Goal: Task Accomplishment & Management: Manage account settings

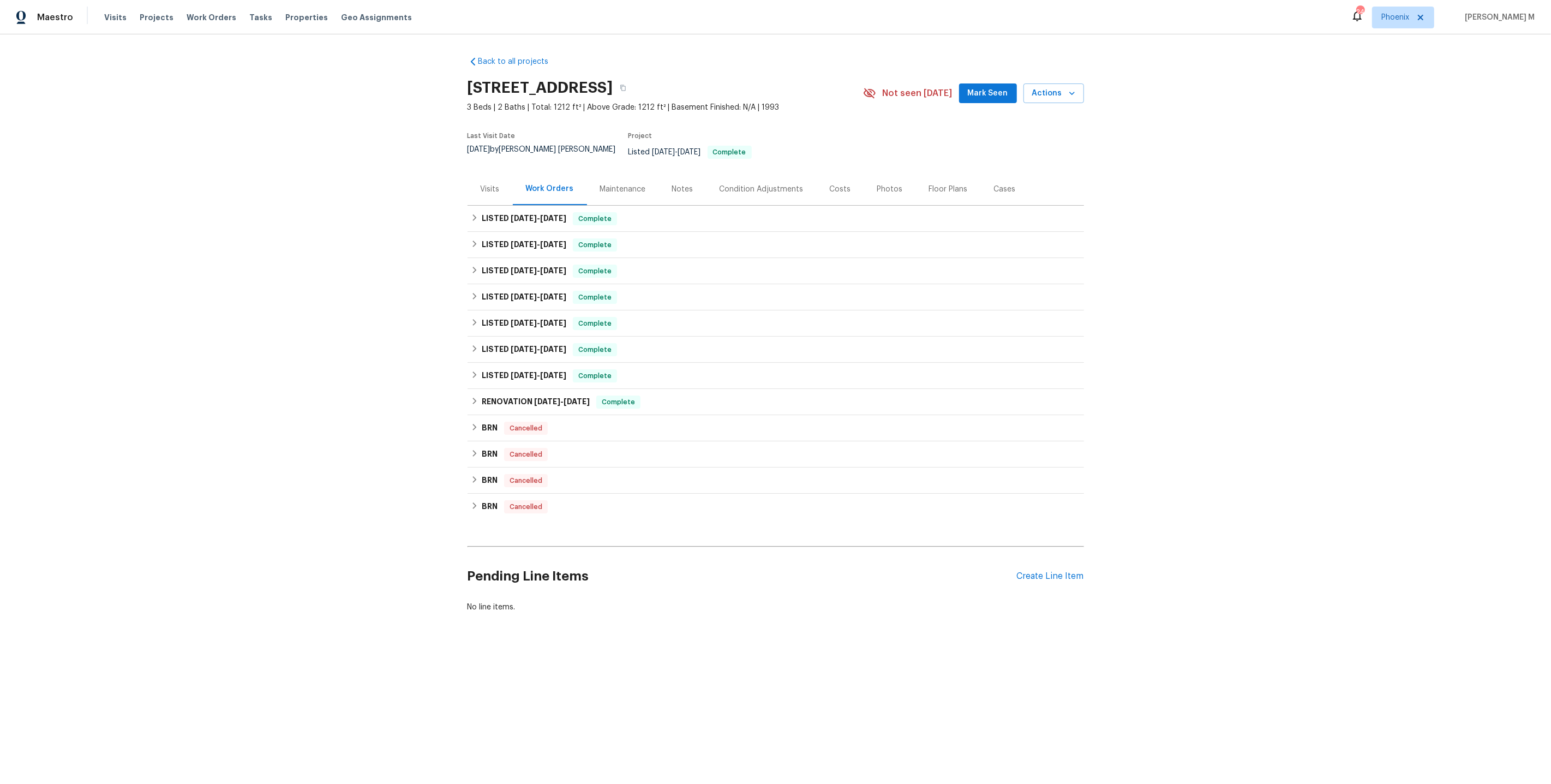
click at [333, 342] on div "Back to all projects 3237 Dowitcher Ln, Orange Park, FL 32065 3 Beds | 2 Baths …" at bounding box center [775, 360] width 1551 height 652
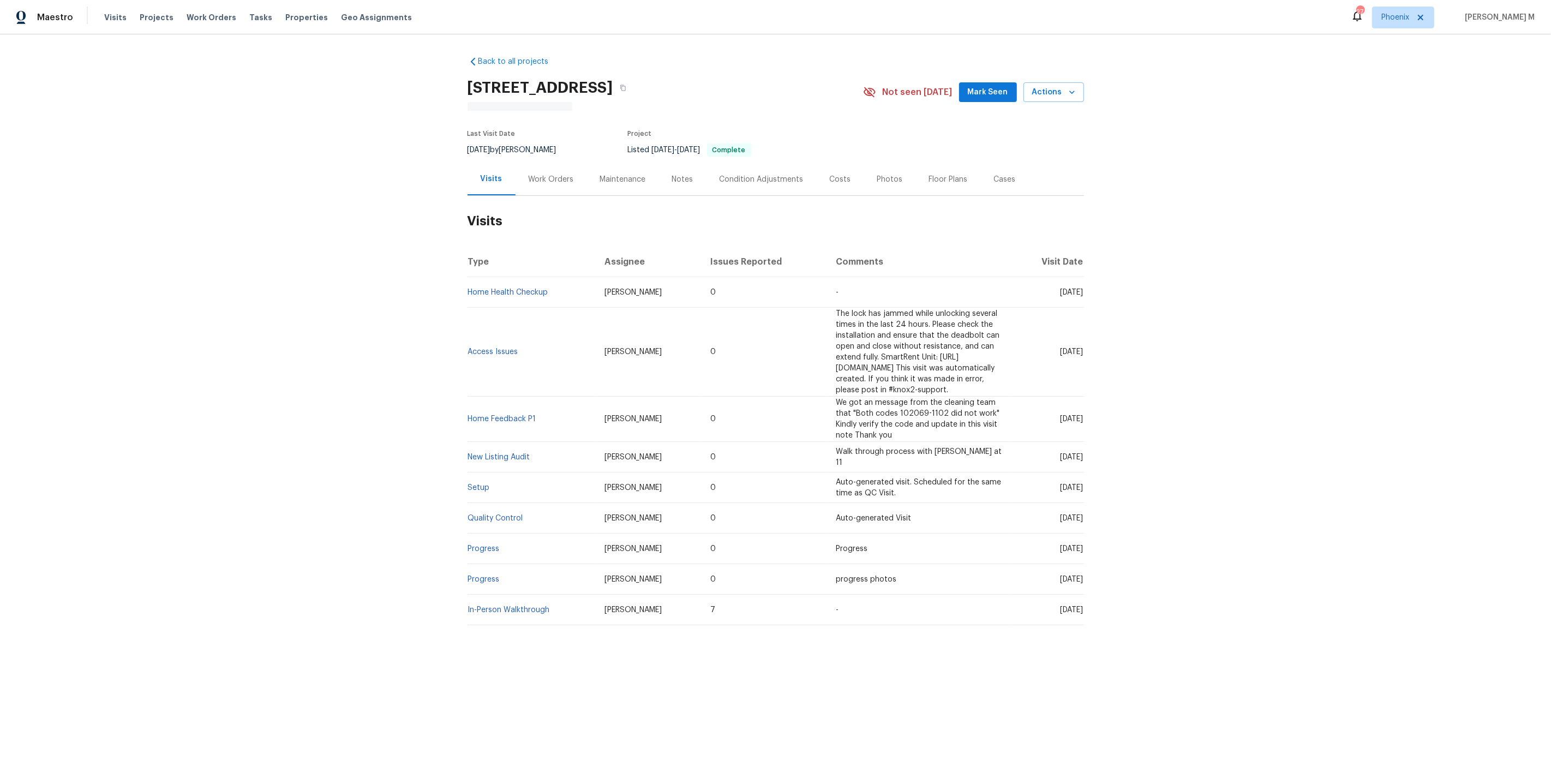
click at [553, 196] on h2 "Visits" at bounding box center [776, 221] width 617 height 51
click at [548, 181] on div "Work Orders" at bounding box center [551, 182] width 45 height 11
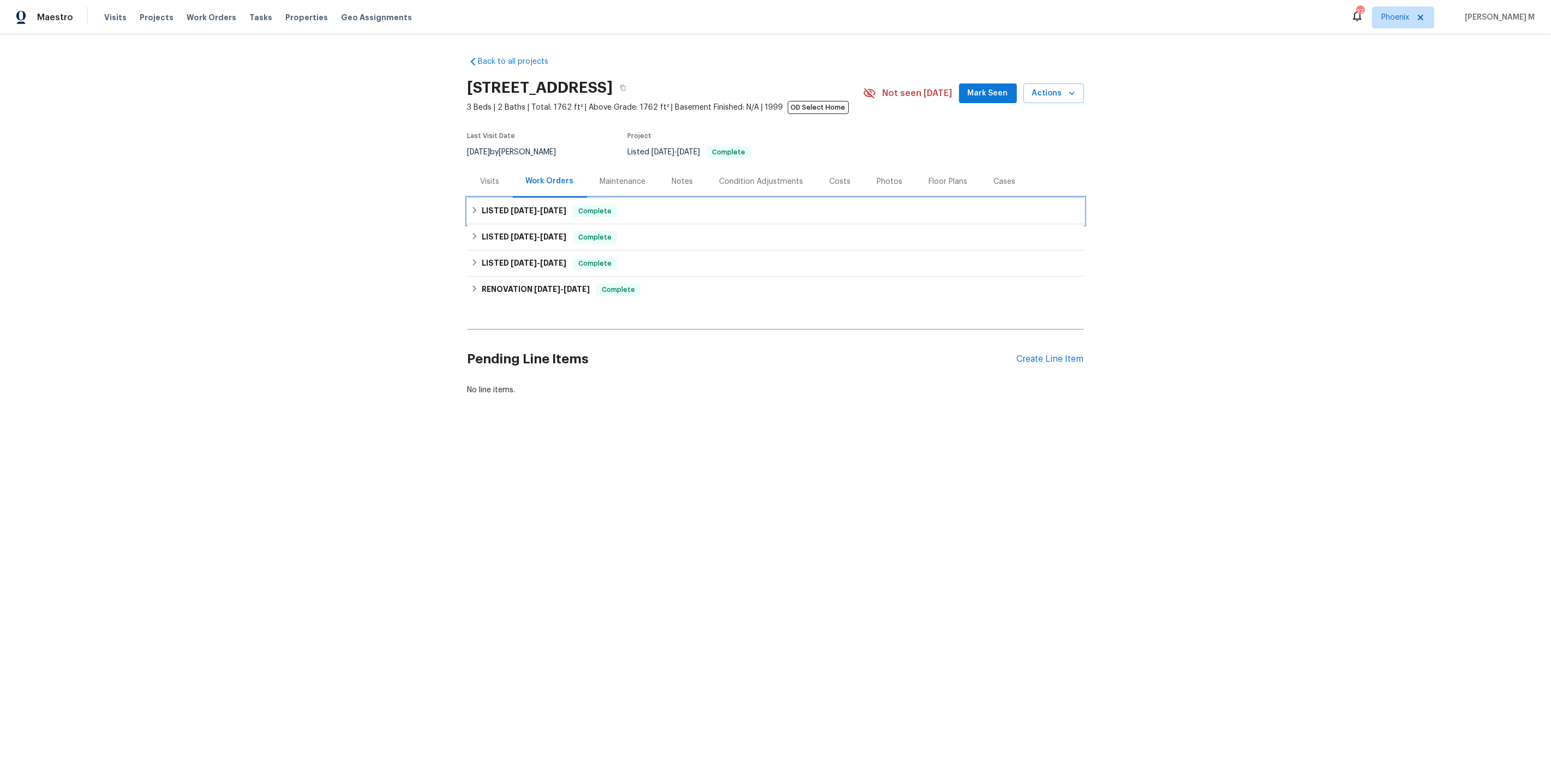
click at [538, 206] on span "8/21/25 - 8/26/25" at bounding box center [539, 210] width 56 height 8
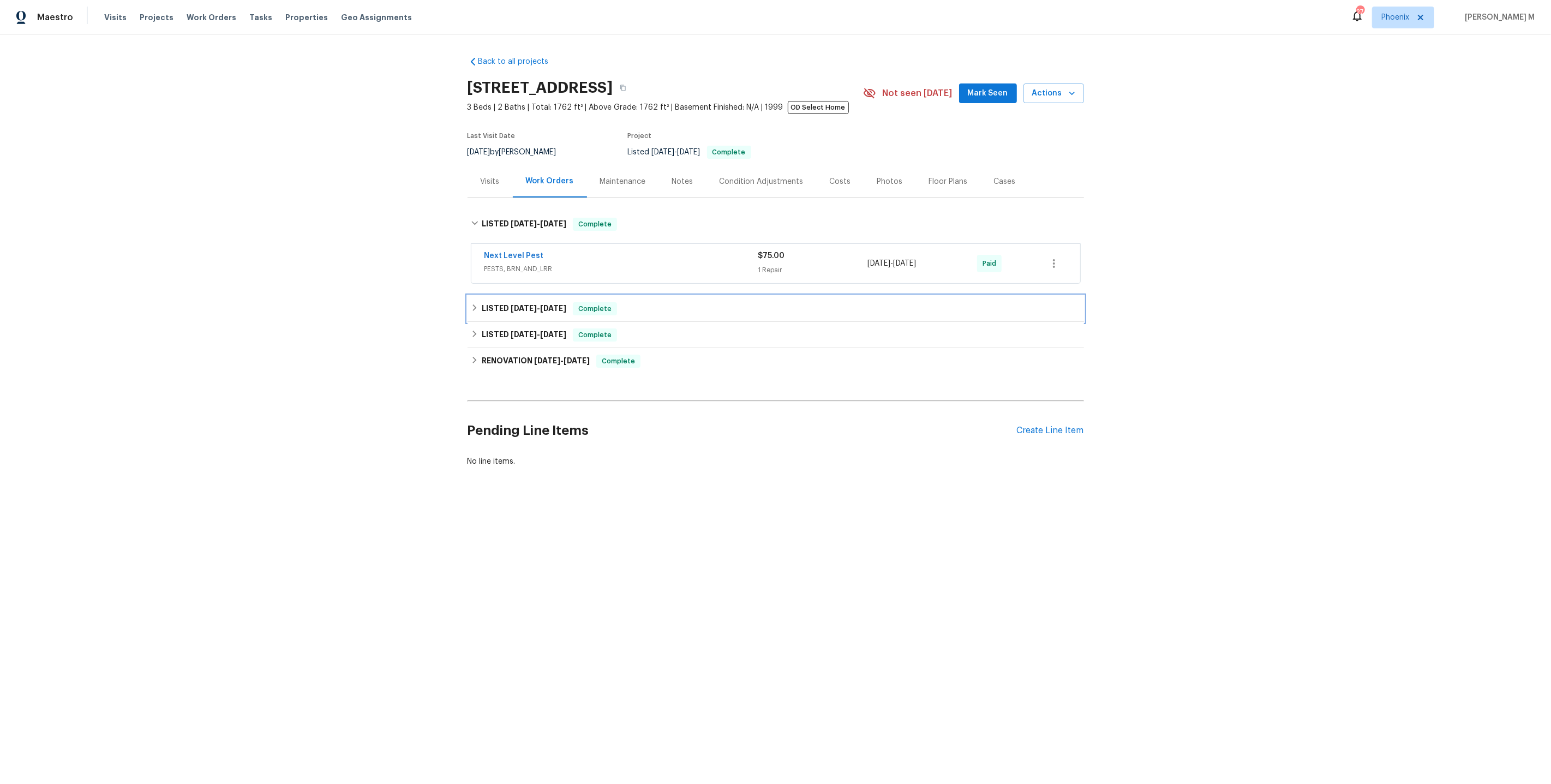
click at [531, 296] on div "LISTED 5/19/25 - 5/19/25 Complete" at bounding box center [776, 309] width 617 height 27
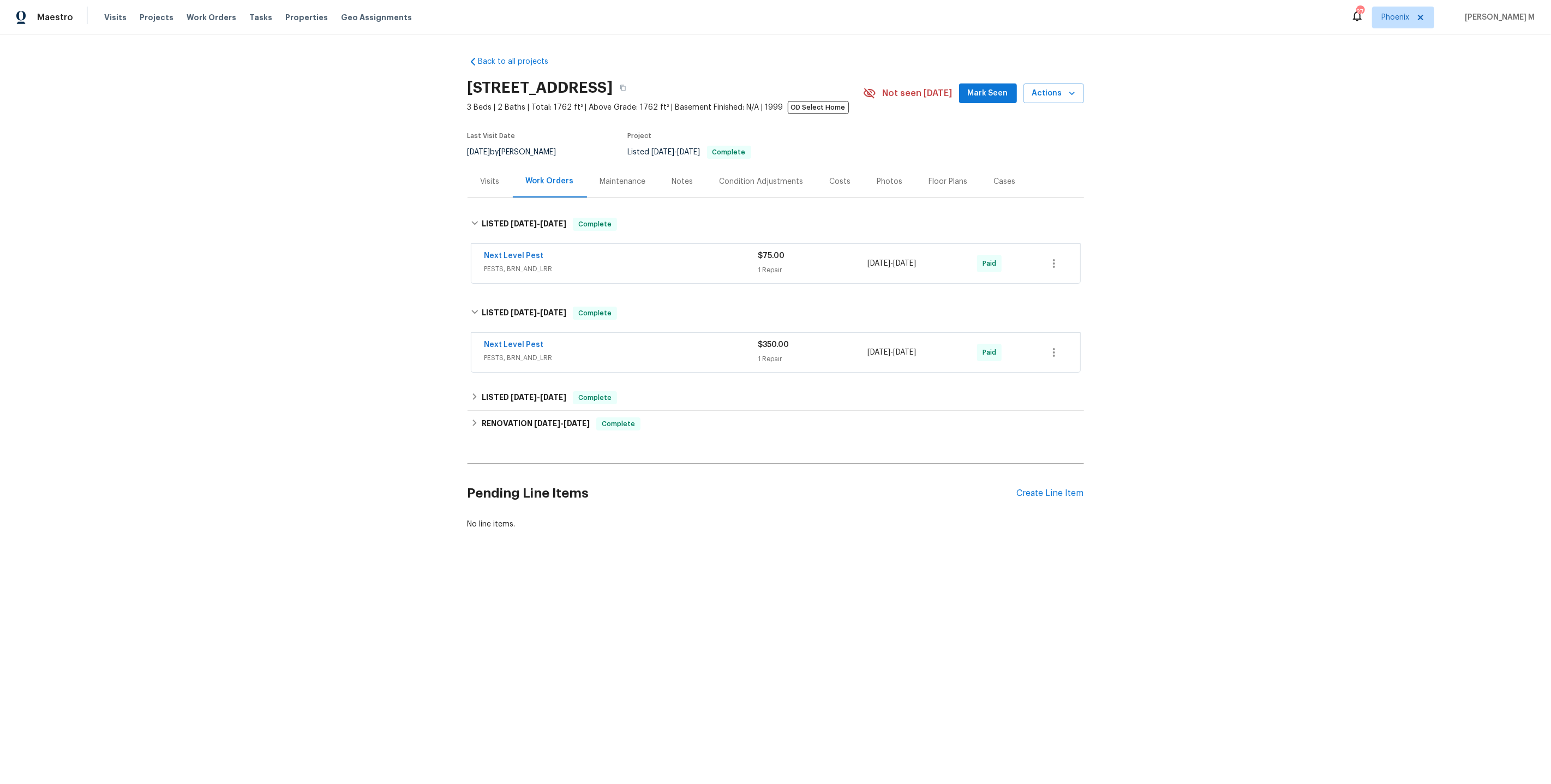
click at [527, 264] on span "PESTS, BRN_AND_LRR" at bounding box center [621, 269] width 274 height 11
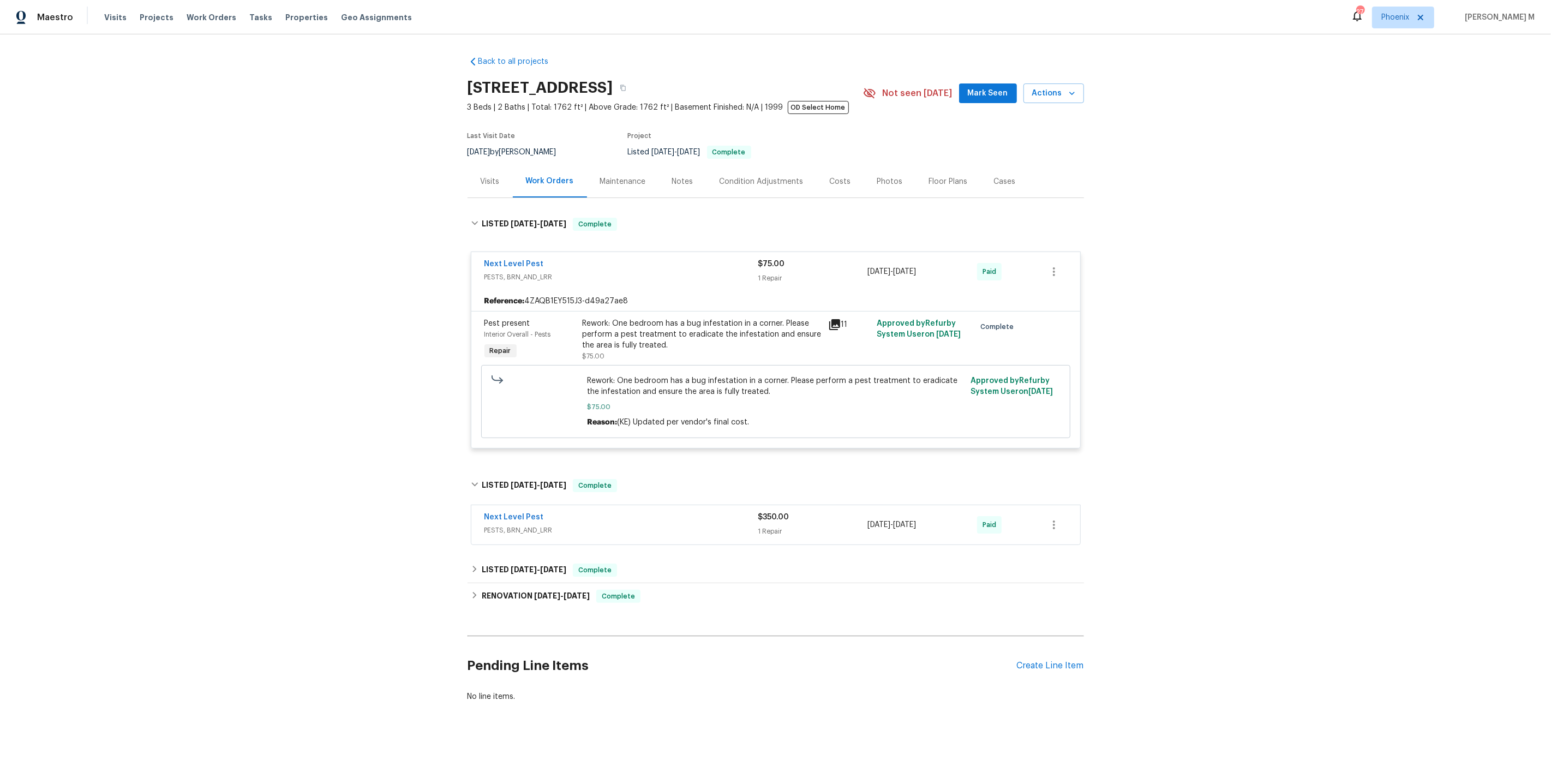
click at [512, 525] on span "PESTS, BRN_AND_LRR" at bounding box center [621, 530] width 274 height 11
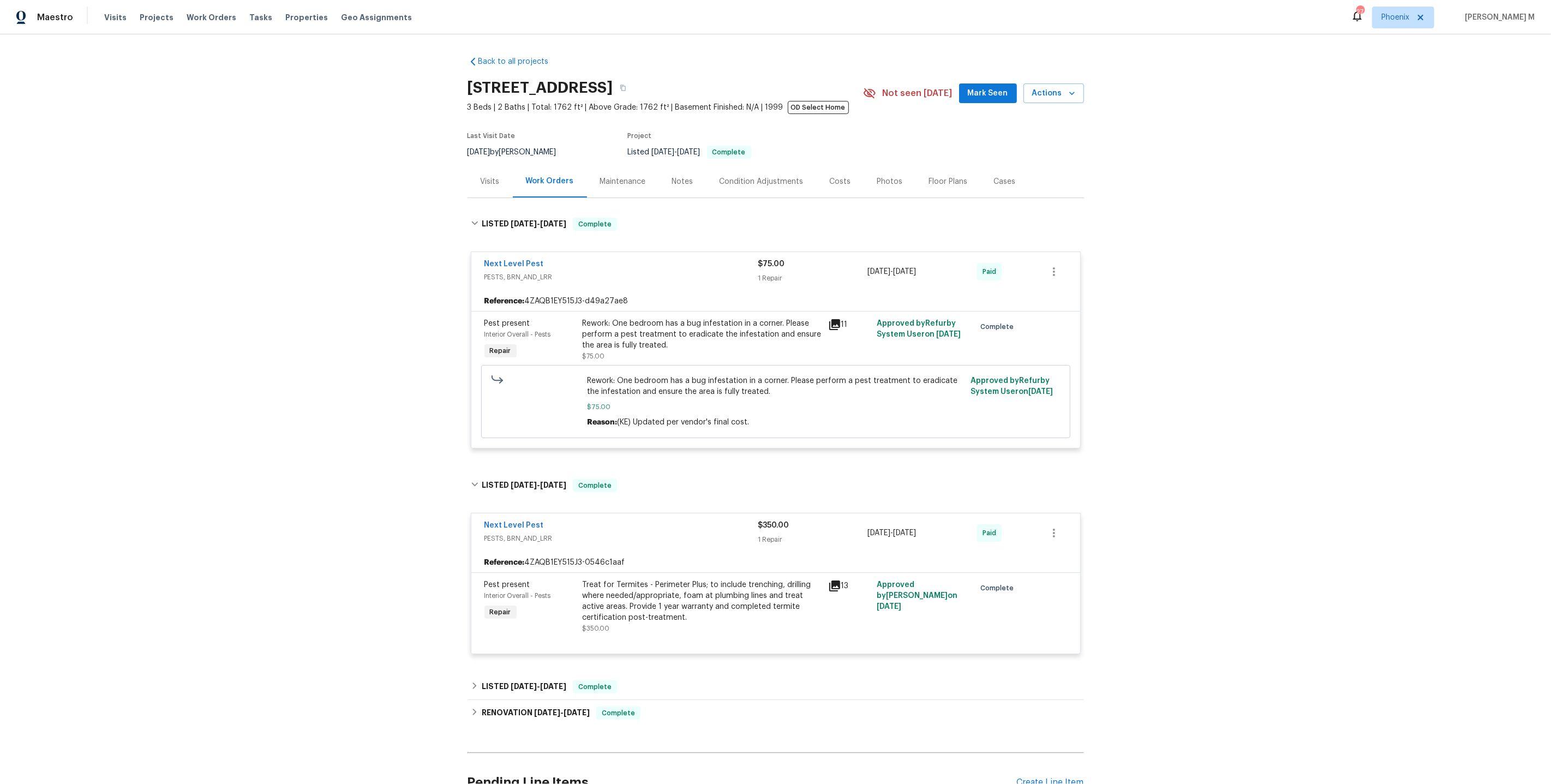
click at [664, 345] on div "Rework: One bedroom has a bug infestation in a corner. Please perform a pest tr…" at bounding box center [702, 340] width 239 height 44
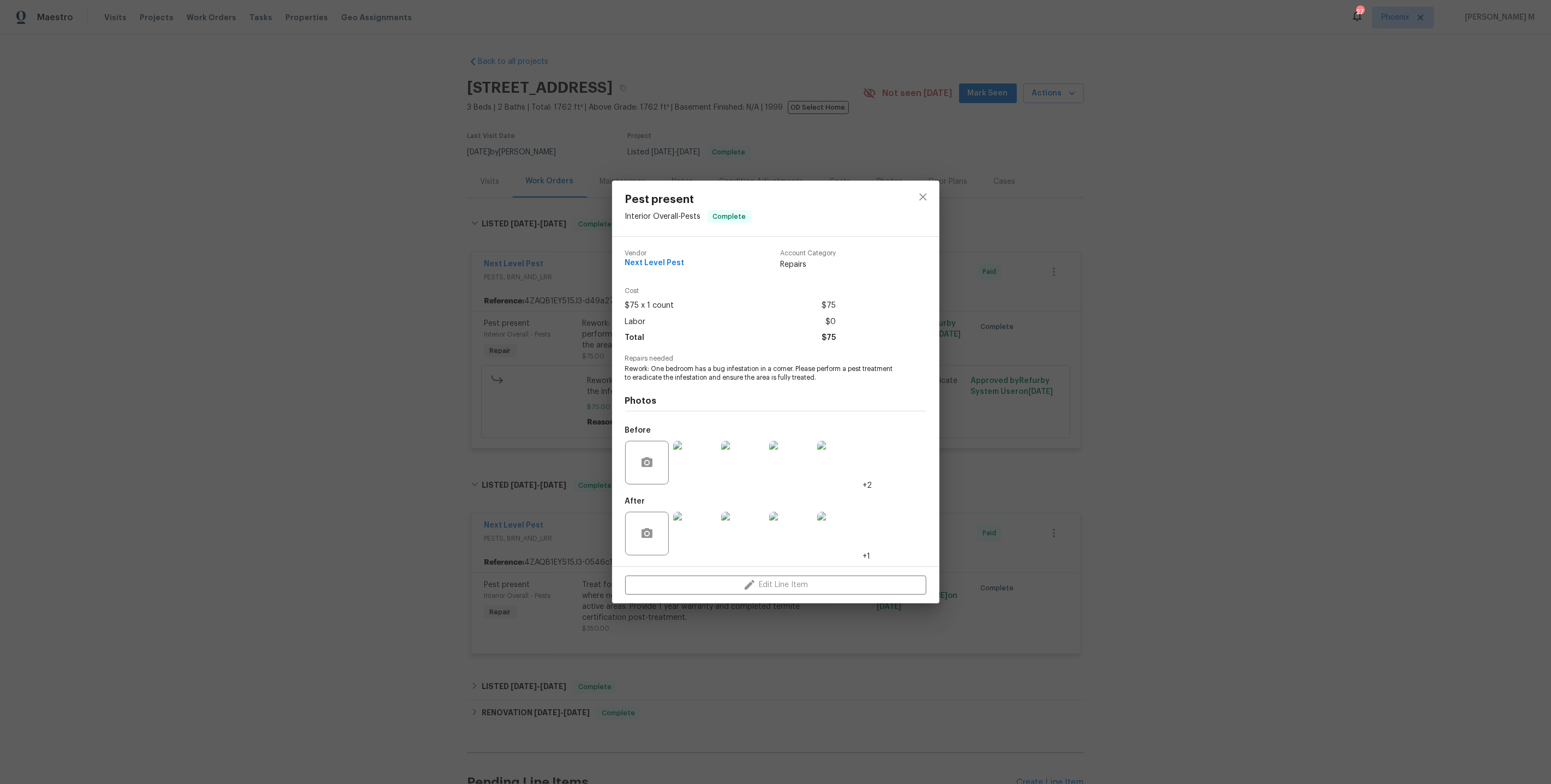
click at [709, 464] on img at bounding box center [695, 462] width 44 height 44
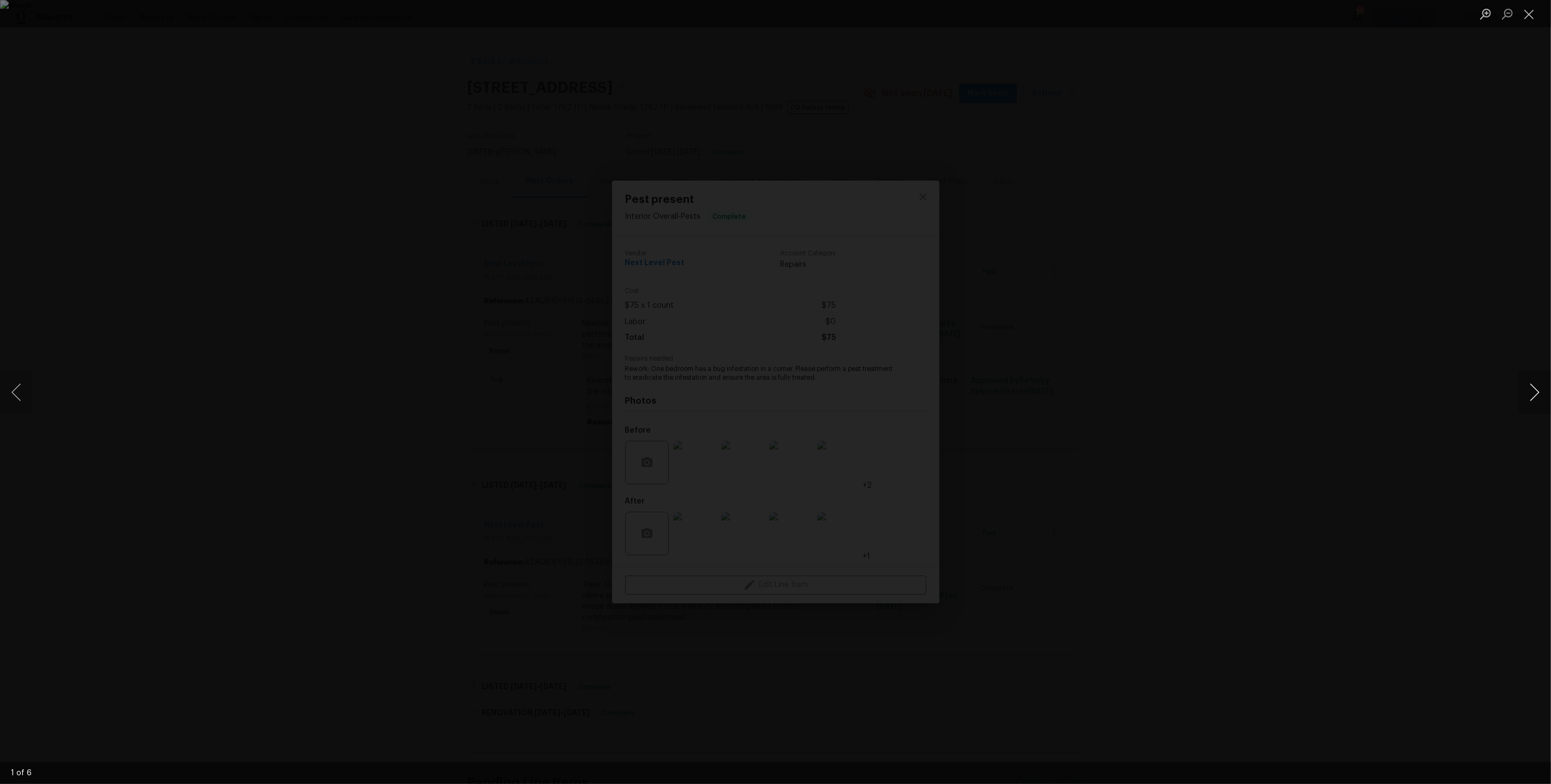
click at [1531, 395] on button "Next image" at bounding box center [1535, 392] width 33 height 44
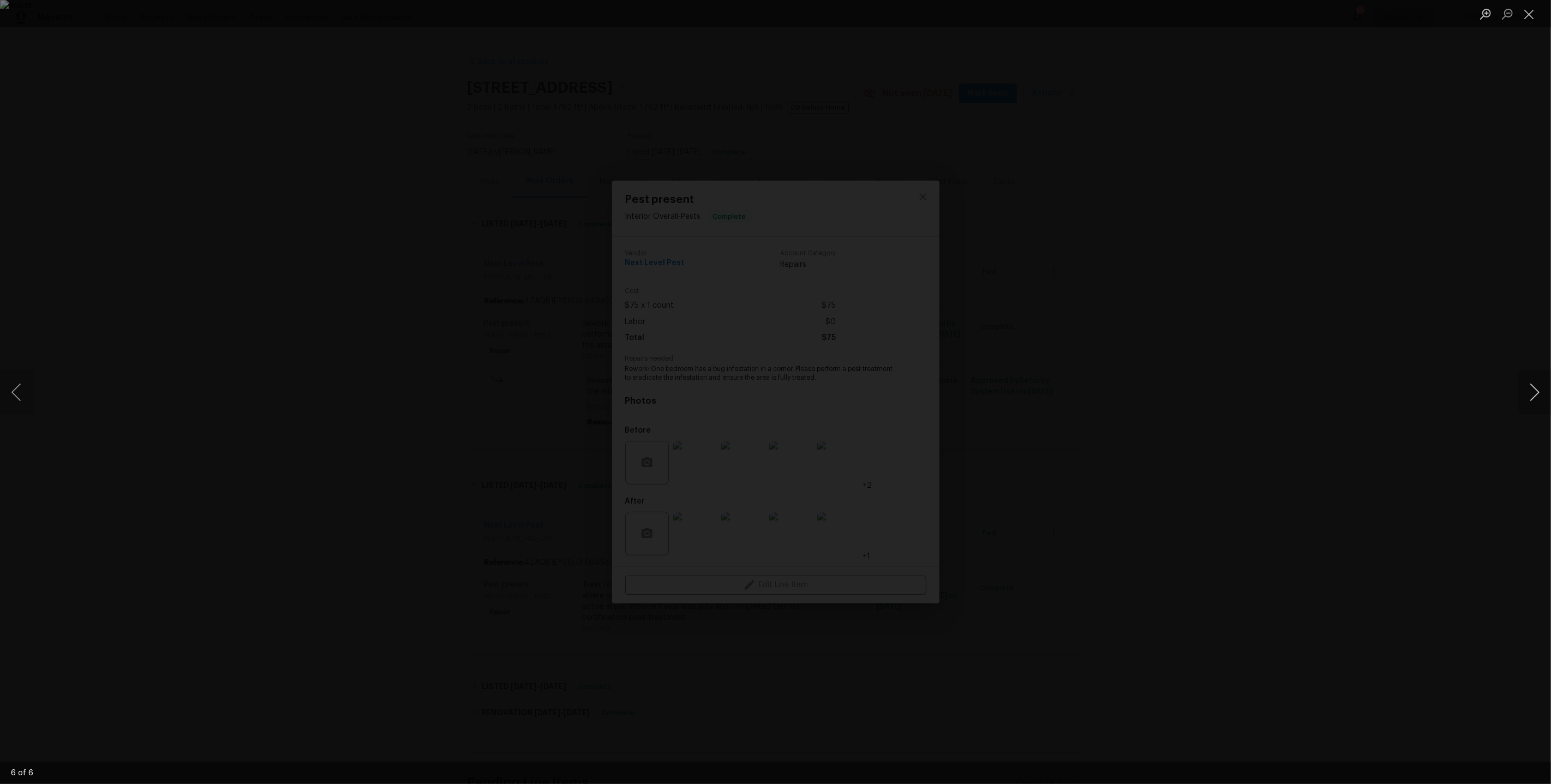
click at [1531, 395] on button "Next image" at bounding box center [1535, 392] width 33 height 44
click at [1448, 264] on div "Lightbox" at bounding box center [775, 392] width 1551 height 784
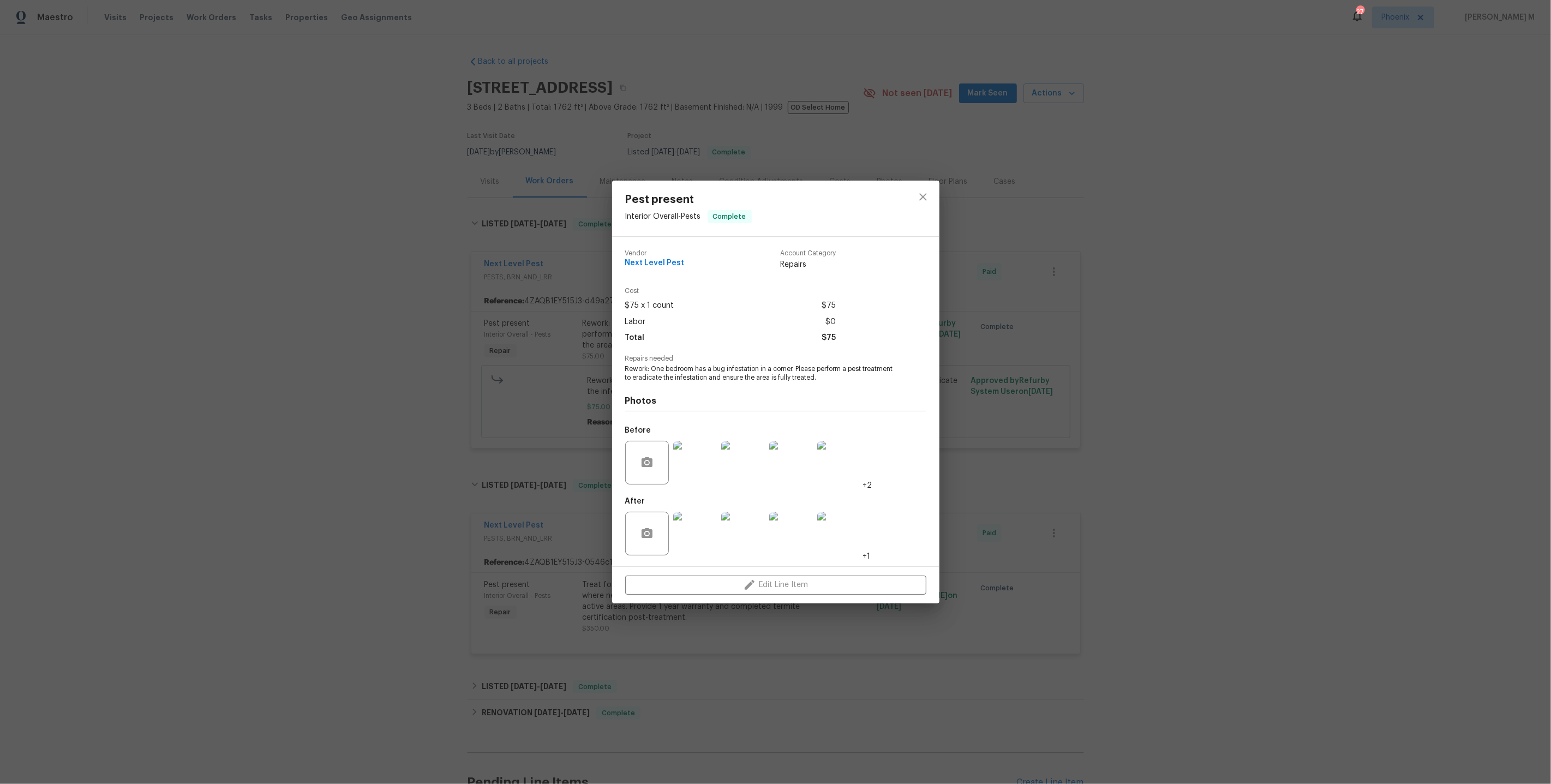
click at [1367, 262] on div "Pest present Interior Overall - Pests Complete Vendor Next Level Pest Account C…" at bounding box center [775, 392] width 1551 height 784
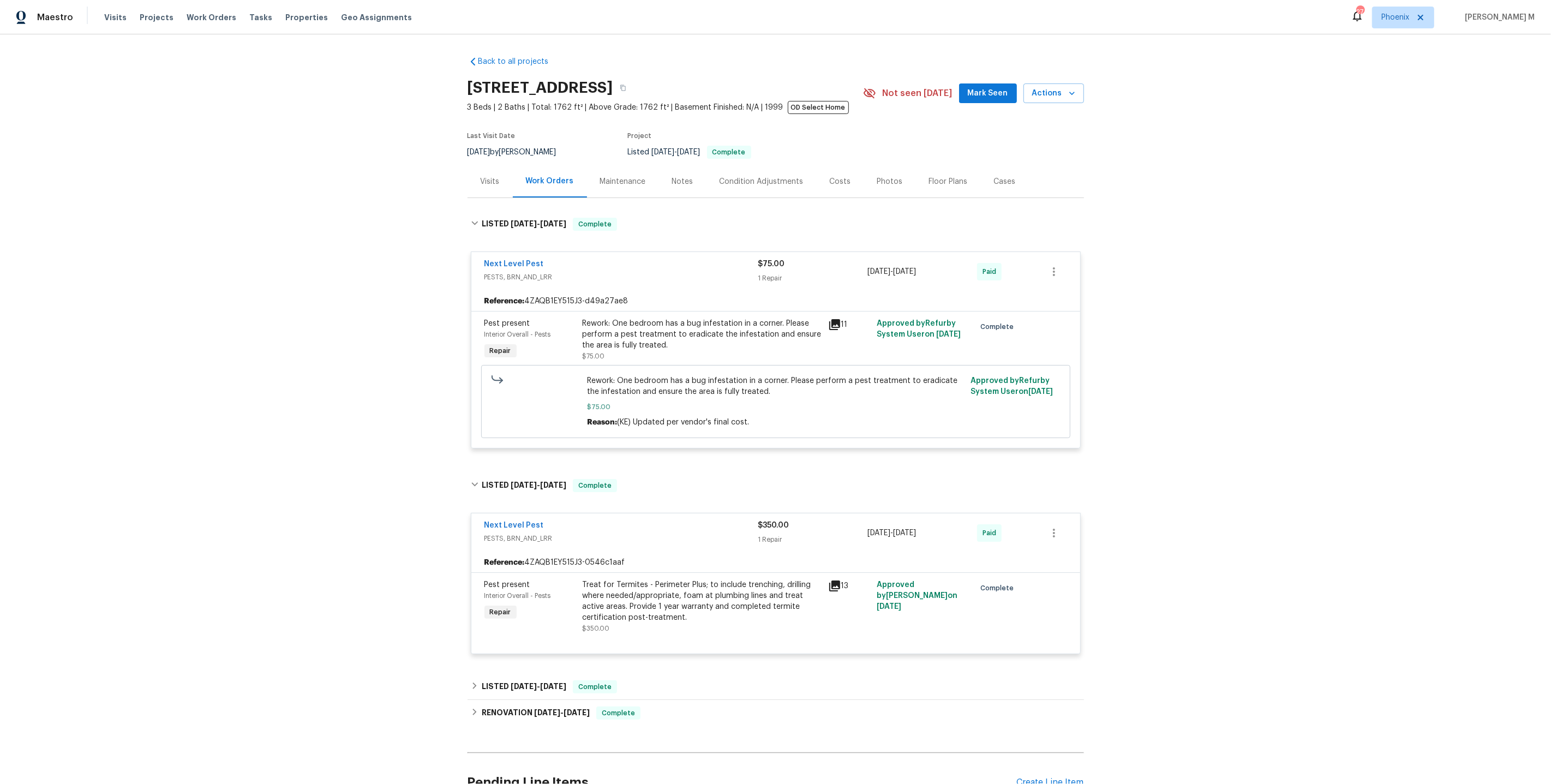
click at [689, 533] on span "PESTS, BRN_AND_LRR" at bounding box center [621, 538] width 274 height 11
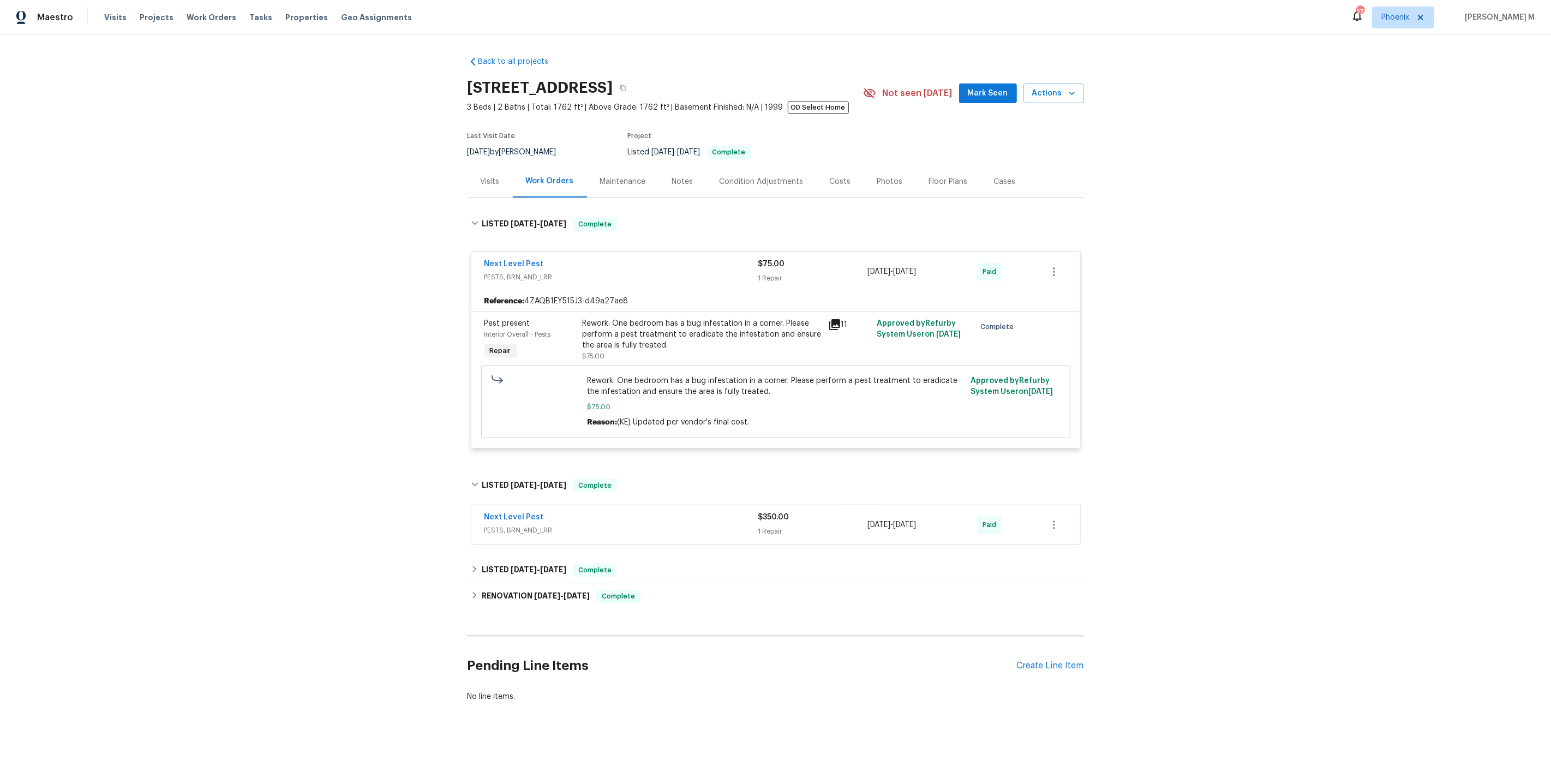
click at [689, 529] on div "Next Level Pest PESTS, BRN_AND_LRR $350.00 1 Repair 5/19/2025 - 5/19/2025 Paid" at bounding box center [776, 525] width 609 height 39
click at [537, 525] on span "PESTS, BRN_AND_LRR" at bounding box center [621, 530] width 274 height 11
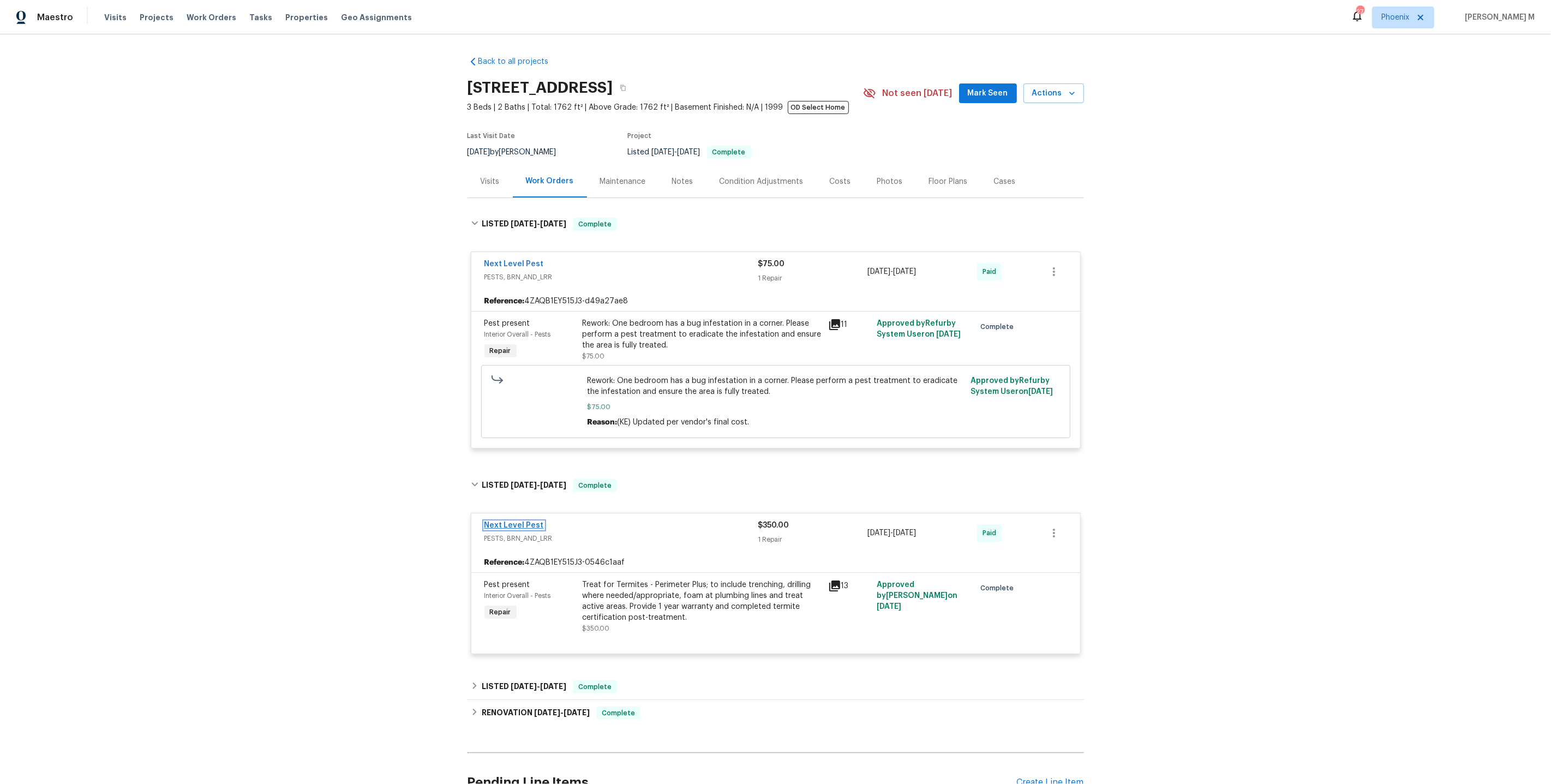
click at [521, 522] on link "Next Level Pest" at bounding box center [514, 525] width 59 height 8
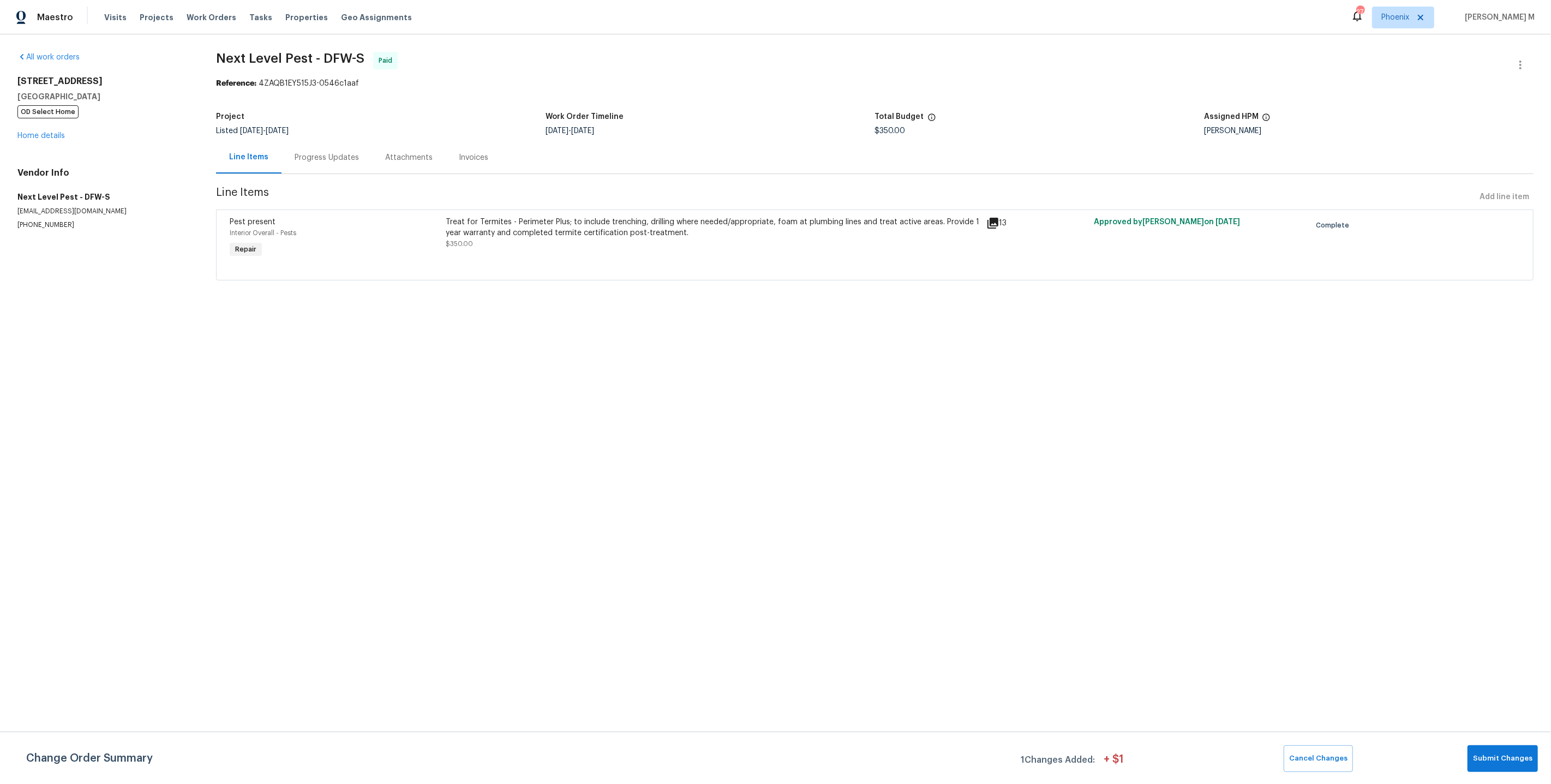
click at [606, 235] on div "Treat for Termites - Perimeter Plus; to include trenching, drilling where neede…" at bounding box center [712, 232] width 534 height 33
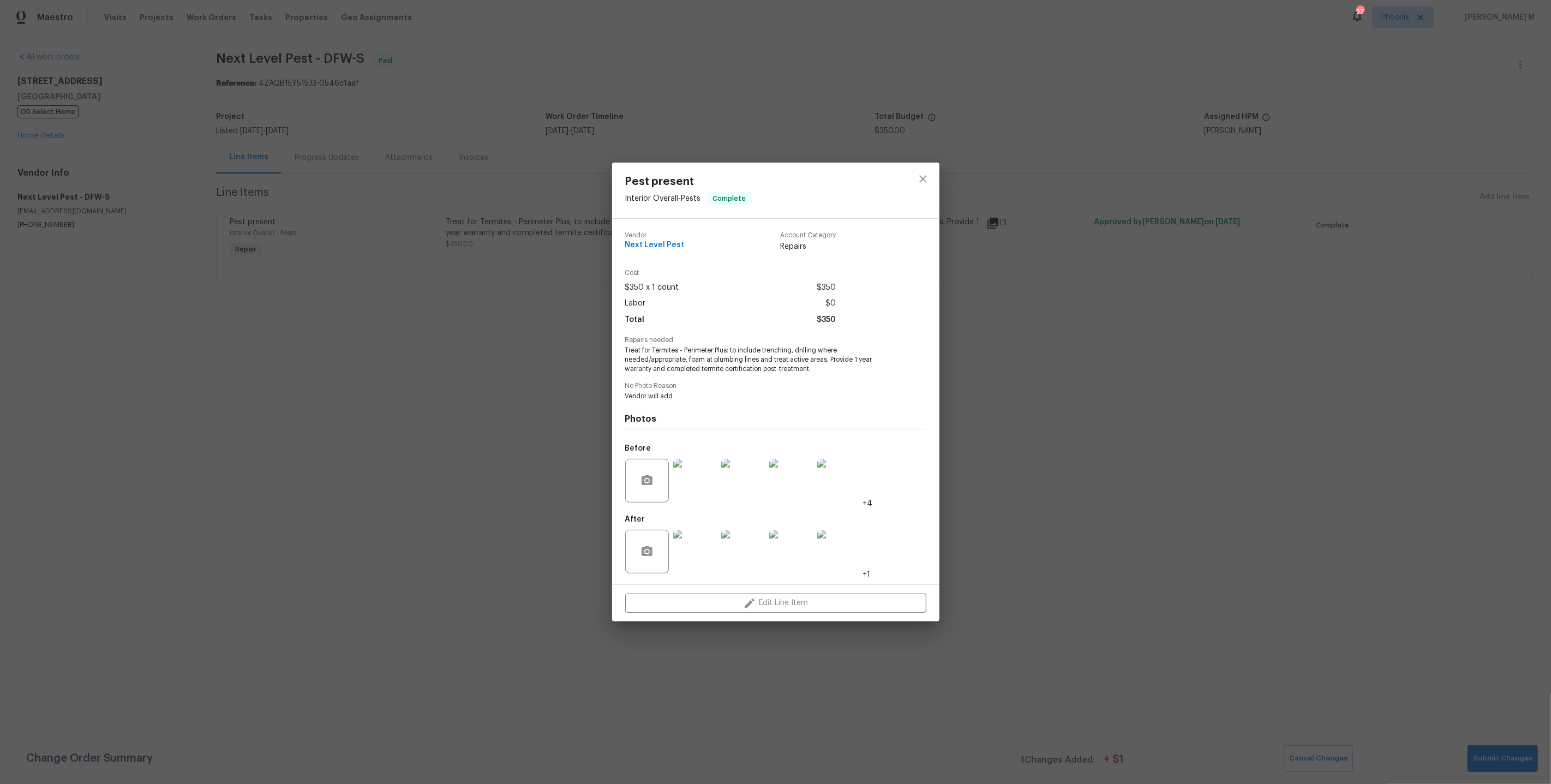
click at [701, 499] on img at bounding box center [695, 481] width 44 height 44
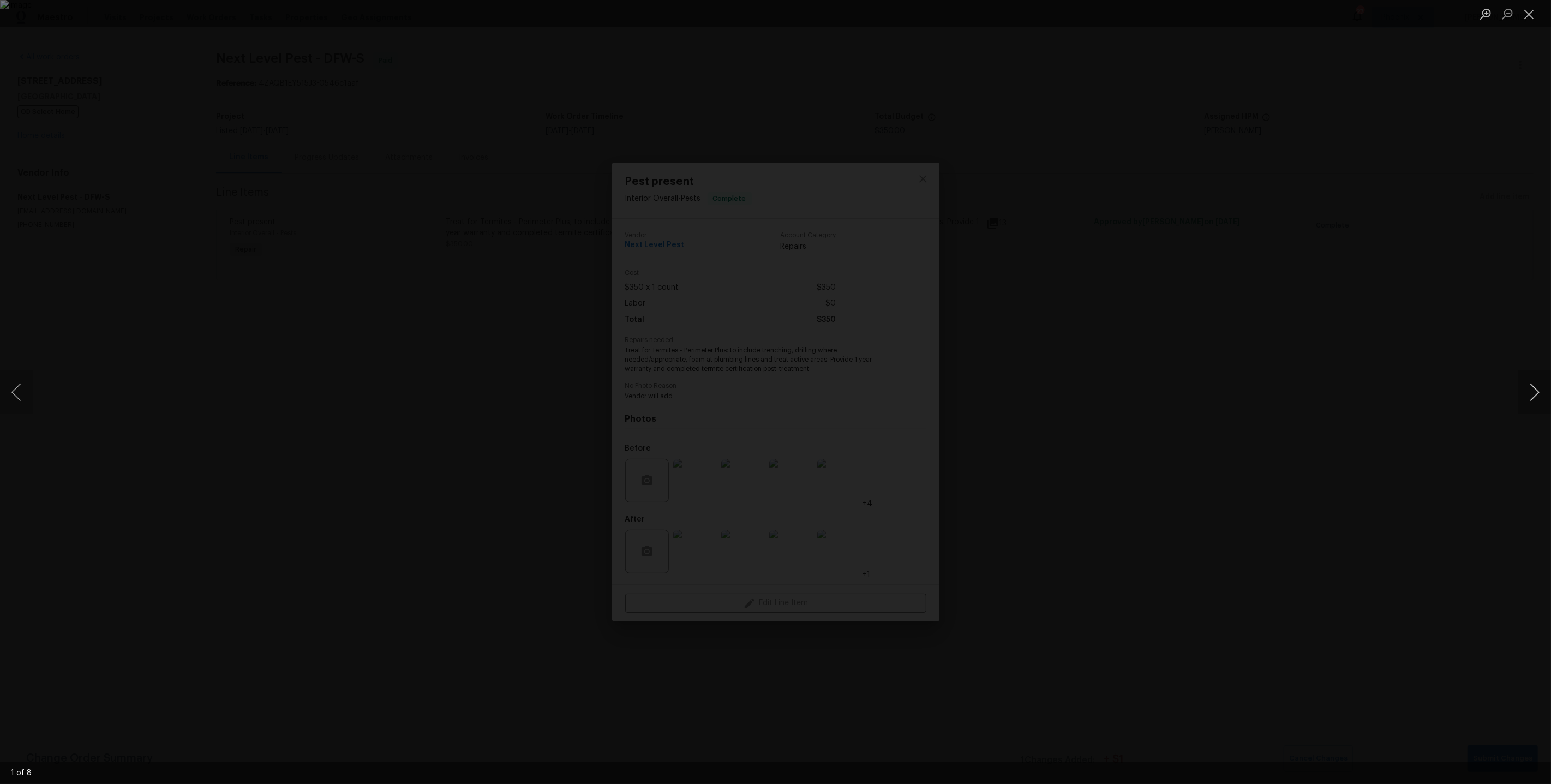
click at [1530, 392] on button "Next image" at bounding box center [1535, 392] width 33 height 44
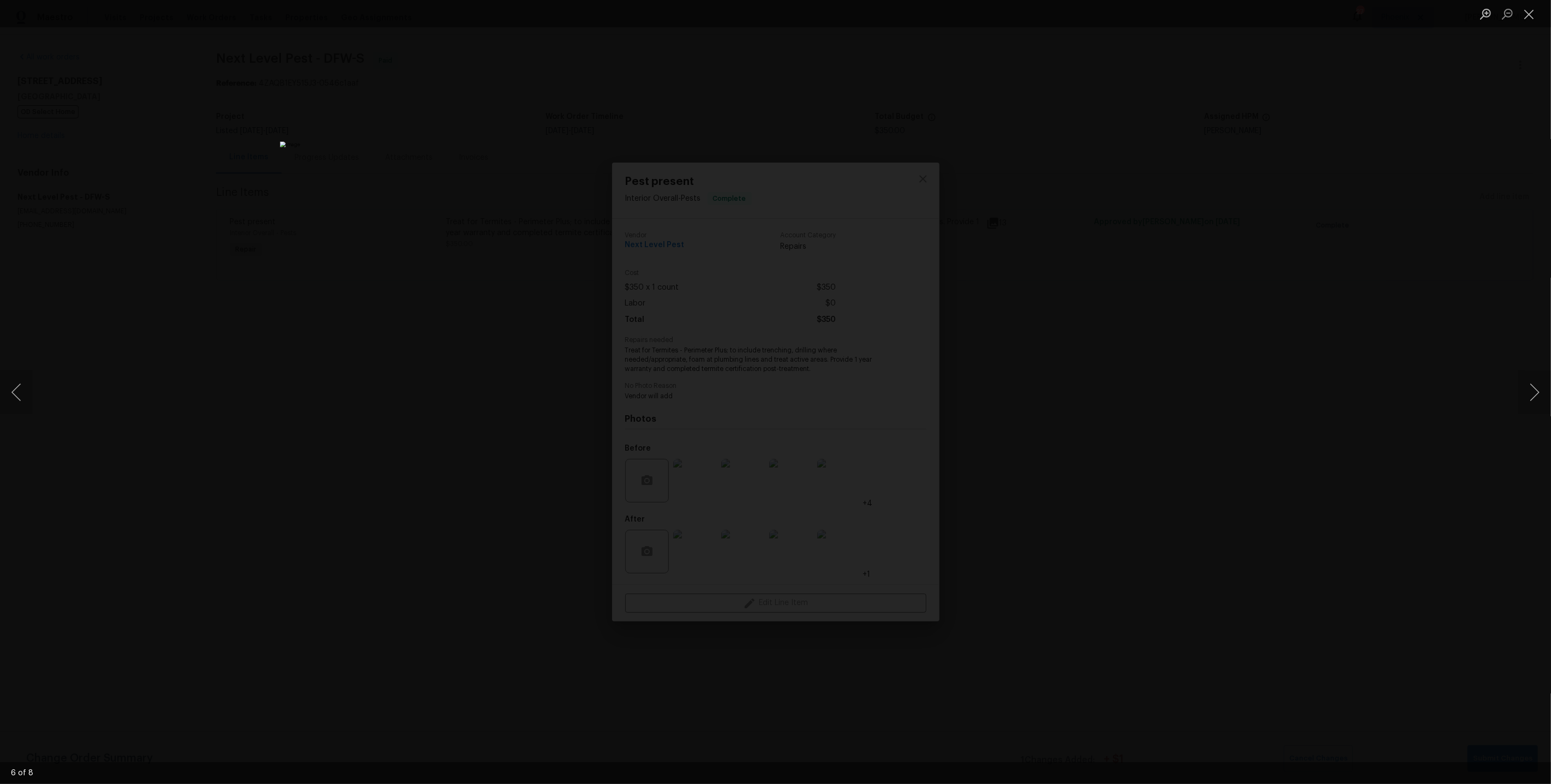
click at [905, 503] on img "Lightbox" at bounding box center [775, 392] width 991 height 501
click at [1026, 412] on div "Lightbox" at bounding box center [775, 392] width 1551 height 784
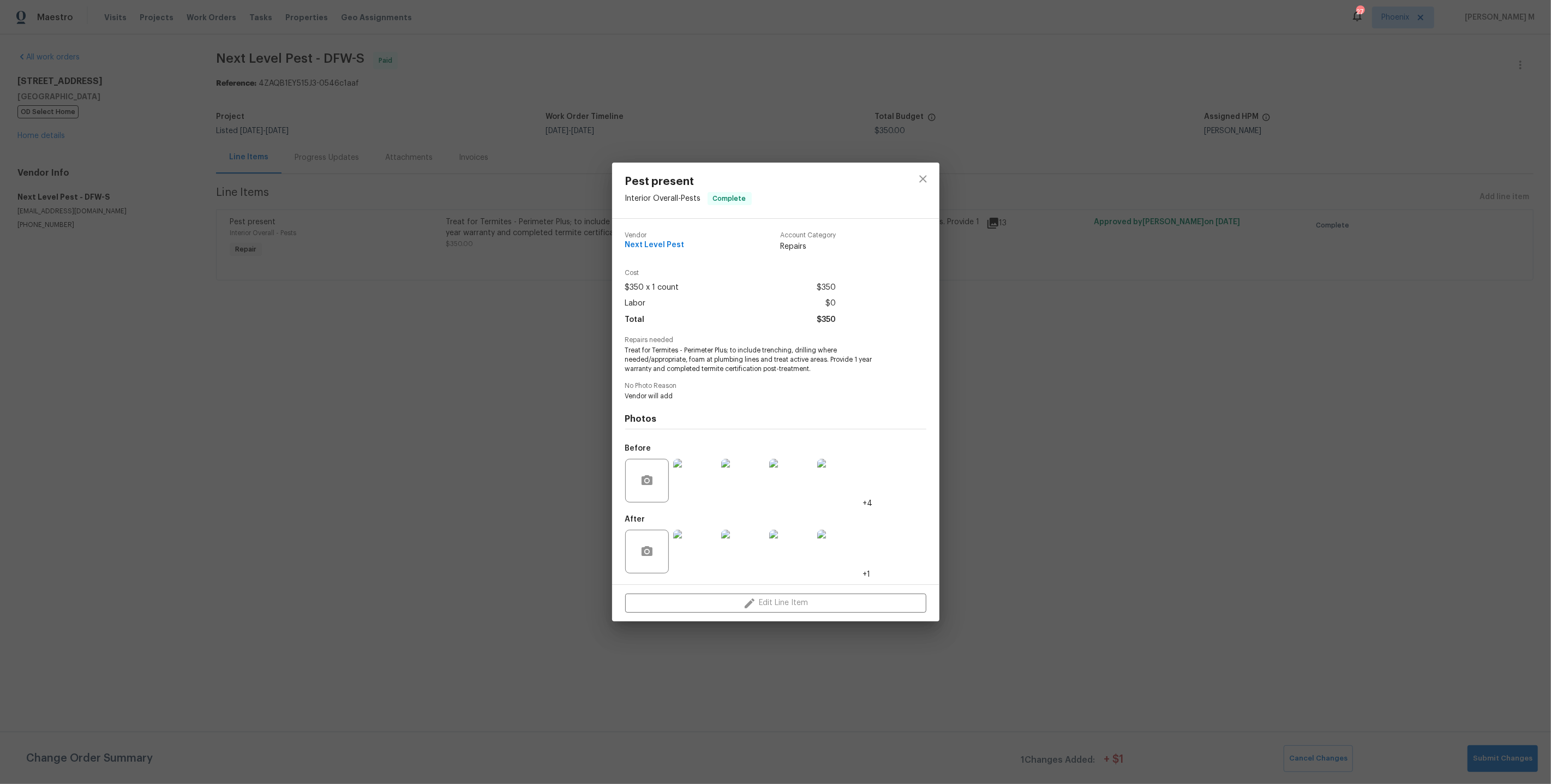
click at [969, 427] on div "Pest present Interior Overall - Pests Complete Vendor Next Level Pest Account C…" at bounding box center [775, 392] width 1551 height 784
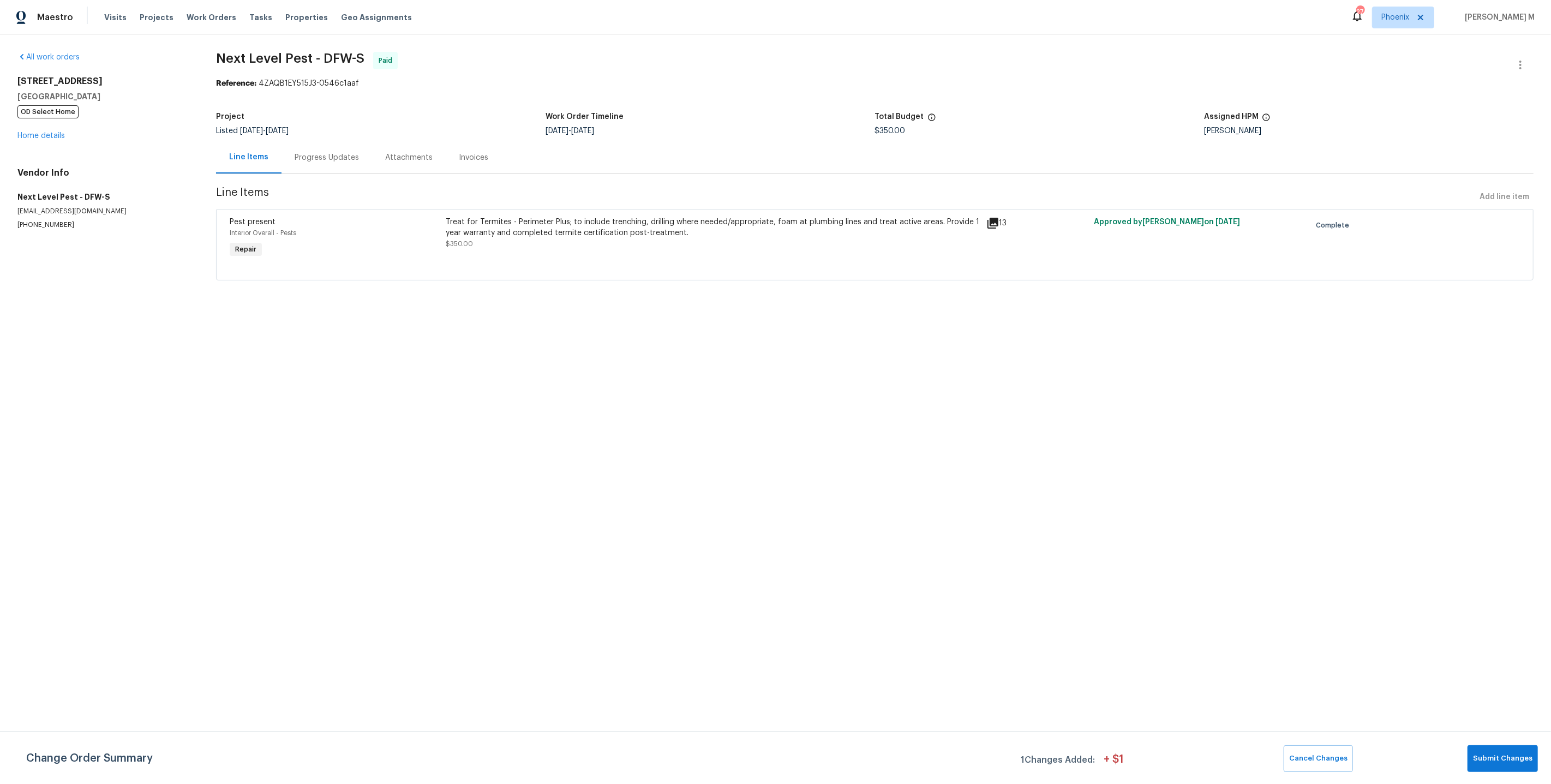
click at [352, 260] on div at bounding box center [875, 266] width 1291 height 13
click at [38, 134] on link "Home details" at bounding box center [41, 135] width 47 height 8
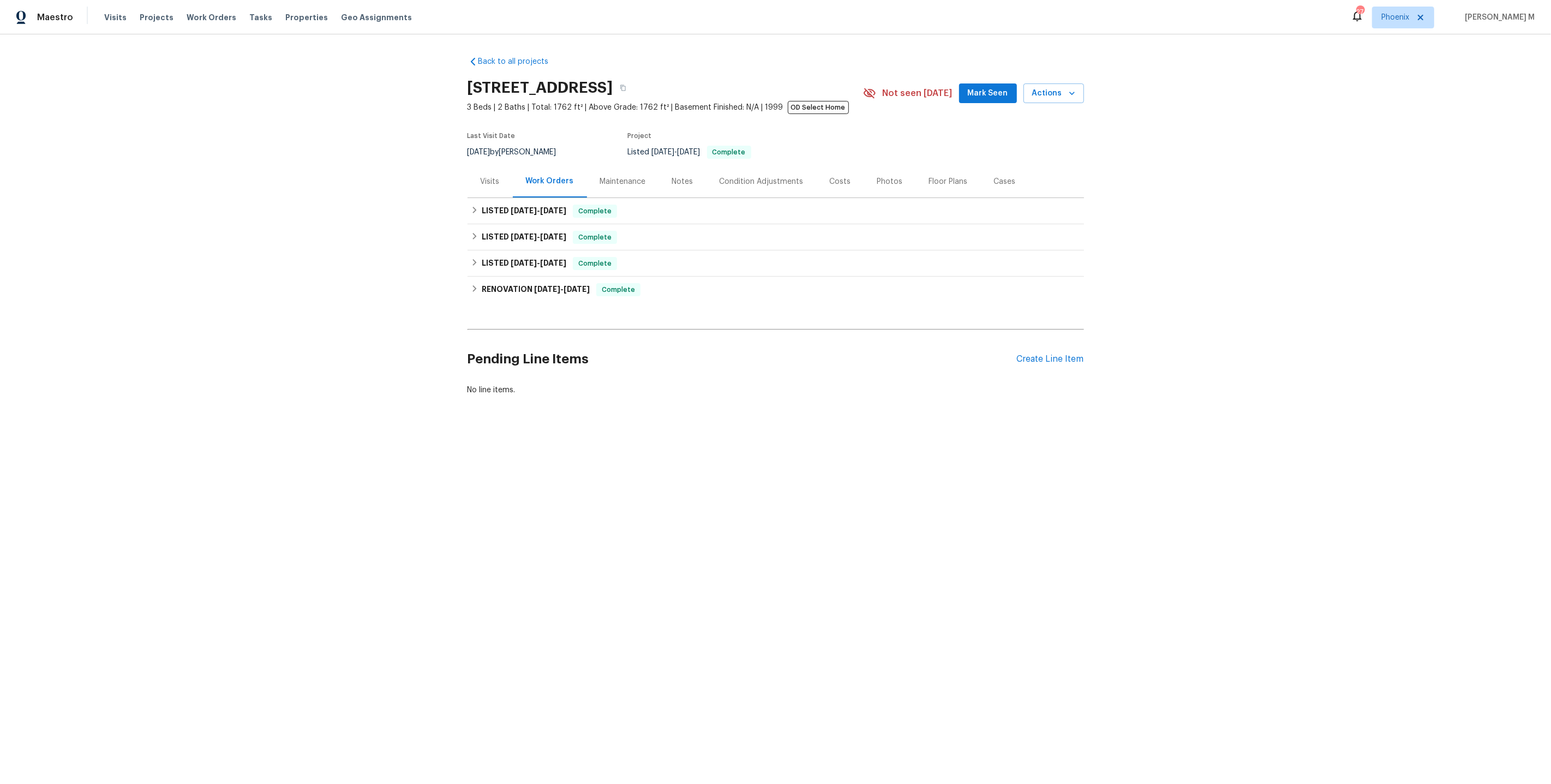
click at [627, 188] on div "Maintenance" at bounding box center [623, 181] width 72 height 32
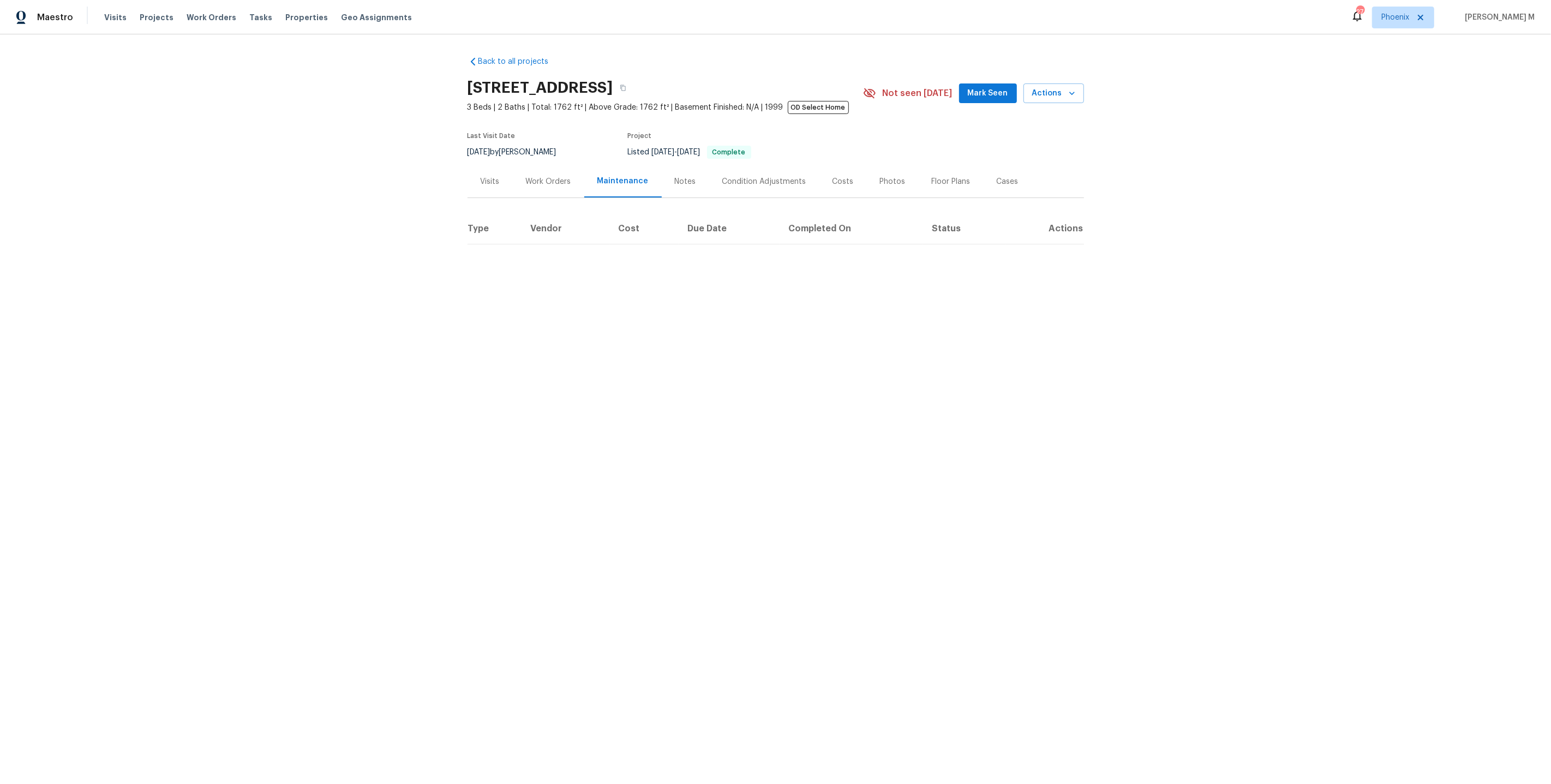
click at [545, 185] on div "Work Orders" at bounding box center [548, 181] width 71 height 32
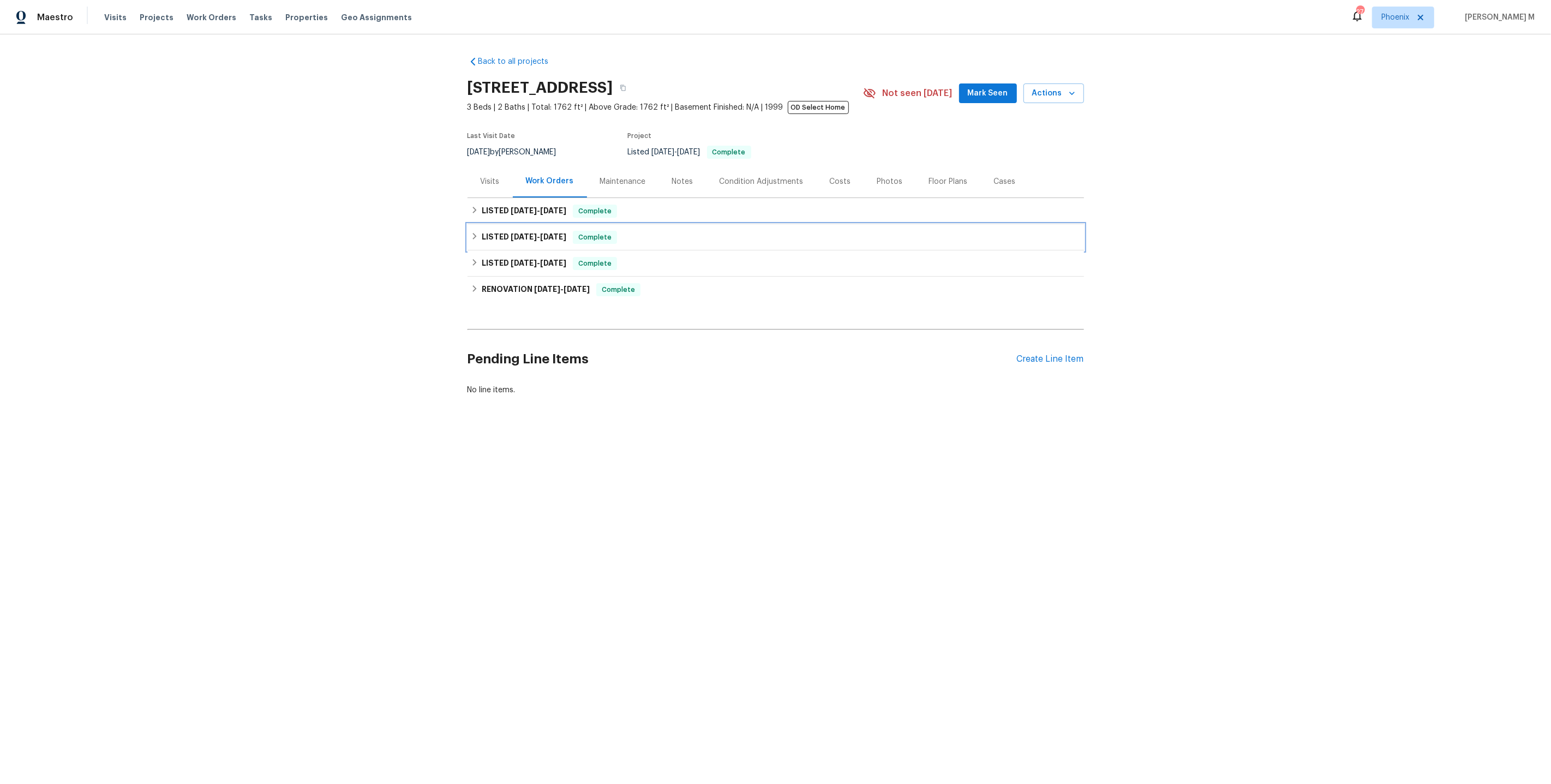
click at [530, 233] on span "[DATE]" at bounding box center [524, 236] width 27 height 8
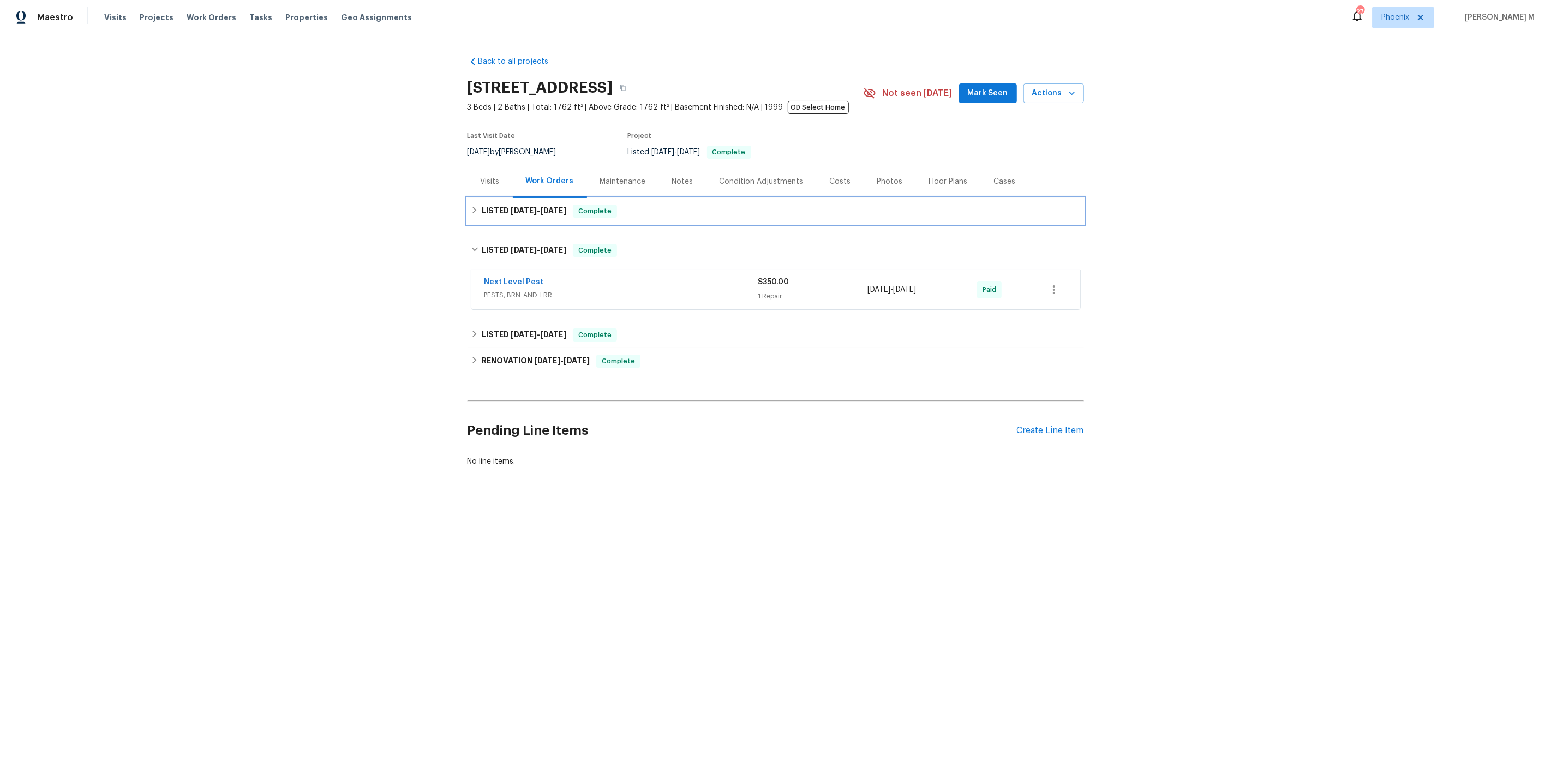
click at [530, 216] on div "LISTED 8/21/25 - 8/26/25 Complete" at bounding box center [776, 211] width 617 height 27
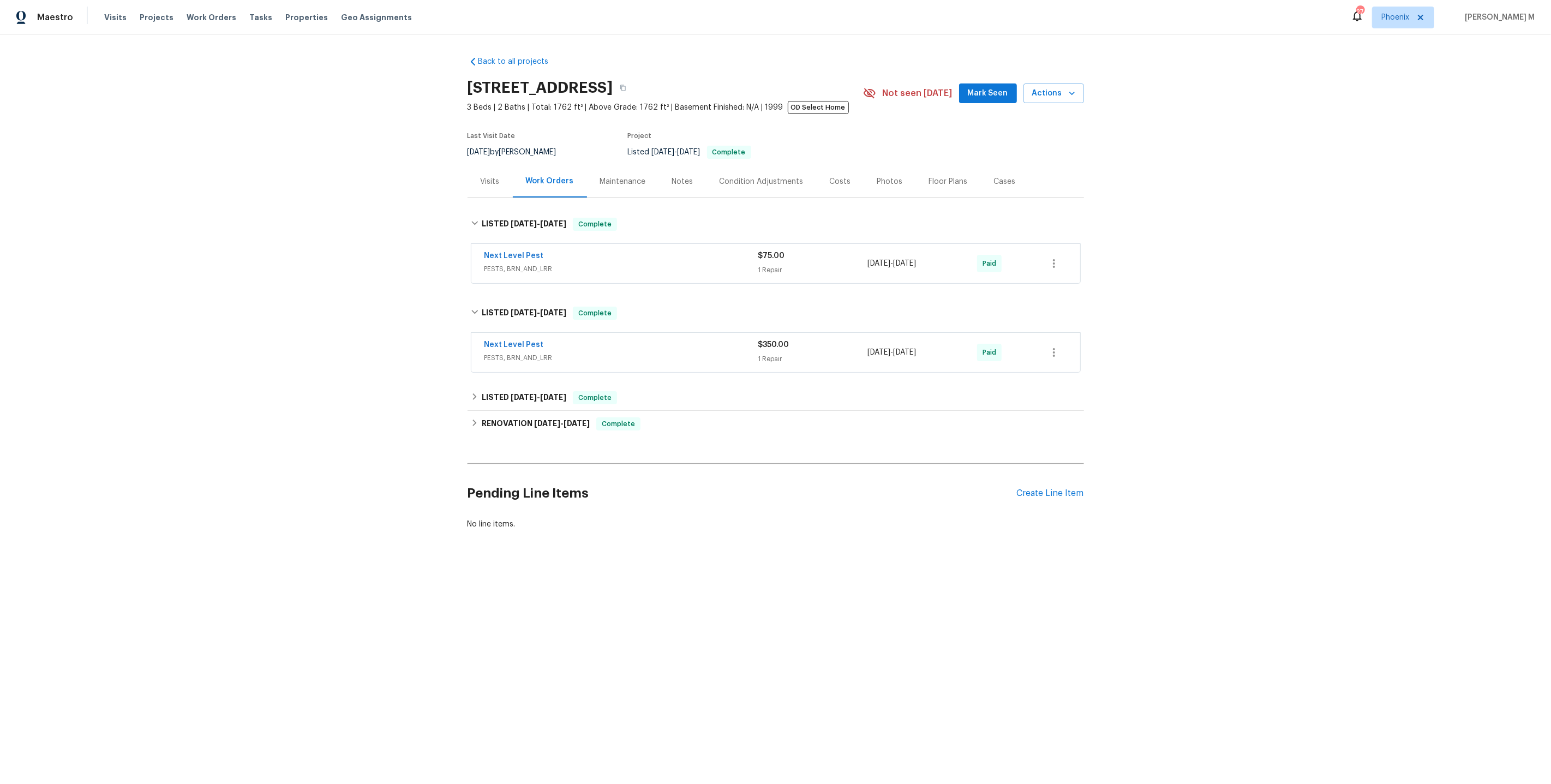
click at [502, 352] on span "PESTS, BRN_AND_LRR" at bounding box center [621, 358] width 274 height 11
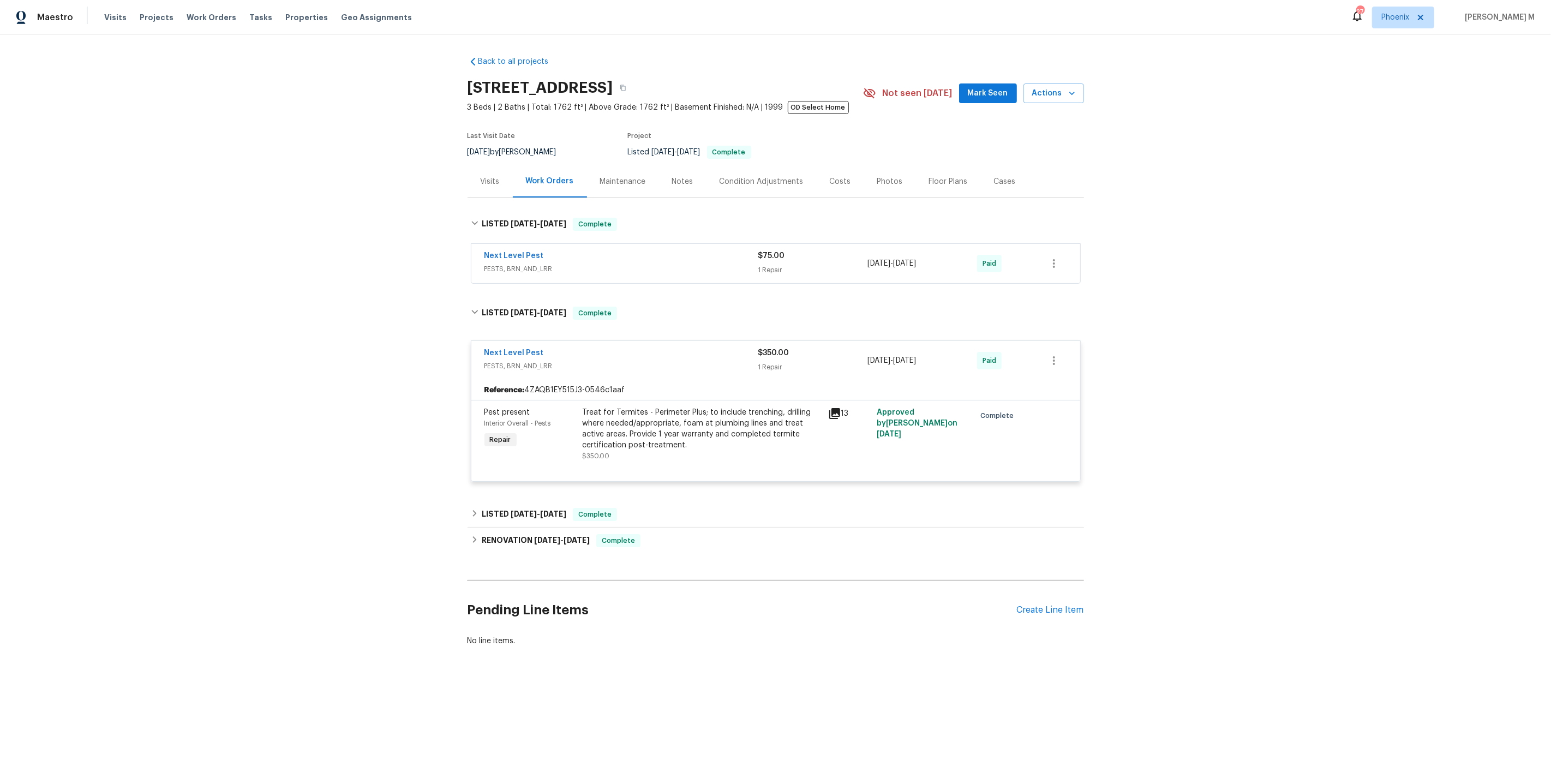
click at [665, 424] on div "Treat for Termites - Perimeter Plus; to include trenching, drilling where neede…" at bounding box center [702, 428] width 239 height 44
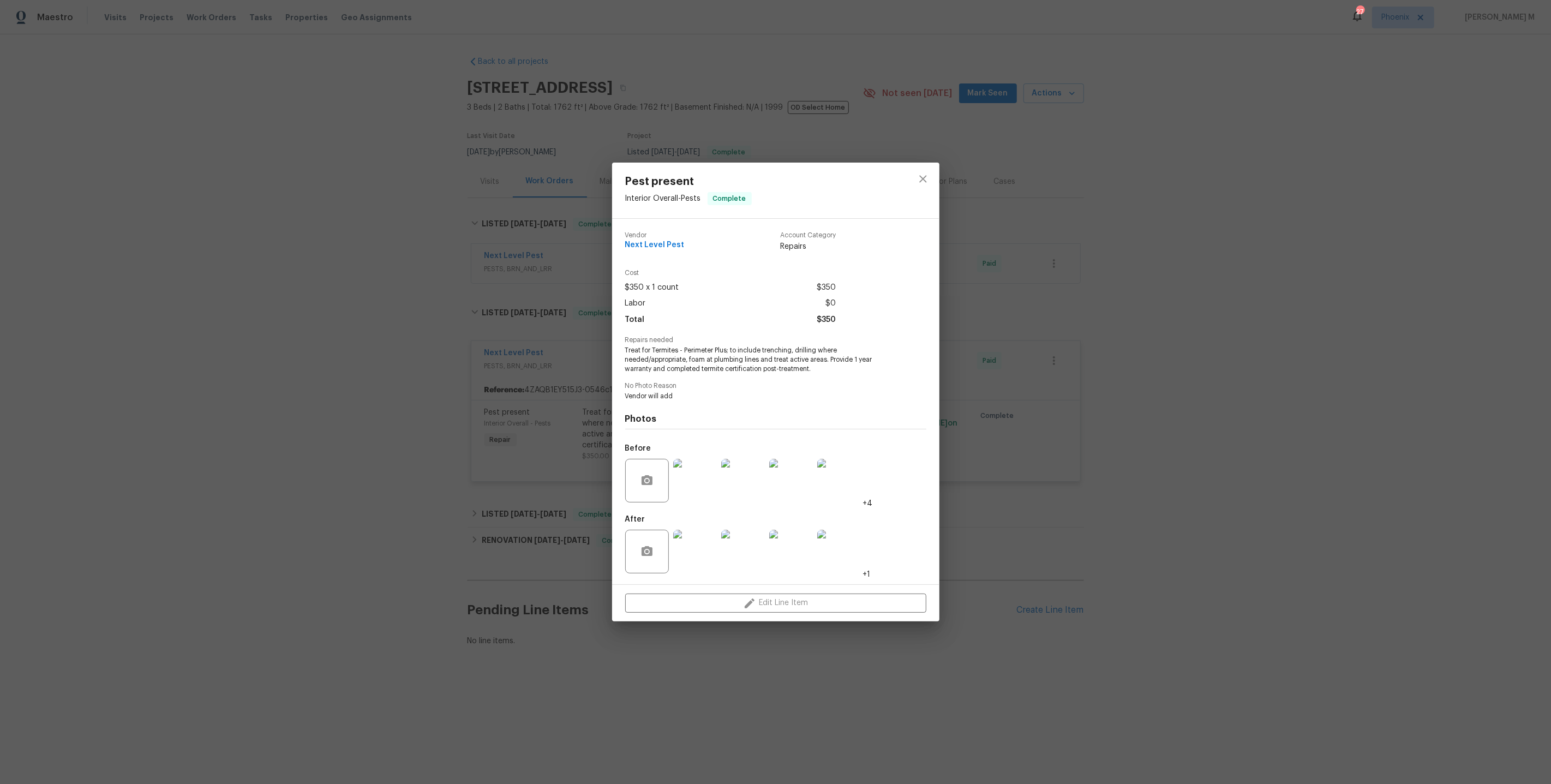
click at [837, 559] on img at bounding box center [839, 551] width 44 height 44
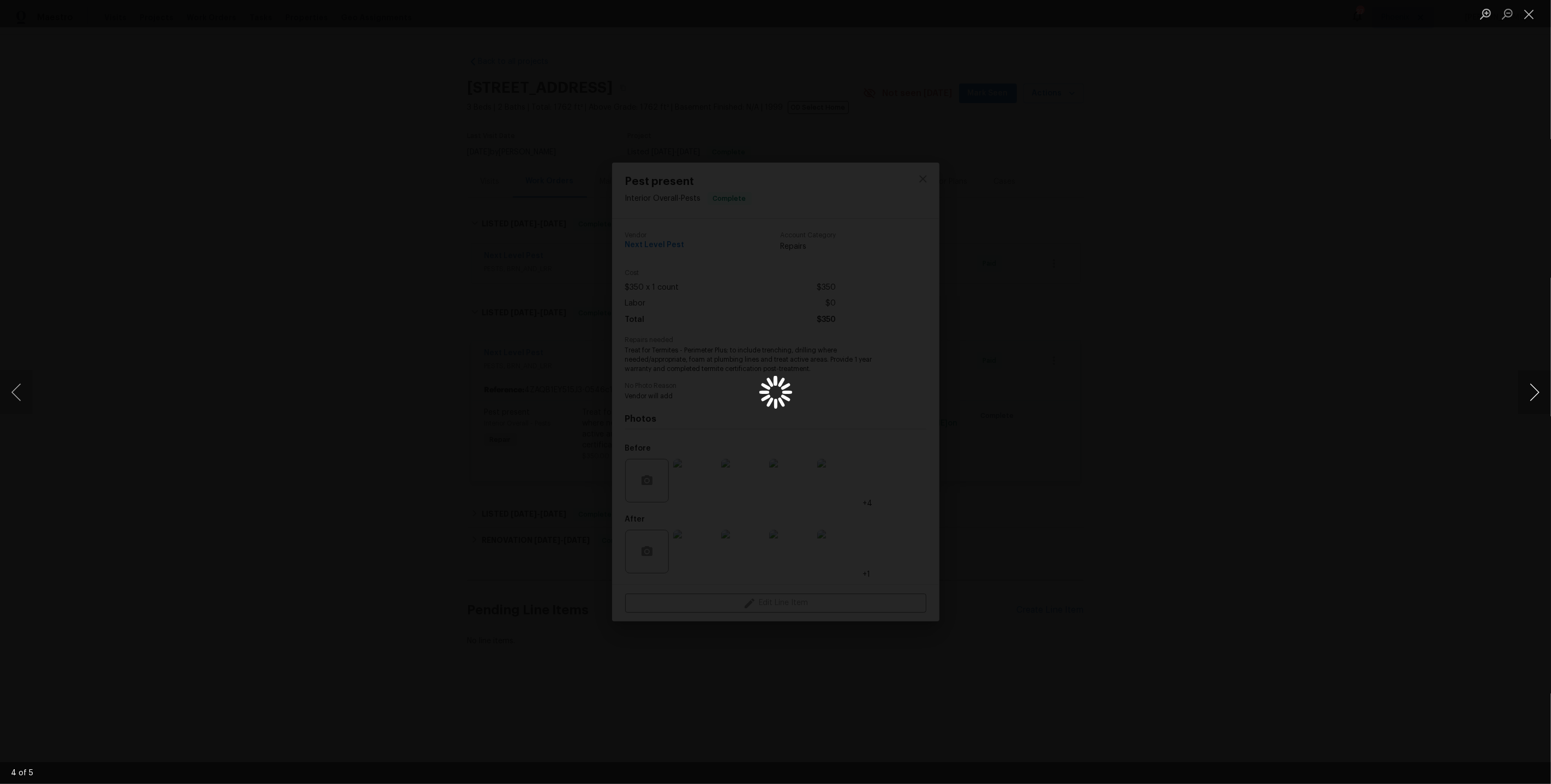
click at [1529, 392] on button "Next image" at bounding box center [1535, 392] width 33 height 44
click at [1407, 276] on div "Lightbox" at bounding box center [775, 392] width 1551 height 784
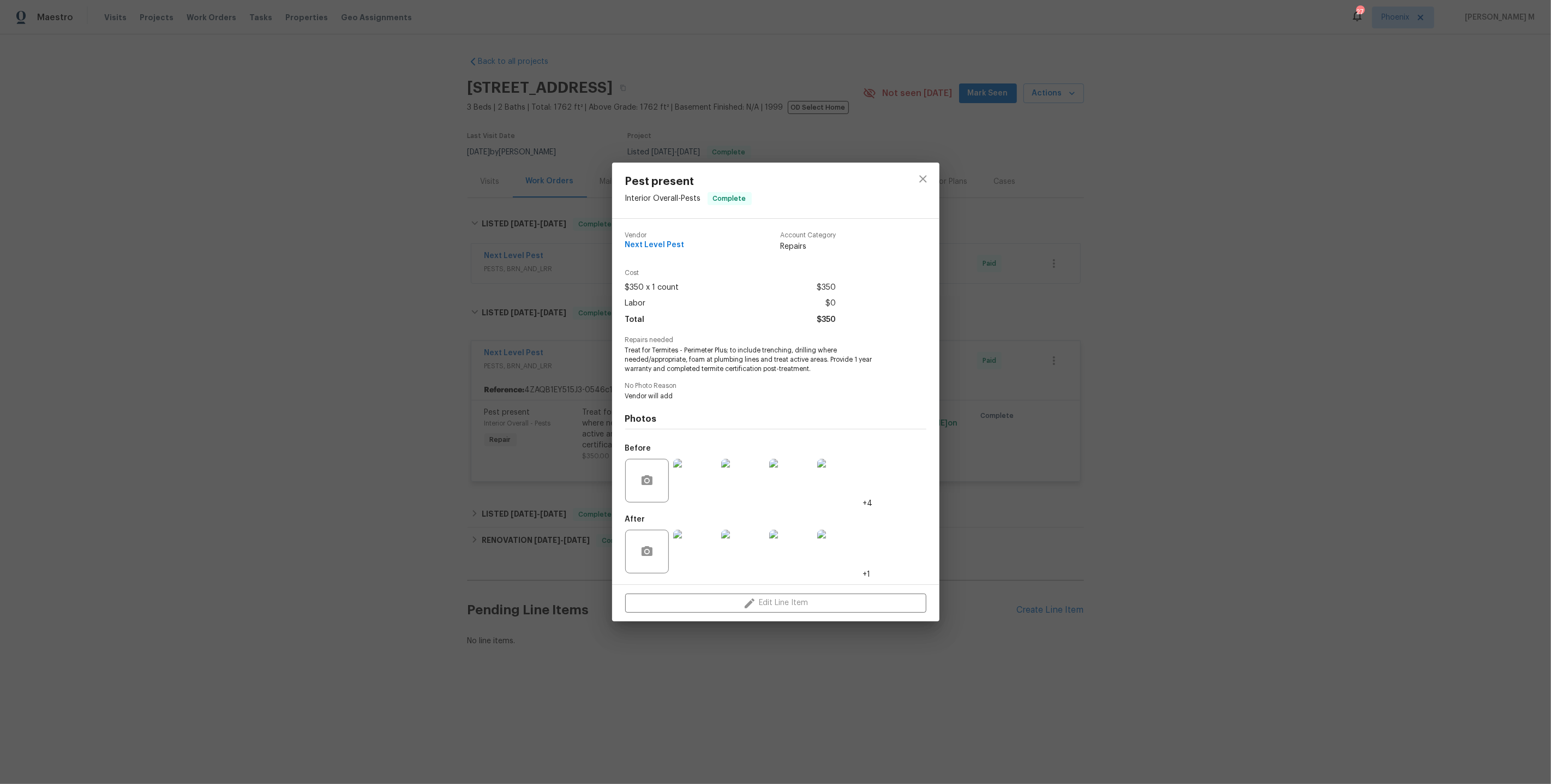
click at [834, 478] on img at bounding box center [839, 481] width 44 height 44
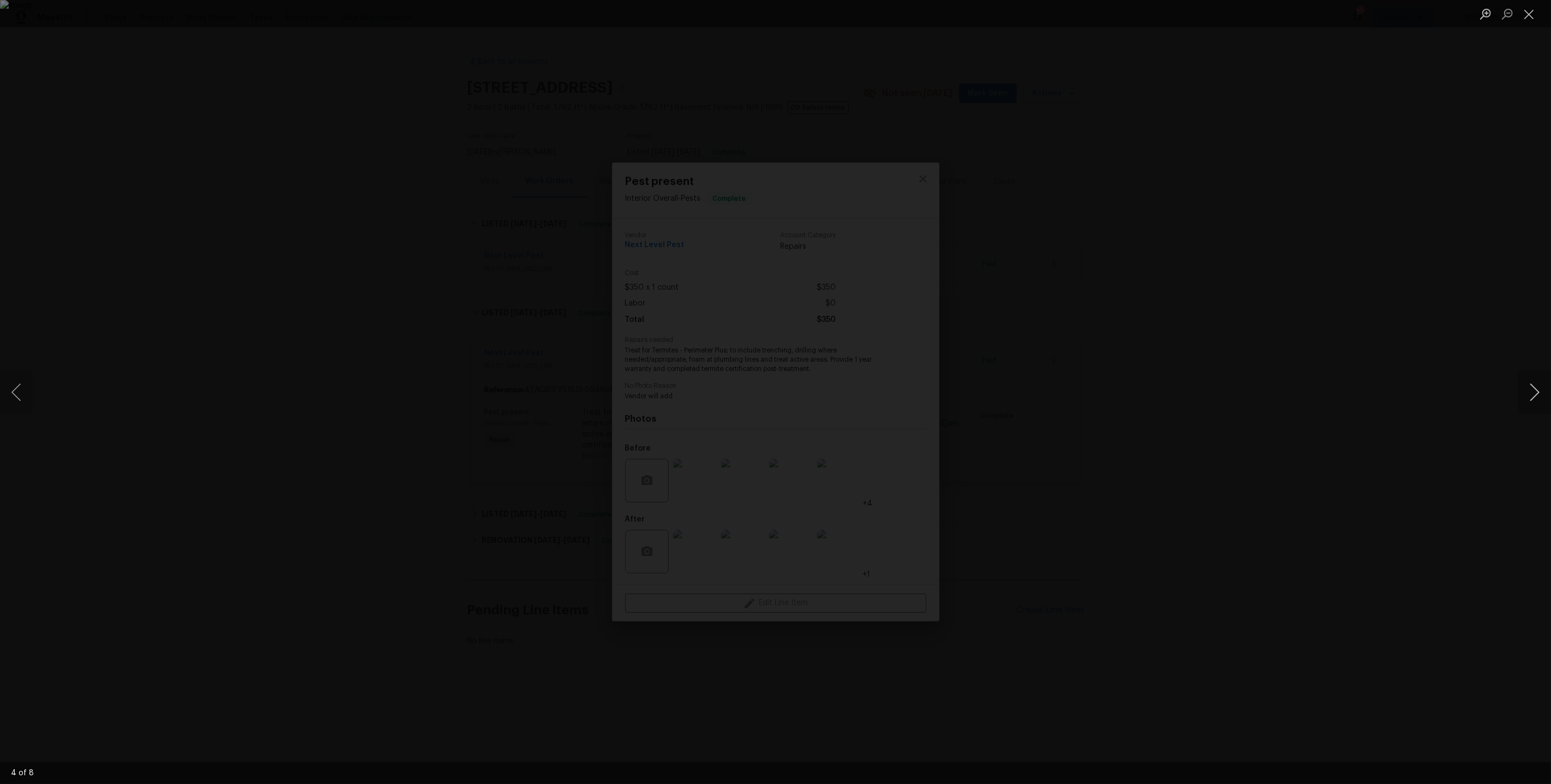
click at [1543, 390] on button "Next image" at bounding box center [1535, 392] width 33 height 44
click at [1073, 273] on div "Lightbox" at bounding box center [775, 392] width 1551 height 784
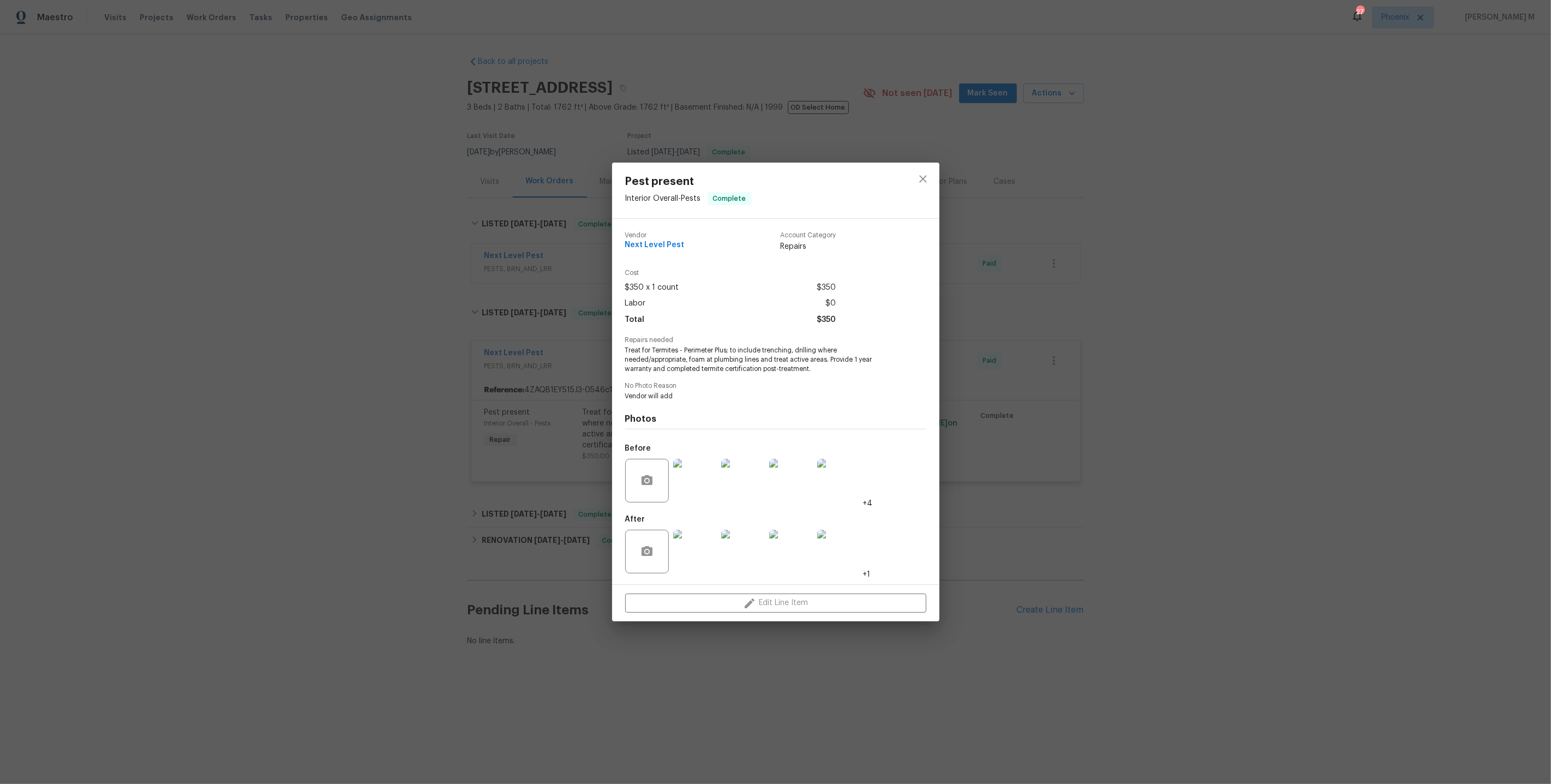
click at [690, 479] on img at bounding box center [695, 481] width 44 height 44
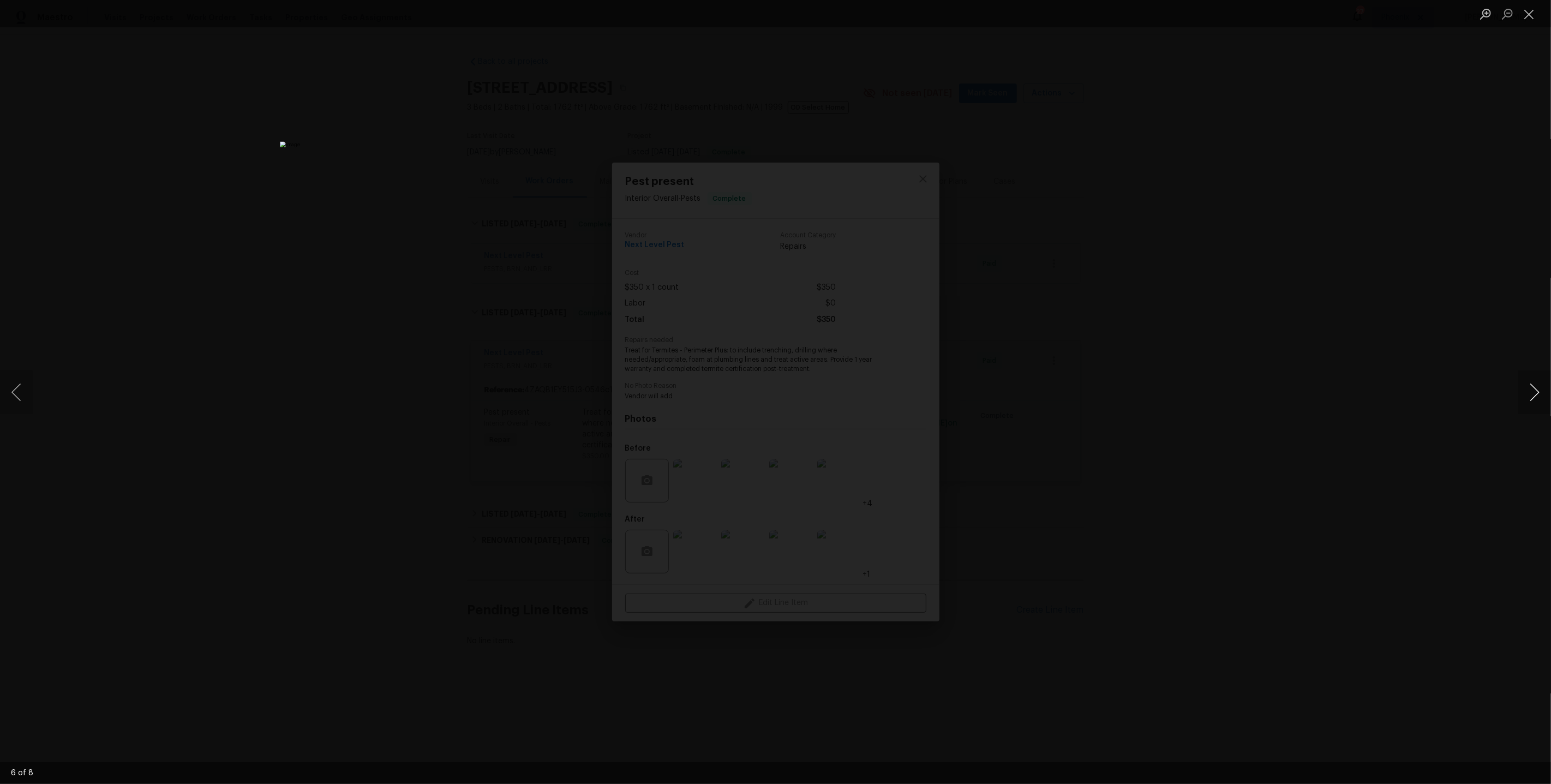
click at [1529, 394] on button "Next image" at bounding box center [1535, 392] width 33 height 44
click at [1529, 395] on button "Next image" at bounding box center [1535, 392] width 33 height 44
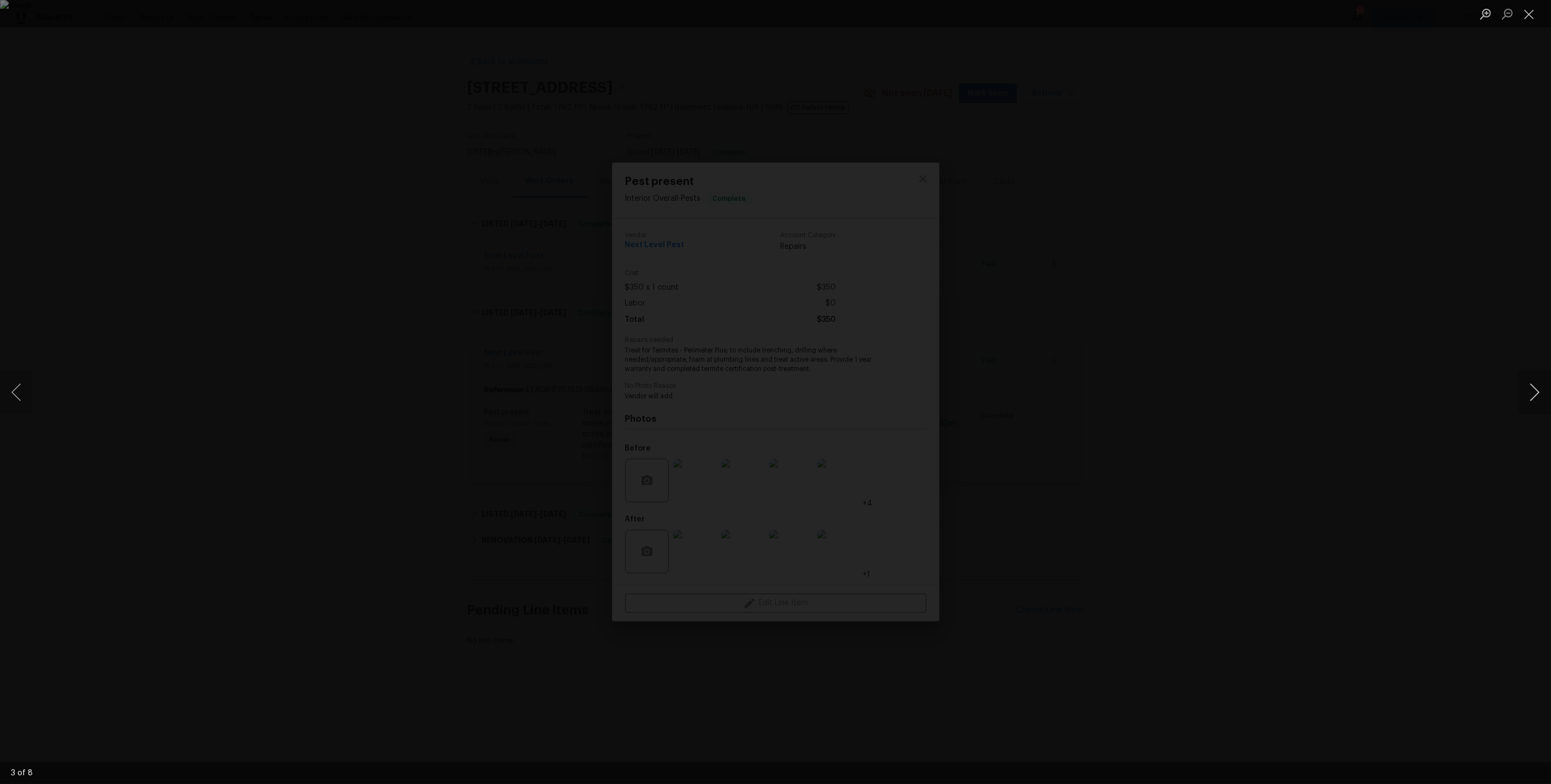
click at [1529, 395] on button "Next image" at bounding box center [1535, 392] width 33 height 44
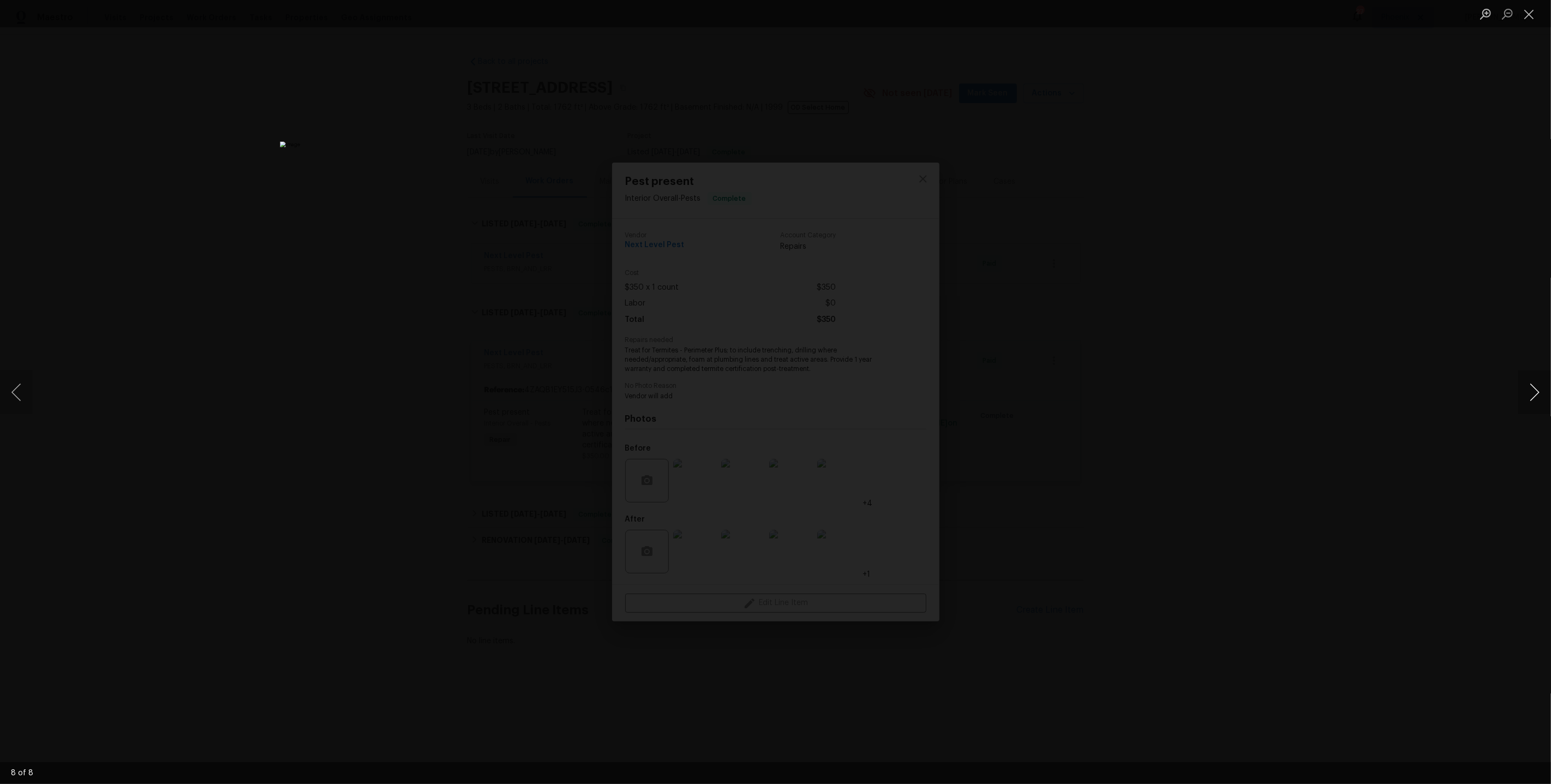
click at [1529, 395] on button "Next image" at bounding box center [1535, 392] width 33 height 44
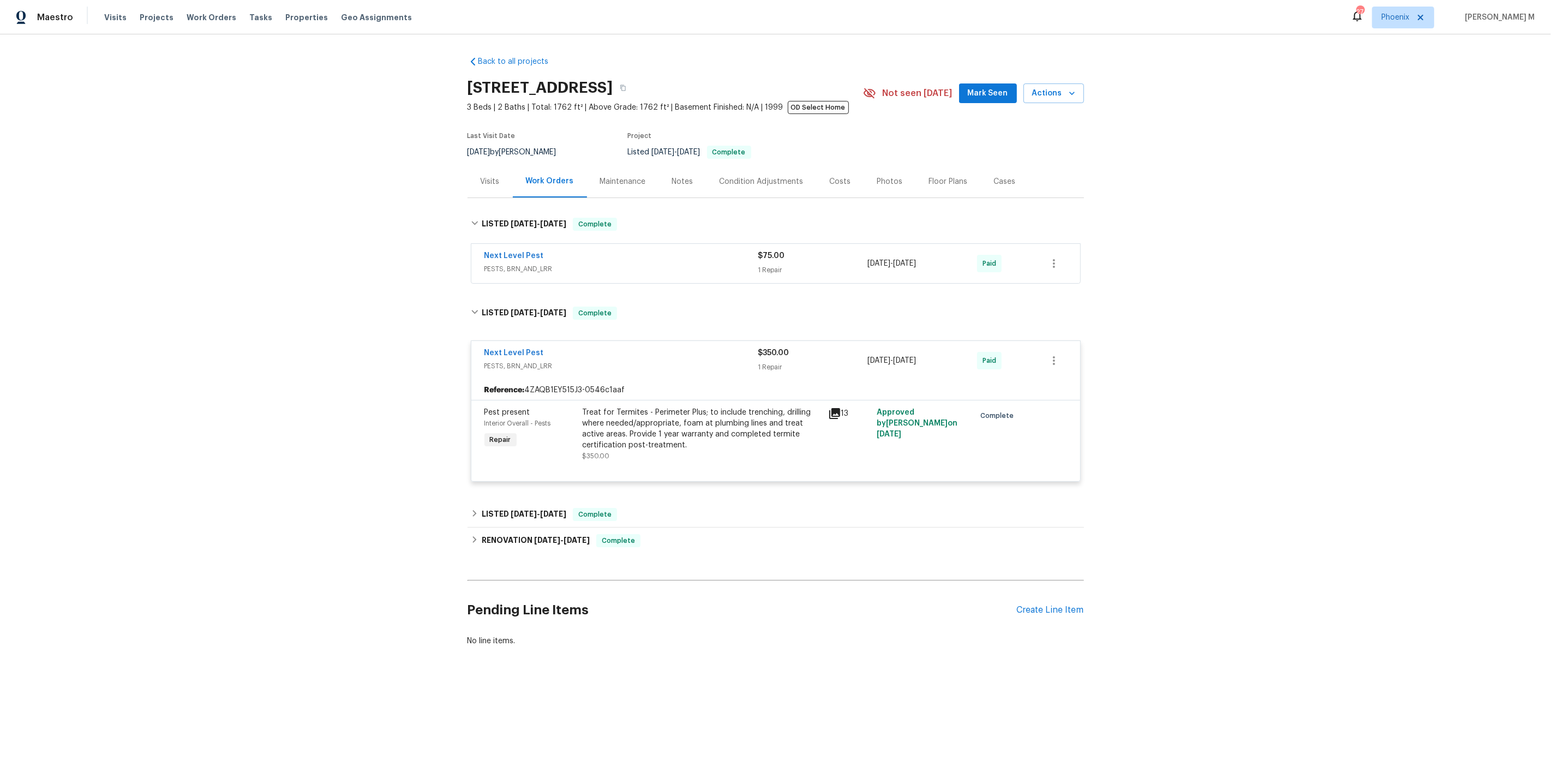
click at [541, 264] on span "PESTS, BRN_AND_LRR" at bounding box center [621, 269] width 274 height 11
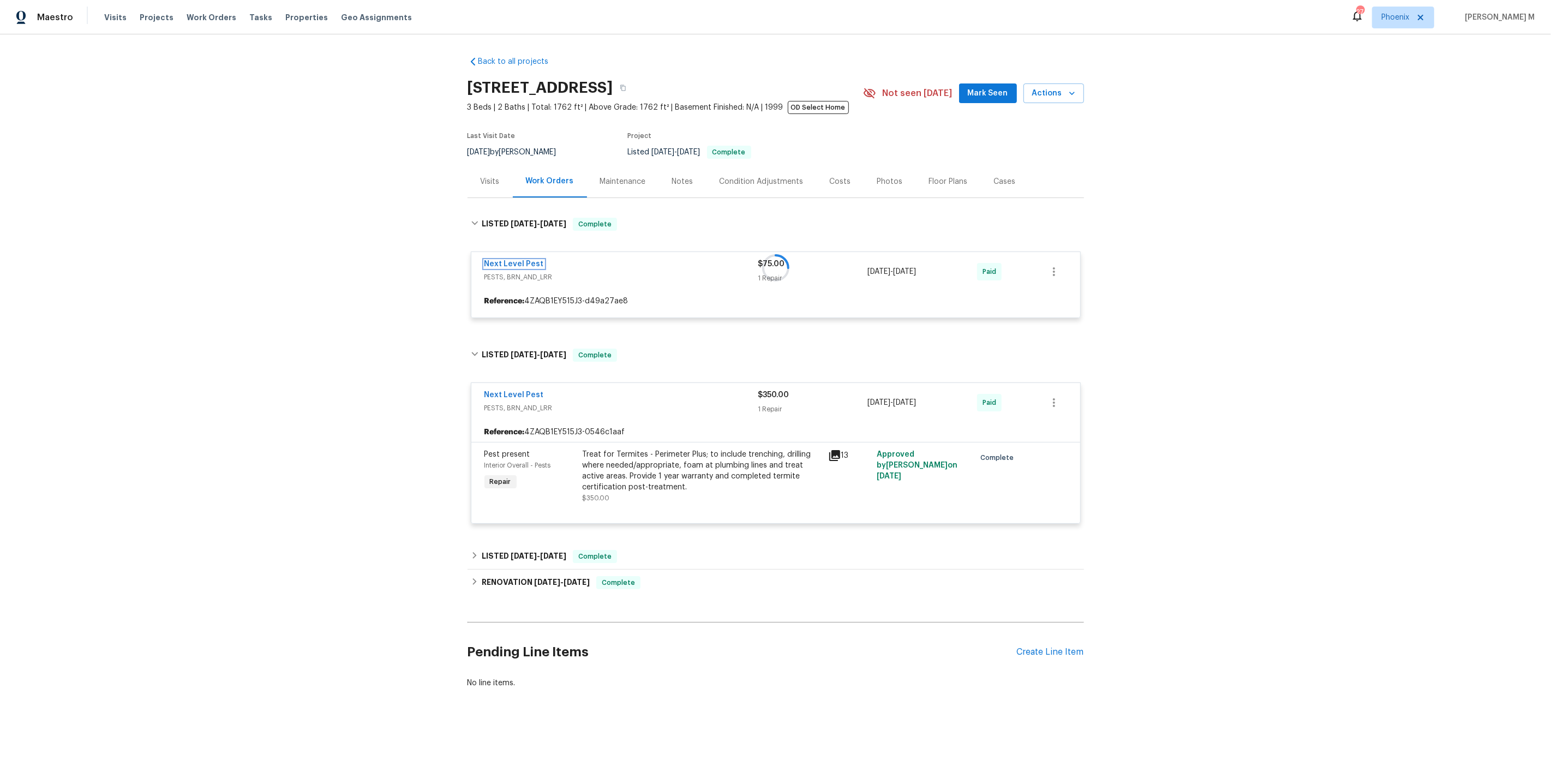
click at [504, 260] on link "Next Level Pest" at bounding box center [514, 264] width 59 height 8
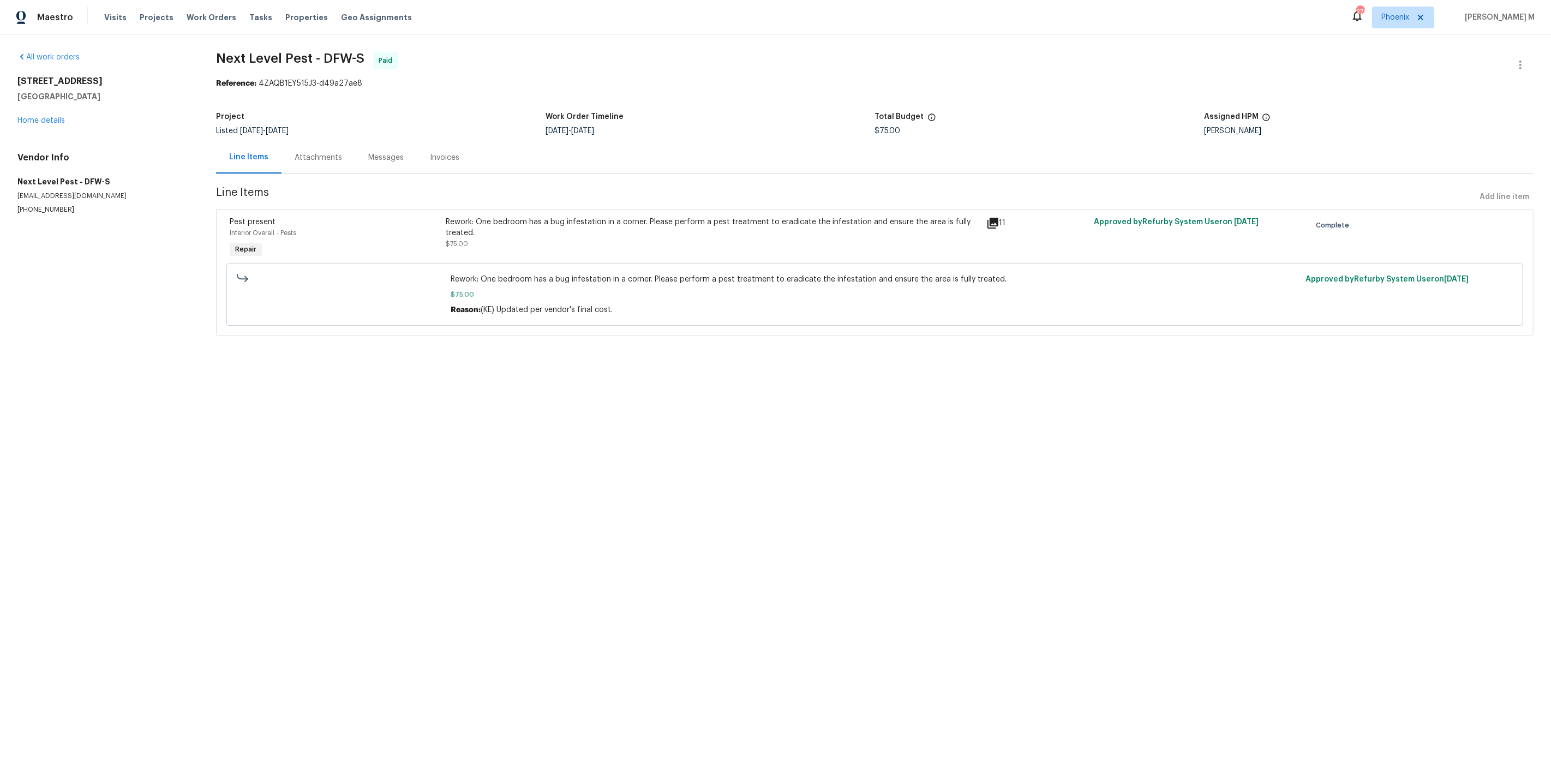
click at [334, 143] on div "Attachments" at bounding box center [319, 158] width 74 height 32
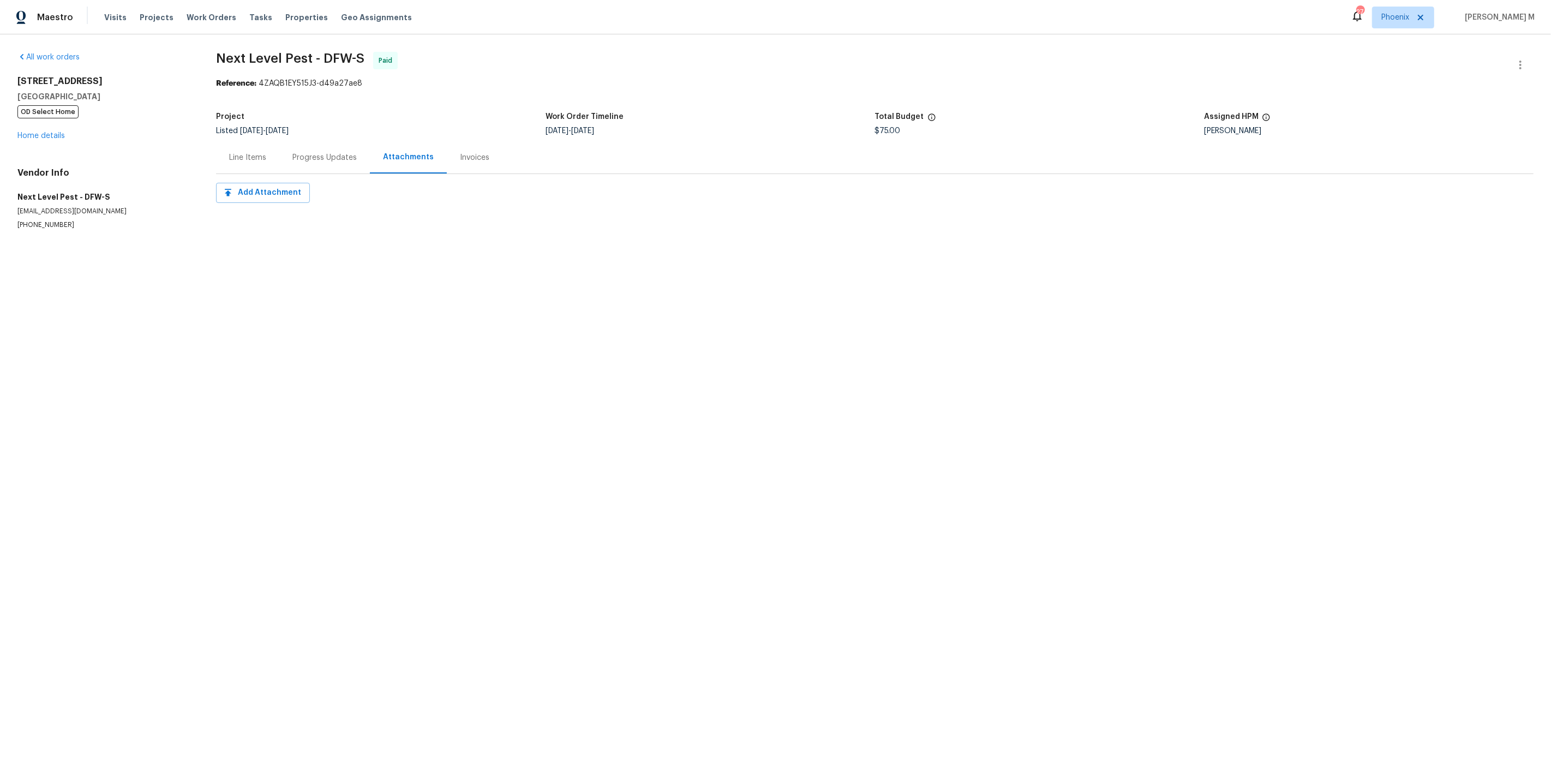
click at [327, 159] on div "Progress Updates" at bounding box center [324, 158] width 91 height 32
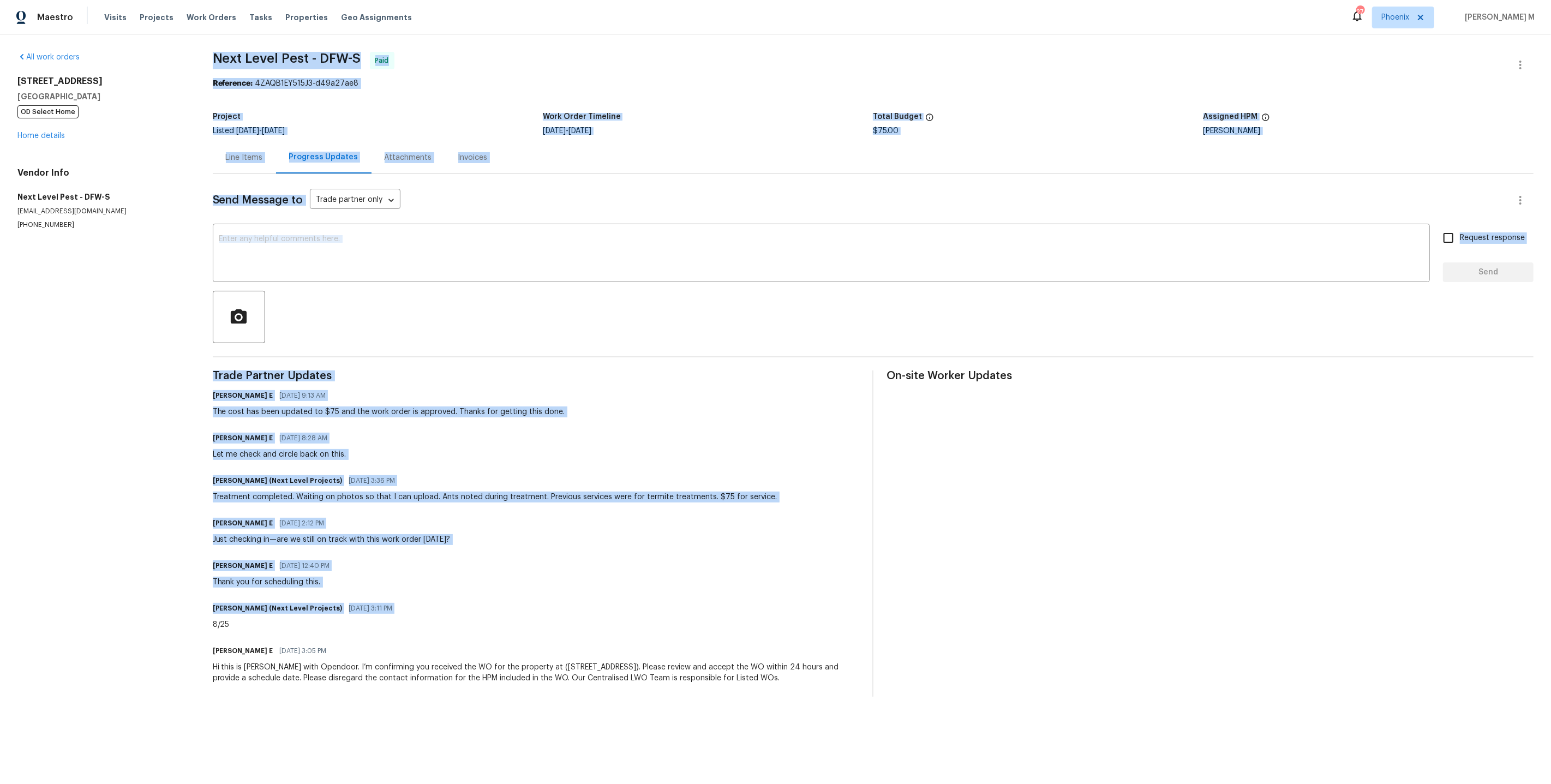
drag, startPoint x: 194, startPoint y: 551, endPoint x: 451, endPoint y: 598, distance: 261.3
click at [451, 598] on div "All work orders 9032 Rock Valley Cv Dallas, TX 75238 OD Select Home Home detail…" at bounding box center [775, 374] width 1551 height 679
click at [451, 601] on div "Brandon Usrey (Next Level Projects) 08/21/2025 3:11 PM 8/25" at bounding box center [537, 615] width 647 height 29
drag, startPoint x: 206, startPoint y: 479, endPoint x: 410, endPoint y: 552, distance: 216.7
click at [410, 552] on div "All work orders 9032 Rock Valley Cv Dallas, TX 75238 OD Select Home Home detail…" at bounding box center [775, 374] width 1551 height 679
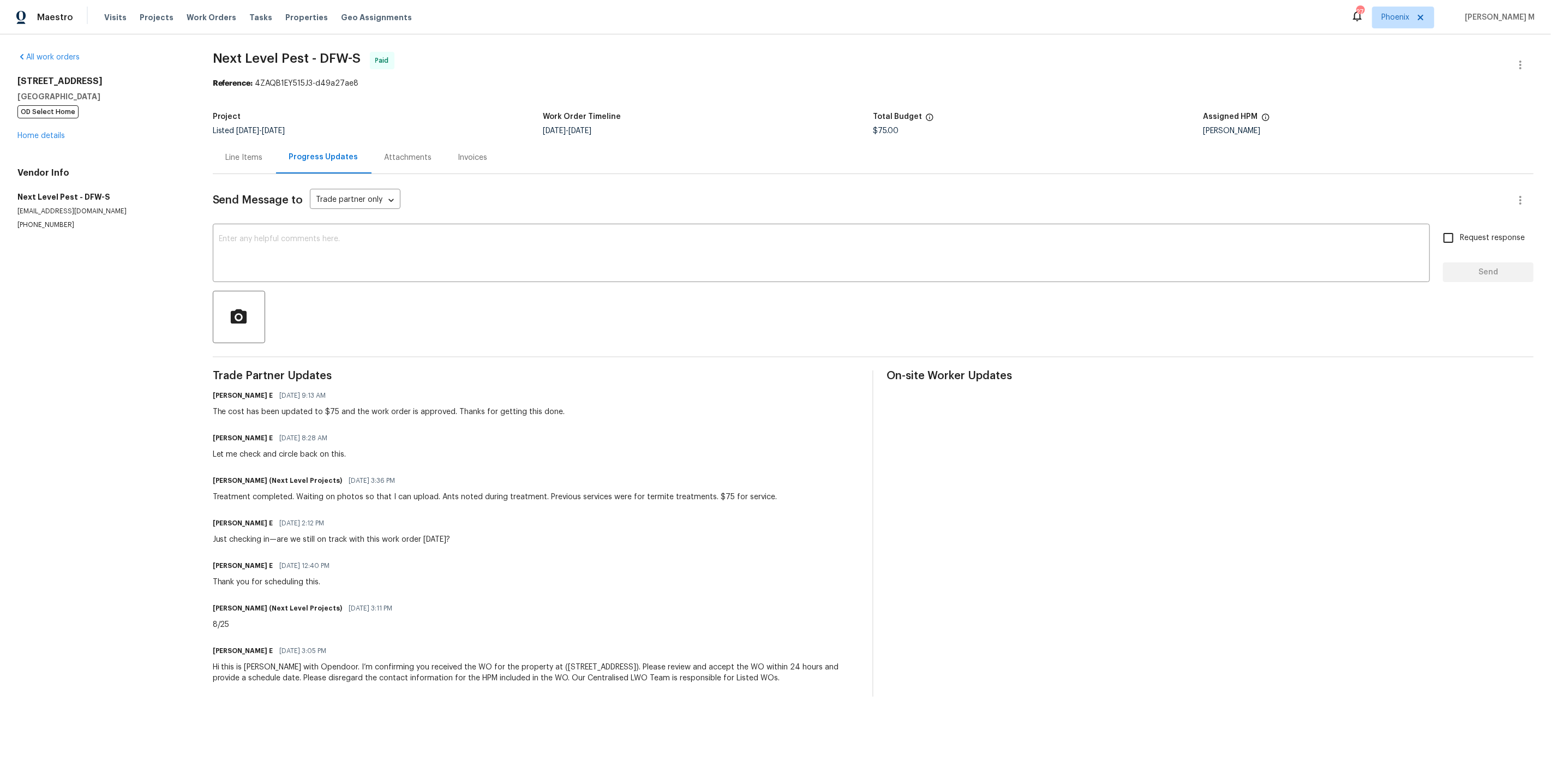
click at [547, 559] on div "Keerthana E 08/22/2025 12:40 PM Thank you for scheduling this." at bounding box center [537, 573] width 647 height 29
click at [241, 152] on div "Line Items" at bounding box center [244, 158] width 37 height 11
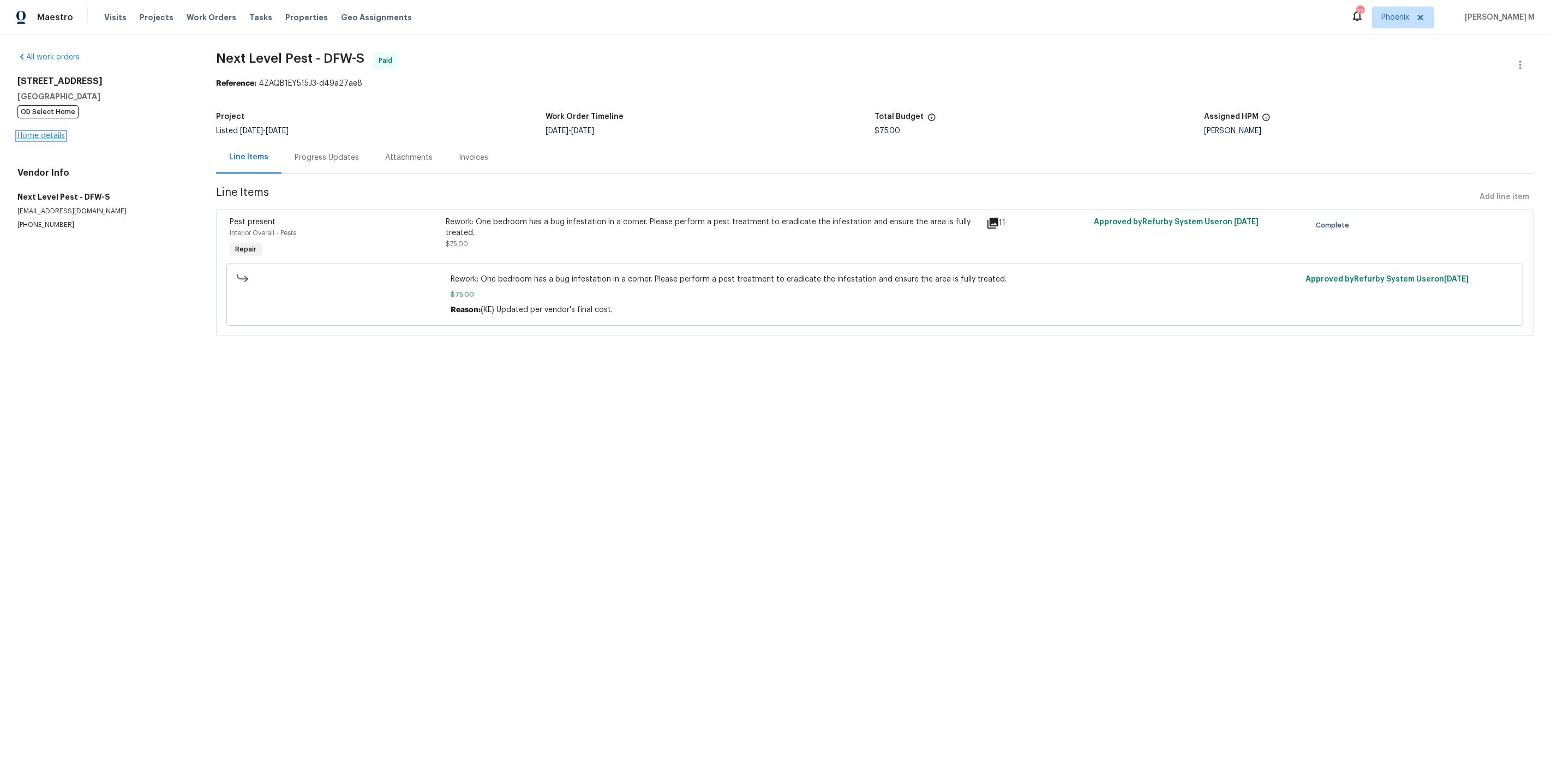
click at [36, 132] on link "Home details" at bounding box center [41, 135] width 47 height 8
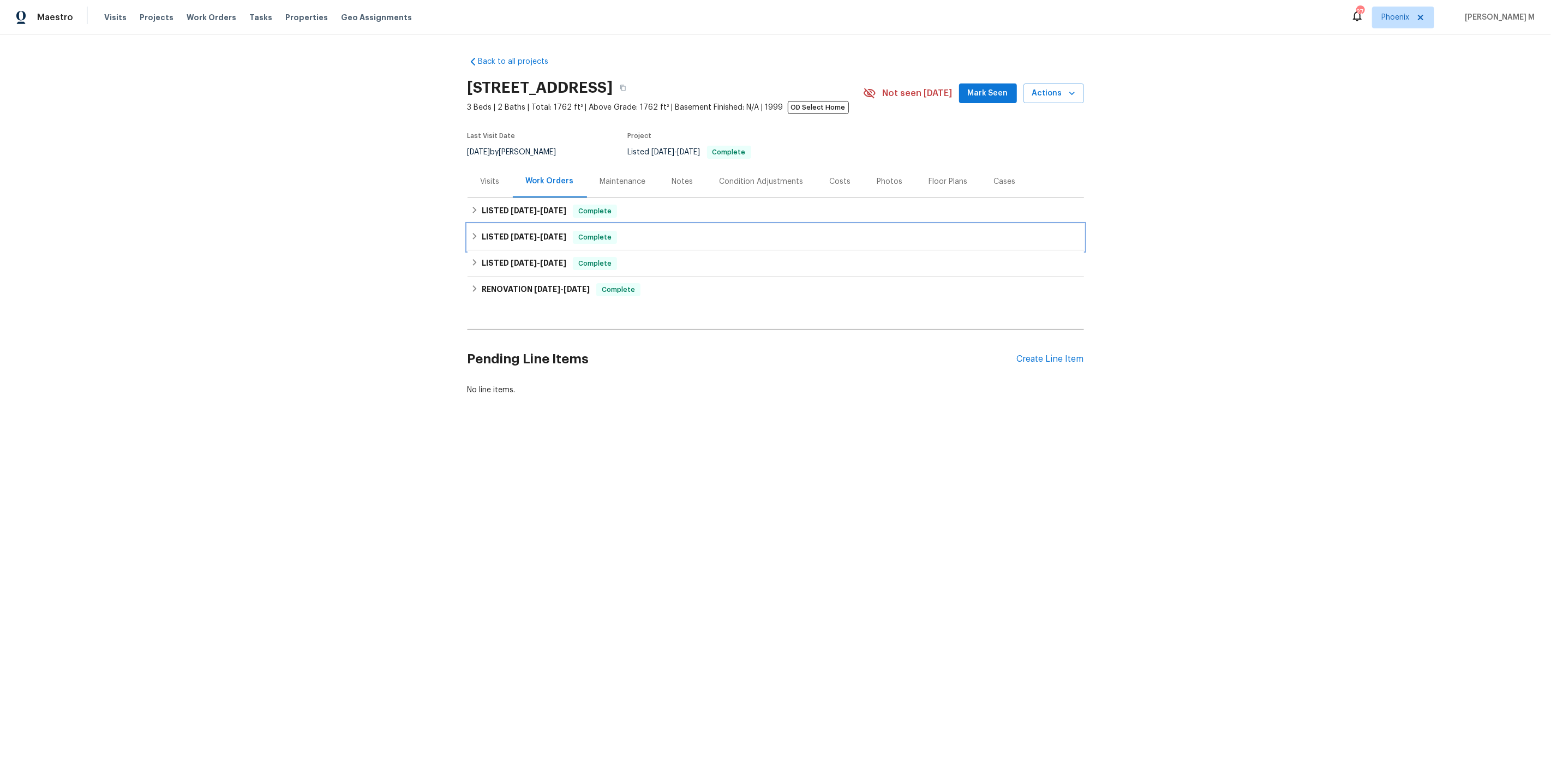
click at [569, 224] on div "LISTED 5/19/25 - 5/19/25 Complete" at bounding box center [776, 237] width 617 height 27
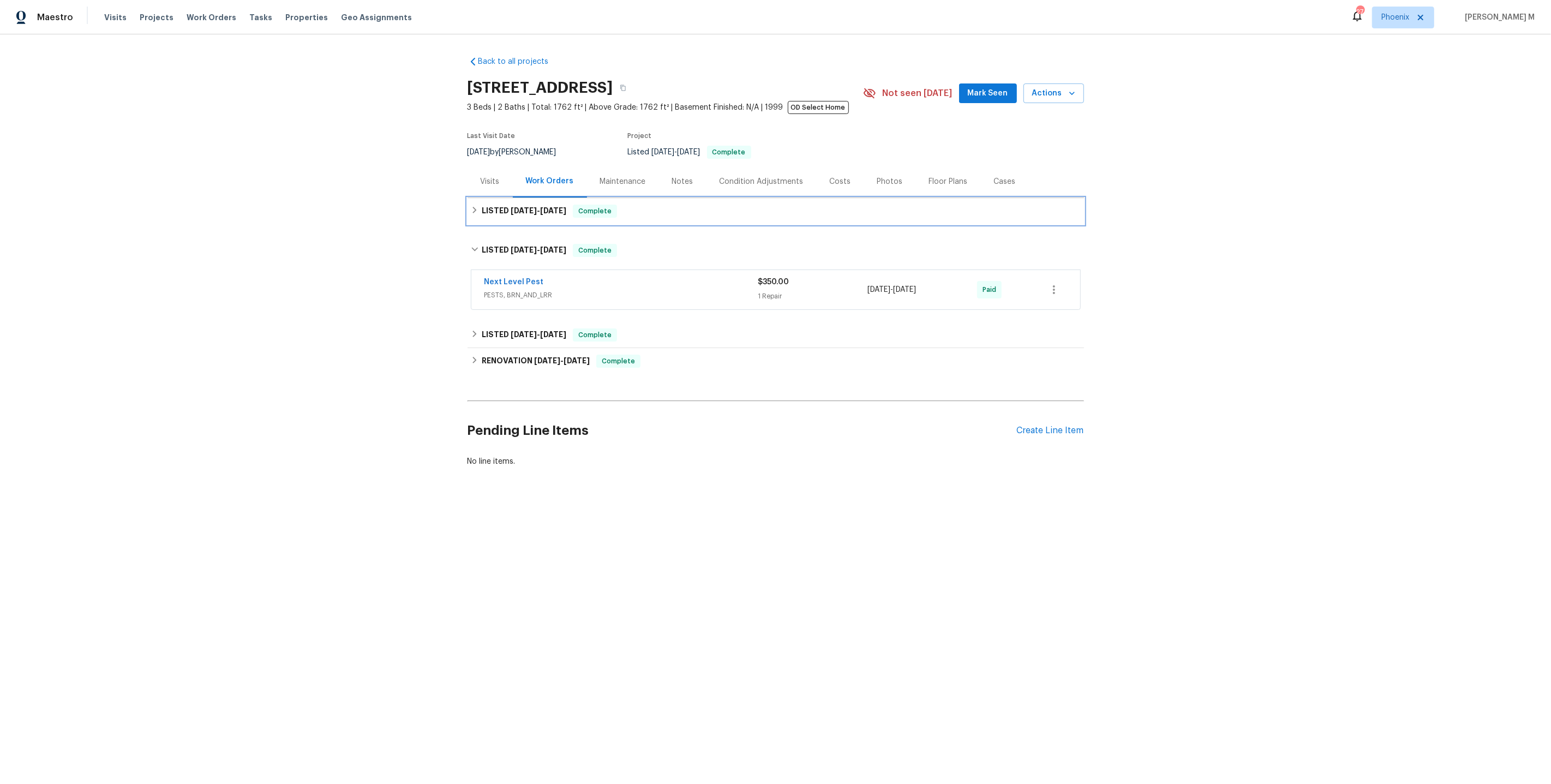
click at [545, 211] on h6 "LISTED 8/21/25 - 8/26/25" at bounding box center [524, 211] width 84 height 13
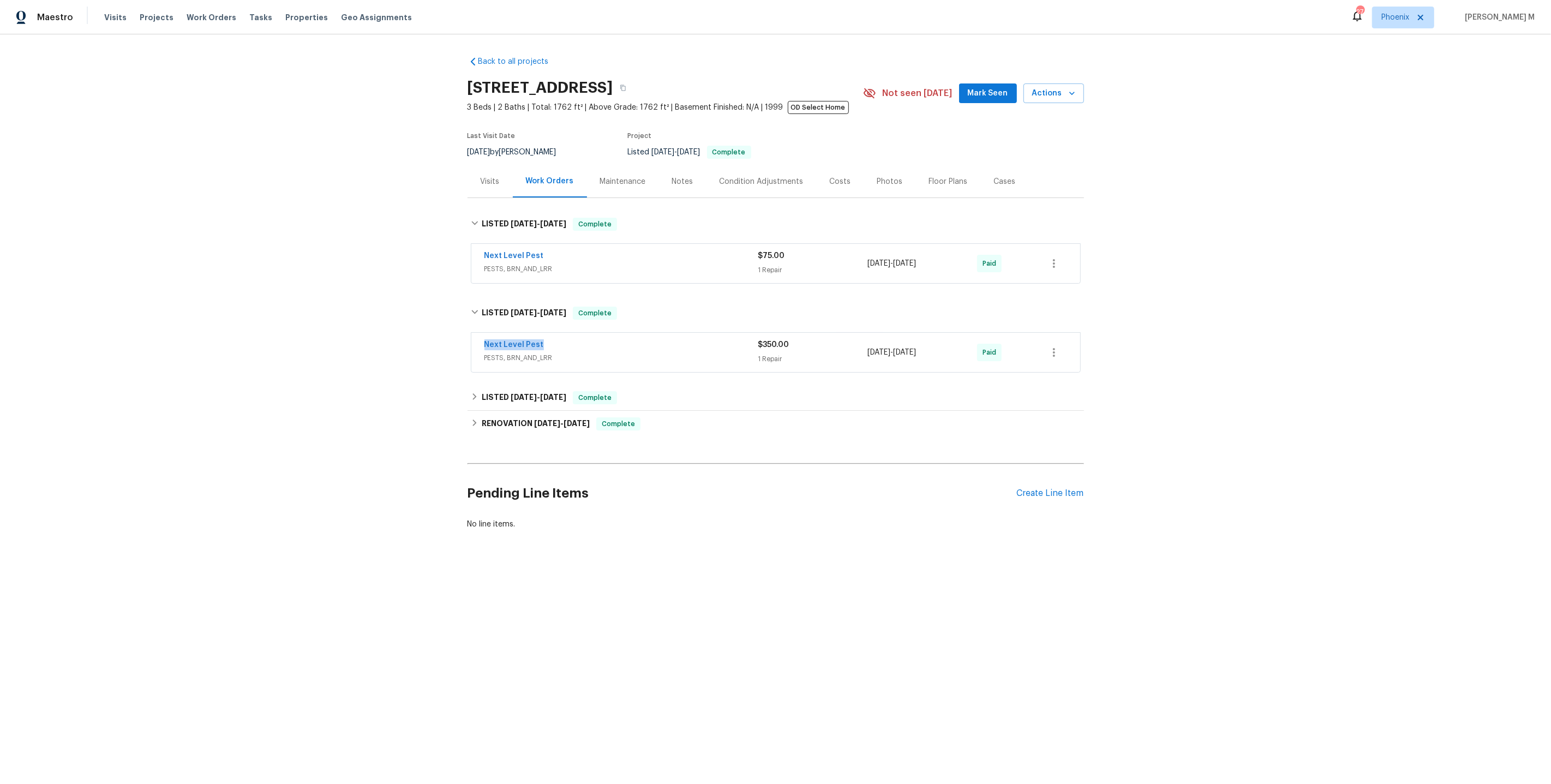
drag, startPoint x: 550, startPoint y: 336, endPoint x: 415, endPoint y: 336, distance: 135.0
click at [415, 336] on div "Back to all projects 9032 Rock Valley Cv, Dallas, TX 75238 3 Beds | 2 Baths | T…" at bounding box center [775, 319] width 1551 height 569
click at [582, 352] on span "PESTS, BRN_AND_LRR" at bounding box center [621, 358] width 274 height 11
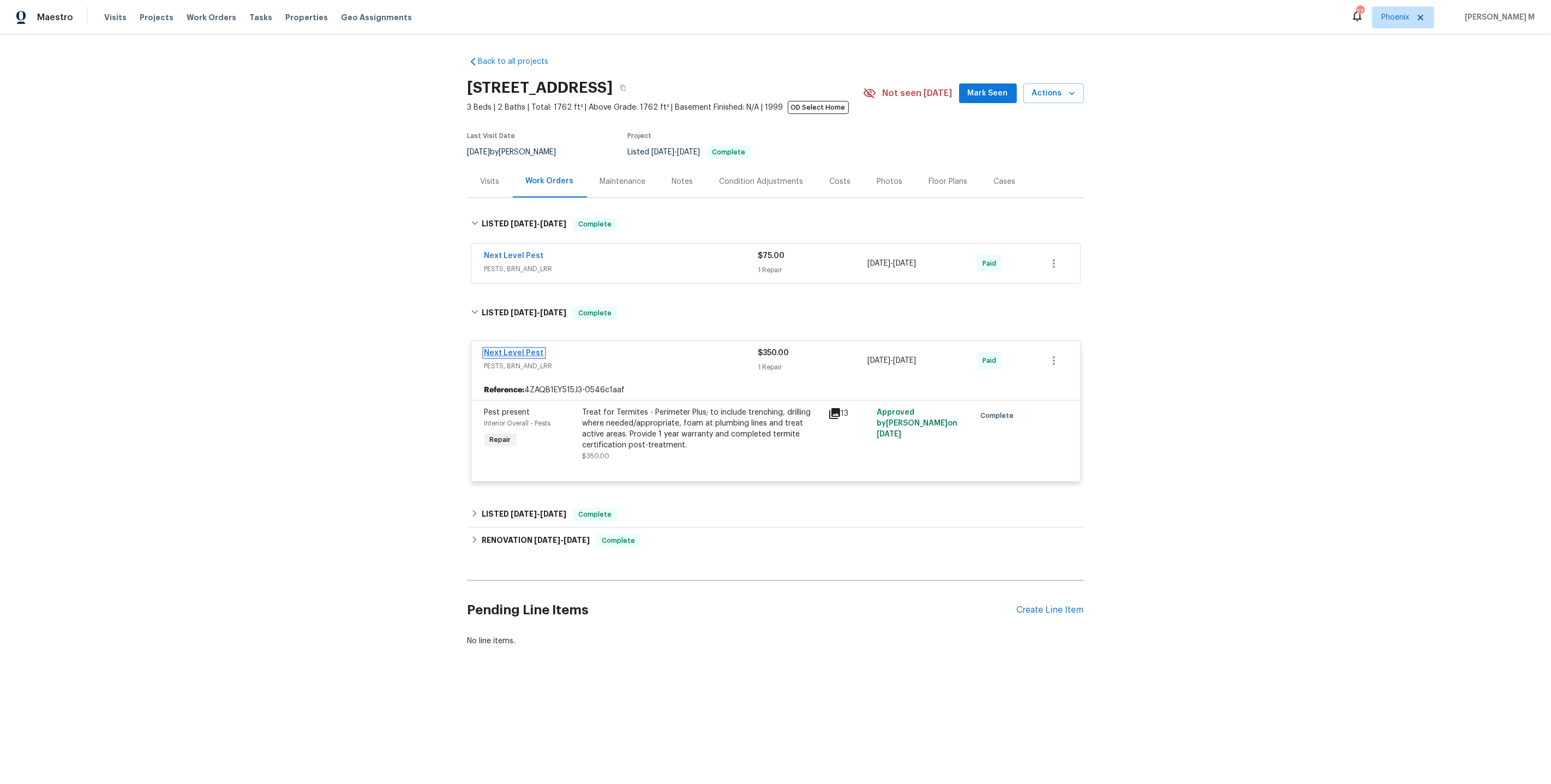
click at [509, 349] on link "Next Level Pest" at bounding box center [514, 353] width 59 height 8
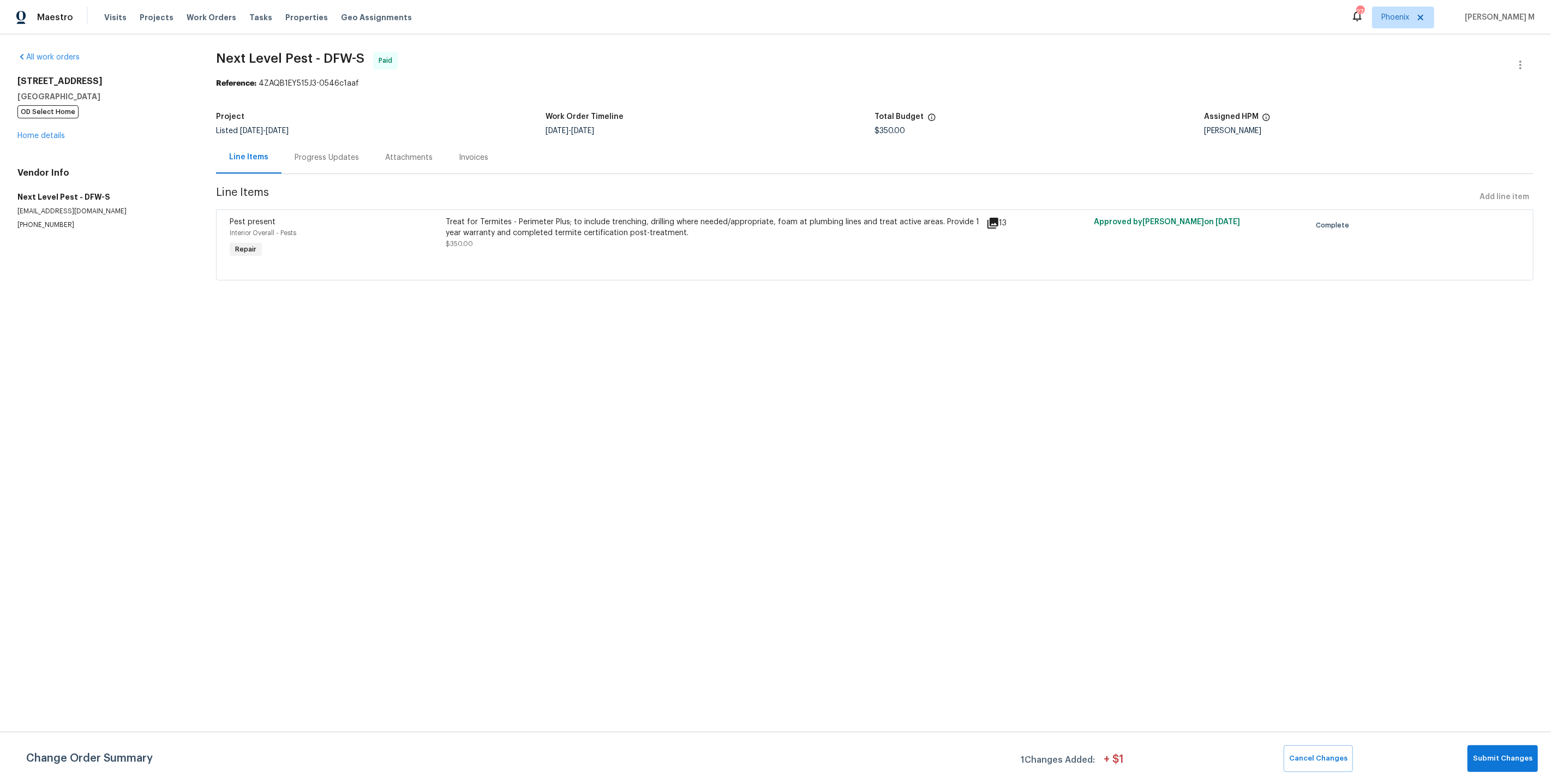
click at [583, 242] on div "Treat for Termites - Perimeter Plus; to include trenching, drilling where neede…" at bounding box center [712, 232] width 534 height 33
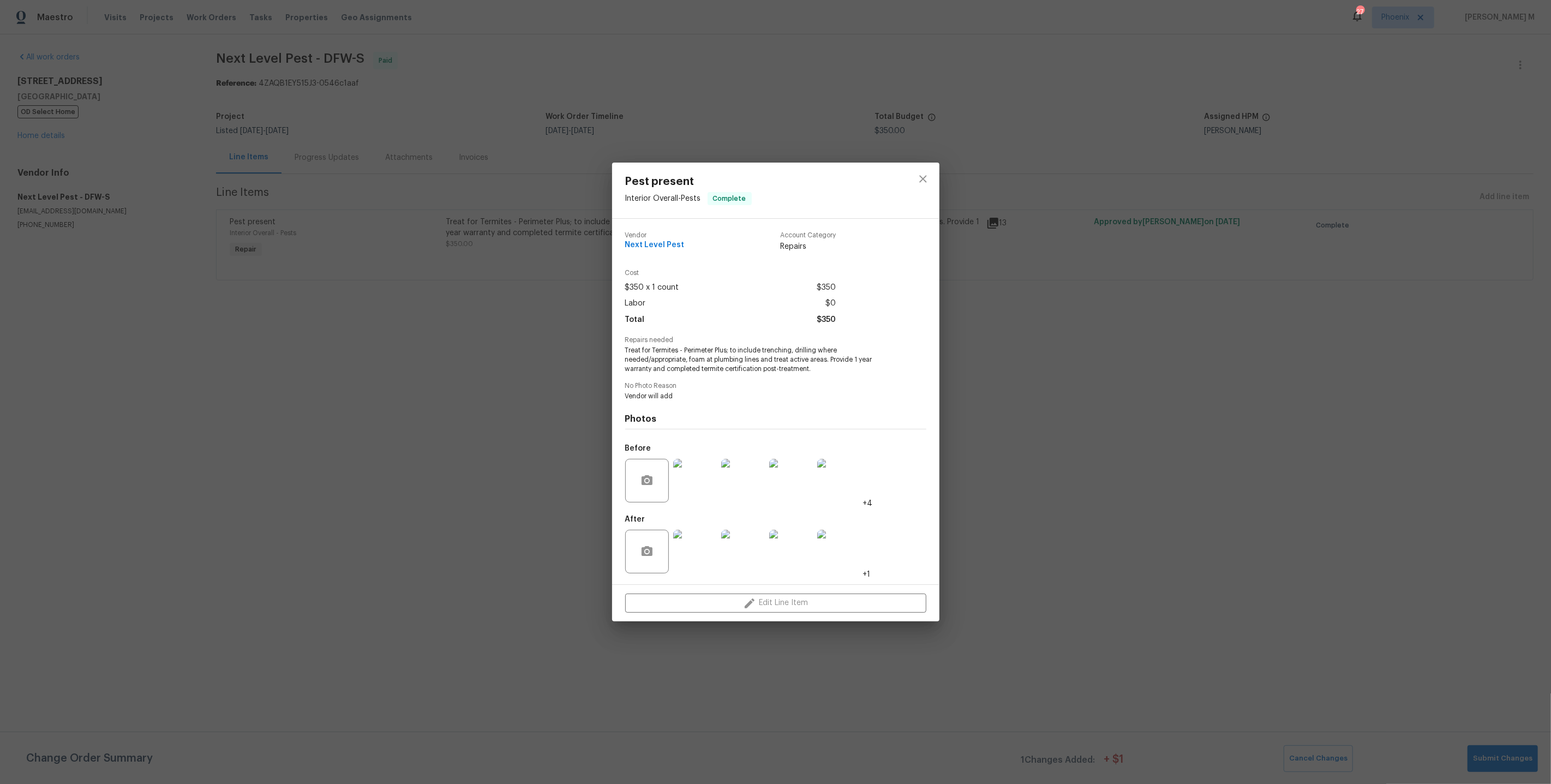
click at [705, 482] on img at bounding box center [695, 481] width 44 height 44
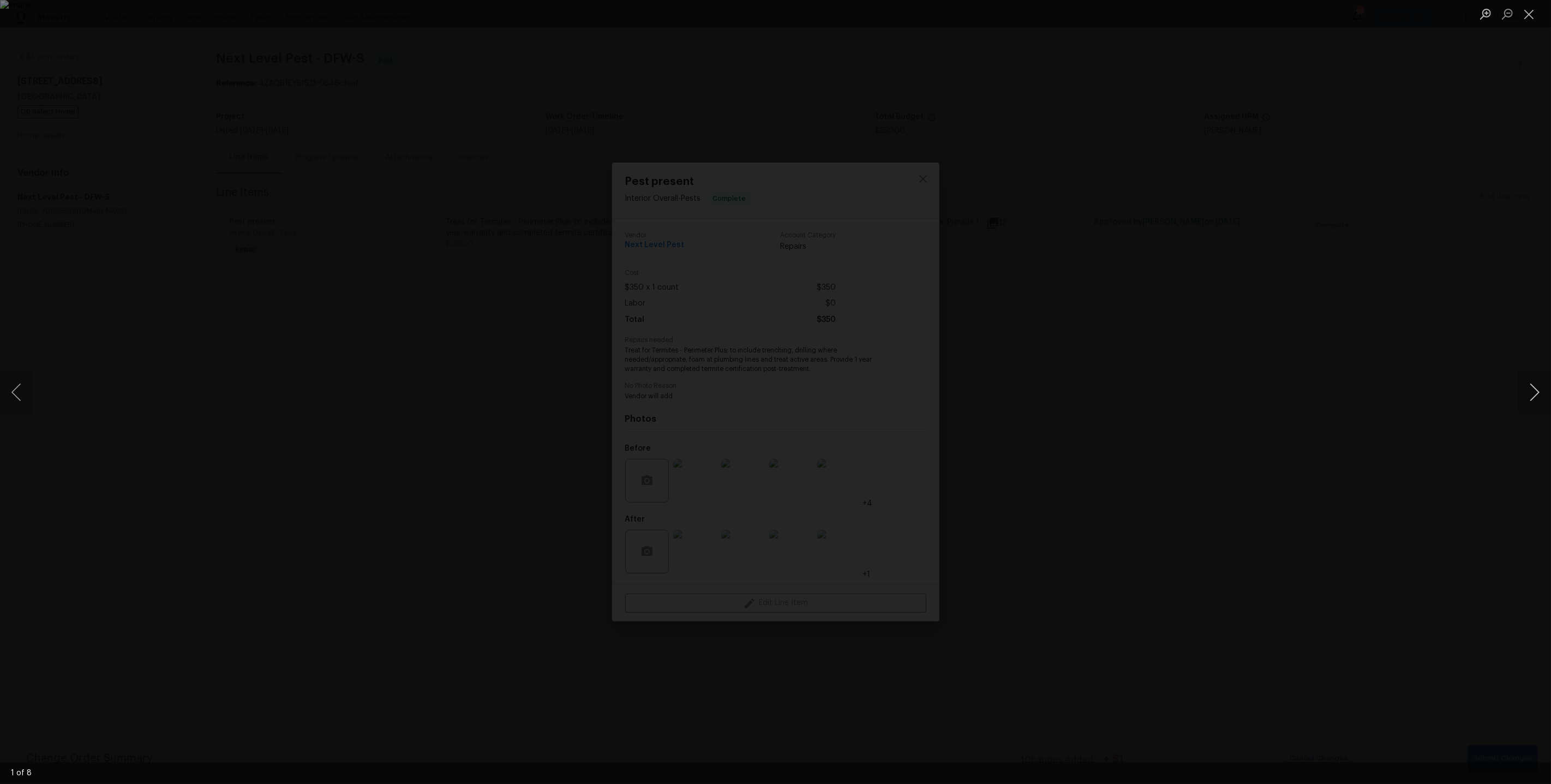
click at [1524, 408] on button "Next image" at bounding box center [1535, 392] width 33 height 44
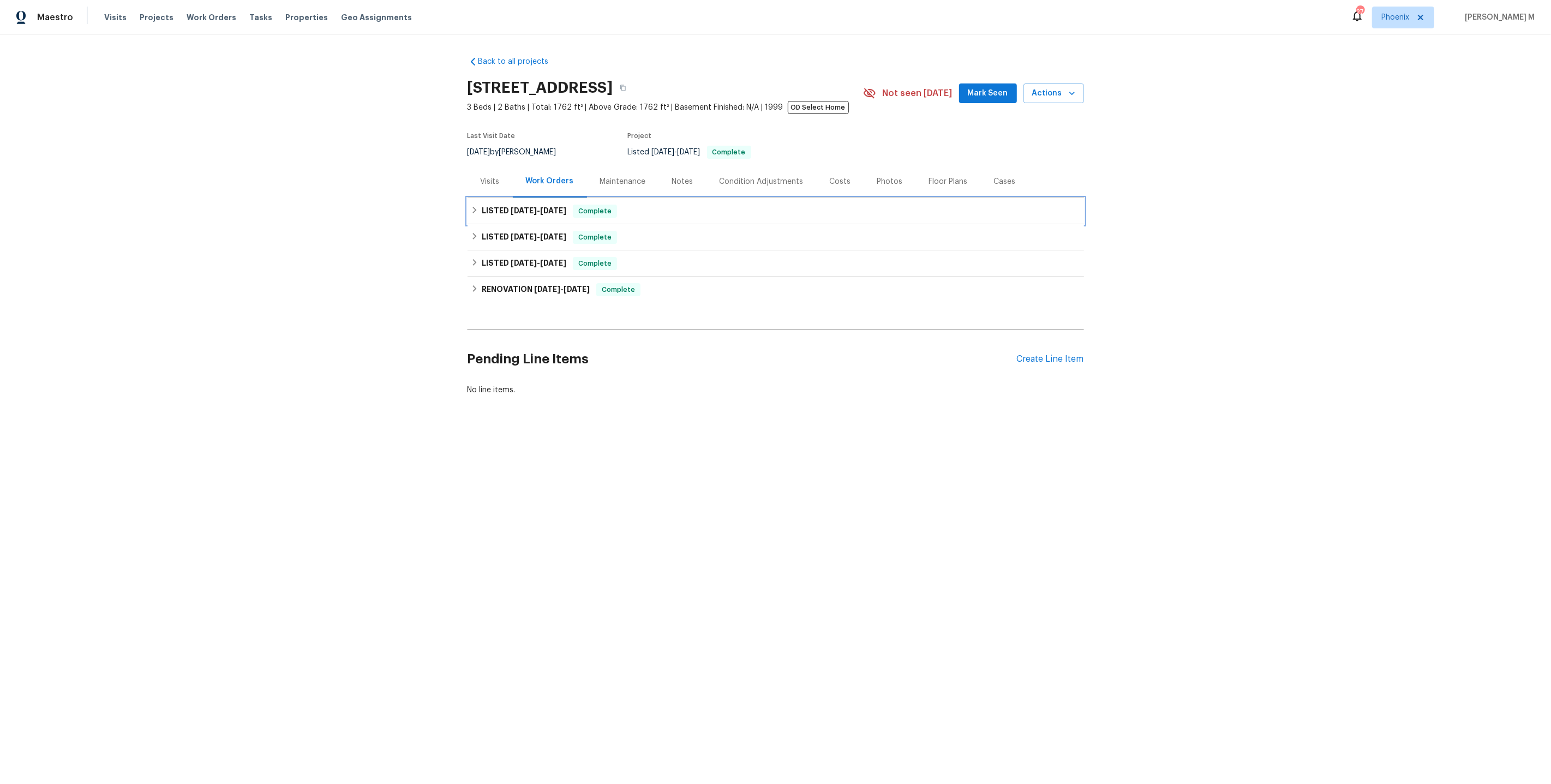
click at [525, 215] on div "LISTED [DATE] - [DATE] Complete" at bounding box center [776, 211] width 617 height 27
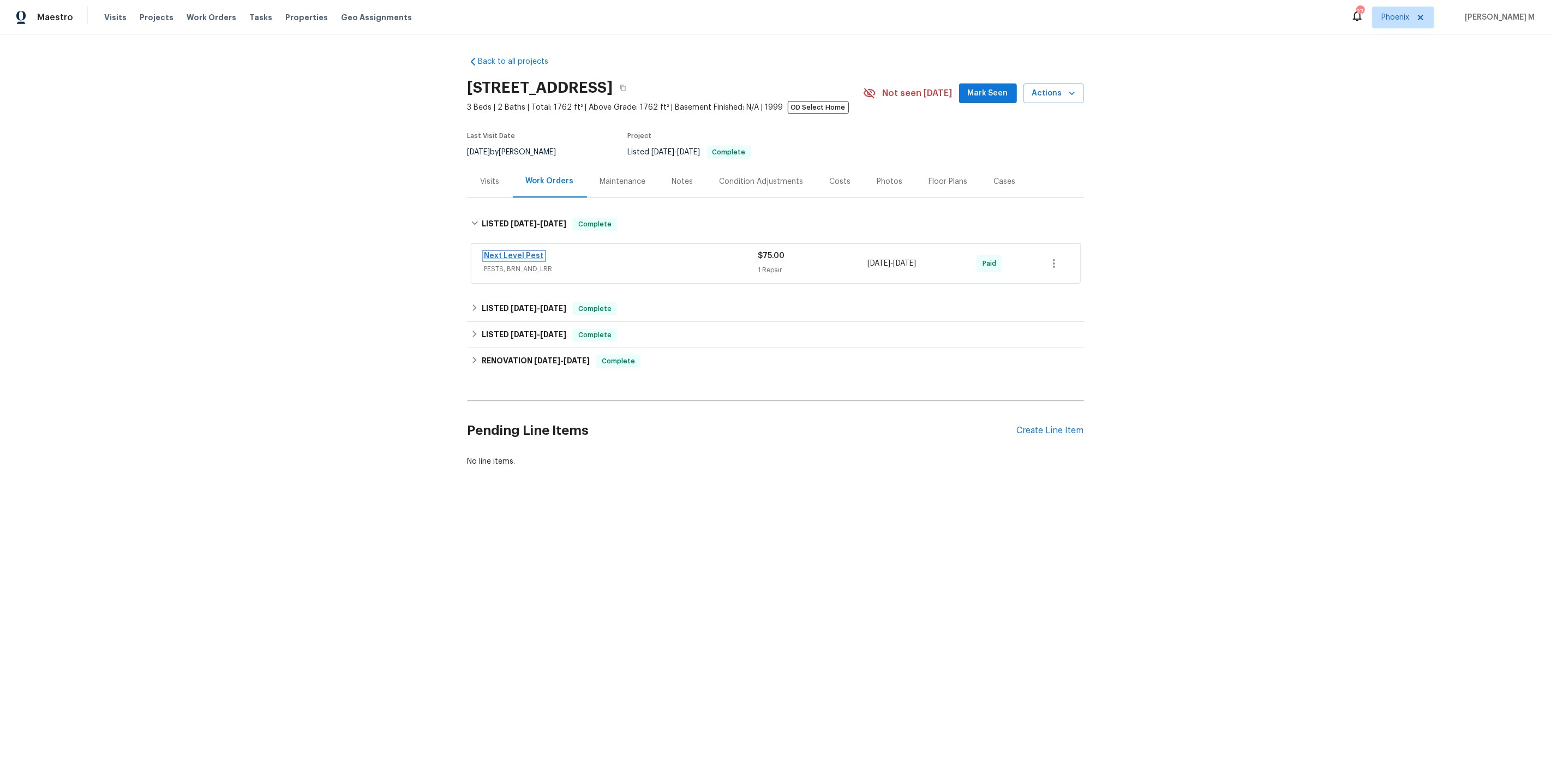
click at [525, 254] on link "Next Level Pest" at bounding box center [514, 255] width 59 height 8
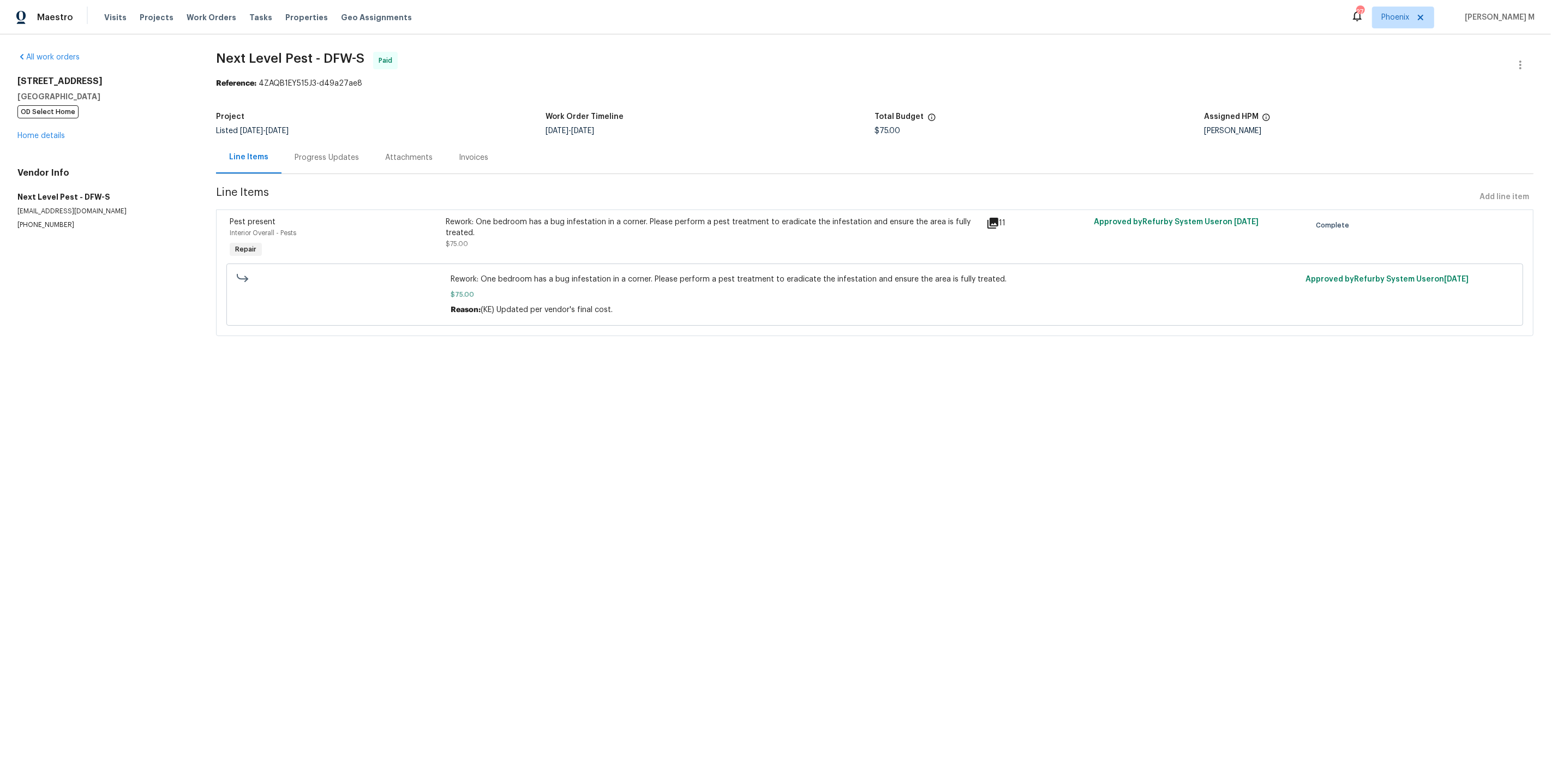
click at [299, 163] on div "Progress Updates" at bounding box center [327, 158] width 91 height 32
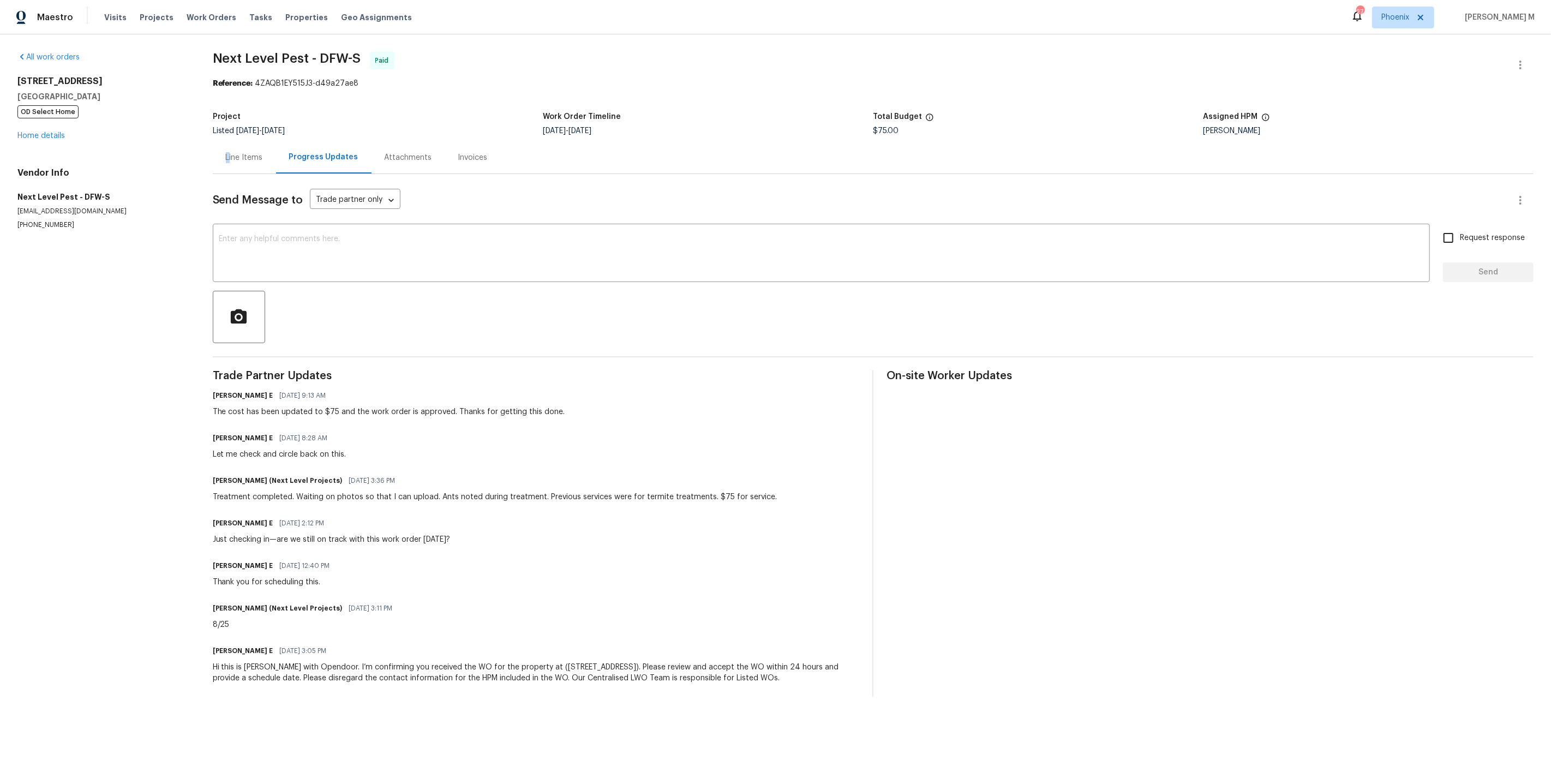
click at [226, 154] on div "Line Items" at bounding box center [244, 158] width 37 height 11
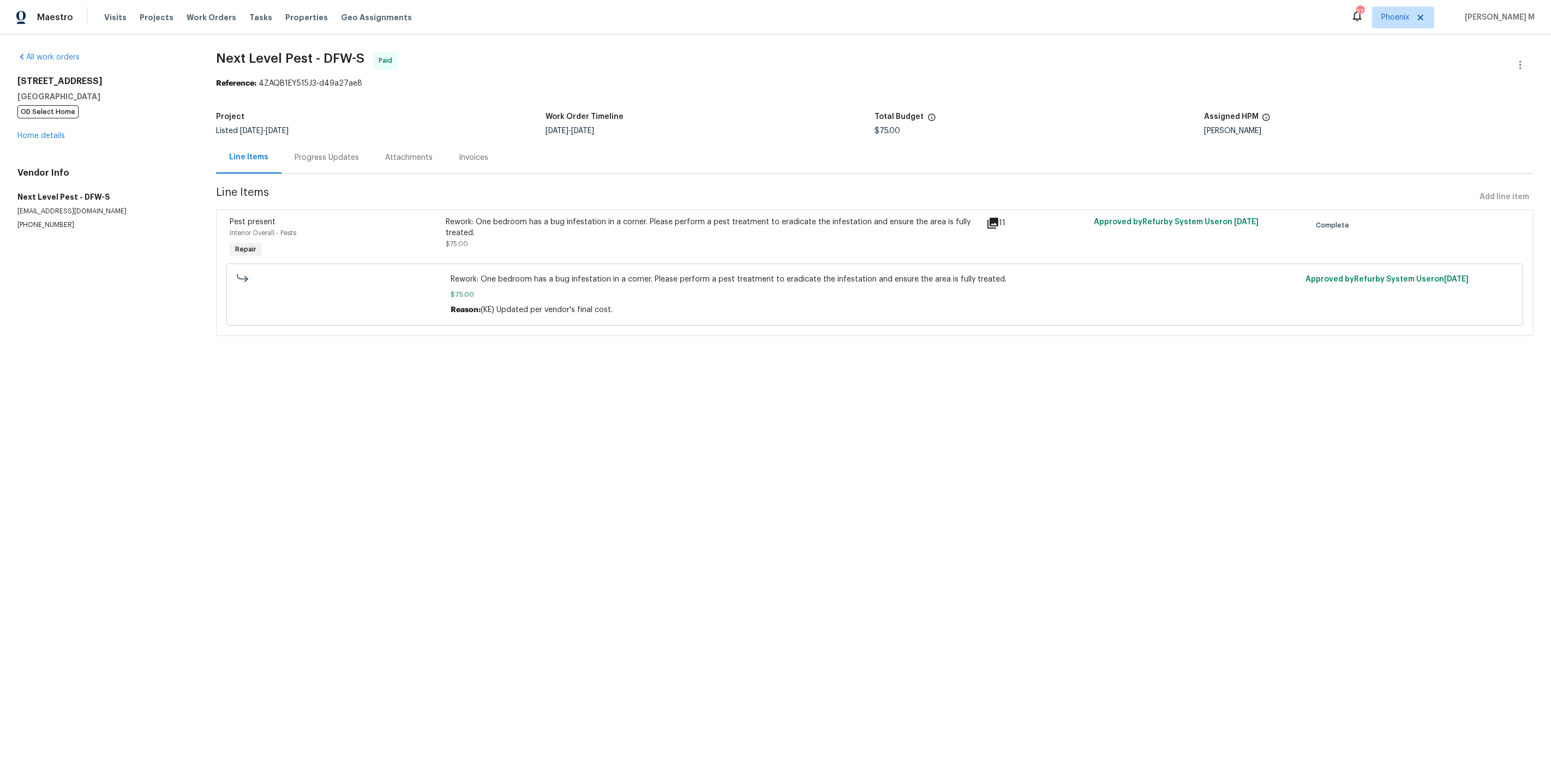
click at [615, 219] on div "Rework: One bedroom has a bug infestation in a corner. Please perform a pest tr…" at bounding box center [712, 227] width 534 height 22
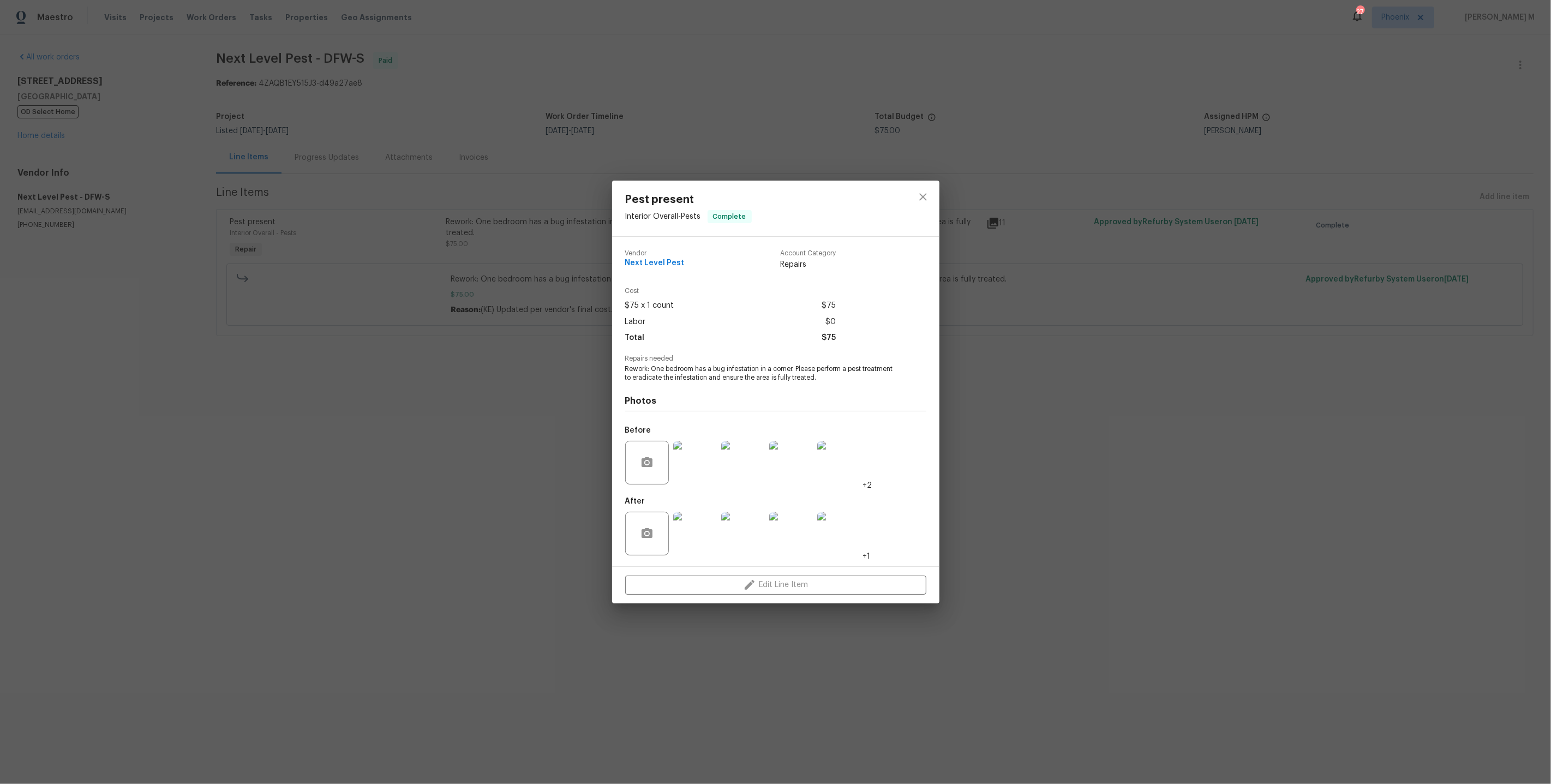
click at [724, 465] on img at bounding box center [743, 462] width 44 height 44
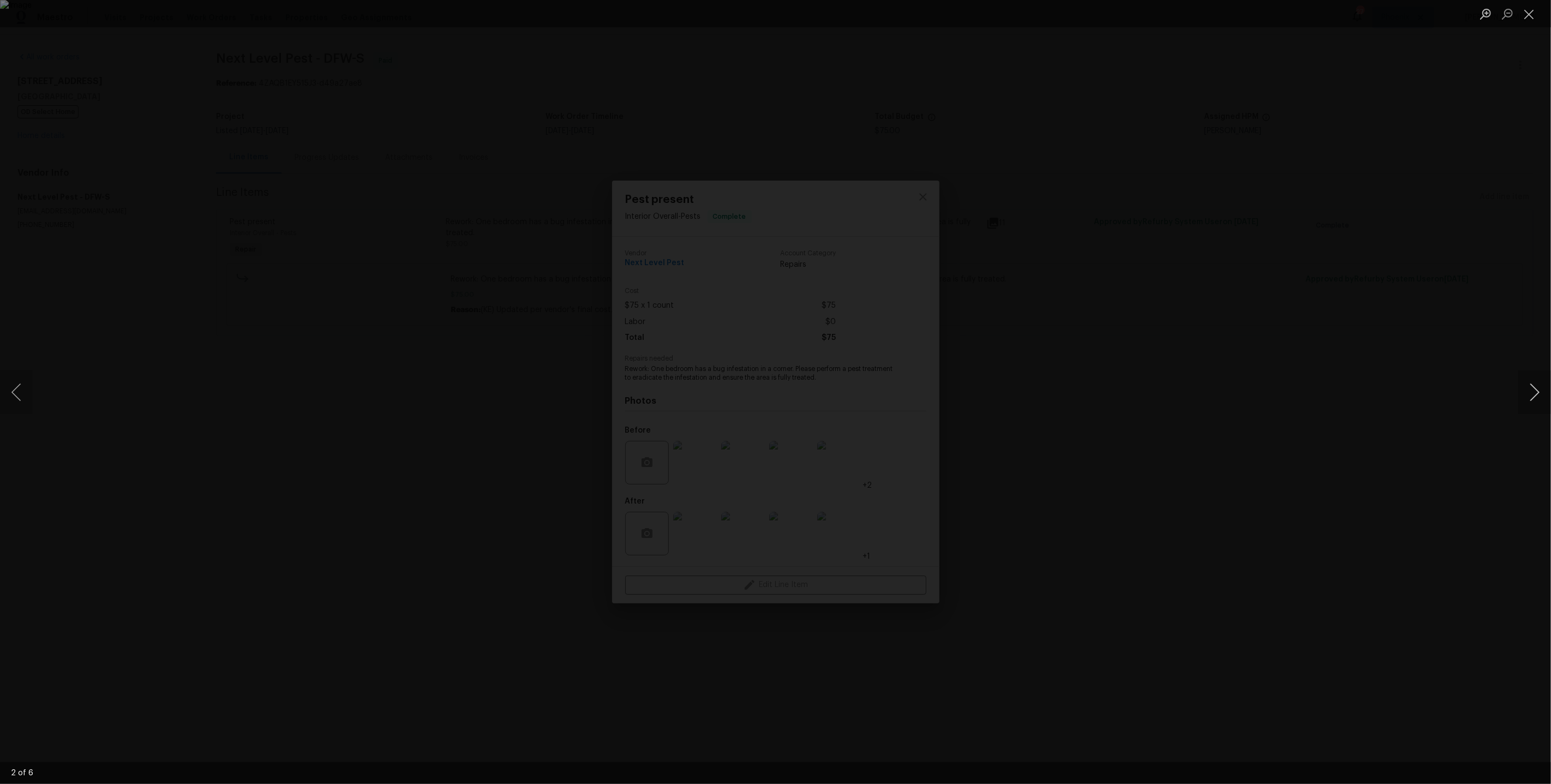
click at [1534, 407] on button "Next image" at bounding box center [1535, 392] width 33 height 44
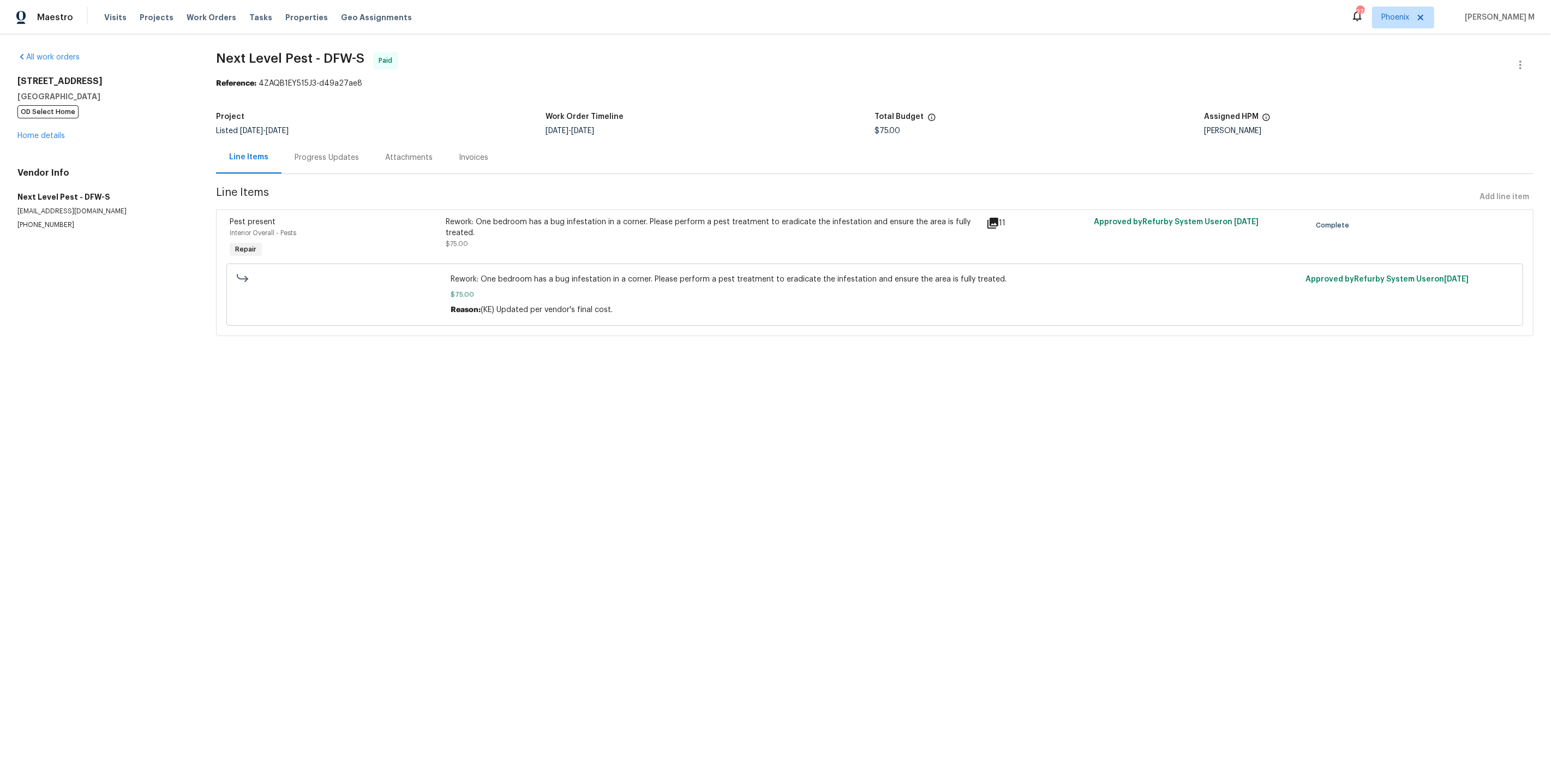
click at [873, 216] on div "Rework: One bedroom has a bug infestation in a corner. Please perform a pest tr…" at bounding box center [712, 227] width 534 height 22
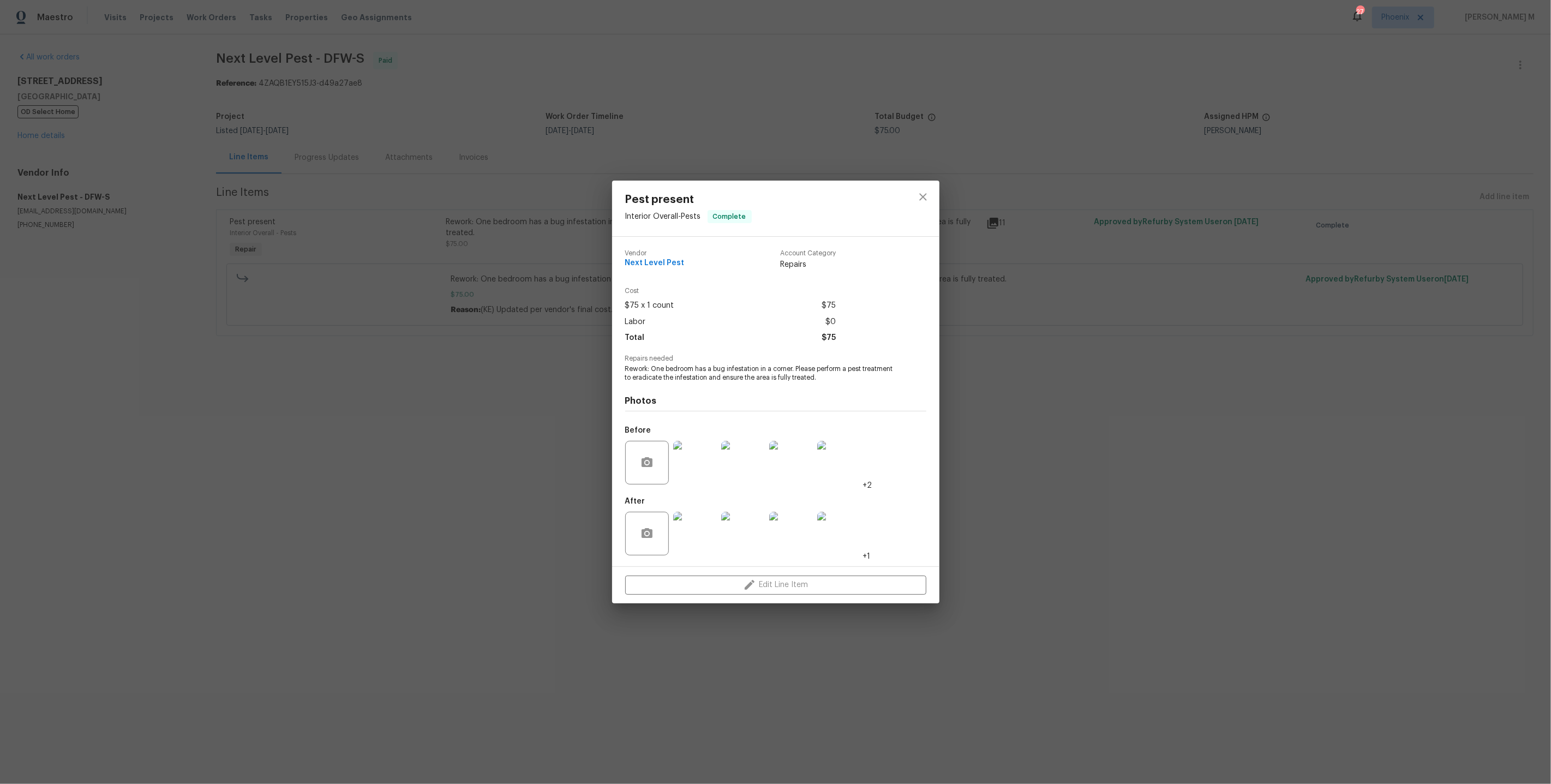
click at [739, 462] on img at bounding box center [743, 462] width 44 height 44
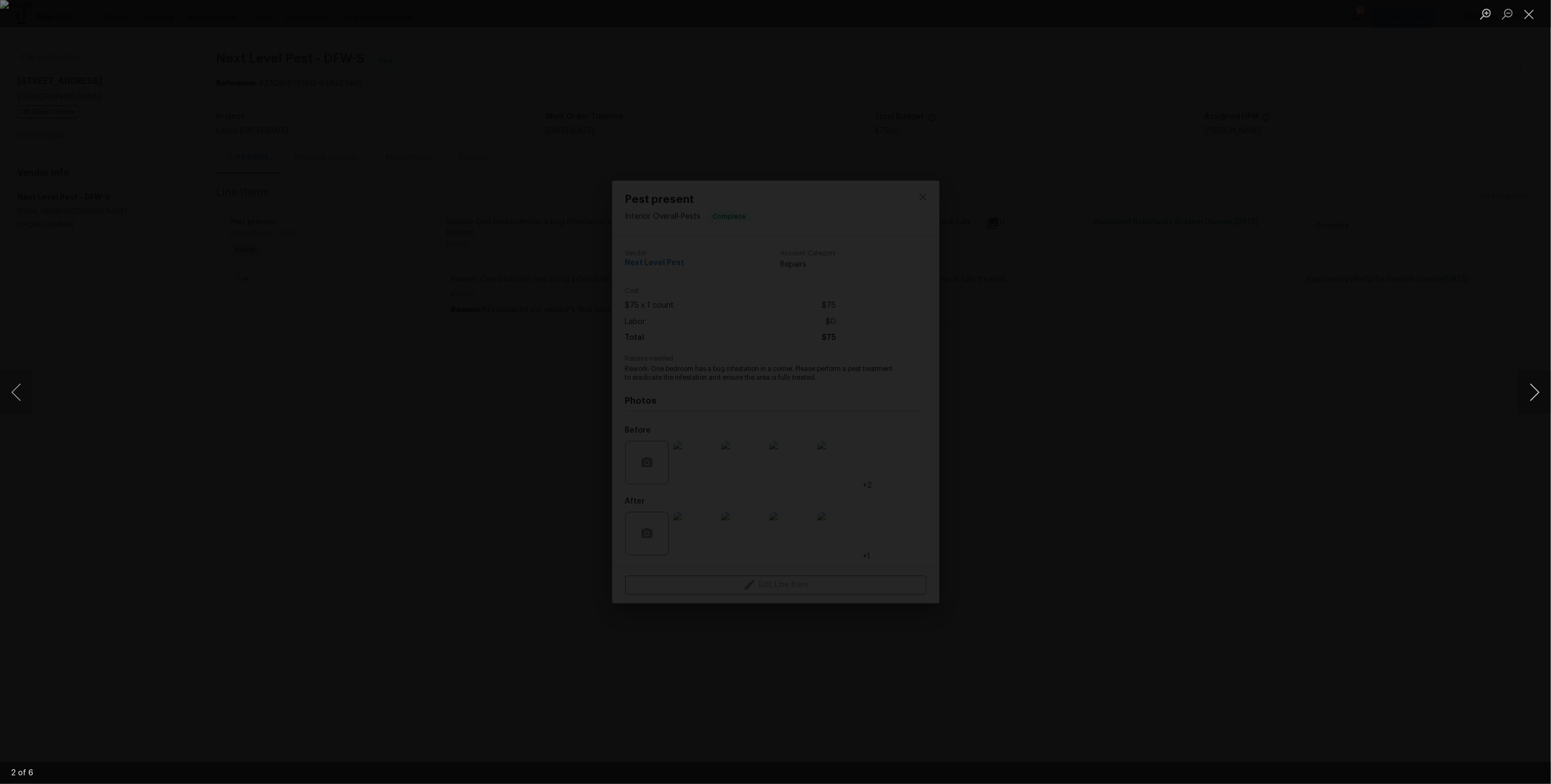
click at [1522, 371] on button "Next image" at bounding box center [1535, 392] width 33 height 44
click at [1539, 402] on button "Next image" at bounding box center [1535, 392] width 33 height 44
click at [1536, 389] on button "Next image" at bounding box center [1535, 392] width 33 height 44
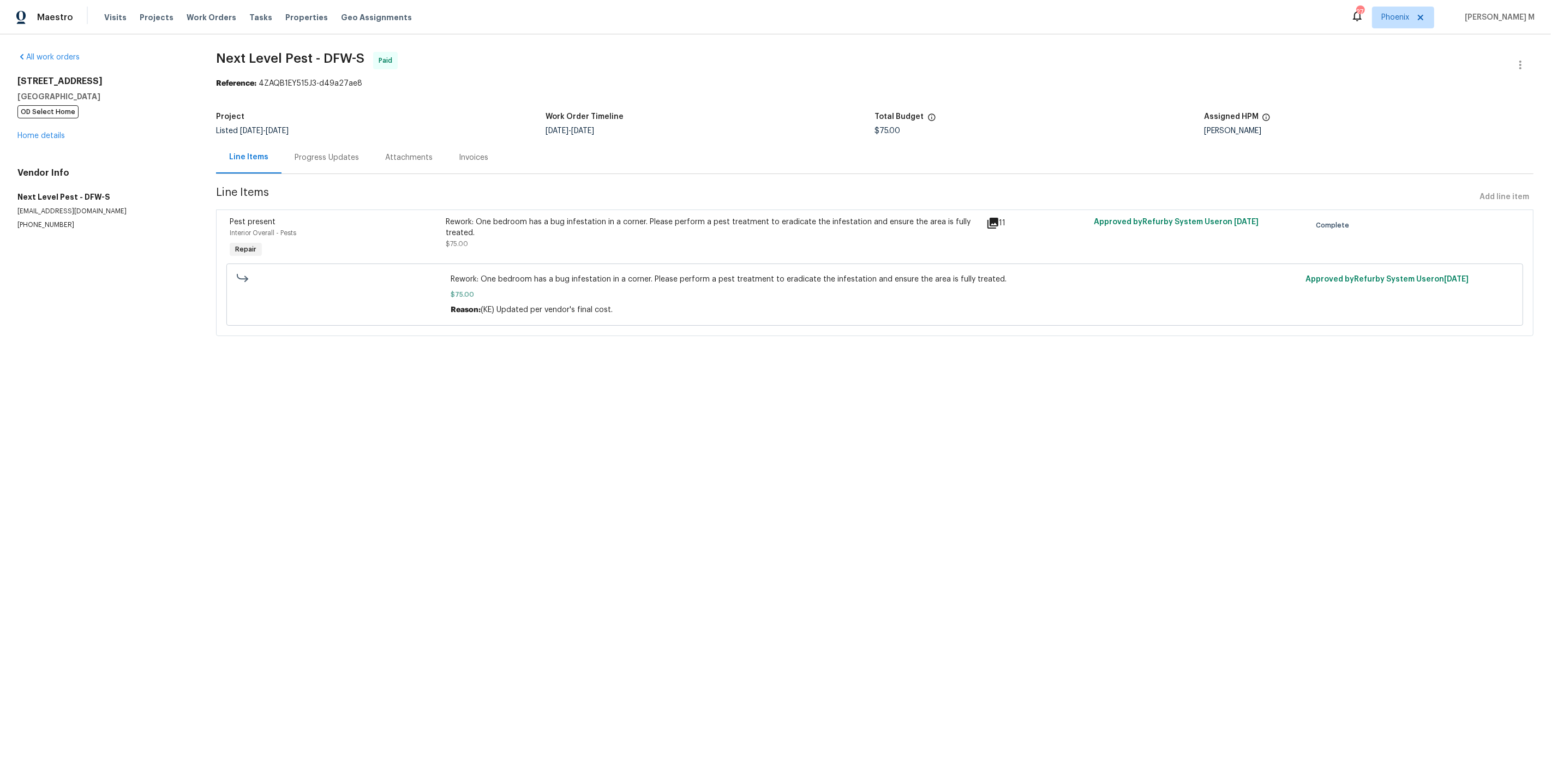
click at [1110, 367] on html "Maestro Visits Projects Work Orders Tasks Properties Geo Assignments 27 Phoenix…" at bounding box center [775, 183] width 1551 height 367
click at [49, 132] on link "Home details" at bounding box center [41, 135] width 47 height 8
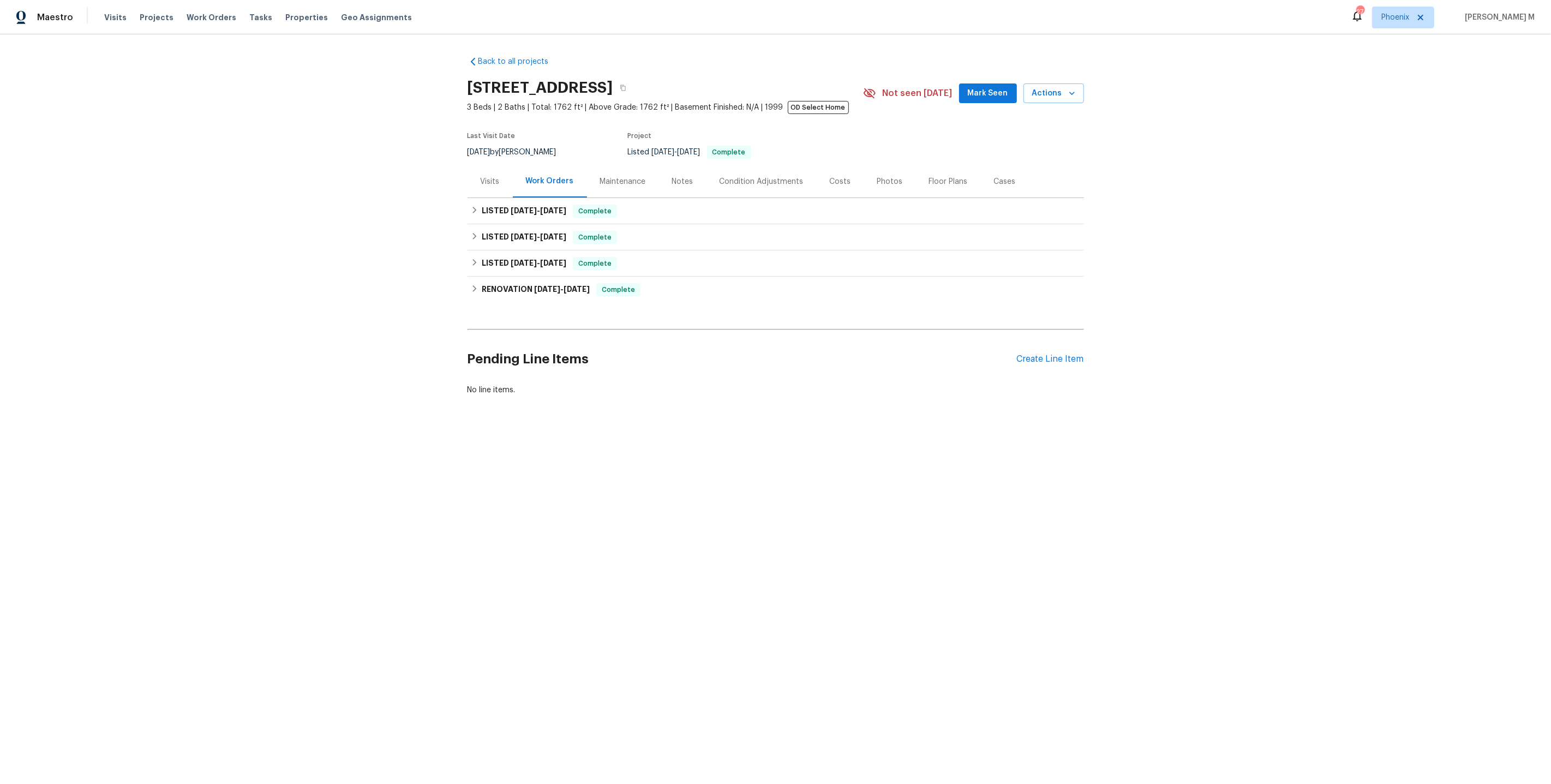
click at [497, 224] on div "LISTED 5/19/25 - 5/19/25 Complete Next Level Pest PESTS, BRN_AND_LRR $350.00 1 …" at bounding box center [776, 237] width 617 height 27
click at [511, 206] on span "8/21/25" at bounding box center [524, 210] width 27 height 8
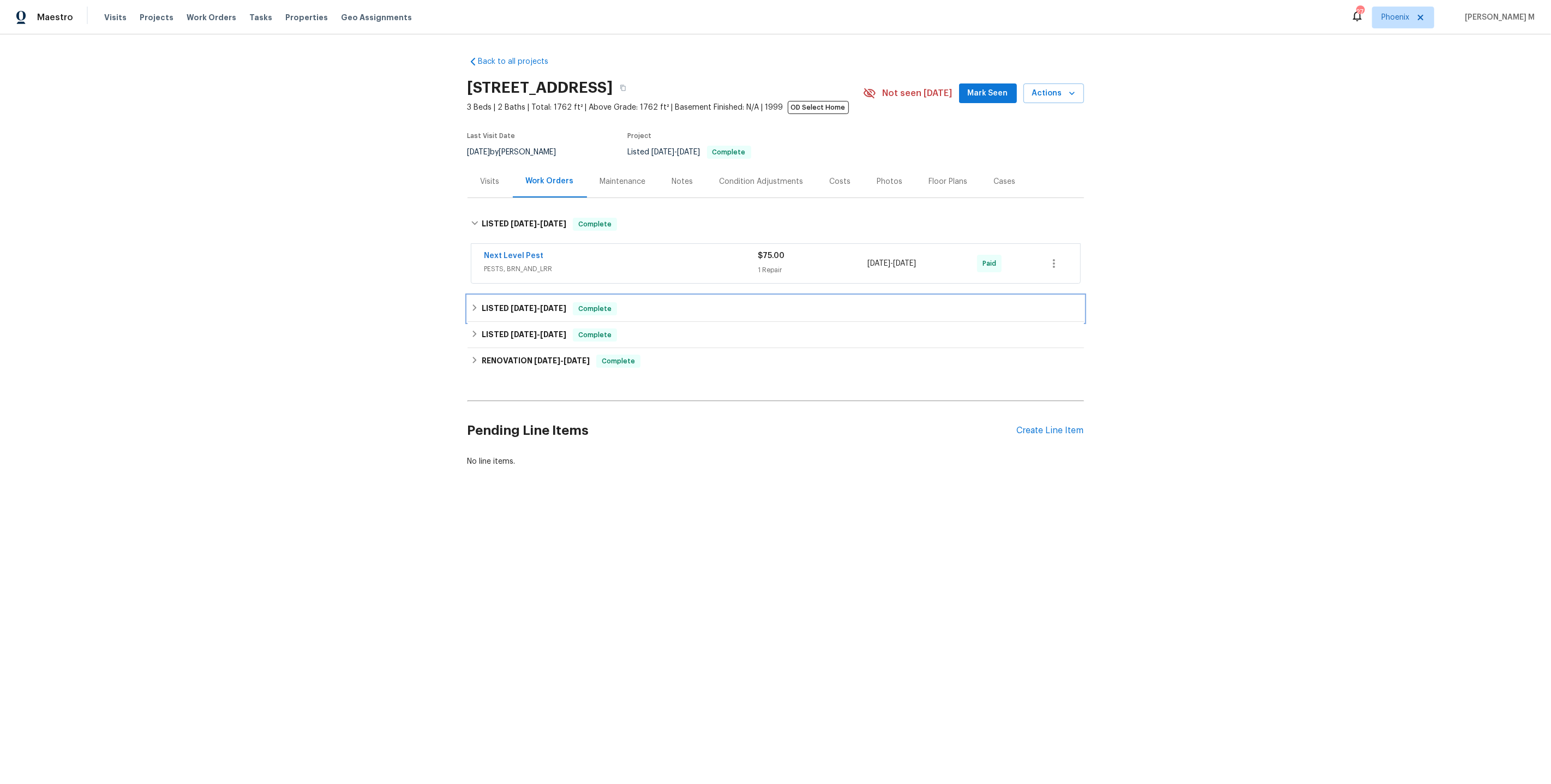
click at [516, 312] on div "LISTED 5/19/25 - 5/19/25 Complete" at bounding box center [776, 309] width 617 height 27
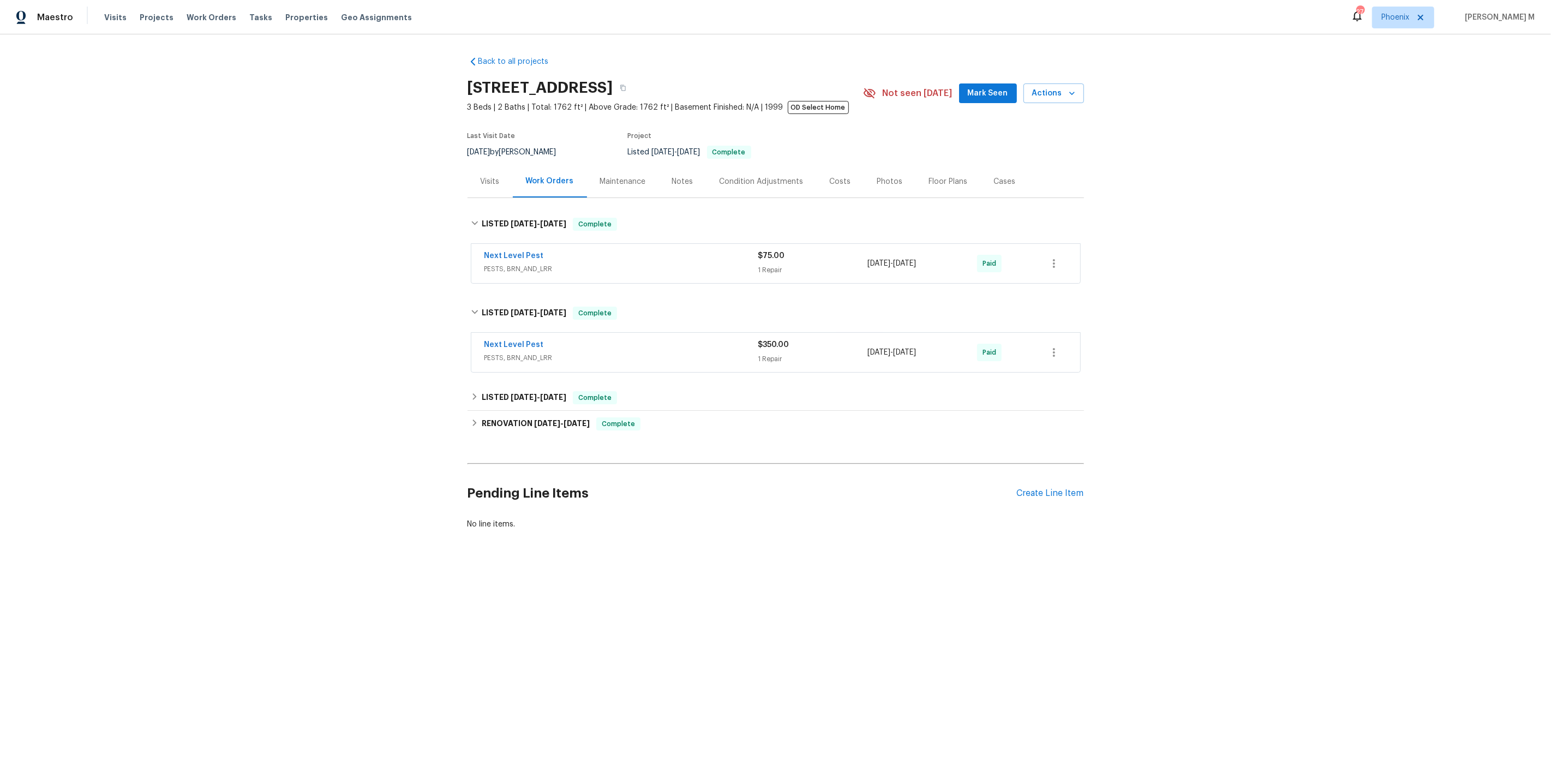
click at [560, 352] on span "PESTS, BRN_AND_LRR" at bounding box center [621, 358] width 274 height 11
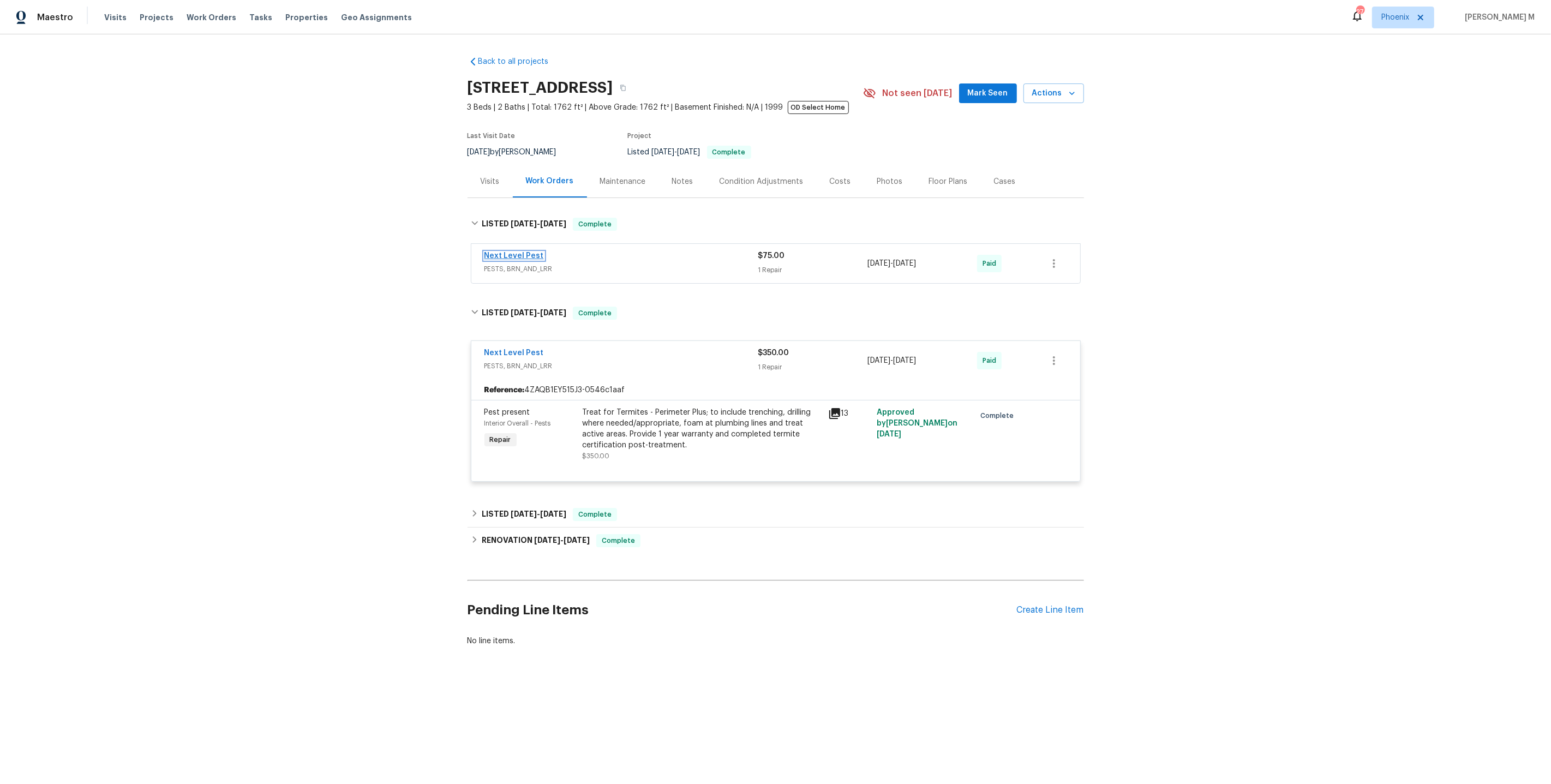
click at [516, 253] on link "Next Level Pest" at bounding box center [514, 255] width 59 height 8
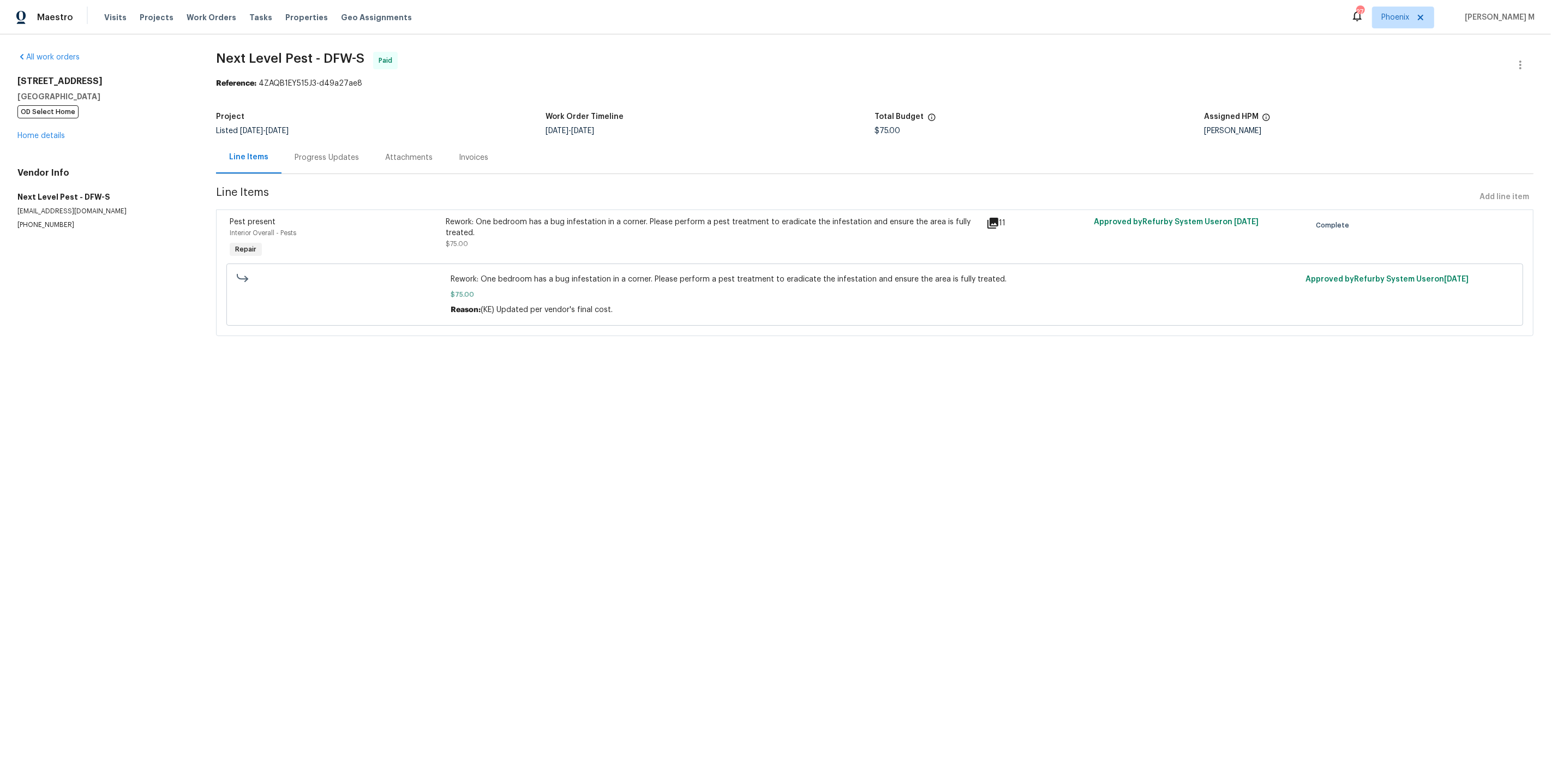
click at [322, 154] on div "Progress Updates" at bounding box center [327, 158] width 64 height 11
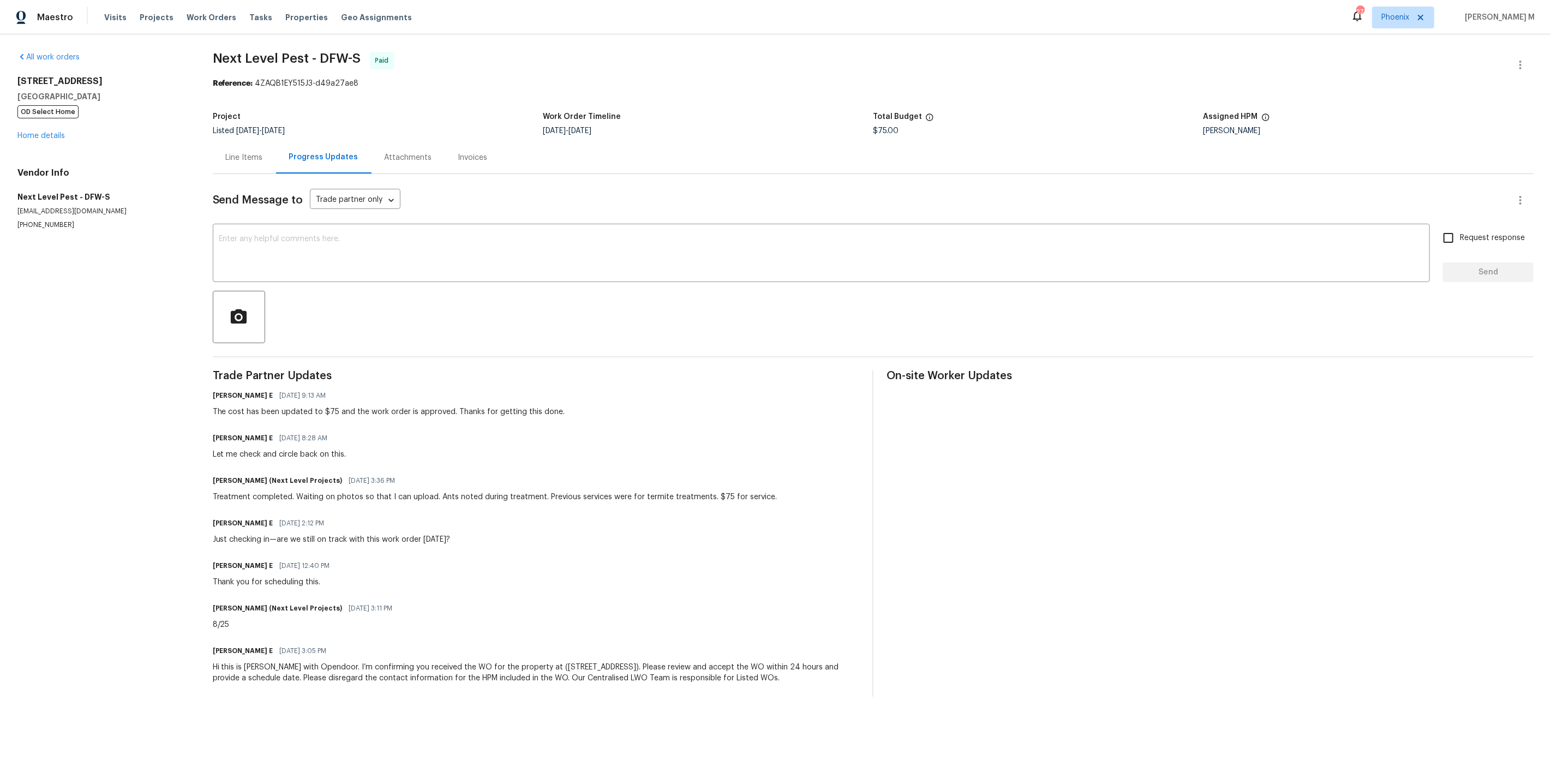
click at [239, 159] on div "Line Items" at bounding box center [244, 158] width 63 height 32
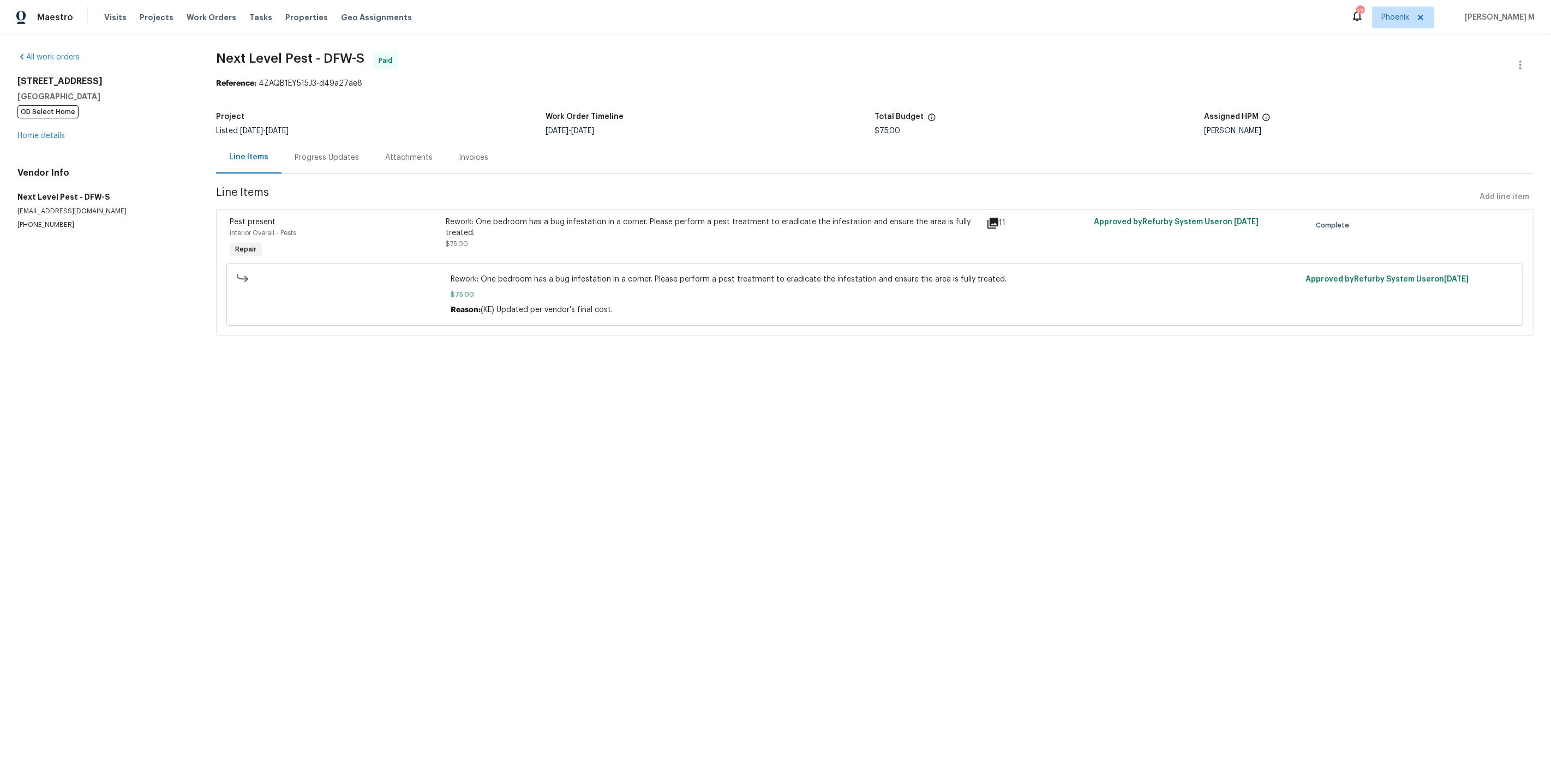
click at [348, 363] on html "Maestro Visits Projects Work Orders Tasks Properties Geo Assignments 27 Phoenix…" at bounding box center [775, 183] width 1551 height 367
click at [309, 172] on section "Next Level Pest - DFW-S Paid Reference: 4ZAQB1EY515J3-d49a27ae8 Project Listed …" at bounding box center [875, 200] width 1318 height 297
click at [34, 133] on link "Home details" at bounding box center [41, 135] width 47 height 8
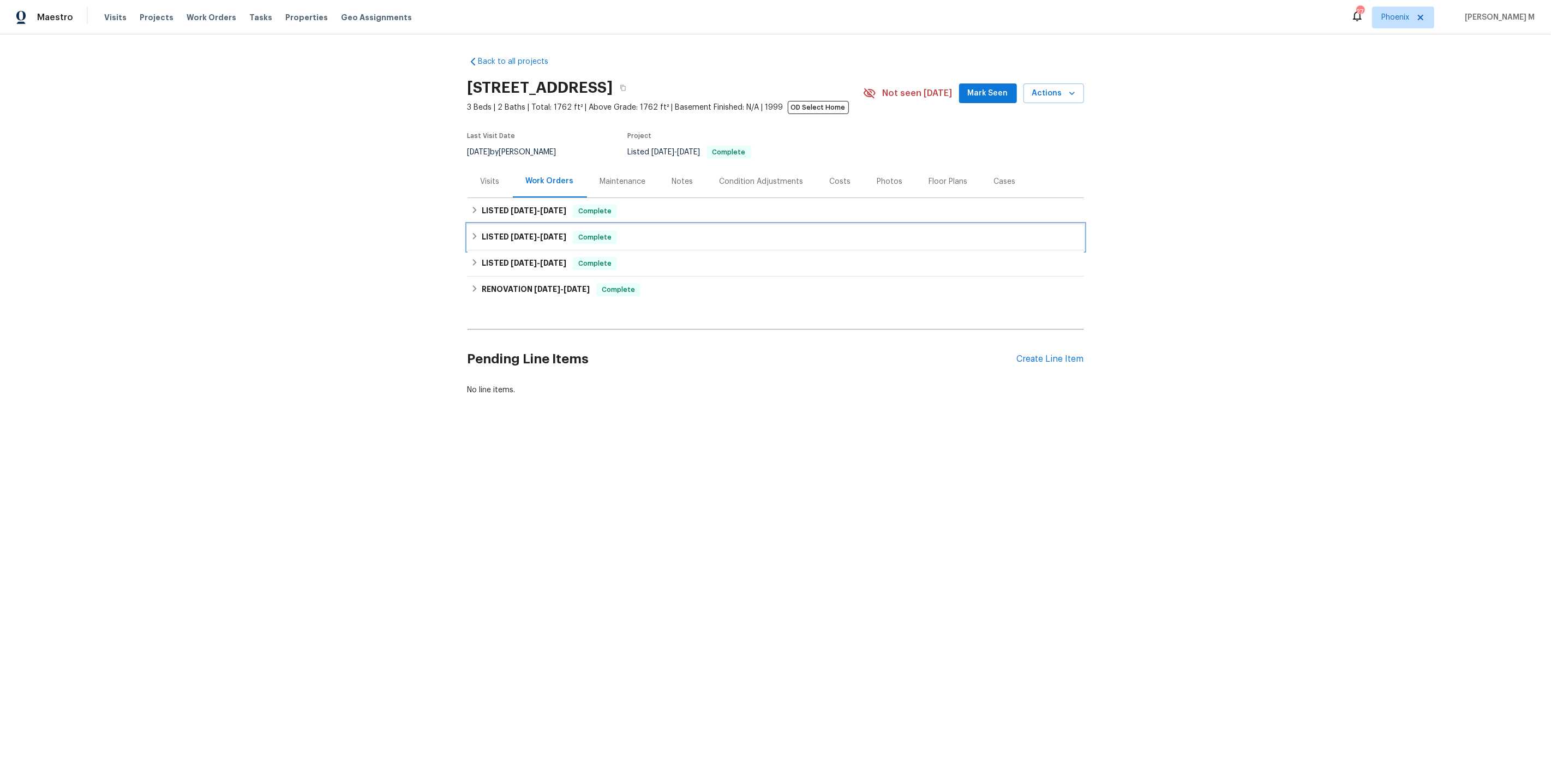
click at [504, 234] on h6 "LISTED 5/19/25 - 5/19/25" at bounding box center [524, 237] width 84 height 13
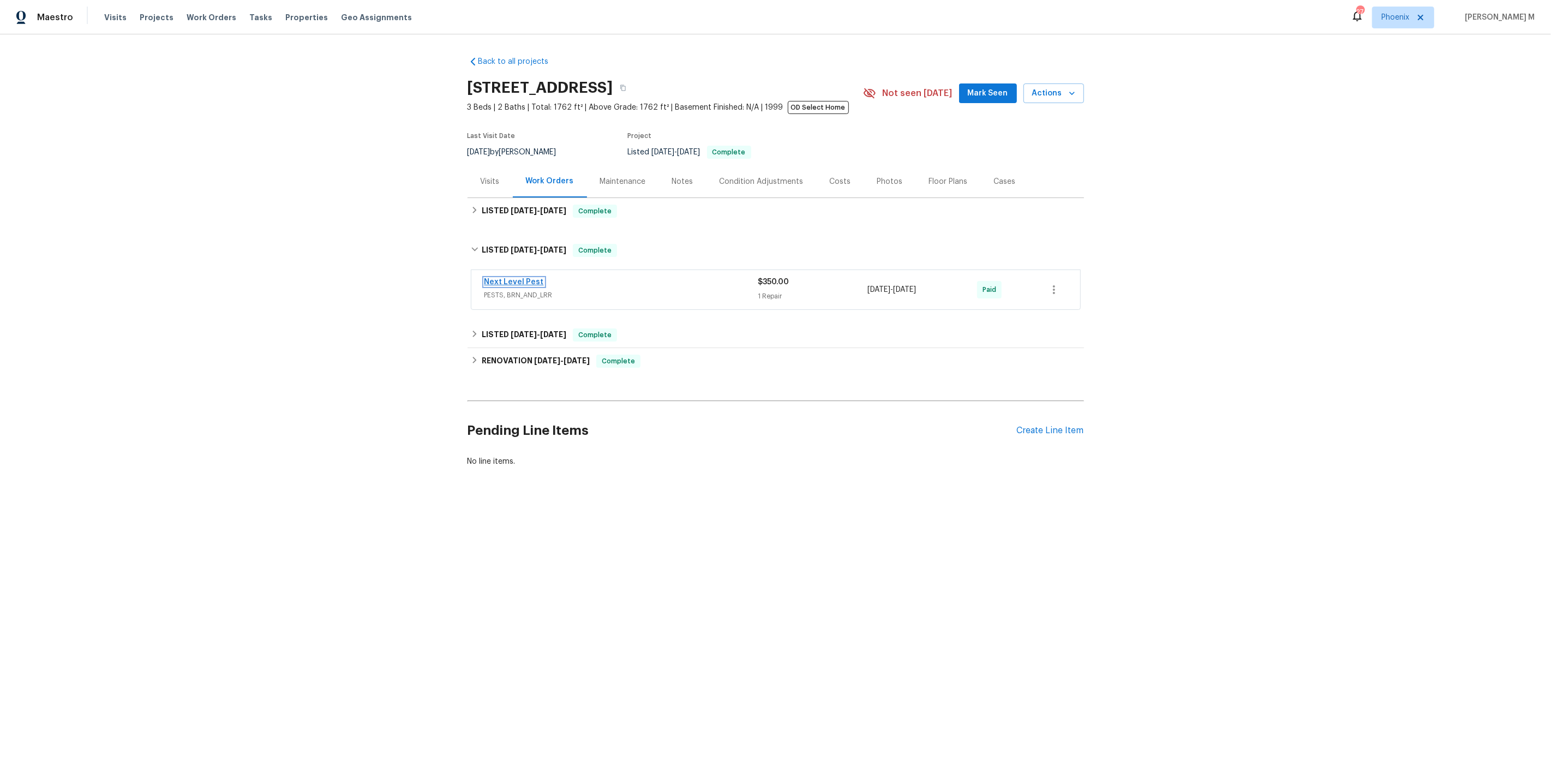
click at [504, 278] on link "Next Level Pest" at bounding box center [514, 282] width 59 height 8
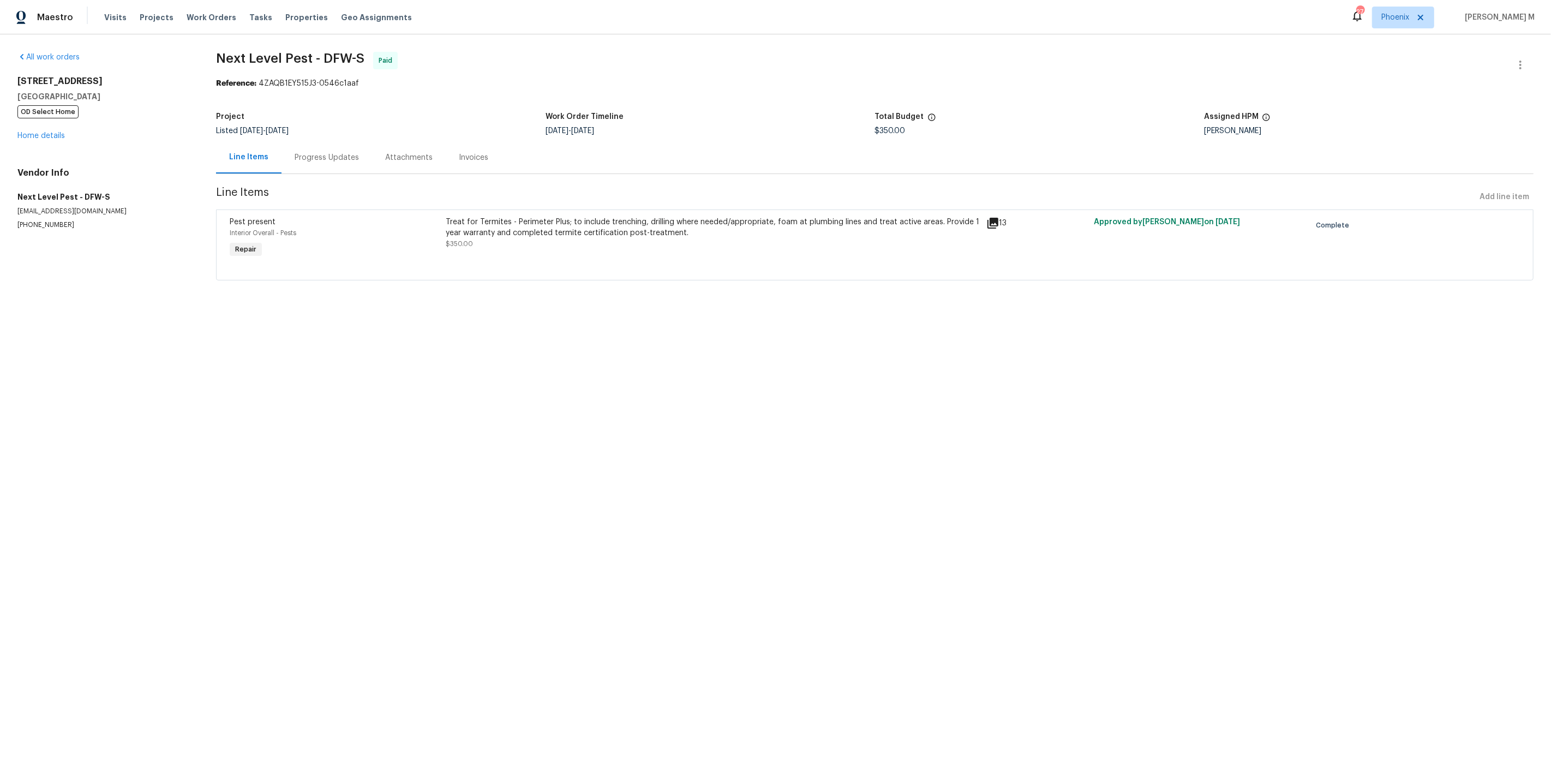
click at [502, 246] on div "Treat for Termites - Perimeter Plus; to include trenching, drilling where neede…" at bounding box center [712, 239] width 540 height 50
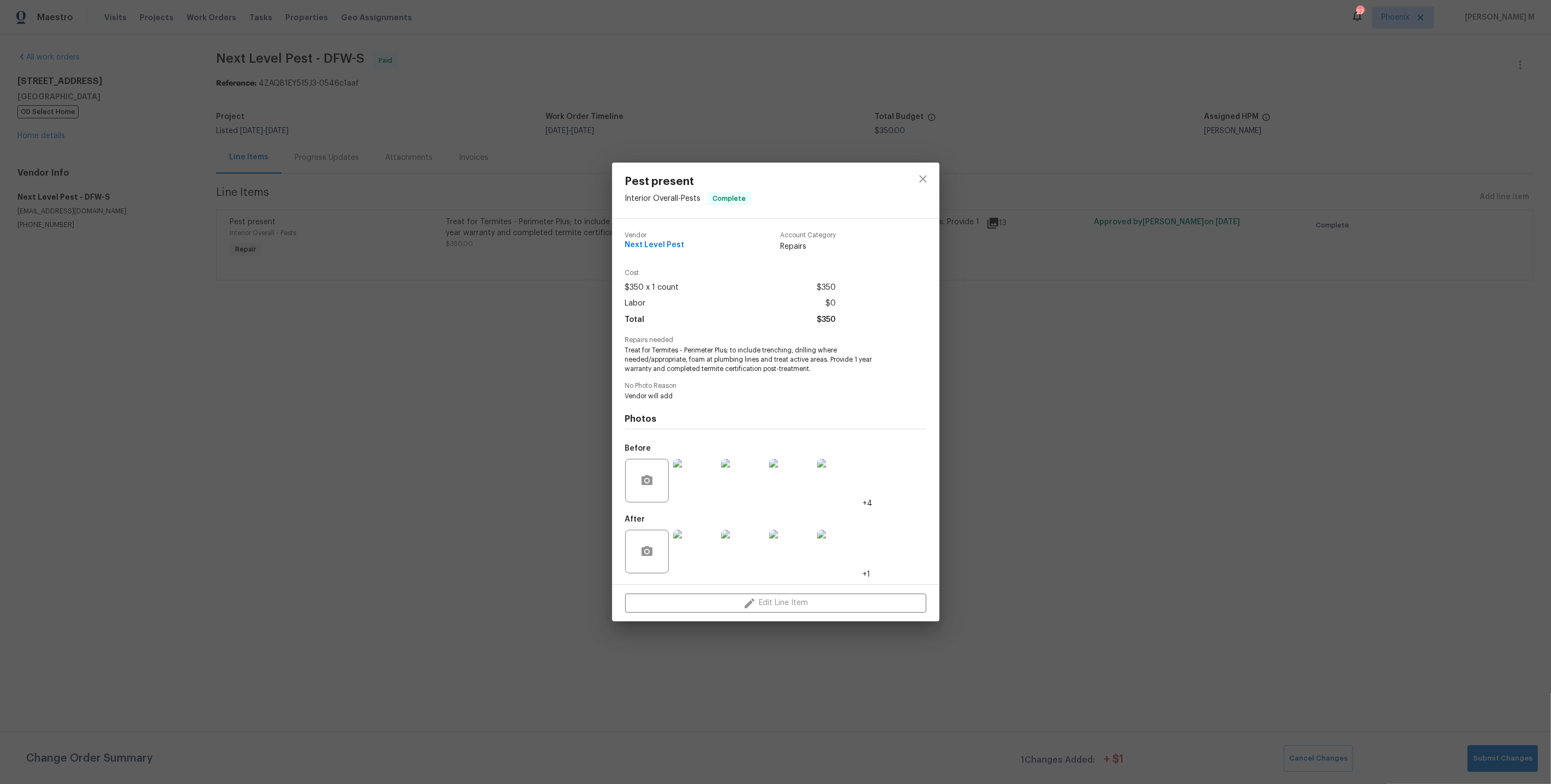
click at [703, 485] on img at bounding box center [695, 481] width 44 height 44
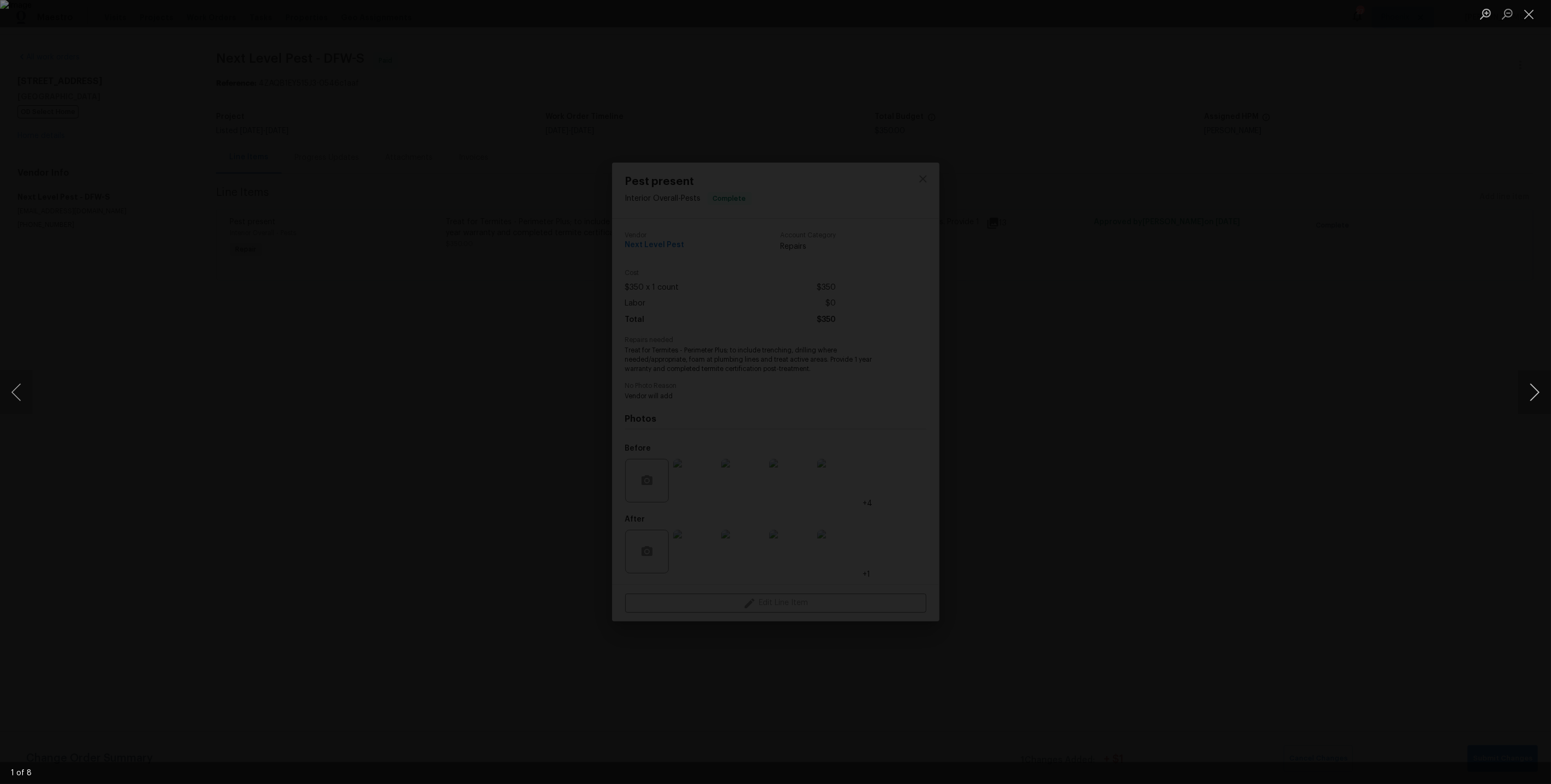
click at [1541, 394] on button "Next image" at bounding box center [1535, 392] width 33 height 44
click at [1538, 400] on button "Next image" at bounding box center [1535, 392] width 33 height 44
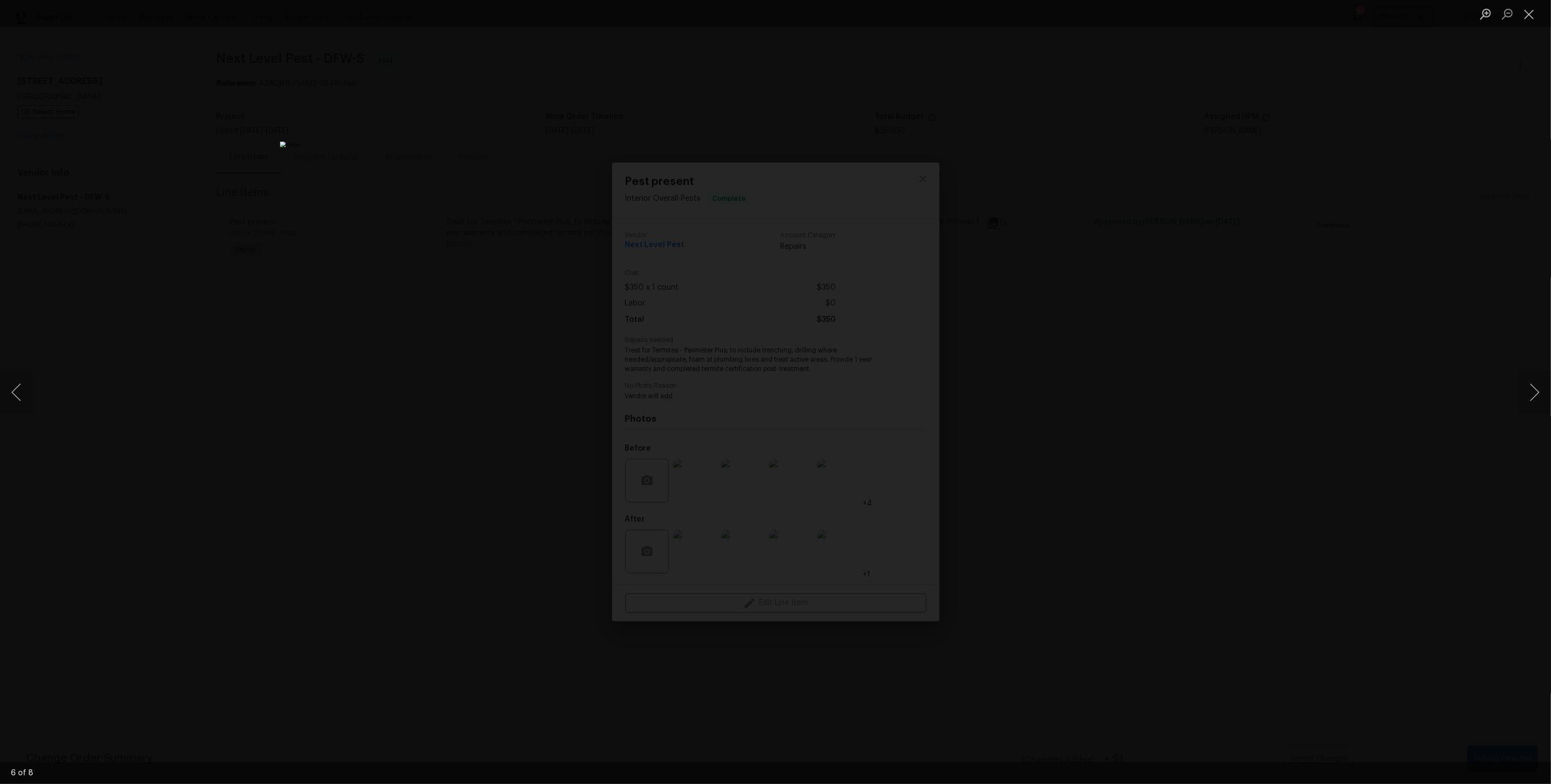
click at [1403, 368] on div "Lightbox" at bounding box center [775, 392] width 1551 height 784
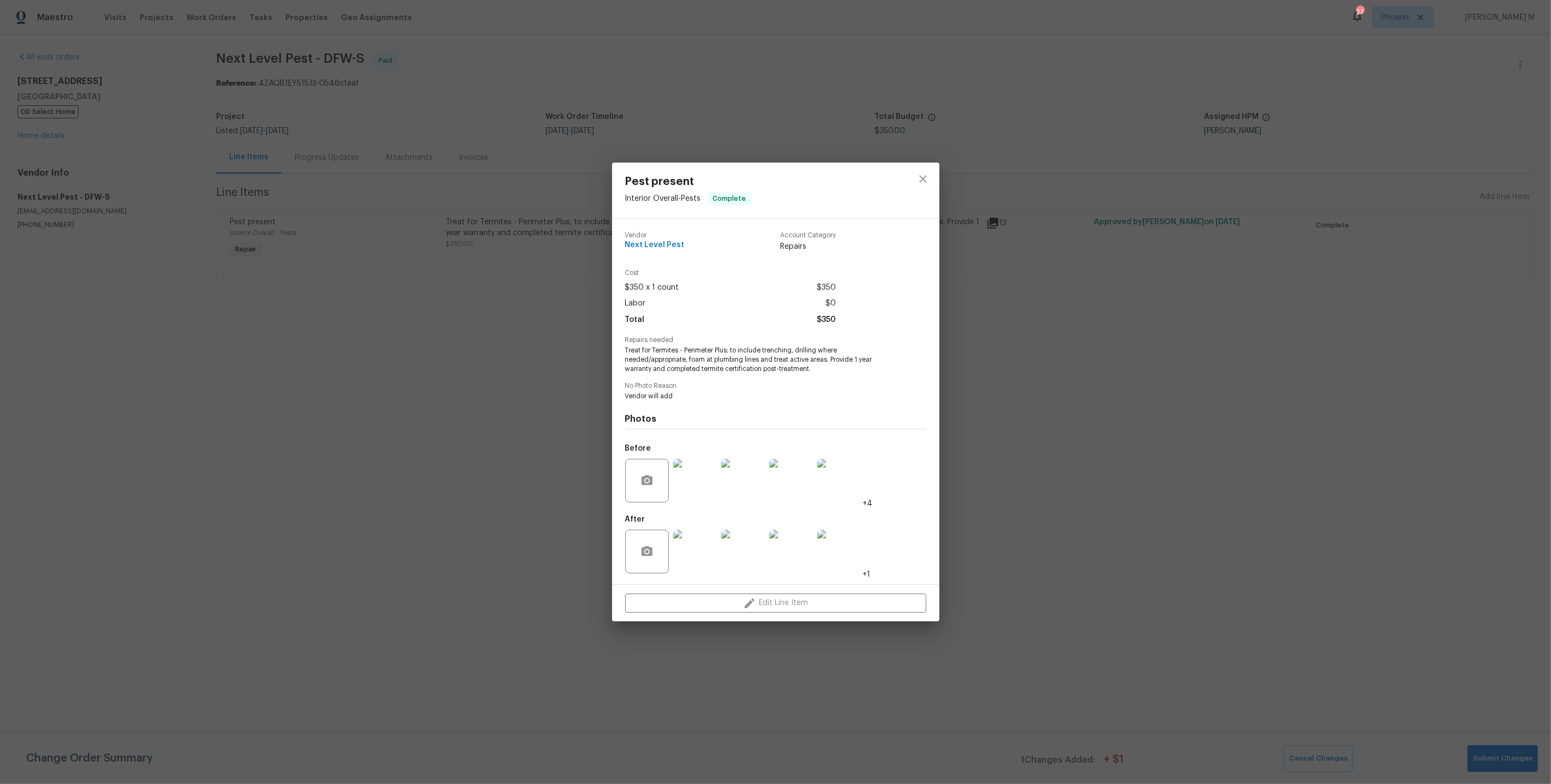
click at [1322, 372] on div "Pest present Interior Overall - Pests Complete Vendor Next Level Pest Account C…" at bounding box center [775, 392] width 1551 height 784
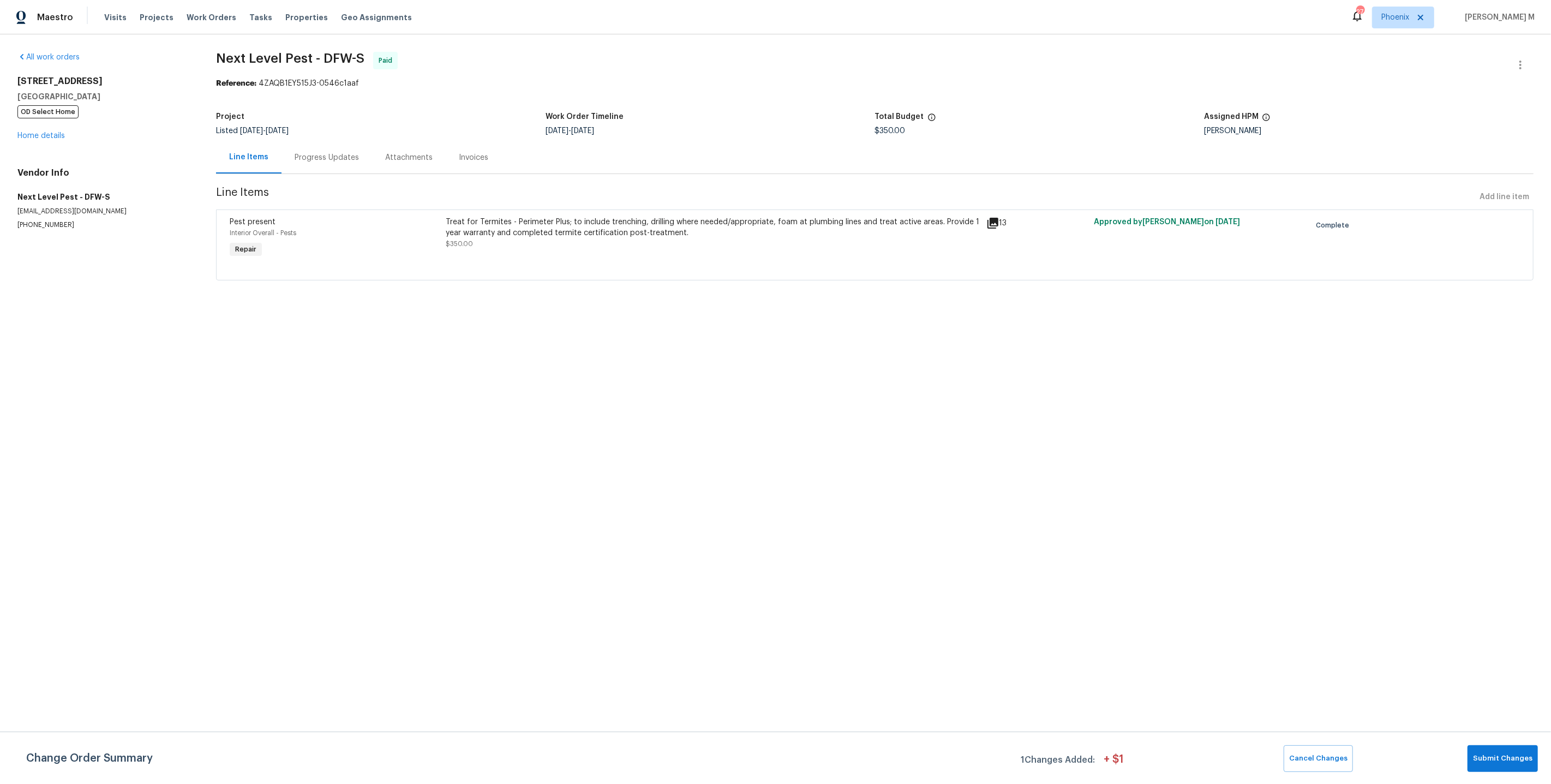
click at [592, 263] on div at bounding box center [875, 266] width 1291 height 13
click at [652, 244] on div "Treat for Termites - Perimeter Plus; to include trenching, drilling where neede…" at bounding box center [712, 239] width 540 height 50
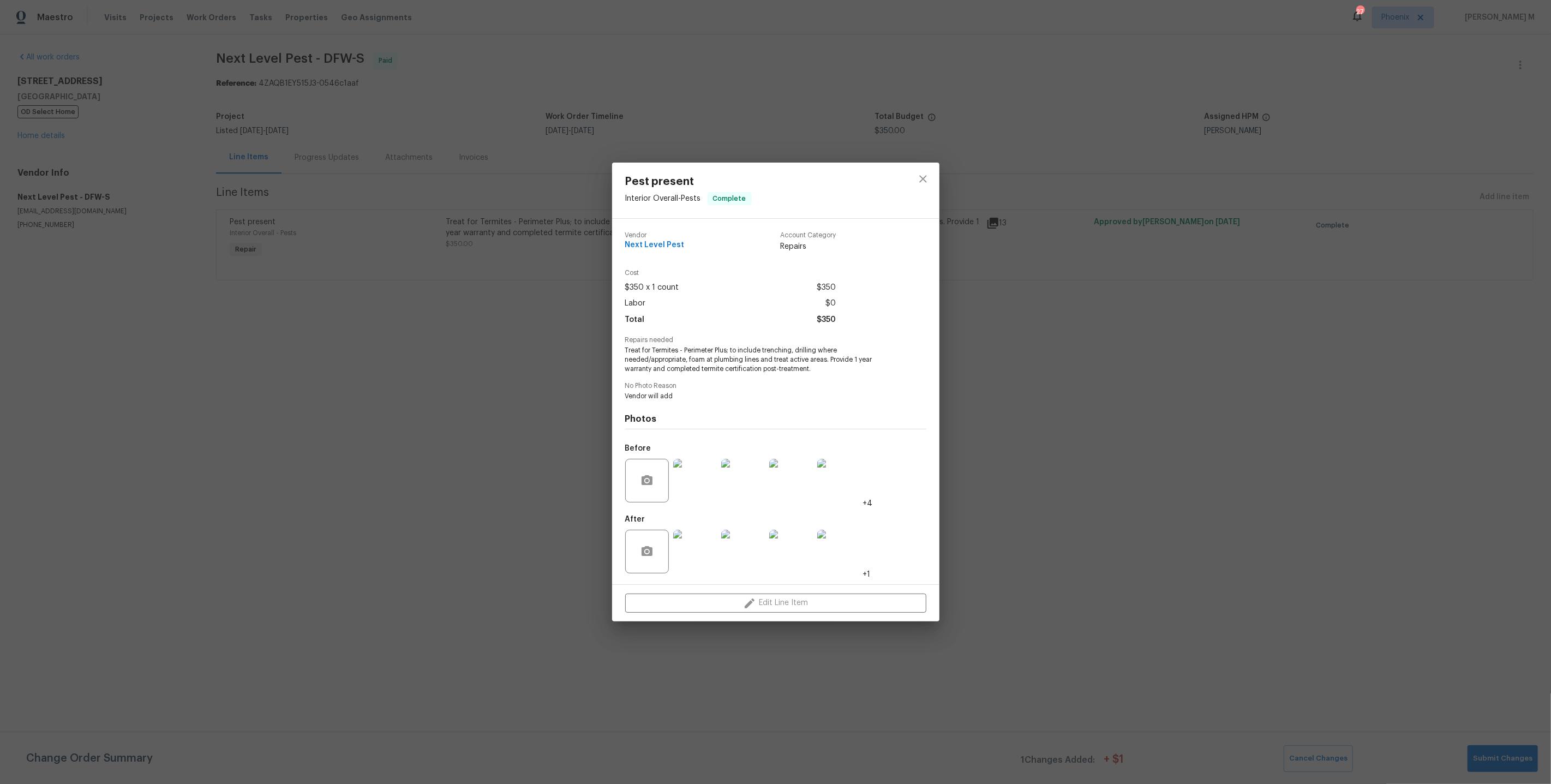
click at [702, 482] on img at bounding box center [695, 481] width 44 height 44
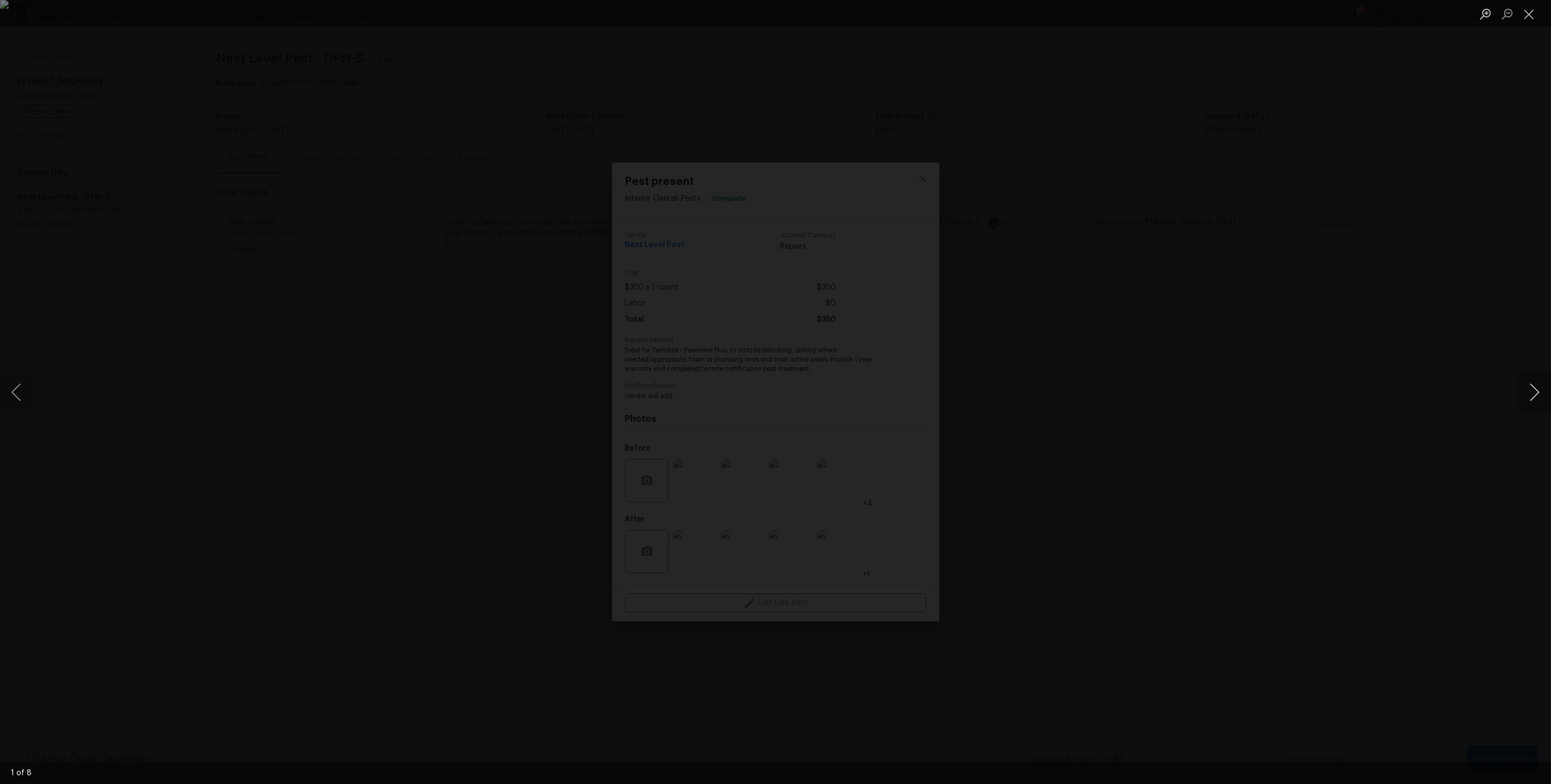
click at [1538, 404] on button "Next image" at bounding box center [1535, 392] width 33 height 44
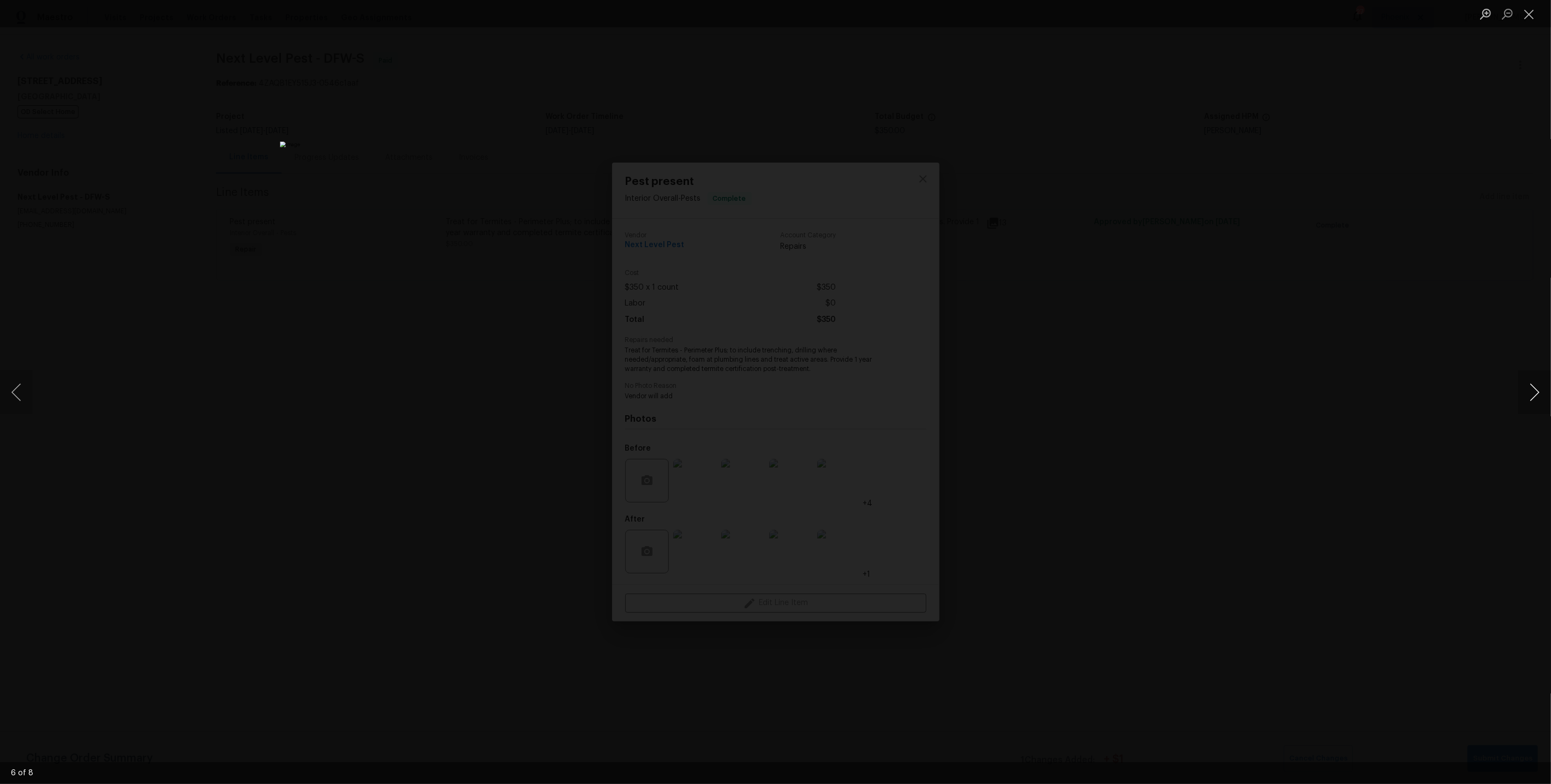
click at [1540, 399] on button "Next image" at bounding box center [1535, 392] width 33 height 44
click at [1531, 400] on button "Next image" at bounding box center [1535, 392] width 33 height 44
click at [1116, 379] on div "Lightbox" at bounding box center [775, 392] width 1551 height 784
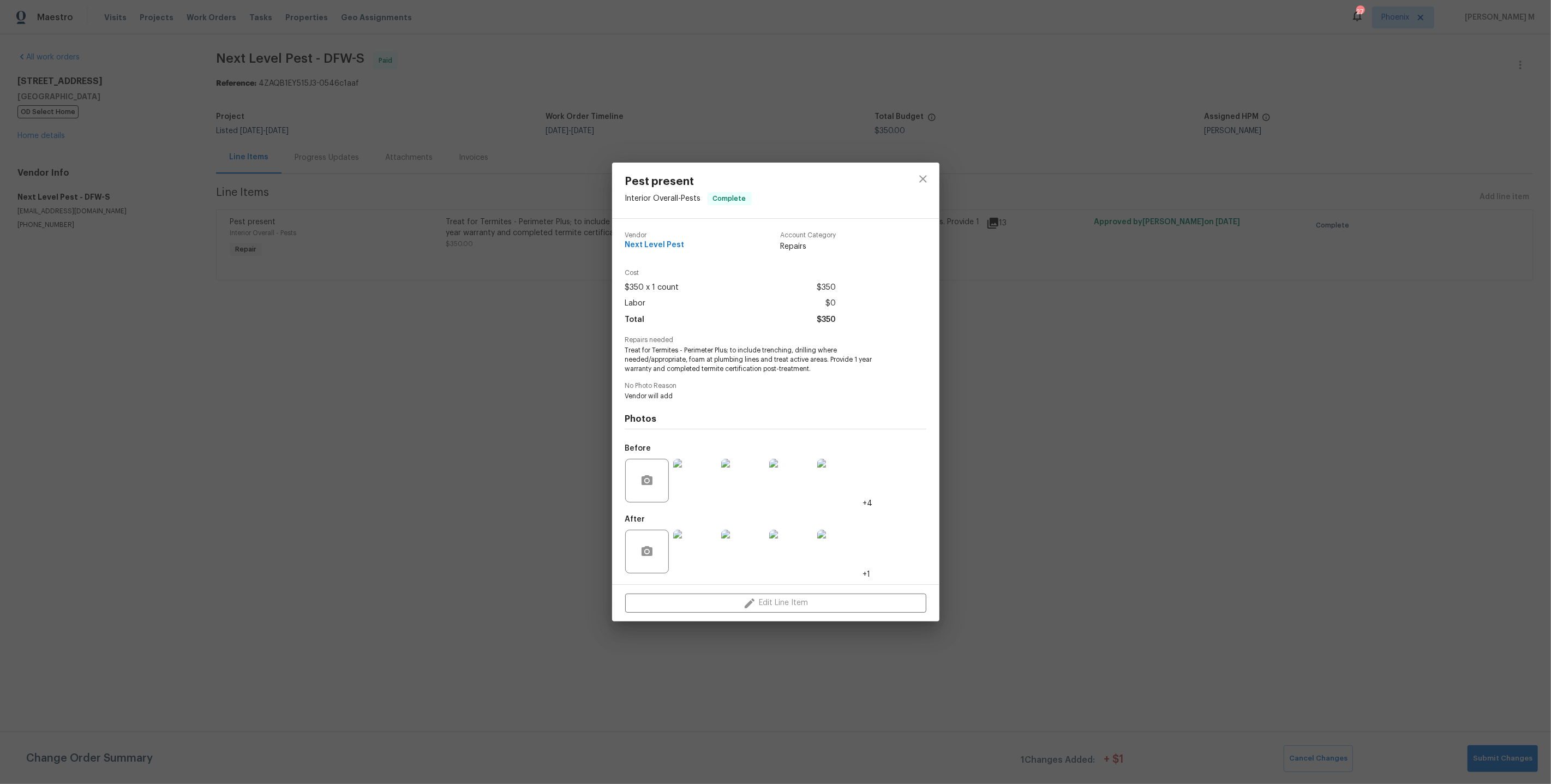
click at [409, 306] on div "Pest present Interior Overall - Pests Complete Vendor Next Level Pest Account C…" at bounding box center [775, 392] width 1551 height 784
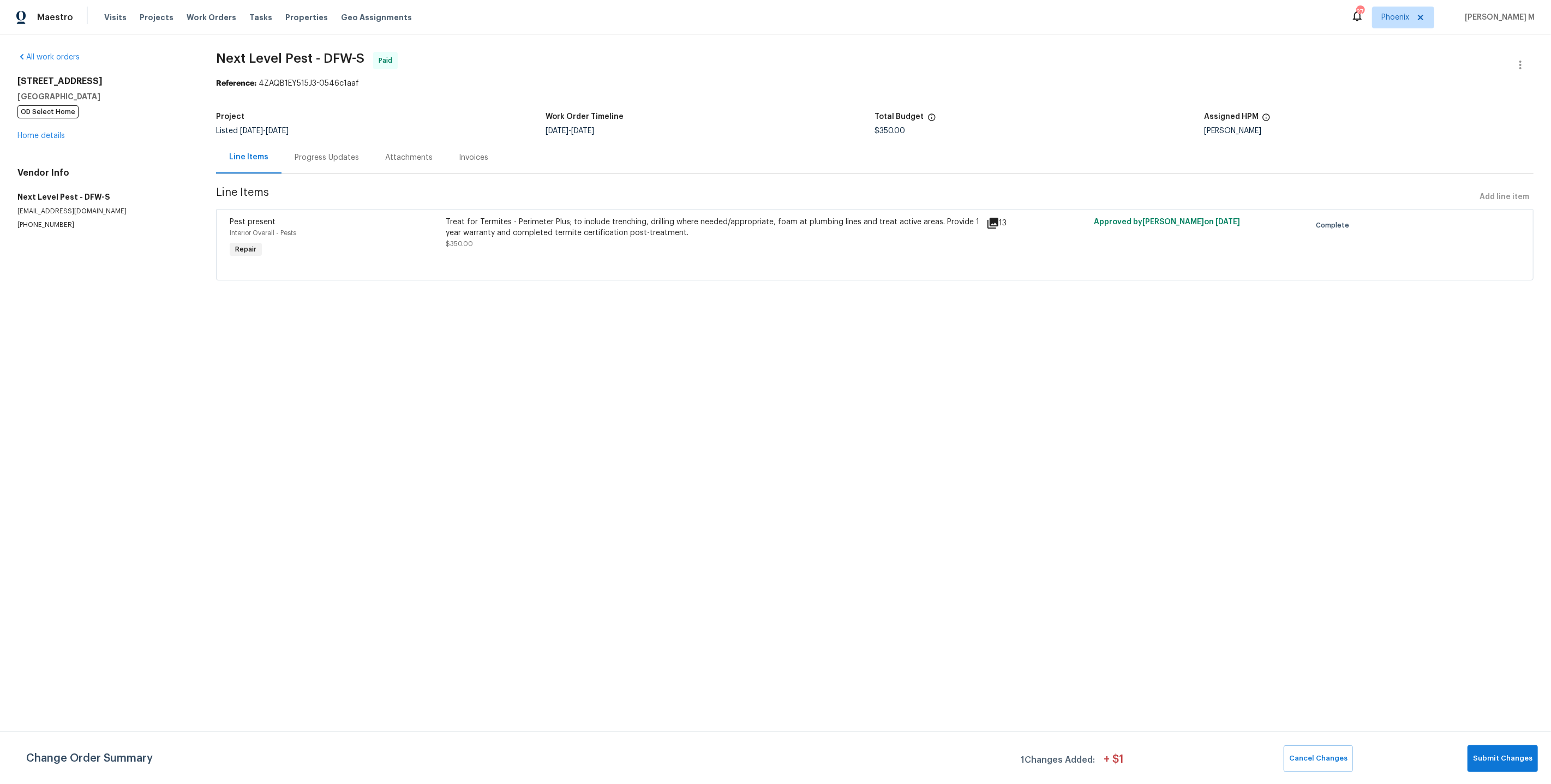
click at [45, 119] on div "9032 Rock Valley Cv Dallas, TX 75238 OD Select Home Home details" at bounding box center [103, 109] width 172 height 66
click at [44, 132] on link "Home details" at bounding box center [41, 135] width 47 height 8
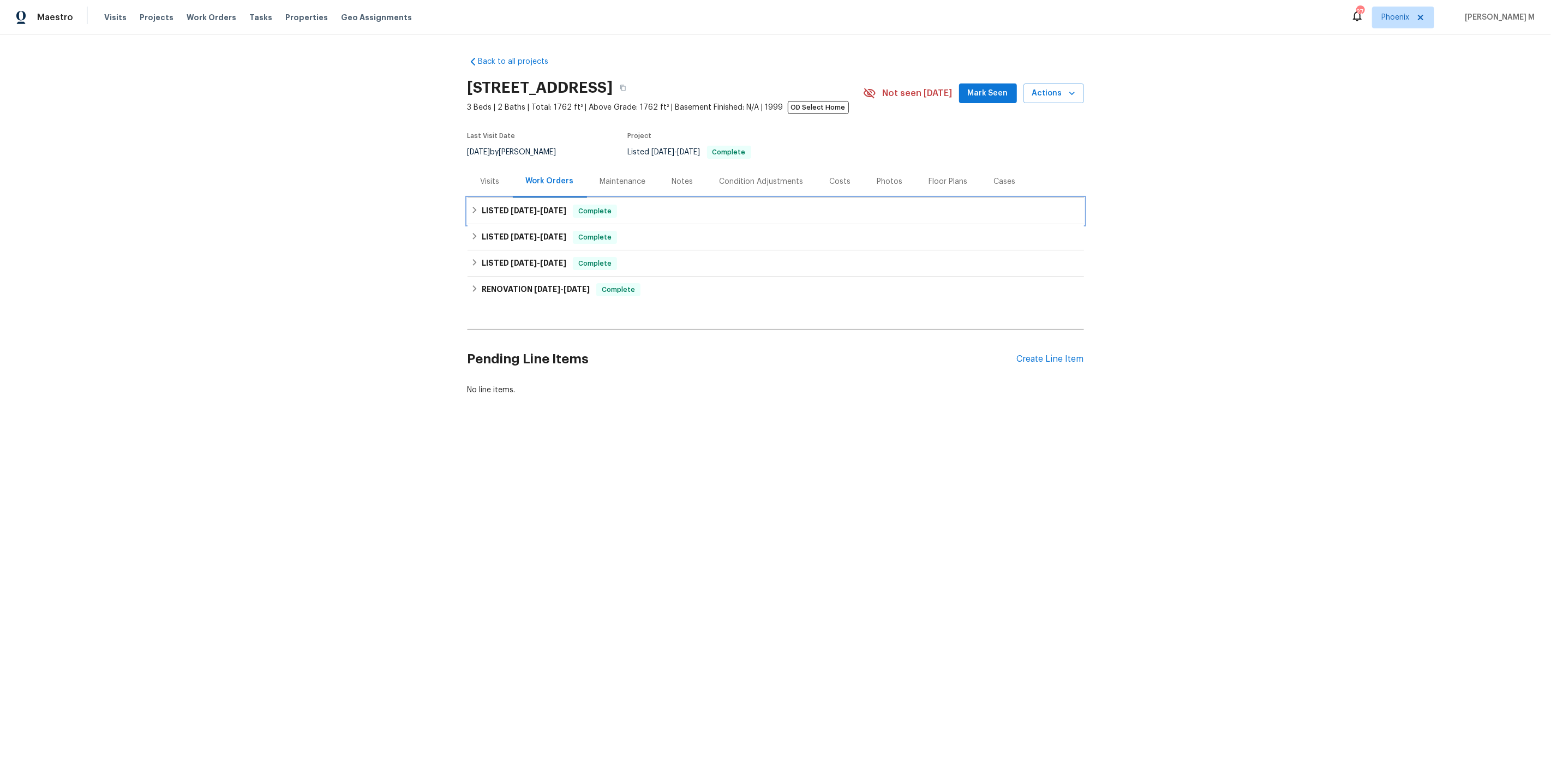
click at [502, 211] on h6 "LISTED 8/21/25 - 8/26/25" at bounding box center [524, 211] width 84 height 13
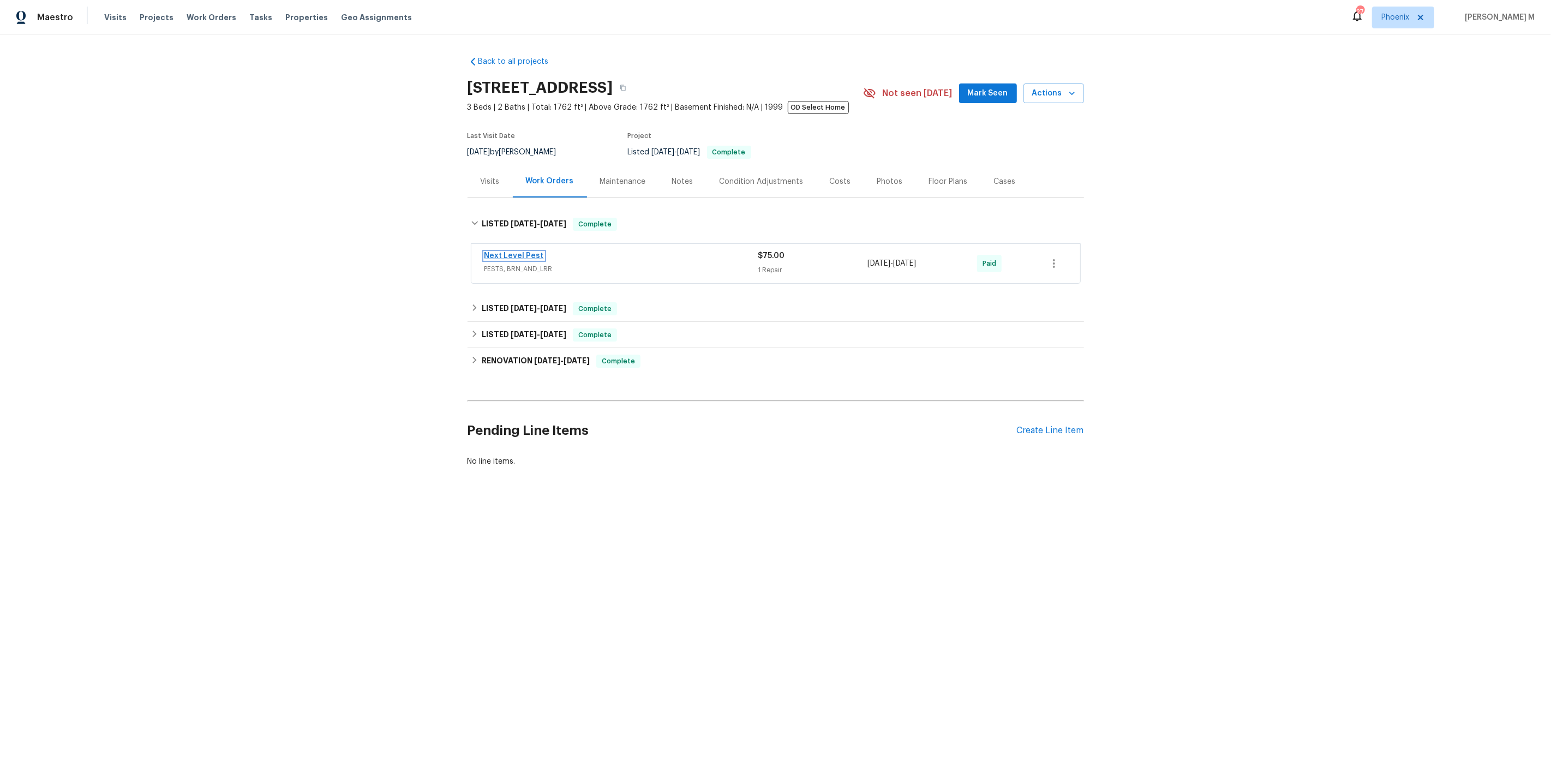
click at [503, 254] on link "Next Level Pest" at bounding box center [514, 255] width 59 height 8
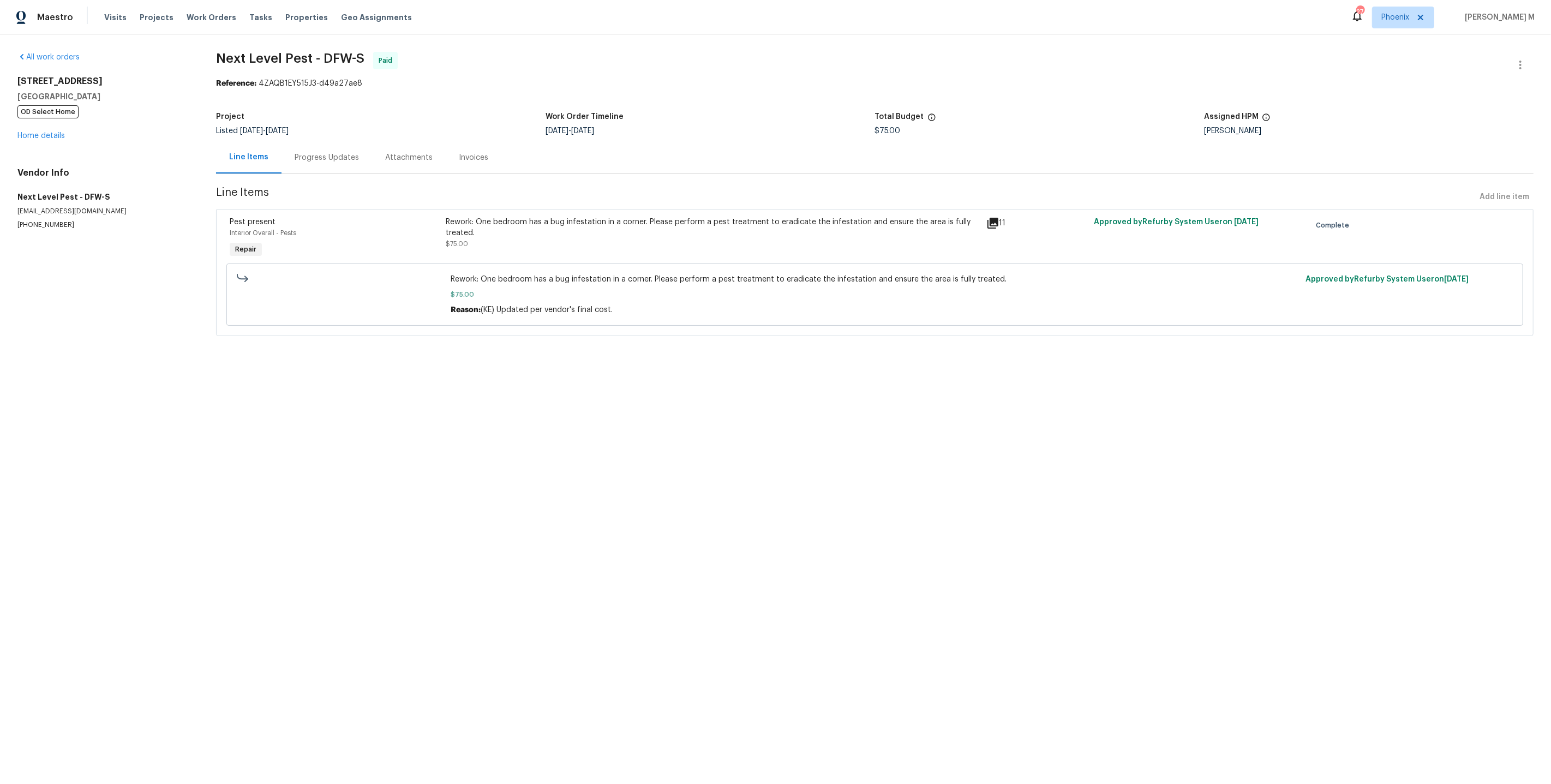
click at [585, 227] on div "Rework: One bedroom has a bug infestation in a corner. Please perform a pest tr…" at bounding box center [712, 227] width 534 height 22
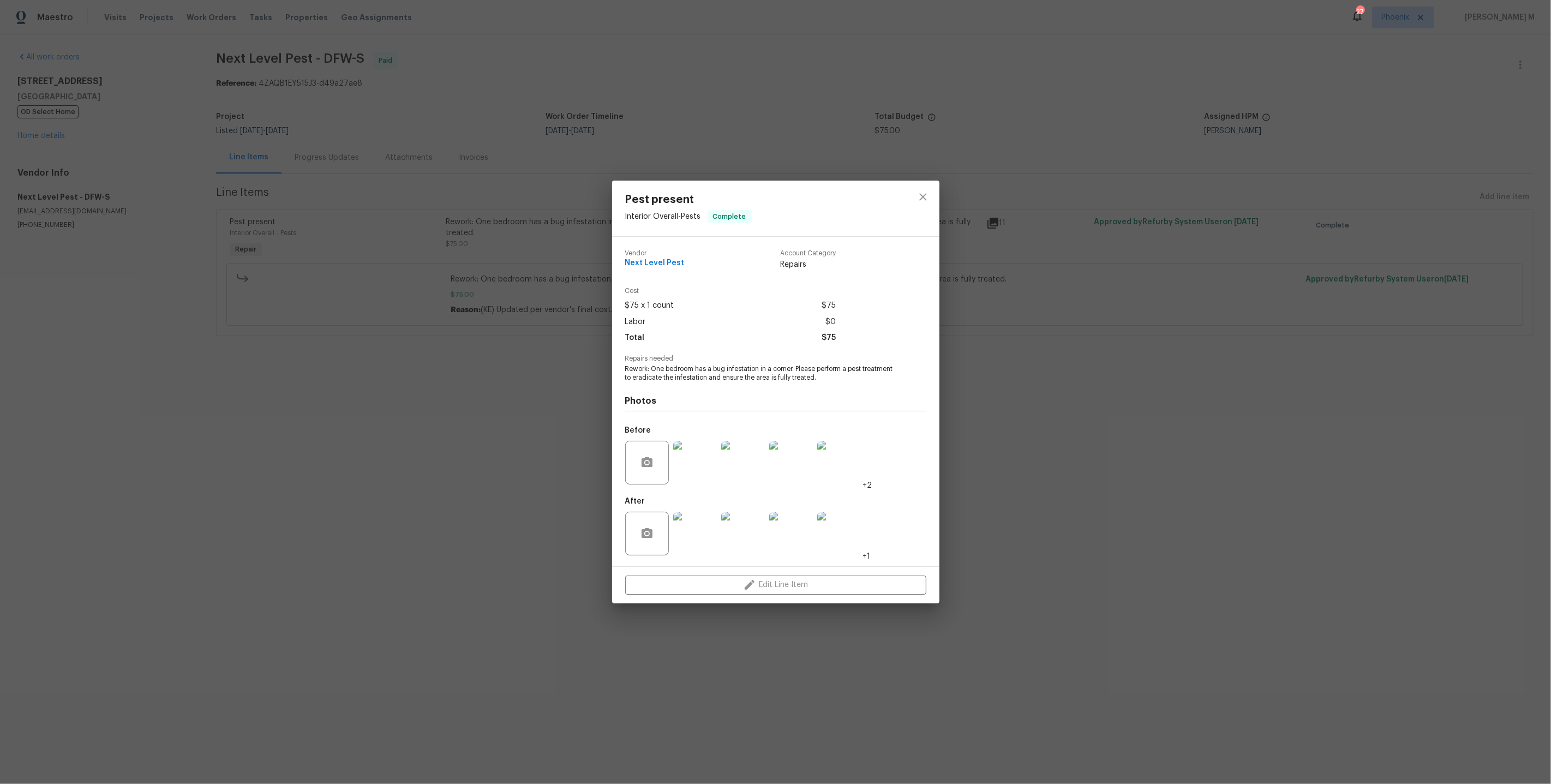
click at [693, 534] on img at bounding box center [695, 534] width 44 height 44
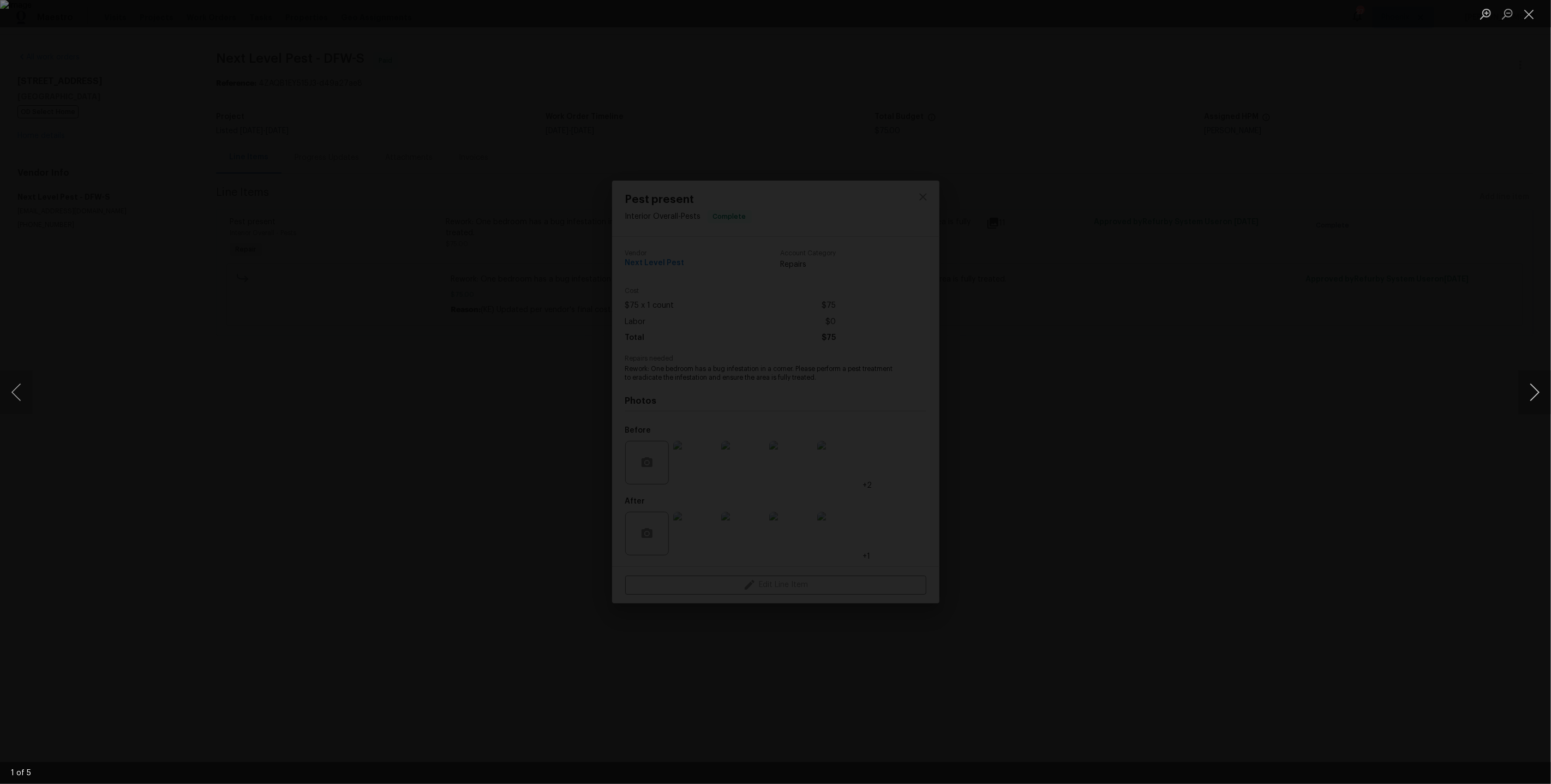
click at [1533, 398] on button "Next image" at bounding box center [1535, 392] width 33 height 44
click at [1531, 372] on button "Next image" at bounding box center [1535, 392] width 33 height 44
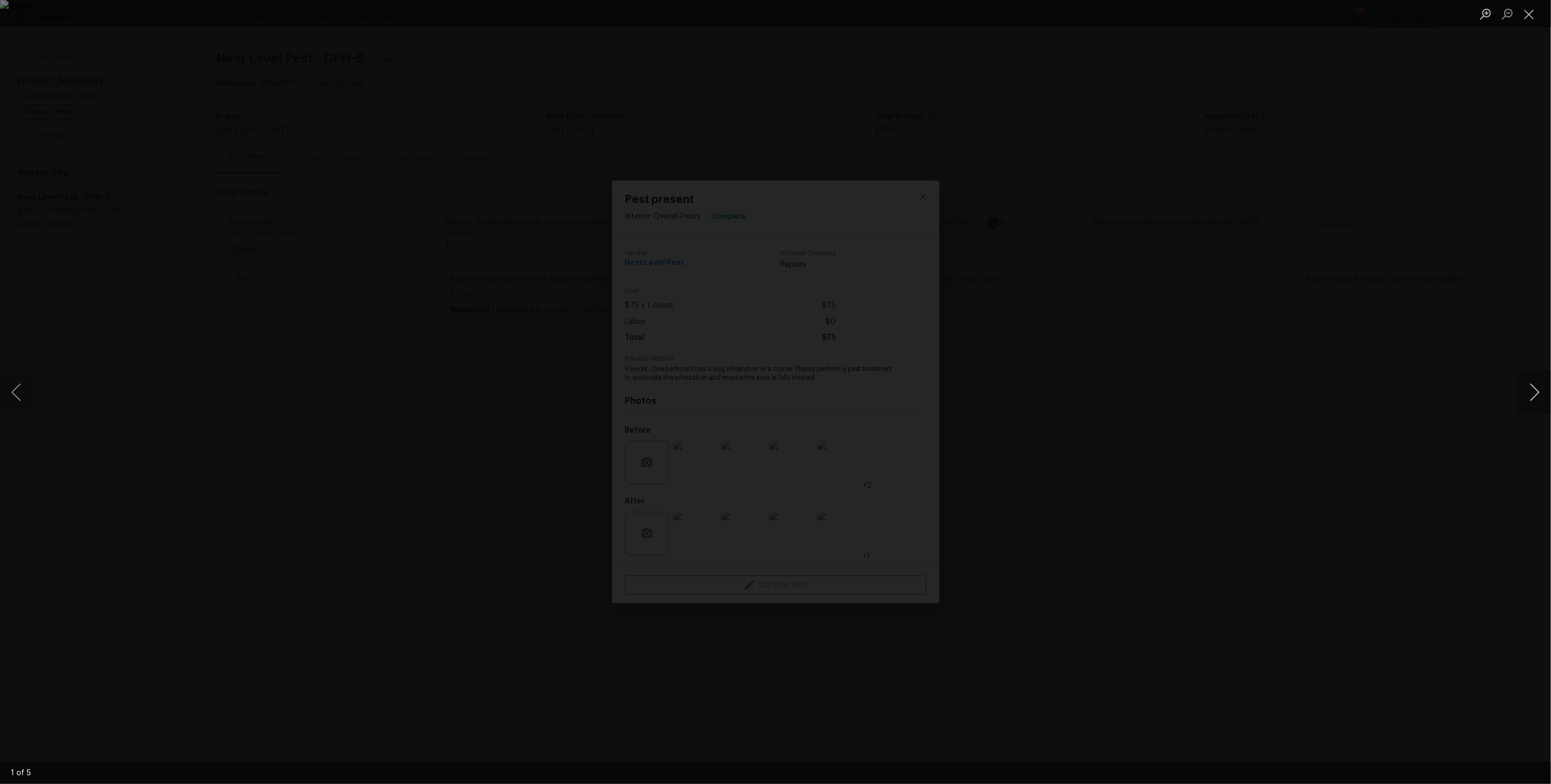
click at [1531, 372] on button "Next image" at bounding box center [1535, 392] width 33 height 44
click at [1379, 312] on div "Lightbox" at bounding box center [775, 392] width 1551 height 784
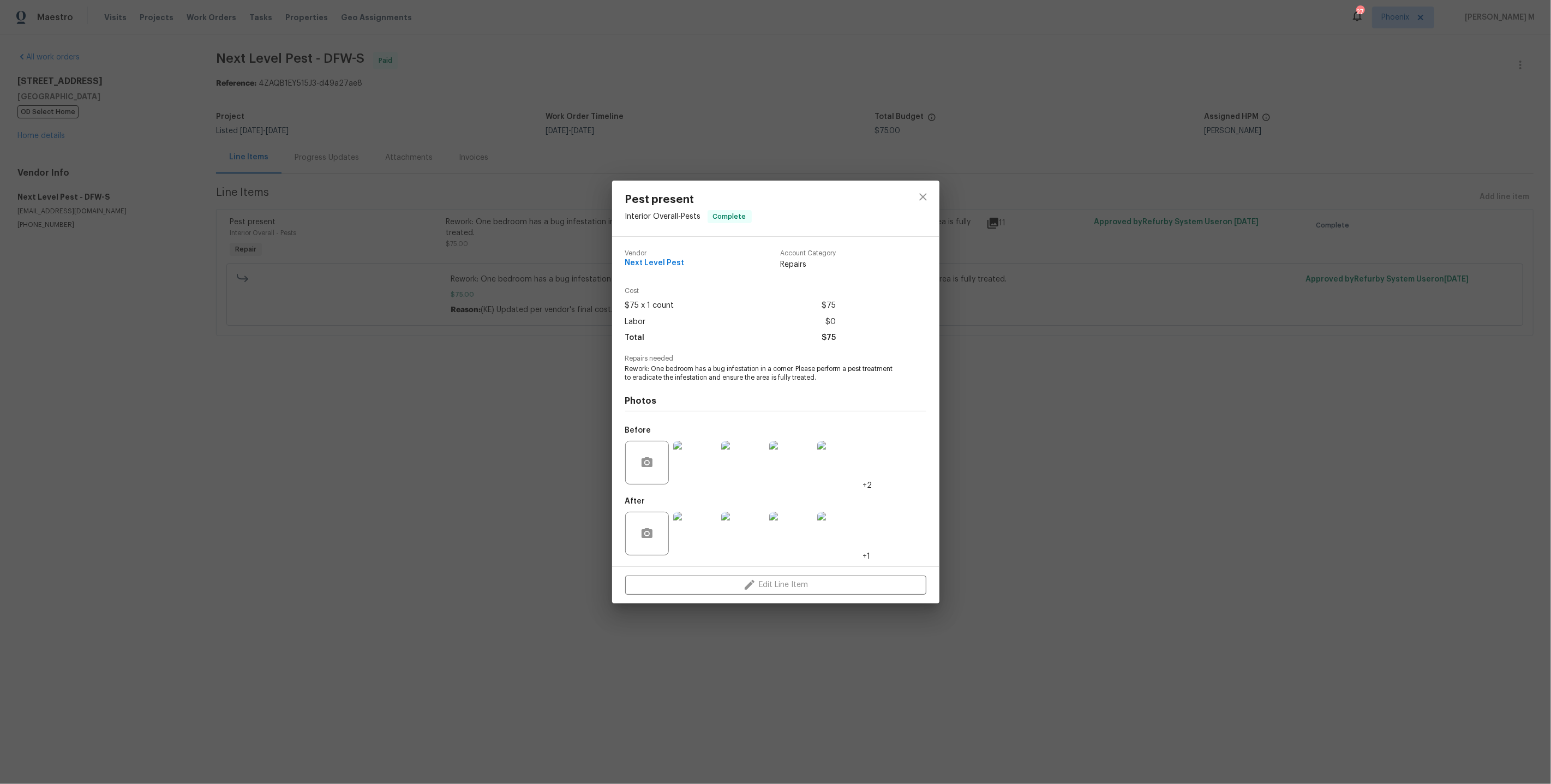
click at [1173, 341] on div "Pest present Interior Overall - Pests Complete Vendor Next Level Pest Account C…" at bounding box center [775, 392] width 1551 height 784
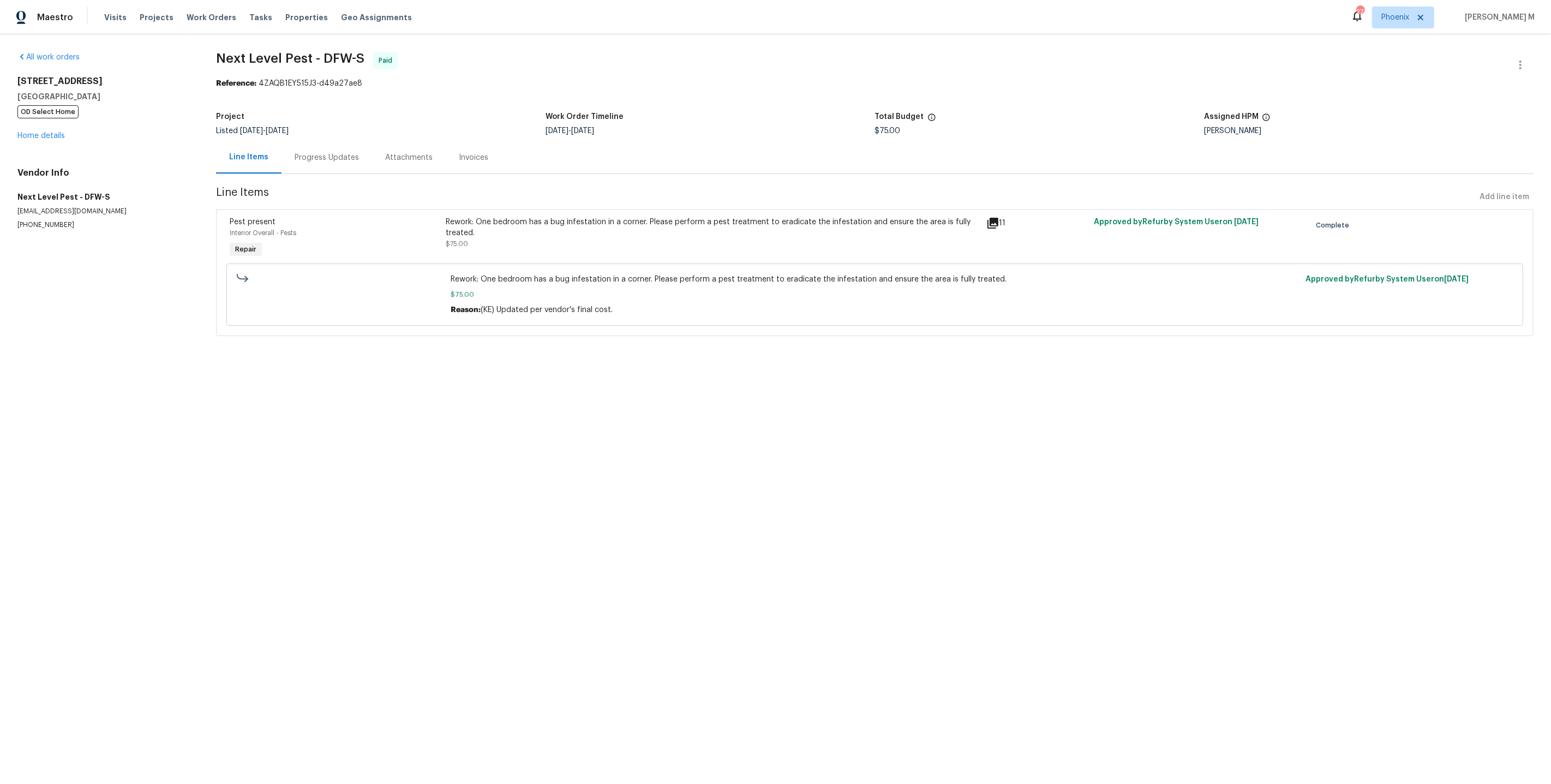
click at [562, 219] on div "Rework: One bedroom has a bug infestation in a corner. Please perform a pest tr…" at bounding box center [712, 227] width 534 height 22
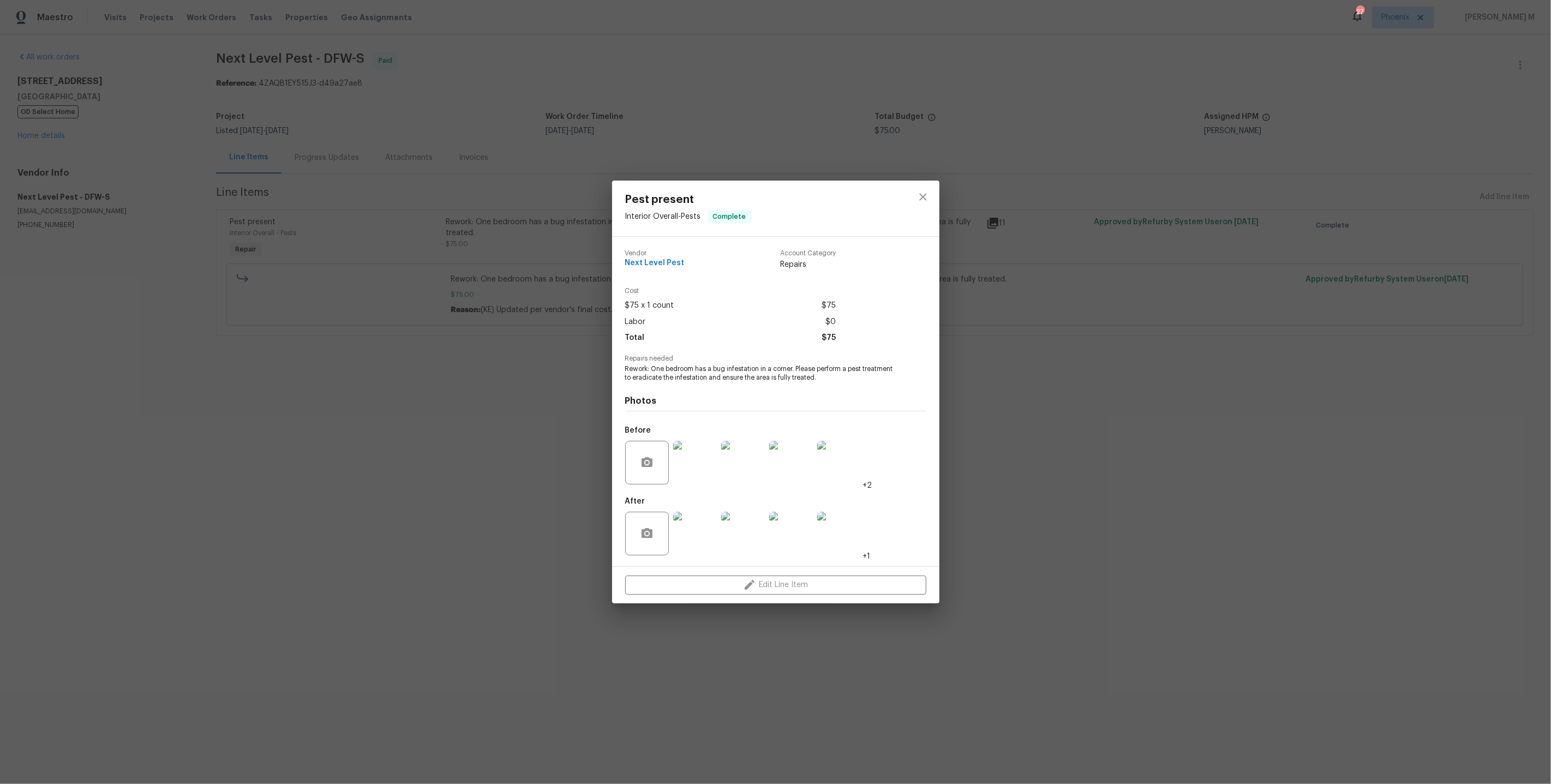
click at [703, 470] on img at bounding box center [695, 462] width 44 height 44
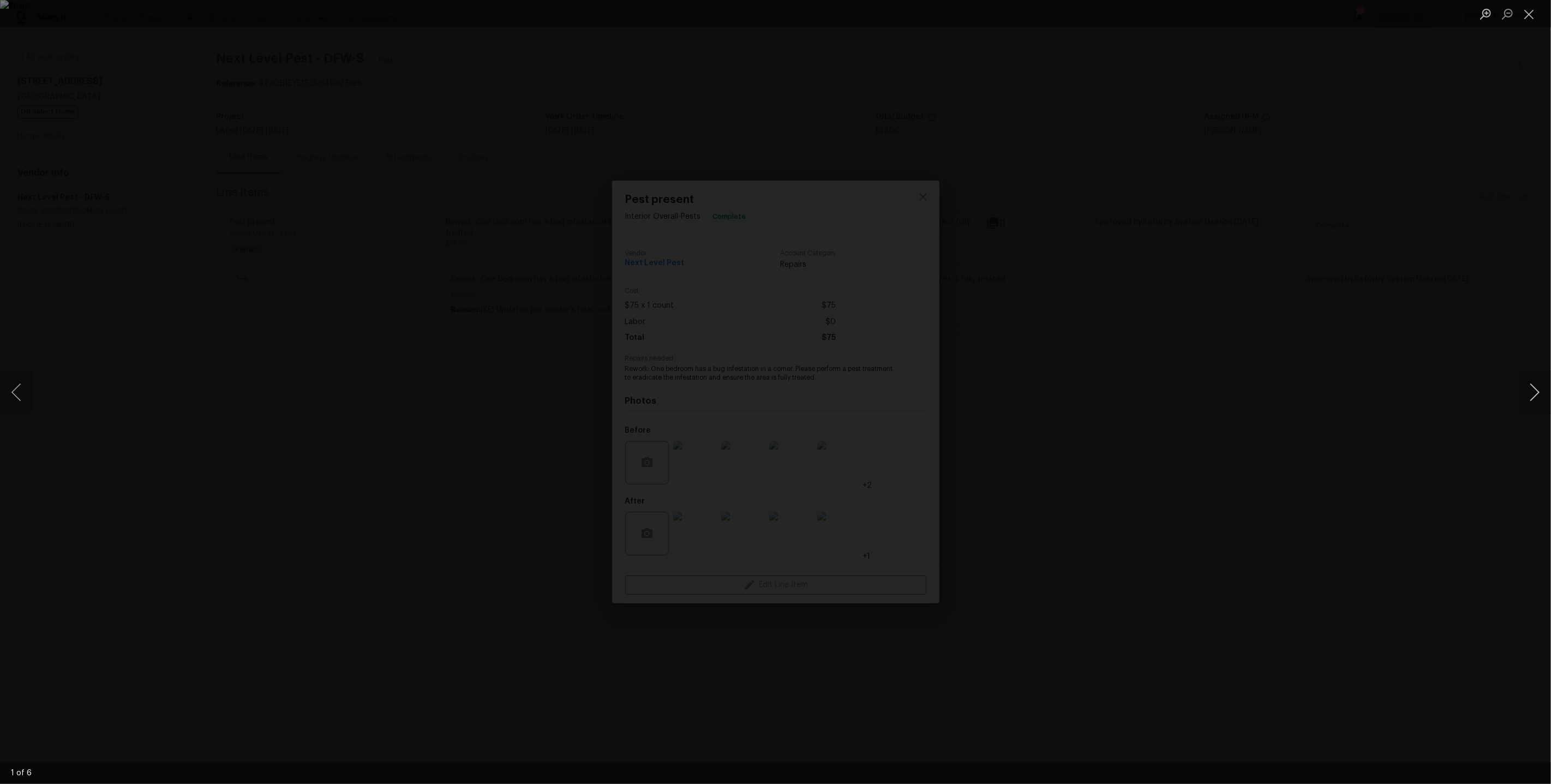
click at [1538, 394] on button "Next image" at bounding box center [1535, 392] width 33 height 44
click at [1537, 394] on button "Next image" at bounding box center [1535, 392] width 33 height 44
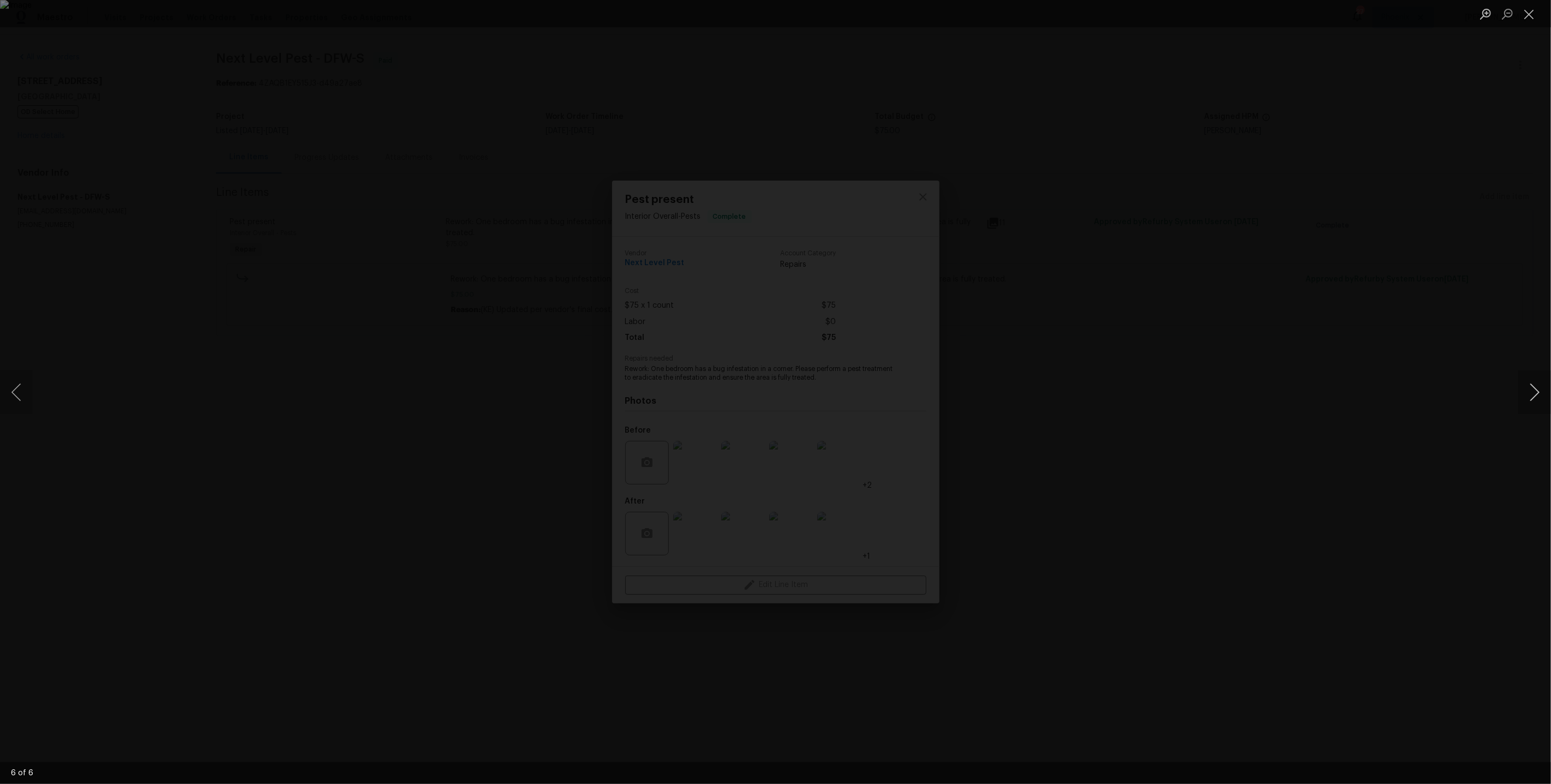
click at [1537, 394] on button "Next image" at bounding box center [1535, 392] width 33 height 44
click at [1402, 329] on div "Lightbox" at bounding box center [775, 392] width 1551 height 784
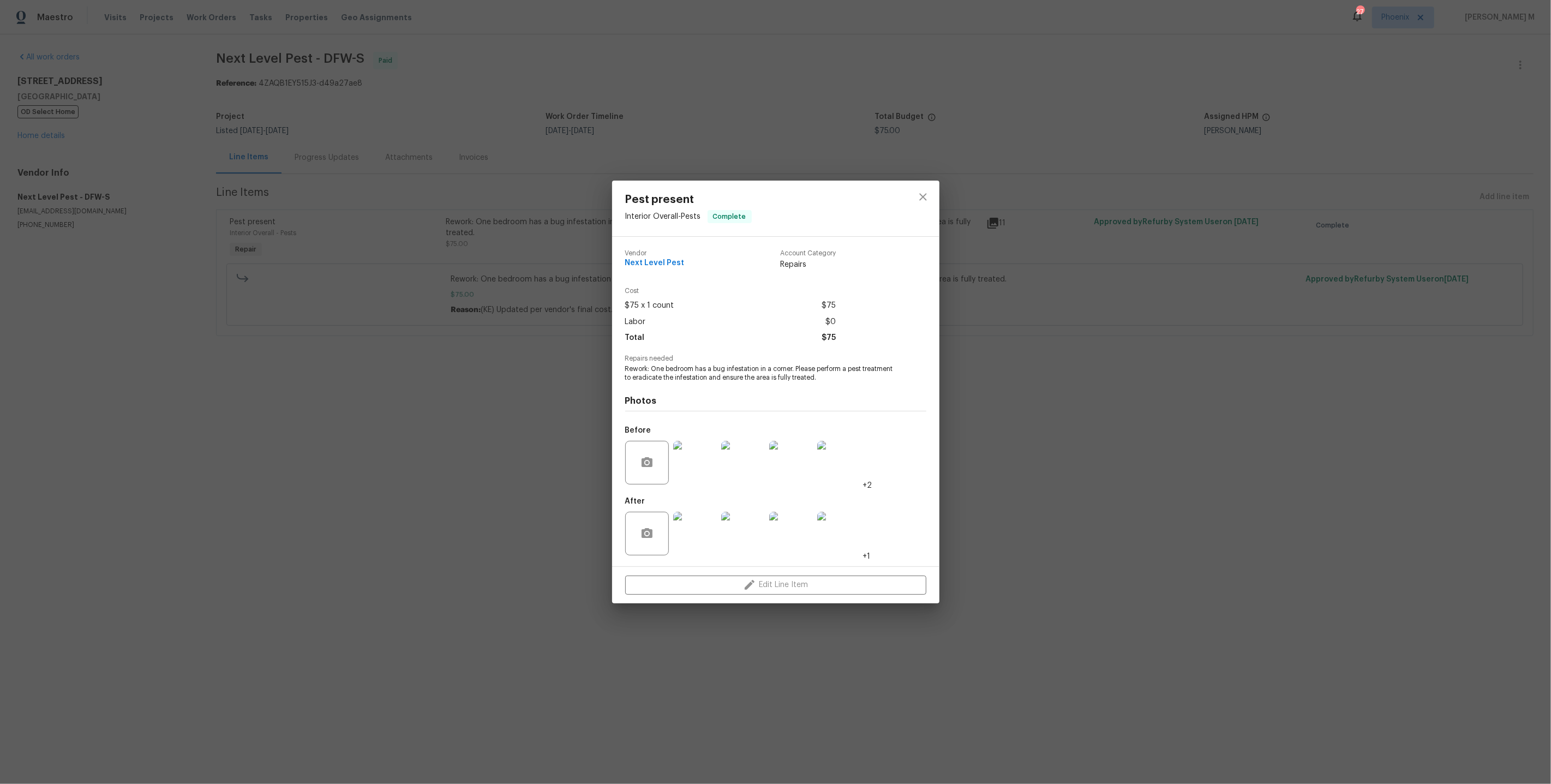
click at [687, 520] on img at bounding box center [695, 534] width 44 height 44
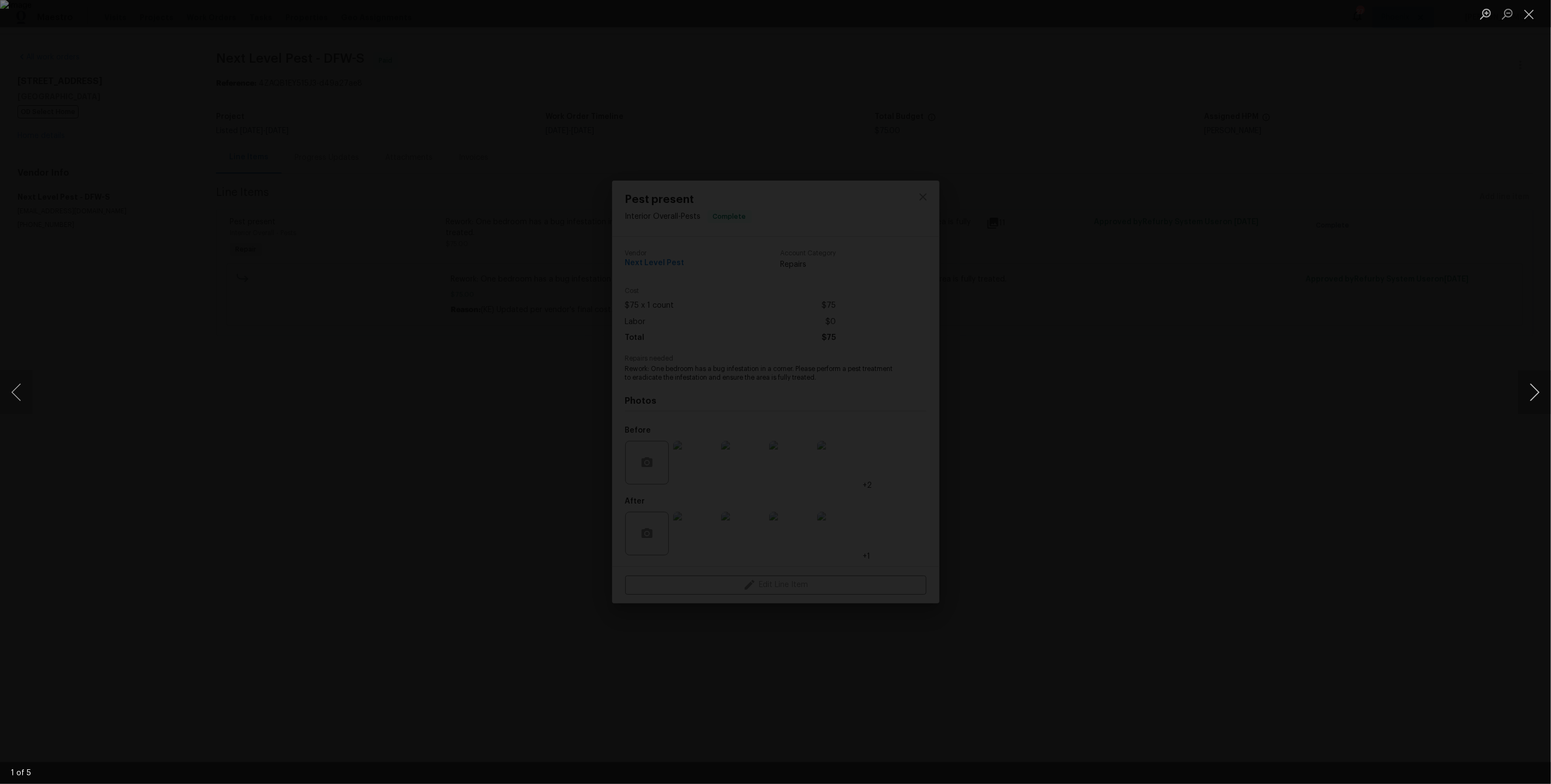
click at [1534, 401] on button "Next image" at bounding box center [1535, 392] width 33 height 44
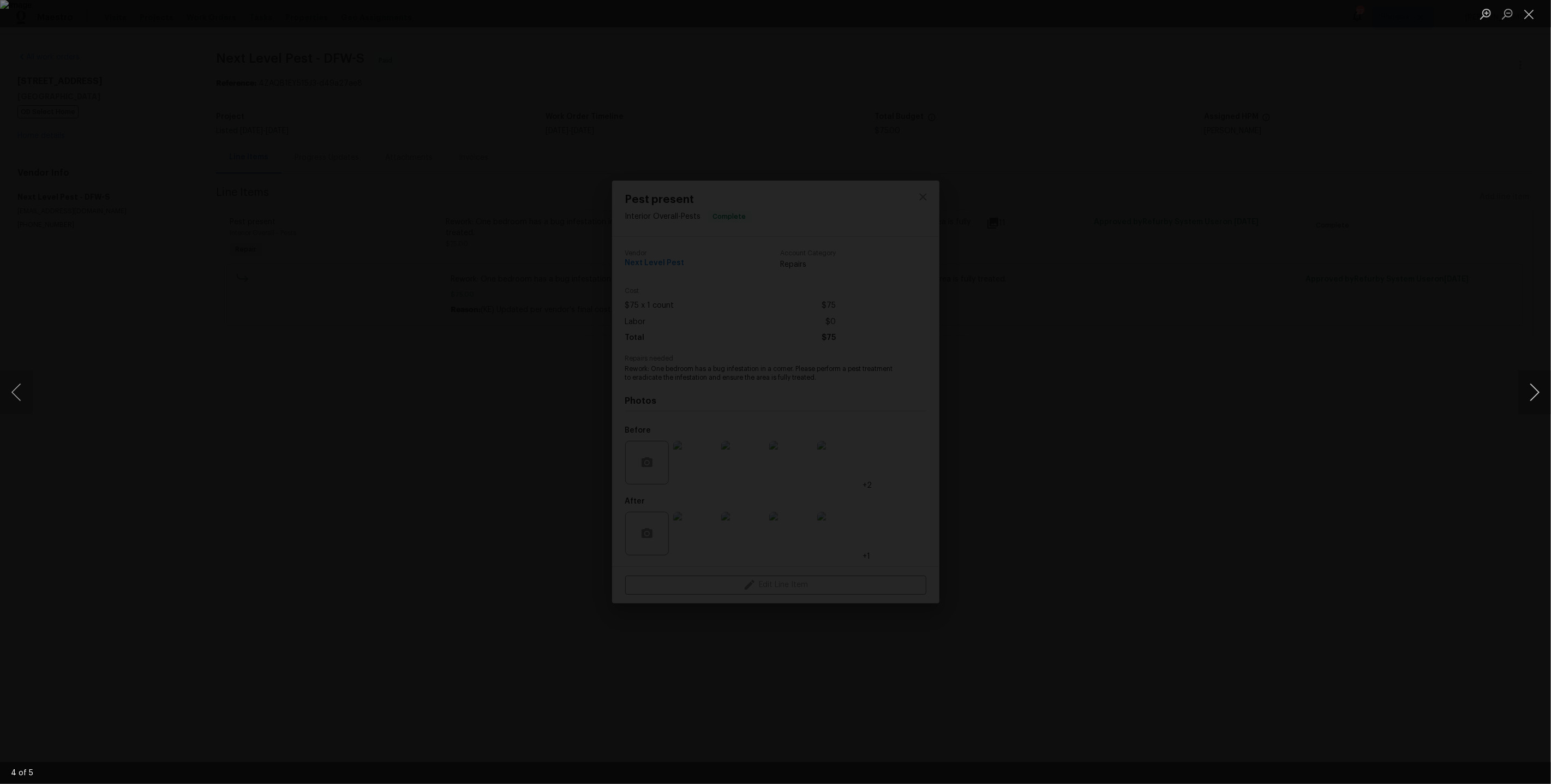
click at [1535, 399] on button "Next image" at bounding box center [1535, 392] width 33 height 44
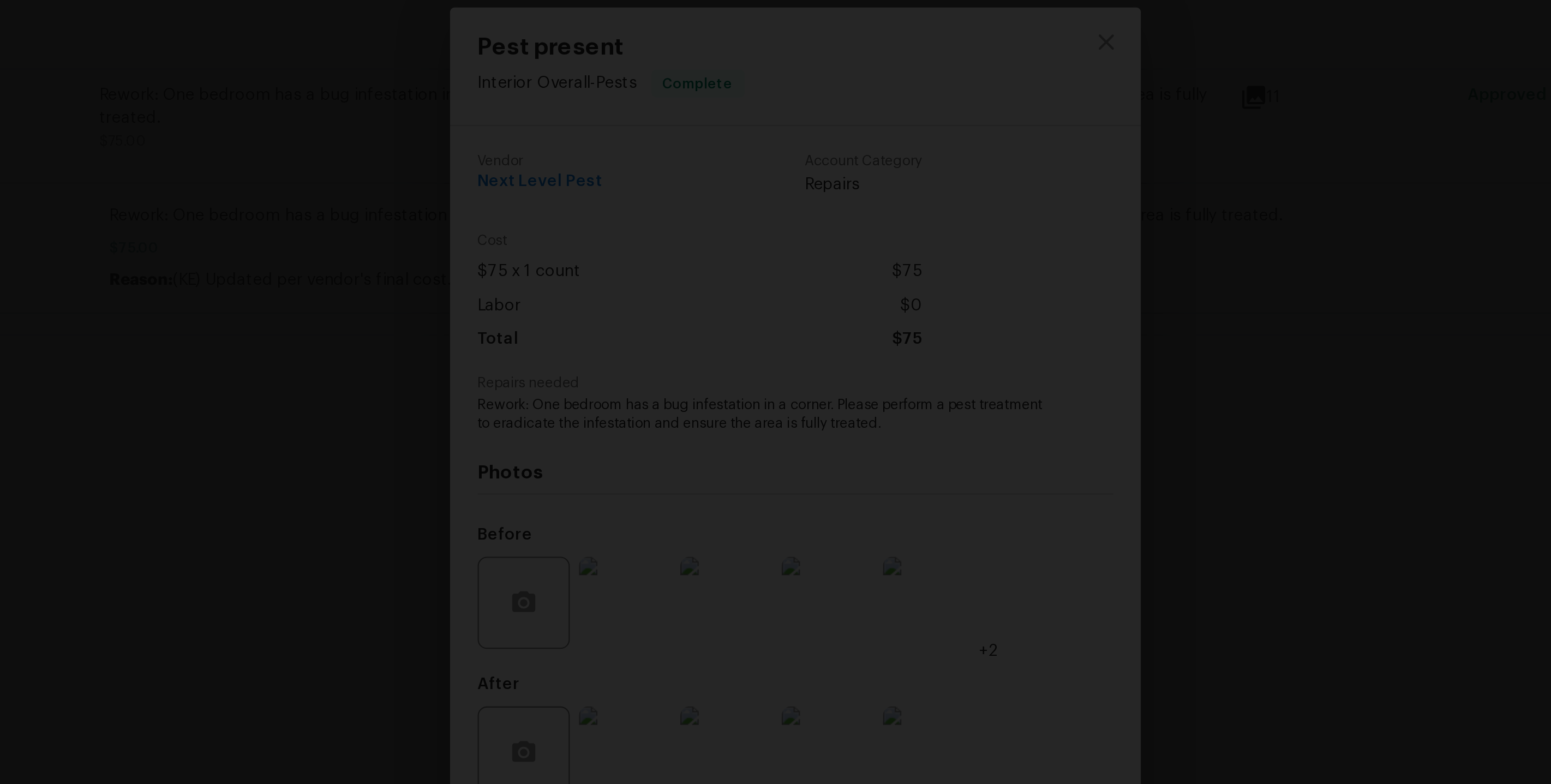
click at [744, 289] on img "Lightbox" at bounding box center [741, 359] width 2841 height 1435
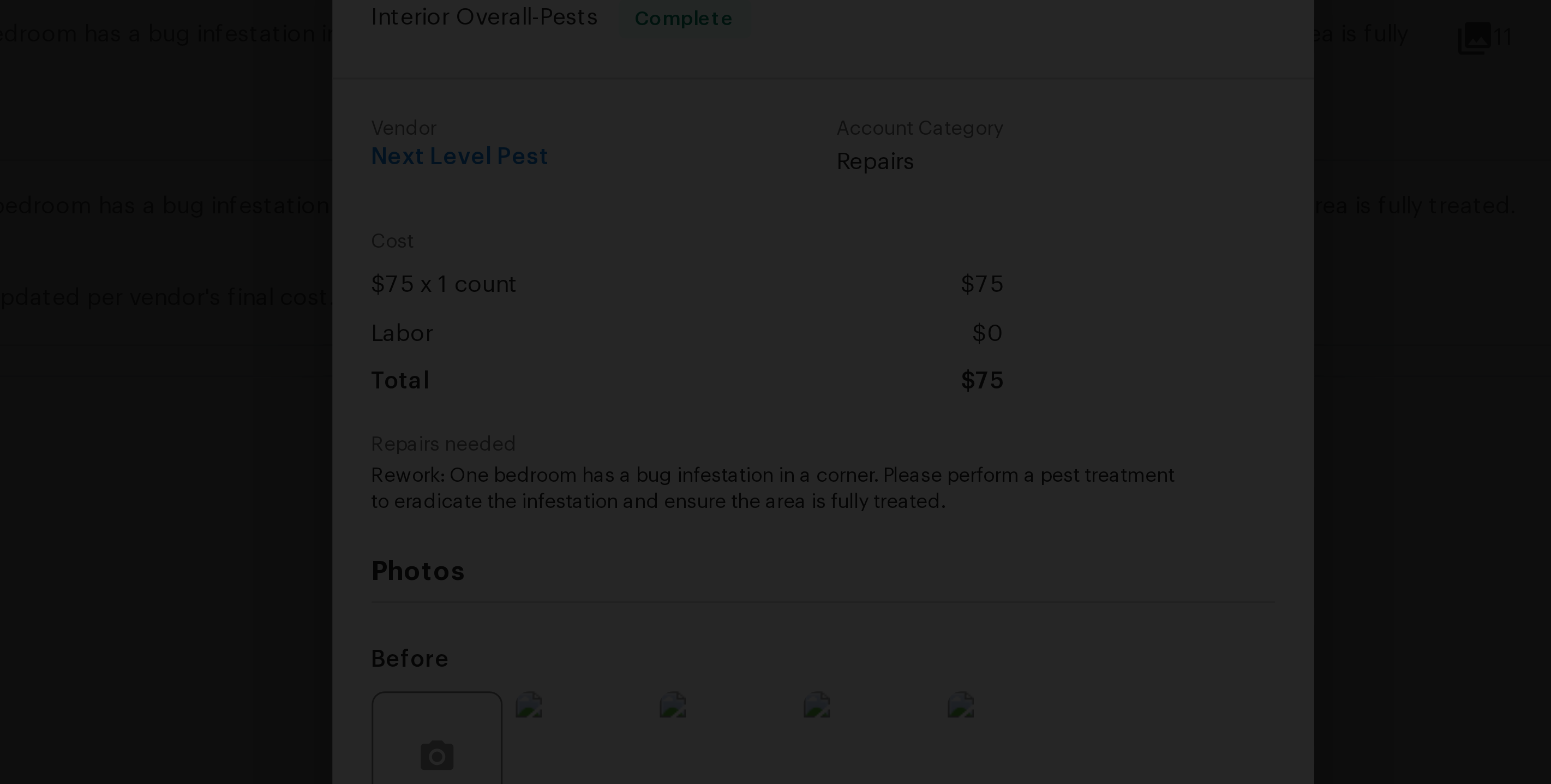
click at [767, 311] on img "Lightbox" at bounding box center [732, 368] width 3264 height 1650
click at [760, 277] on img "Lightbox" at bounding box center [724, 334] width 3264 height 1650
click at [697, 359] on img "Lightbox" at bounding box center [724, 353] width 3264 height 1650
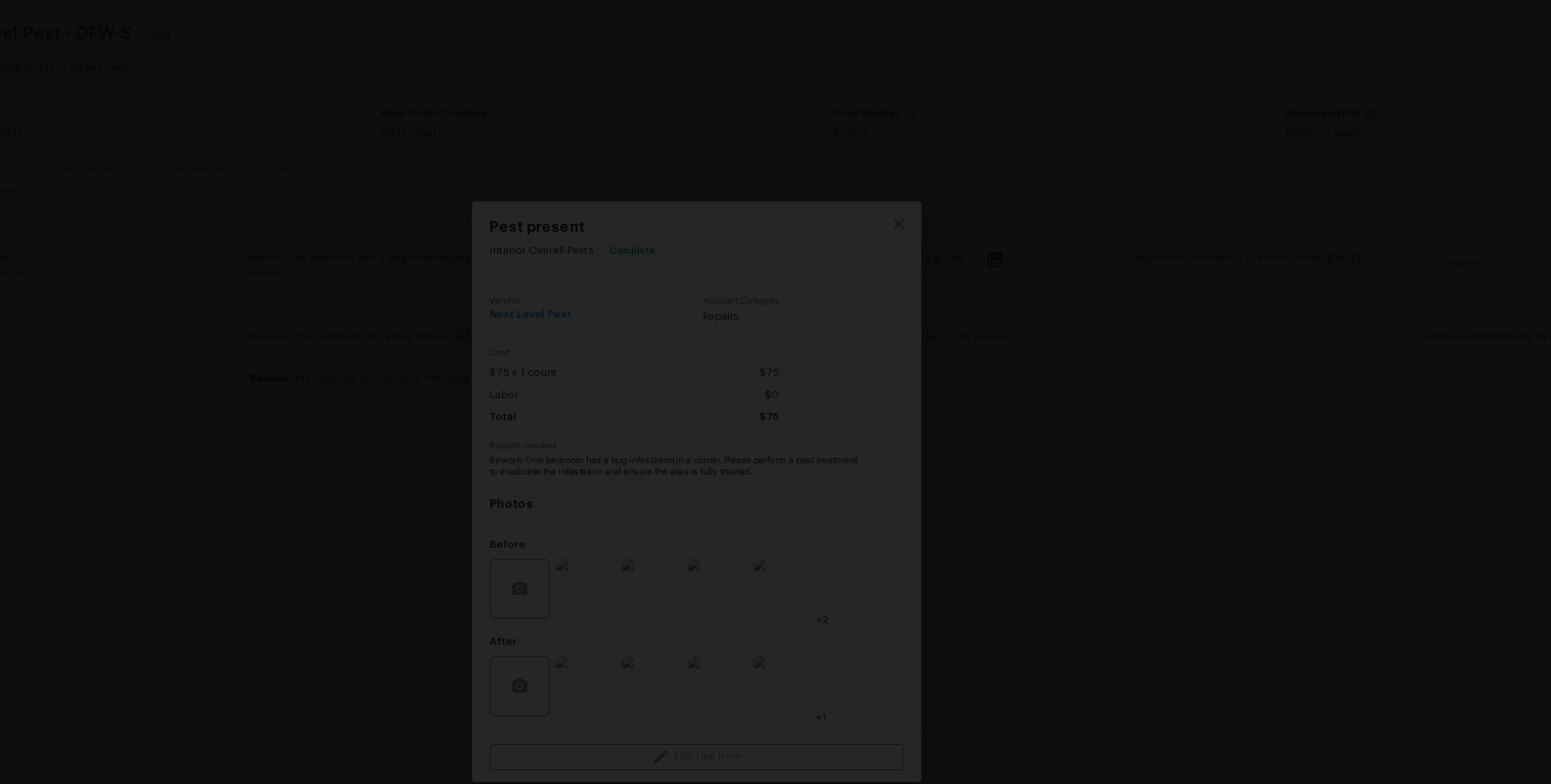
click at [749, 363] on img "Lightbox" at bounding box center [730, 356] width 1929 height 975
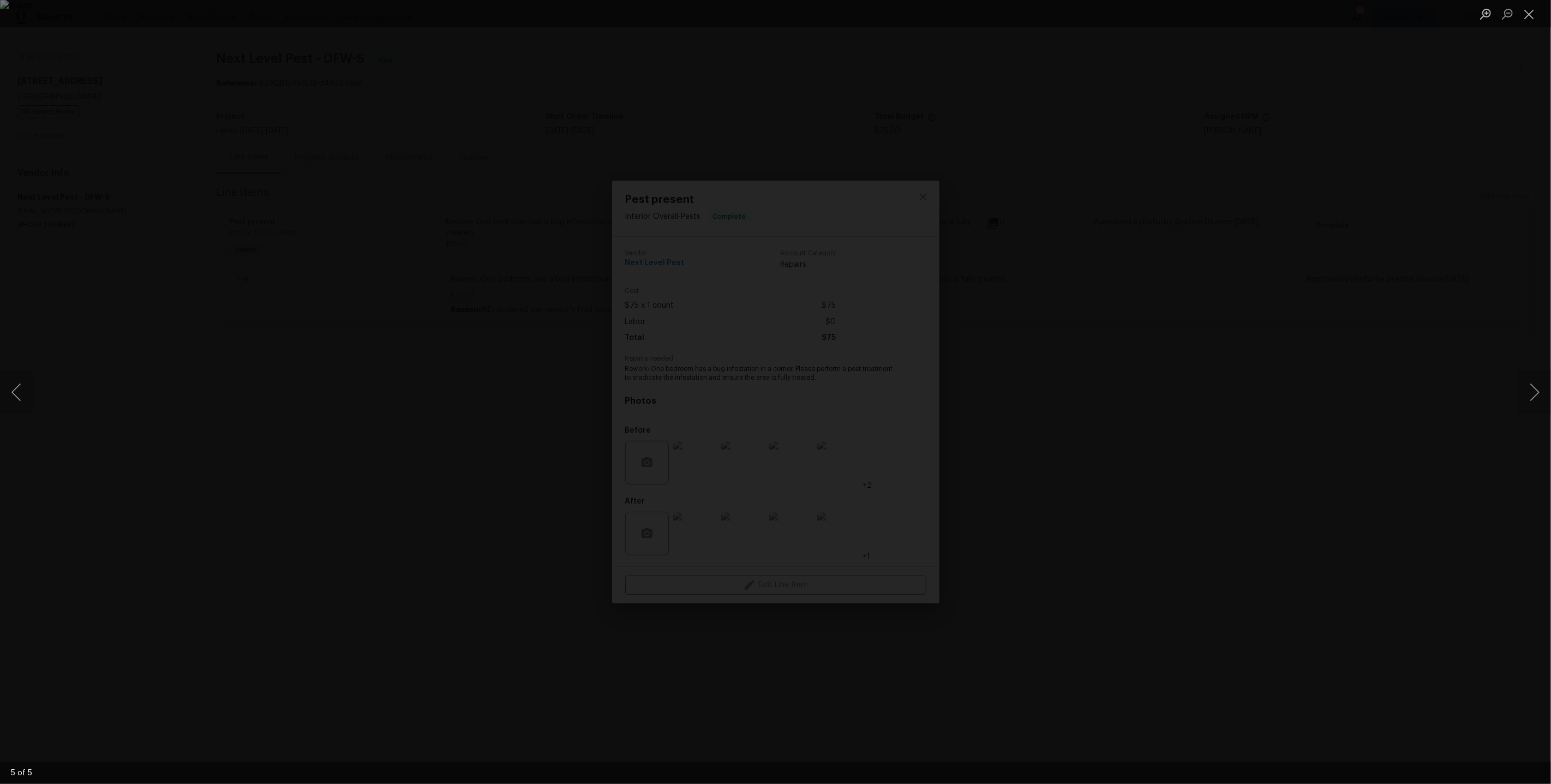
click at [1451, 354] on div "Lightbox" at bounding box center [775, 392] width 1551 height 784
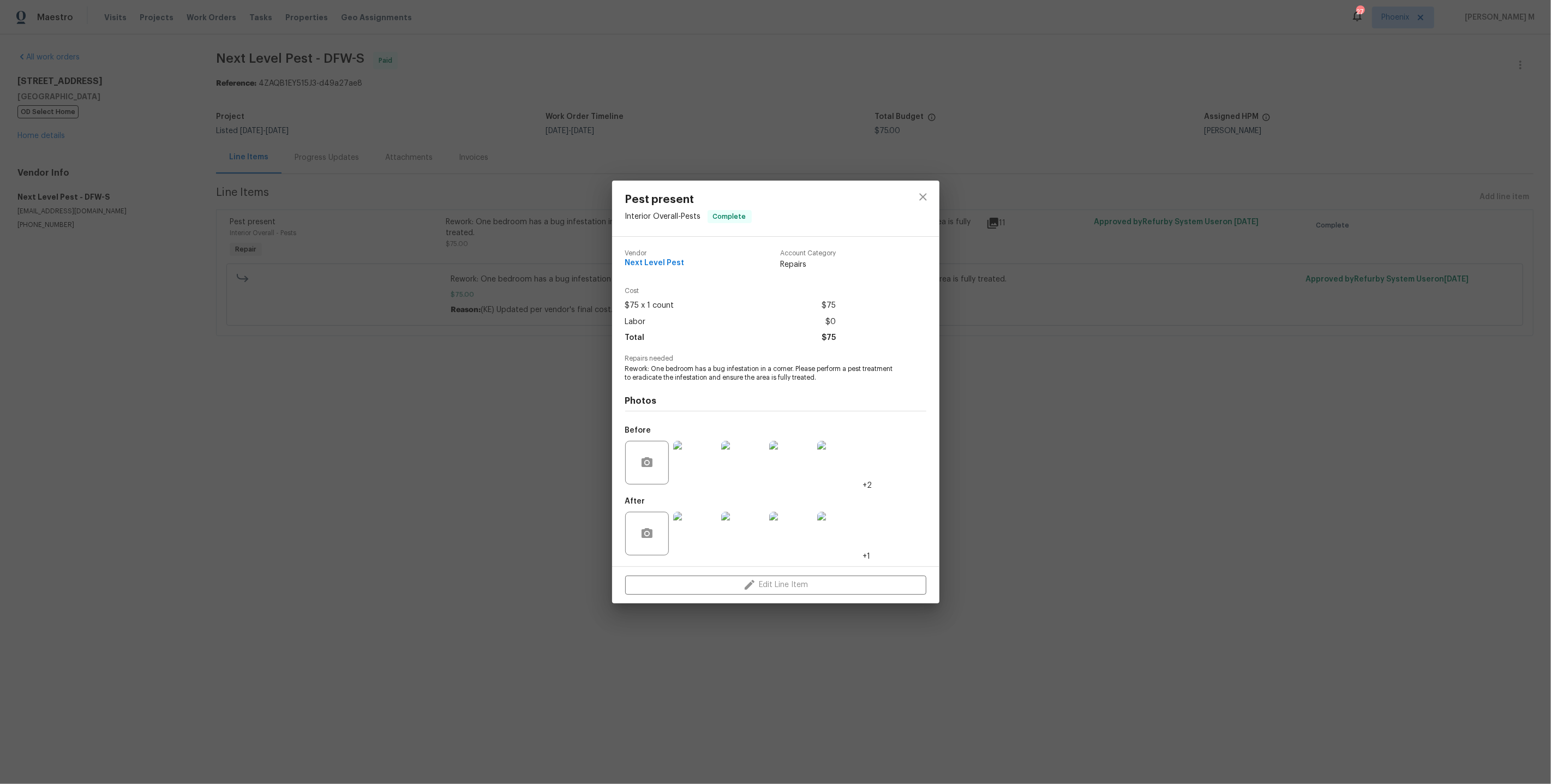
click at [1051, 245] on div "Pest present Interior Overall - Pests Complete Vendor Next Level Pest Account C…" at bounding box center [775, 392] width 1551 height 784
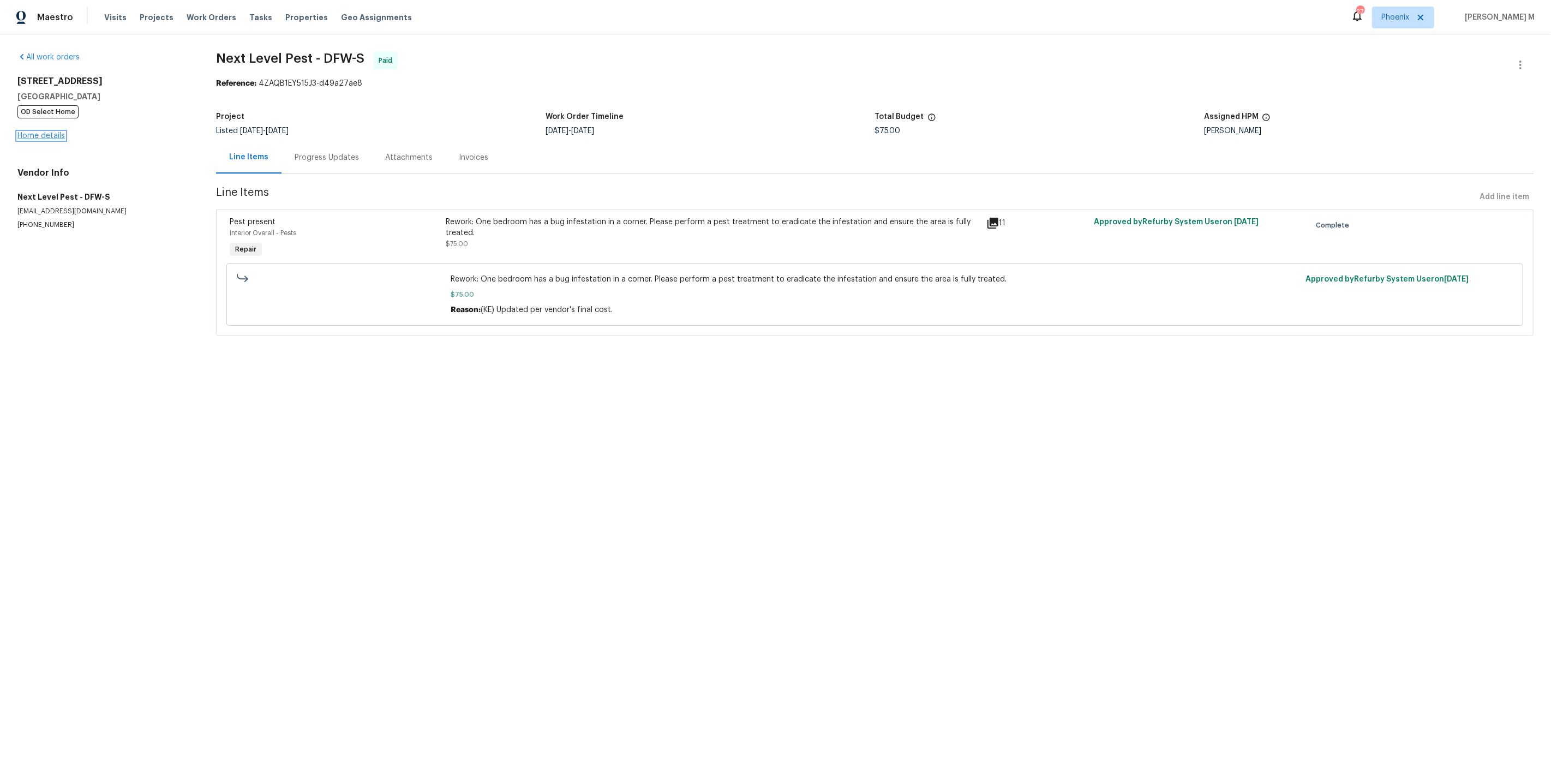
click at [39, 132] on link "Home details" at bounding box center [41, 135] width 47 height 8
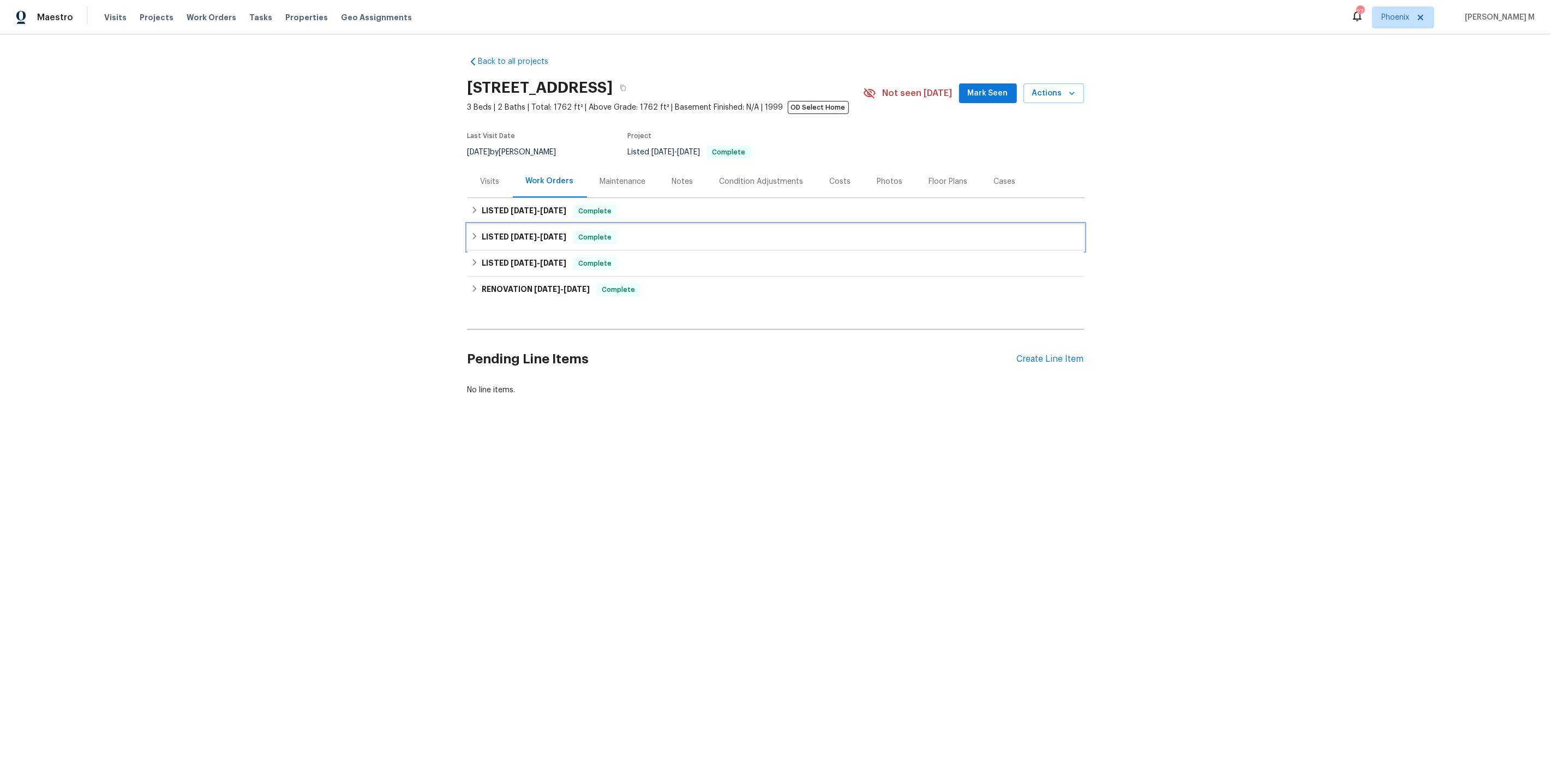
click at [523, 224] on div "LISTED 5/19/25 - 5/19/25 Complete" at bounding box center [776, 237] width 617 height 27
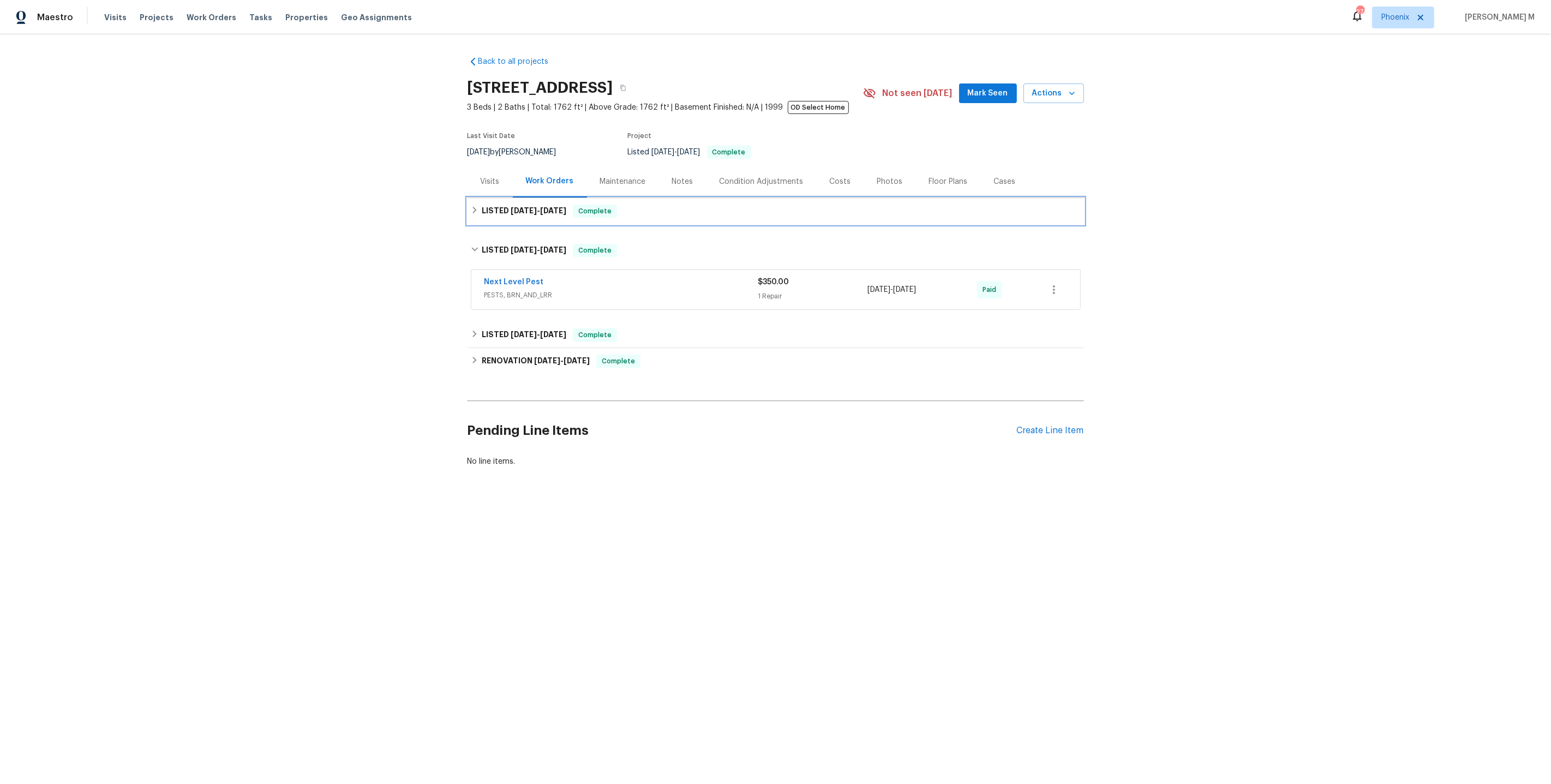
click at [514, 209] on h6 "LISTED 8/21/25 - 8/26/25" at bounding box center [524, 211] width 84 height 13
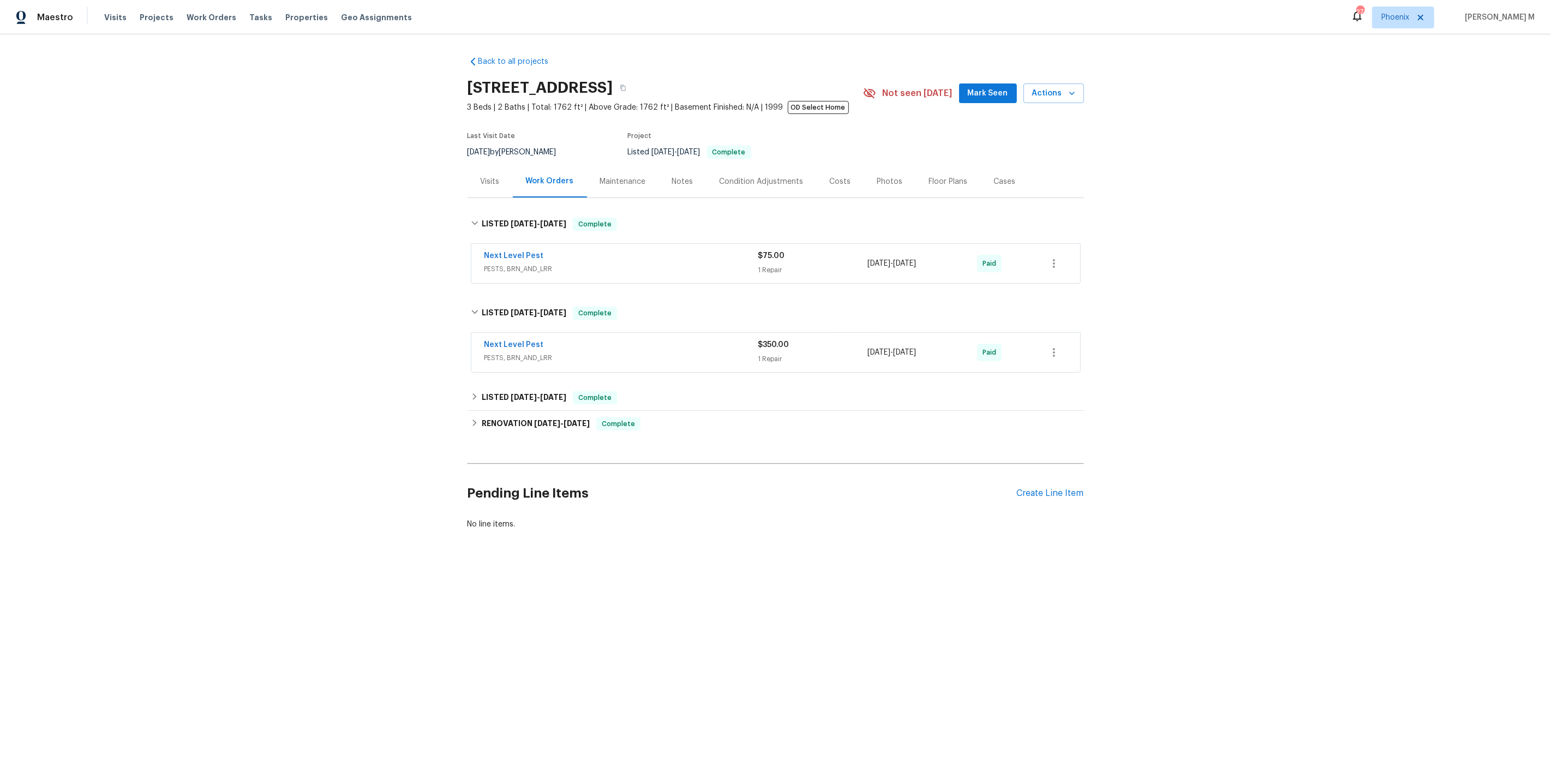
click at [502, 352] on span "PESTS, BRN_AND_LRR" at bounding box center [621, 358] width 274 height 11
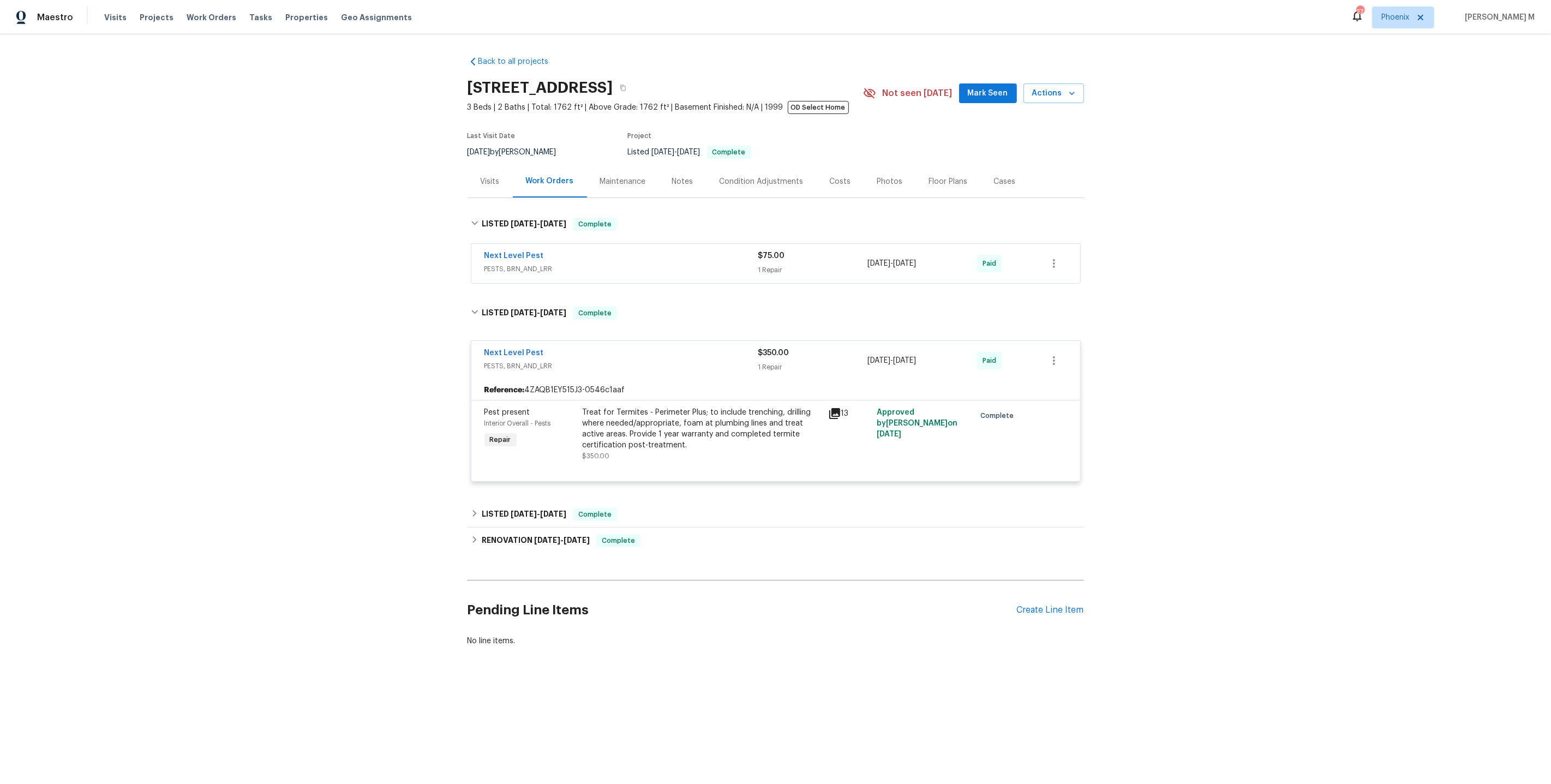
click at [517, 264] on span "PESTS, BRN_AND_LRR" at bounding box center [621, 269] width 274 height 11
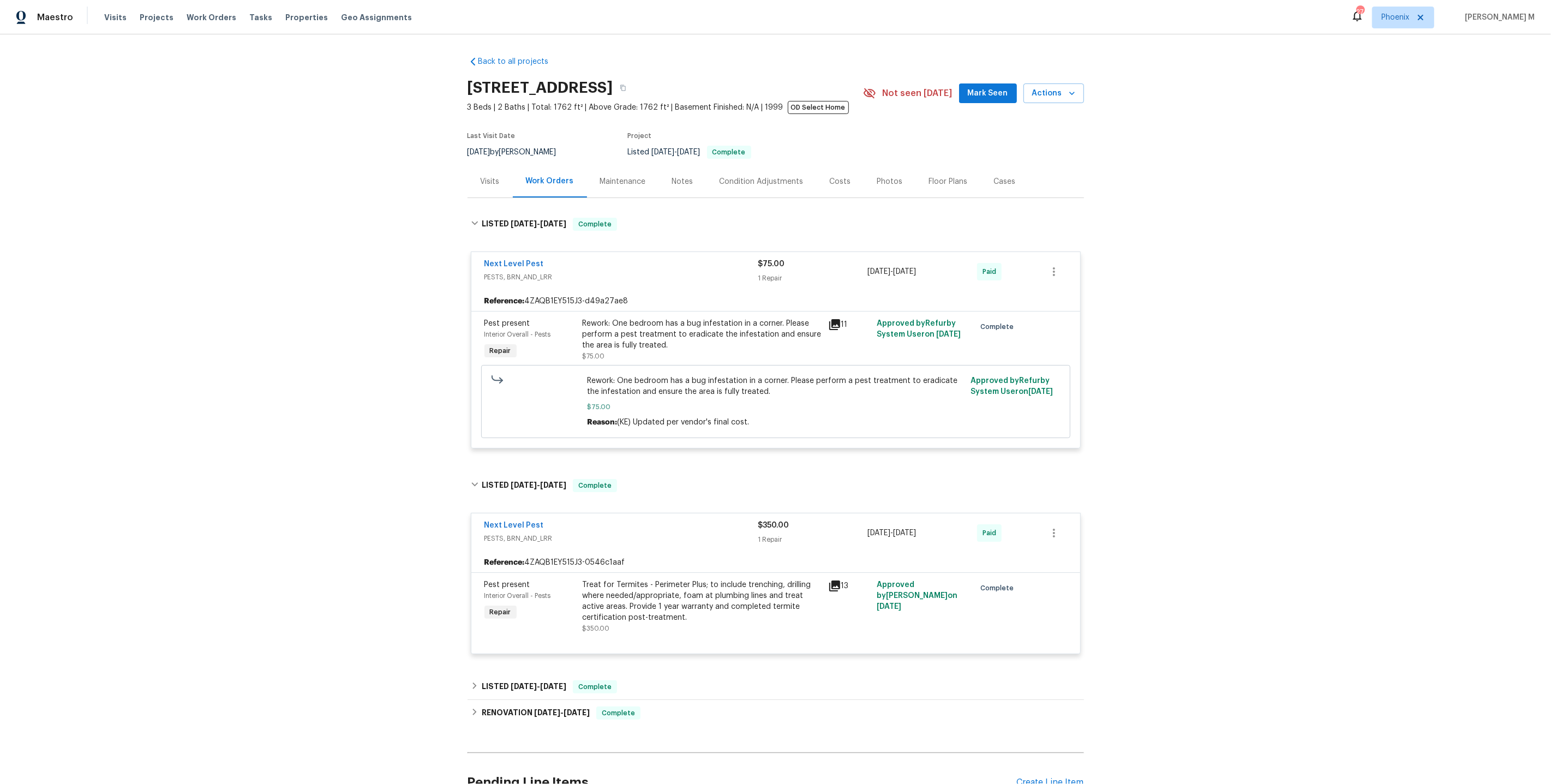
click at [700, 365] on div "Rework: One bedroom has a bug infestation in a corner. Please perform a pest tr…" at bounding box center [776, 401] width 590 height 73
click at [682, 318] on div "Rework: One bedroom has a bug infestation in a corner. Please perform a pest tr…" at bounding box center [702, 334] width 239 height 33
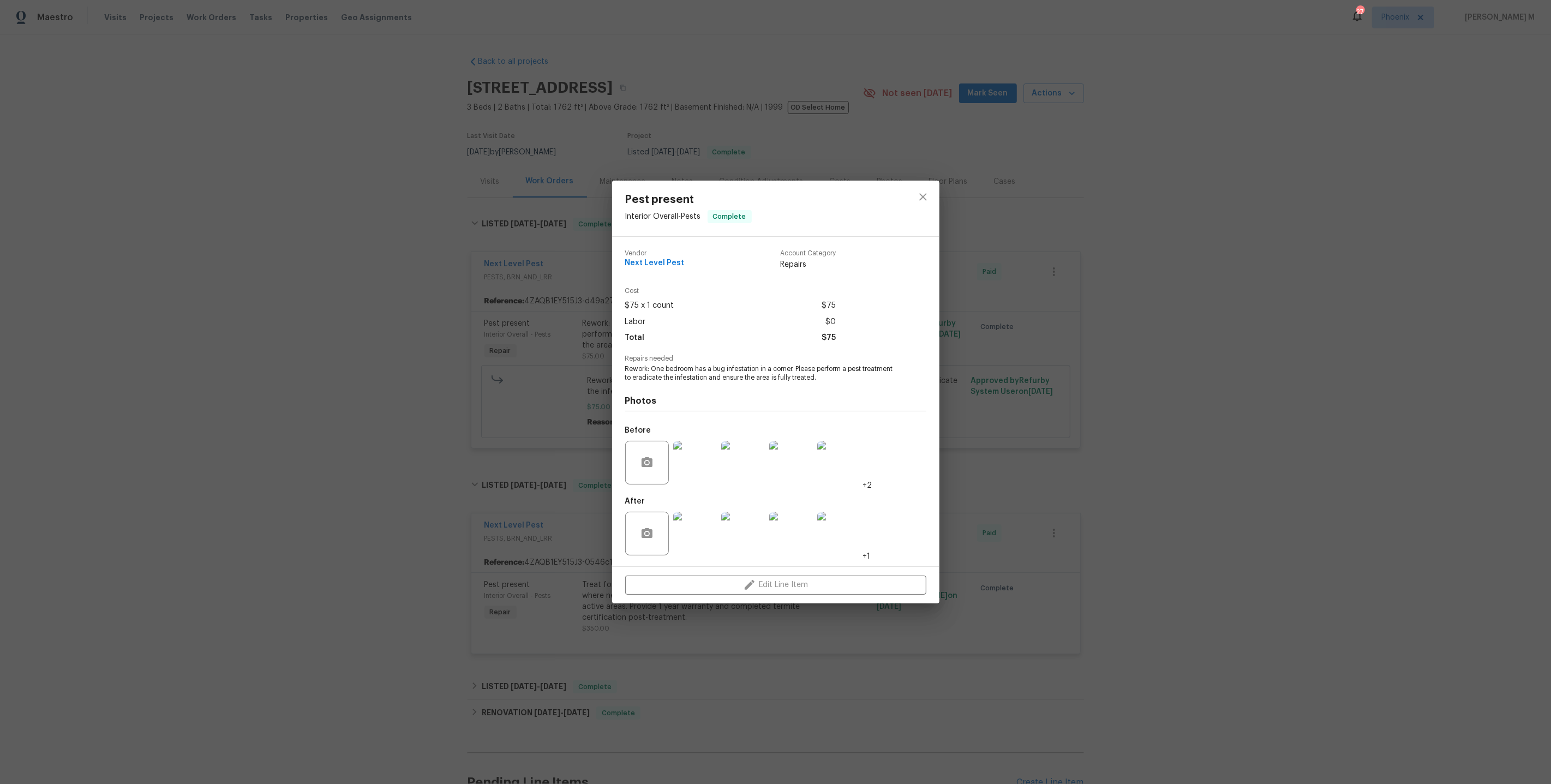
click at [732, 368] on span "Rework: One bedroom has a bug infestation in a corner. Please perform a pest tr…" at bounding box center [760, 373] width 271 height 19
copy span "Rework: One bedroom has a bug infestation in a corner. Please perform a pest tr…"
click at [752, 378] on span "Rework: One bedroom has a bug infestation in a corner. Please perform a pest tr…" at bounding box center [760, 373] width 271 height 19
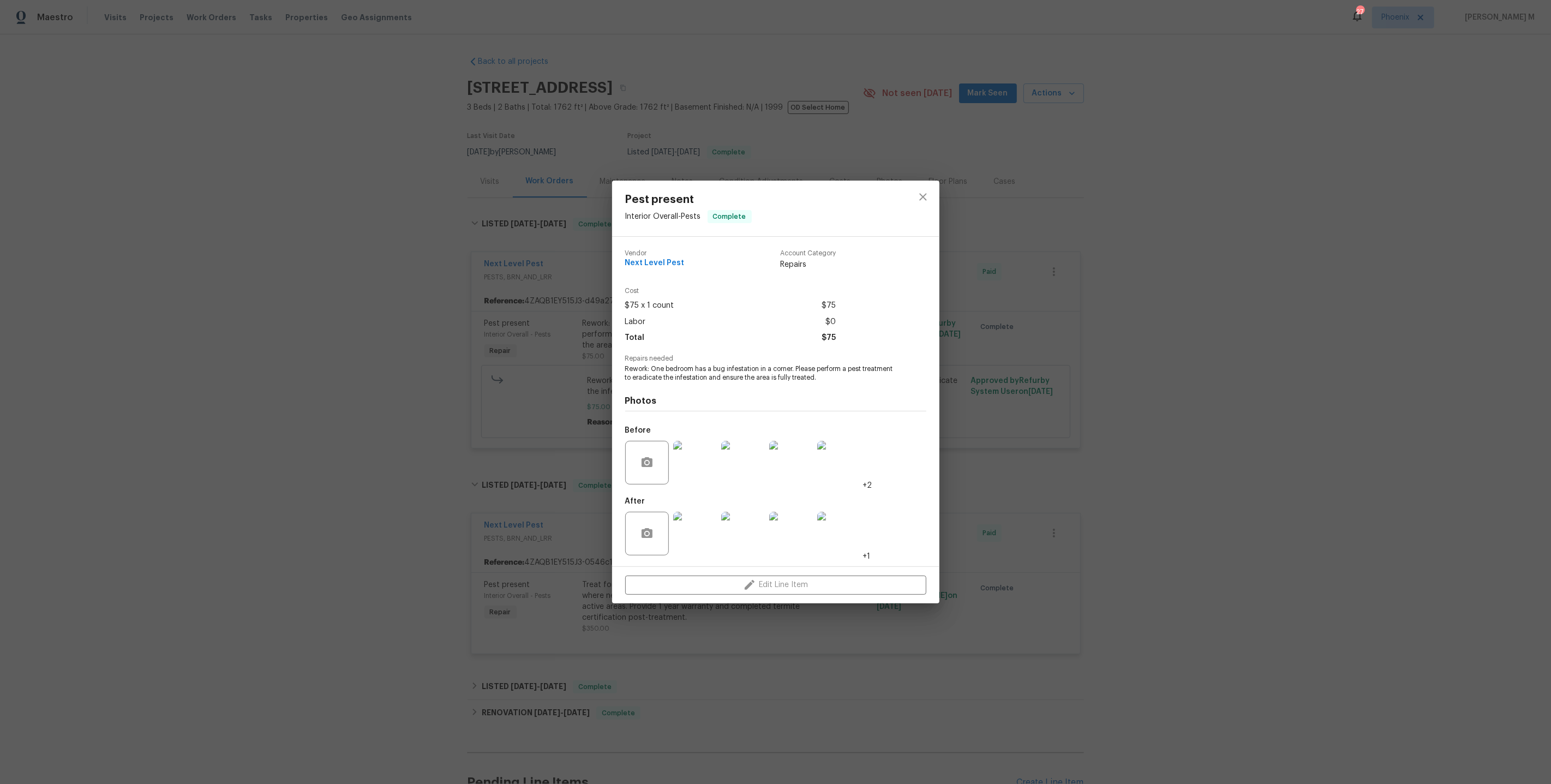
click at [820, 366] on span "Rework: One bedroom has a bug infestation in a corner. Please perform a pest tr…" at bounding box center [760, 373] width 271 height 19
click at [552, 430] on div "Pest present Interior Overall - Pests Complete Vendor Next Level Pest Account C…" at bounding box center [775, 392] width 1551 height 784
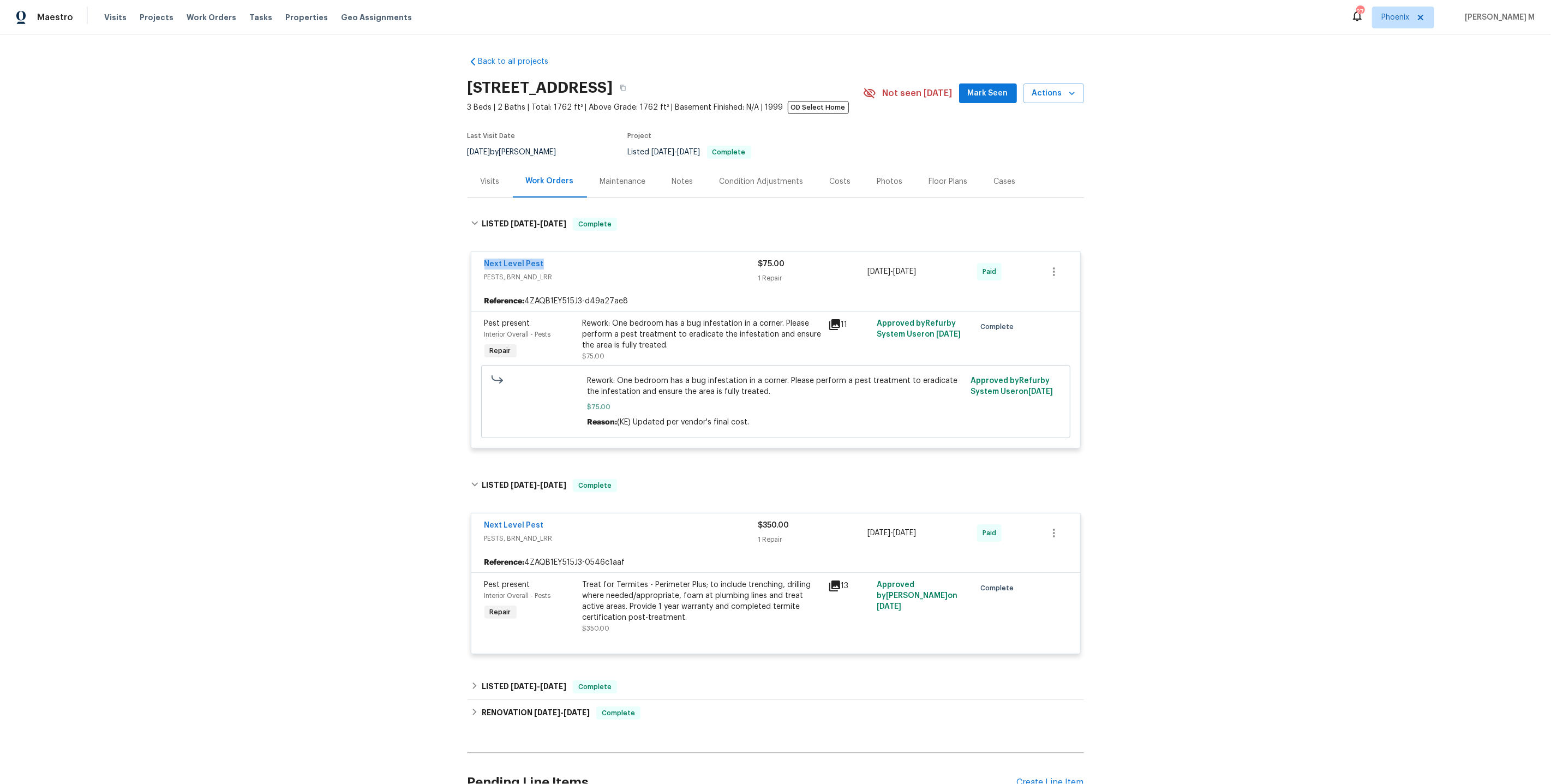
drag, startPoint x: 544, startPoint y: 262, endPoint x: 409, endPoint y: 262, distance: 135.0
click at [409, 262] on div "Back to all projects 9032 Rock Valley Cv, Dallas, TX 75238 3 Beds | 2 Baths | T…" at bounding box center [775, 409] width 1551 height 750
copy link "Next Level Pest"
click at [348, 296] on div "Back to all projects 9032 Rock Valley Cv, Dallas, TX 75238 3 Beds | 2 Baths | T…" at bounding box center [775, 409] width 1551 height 750
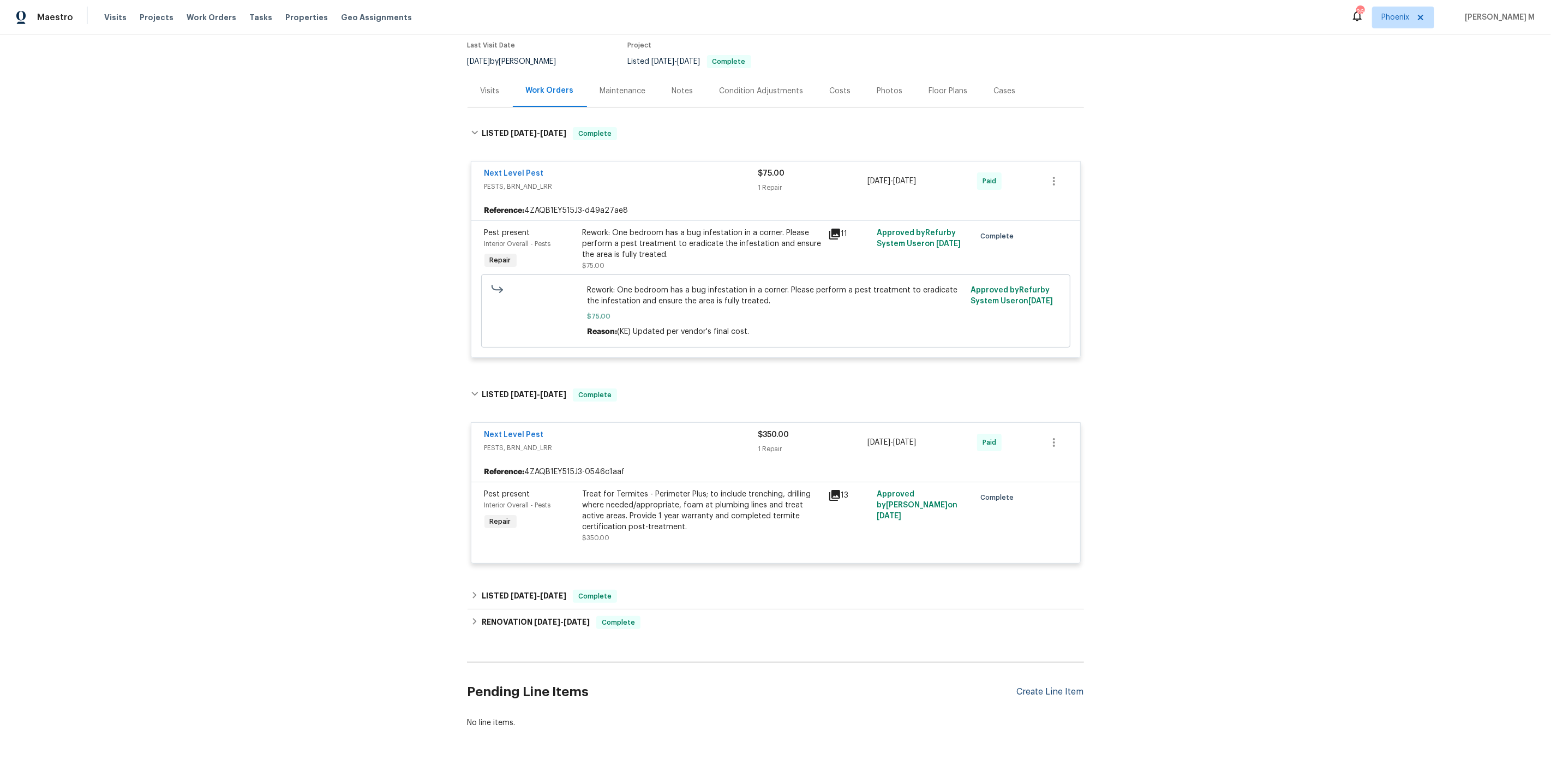
click at [1043, 687] on div "Create Line Item" at bounding box center [1051, 692] width 67 height 10
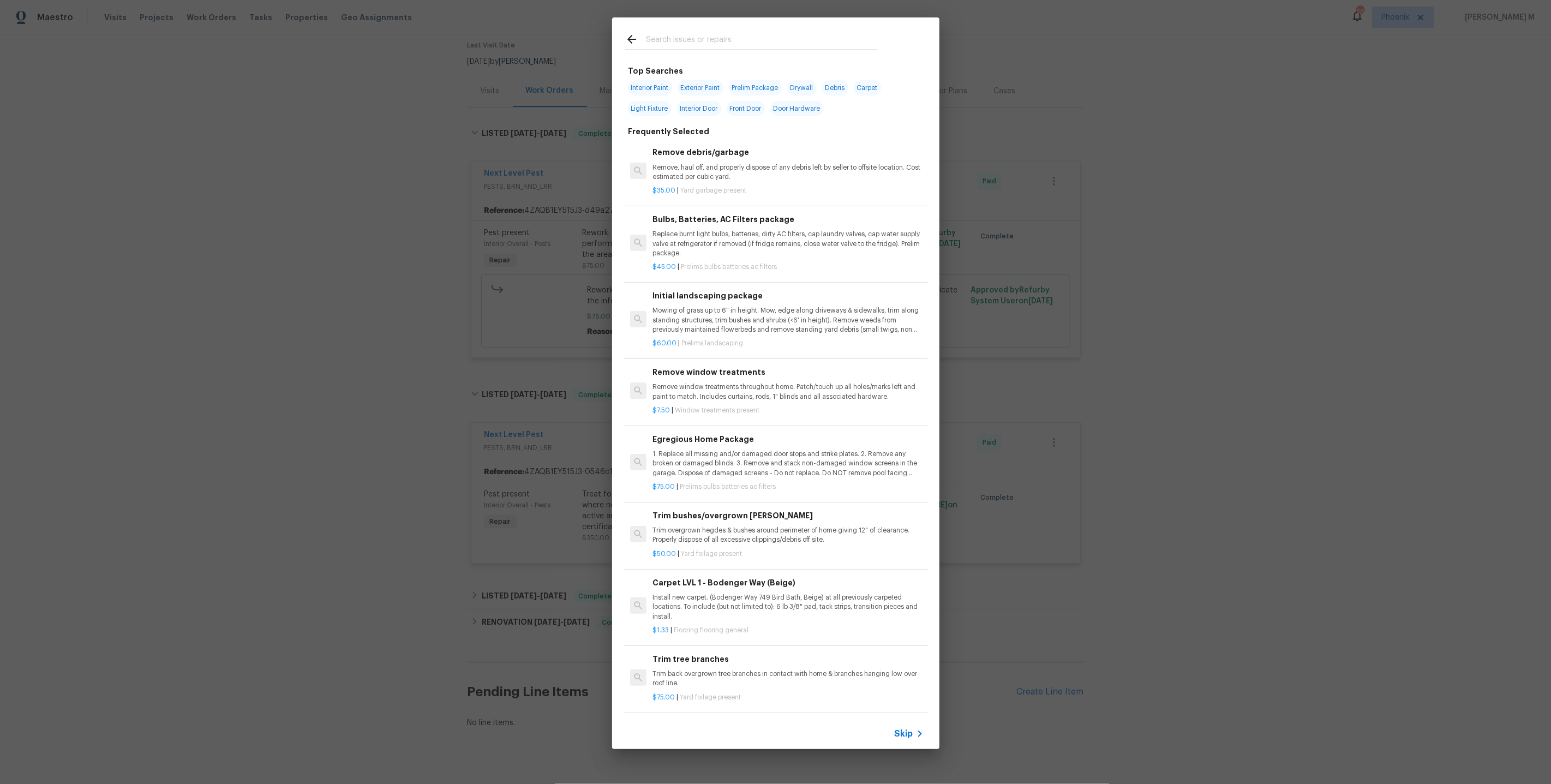
click at [897, 738] on span "Skip" at bounding box center [904, 734] width 19 height 11
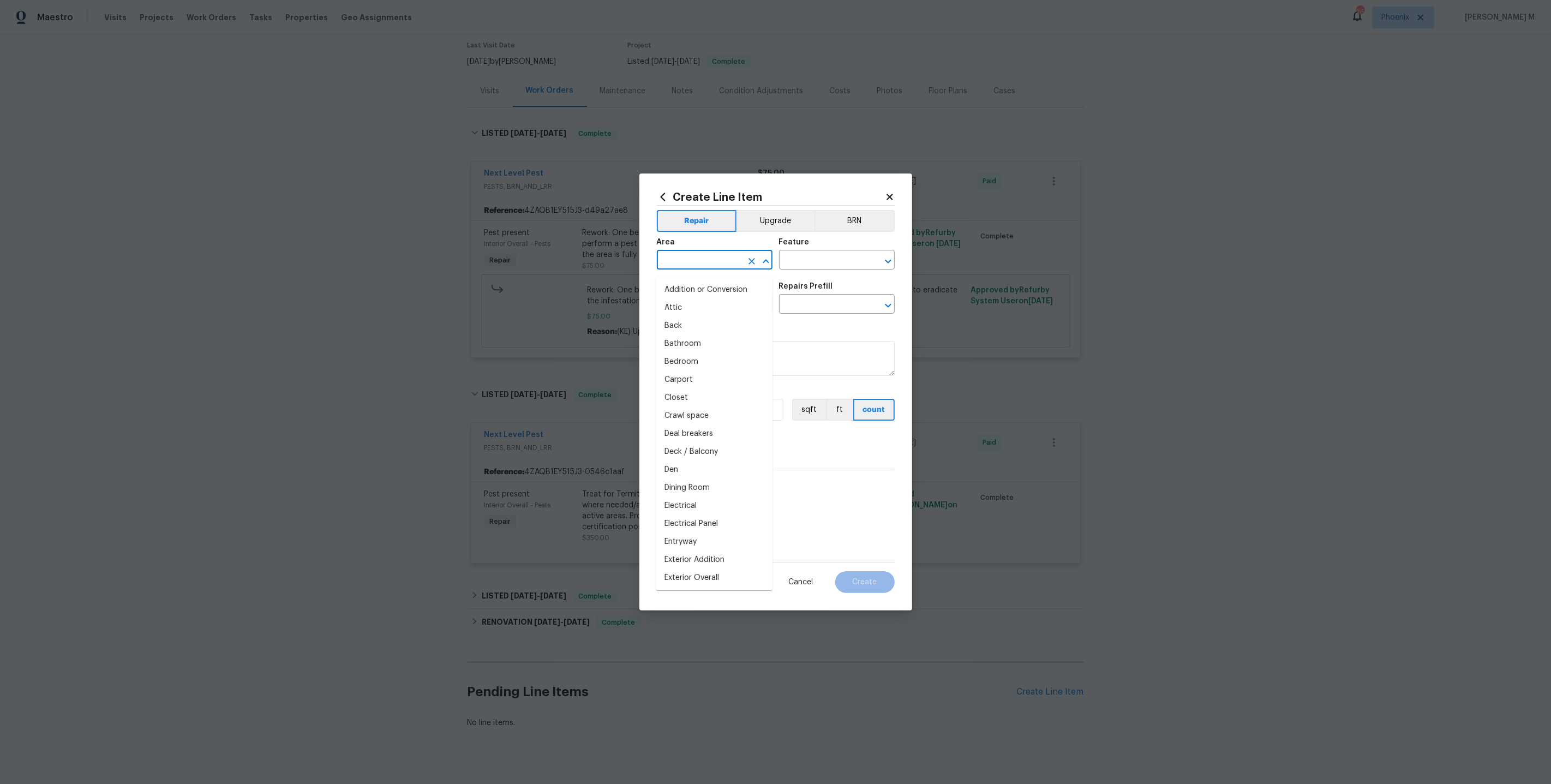
click at [709, 262] on input "text" at bounding box center [700, 261] width 85 height 17
type input "Pe"
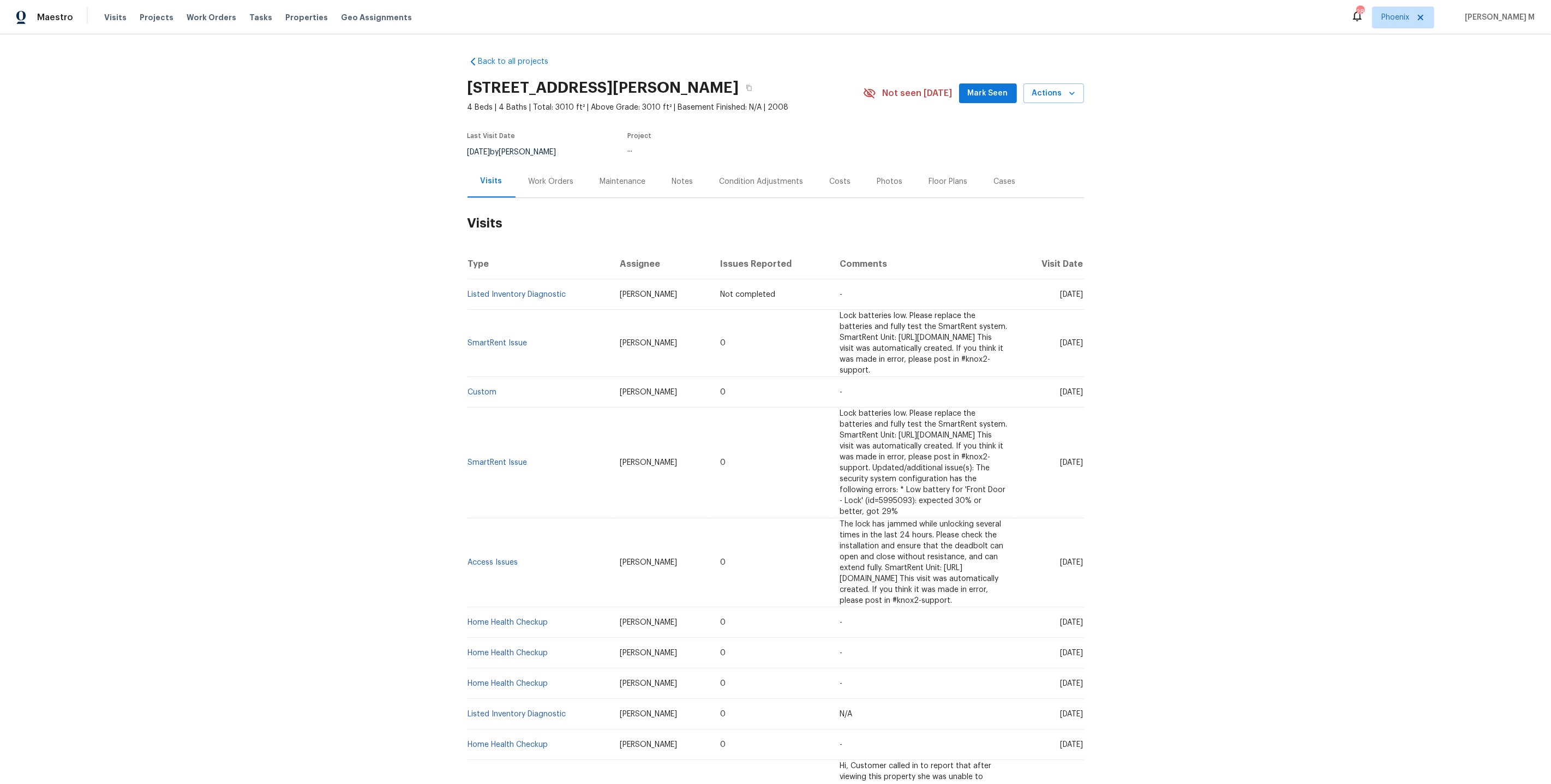
click at [569, 188] on div "Work Orders" at bounding box center [551, 181] width 71 height 32
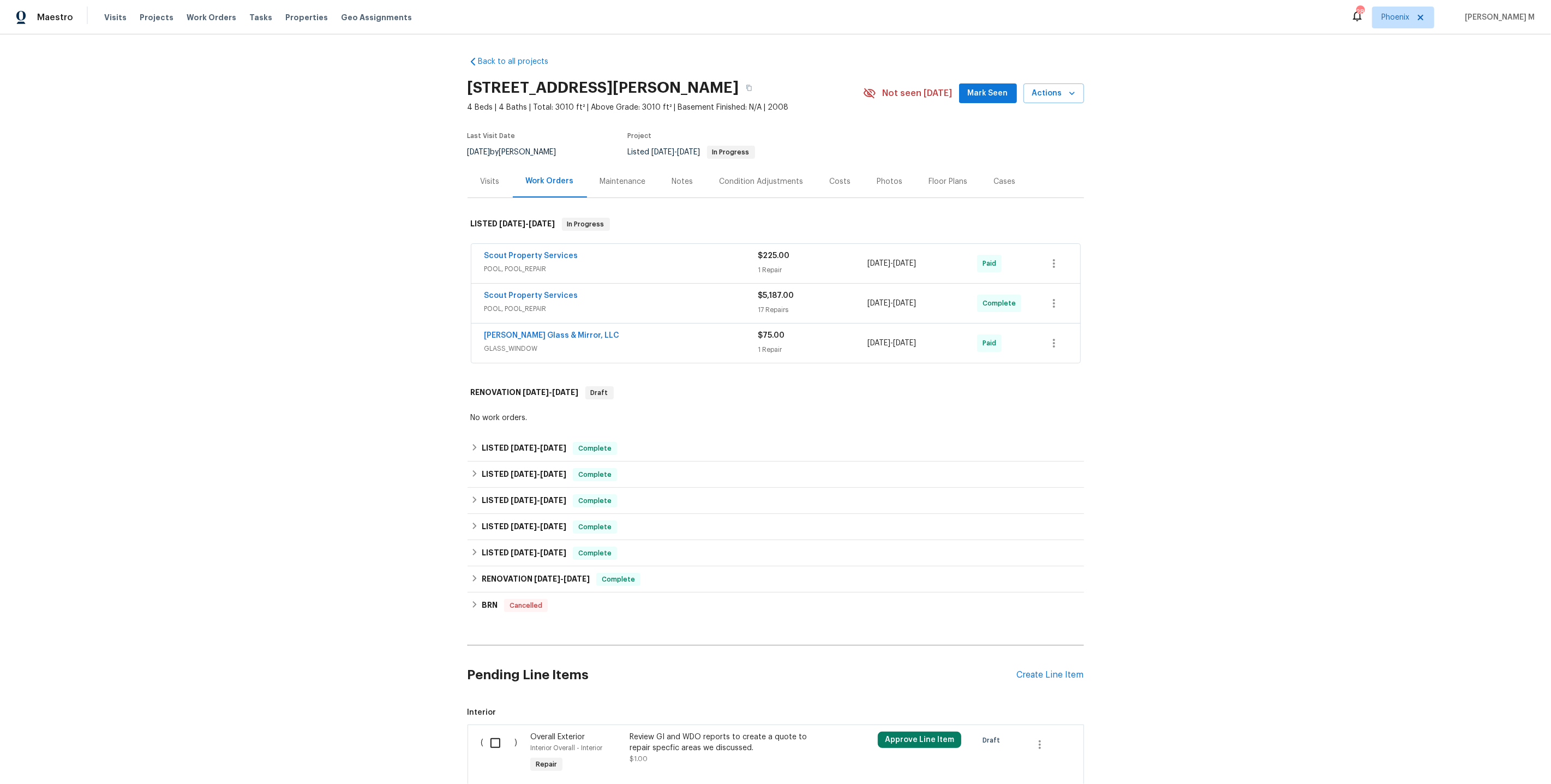
click at [532, 264] on span "POOL, POOL_REPAIR" at bounding box center [621, 269] width 274 height 11
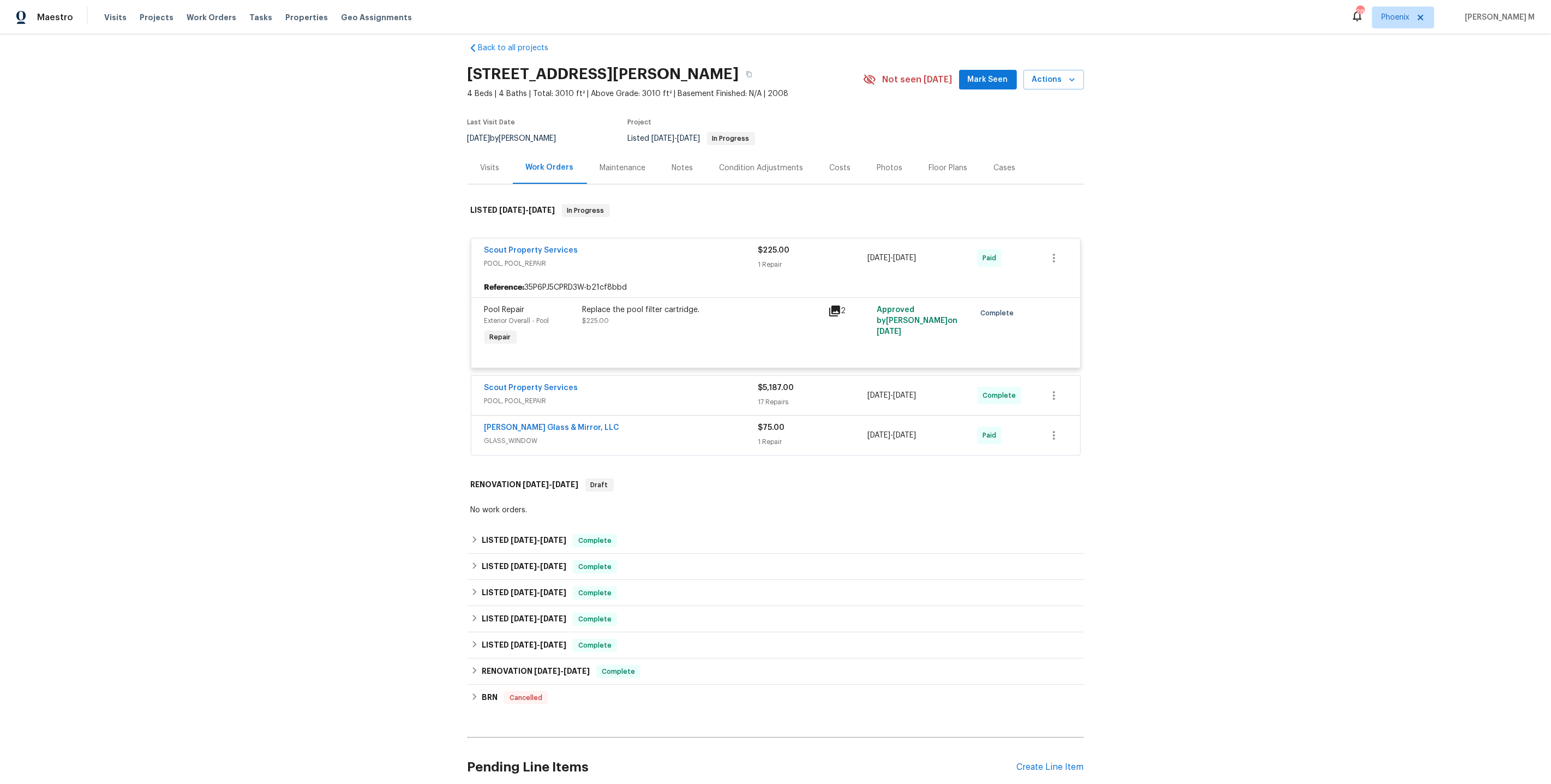
scroll to position [107, 0]
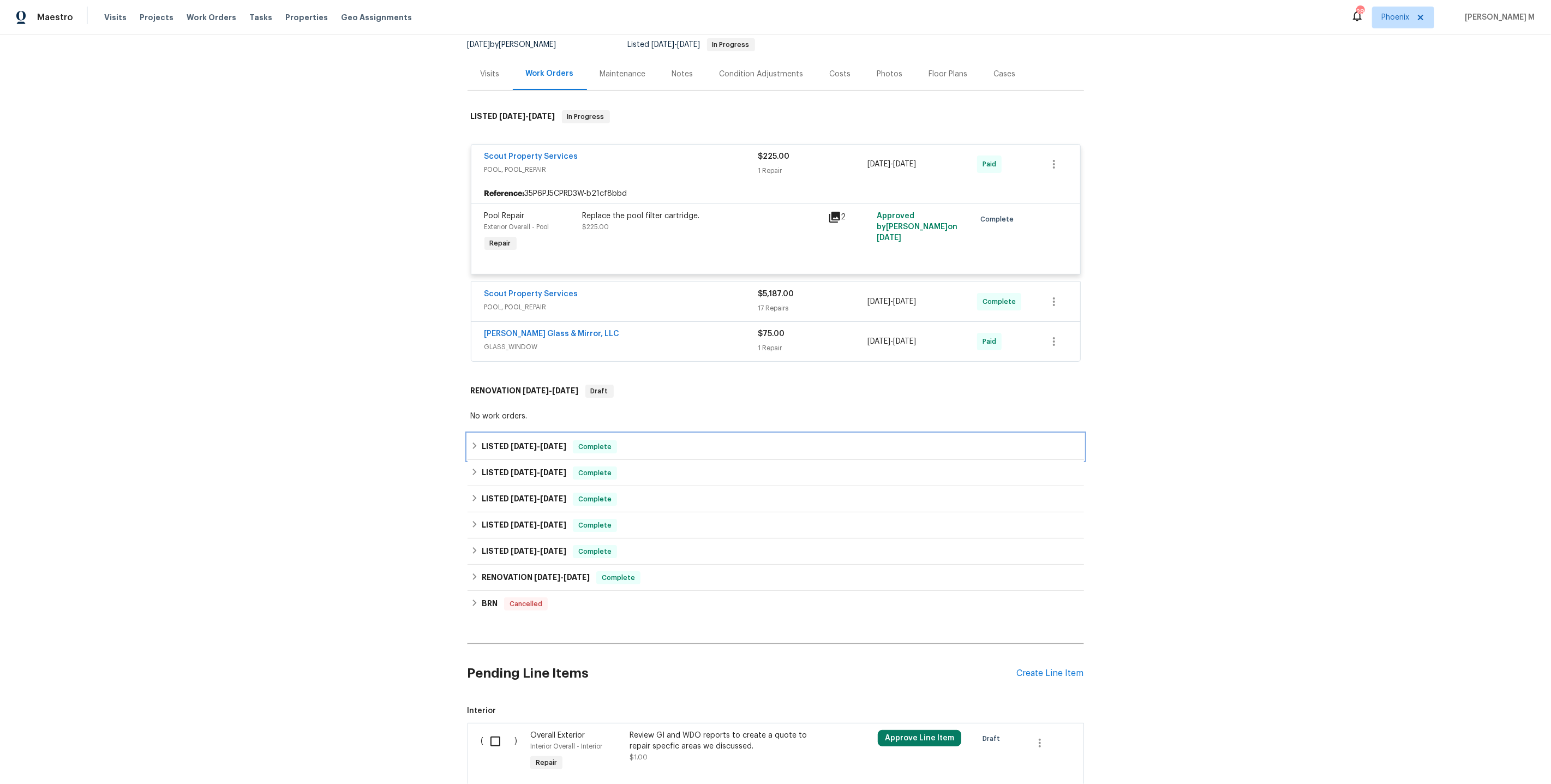
click at [518, 440] on div "LISTED 6/18/25 - 6/23/25 Complete" at bounding box center [776, 447] width 617 height 27
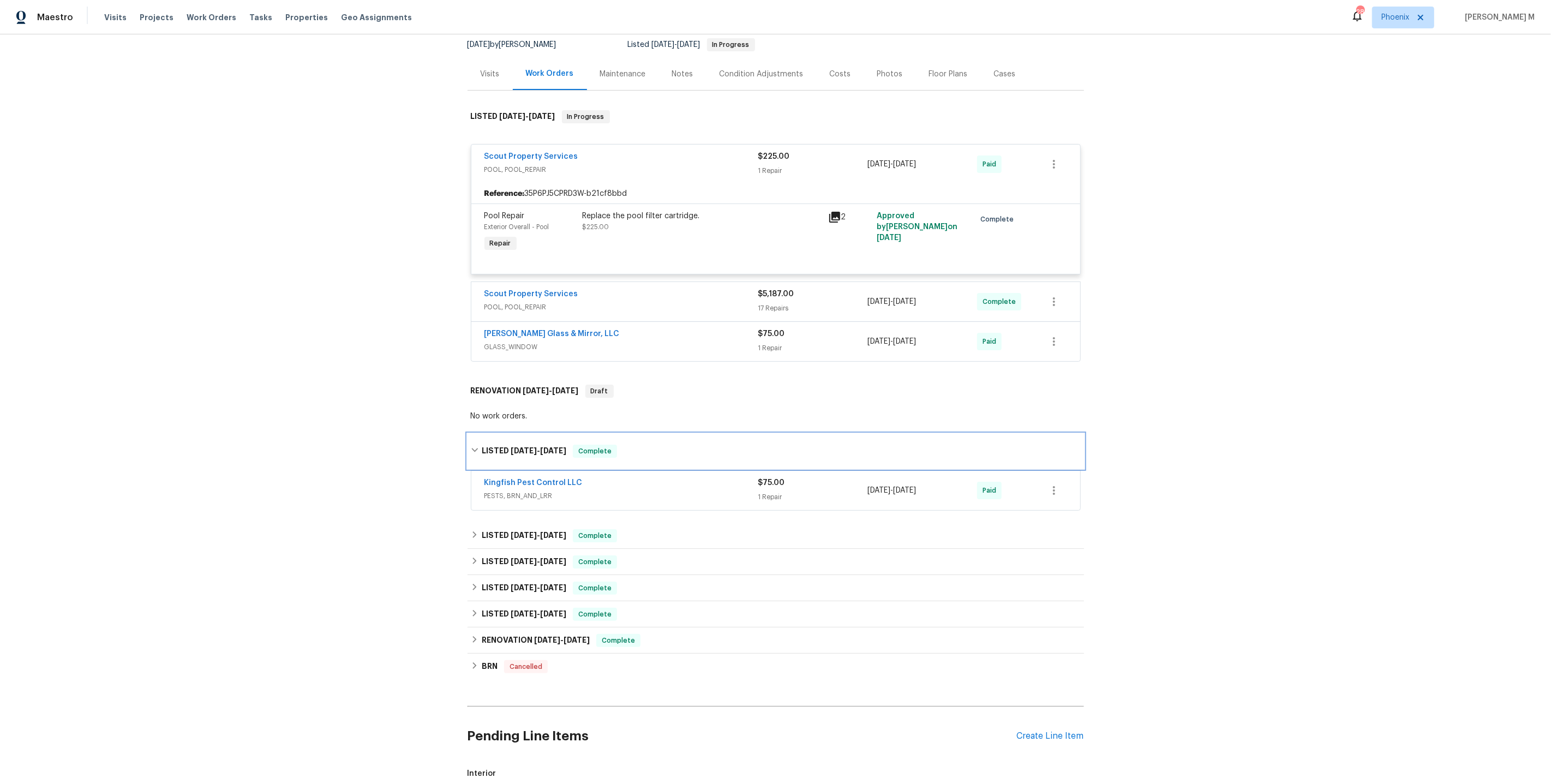
scroll to position [230, 0]
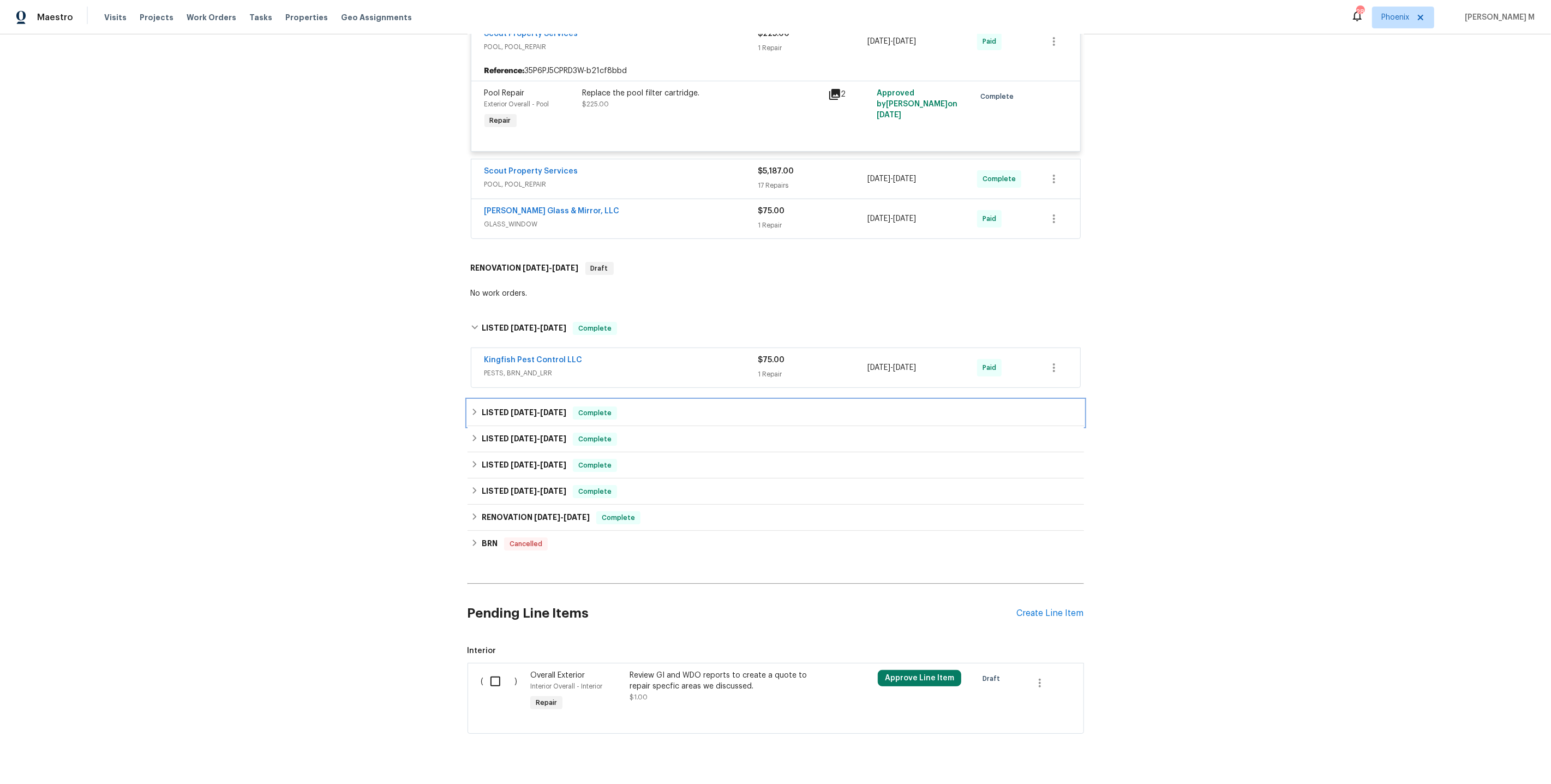
click at [522, 407] on h6 "LISTED 6/18/25 - 6/24/25" at bounding box center [524, 413] width 84 height 13
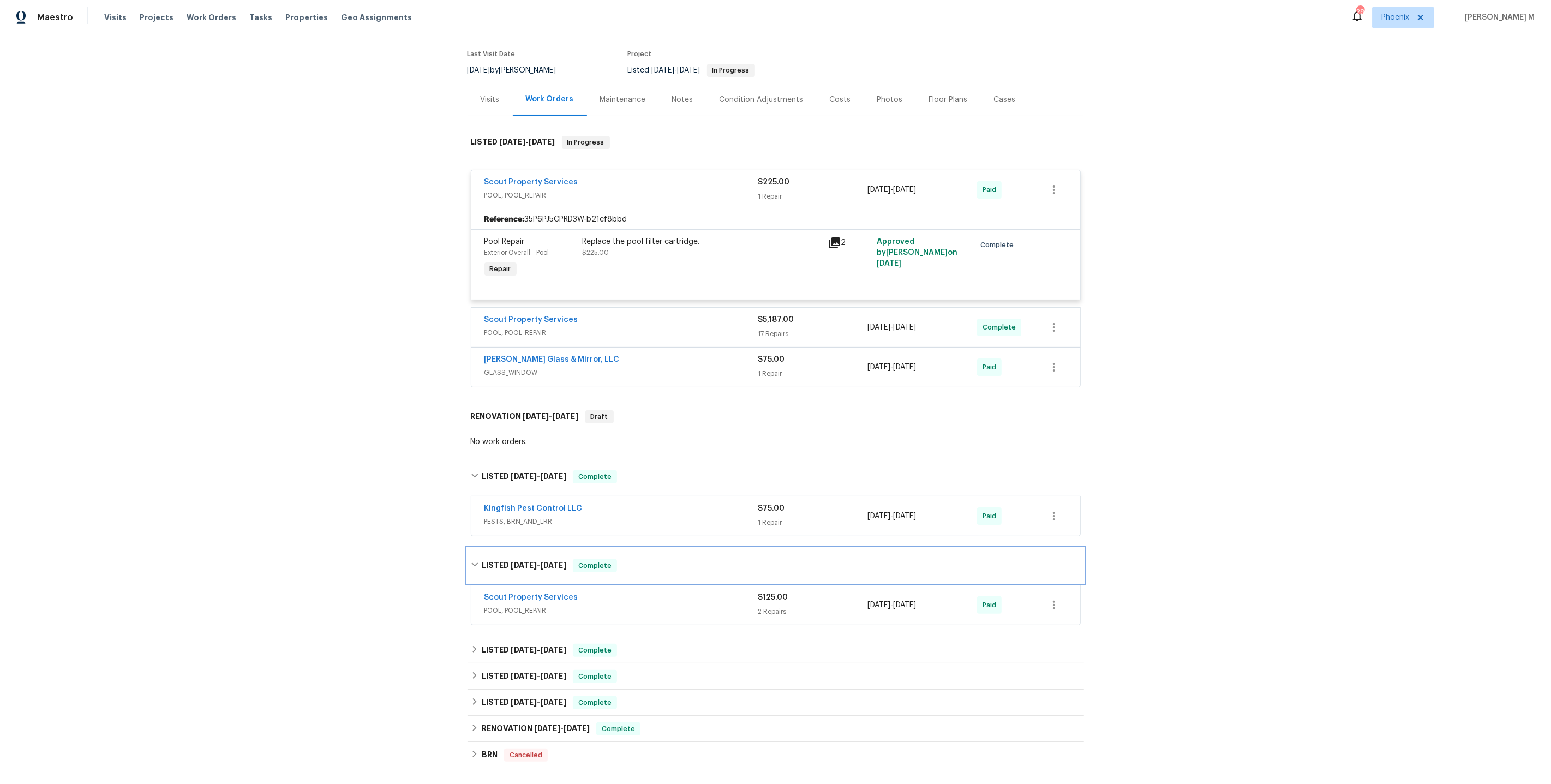
scroll to position [0, 0]
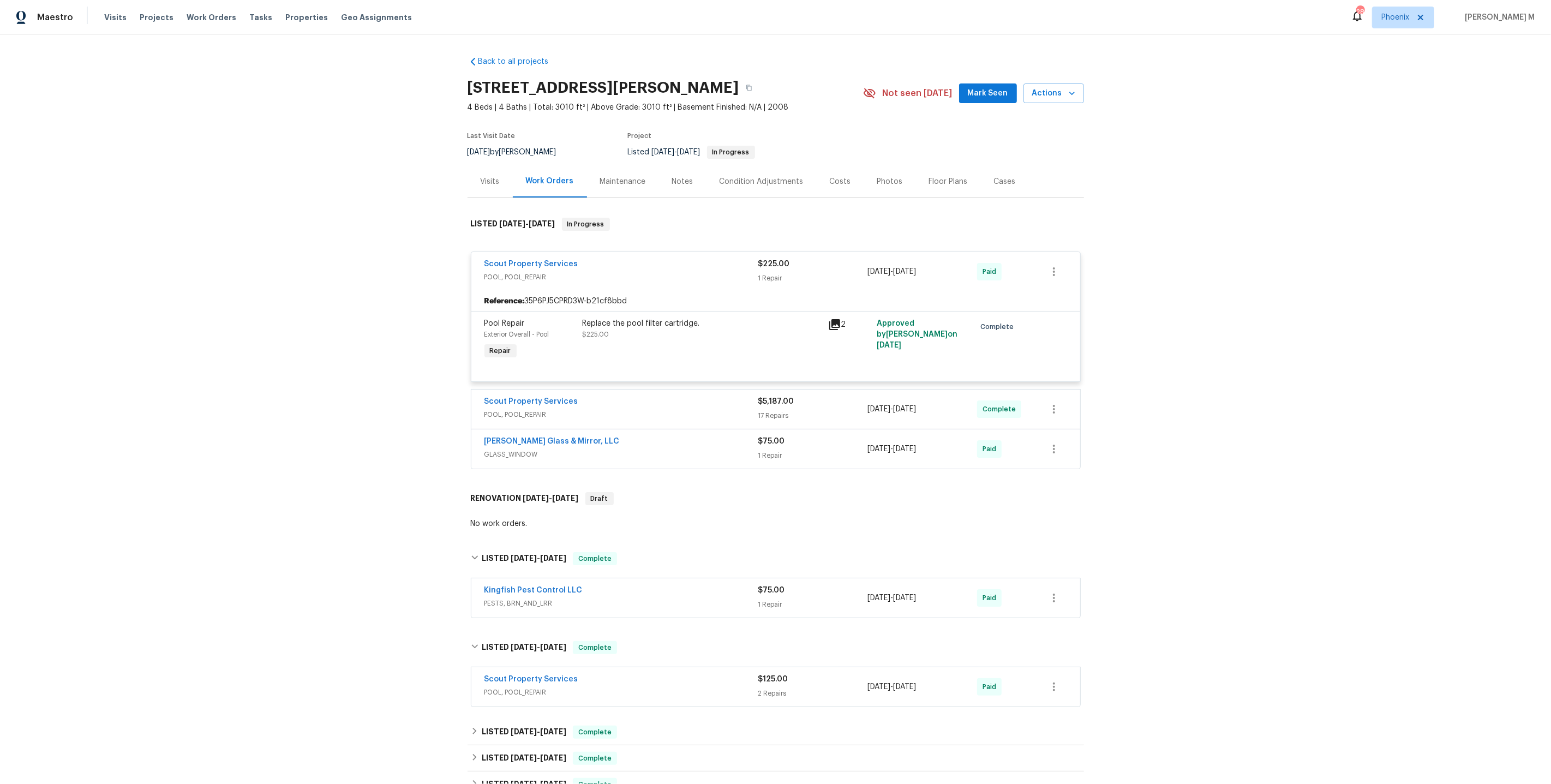
click at [627, 183] on div "Maintenance" at bounding box center [623, 181] width 72 height 32
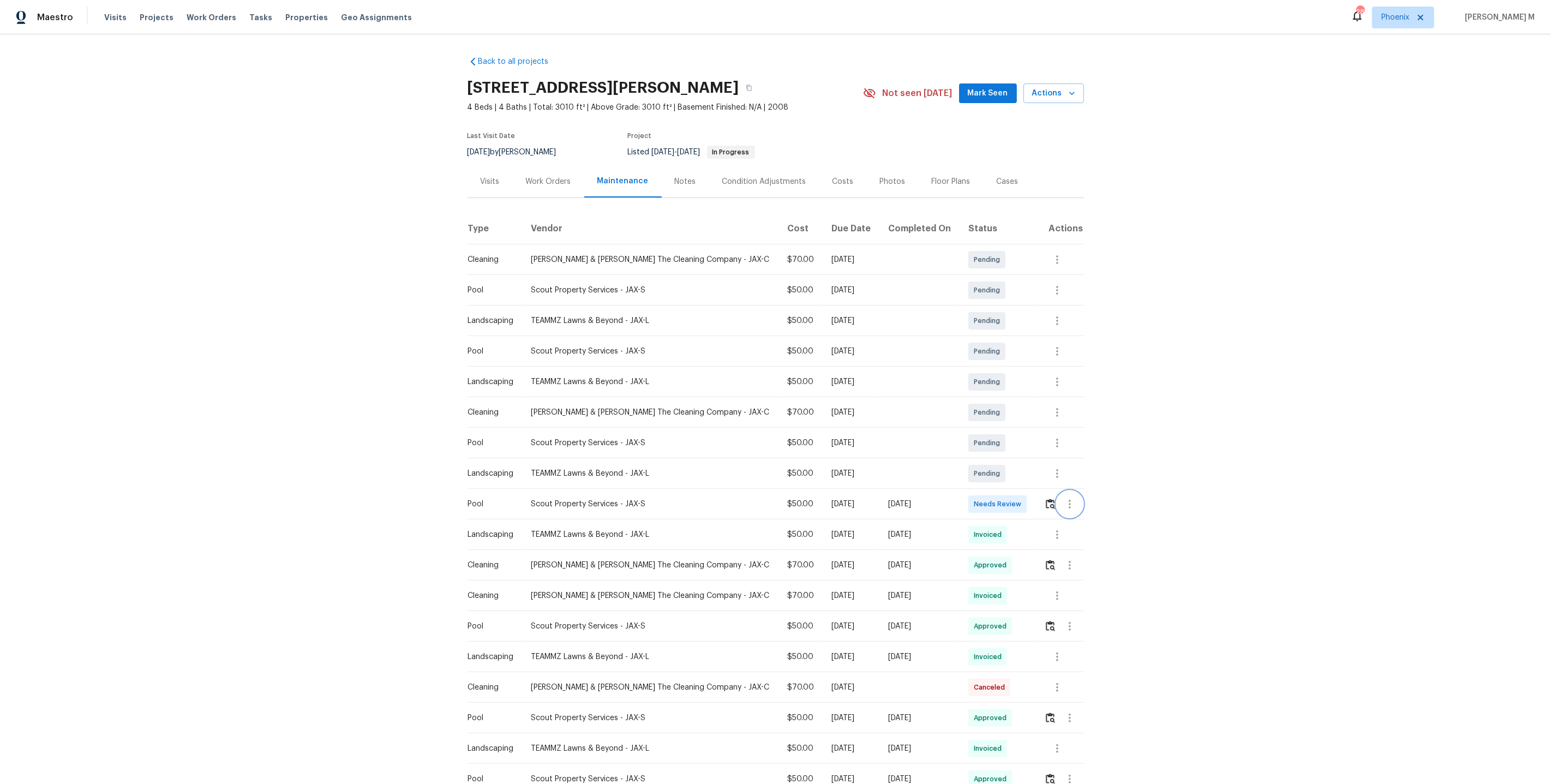
click at [1057, 498] on button "button" at bounding box center [1070, 504] width 27 height 27
click at [1068, 513] on li "View details" at bounding box center [1093, 517] width 76 height 18
click at [1078, 497] on li "Message vendor" at bounding box center [1093, 499] width 76 height 18
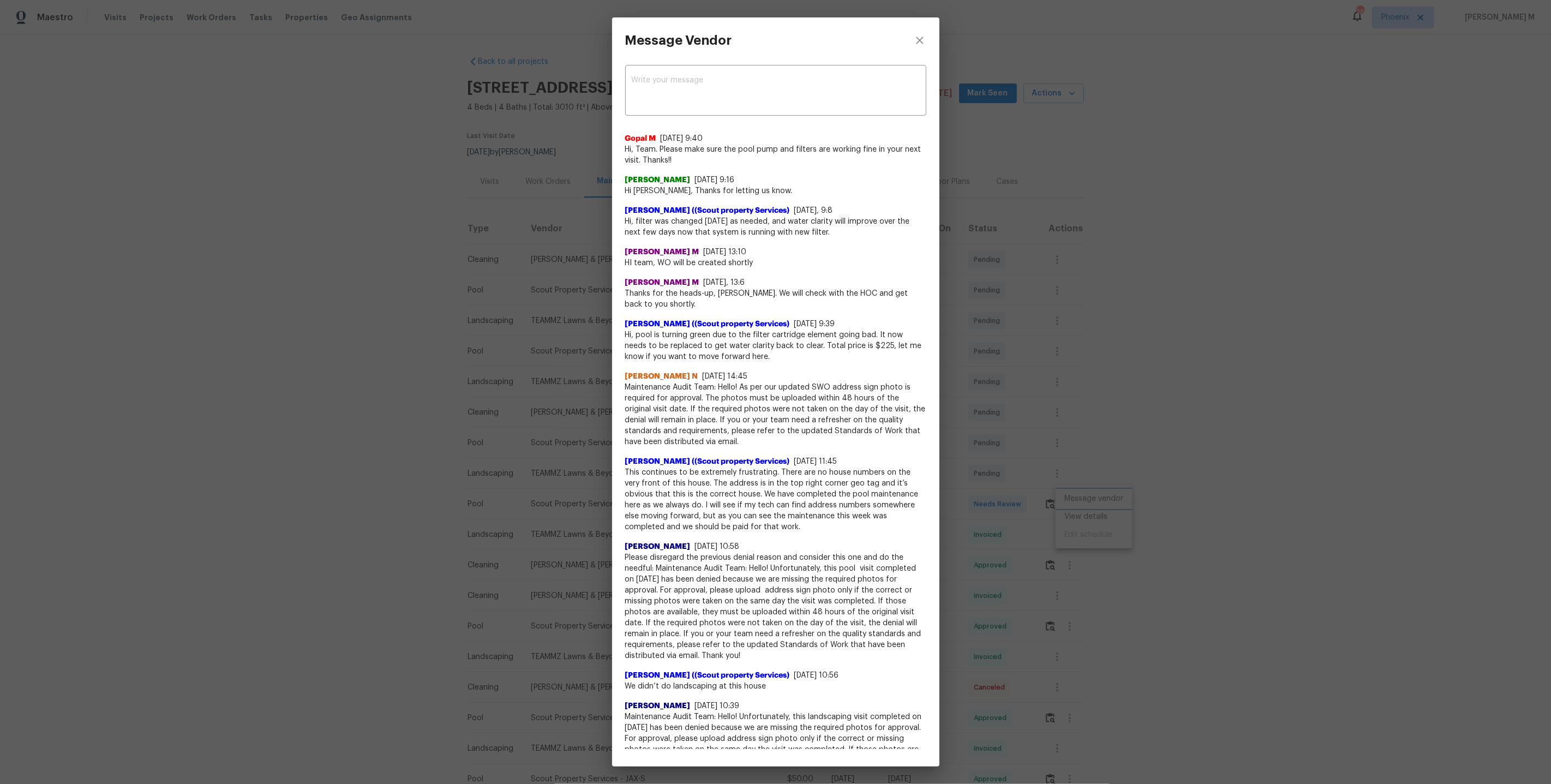
click at [1081, 421] on div "Message Vendor x ​ Gopal M 8/10/25, 9:40 Hi, Team. Please make sure the pool pu…" at bounding box center [775, 392] width 1551 height 784
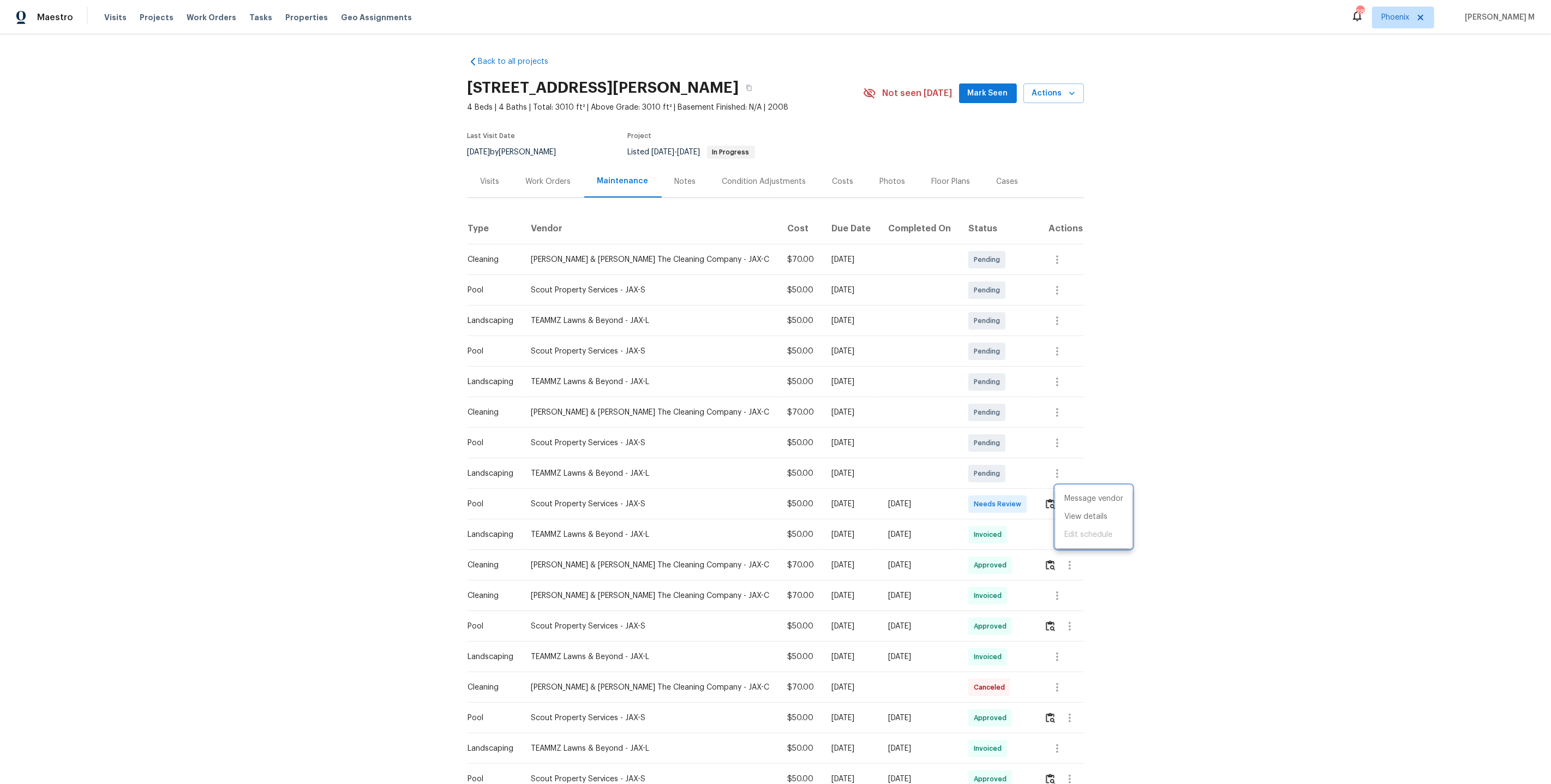
click at [901, 505] on div at bounding box center [775, 392] width 1551 height 784
click at [1061, 529] on icon "button" at bounding box center [1057, 534] width 13 height 13
click at [1061, 529] on li "Message vendor" at bounding box center [1081, 529] width 76 height 18
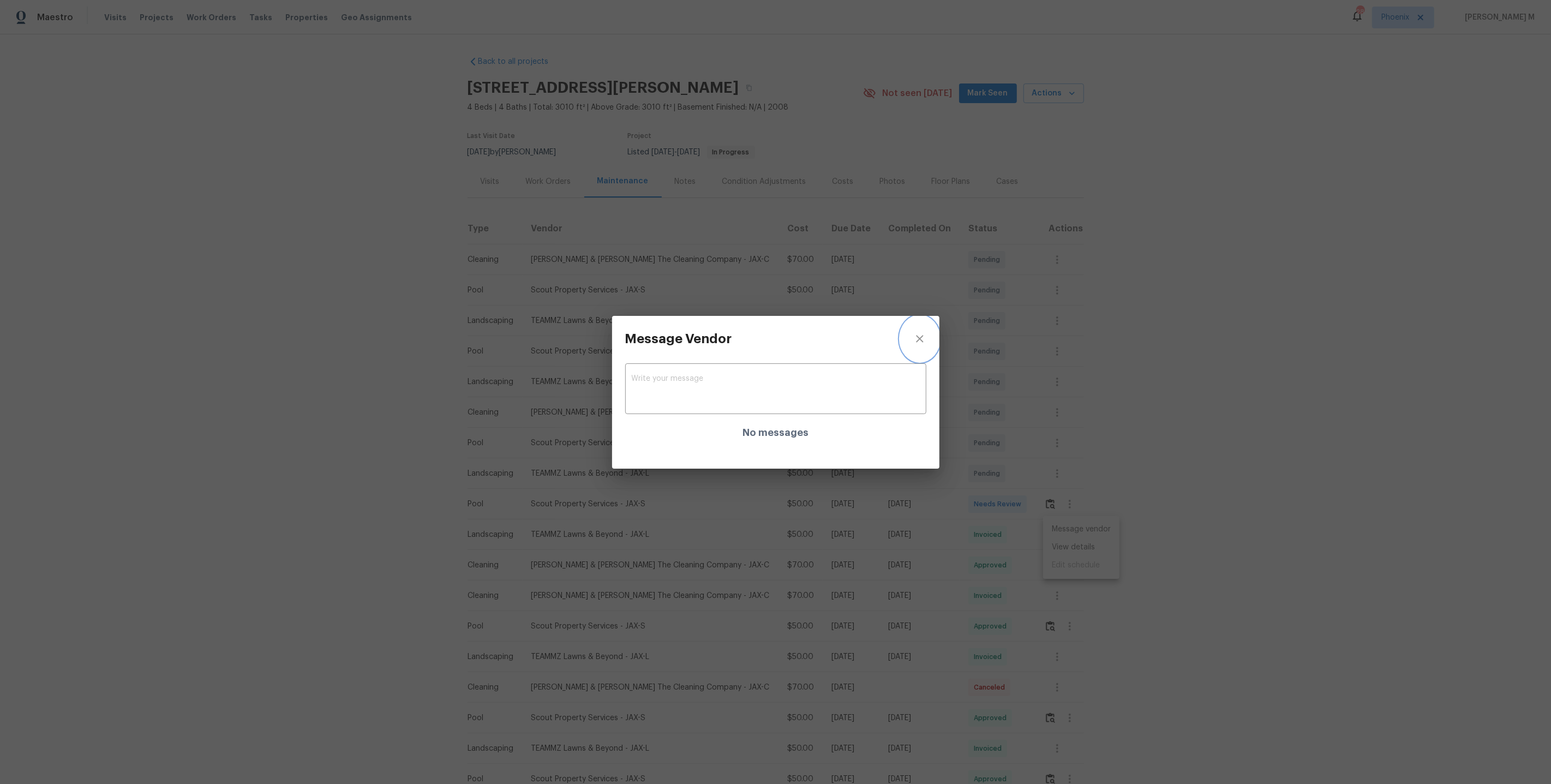
click at [927, 349] on button "close" at bounding box center [920, 339] width 39 height 46
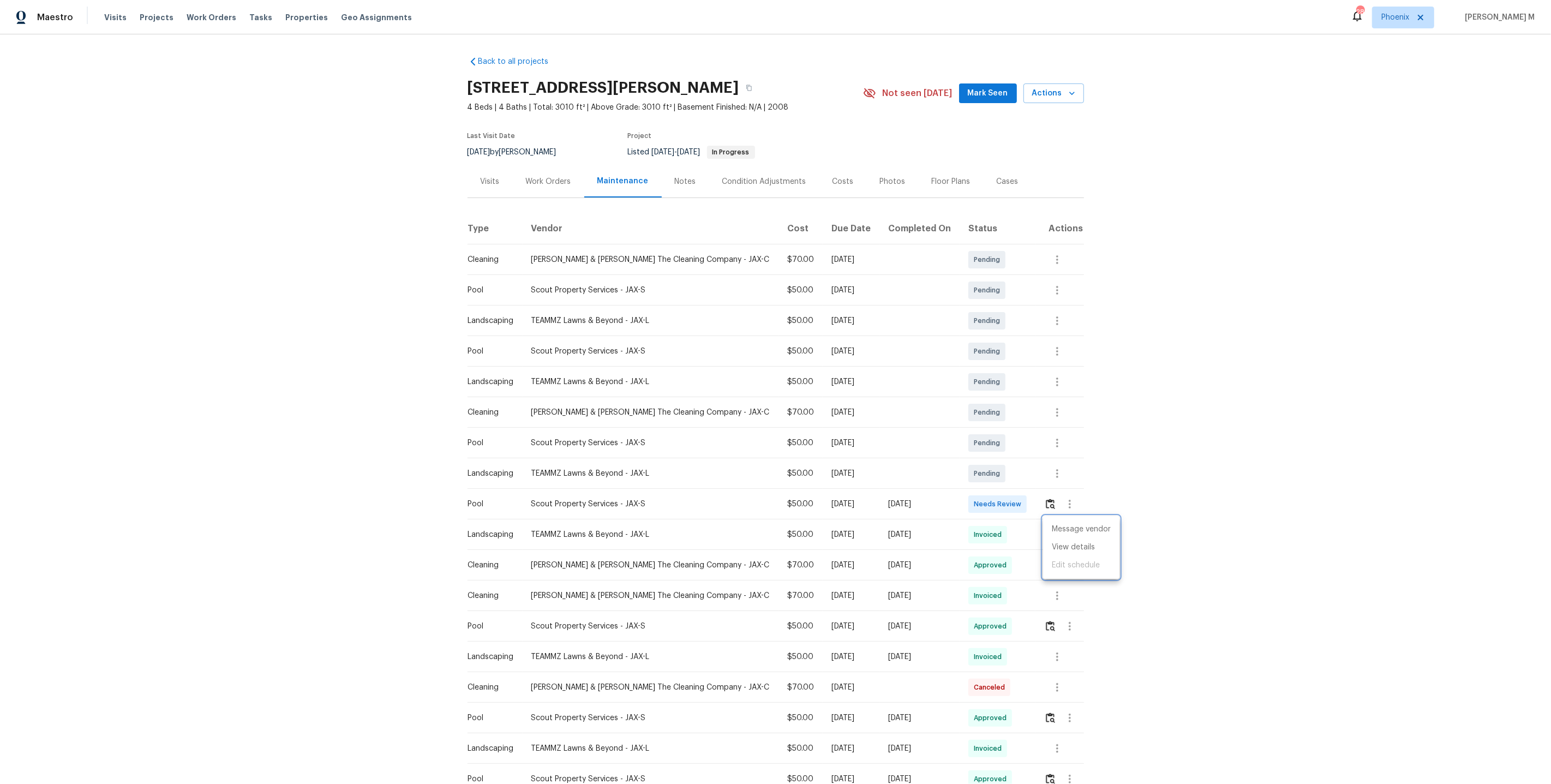
click at [548, 189] on div at bounding box center [775, 392] width 1551 height 784
click at [541, 167] on div "Work Orders" at bounding box center [548, 181] width 71 height 32
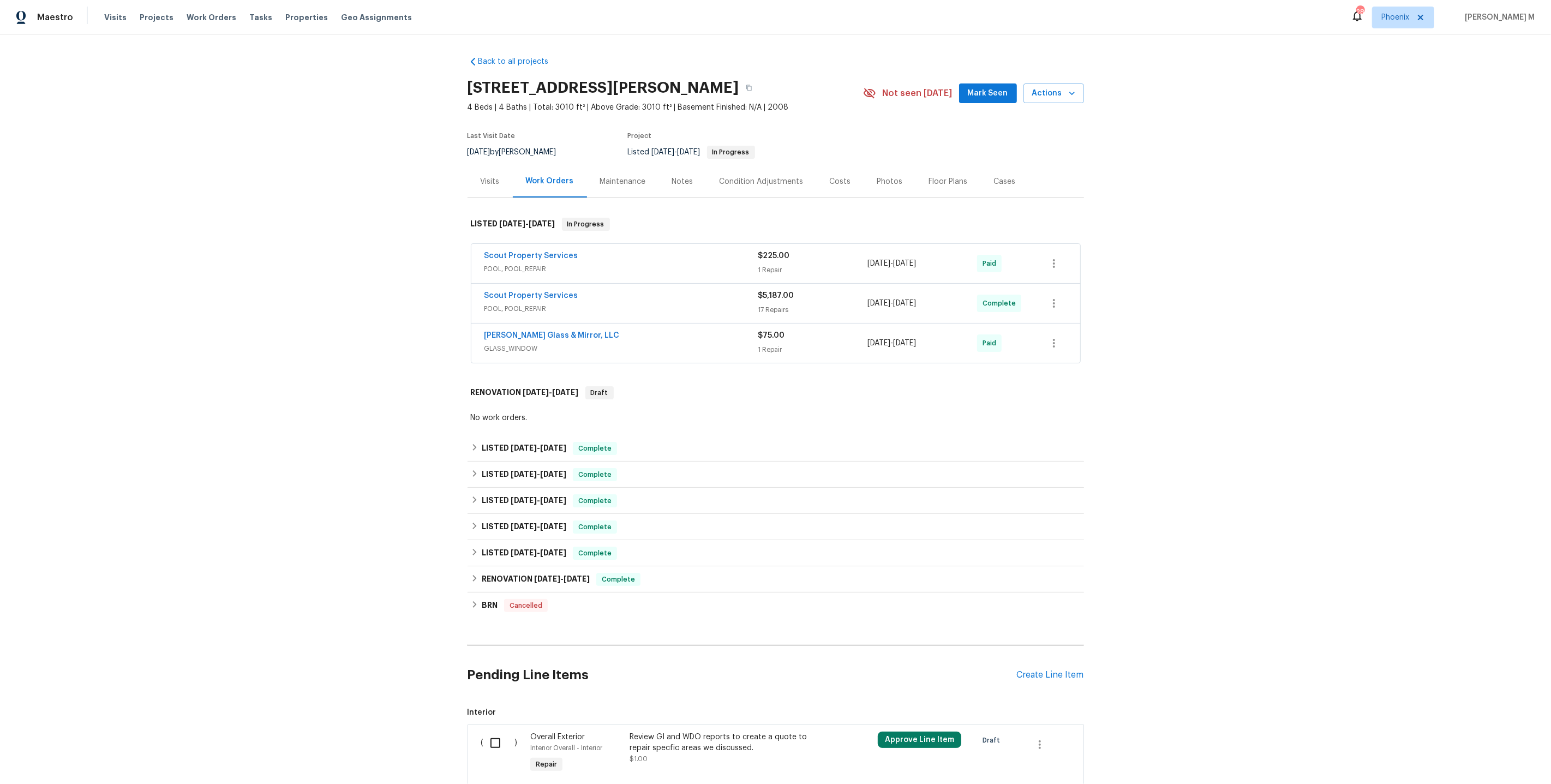
click at [531, 270] on div "Scout Property Services POOL, POOL_REPAIR $225.00 1 Repair 7/23/2025 - 7/29/202…" at bounding box center [776, 264] width 609 height 39
click at [528, 265] on span "POOL, POOL_REPAIR" at bounding box center [621, 269] width 274 height 11
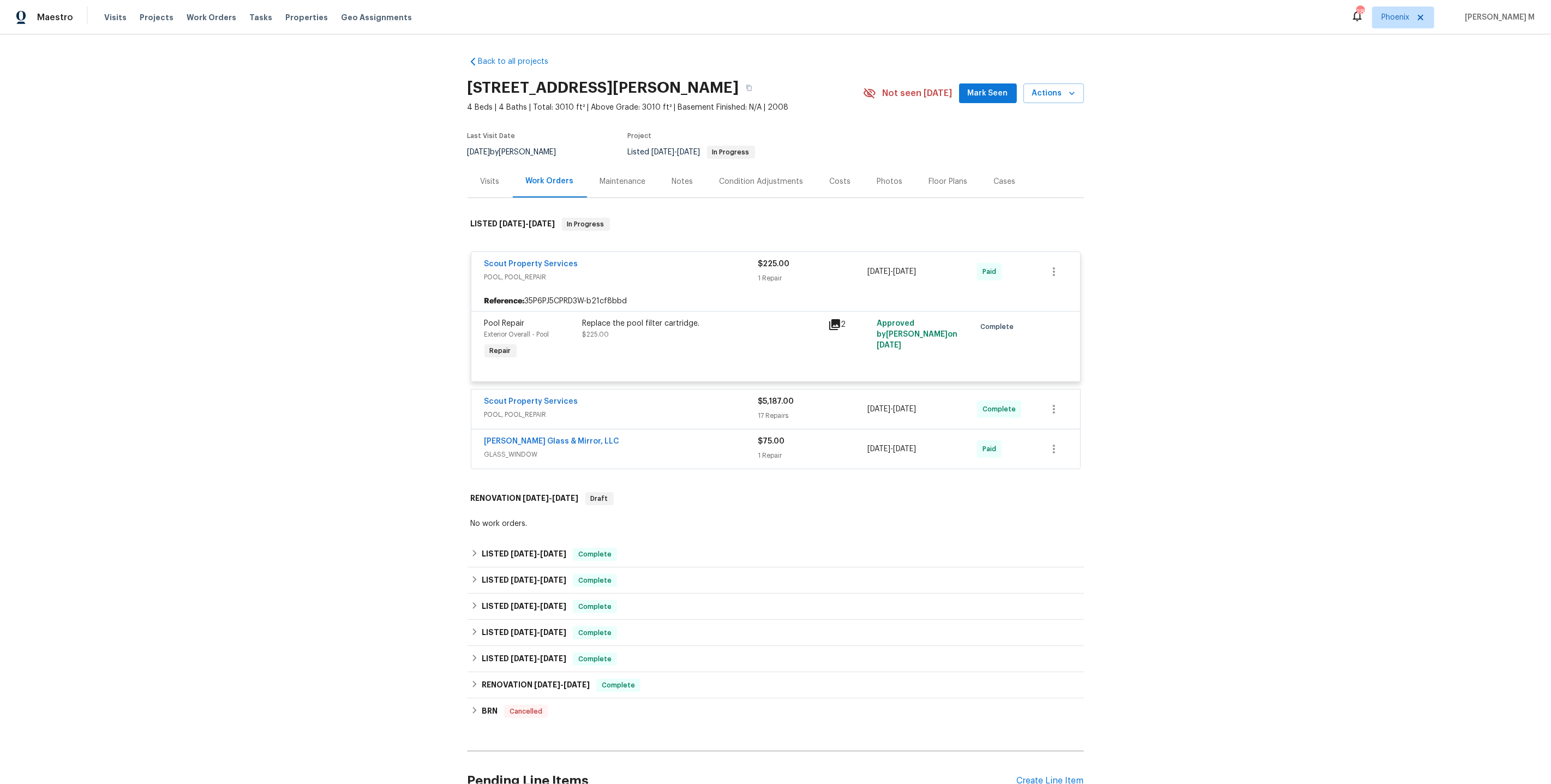
click at [548, 409] on span "POOL, POOL_REPAIR" at bounding box center [621, 415] width 274 height 11
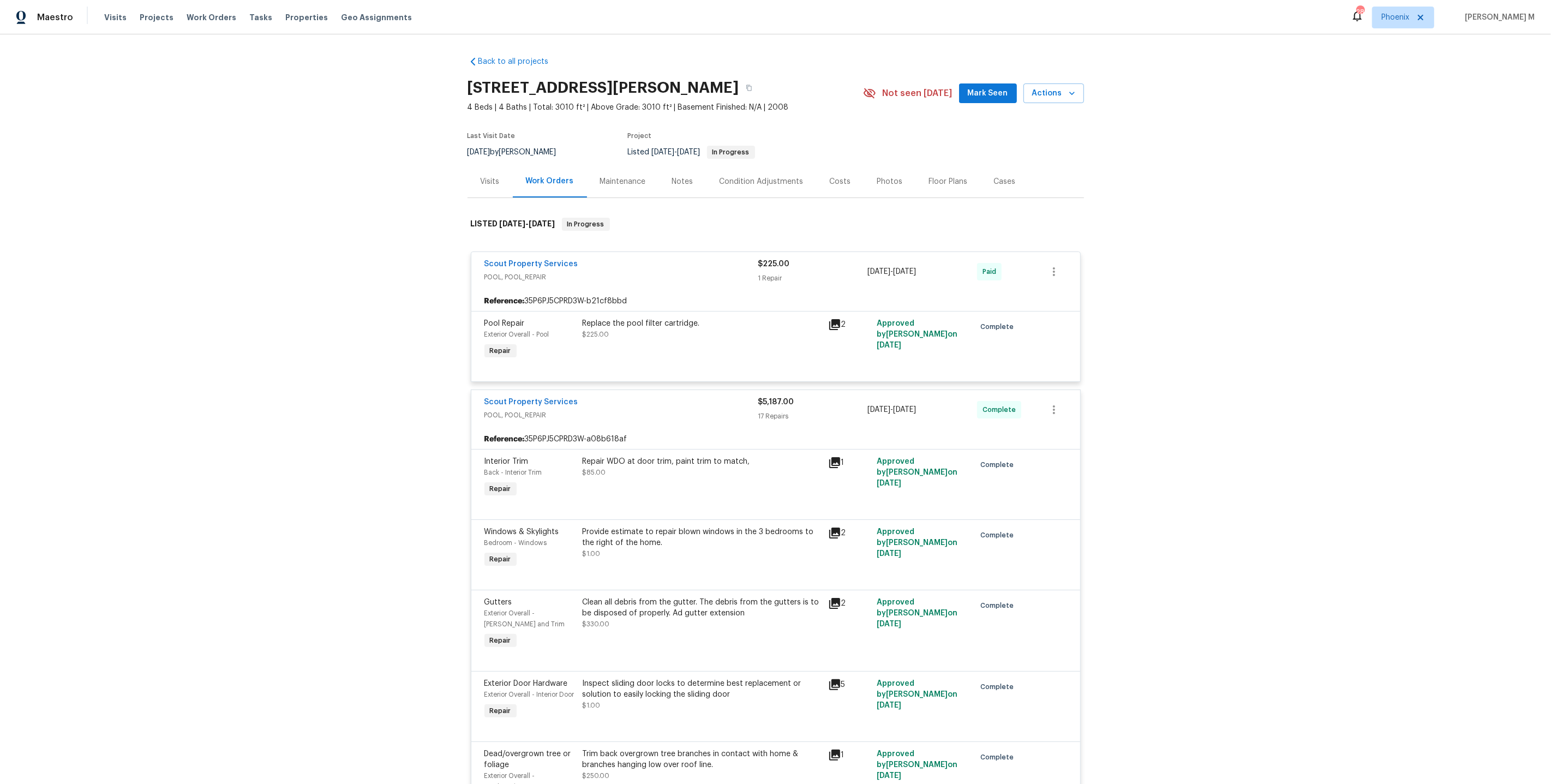
click at [661, 465] on div "Repair WDO at door trim, paint trim to match, $85.00" at bounding box center [702, 467] width 239 height 22
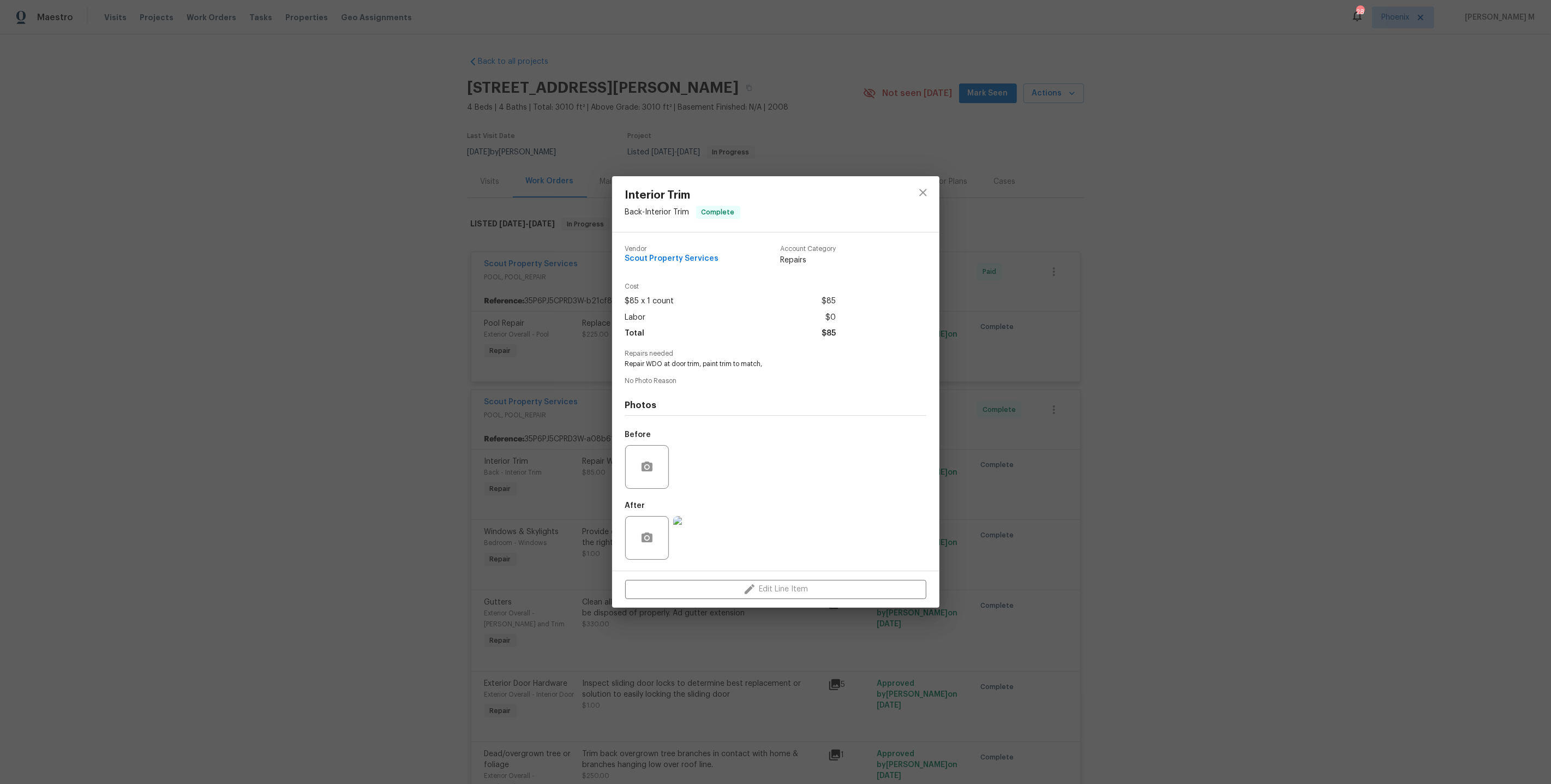
click at [697, 536] on img at bounding box center [695, 538] width 44 height 44
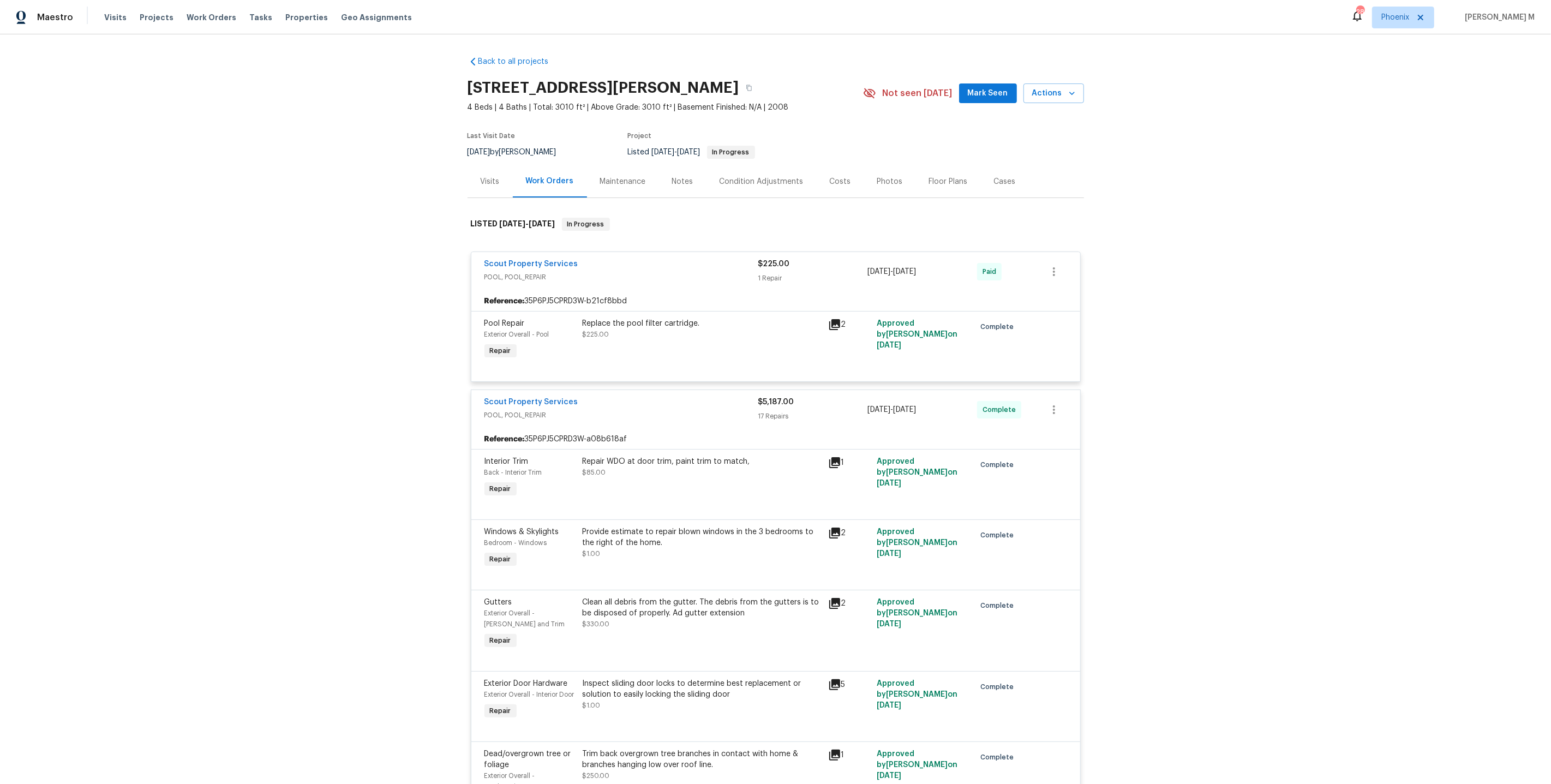
click at [703, 302] on div "Reference: 35P6PJ5CPRD3W-b21cf8bbd" at bounding box center [776, 301] width 609 height 20
click at [703, 318] on div "Replace the pool filter cartridge." at bounding box center [702, 324] width 239 height 11
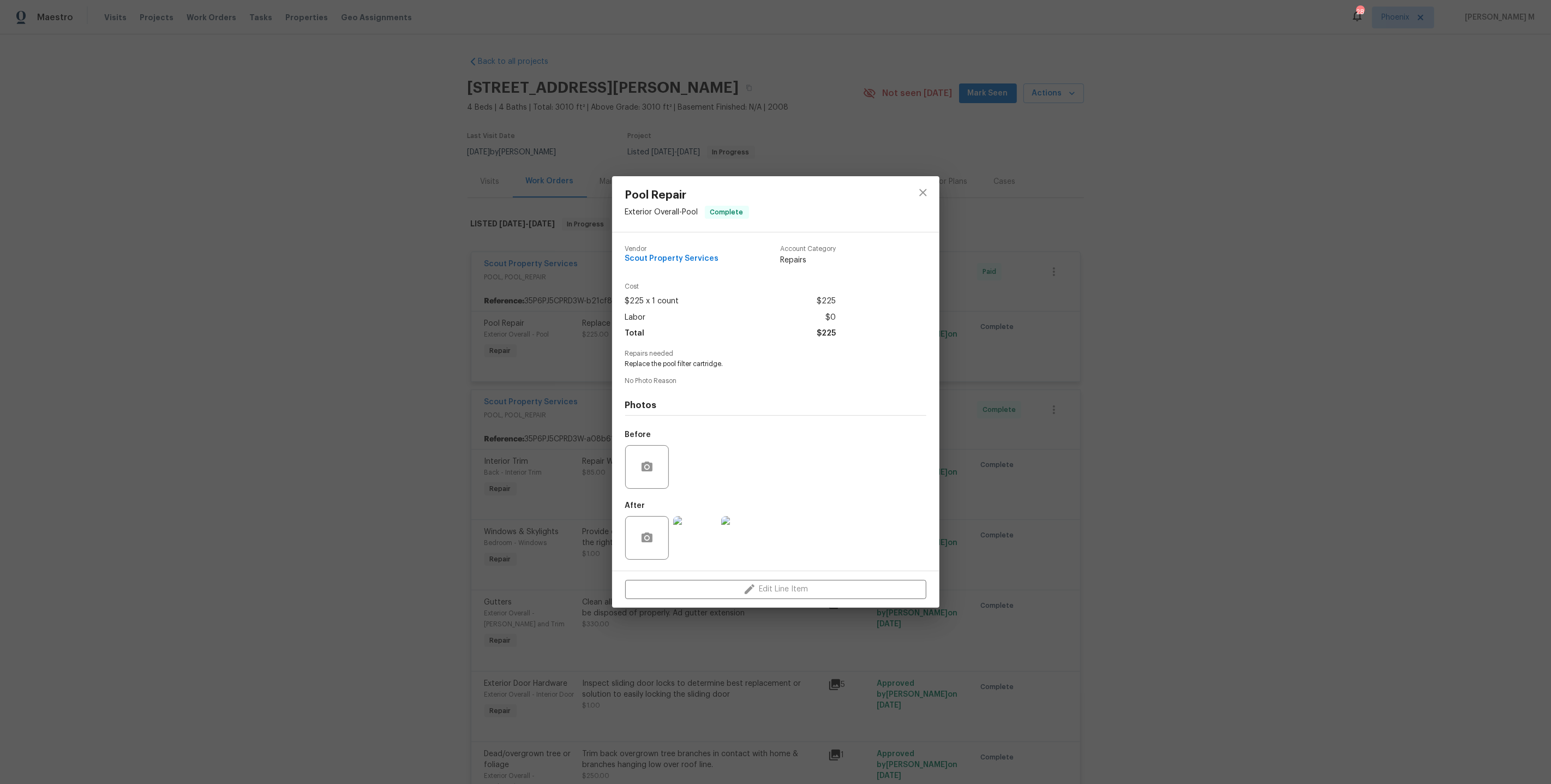
click at [698, 516] on img at bounding box center [695, 538] width 44 height 44
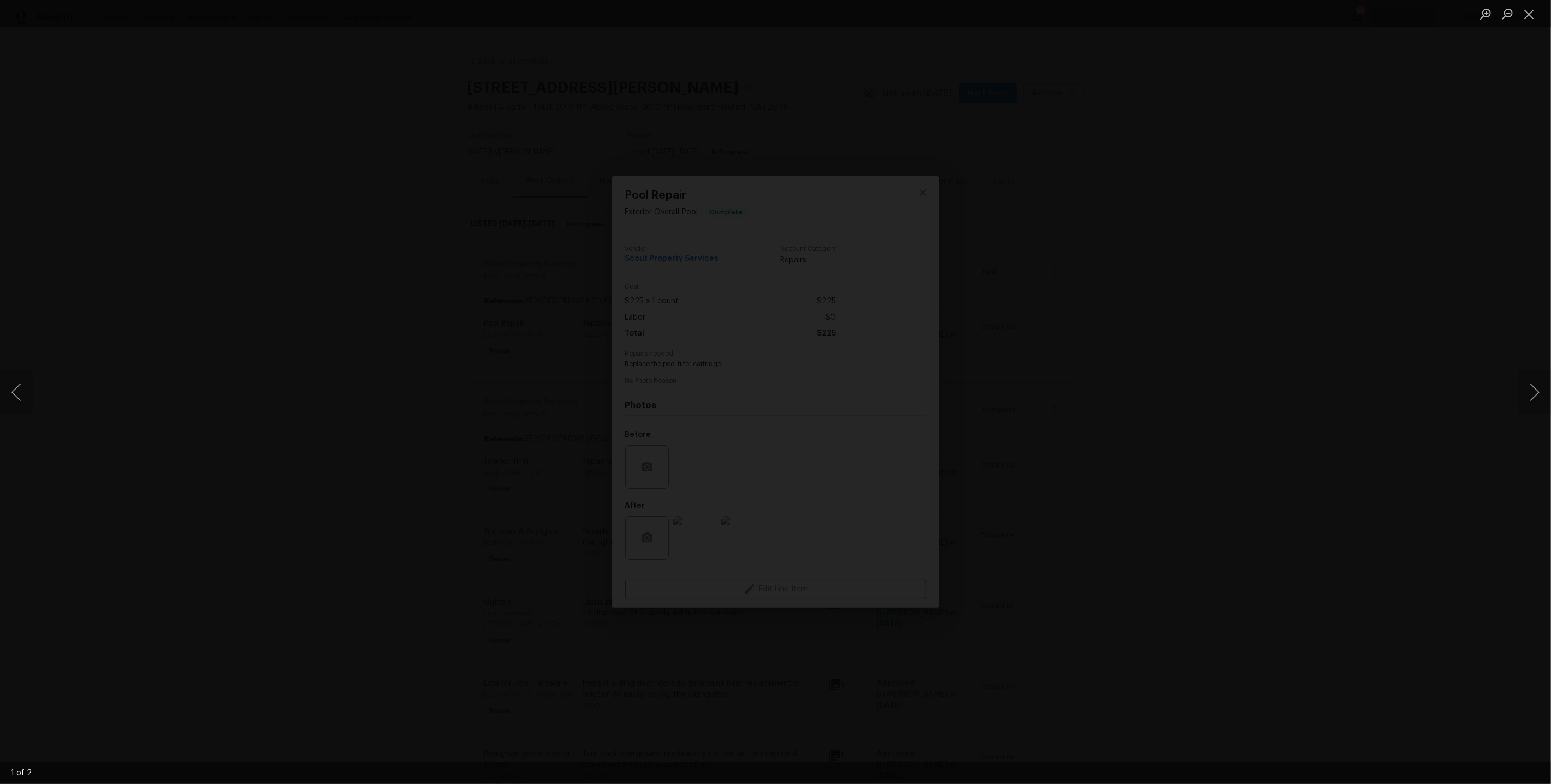
click at [1039, 356] on img "Lightbox" at bounding box center [904, 249] width 4699 height 2374
click at [673, 467] on img "Lightbox" at bounding box center [861, 218] width 6212 height 3139
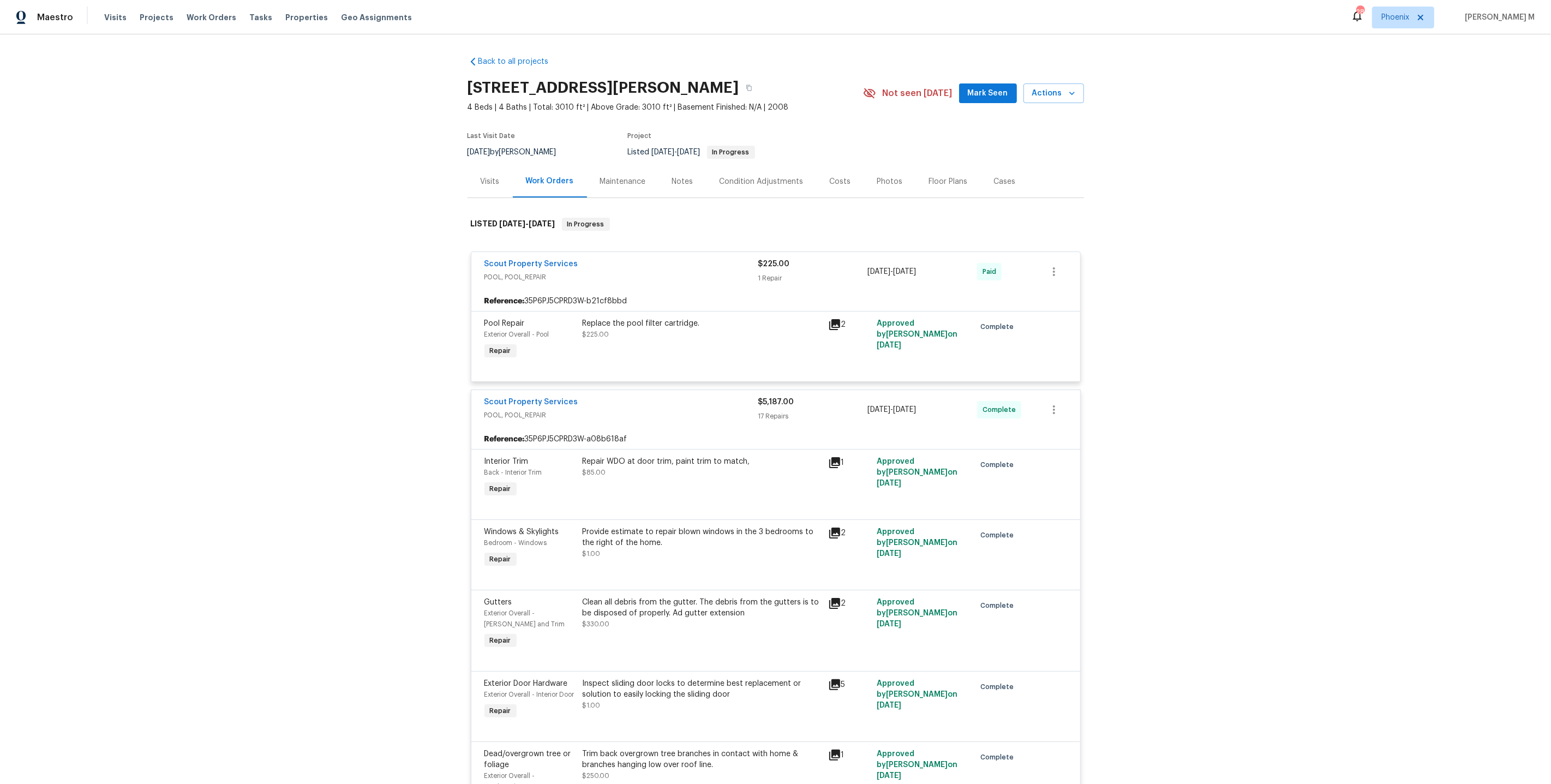
scroll to position [111, 0]
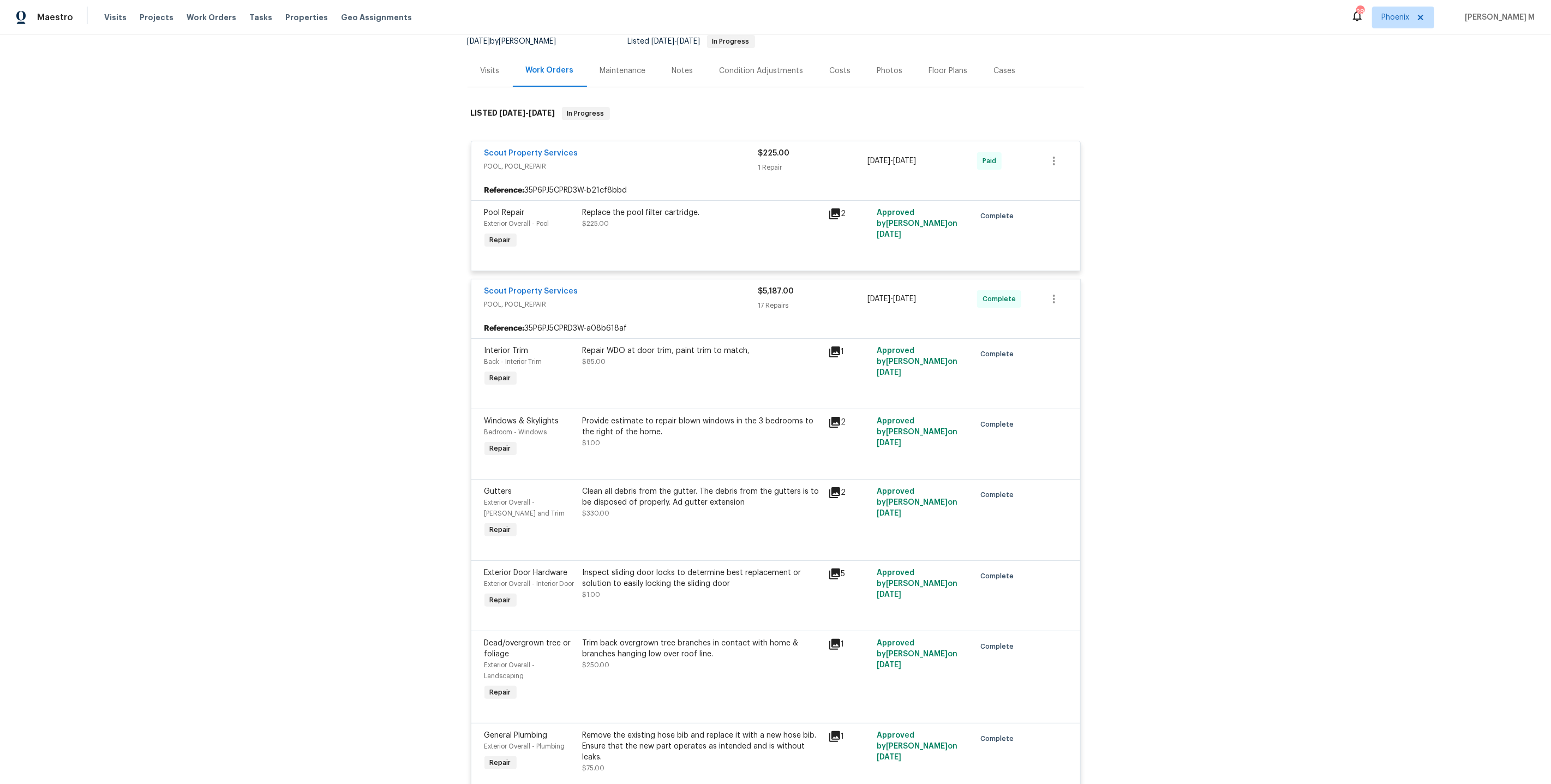
click at [657, 419] on div "Provide estimate to repair blown windows in the 3 bedrooms to the right of the …" at bounding box center [702, 426] width 239 height 22
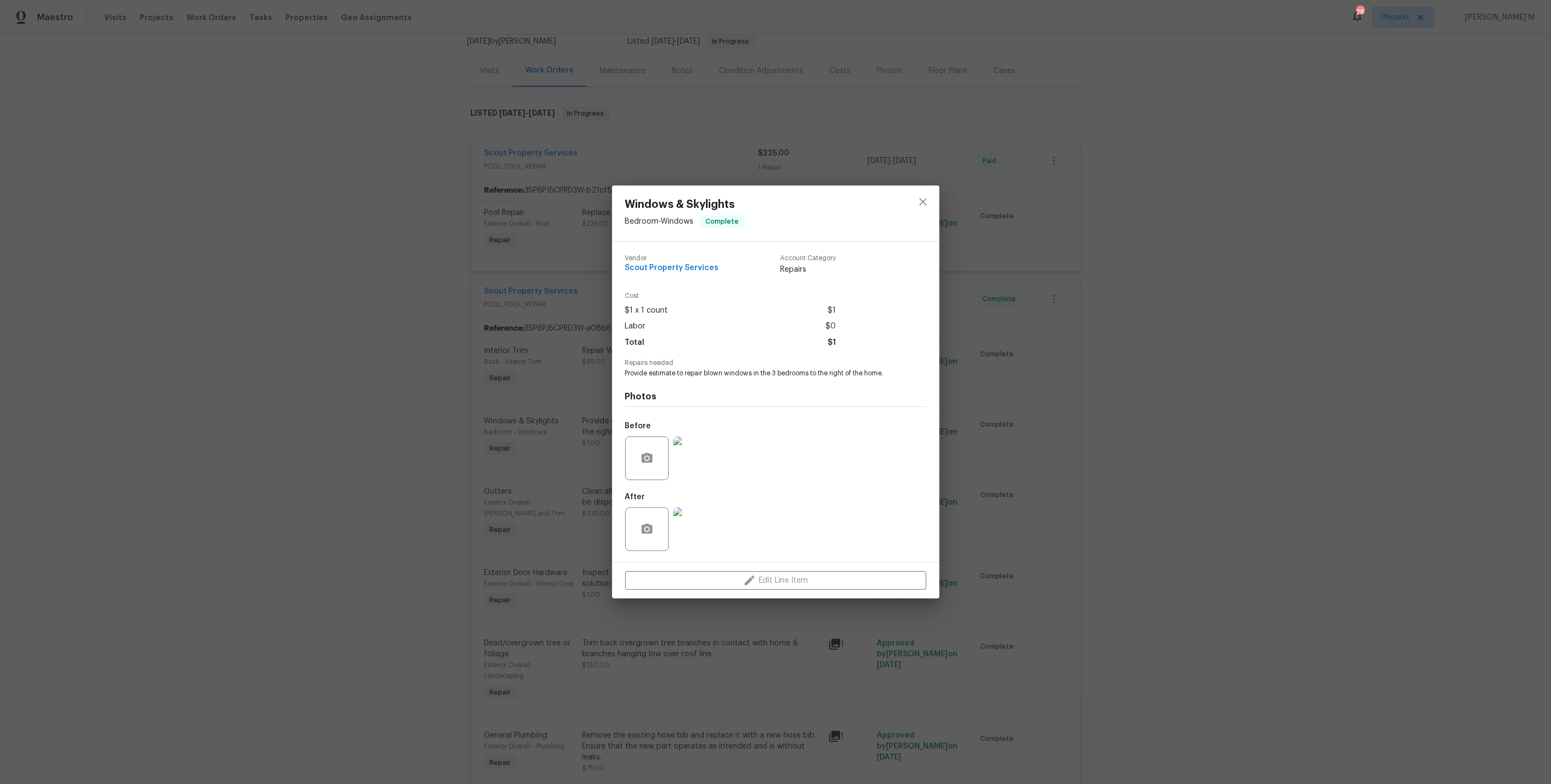
click at [697, 465] on img at bounding box center [695, 458] width 44 height 44
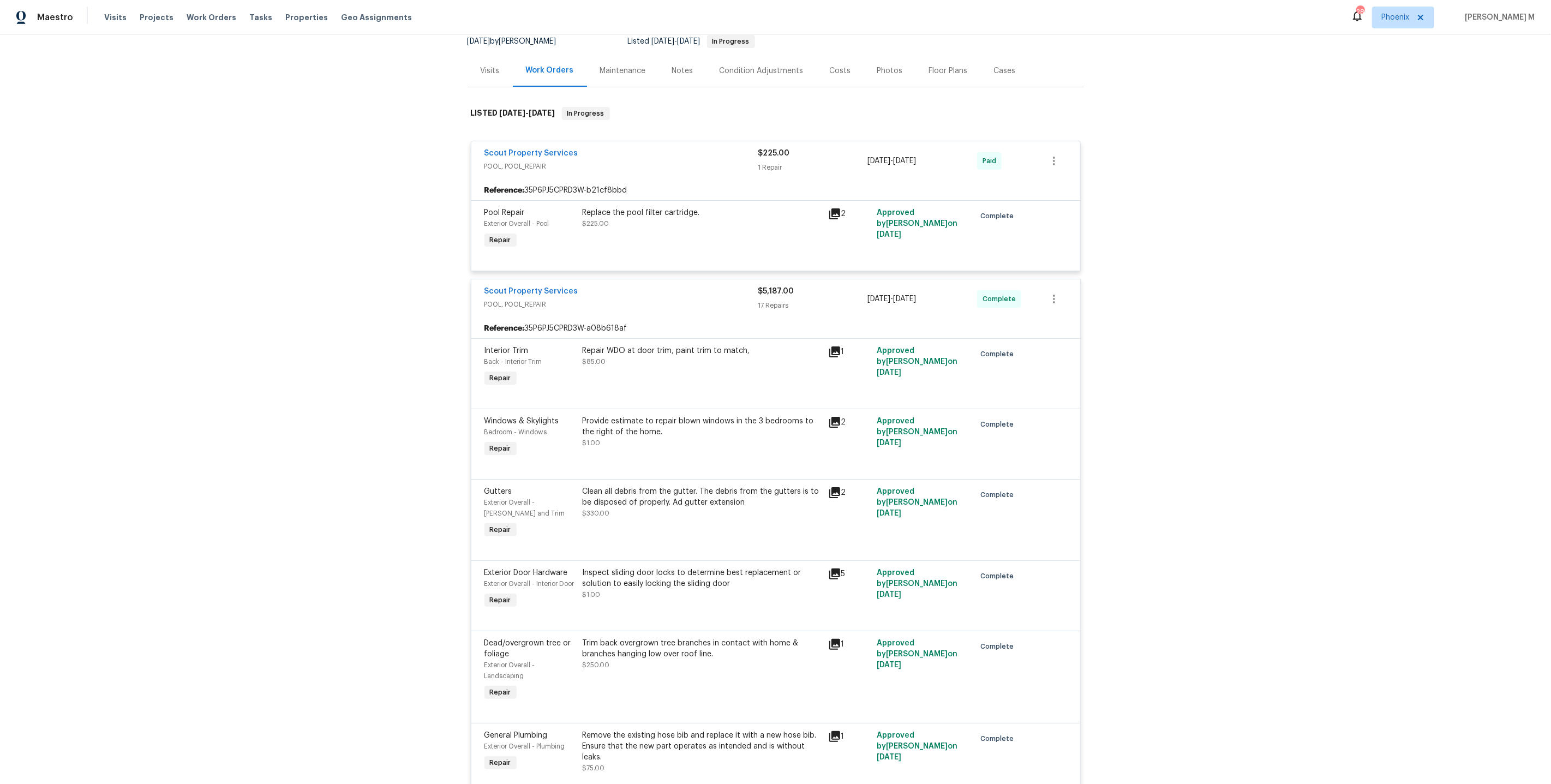
click at [699, 517] on div "Clean all debris from the gutter. The debris from the gutters is to be disposed…" at bounding box center [703, 513] width 246 height 61
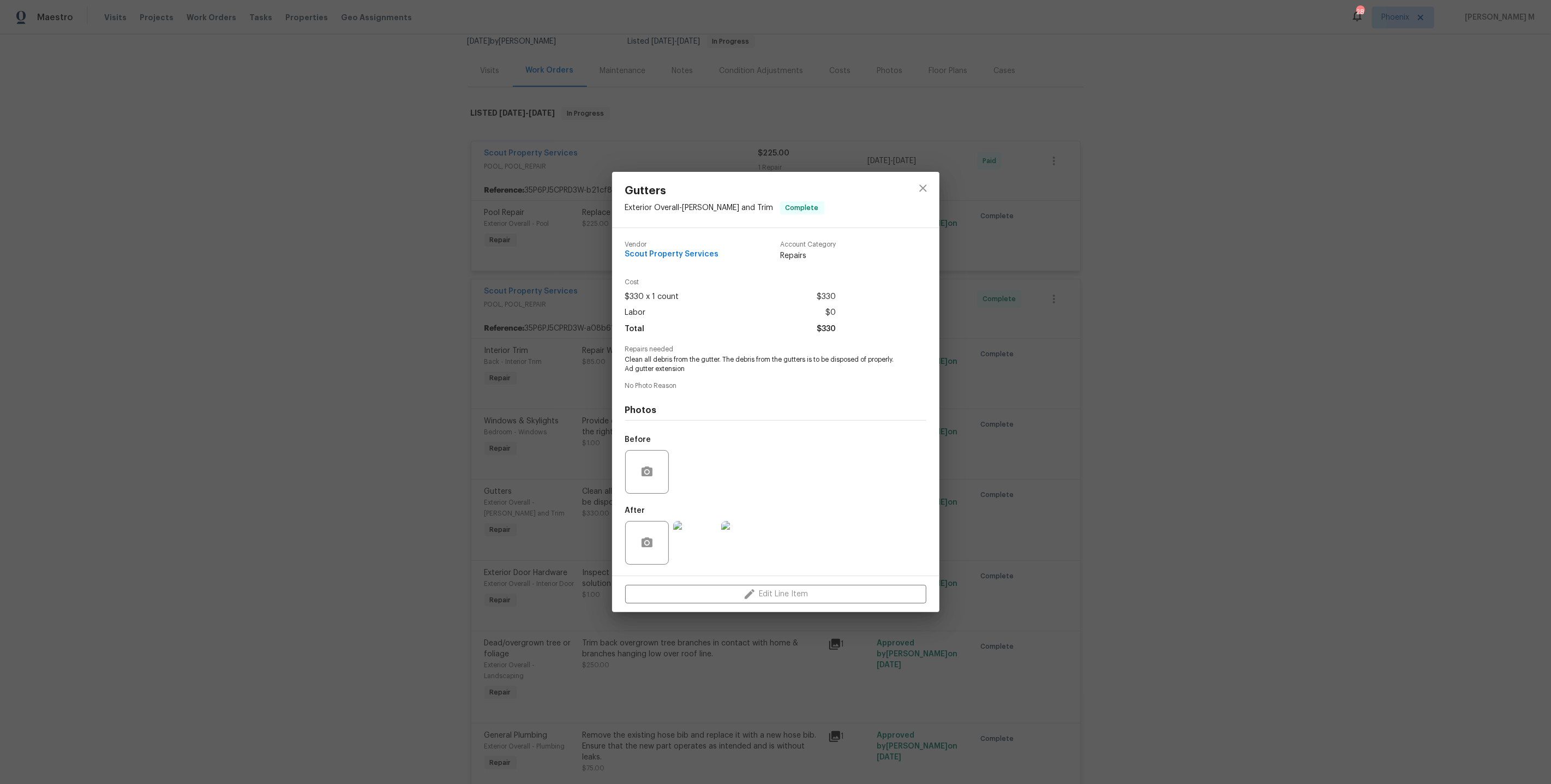
click at [693, 539] on img at bounding box center [695, 543] width 44 height 44
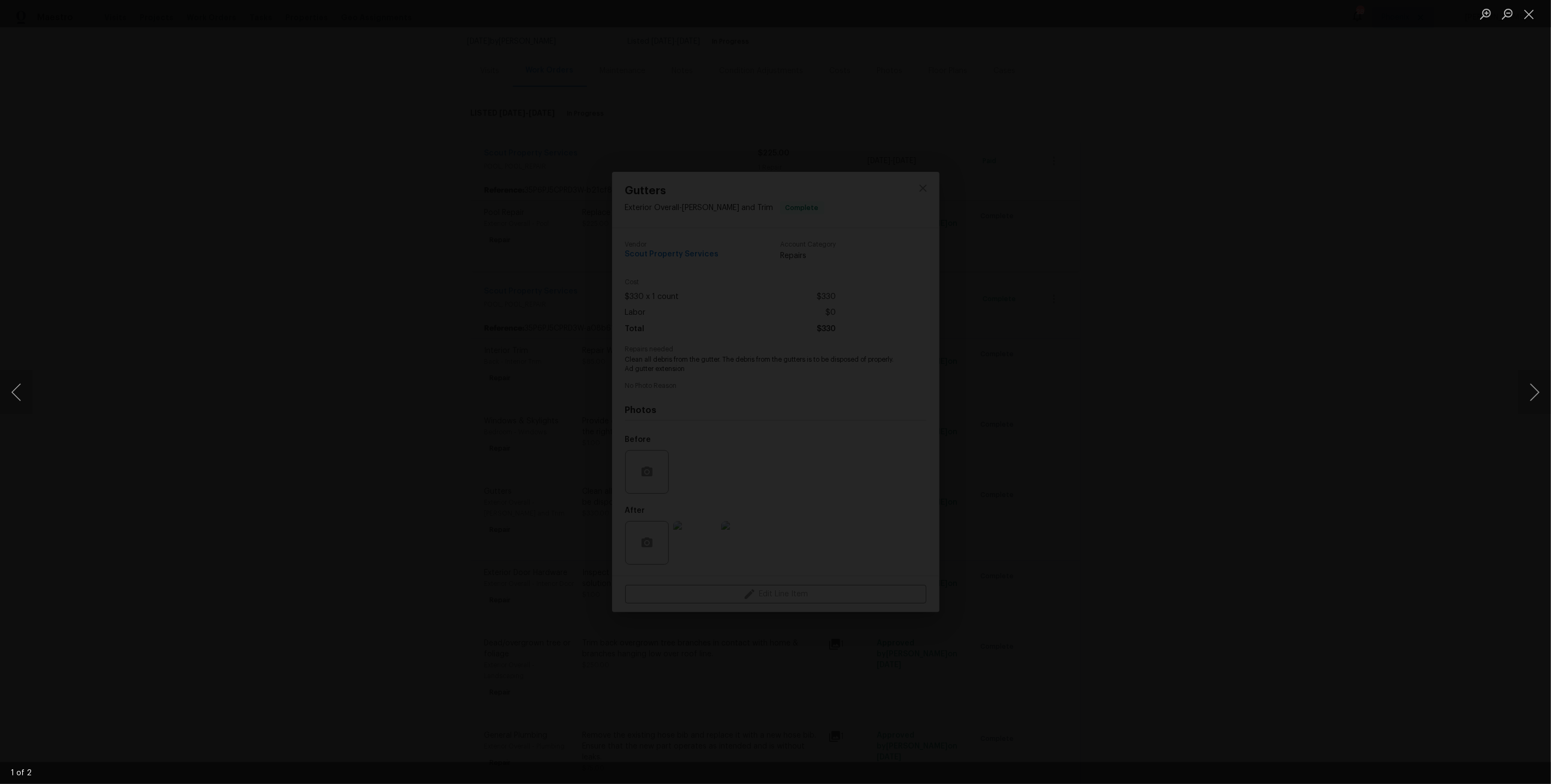
click at [765, 490] on img "Lightbox" at bounding box center [792, 645] width 4183 height 2114
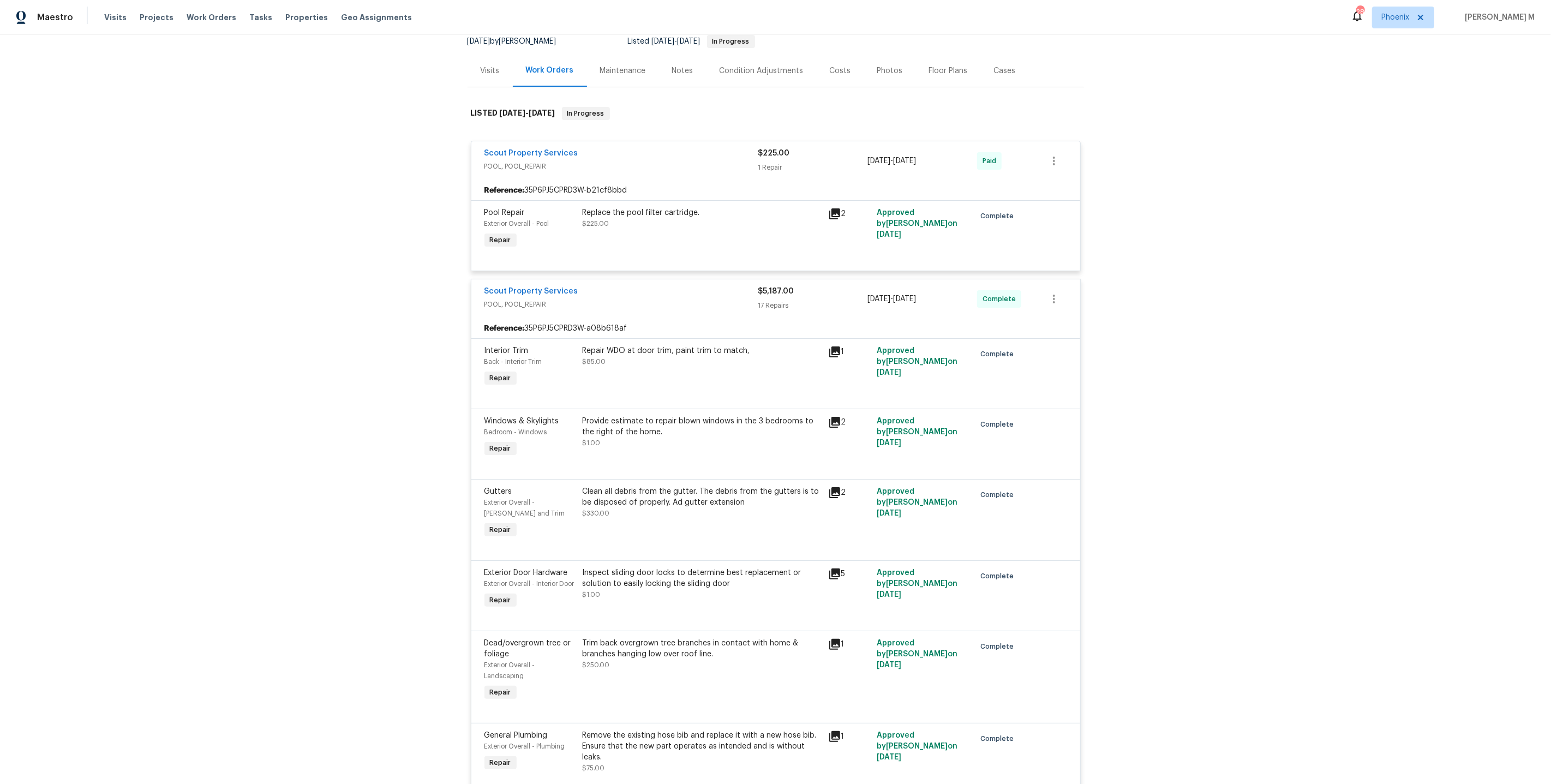
scroll to position [0, 0]
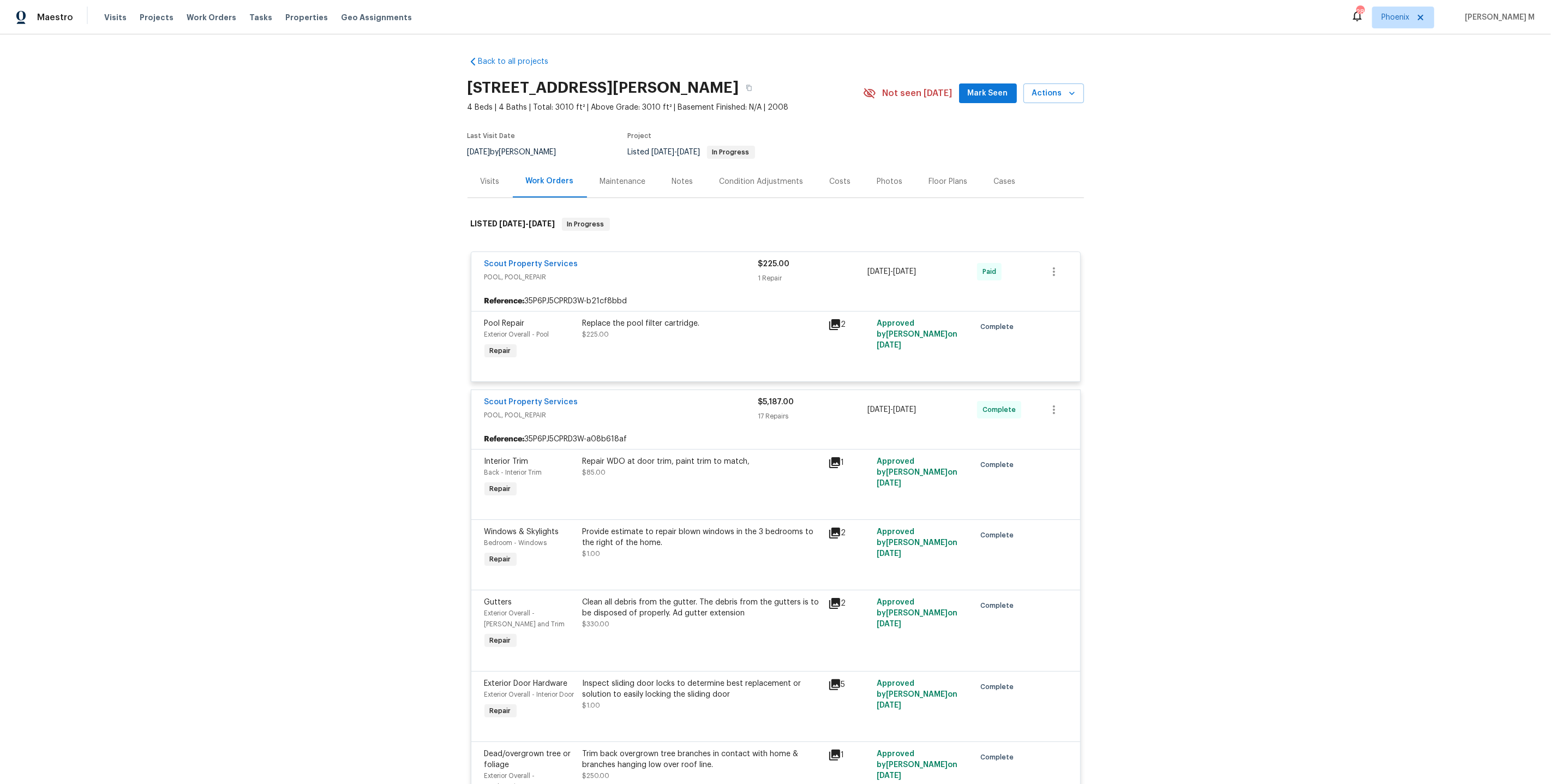
click at [620, 183] on div "Maintenance" at bounding box center [623, 181] width 72 height 32
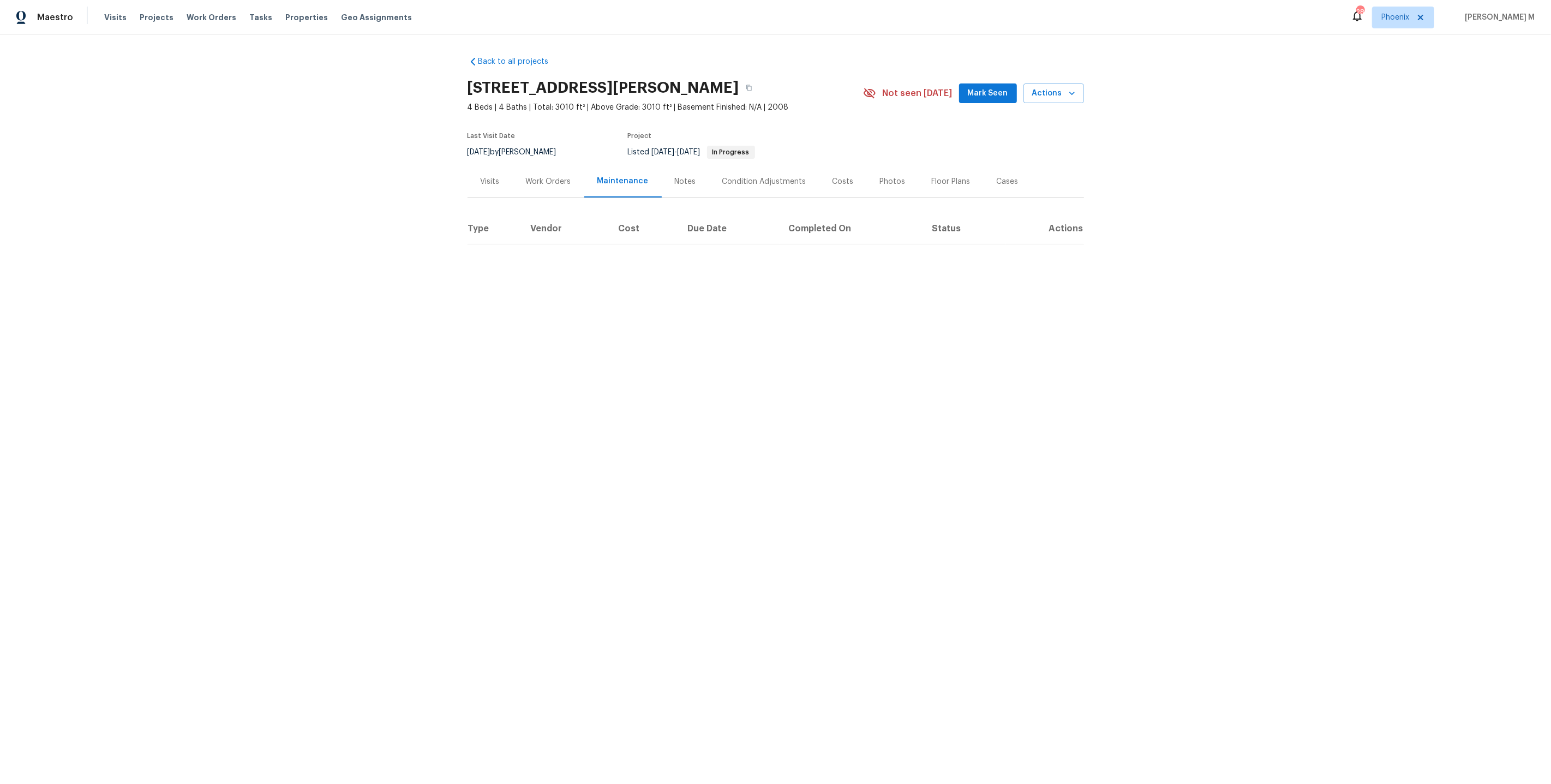
click at [664, 190] on div "Notes" at bounding box center [686, 181] width 47 height 32
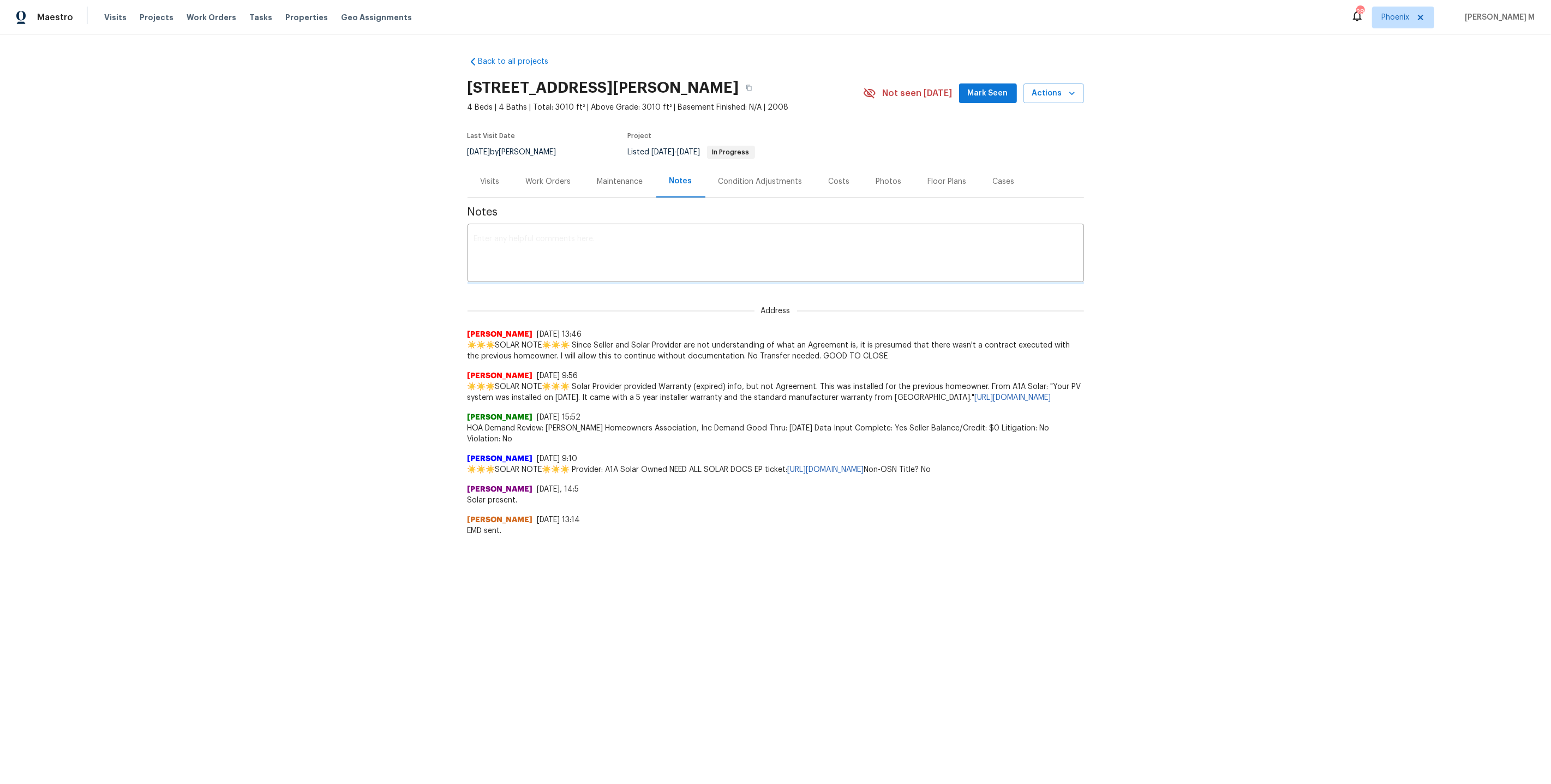
click at [623, 183] on div "Maintenance" at bounding box center [620, 181] width 72 height 32
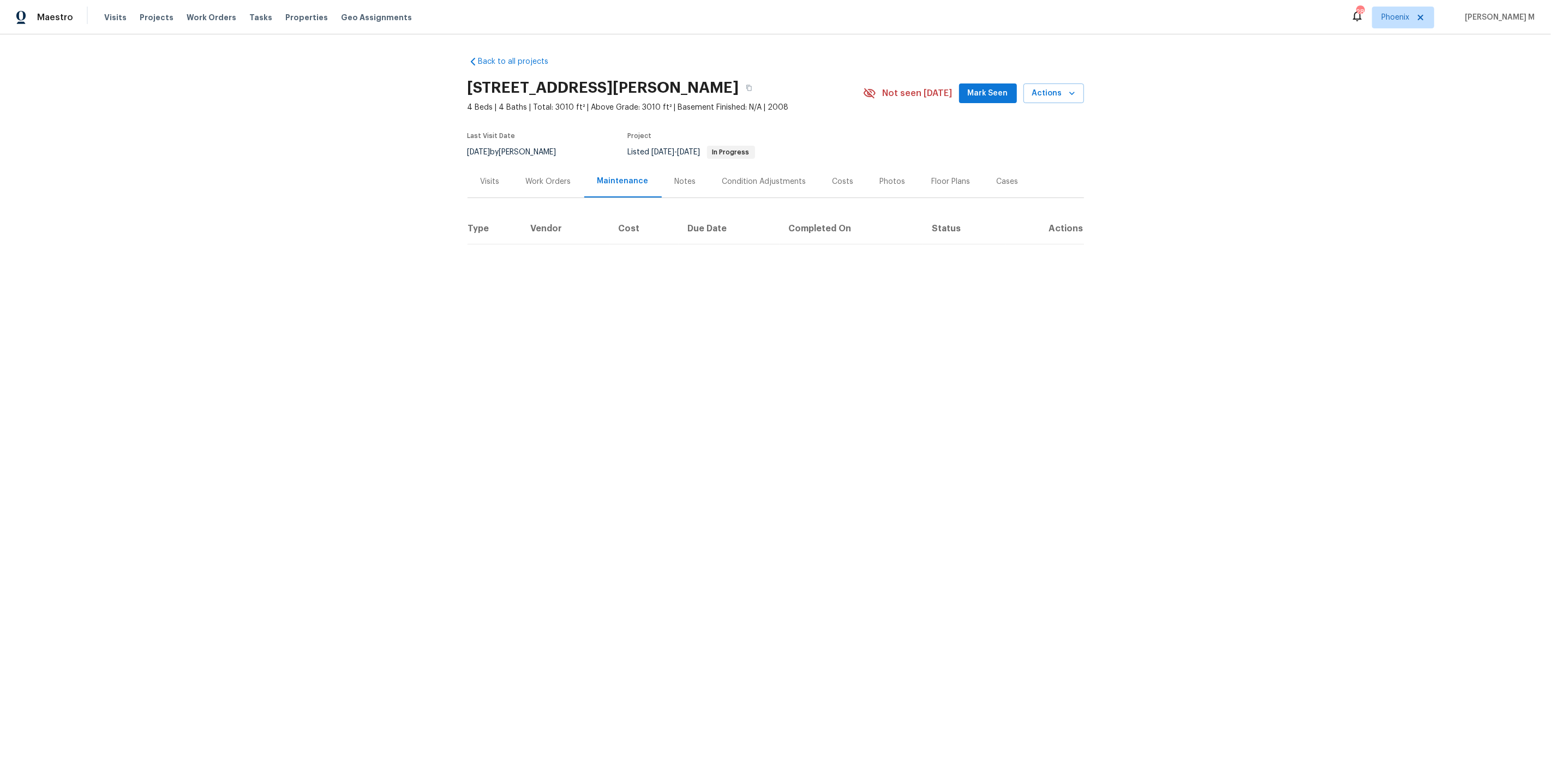
click at [546, 178] on div "Work Orders" at bounding box center [548, 182] width 45 height 11
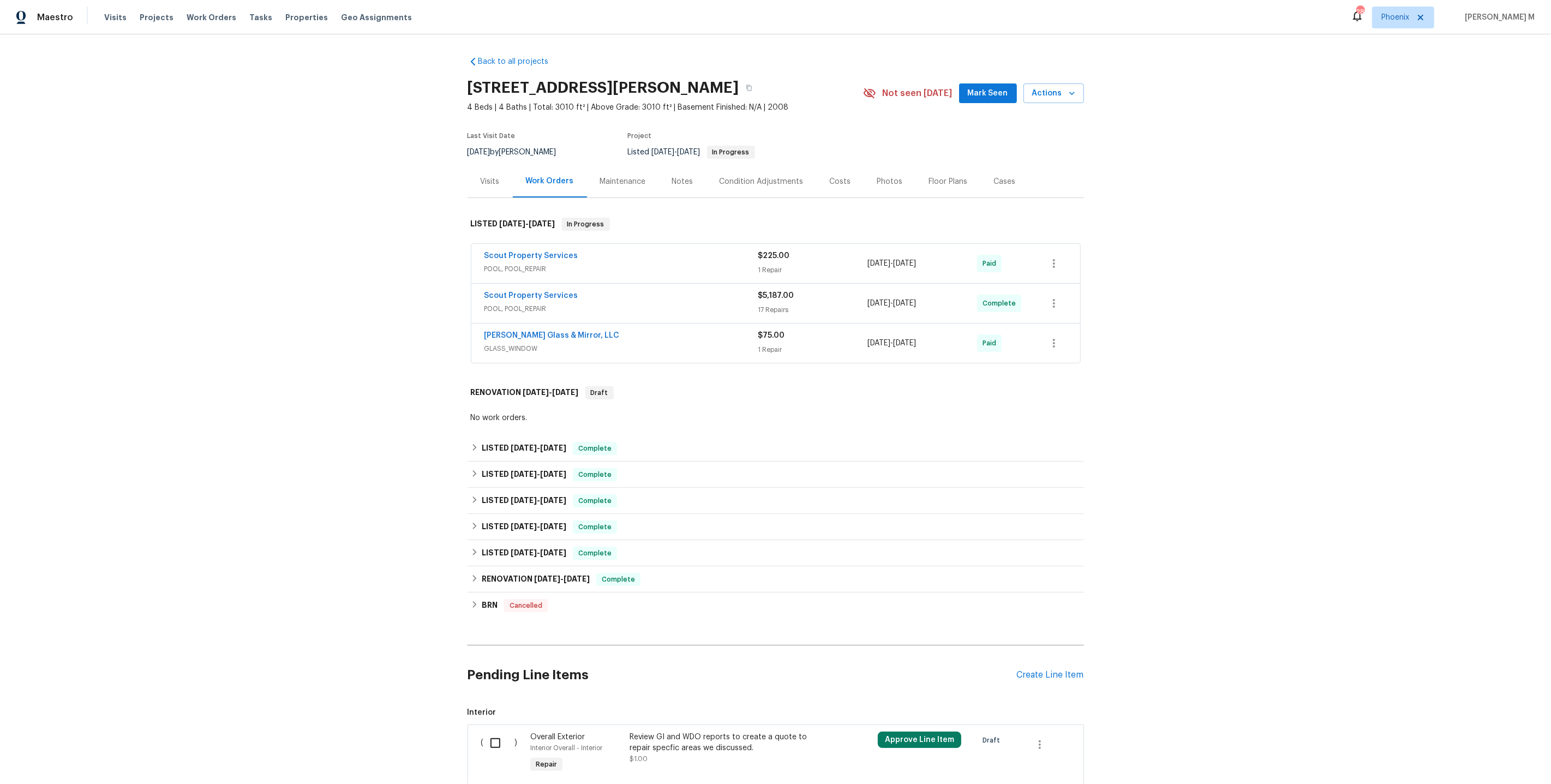
click at [617, 181] on div "Maintenance" at bounding box center [623, 181] width 72 height 32
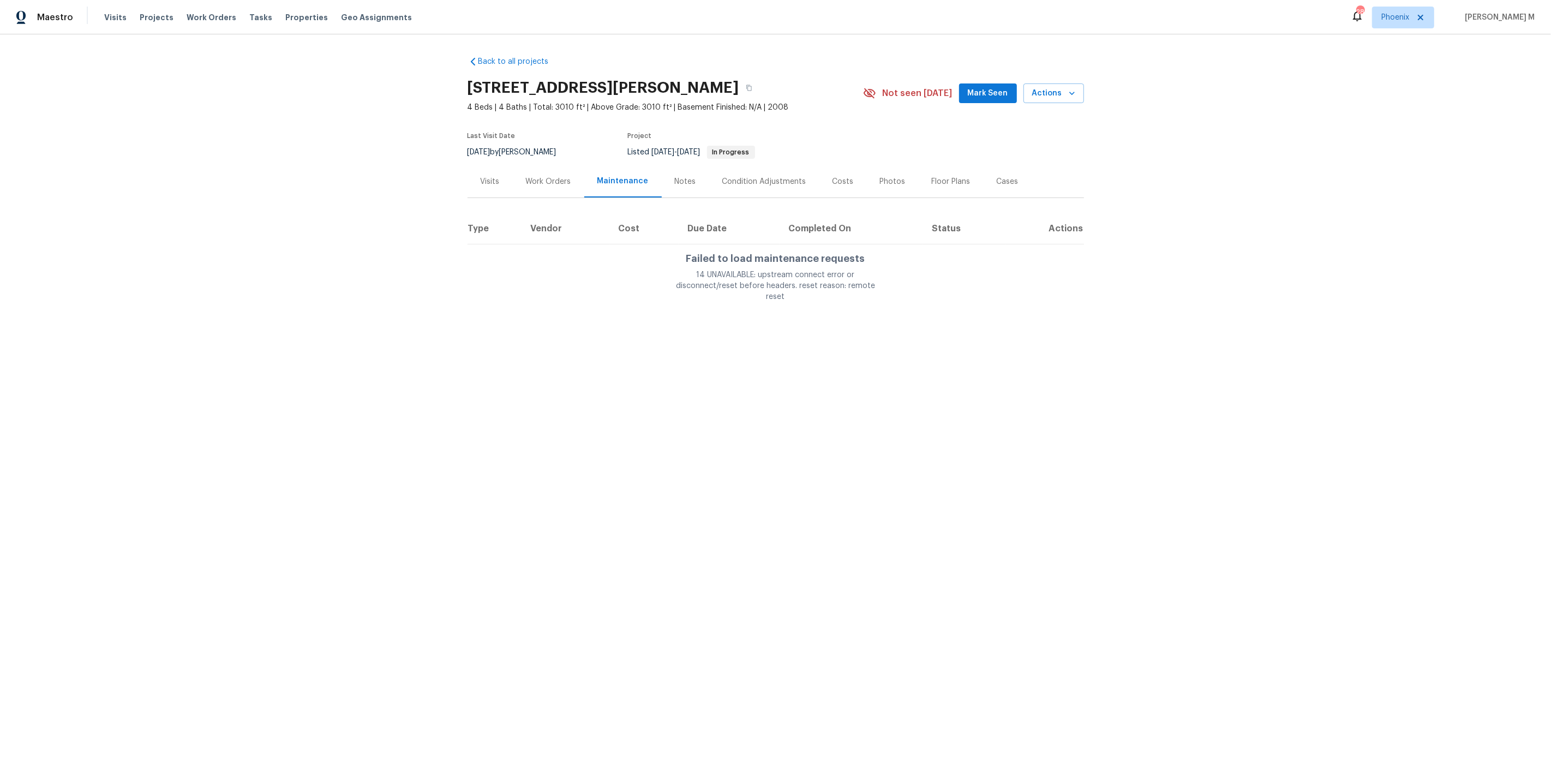
click at [617, 181] on div "Maintenance" at bounding box center [623, 181] width 77 height 32
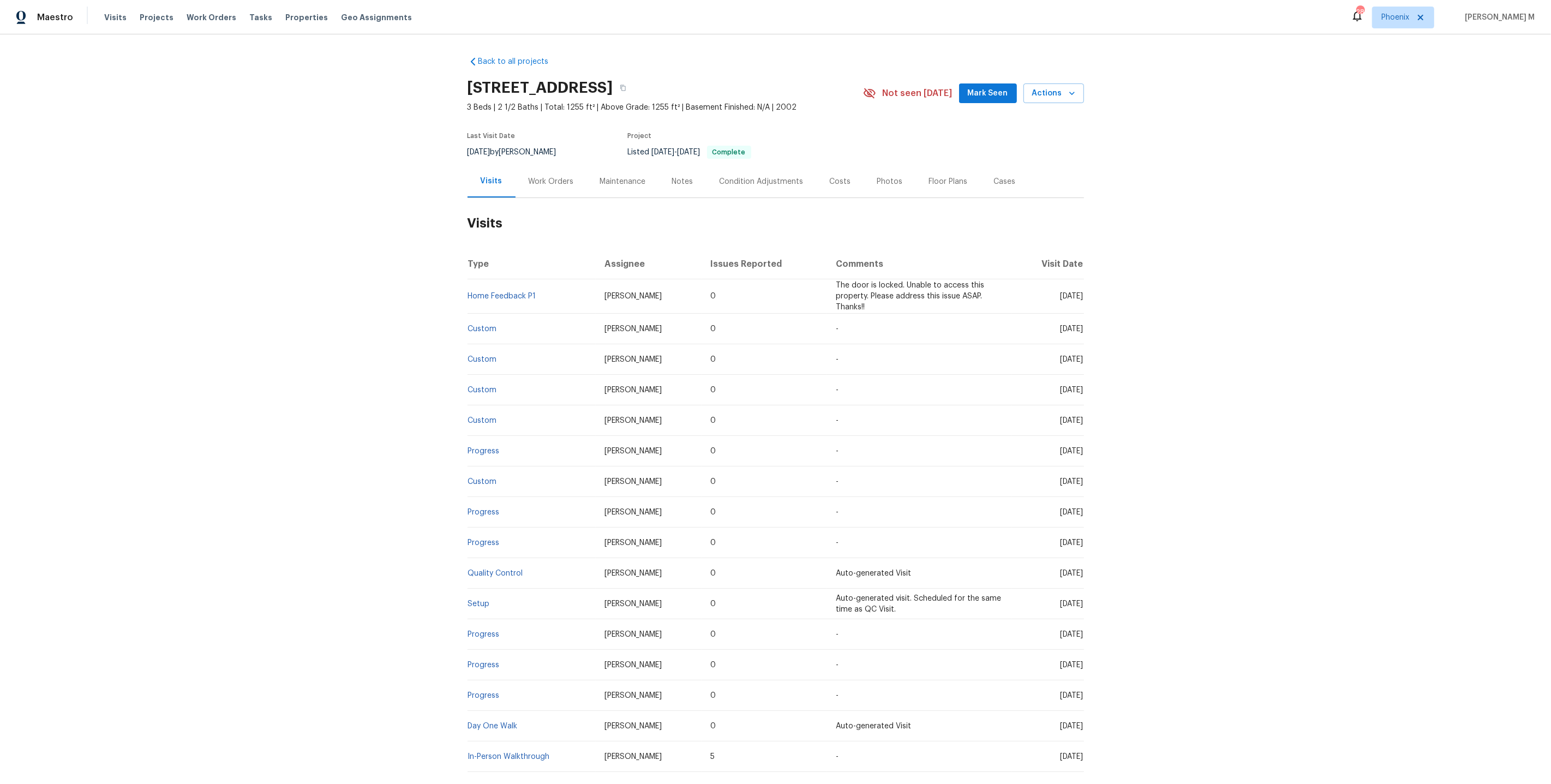
click at [544, 176] on div "Work Orders" at bounding box center [551, 182] width 45 height 11
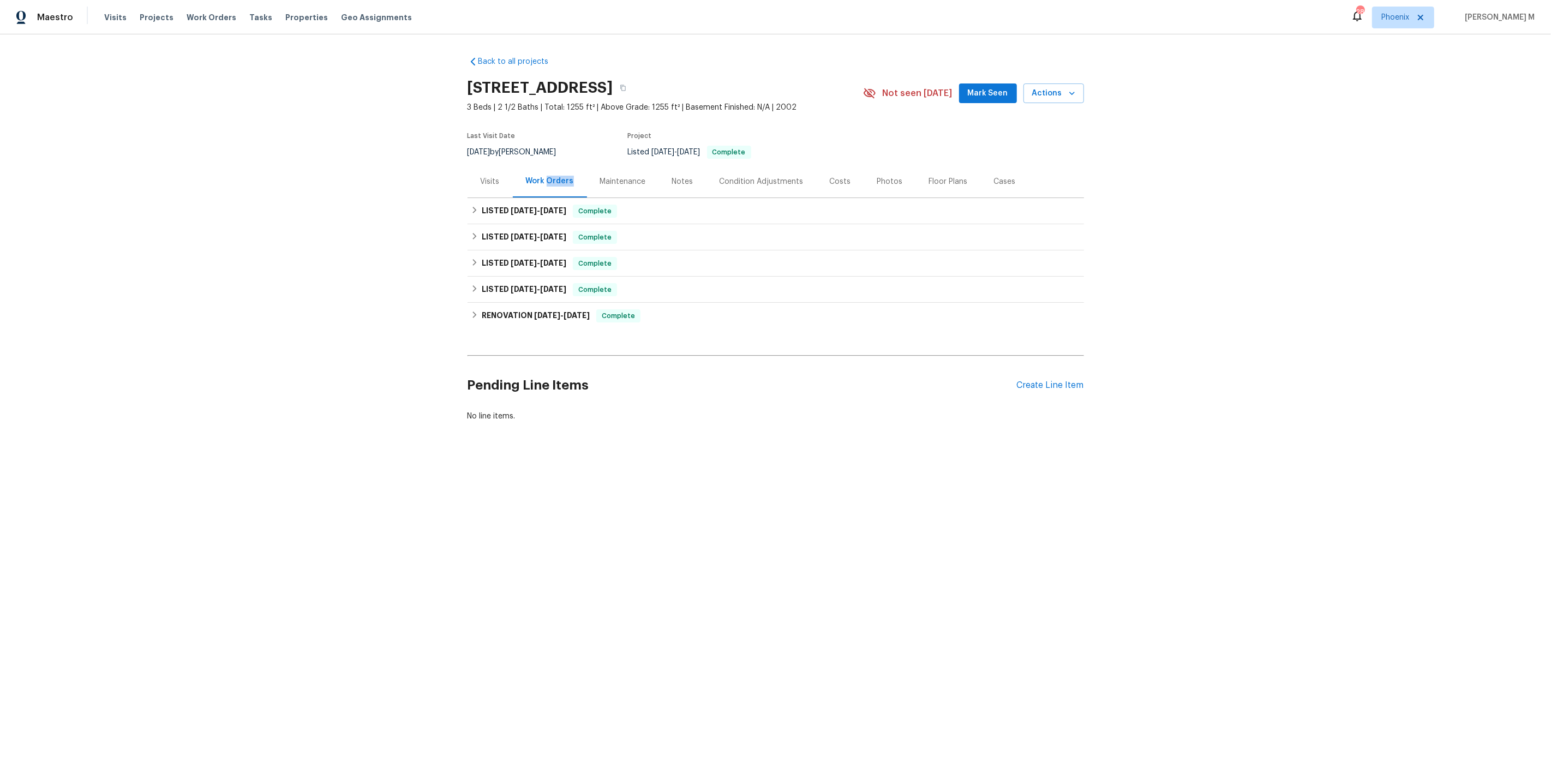
click at [544, 176] on div "Work Orders" at bounding box center [550, 181] width 48 height 11
click at [522, 206] on span "[DATE]" at bounding box center [524, 210] width 27 height 8
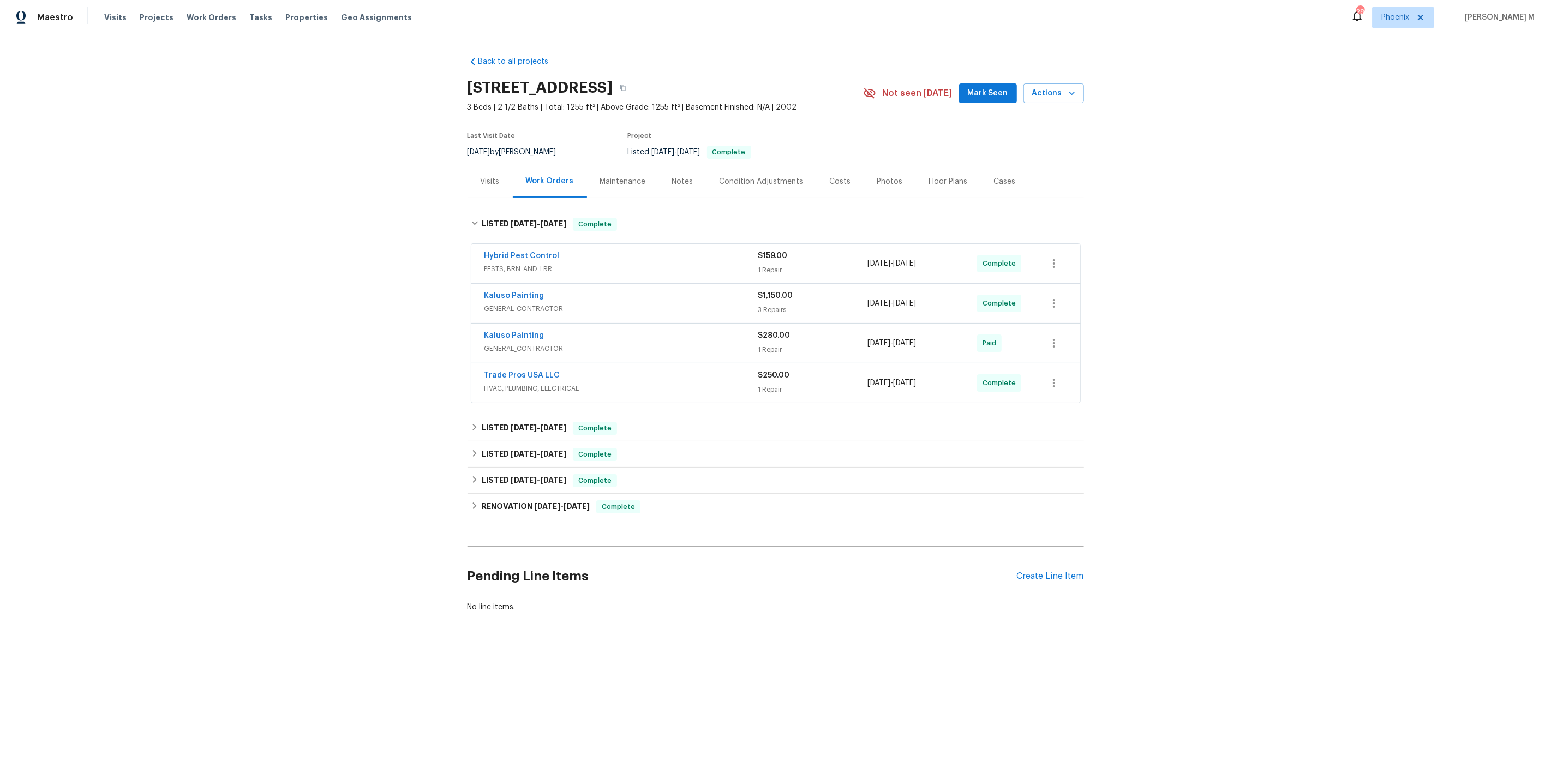
click at [517, 343] on span "GENERAL_CONTRACTOR" at bounding box center [621, 349] width 274 height 11
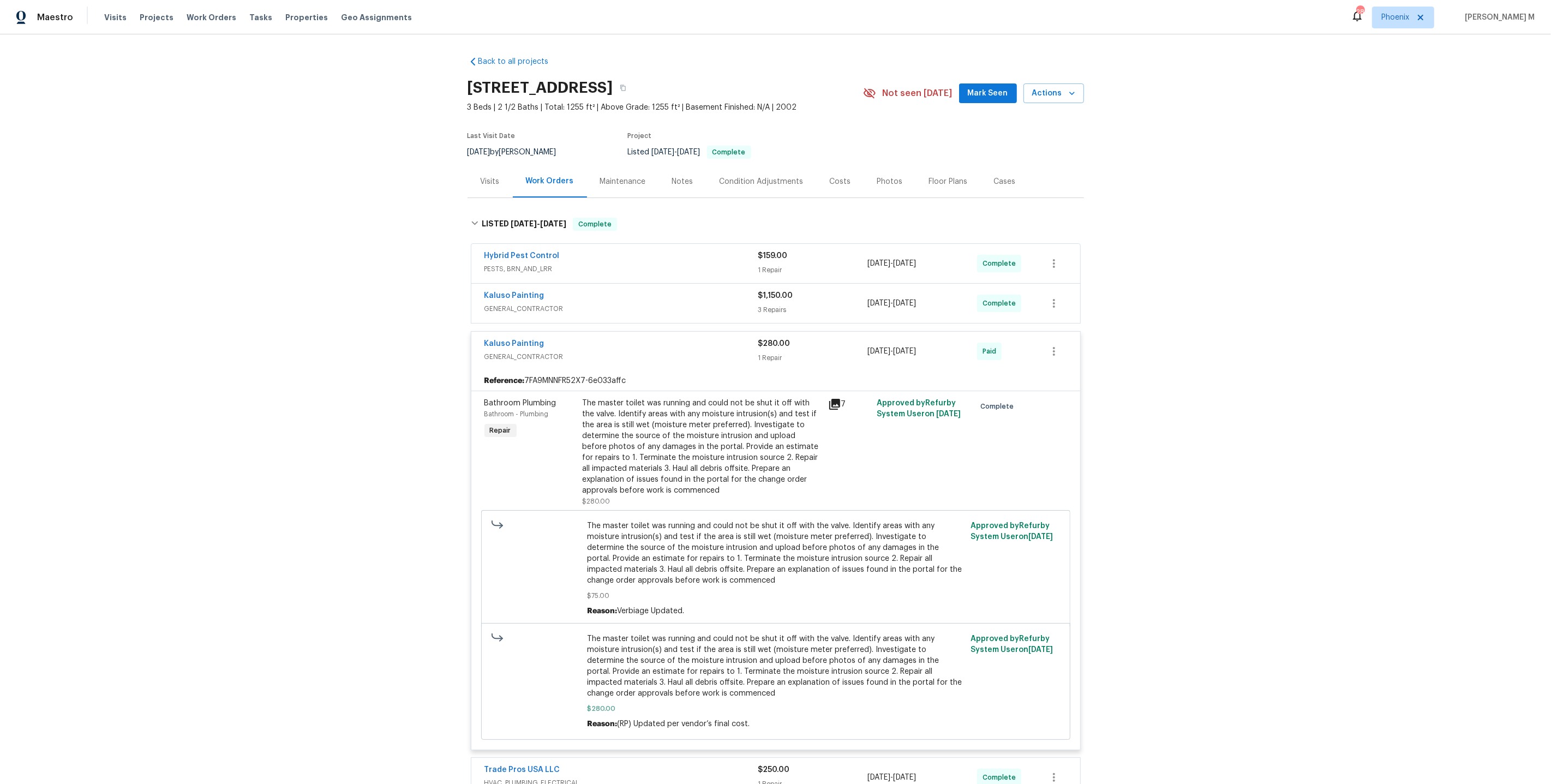
click at [512, 303] on span "GENERAL_CONTRACTOR" at bounding box center [621, 309] width 274 height 11
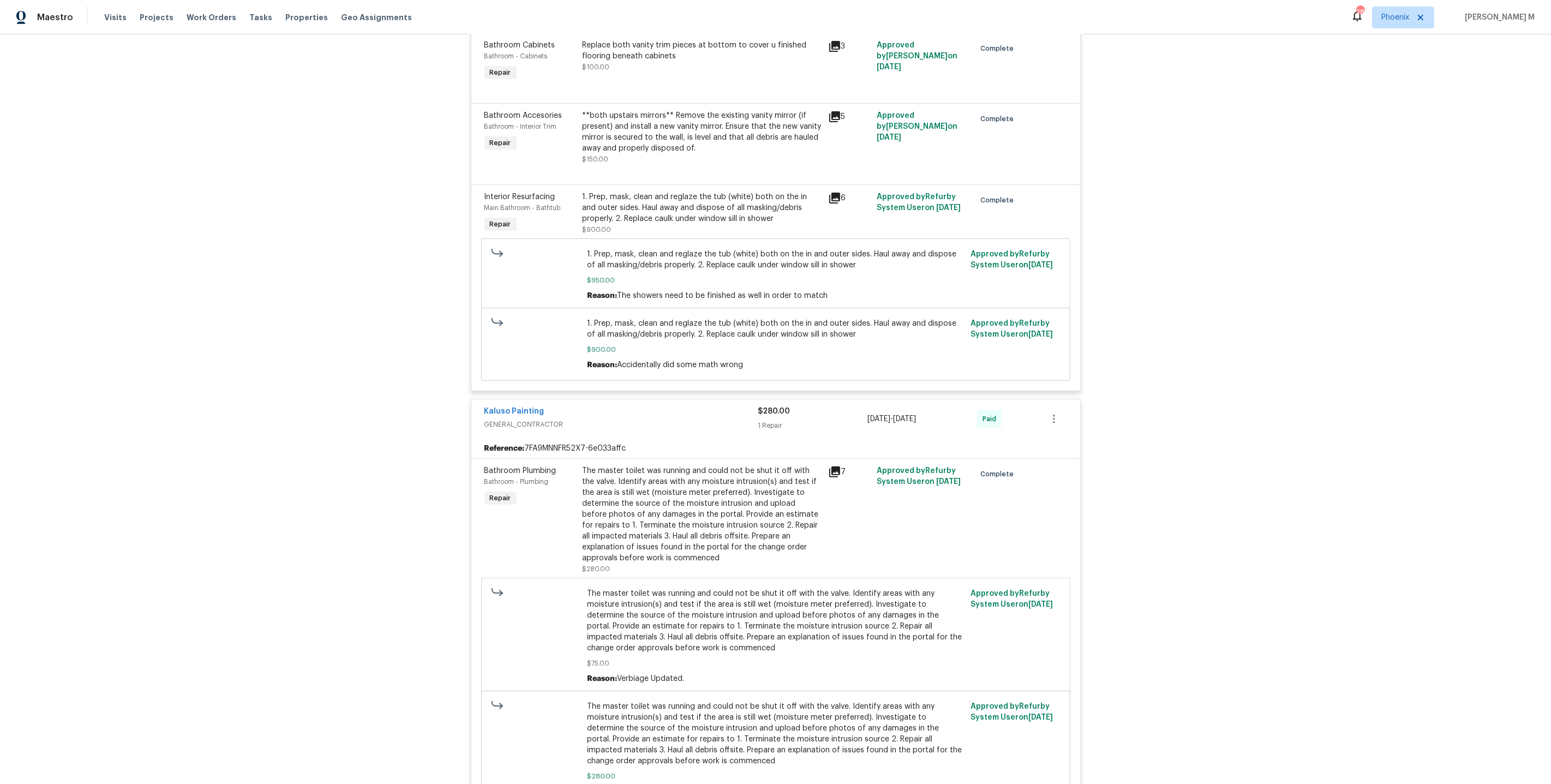
scroll to position [336, 0]
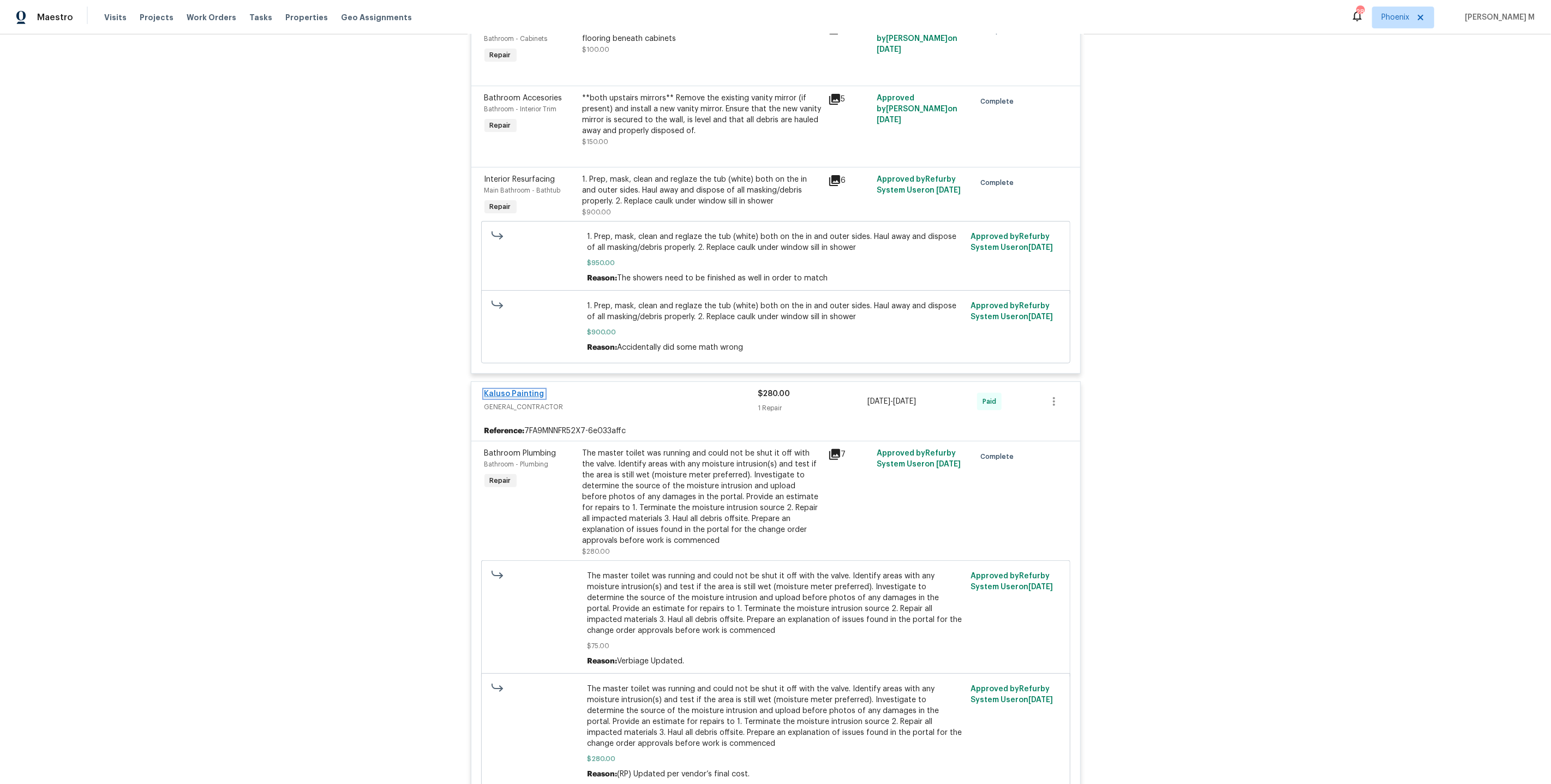
click at [530, 390] on link "Kaluso Painting" at bounding box center [514, 393] width 60 height 8
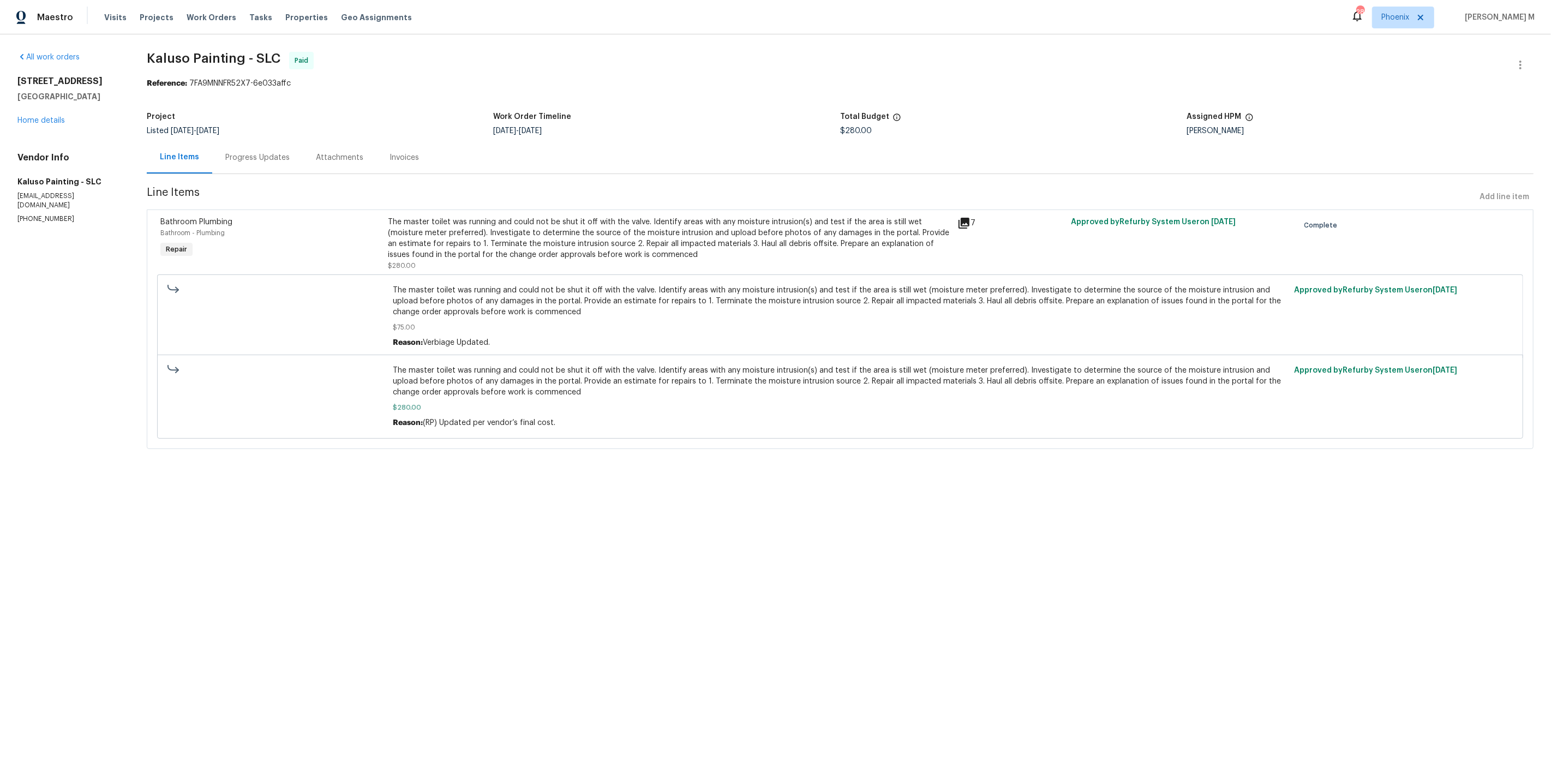
click at [274, 153] on div "Progress Updates" at bounding box center [257, 158] width 64 height 11
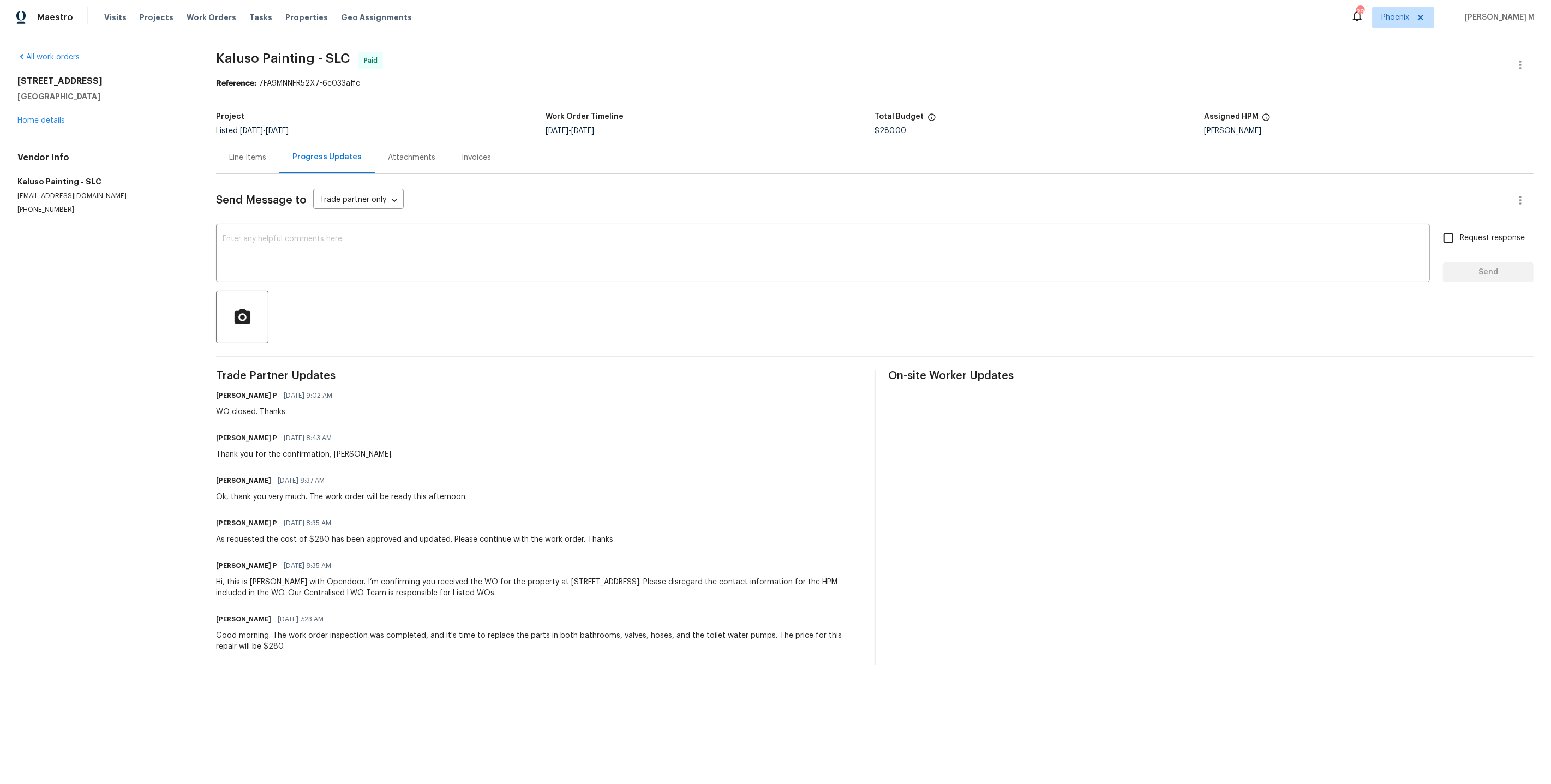
click at [237, 174] on div "Send Message to Trade partner only Trade partner only ​ x ​ Request response Se…" at bounding box center [875, 419] width 1318 height 491
click at [234, 144] on div "Line Items" at bounding box center [248, 158] width 63 height 32
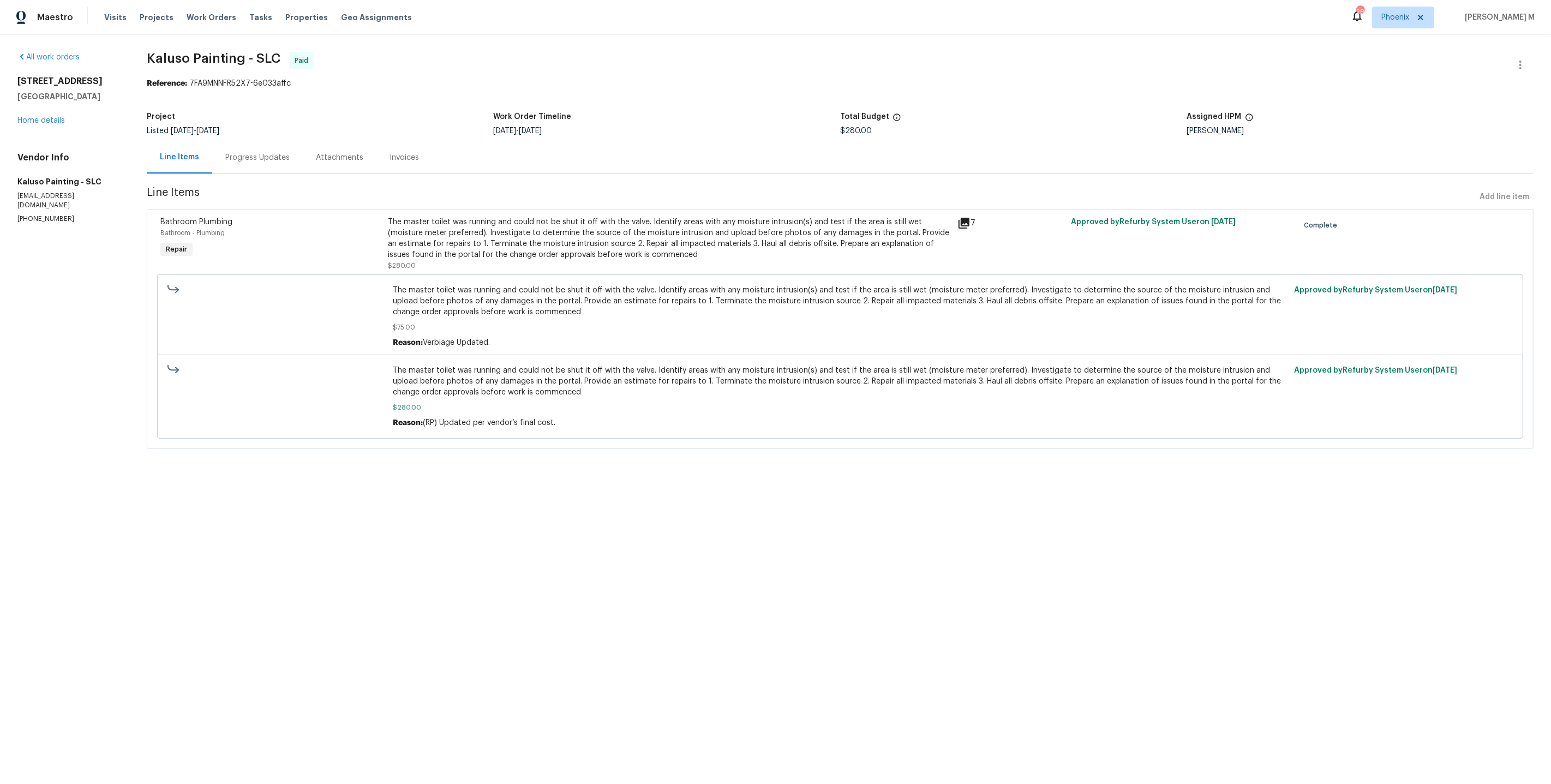
click at [627, 248] on div "The master toilet was running and could not be shut it off with the valve. Iden…" at bounding box center [669, 238] width 562 height 44
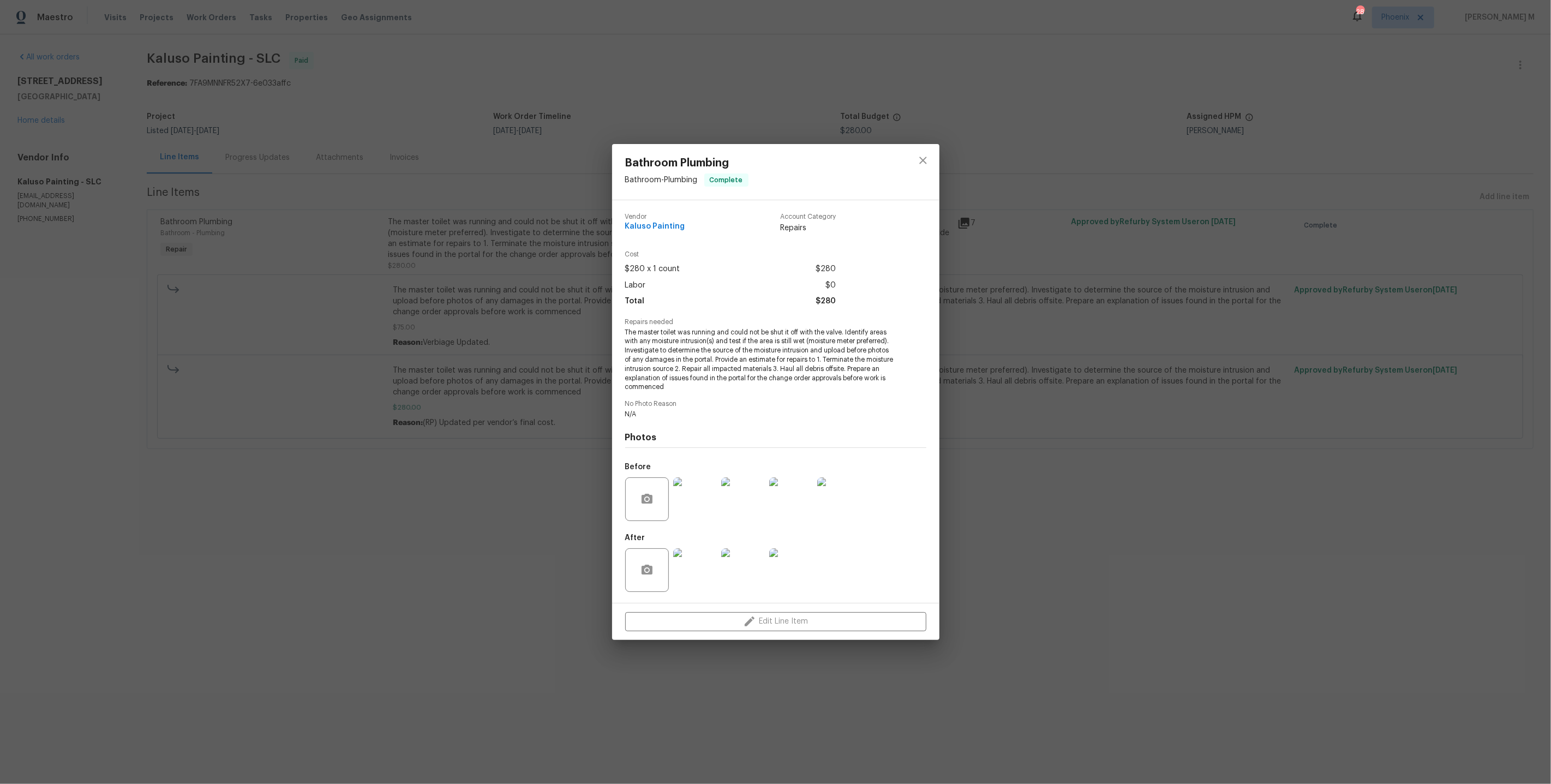
click at [687, 508] on img at bounding box center [695, 499] width 44 height 44
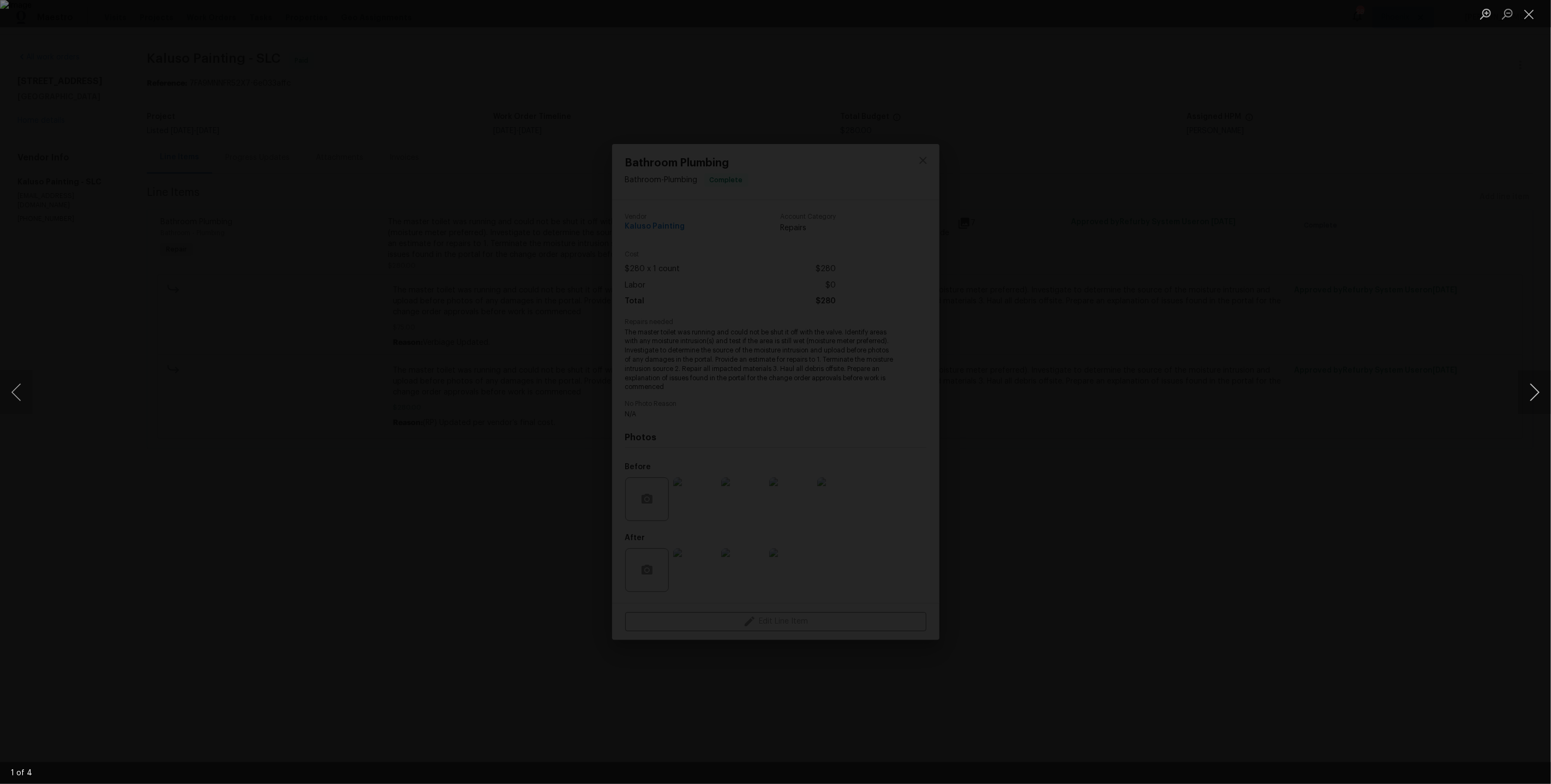
click at [1543, 388] on button "Next image" at bounding box center [1535, 392] width 33 height 44
click at [1541, 388] on button "Next image" at bounding box center [1535, 392] width 33 height 44
click at [1491, 257] on div "Lightbox" at bounding box center [775, 392] width 1551 height 784
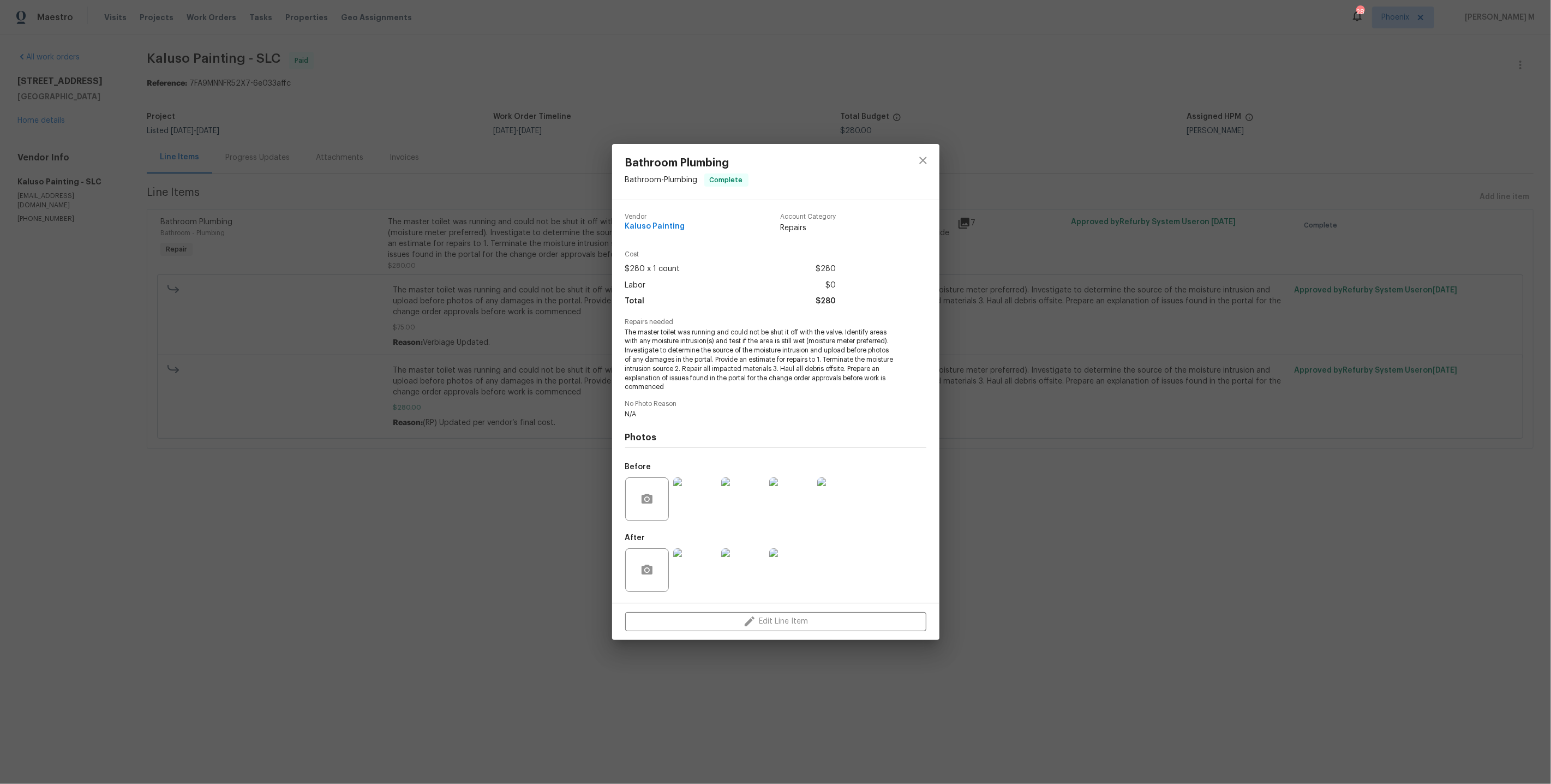
click at [719, 567] on div at bounding box center [743, 570] width 48 height 56
click at [706, 567] on img at bounding box center [695, 570] width 44 height 44
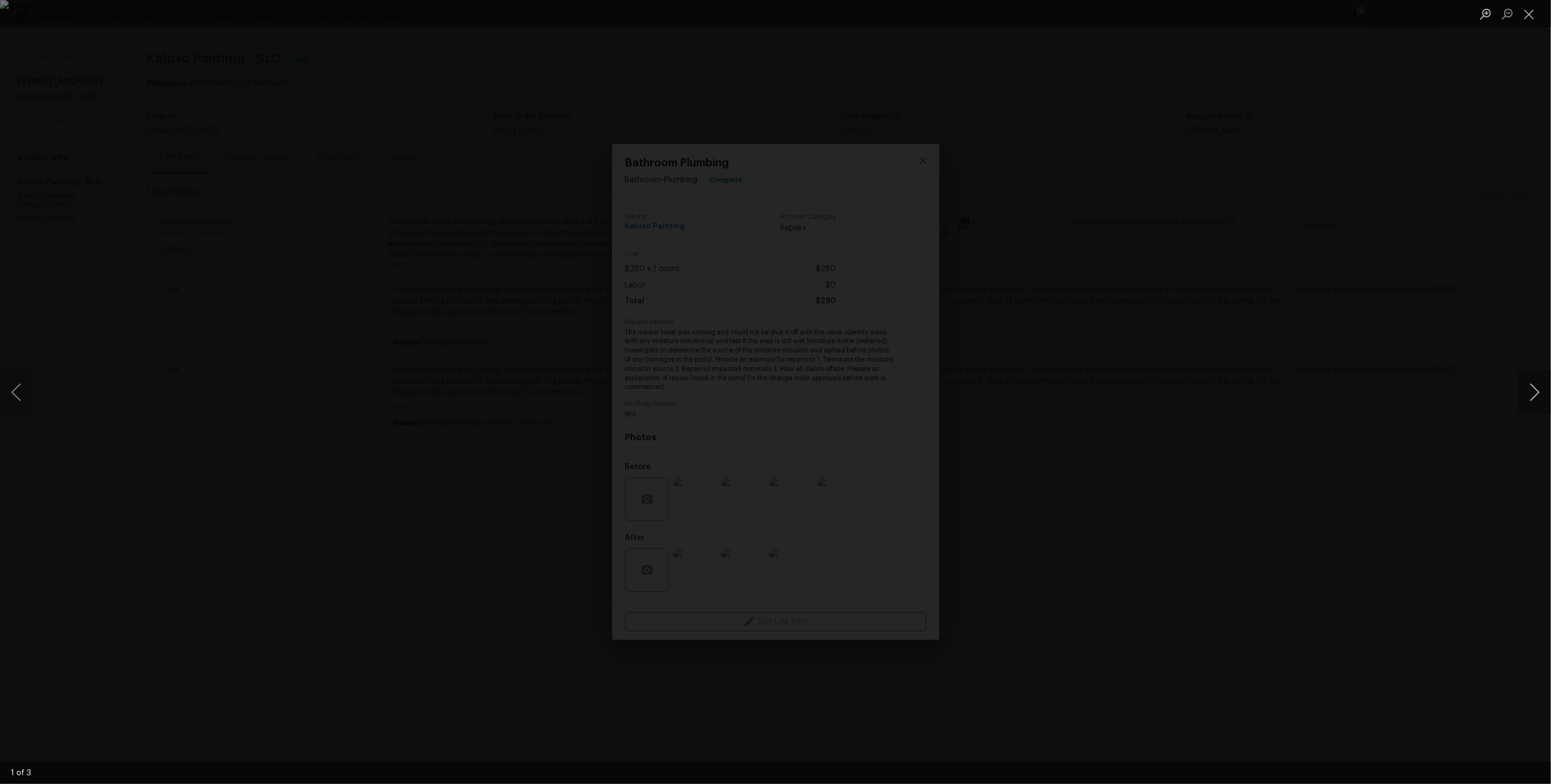
click at [1529, 401] on button "Next image" at bounding box center [1535, 392] width 33 height 44
click at [1199, 216] on div "Lightbox" at bounding box center [775, 392] width 1551 height 784
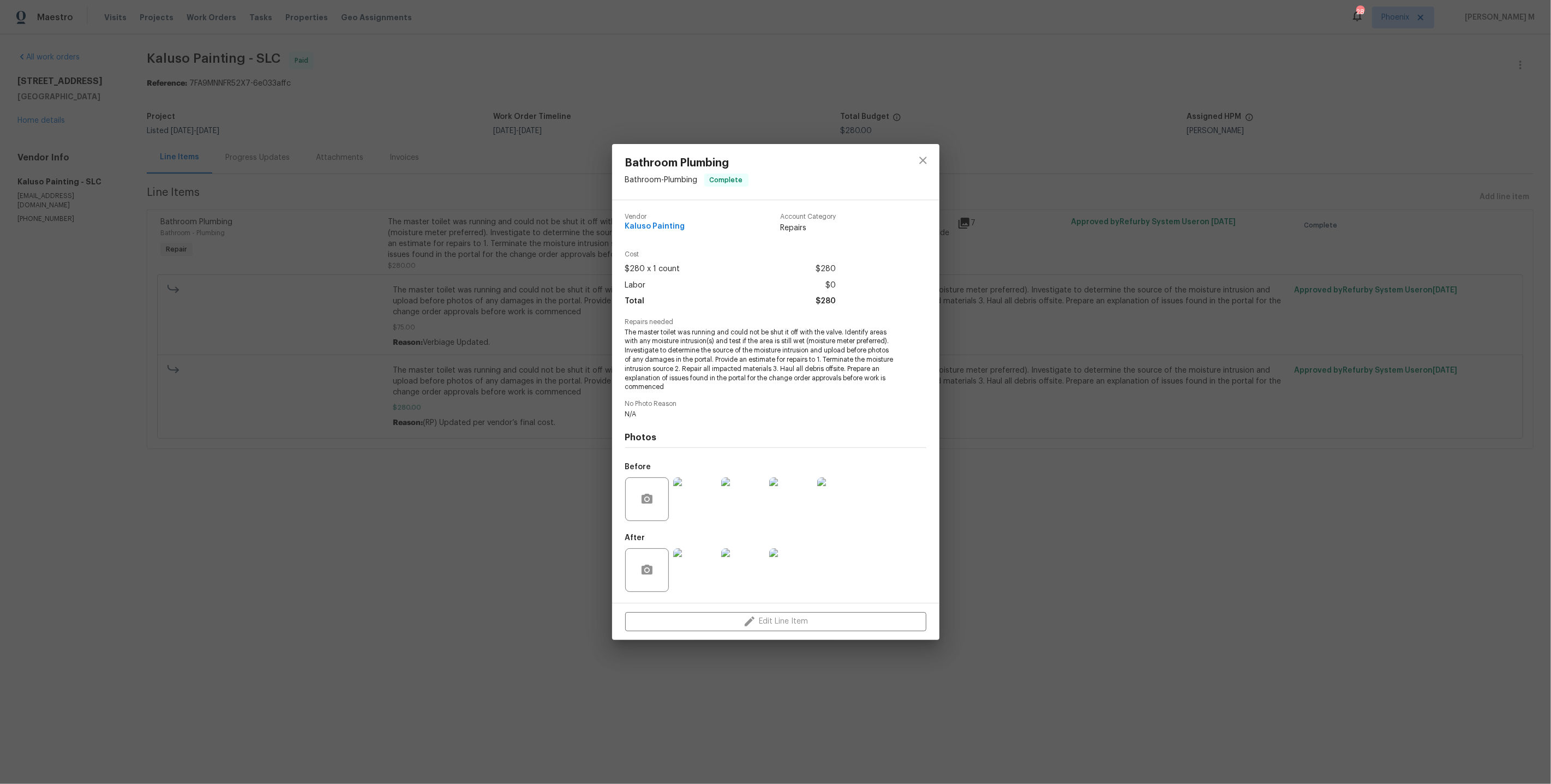
click at [522, 217] on div "Bathroom Plumbing Bathroom - Plumbing Complete Vendor Kaluso Painting Account C…" at bounding box center [775, 392] width 1551 height 784
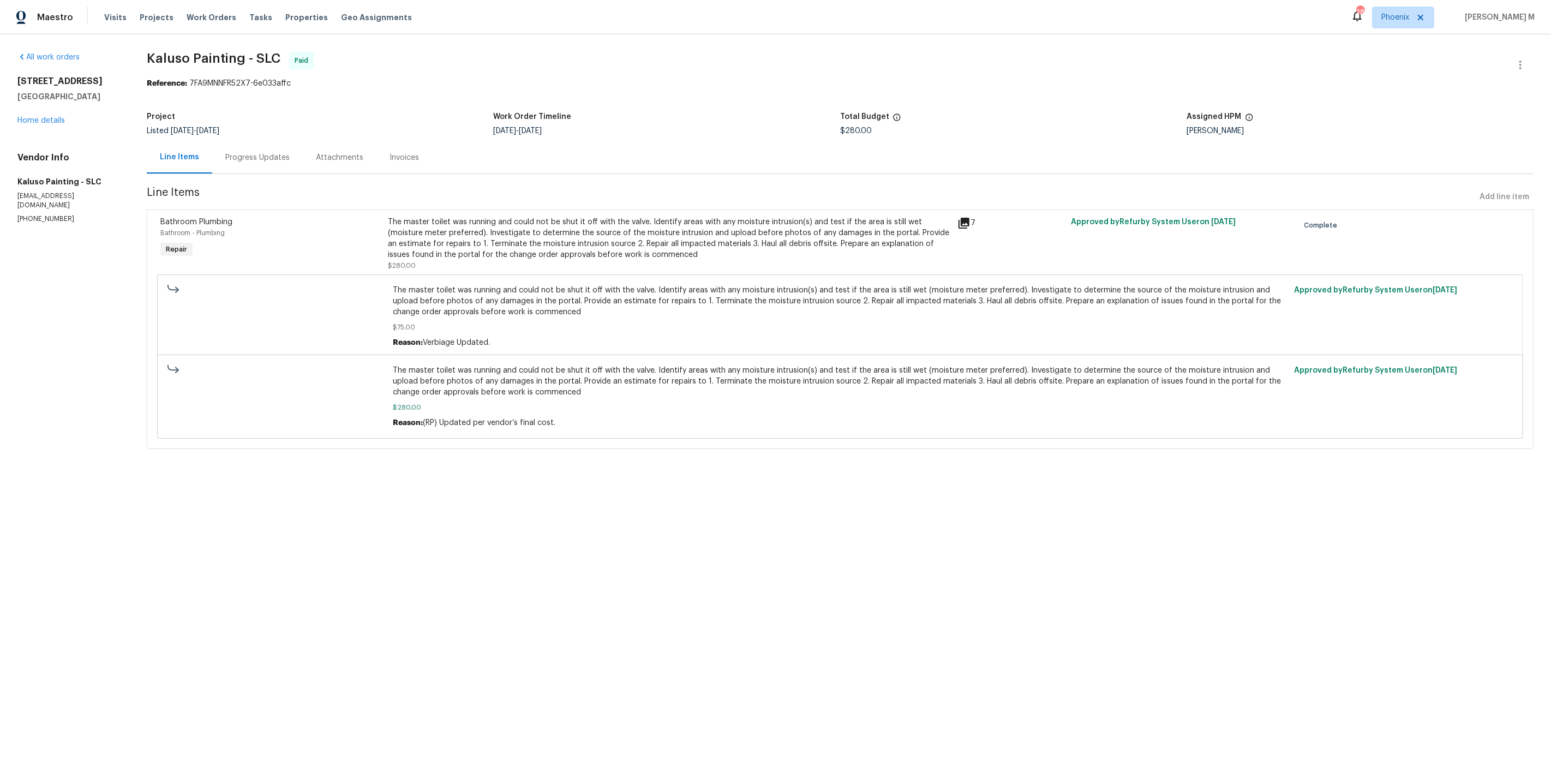
click at [1108, 127] on div "$280.00" at bounding box center [1013, 130] width 347 height 8
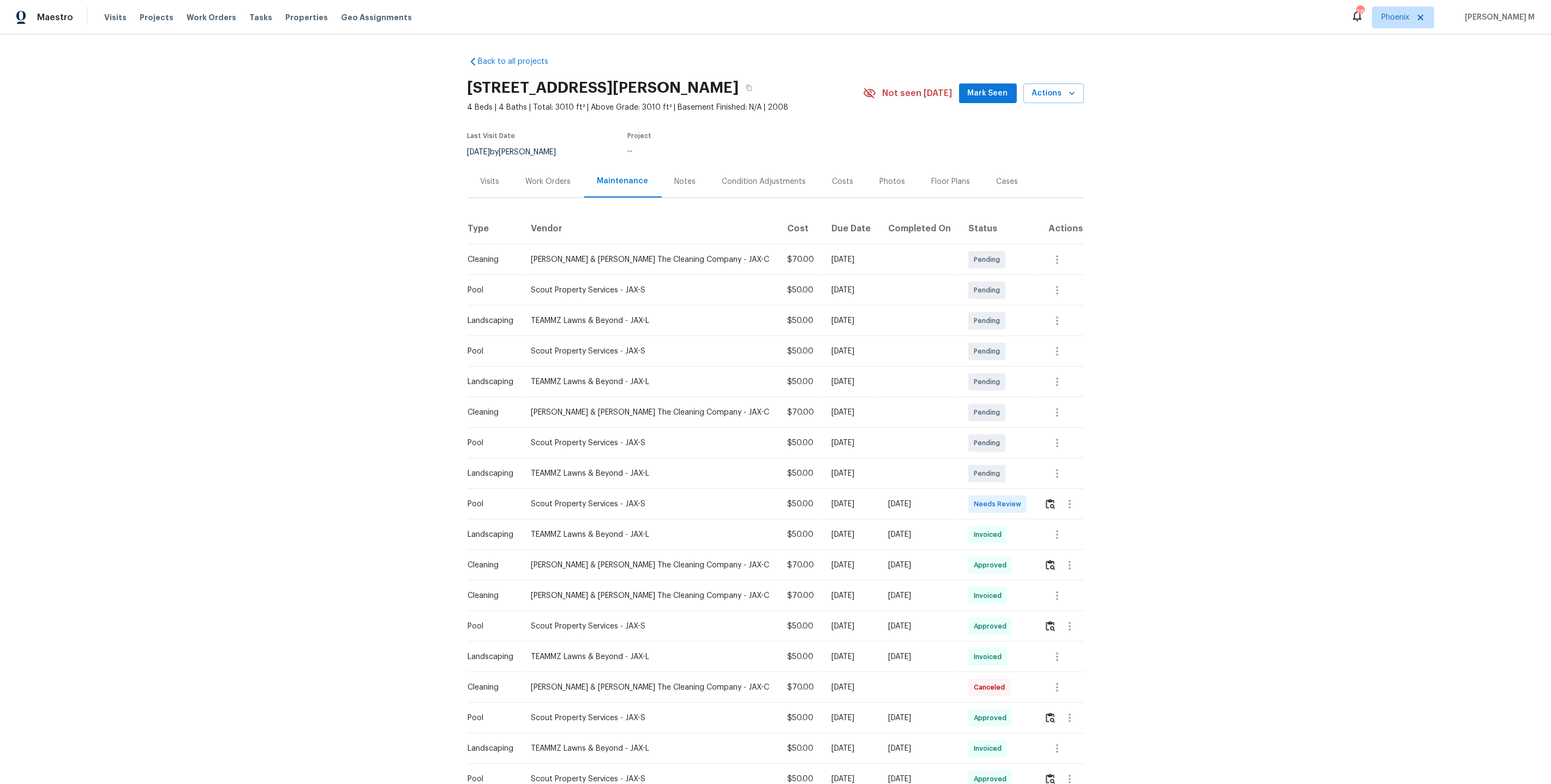
click at [1086, 474] on div "Back to all projects [STREET_ADDRESS][PERSON_NAME] 4 Beds | 4 Baths | Total: 30…" at bounding box center [775, 409] width 1551 height 750
click at [1053, 564] on button "button" at bounding box center [1051, 565] width 13 height 27
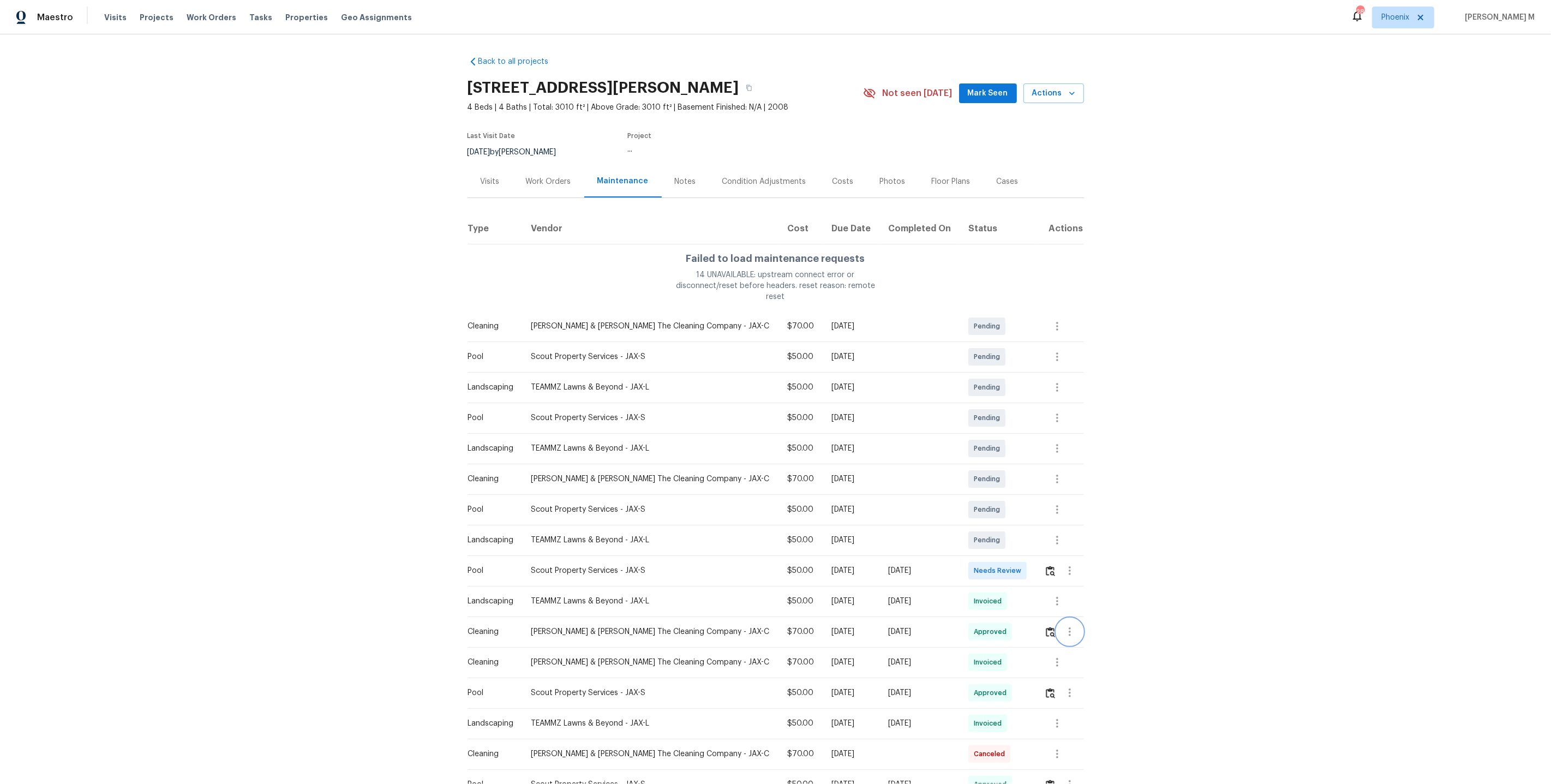
click at [1069, 627] on icon "button" at bounding box center [1070, 631] width 2 height 9
click at [1068, 612] on li "Message vendor" at bounding box center [1093, 615] width 76 height 18
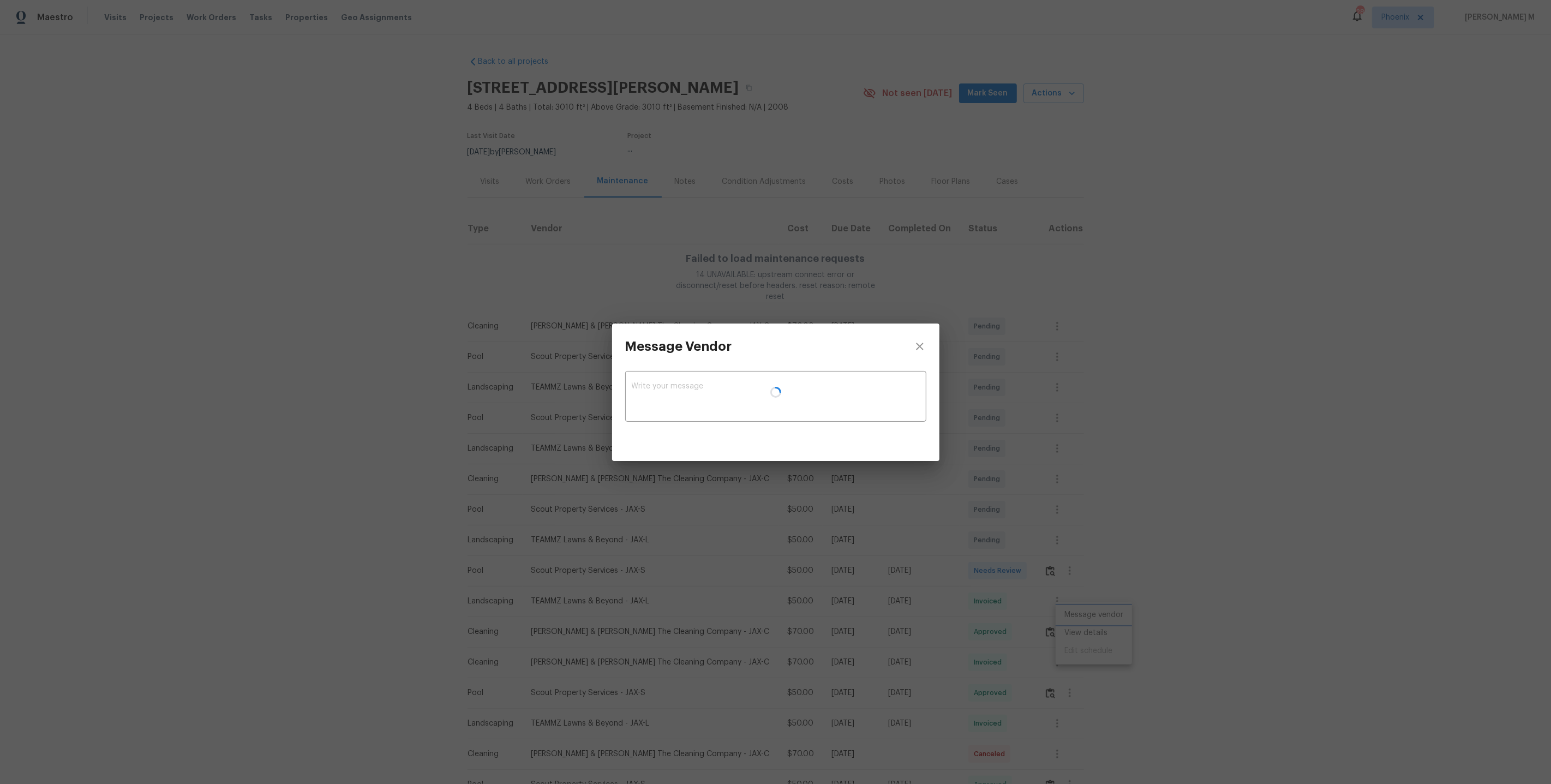
click at [1069, 642] on div "Message Vendor x ​" at bounding box center [775, 392] width 1551 height 784
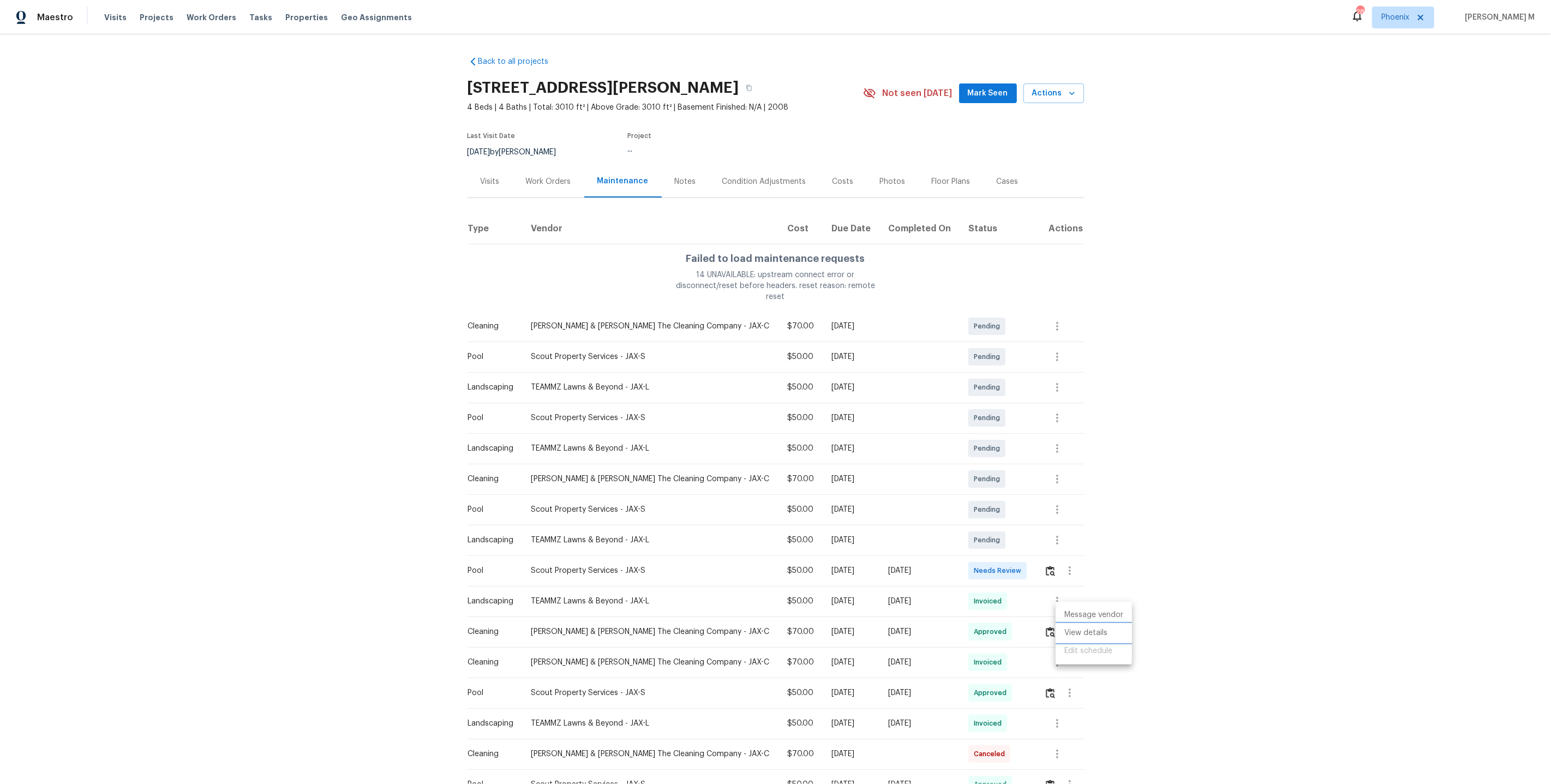
click at [1075, 640] on li "View details" at bounding box center [1093, 633] width 76 height 18
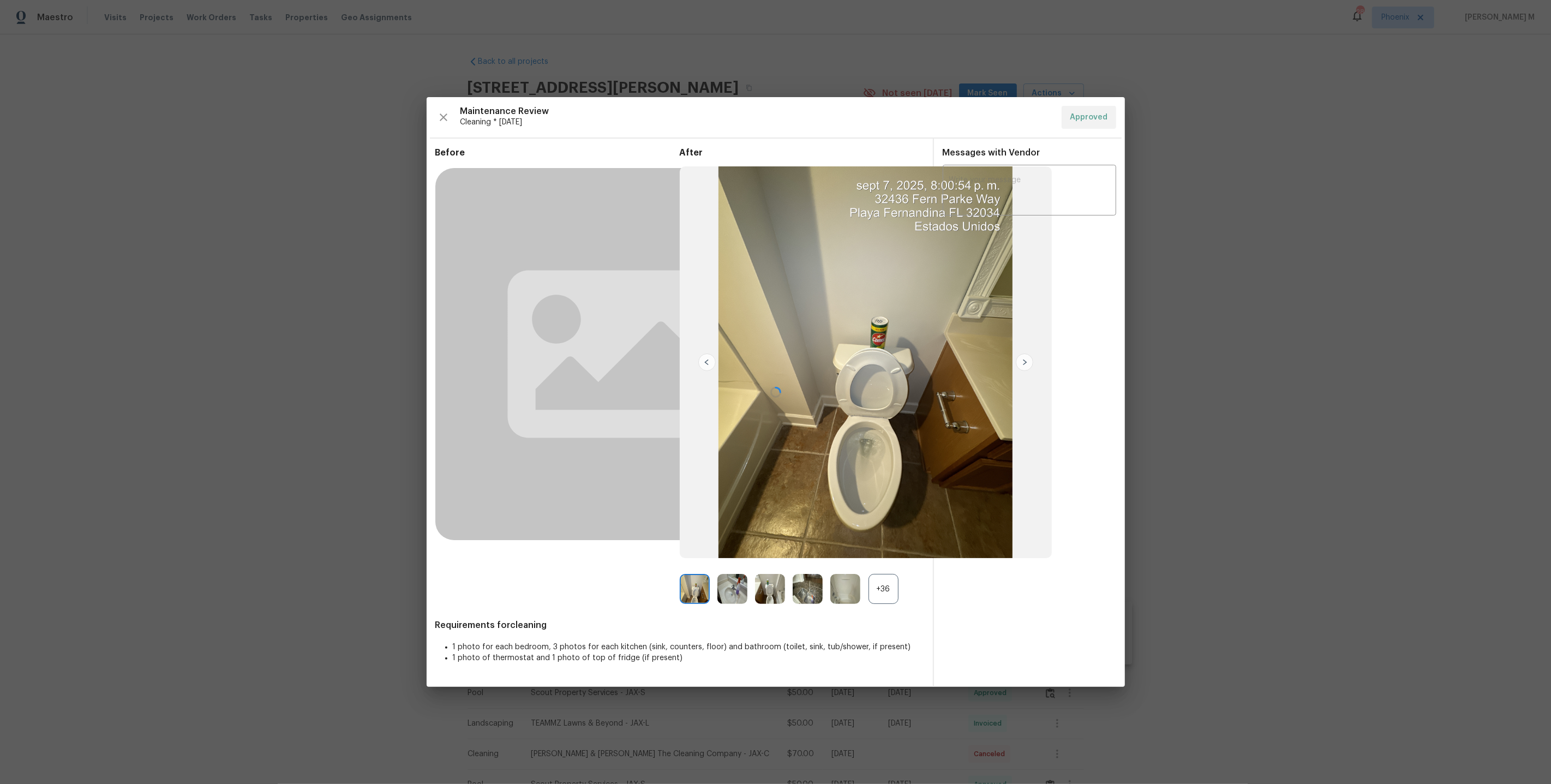
click at [882, 594] on div at bounding box center [776, 391] width 698 height 589
click at [881, 591] on div at bounding box center [776, 391] width 698 height 589
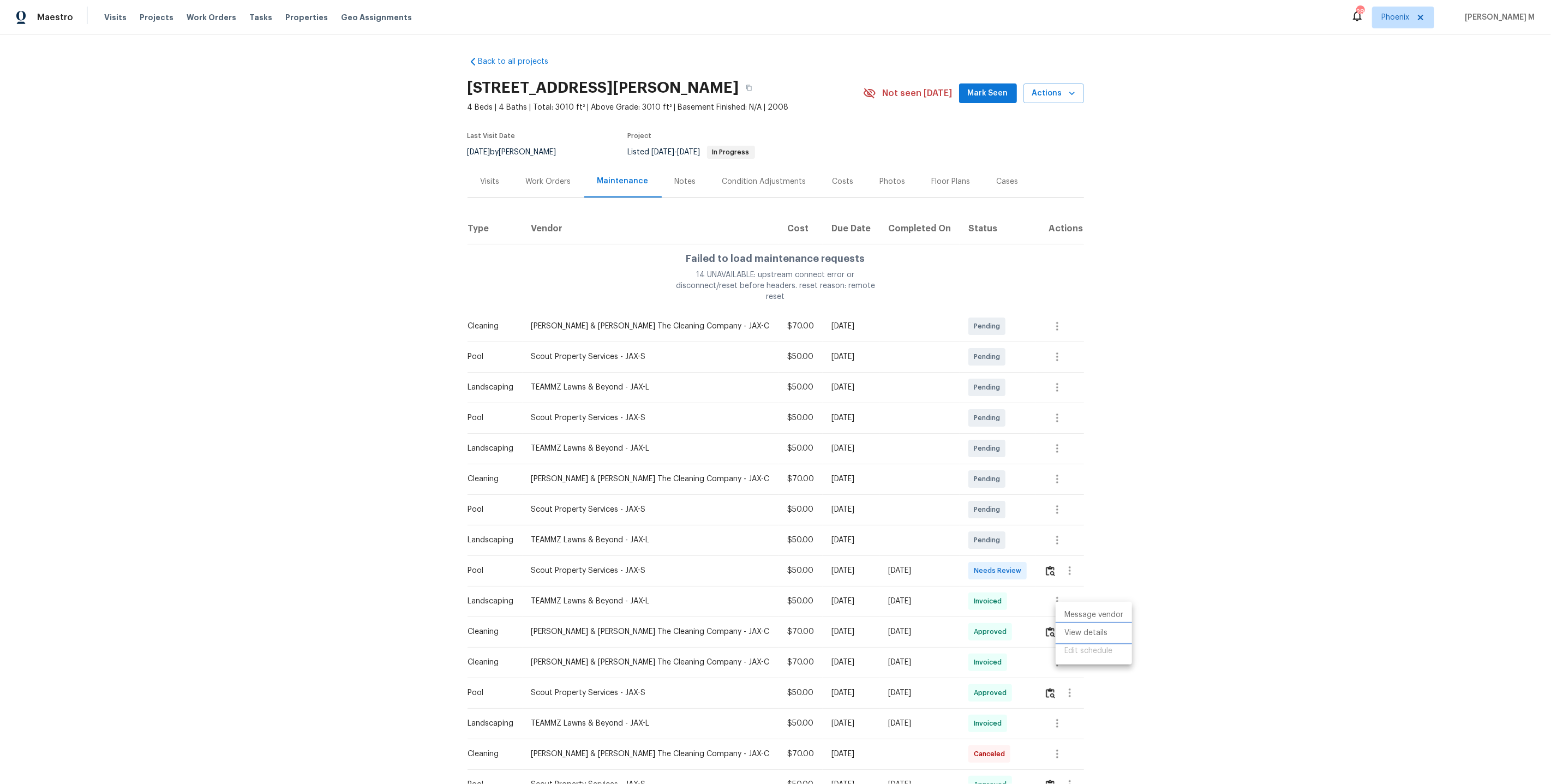
click at [1083, 627] on li "View details" at bounding box center [1093, 633] width 76 height 18
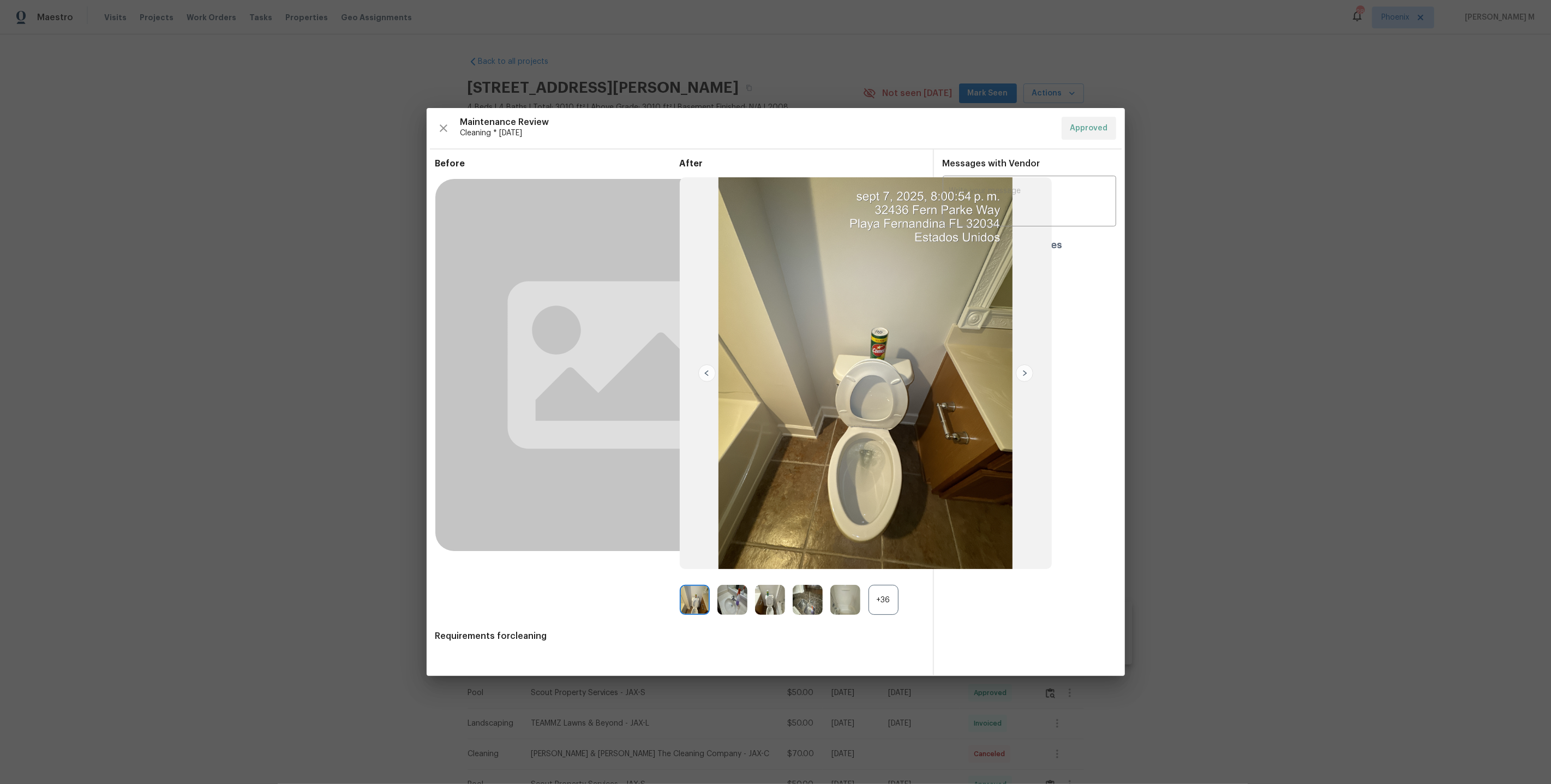
click at [894, 606] on div "+36" at bounding box center [883, 599] width 30 height 30
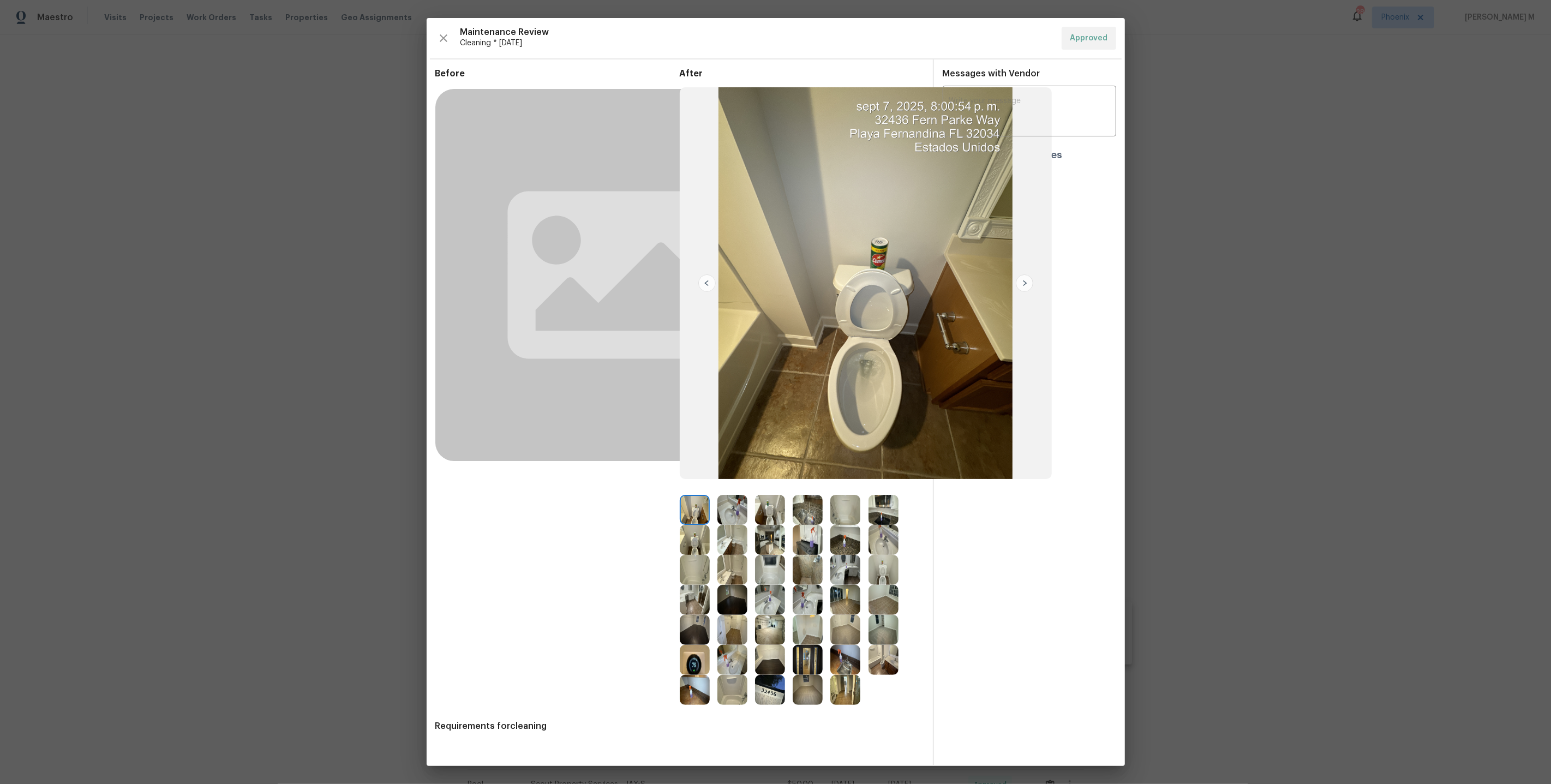
click at [772, 566] on img at bounding box center [770, 569] width 30 height 30
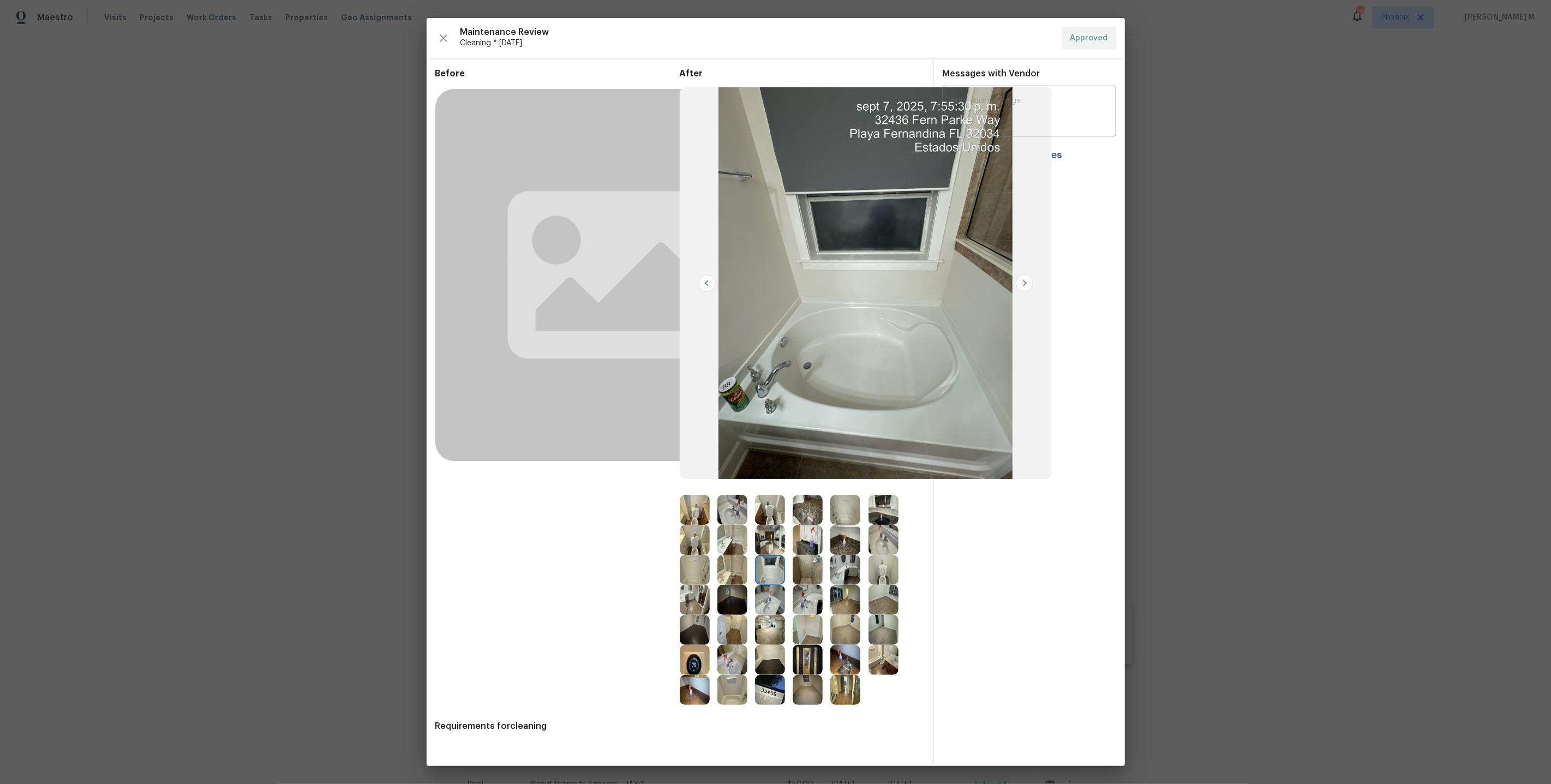
click at [690, 654] on img at bounding box center [694, 659] width 30 height 30
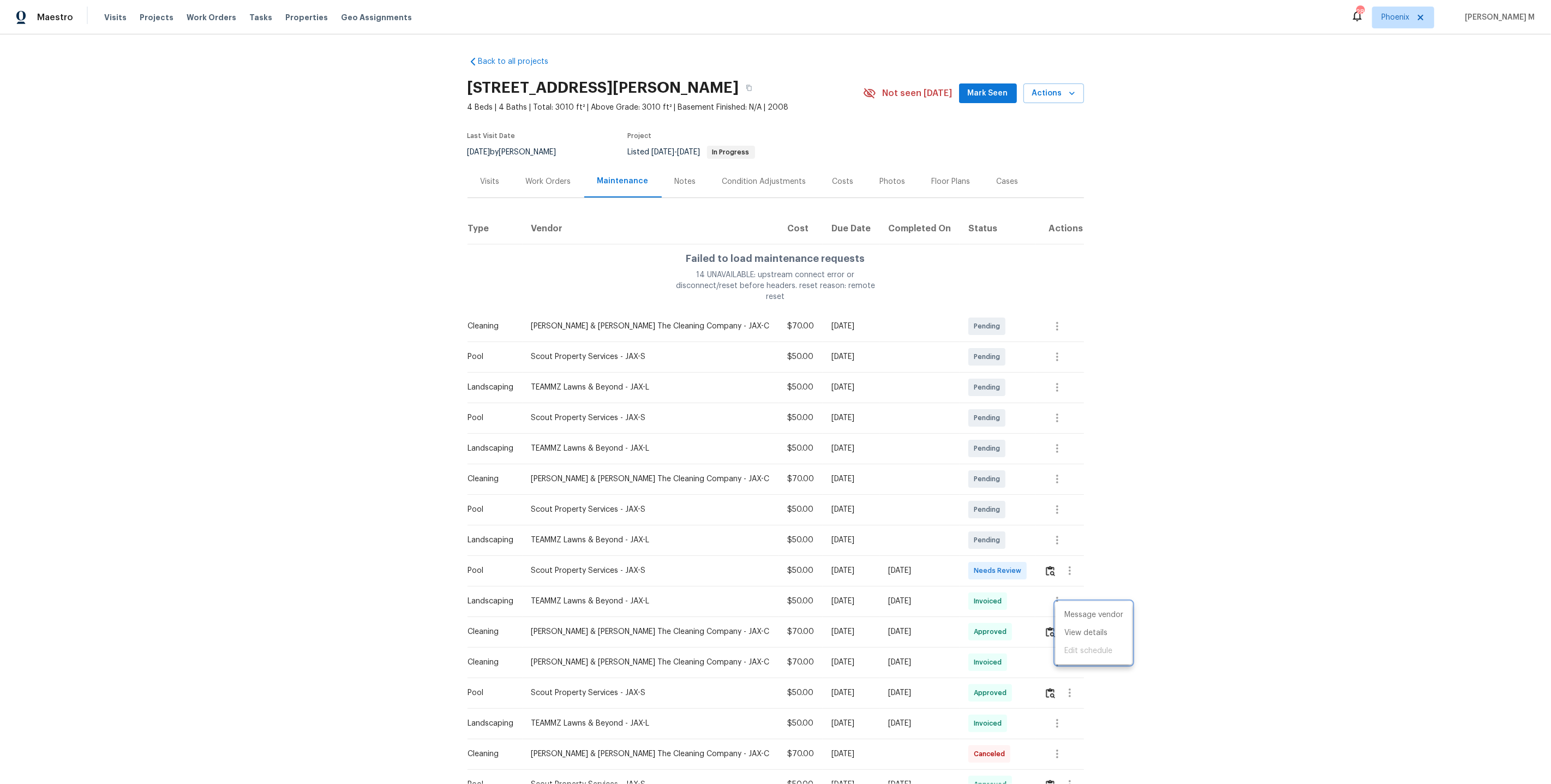
click at [535, 169] on div at bounding box center [775, 392] width 1551 height 784
click at [535, 181] on div "Work Orders" at bounding box center [548, 182] width 45 height 11
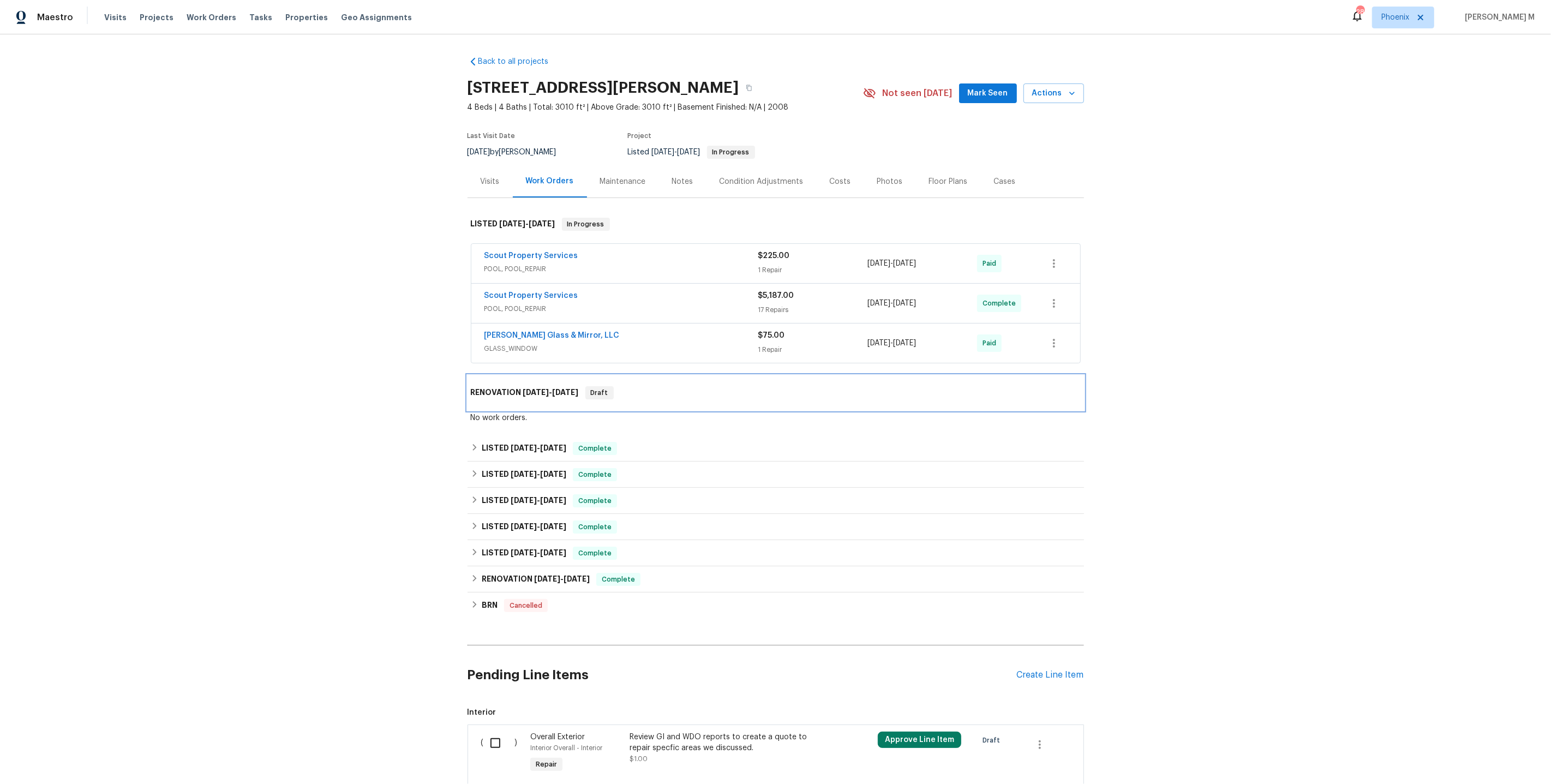
click at [503, 393] on div "RENOVATION 2/24/25 - 2/27/25 Draft" at bounding box center [776, 393] width 617 height 35
click at [495, 442] on h6 "LISTED 6/18/25 - 6/23/25" at bounding box center [524, 448] width 84 height 13
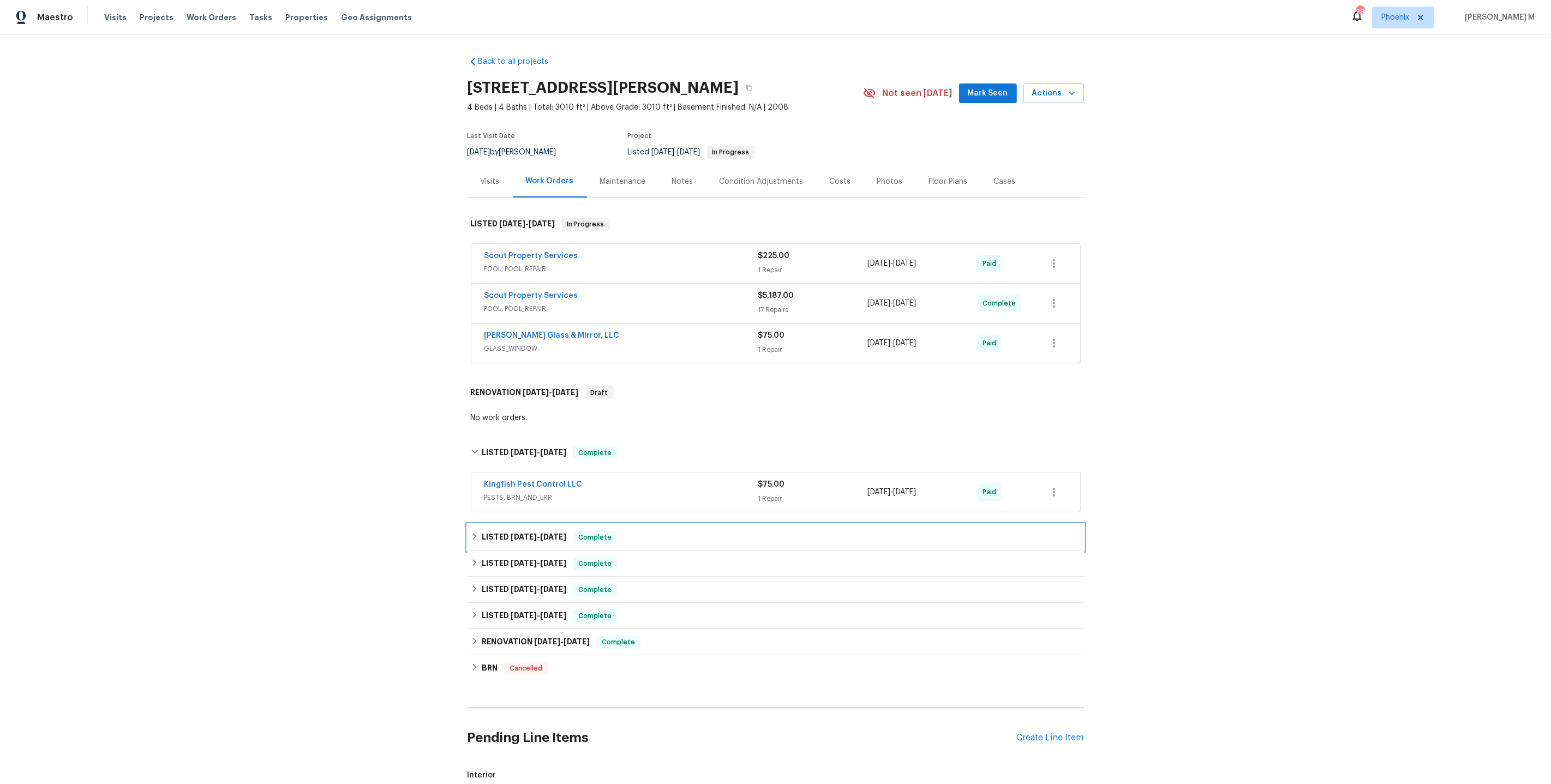
click at [511, 533] on span "6/18/25" at bounding box center [524, 536] width 27 height 8
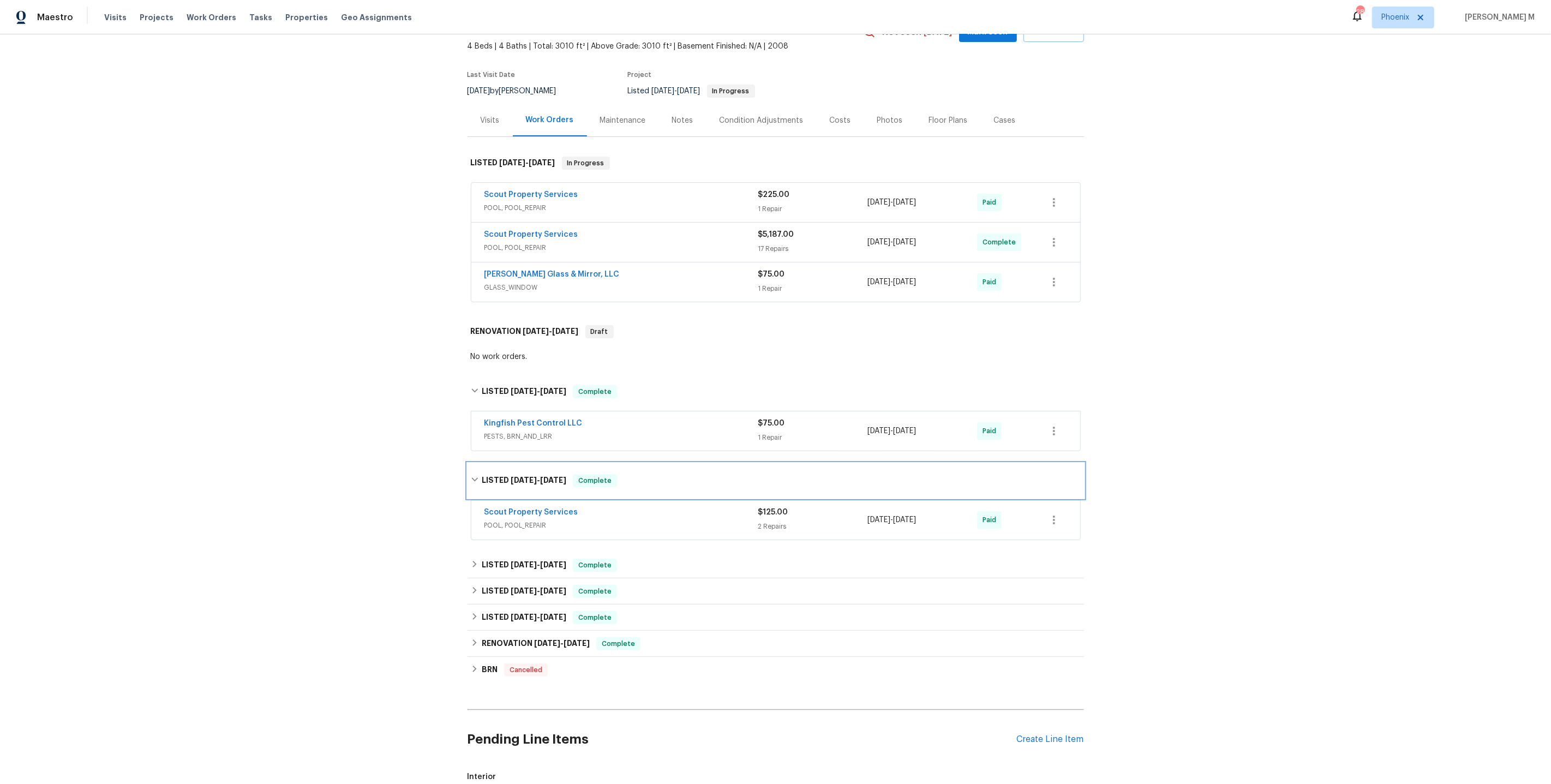
scroll to position [74, 0]
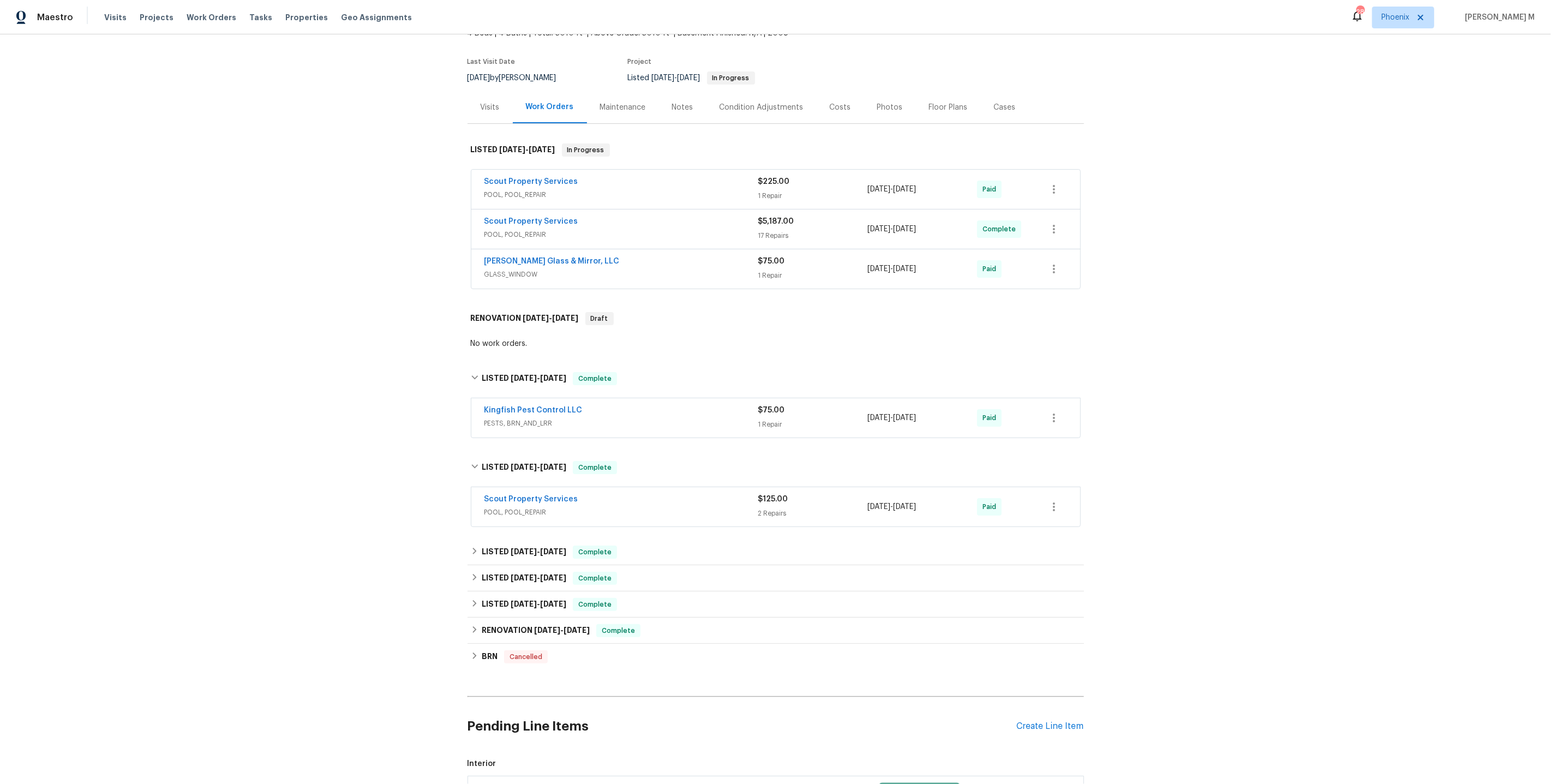
click at [508, 523] on div "Back to all projects 32436 Fern Parke Way, Fernandina Beach, FL 32034 4 Beds | …" at bounding box center [776, 414] width 617 height 882
click at [508, 545] on h6 "LISTED 3/28/25 - 3/31/25" at bounding box center [524, 552] width 84 height 13
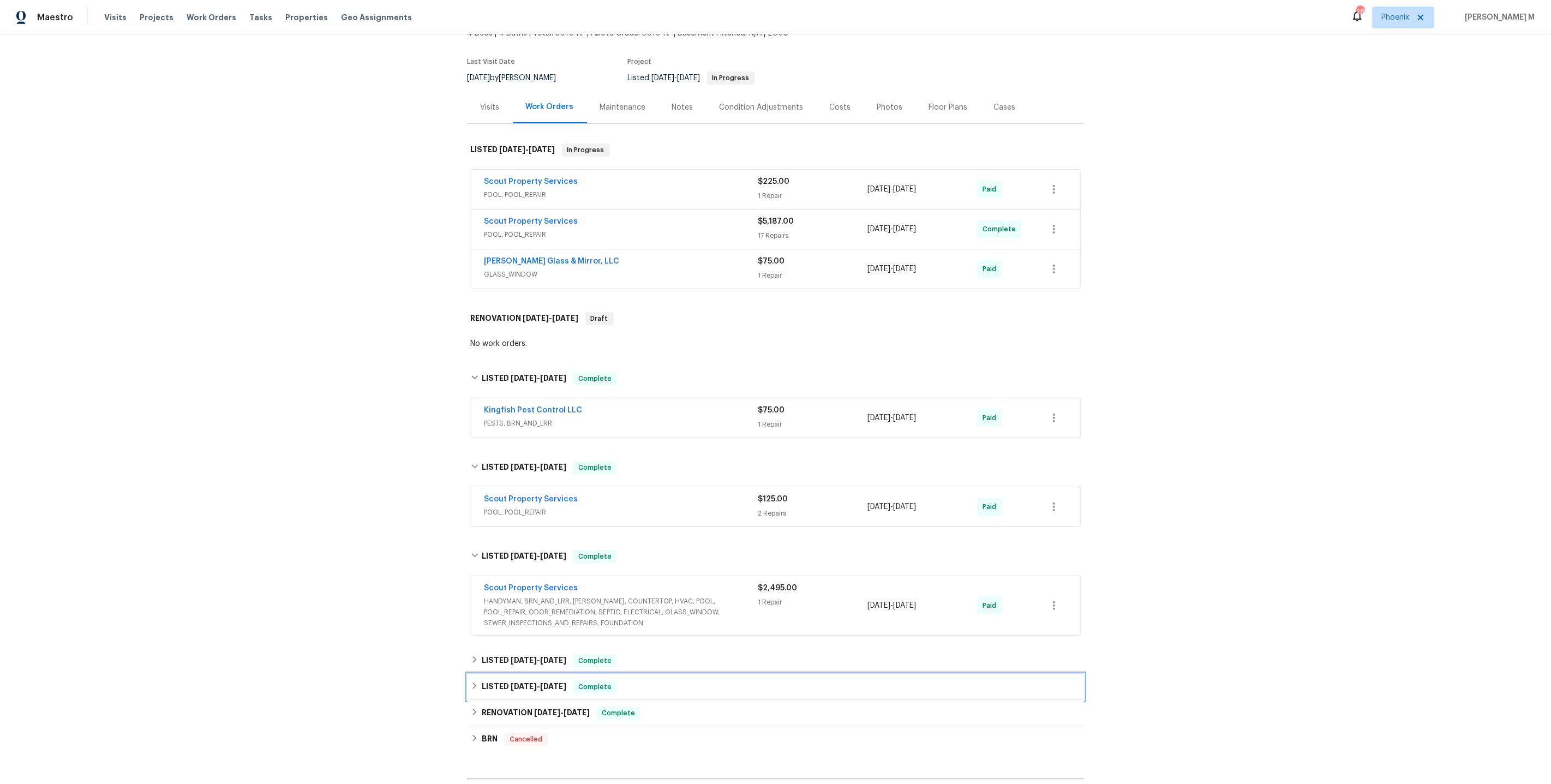
click at [508, 674] on div "LISTED 1/7/25 - 1/8/25 Complete" at bounding box center [776, 687] width 617 height 27
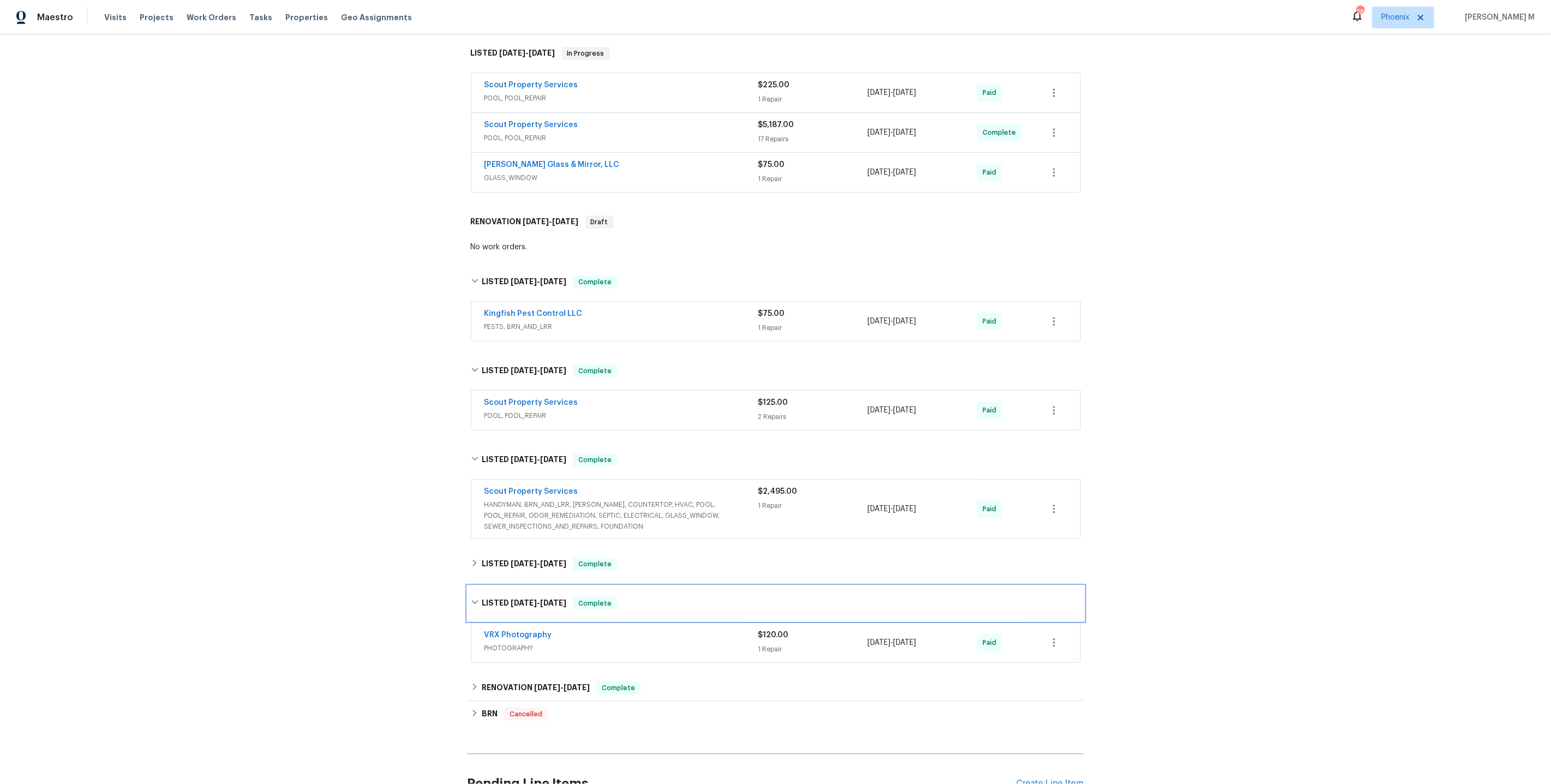
scroll to position [173, 0]
click at [569, 508] on span "HANDYMAN, BRN_AND_LRR, WELLS, COUNTERTOP, HVAC, POOL, POOL_REPAIR, ODOR_REMEDIA…" at bounding box center [621, 513] width 274 height 33
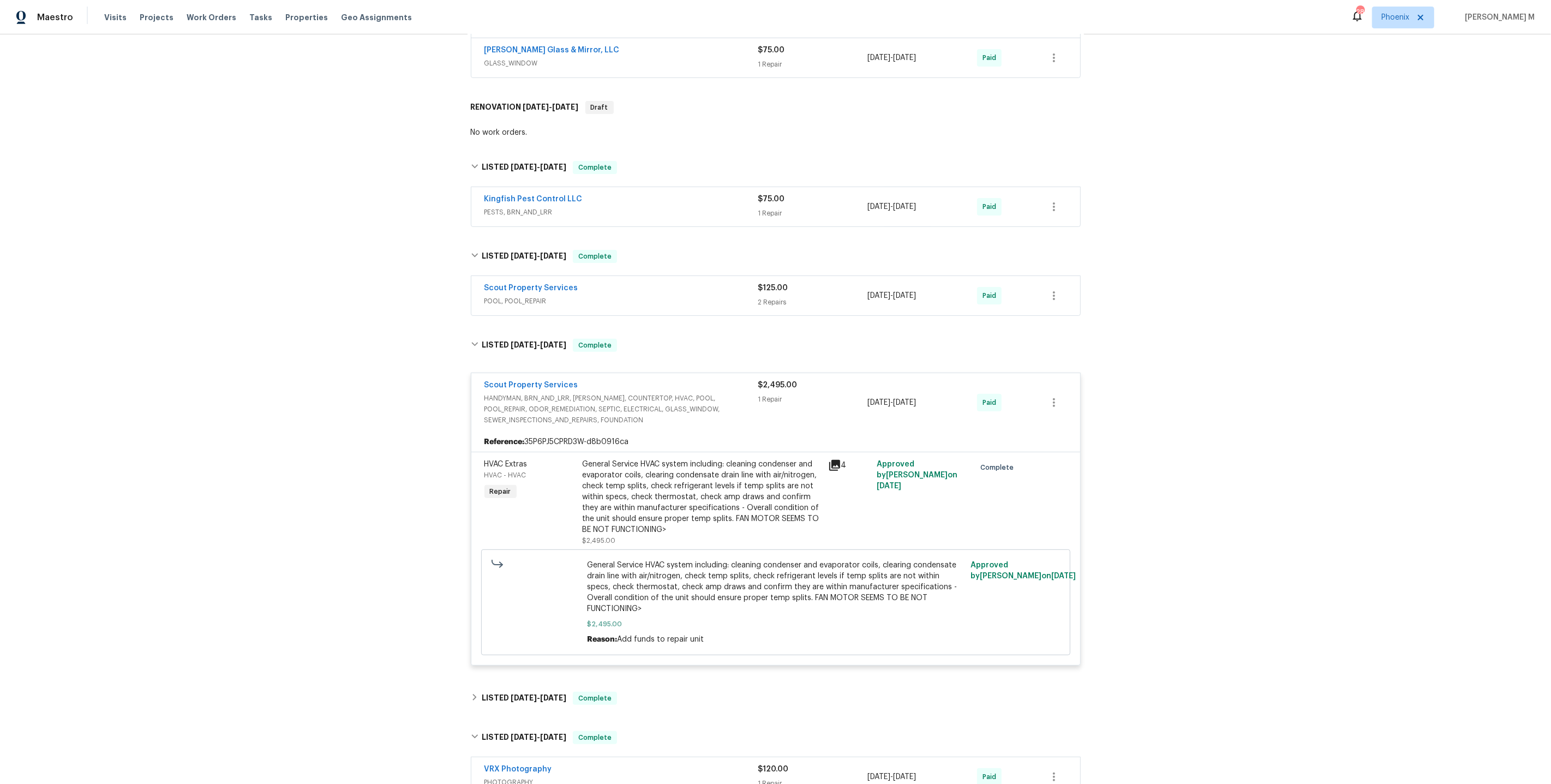
scroll to position [387, 0]
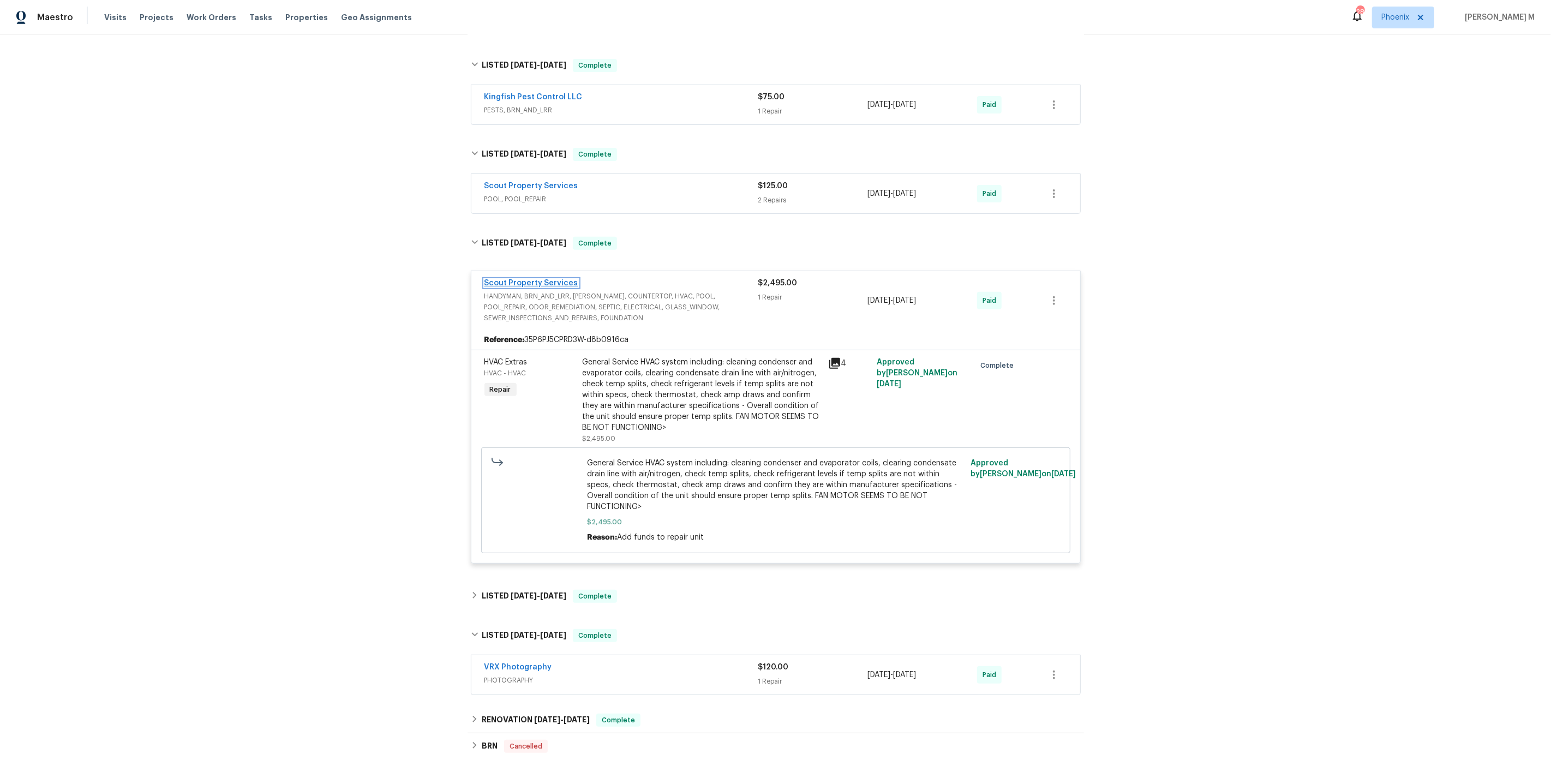
click at [553, 279] on link "Scout Property Services" at bounding box center [531, 282] width 94 height 8
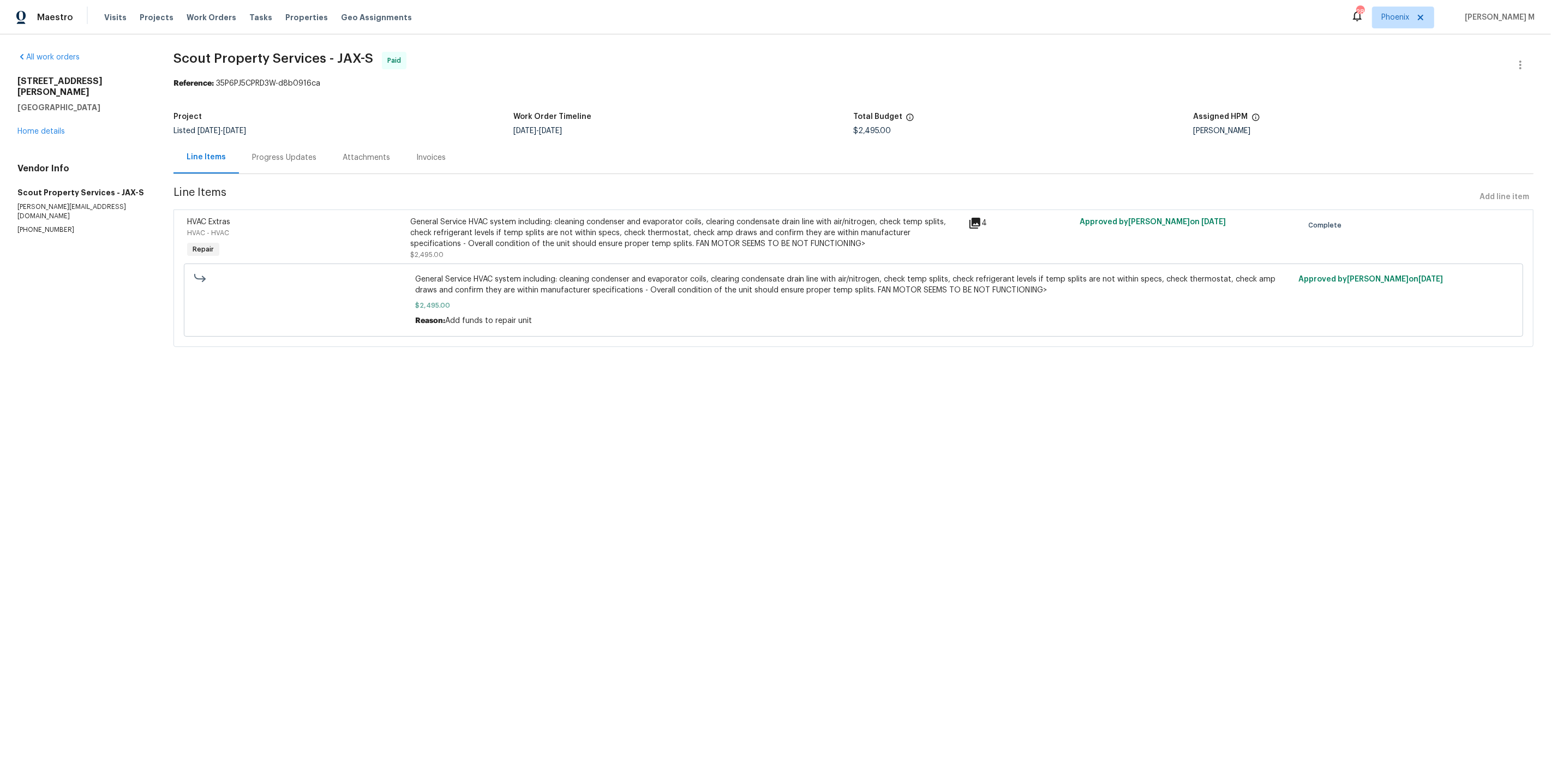
click at [269, 157] on div "Progress Updates" at bounding box center [284, 158] width 64 height 11
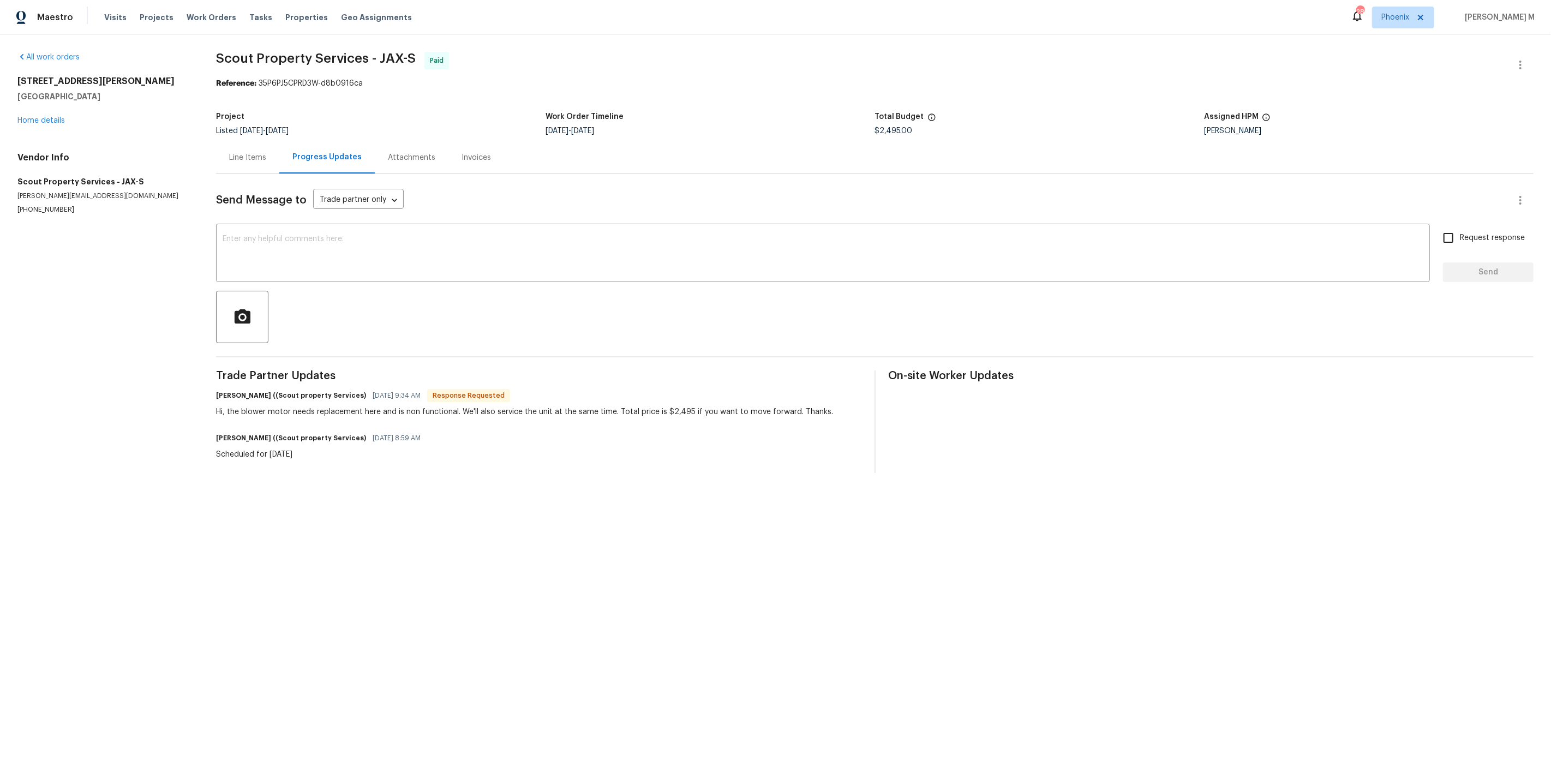
click at [253, 167] on div "Line Items" at bounding box center [248, 158] width 63 height 32
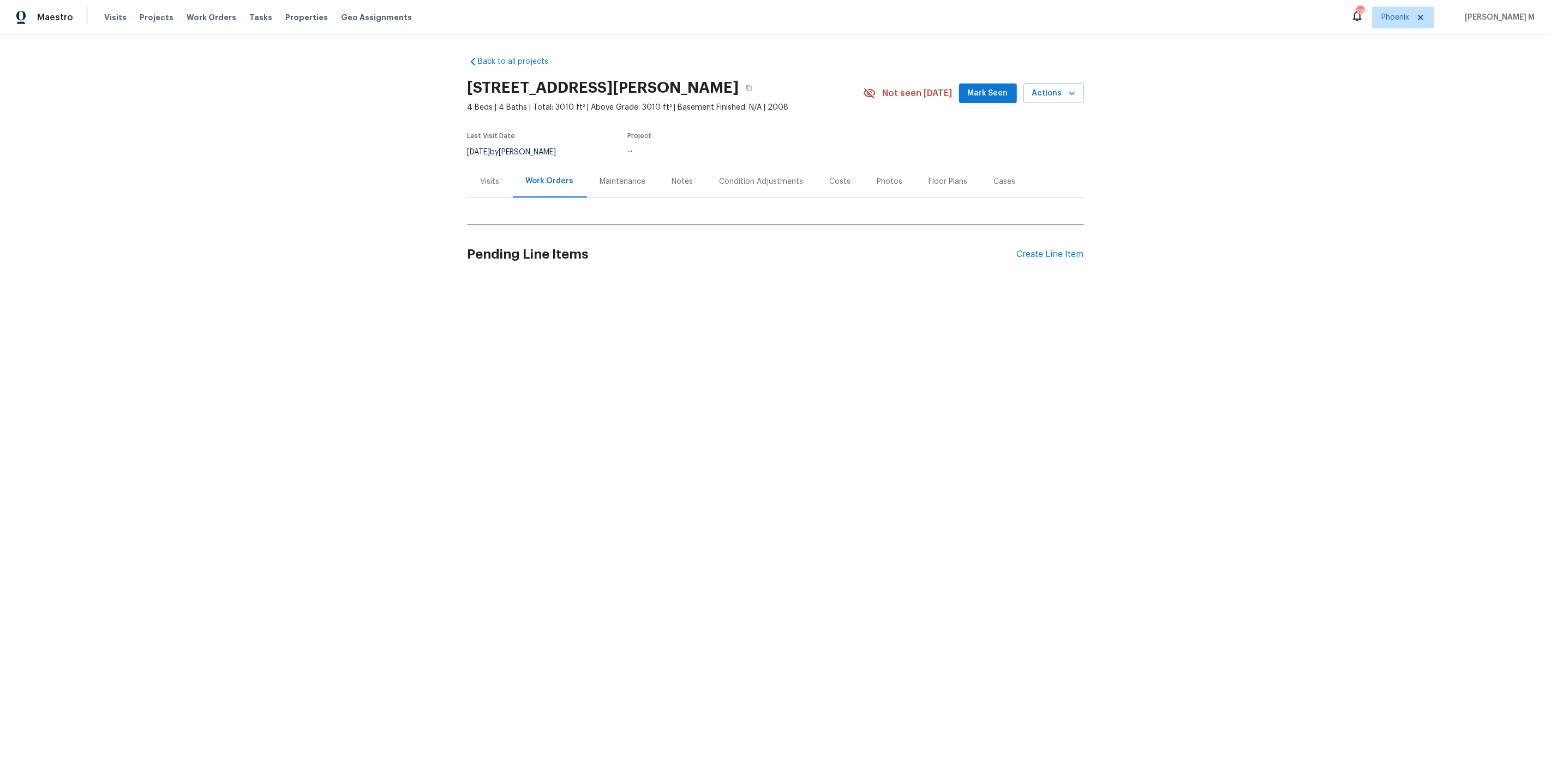
click at [602, 188] on div "Maintenance" at bounding box center [623, 181] width 72 height 32
click at [569, 190] on div "Work Orders" at bounding box center [548, 181] width 71 height 32
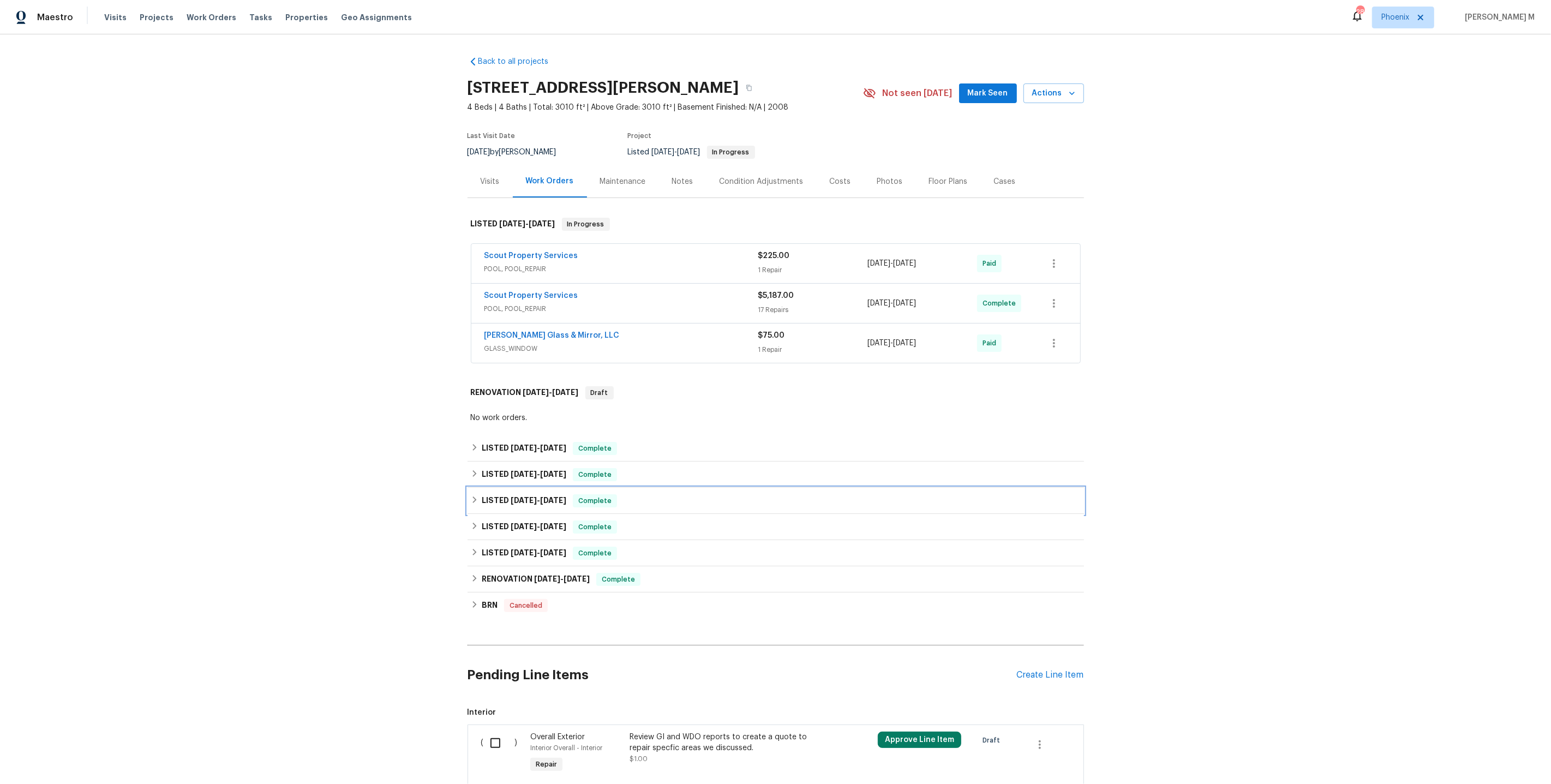
click at [516, 501] on div "LISTED [DATE] - [DATE] Complete" at bounding box center [776, 501] width 617 height 27
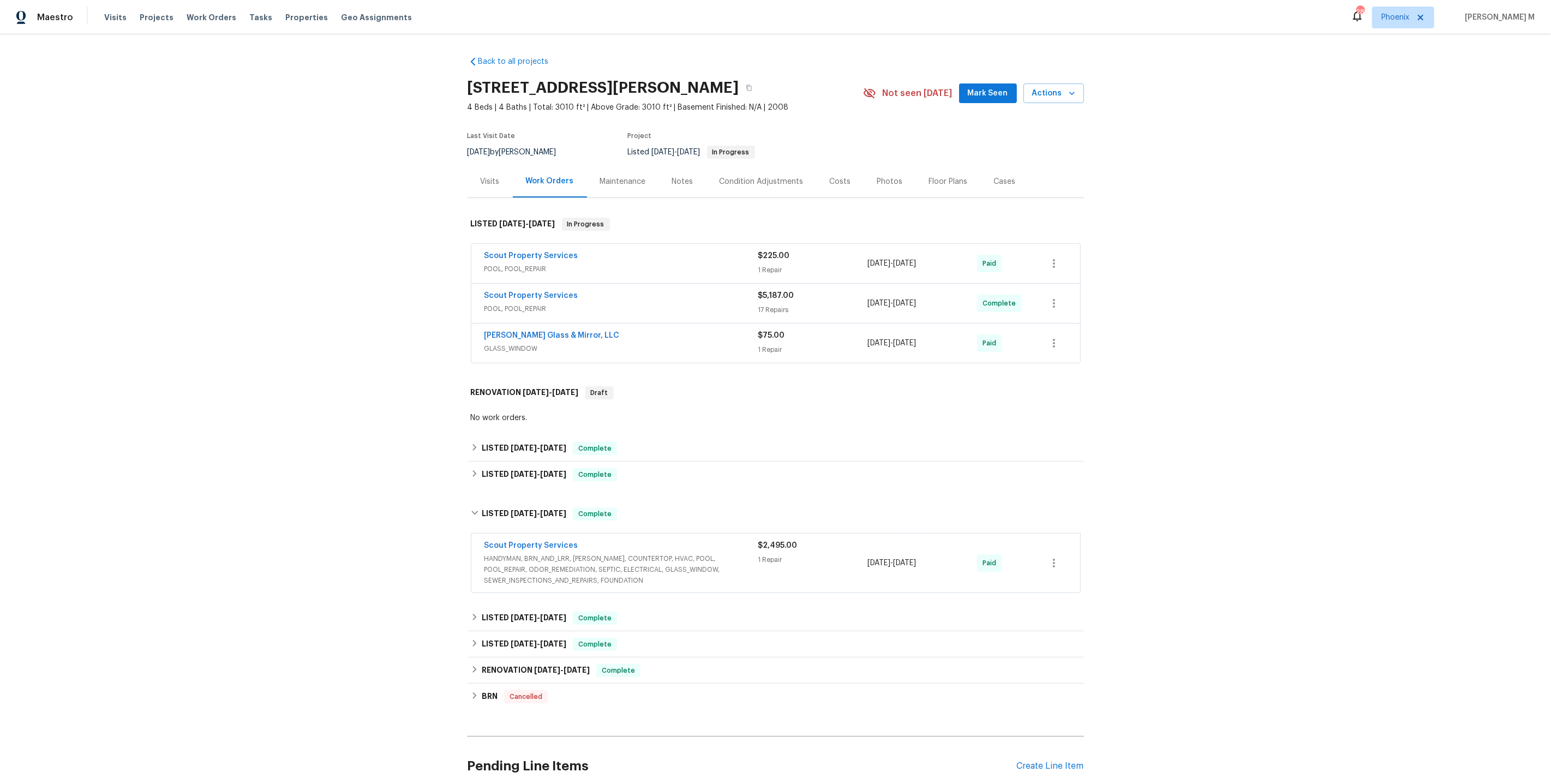
click at [537, 592] on div "Back to all projects [STREET_ADDRESS][PERSON_NAME] 4 Beds | 4 Baths | Total: 30…" at bounding box center [776, 471] width 617 height 847
click at [532, 613] on div "LISTED [DATE] - [DATE] Complete" at bounding box center [776, 618] width 617 height 27
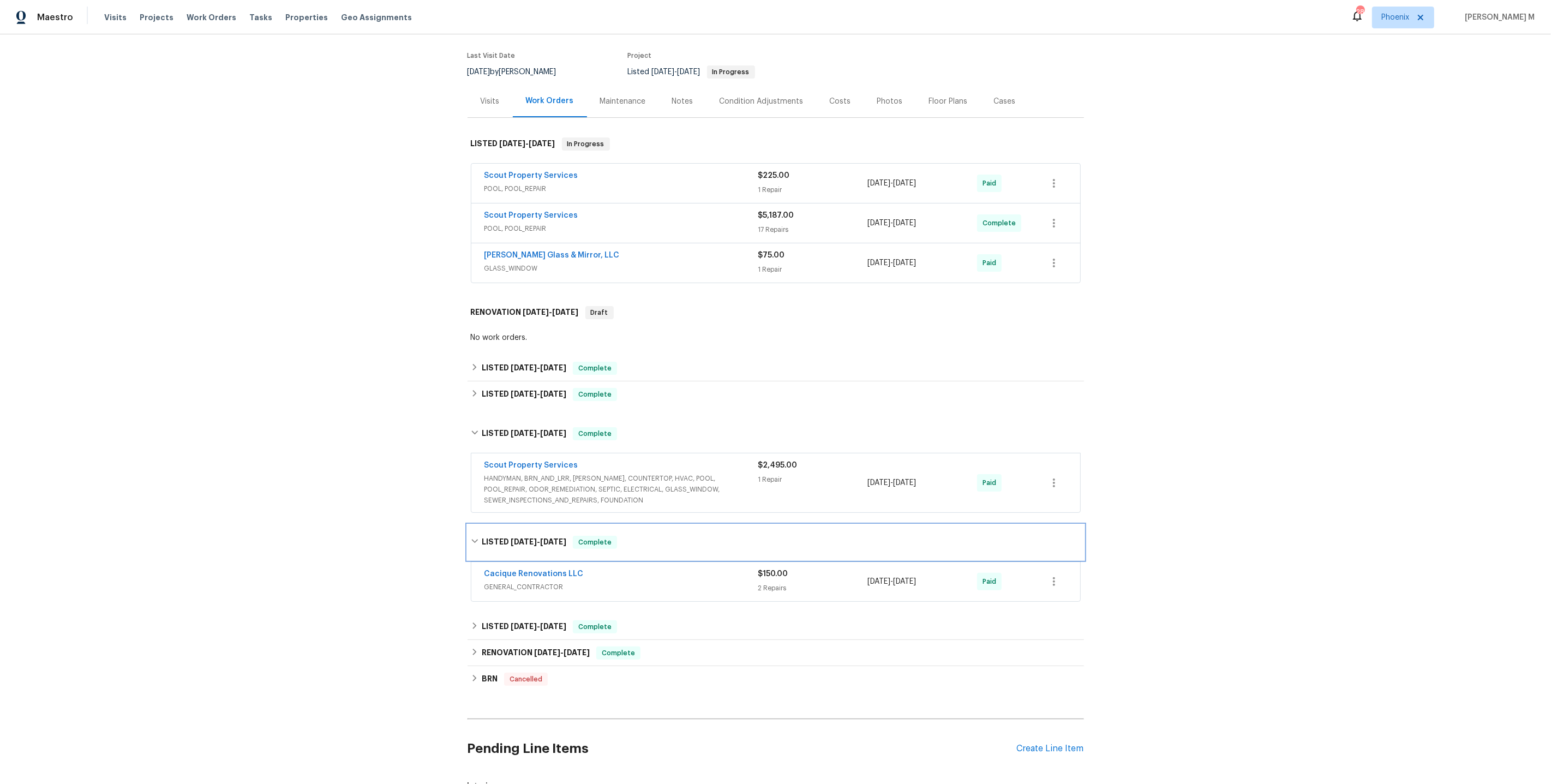
scroll to position [82, 0]
click at [516, 620] on span "[DATE]" at bounding box center [524, 624] width 27 height 8
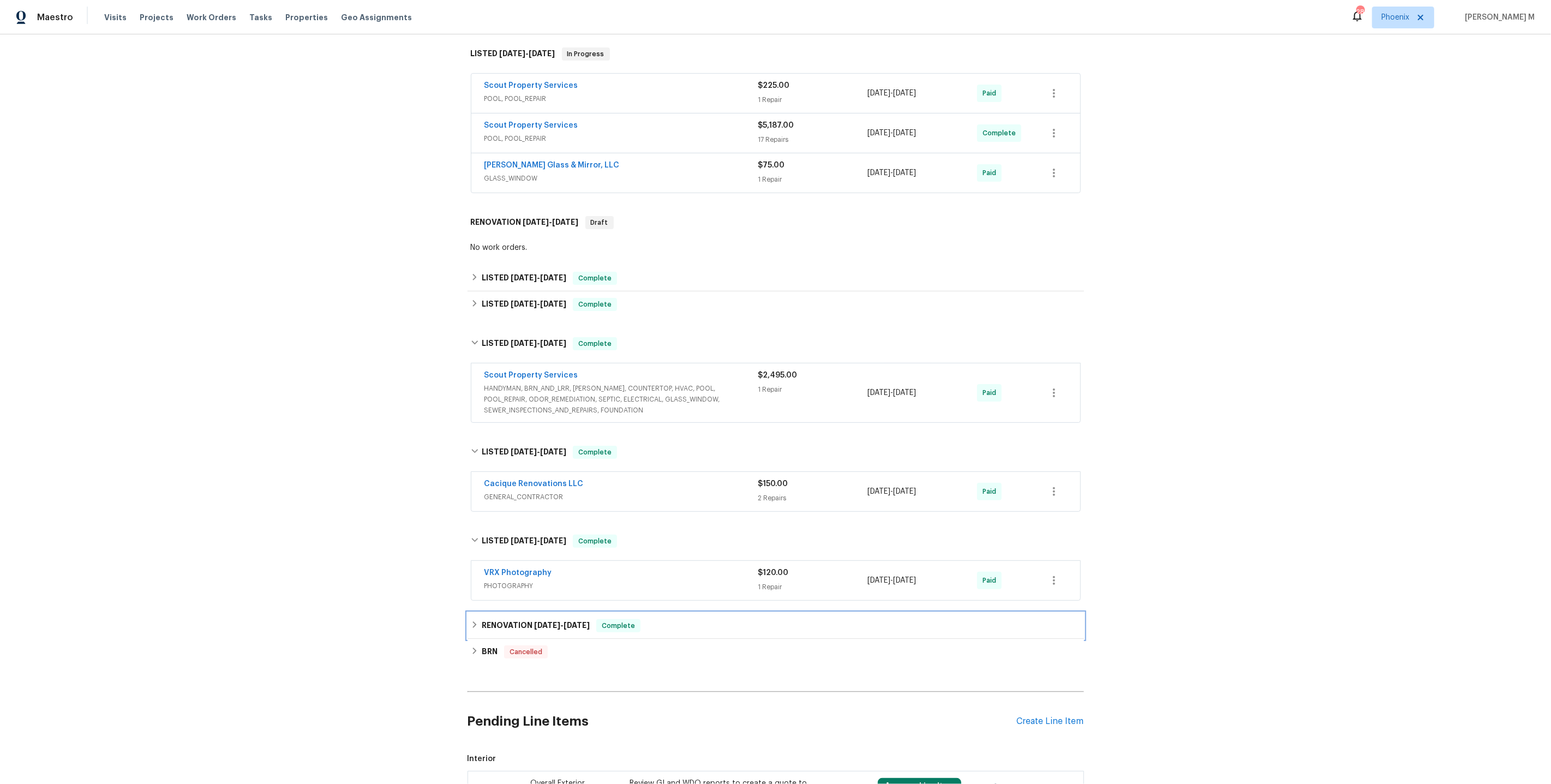
click at [512, 619] on h6 "RENOVATION [DATE] - [DATE]" at bounding box center [536, 626] width 108 height 13
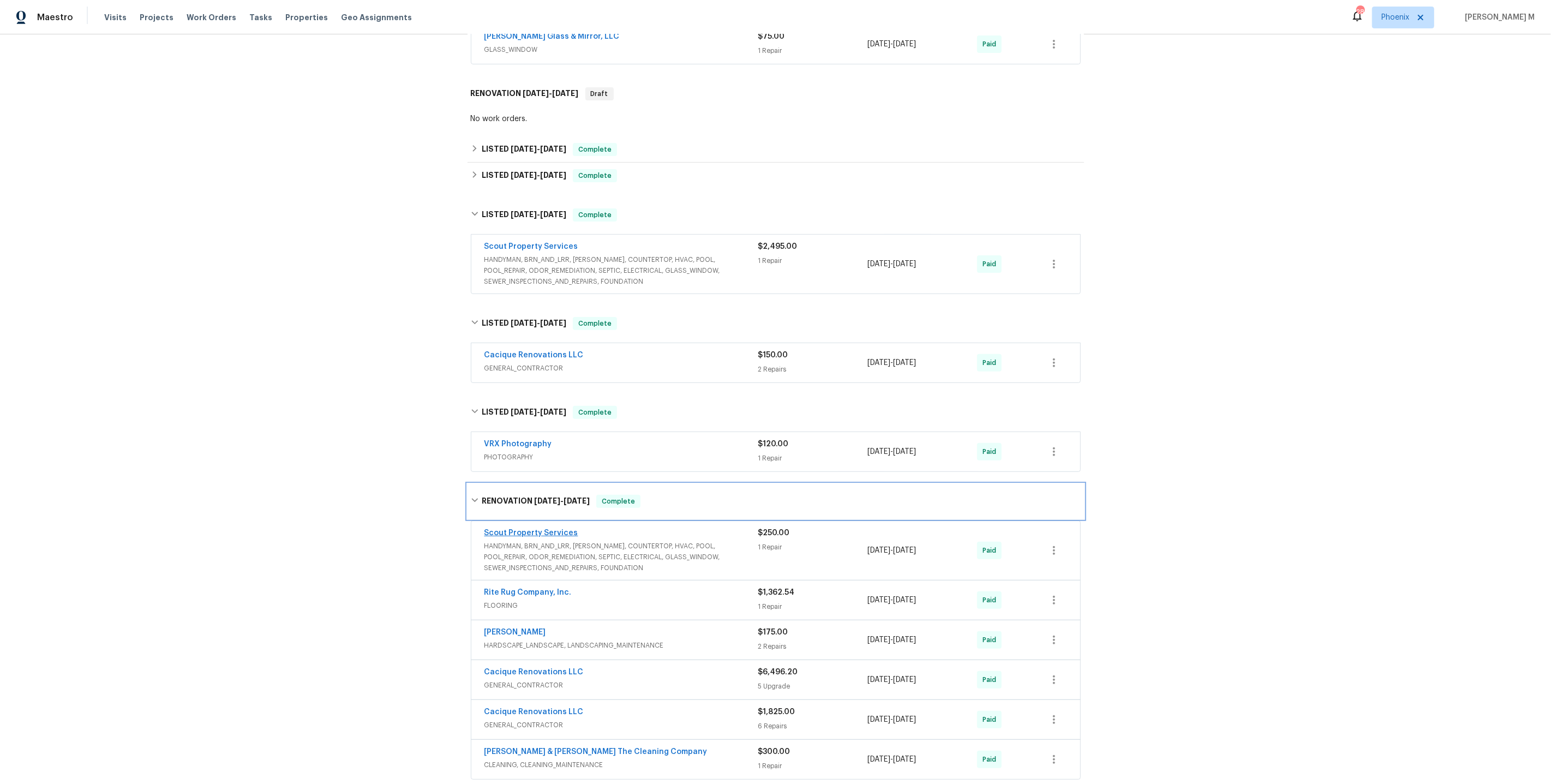
scroll to position [372, 0]
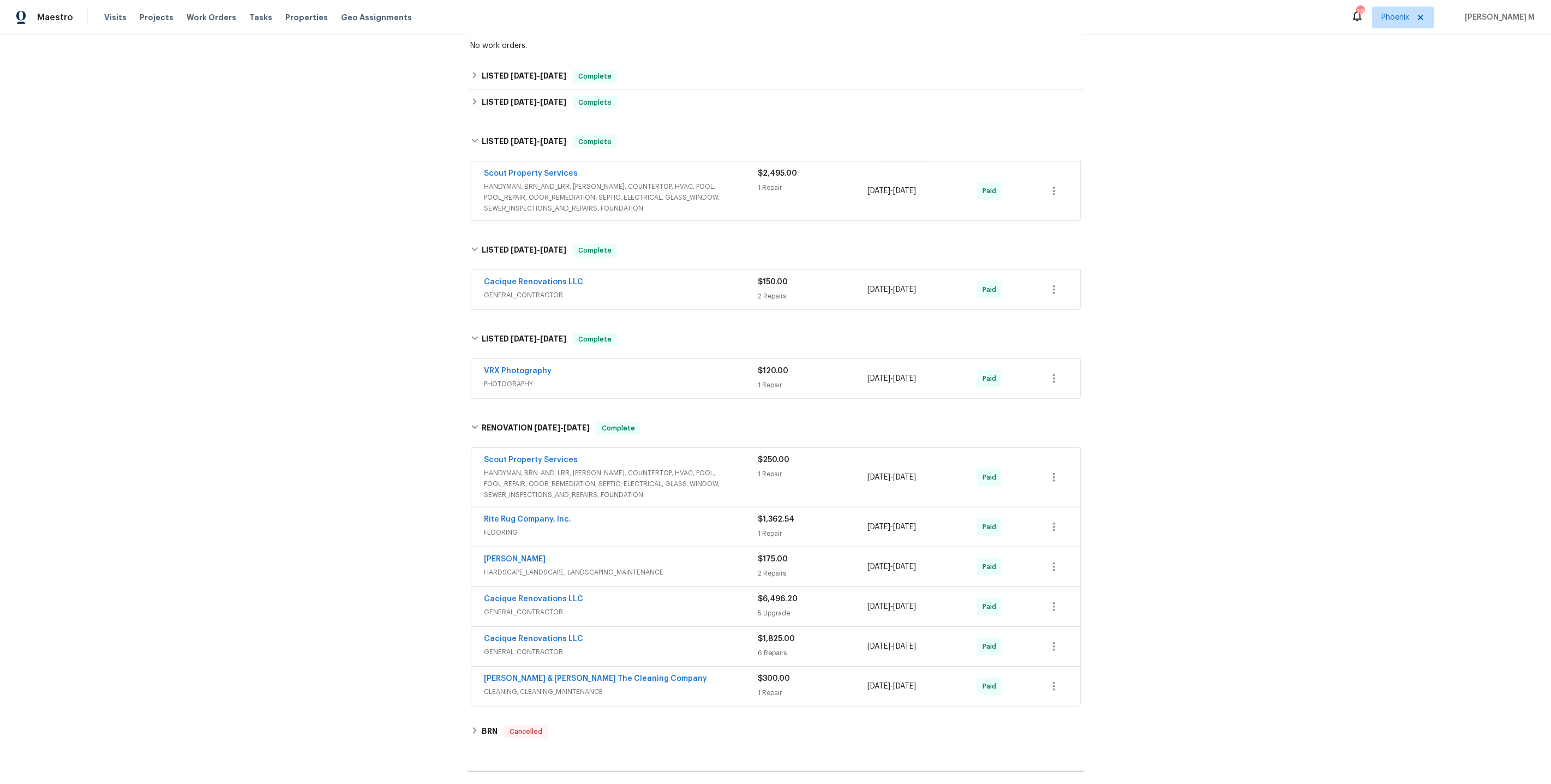
click at [570, 181] on span "HANDYMAN, BRN_AND_LRR, [PERSON_NAME], COUNTERTOP, HVAC, POOL, POOL_REPAIR, ODOR…" at bounding box center [621, 197] width 274 height 33
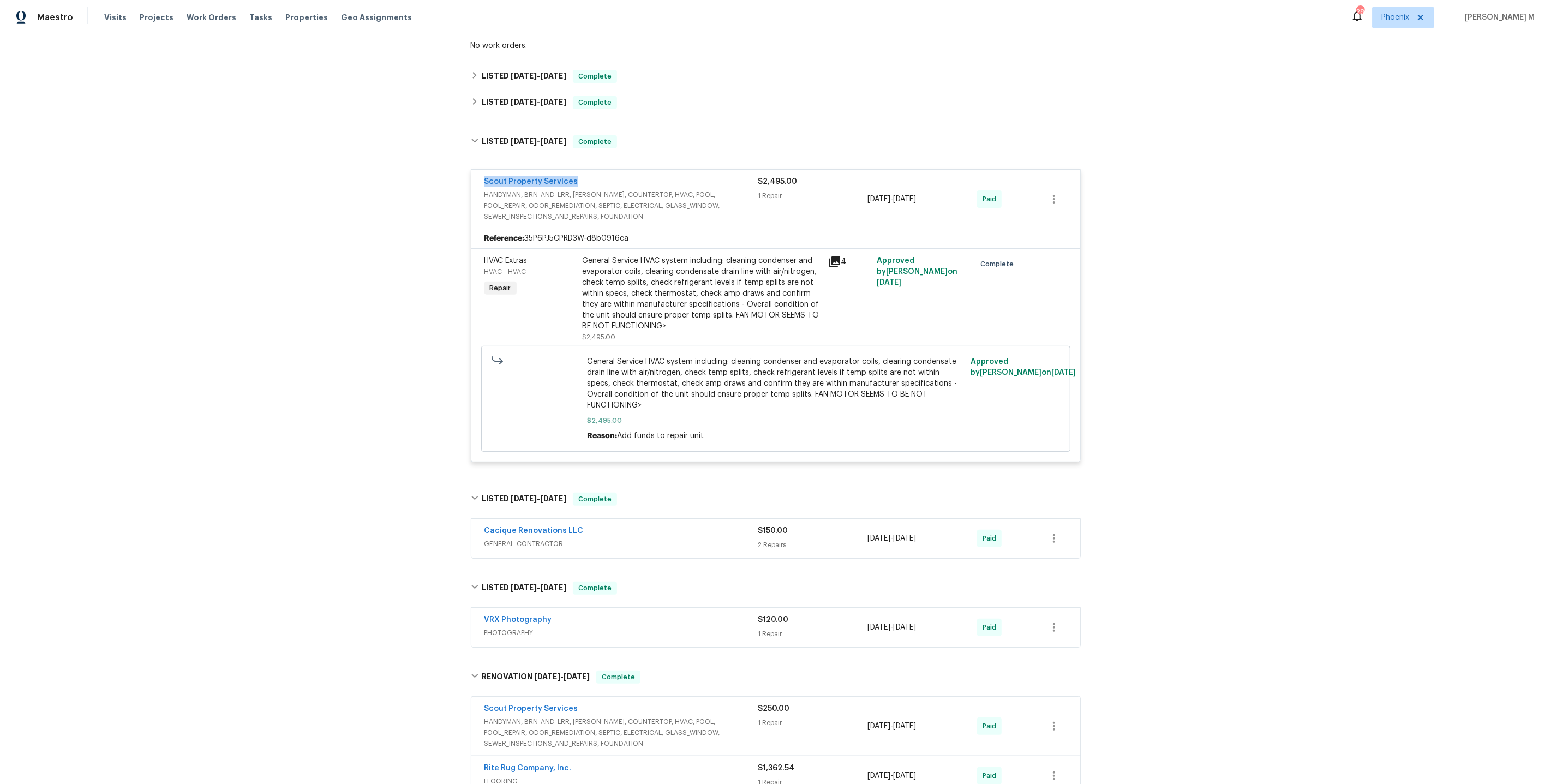
drag, startPoint x: 582, startPoint y: 174, endPoint x: 427, endPoint y: 174, distance: 155.0
click at [427, 174] on div "Back to all projects [STREET_ADDRESS][PERSON_NAME] 4 Beds | 4 Baths | Total: 30…" at bounding box center [775, 409] width 1551 height 750
copy link "Scout Property Services"
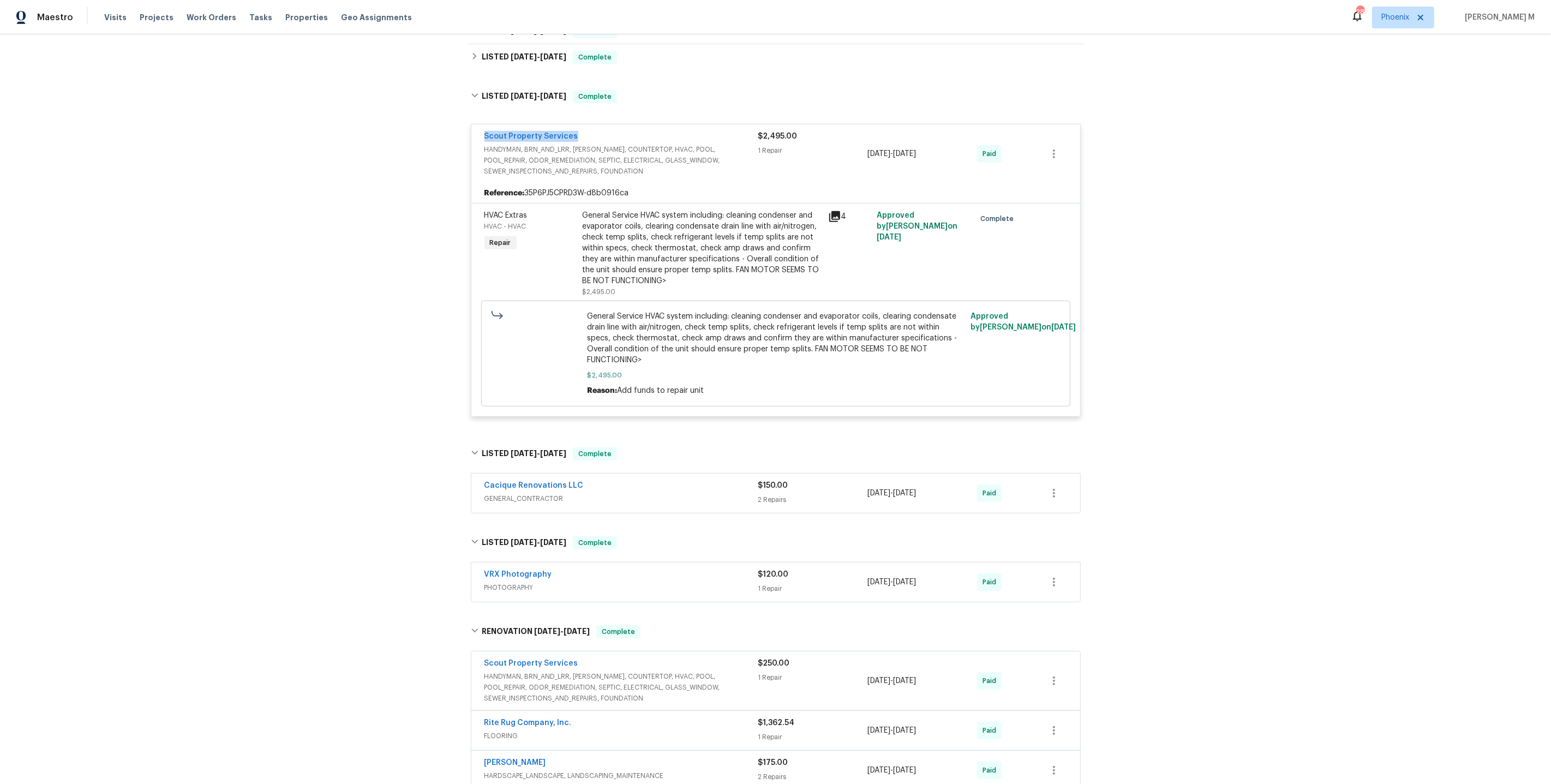
scroll to position [392, 0]
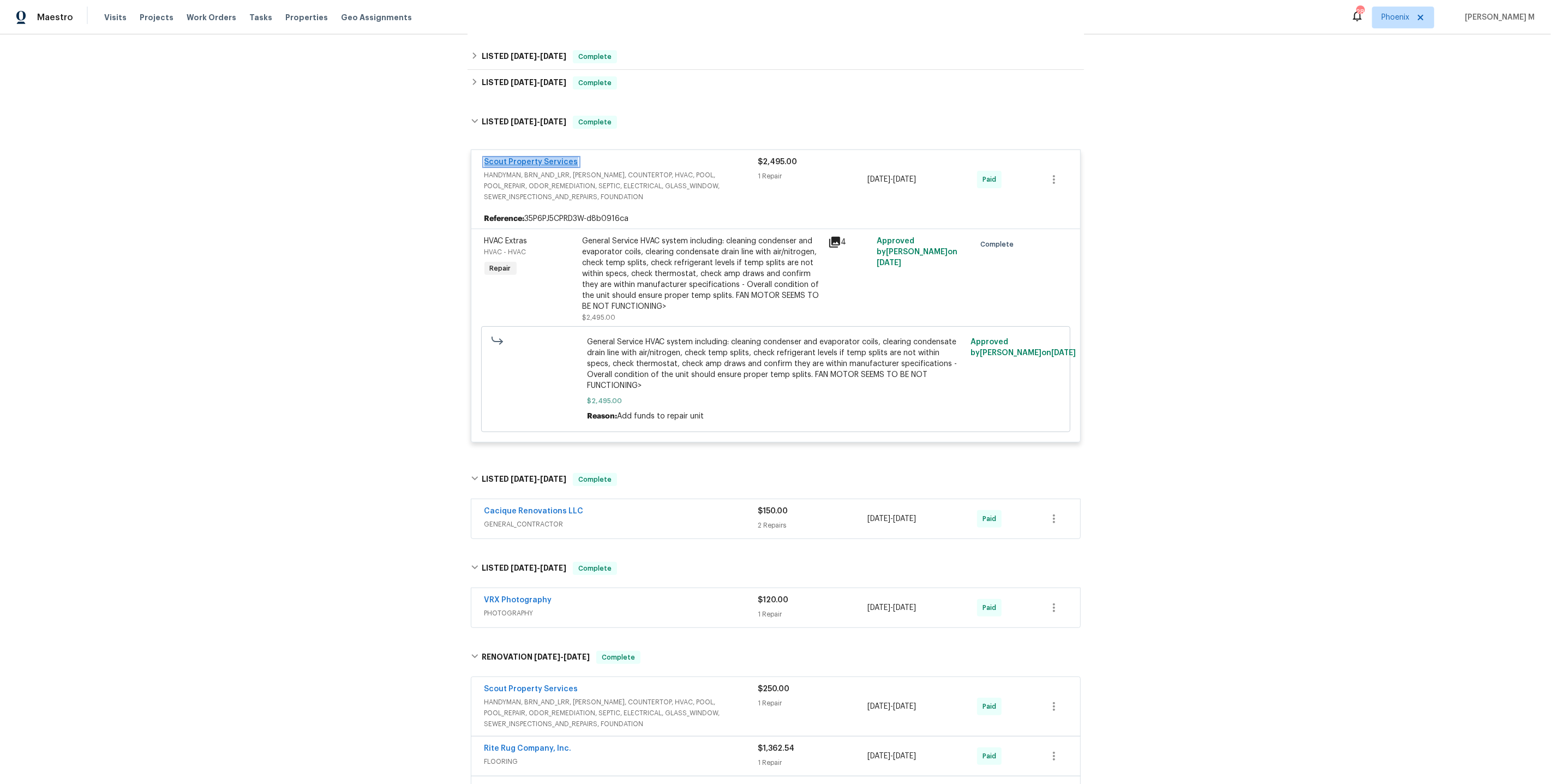
click at [544, 158] on link "Scout Property Services" at bounding box center [531, 162] width 94 height 8
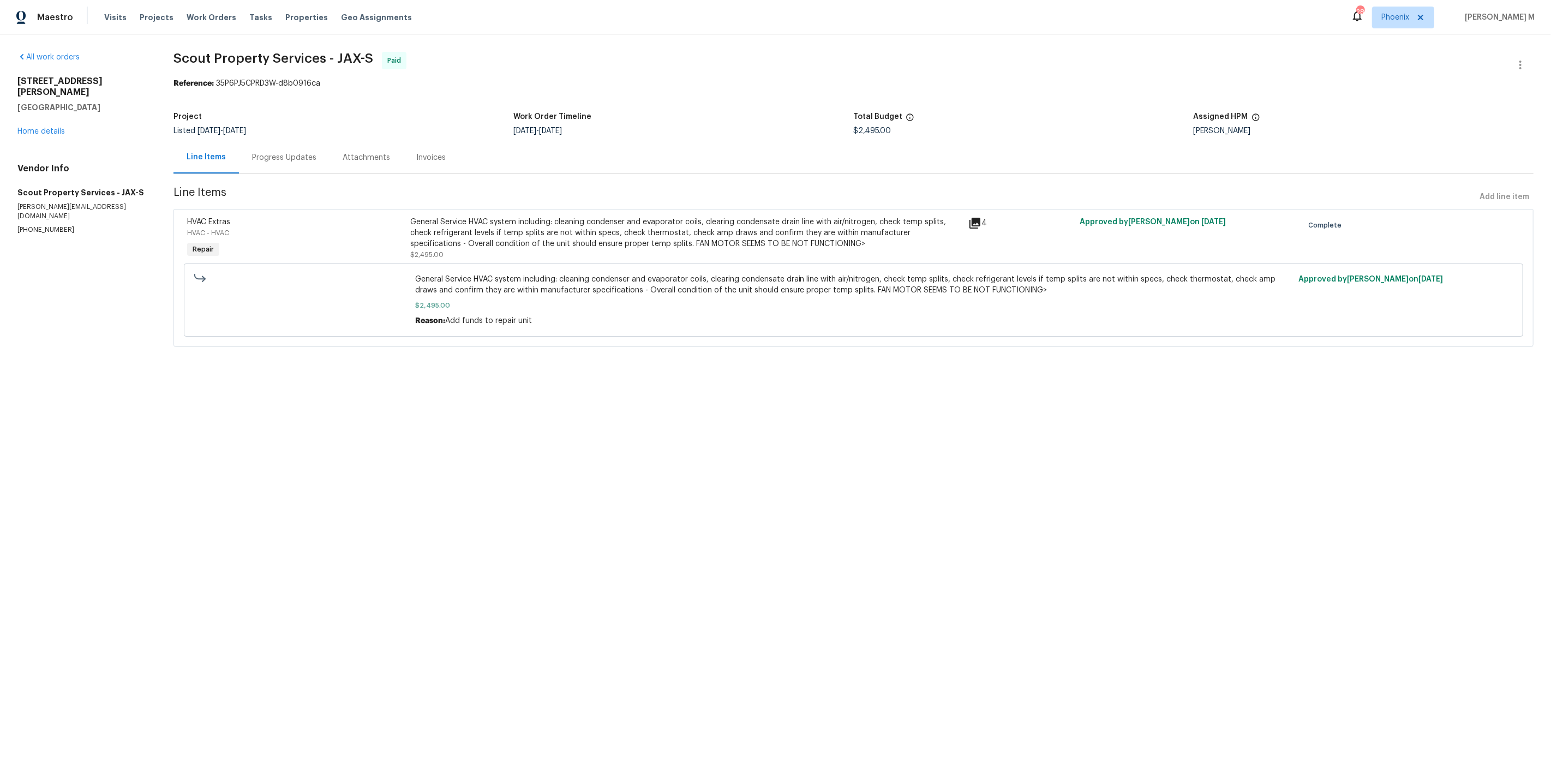
click at [256, 144] on div "Progress Updates" at bounding box center [285, 158] width 91 height 32
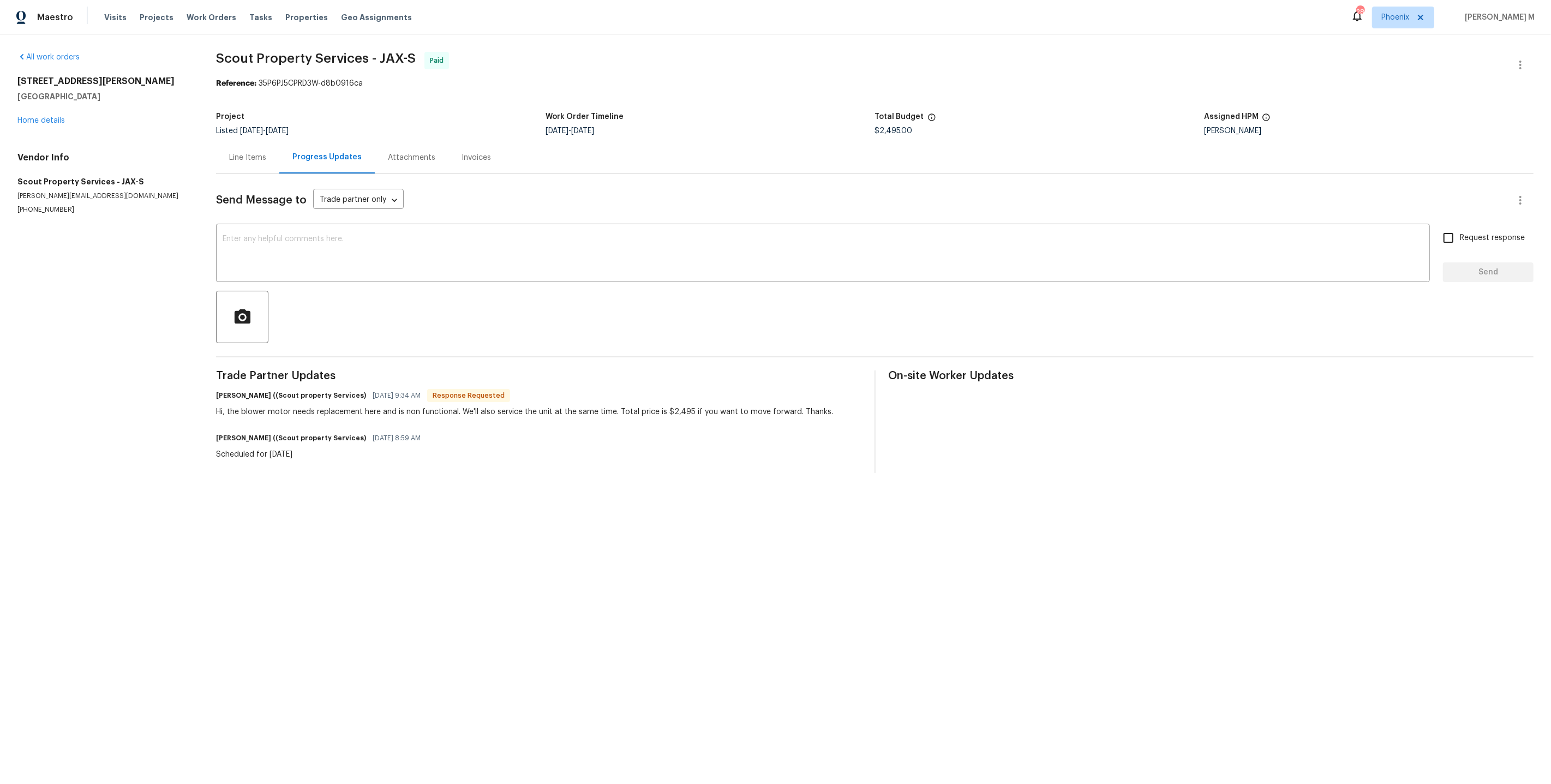
drag, startPoint x: 627, startPoint y: 127, endPoint x: 586, endPoint y: 128, distance: 41.0
click at [586, 128] on div "[DATE] - [DATE]" at bounding box center [710, 130] width 329 height 8
copy span "[DATE]"
click at [350, 407] on div "Hi, the blower motor needs replacement here and is non functional. We'll also s…" at bounding box center [525, 412] width 617 height 11
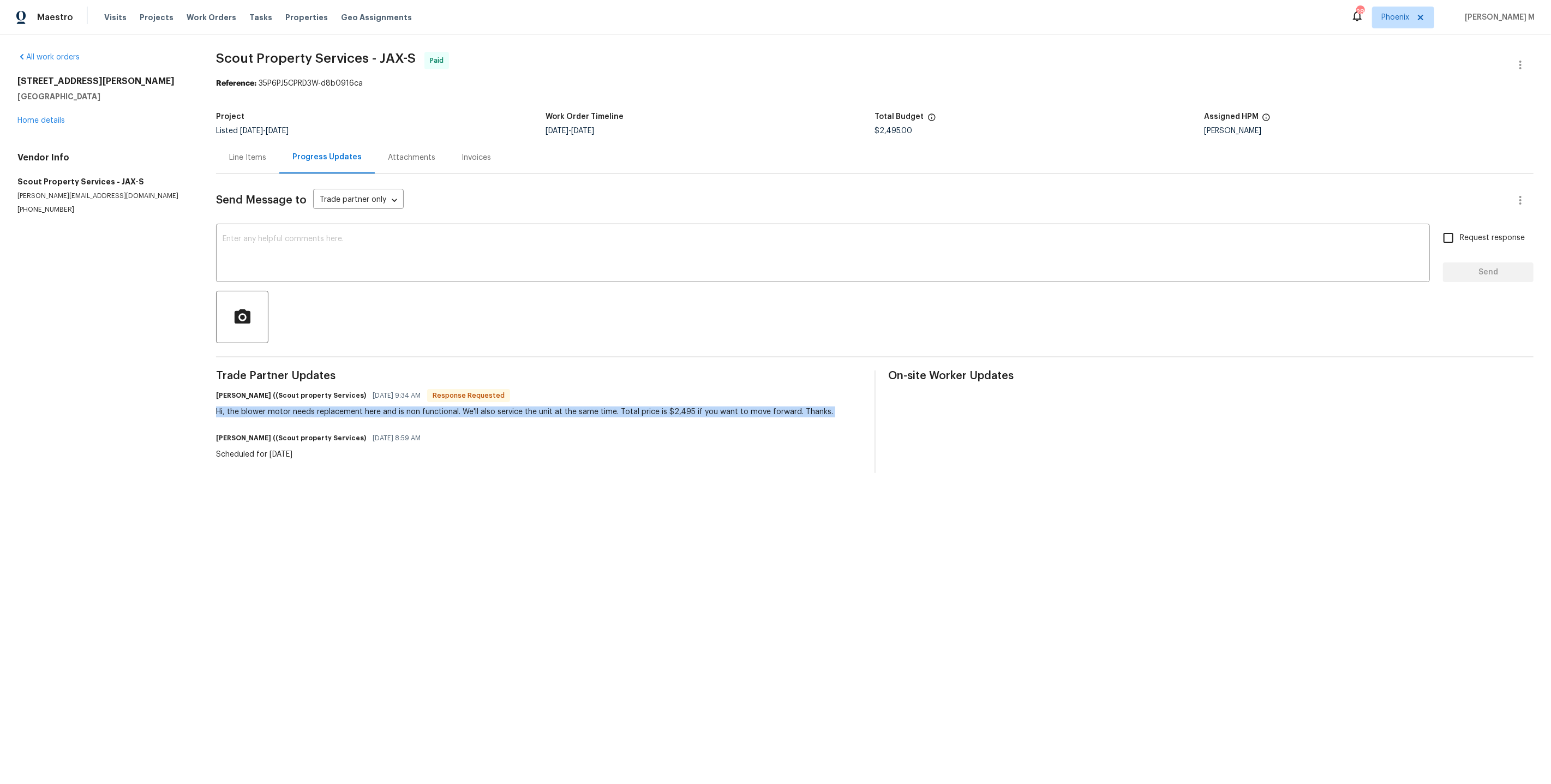
click at [350, 407] on div "Hi, the blower motor needs replacement here and is non functional. We'll also s…" at bounding box center [525, 412] width 617 height 11
copy div "Hi, the blower motor needs replacement here and is non functional. We'll also s…"
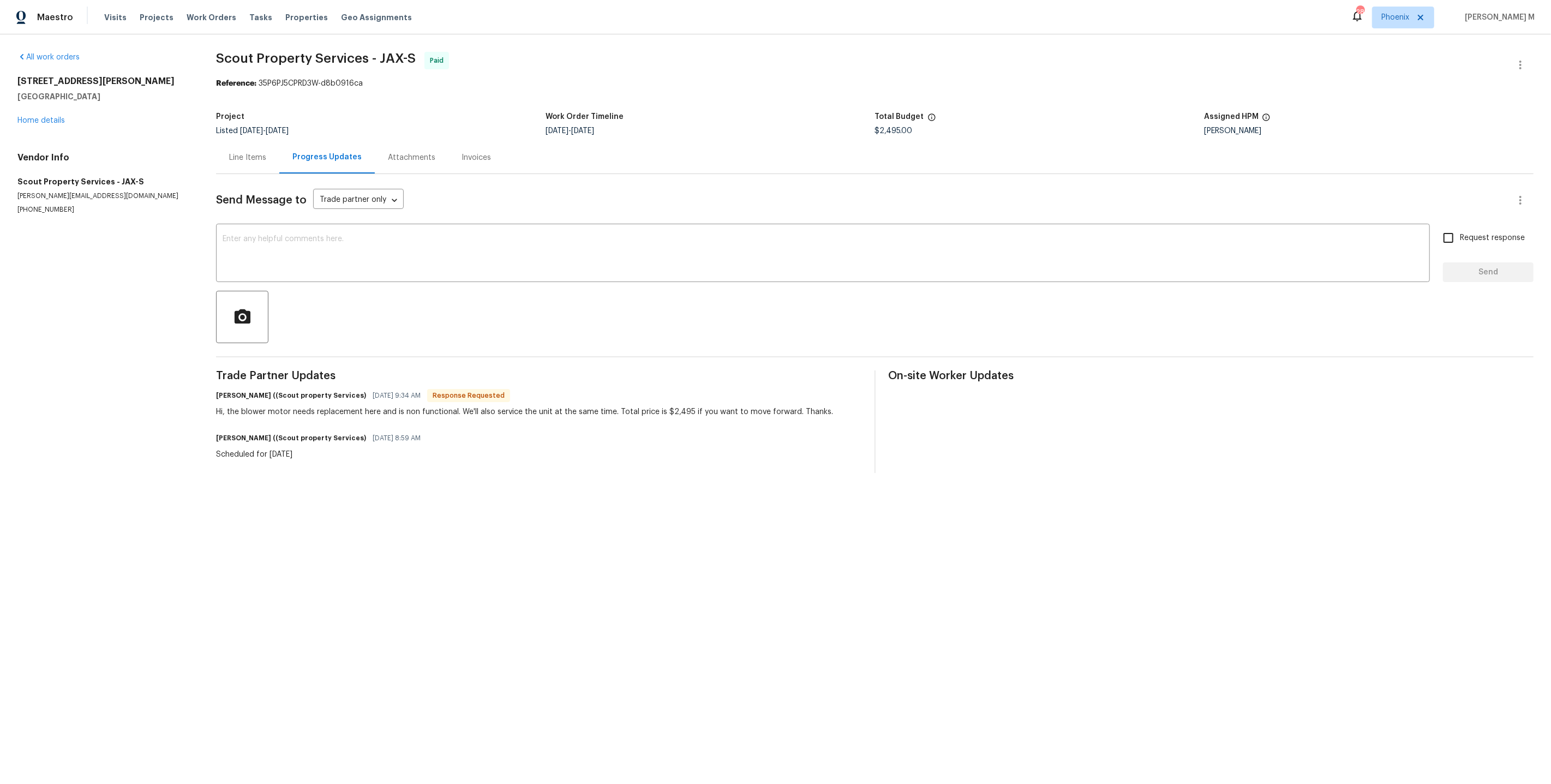
click at [239, 152] on div "Line Items" at bounding box center [247, 158] width 37 height 11
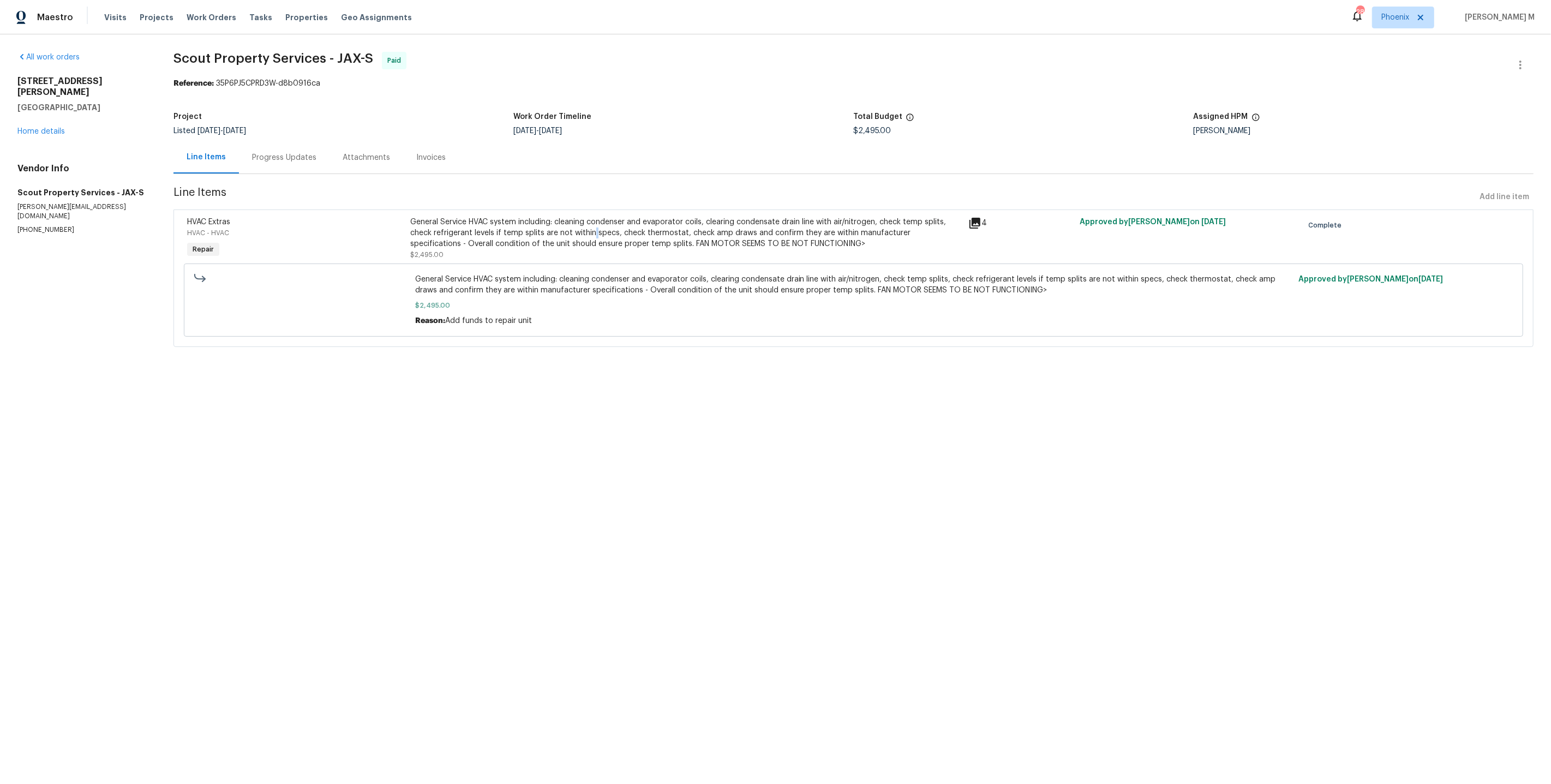
click at [593, 222] on div "General Service HVAC system including: cleaning condenser and evaporator coils,…" at bounding box center [686, 232] width 552 height 33
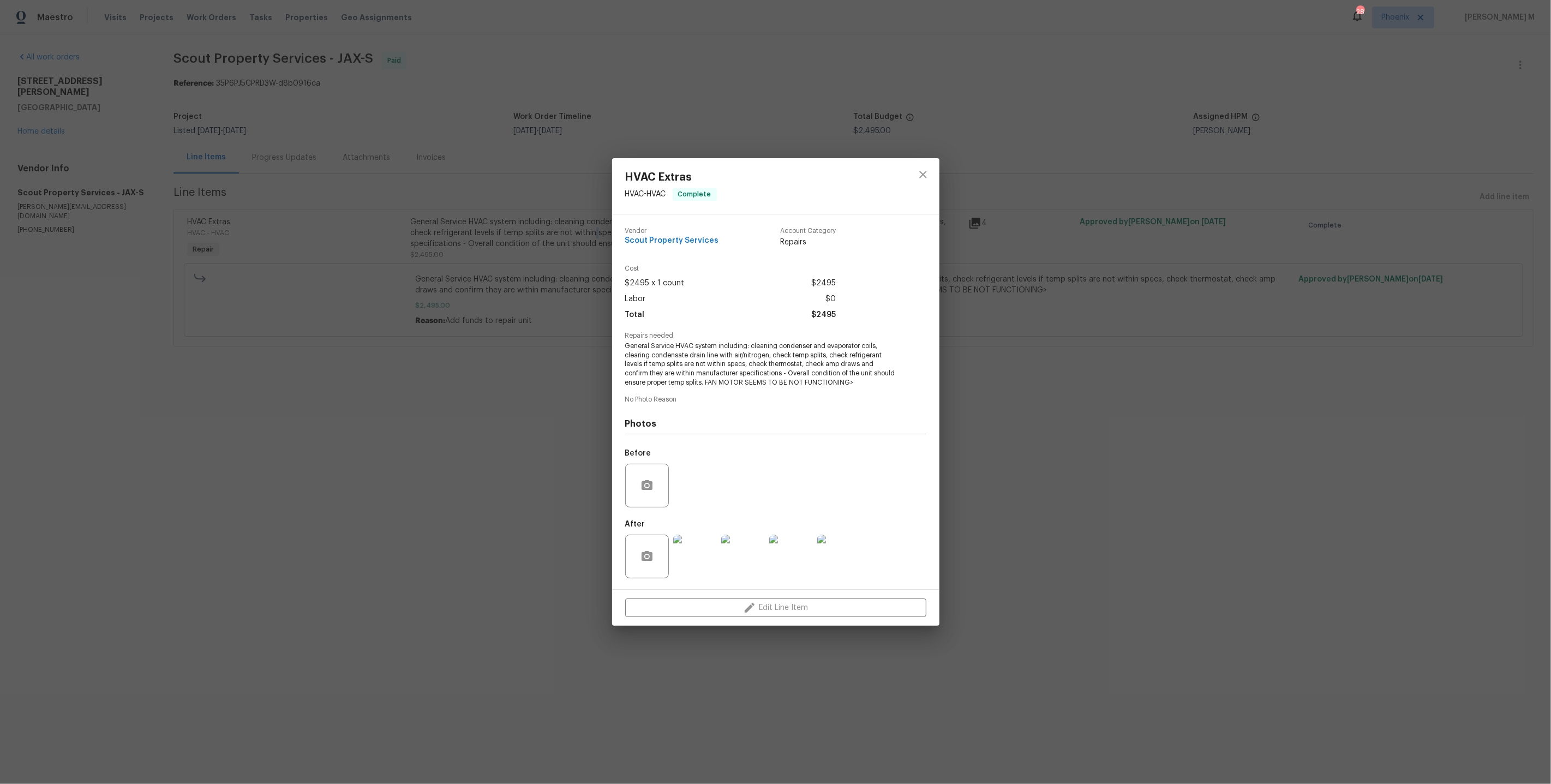
click at [707, 563] on img at bounding box center [695, 556] width 44 height 44
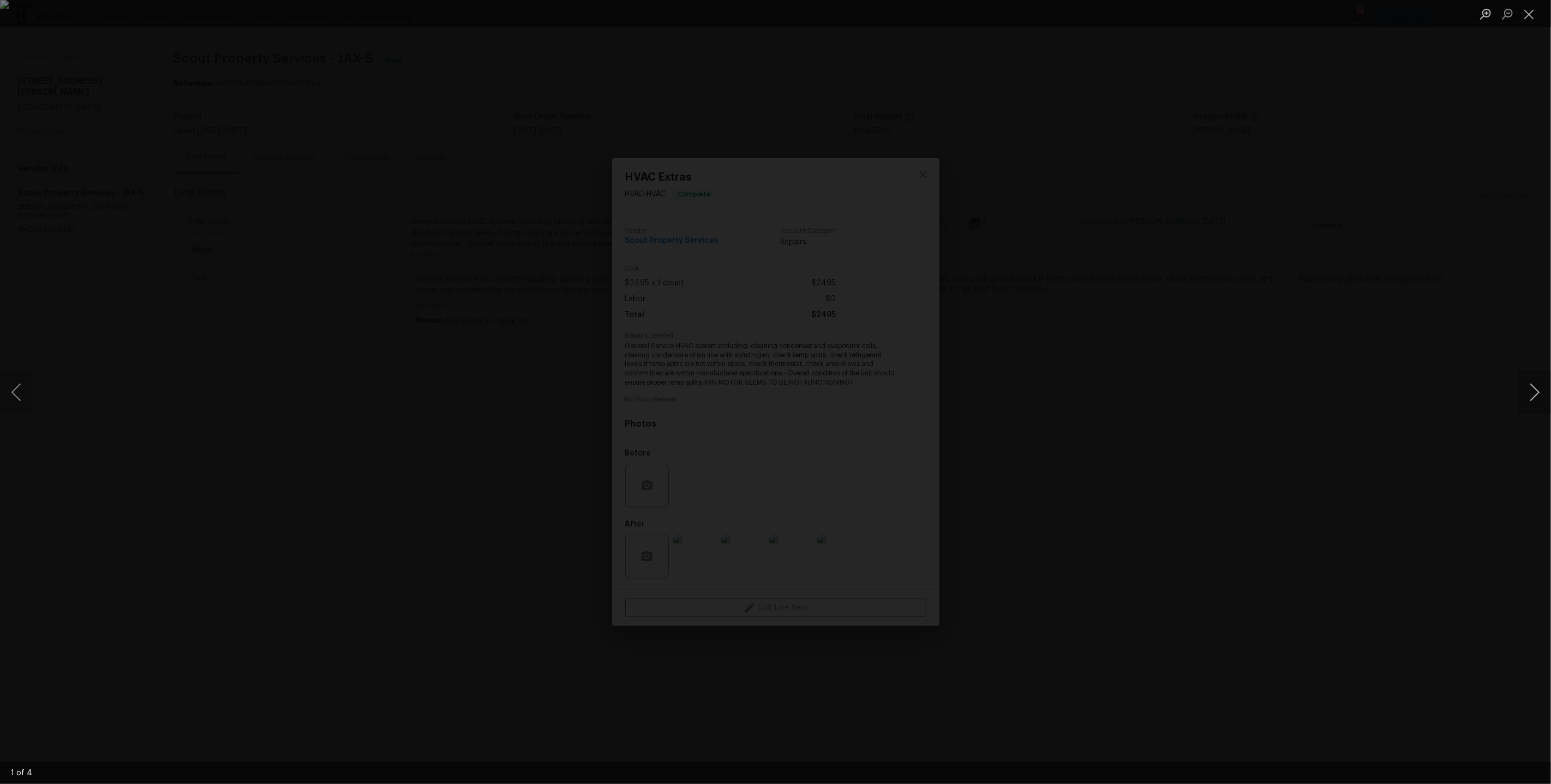
click at [1544, 388] on button "Next image" at bounding box center [1535, 392] width 33 height 44
click at [560, 95] on div "Lightbox" at bounding box center [775, 392] width 1551 height 784
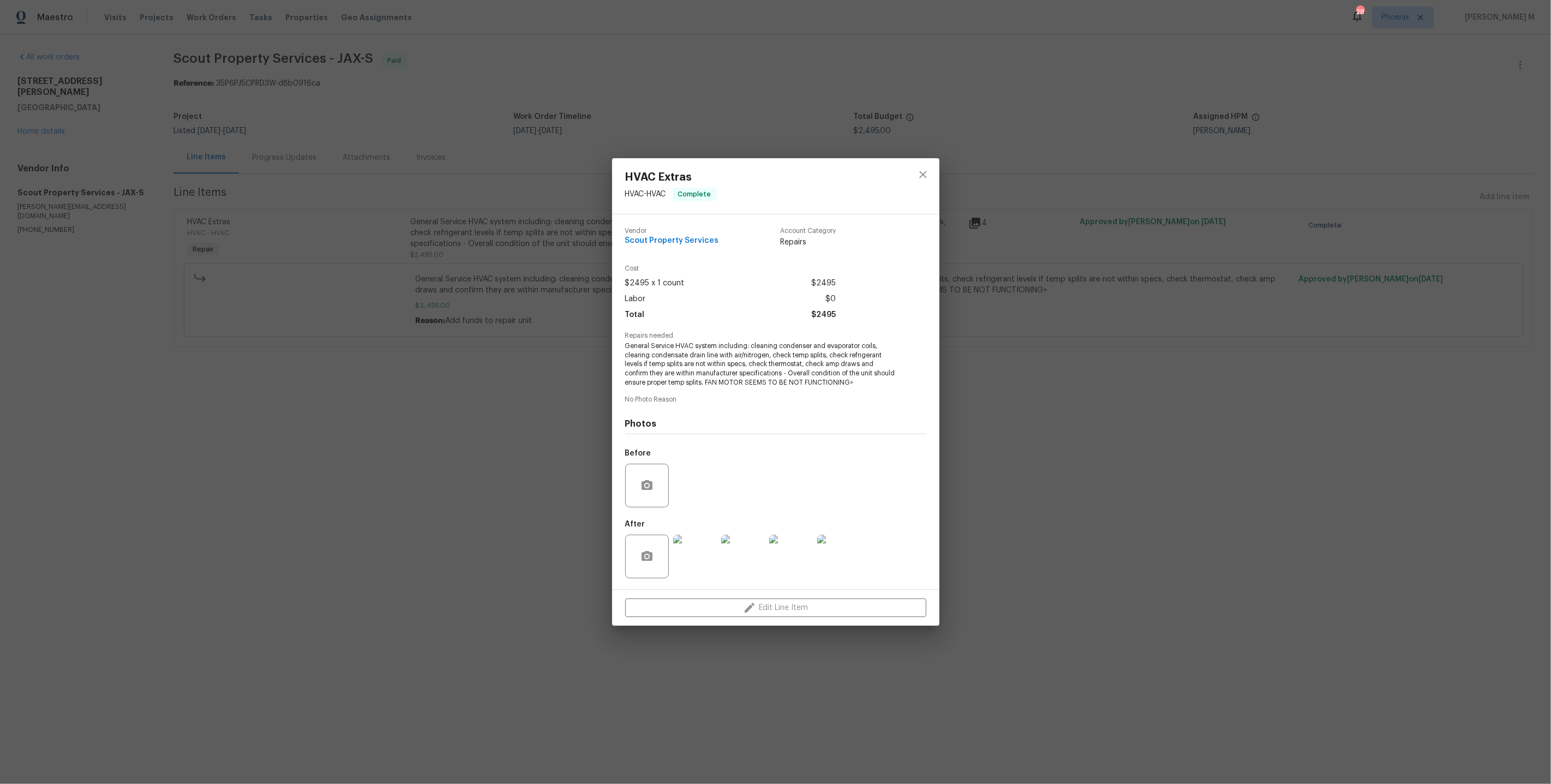
click at [424, 243] on div "HVAC Extras HVAC - HVAC Complete Vendor Scout Property Services Account Categor…" at bounding box center [775, 392] width 1551 height 784
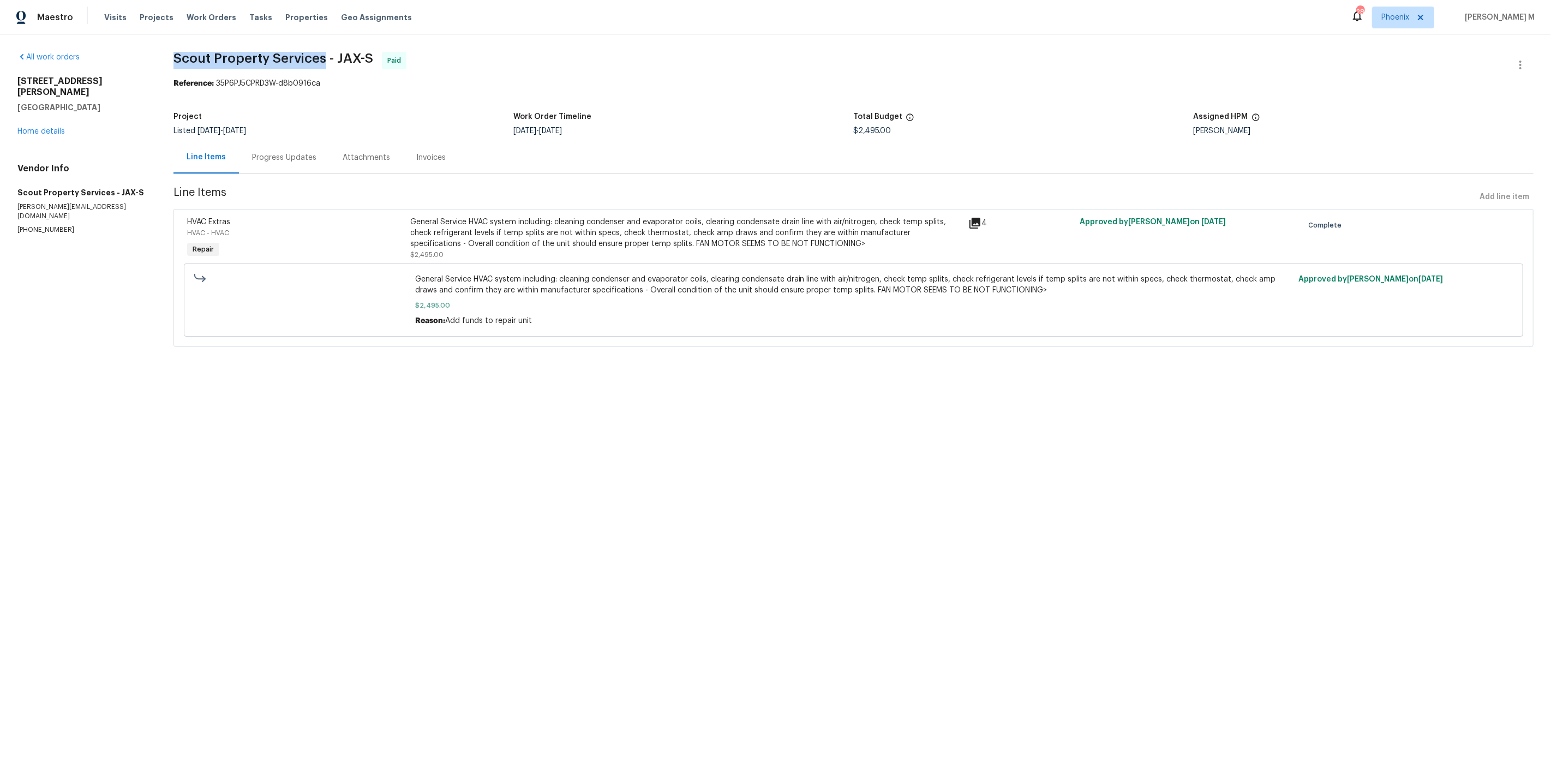
drag, startPoint x: 165, startPoint y: 47, endPoint x: 312, endPoint y: 63, distance: 147.9
click at [312, 63] on div "All work orders [STREET_ADDRESS][PERSON_NAME] Home details Vendor Info Scout Pr…" at bounding box center [775, 206] width 1551 height 343
copy span "Scout Property Services"
click at [530, 236] on div "General Service HVAC system including: cleaning condenser and evaporator coils,…" at bounding box center [686, 232] width 552 height 33
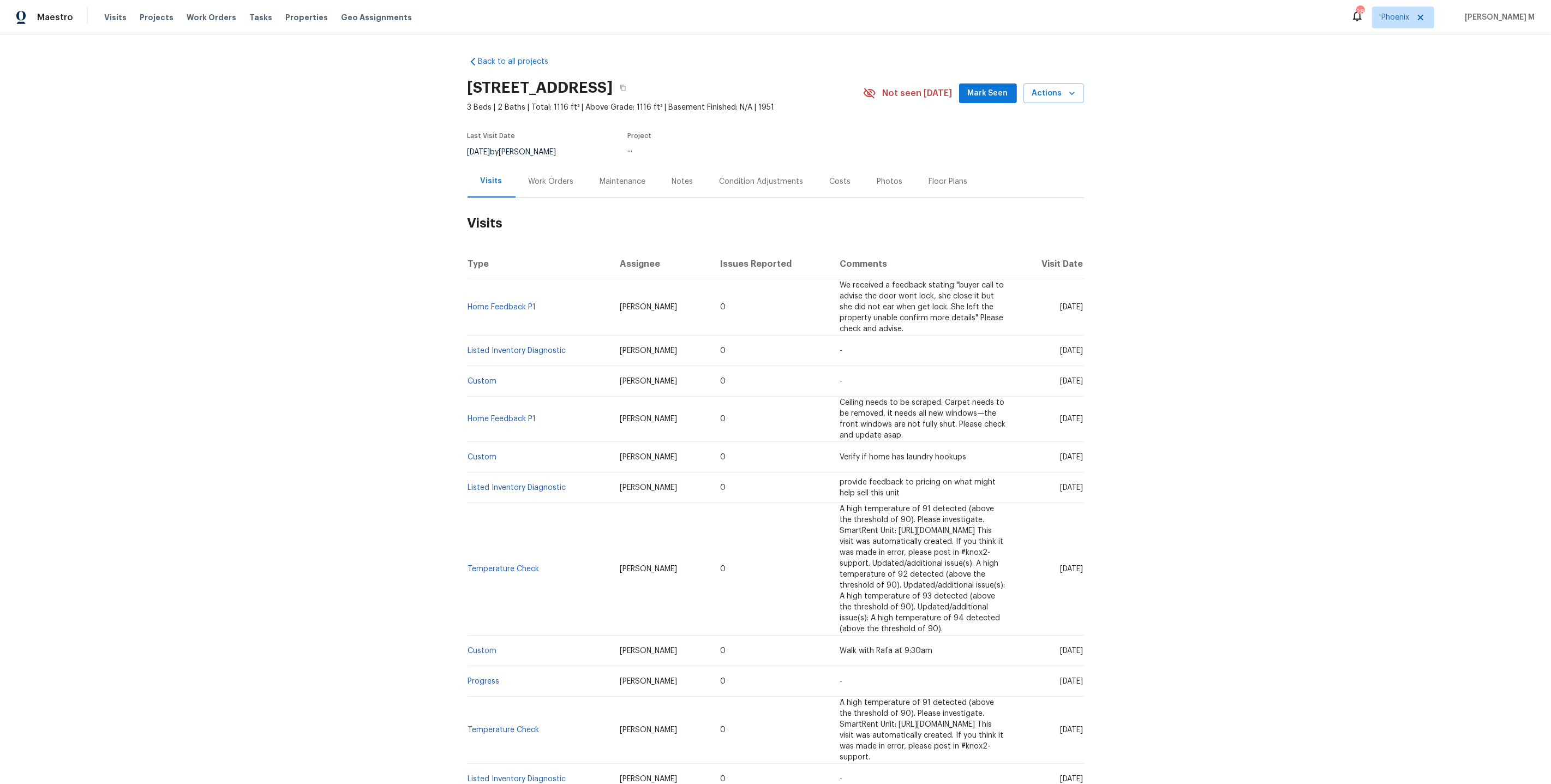
click at [560, 179] on div "Work Orders" at bounding box center [551, 182] width 45 height 11
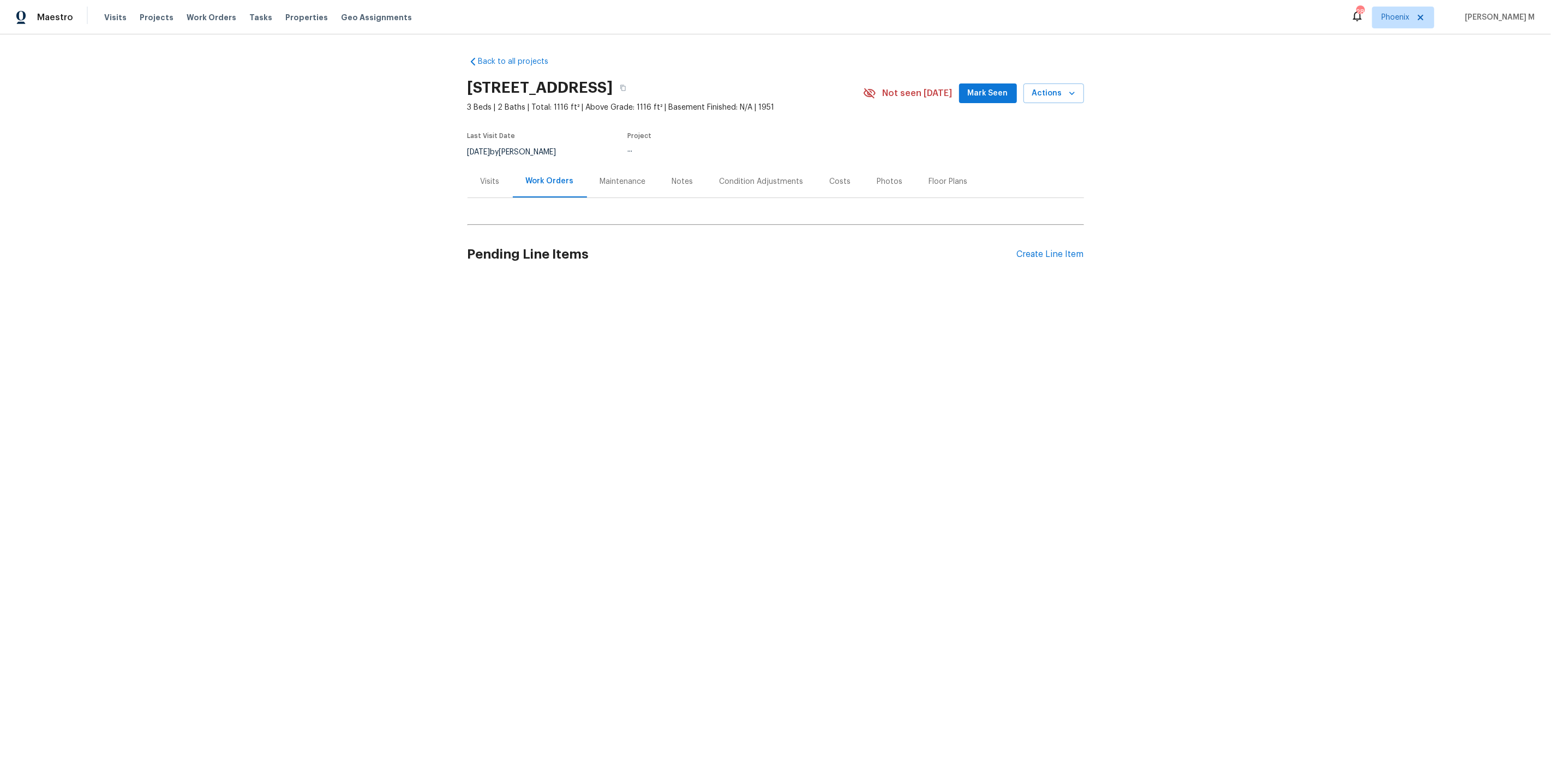
click at [550, 179] on div "Work Orders" at bounding box center [550, 181] width 48 height 11
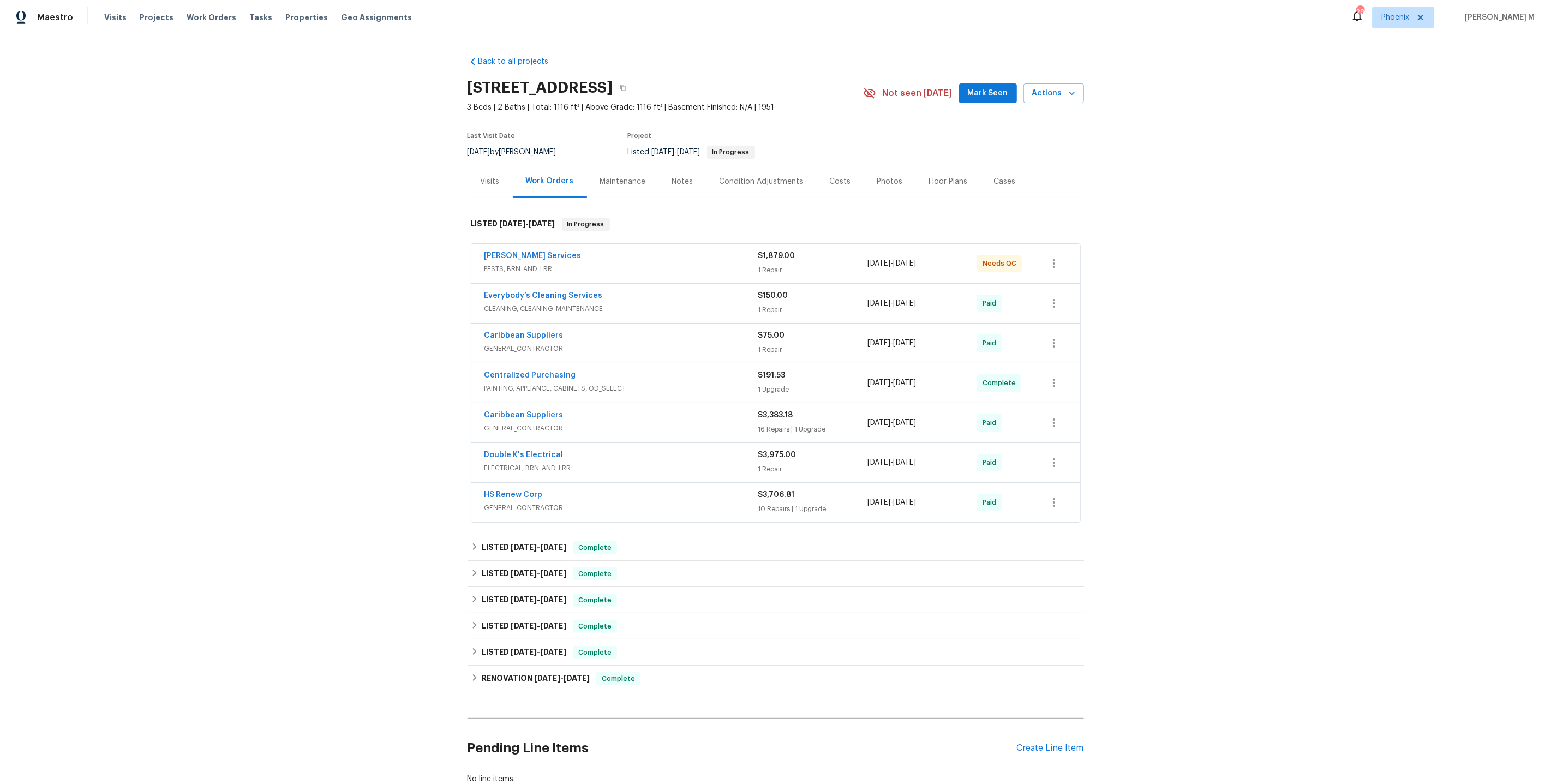
click at [632, 180] on div "Maintenance" at bounding box center [623, 182] width 46 height 11
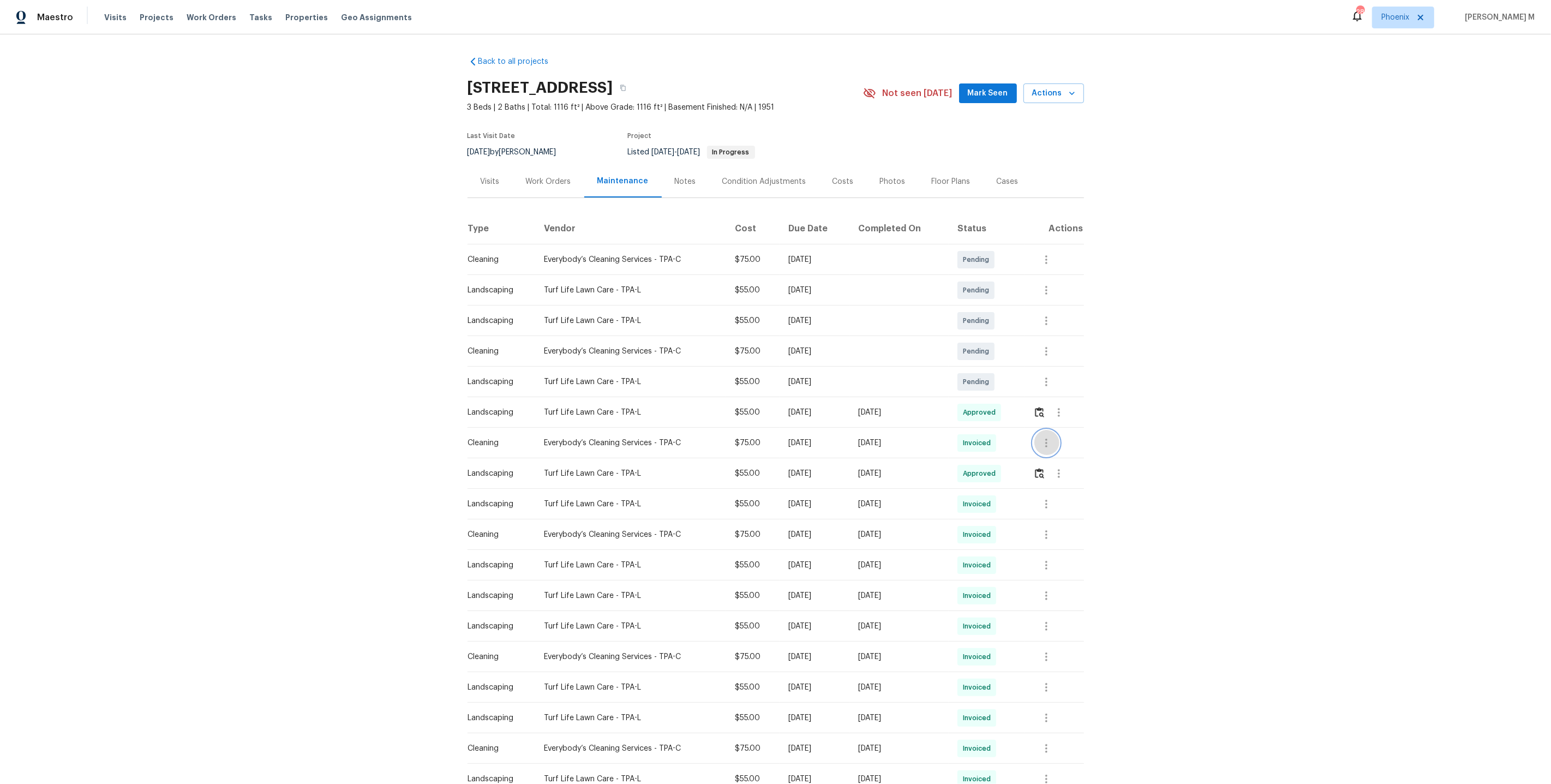
click at [1056, 437] on button "button" at bounding box center [1047, 443] width 27 height 27
click at [1056, 437] on li "Message vendor" at bounding box center [1074, 438] width 76 height 18
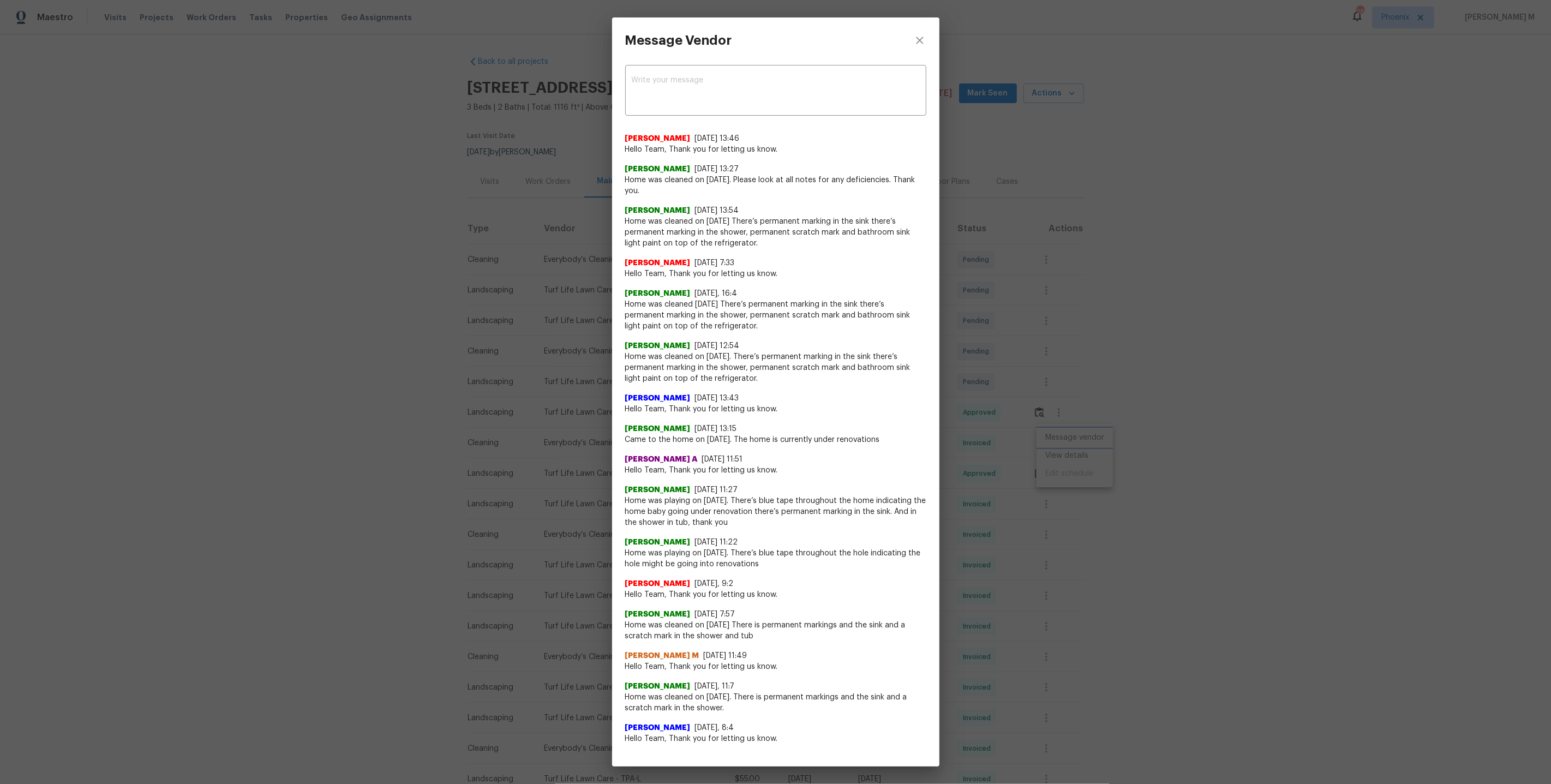
click at [1057, 330] on div "Message Vendor x ​ Savitha Ekambaram 9/4/25, 13:46 Hello Team, Thank you for le…" at bounding box center [775, 392] width 1551 height 784
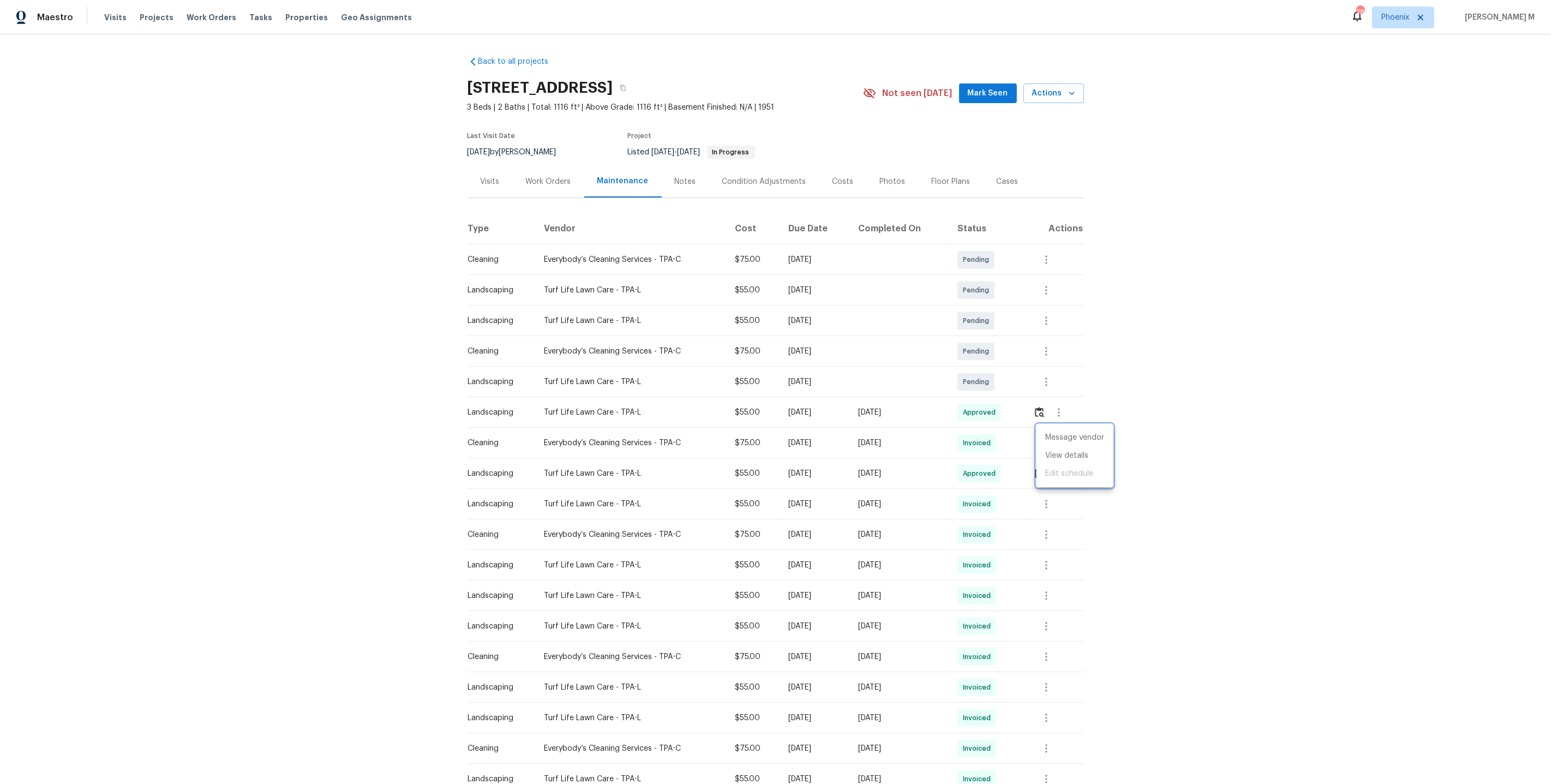
click at [552, 167] on div at bounding box center [775, 392] width 1551 height 784
click at [547, 181] on div "Work Orders" at bounding box center [548, 182] width 45 height 11
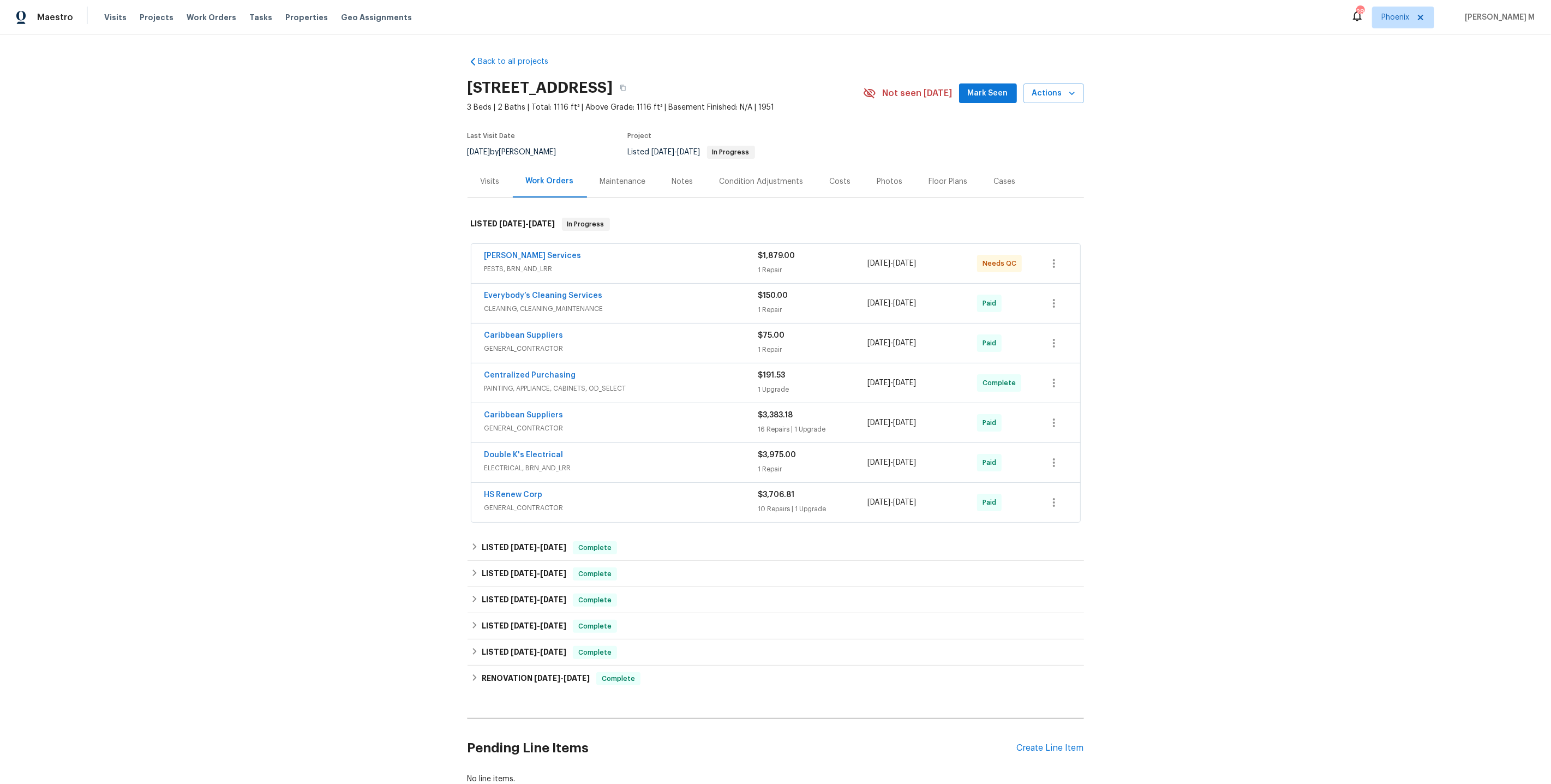
click at [507, 266] on span "PESTS, BRN_AND_LRR" at bounding box center [621, 269] width 274 height 11
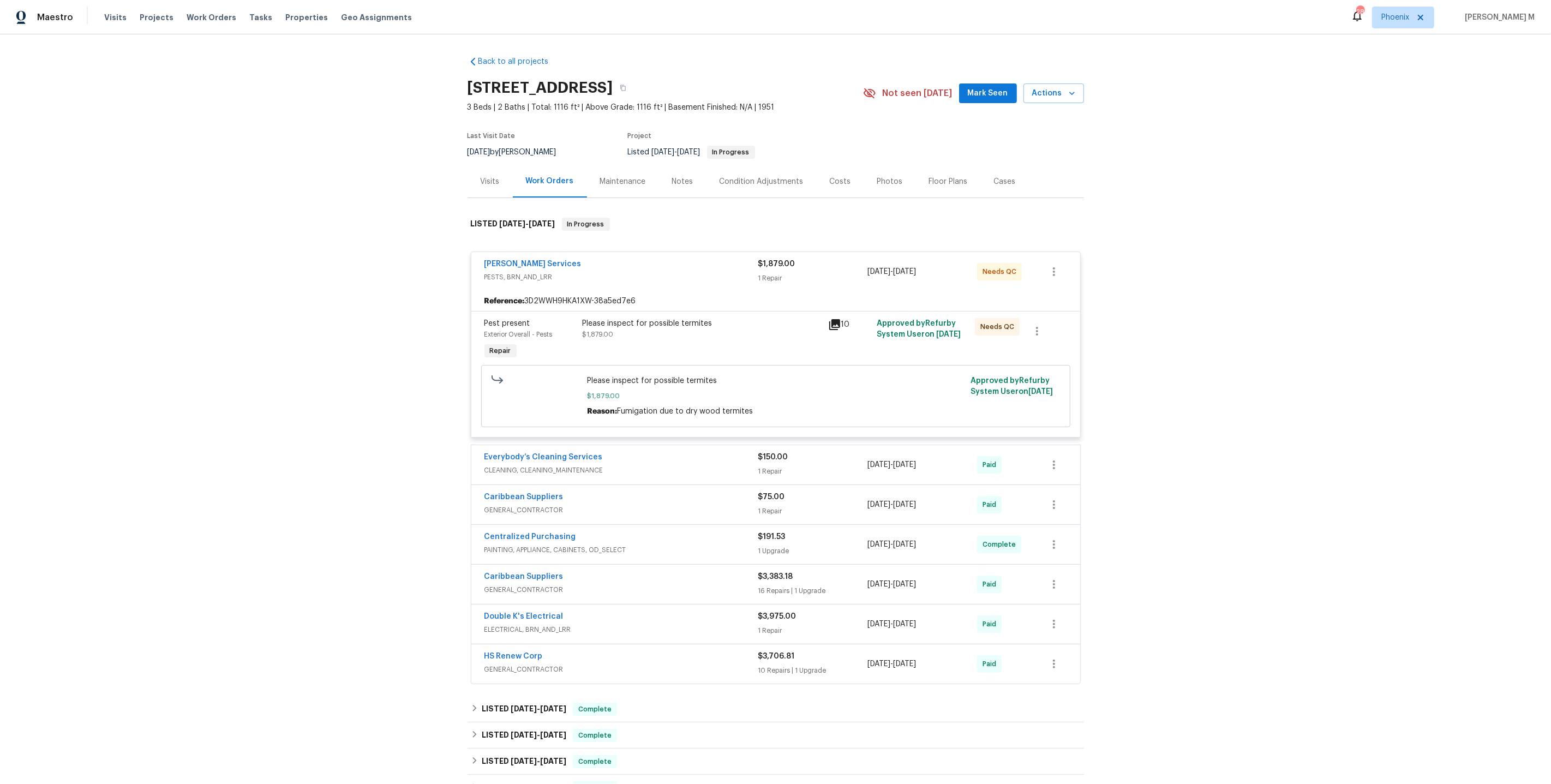
click at [625, 178] on div "Maintenance" at bounding box center [623, 182] width 46 height 11
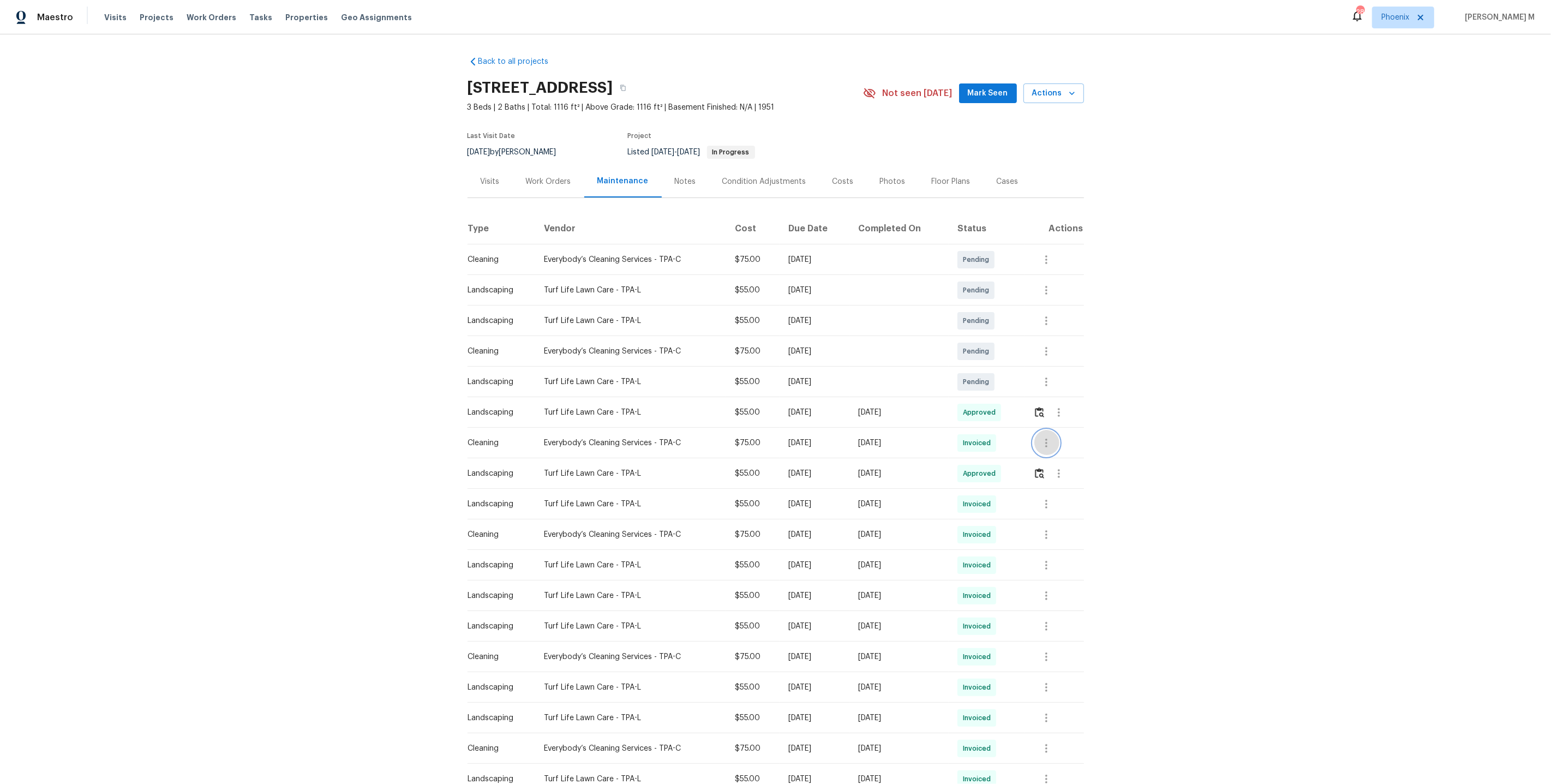
click at [1048, 437] on icon "button" at bounding box center [1047, 443] width 13 height 13
click at [1048, 449] on li "View details" at bounding box center [1074, 456] width 76 height 18
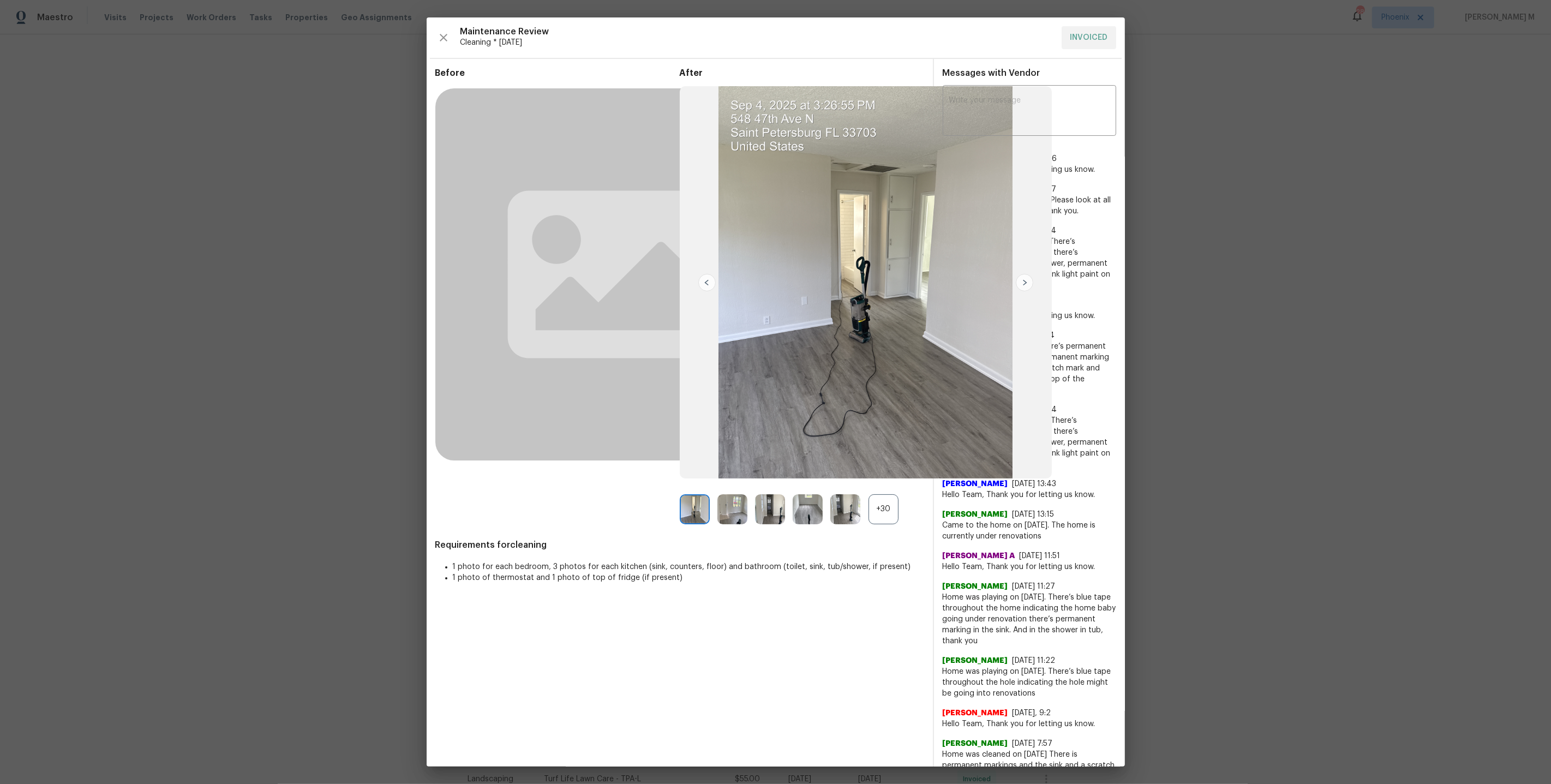
click at [877, 513] on div "+30" at bounding box center [883, 509] width 30 height 30
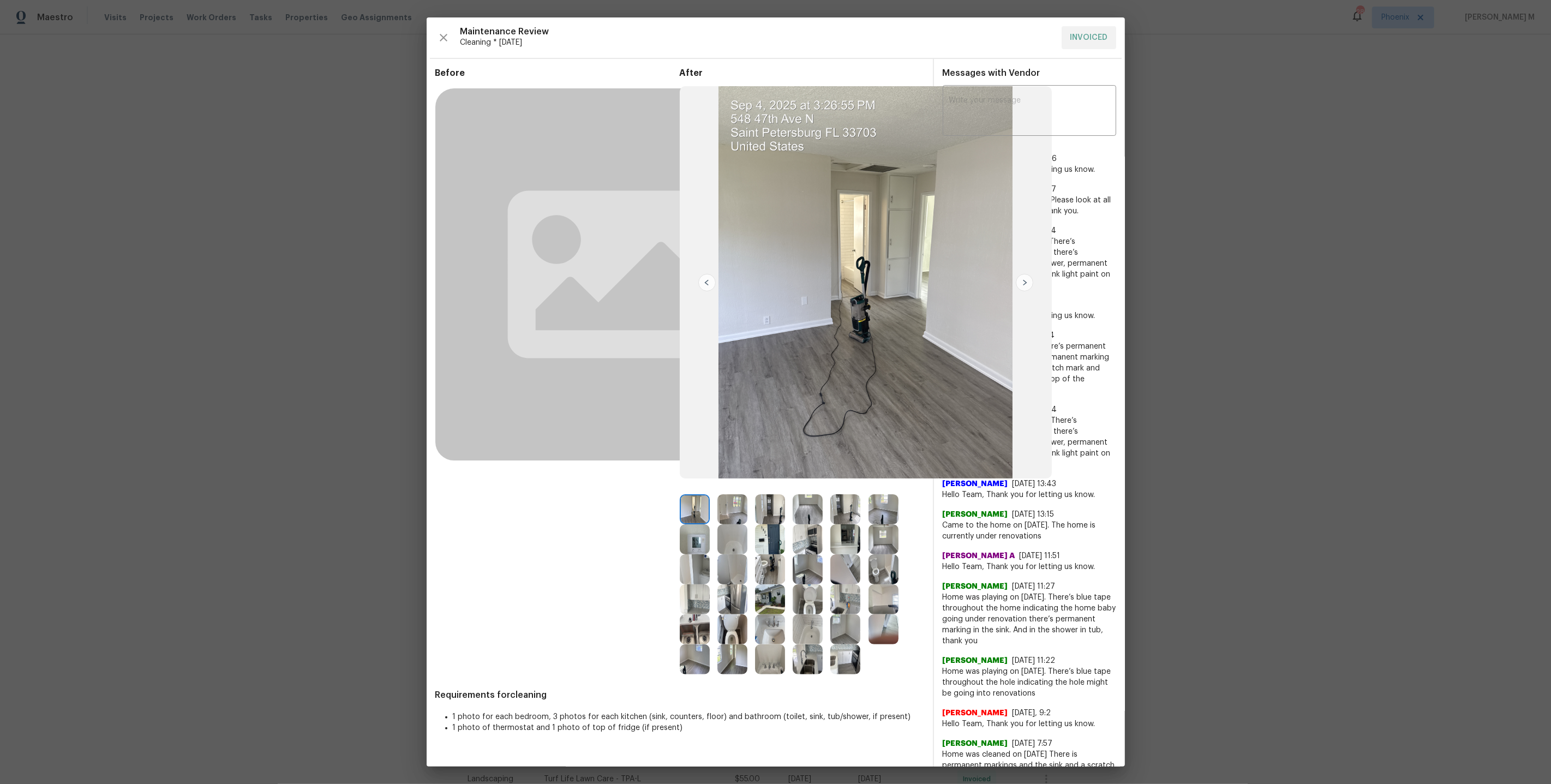
click at [700, 541] on img at bounding box center [694, 539] width 30 height 30
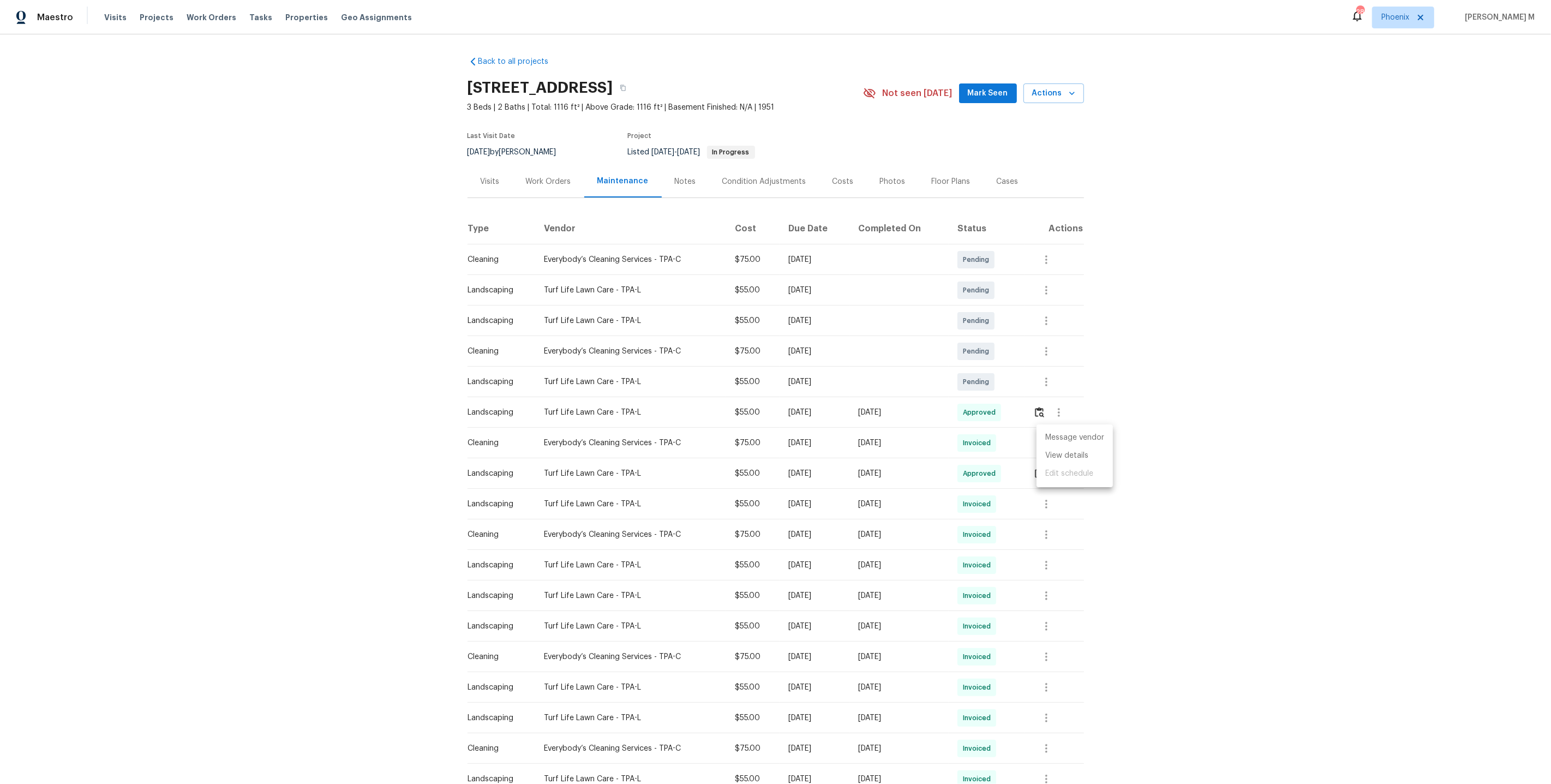
click at [1077, 427] on ul "Message vendor View details Edit schedule" at bounding box center [1074, 455] width 76 height 63
click at [1074, 434] on li "Message vendor" at bounding box center [1074, 438] width 76 height 18
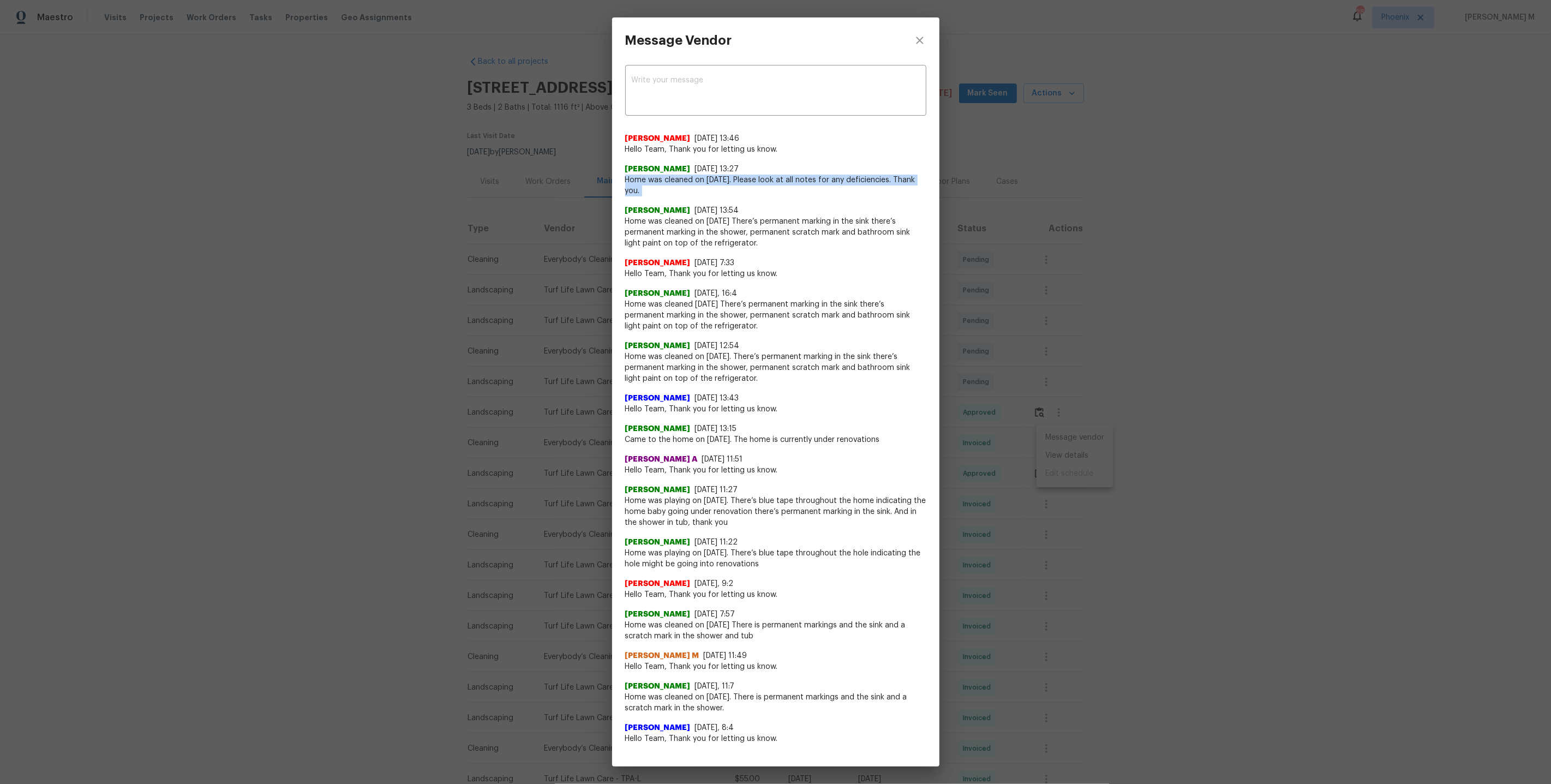
drag, startPoint x: 624, startPoint y: 174, endPoint x: 671, endPoint y: 200, distance: 53.7
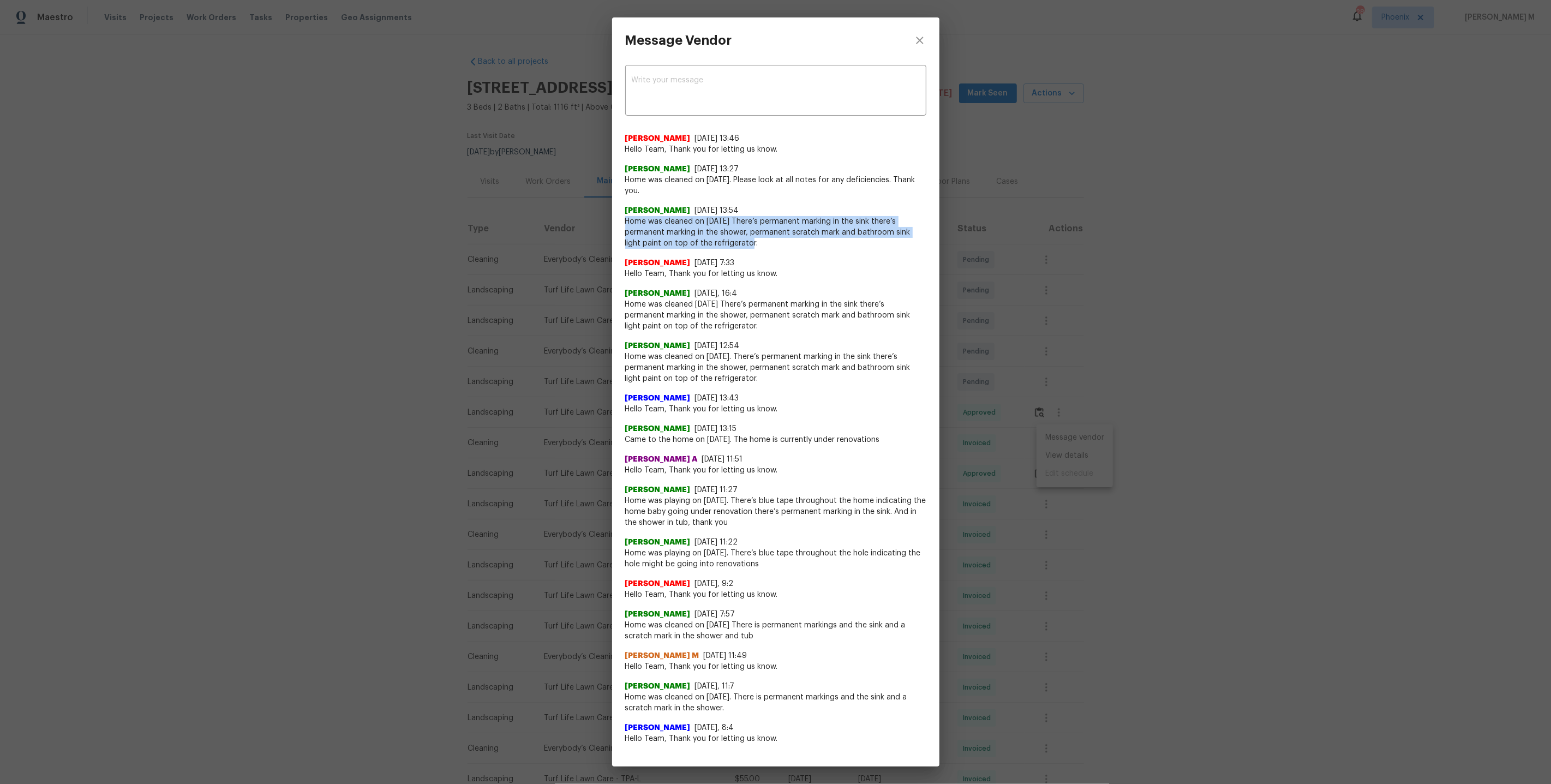
drag, startPoint x: 624, startPoint y: 222, endPoint x: 728, endPoint y: 243, distance: 106.1
click at [728, 243] on span "Home was cleaned on 8/19/25 There’s permanent marking in the sink there’s perma…" at bounding box center [776, 232] width 301 height 33
click at [730, 243] on span "Home was cleaned on 8/19/25 There’s permanent marking in the sink there’s perma…" at bounding box center [776, 232] width 301 height 33
drag, startPoint x: 744, startPoint y: 241, endPoint x: 629, endPoint y: 197, distance: 123.1
click at [629, 198] on div "Angelina Tompkins 8/19/25, 13:54 Home was cleaned on 8/19/25 There’s permanent …" at bounding box center [776, 223] width 301 height 52
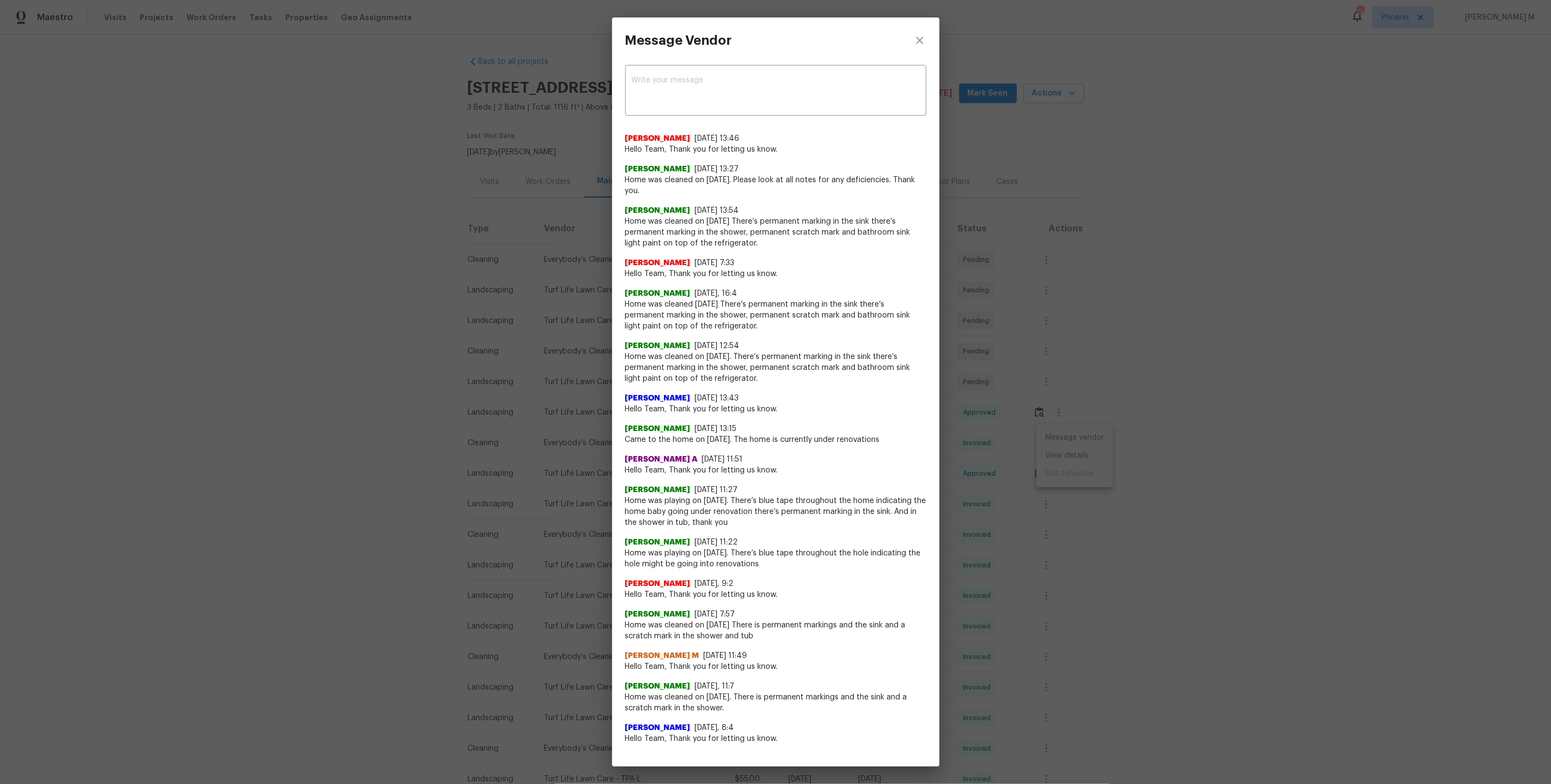
click at [654, 288] on span "Angelina Tompkins" at bounding box center [658, 294] width 66 height 11
click at [654, 306] on span "Home was cleaned 8/6/25 There’s permanent marking in the sink there’s permanent…" at bounding box center [776, 315] width 301 height 33
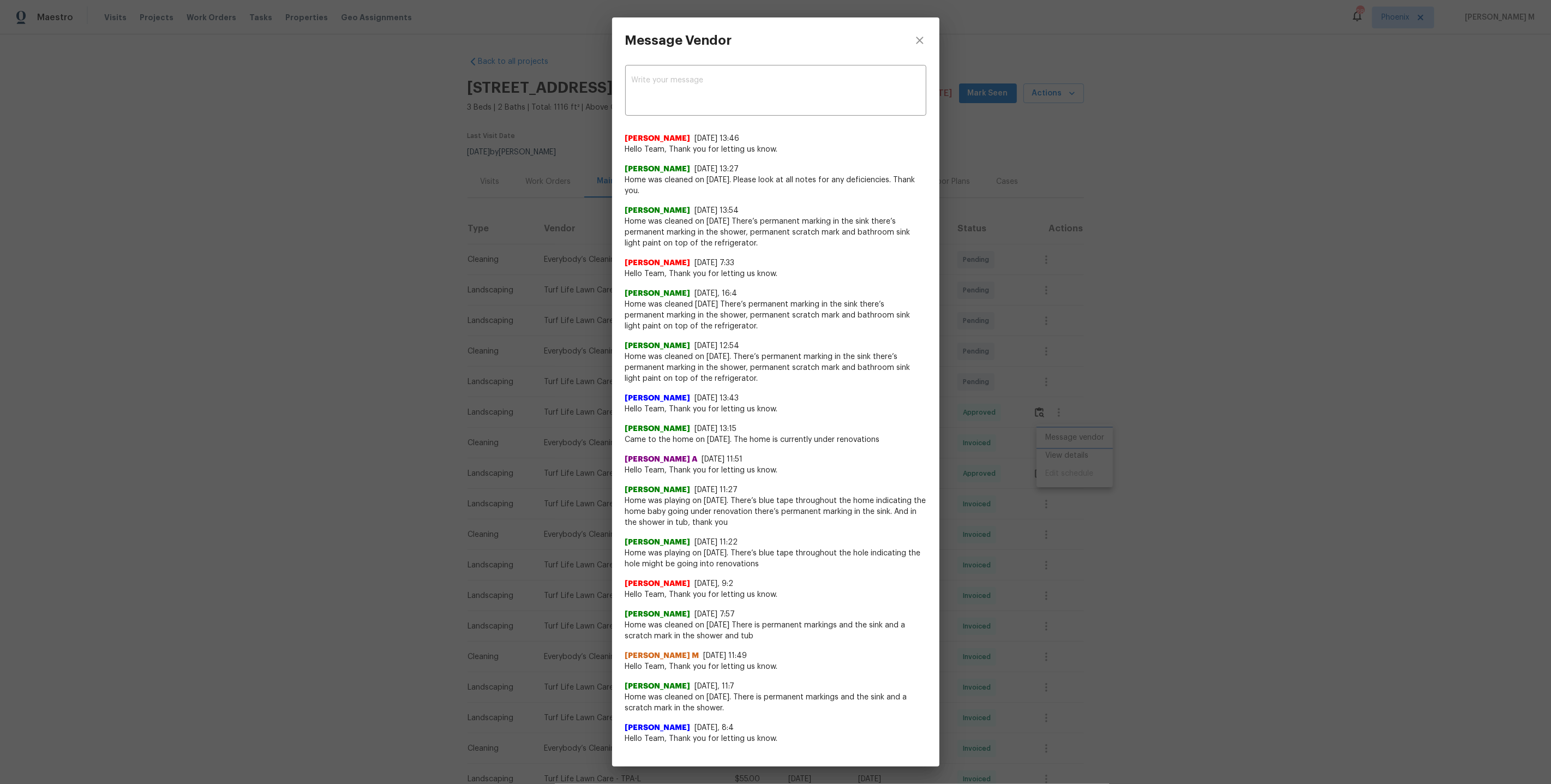
click at [988, 255] on div "Message Vendor x ​ Savitha Ekambaram 9/4/25, 13:46 Hello Team, Thank you for le…" at bounding box center [775, 392] width 1551 height 784
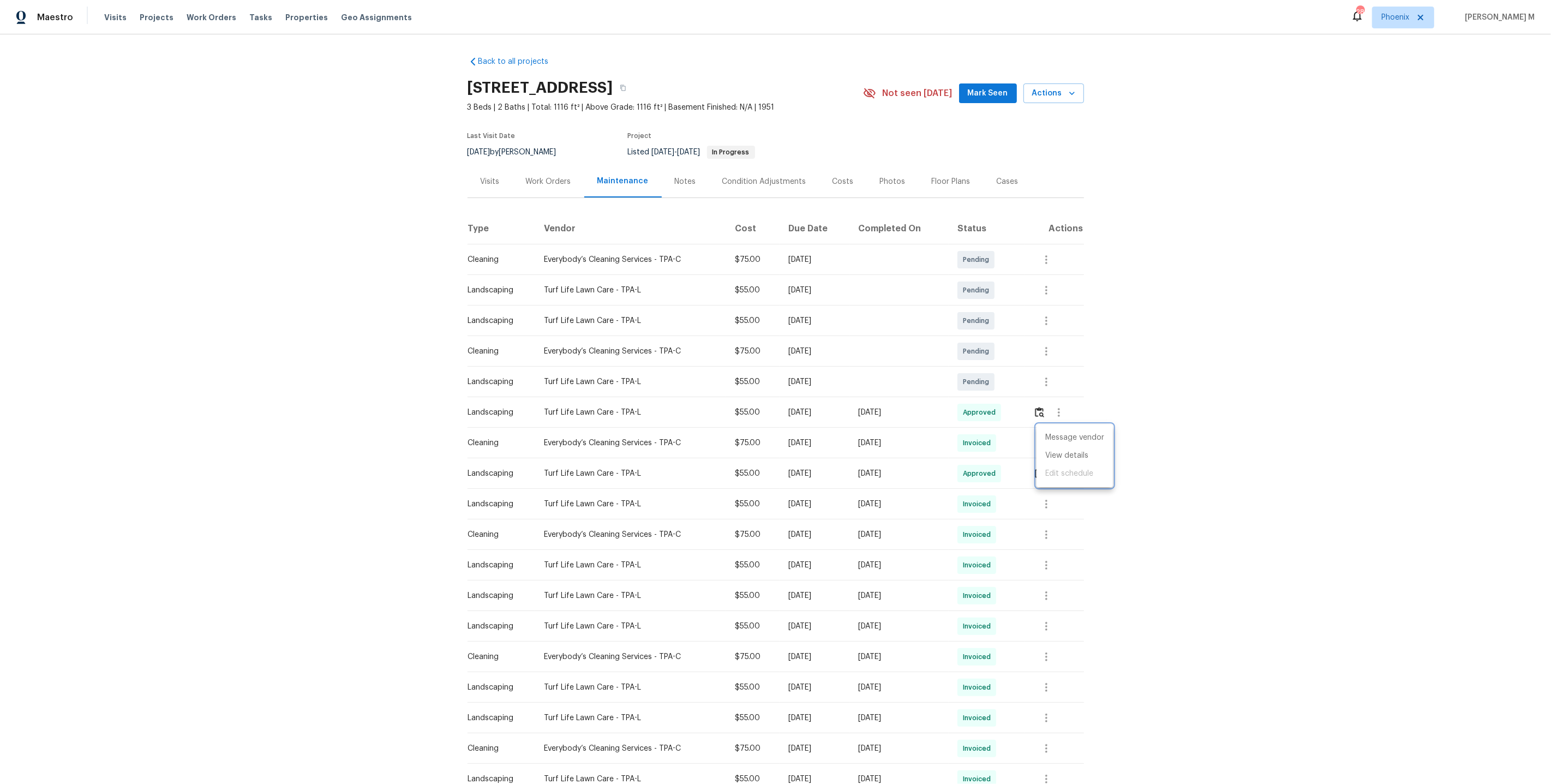
click at [554, 179] on div at bounding box center [775, 392] width 1551 height 784
click at [554, 179] on div "Work Orders" at bounding box center [548, 182] width 45 height 11
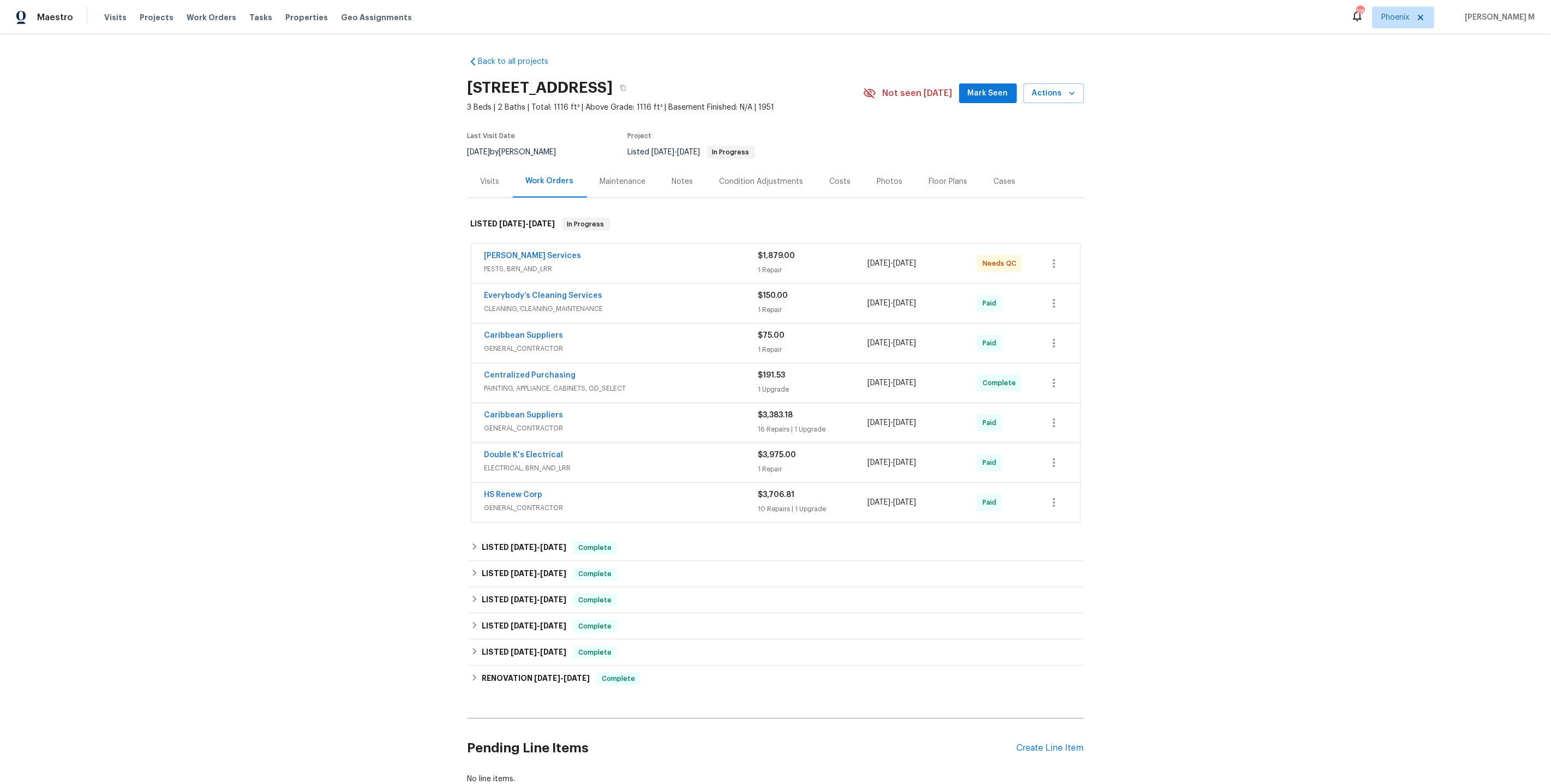
click at [586, 86] on h2 "548 47th Ave N, Saint Petersburg, FL 33703" at bounding box center [540, 88] width 146 height 11
drag, startPoint x: 582, startPoint y: 86, endPoint x: 694, endPoint y: 86, distance: 112.0
click at [613, 86] on h2 "548 47th Ave N, Saint Petersburg, FL 33703" at bounding box center [540, 88] width 146 height 11
copy h2 "Saint Petersburg"
click at [389, 237] on div "Back to all projects 548 47th Ave N, Saint Petersburg, FL 33703 3 Beds | 2 Bath…" at bounding box center [775, 409] width 1551 height 750
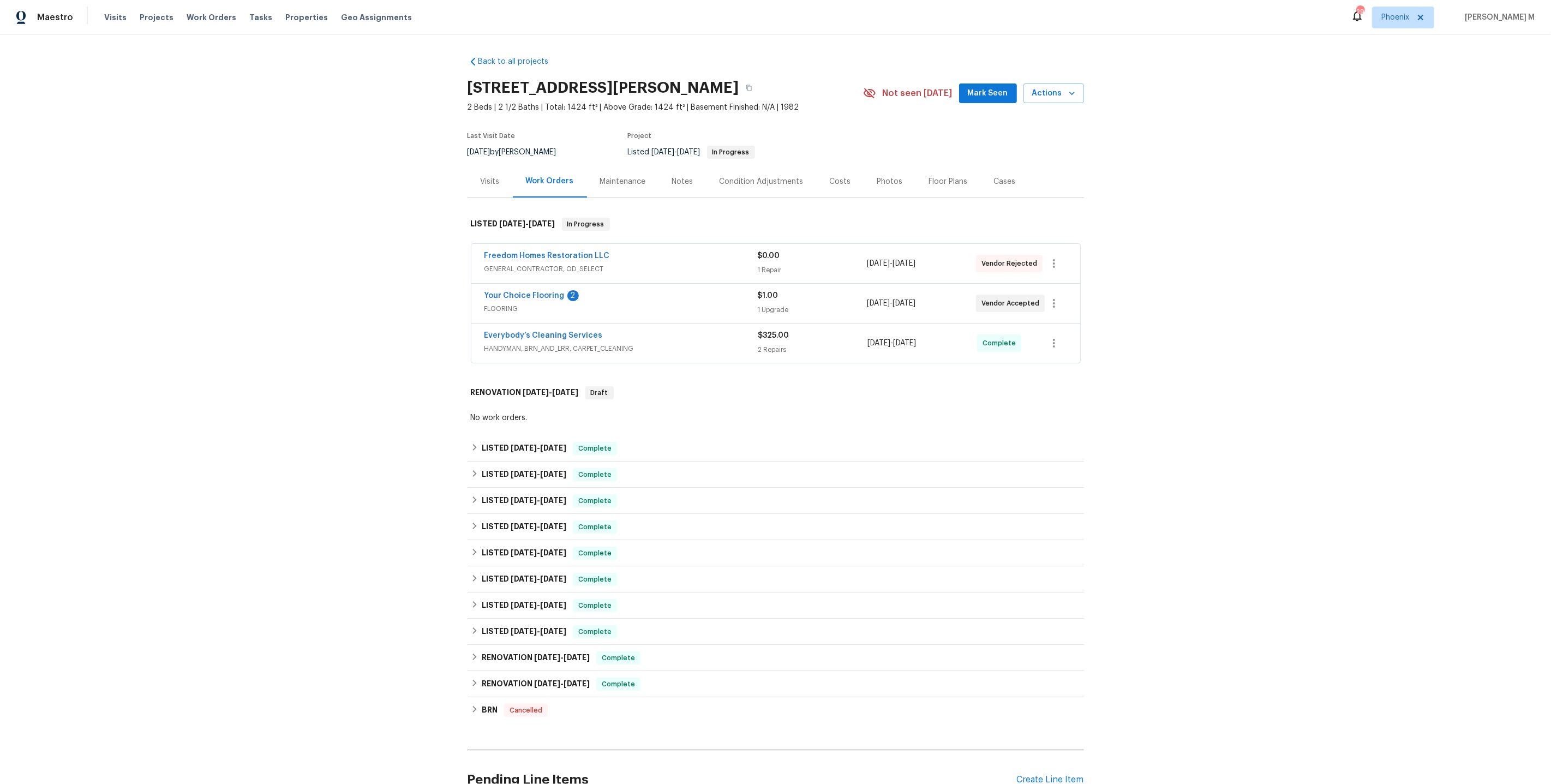
click at [511, 264] on span "GENERAL_CONTRACTOR, OD_SELECT" at bounding box center [621, 269] width 274 height 11
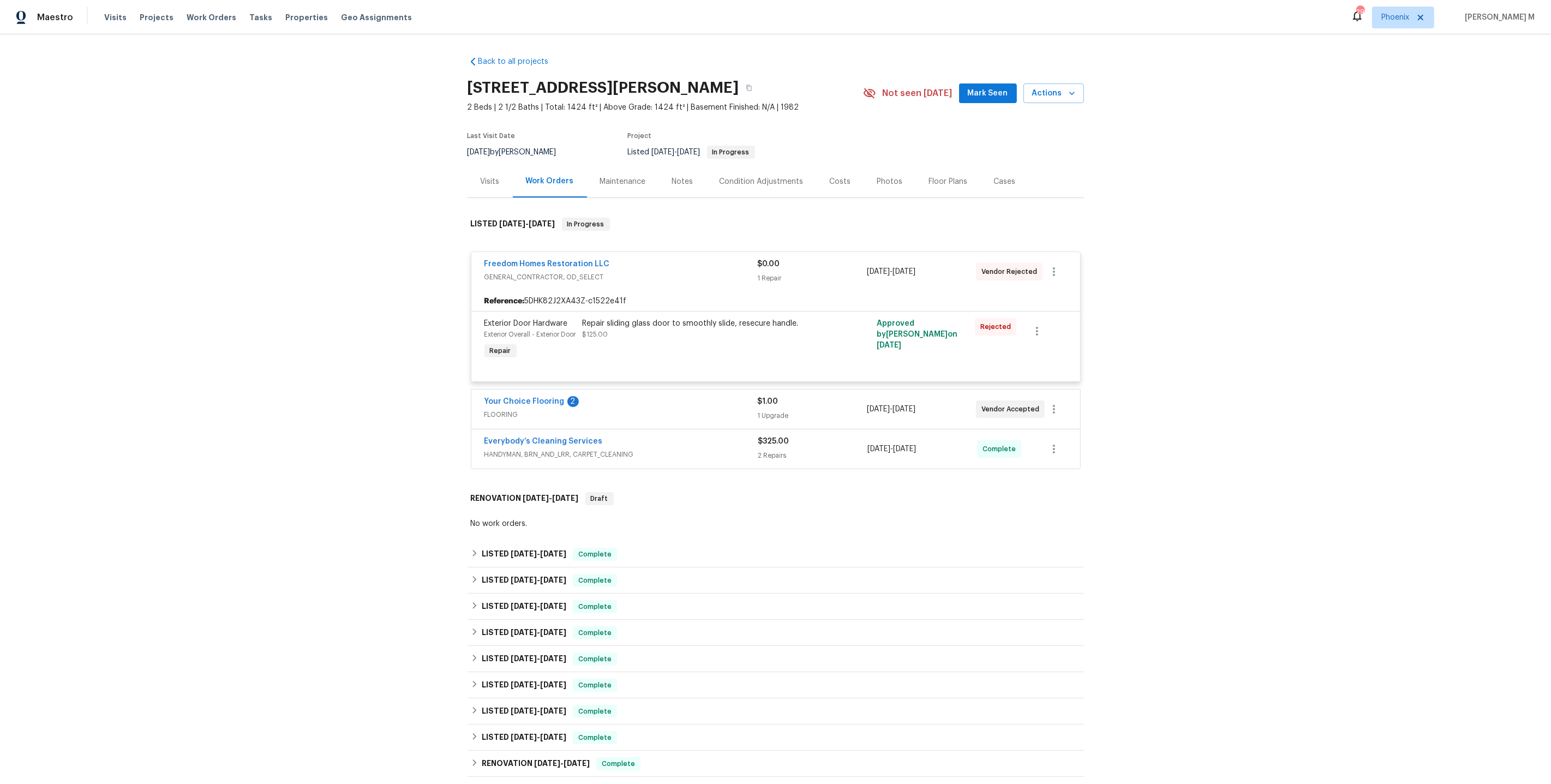
click at [520, 409] on span "FLOORING" at bounding box center [621, 415] width 274 height 11
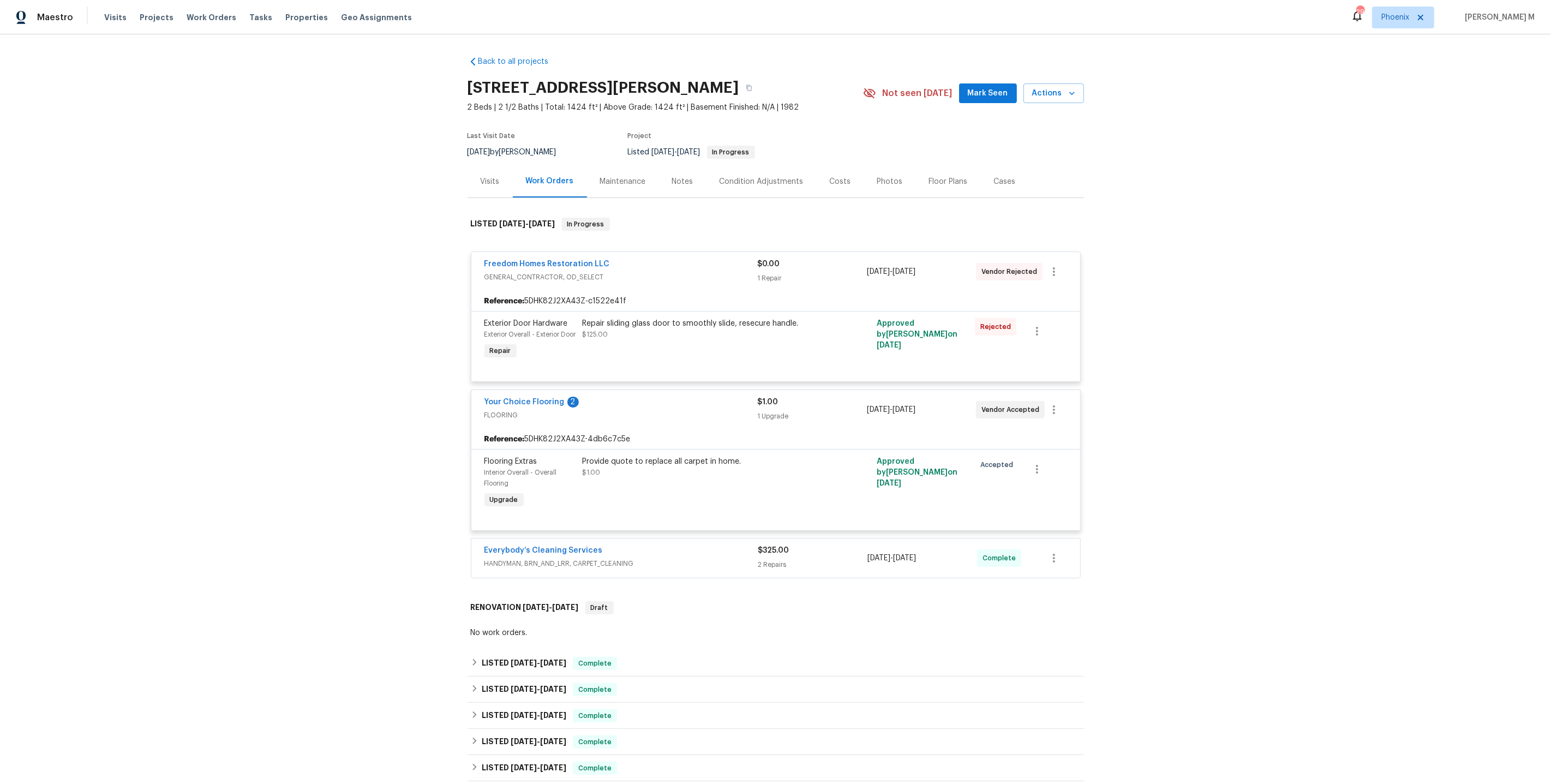
click at [532, 558] on span "HANDYMAN, BRN_AND_LRR, CARPET_CLEANING" at bounding box center [621, 564] width 274 height 11
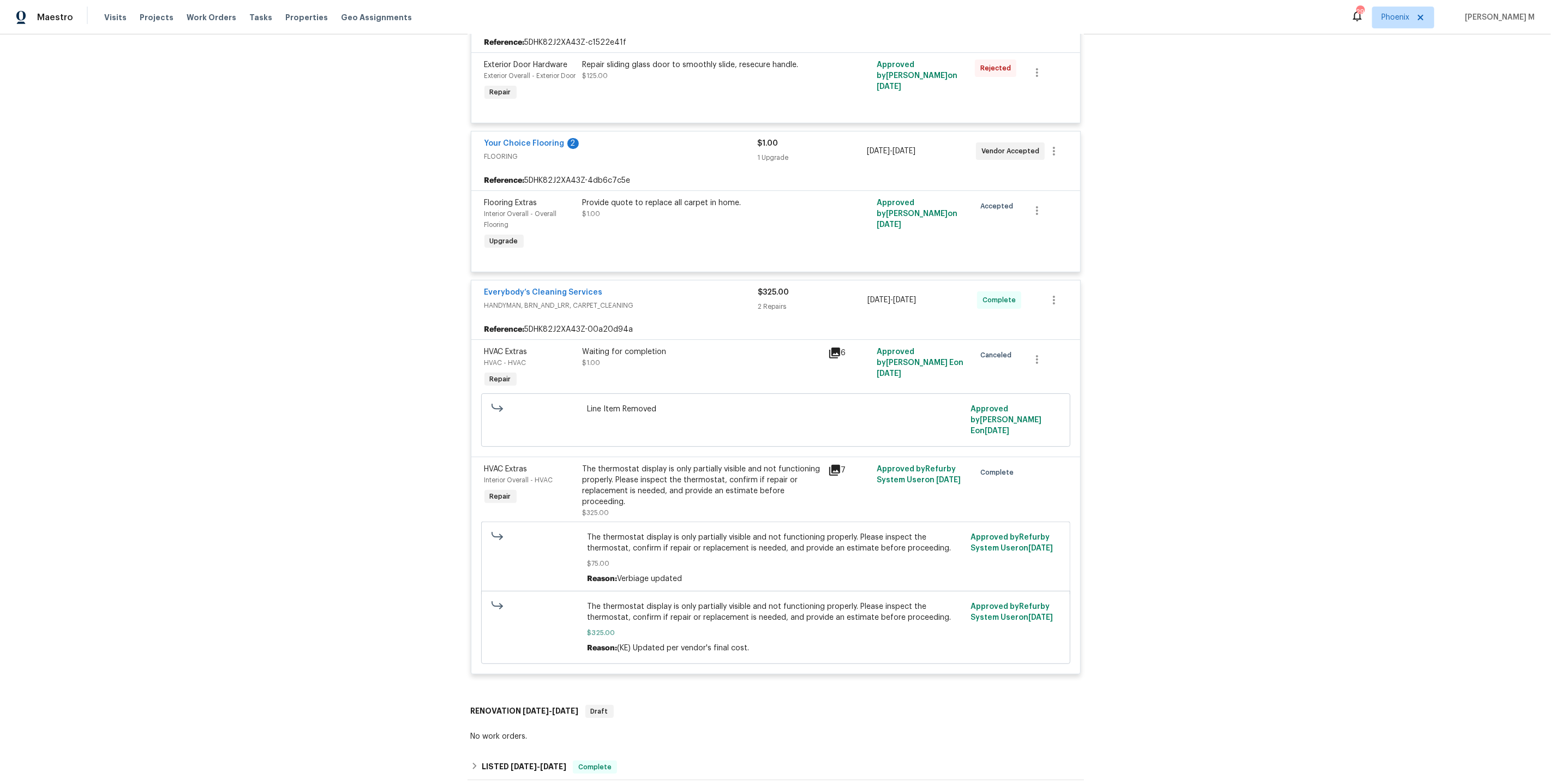
scroll to position [499, 0]
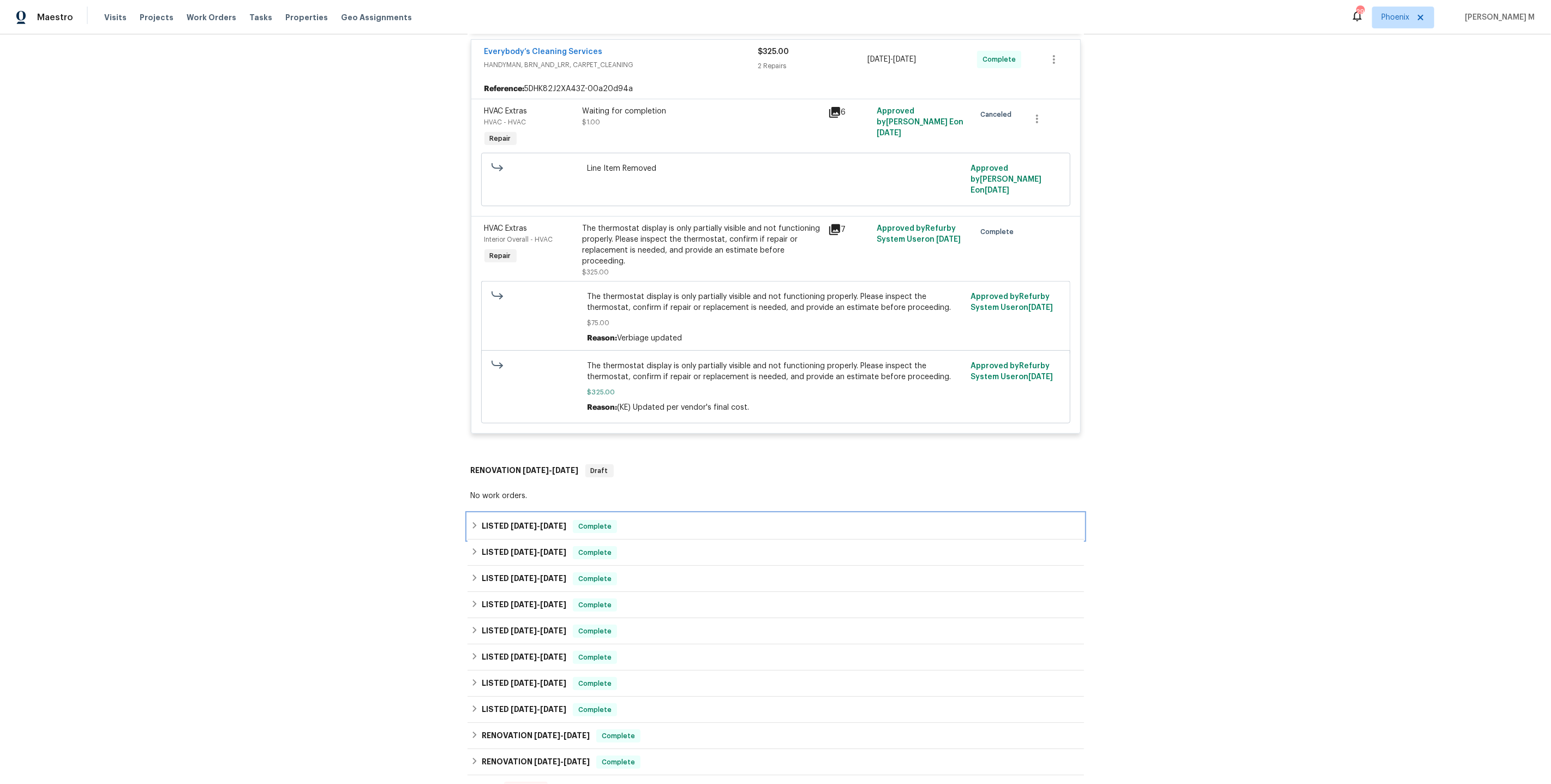
click at [518, 513] on div "LISTED [DATE] - [DATE] Complete" at bounding box center [776, 527] width 617 height 27
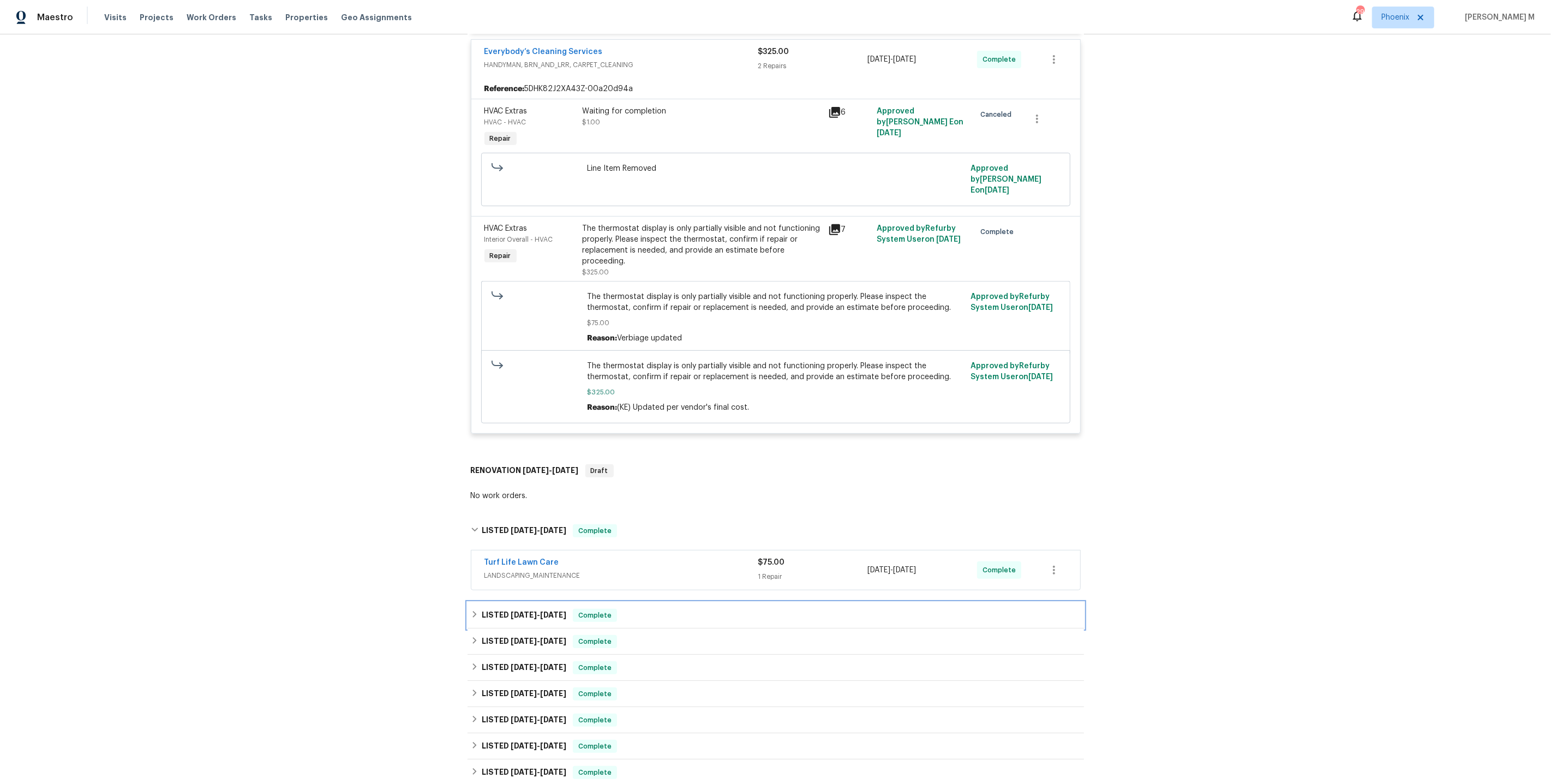
click at [522, 602] on div "LISTED [DATE] - [DATE] Complete" at bounding box center [776, 615] width 617 height 27
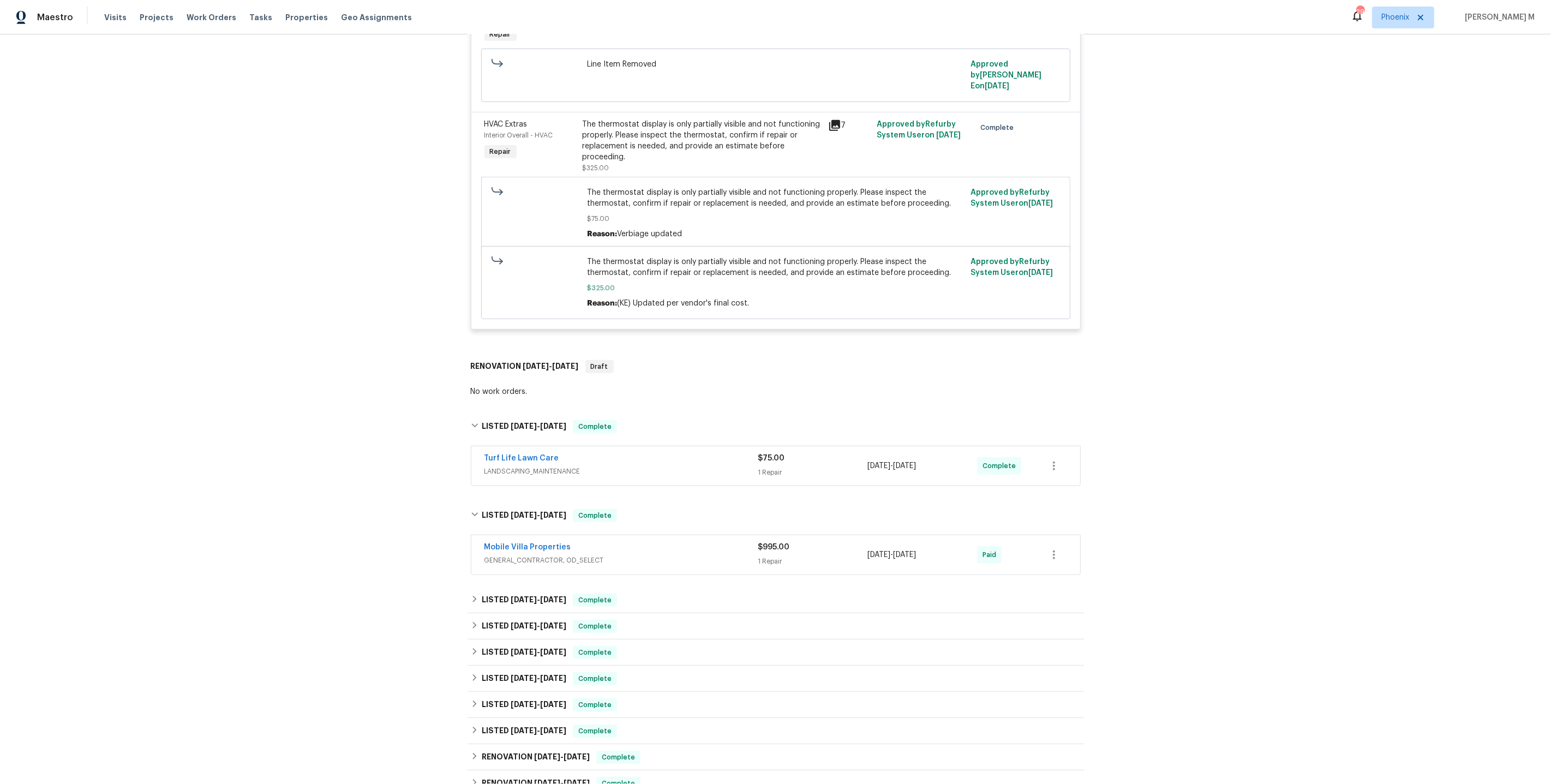
click at [554, 555] on span "GENERAL_CONTRACTOR, OD_SELECT" at bounding box center [621, 560] width 274 height 11
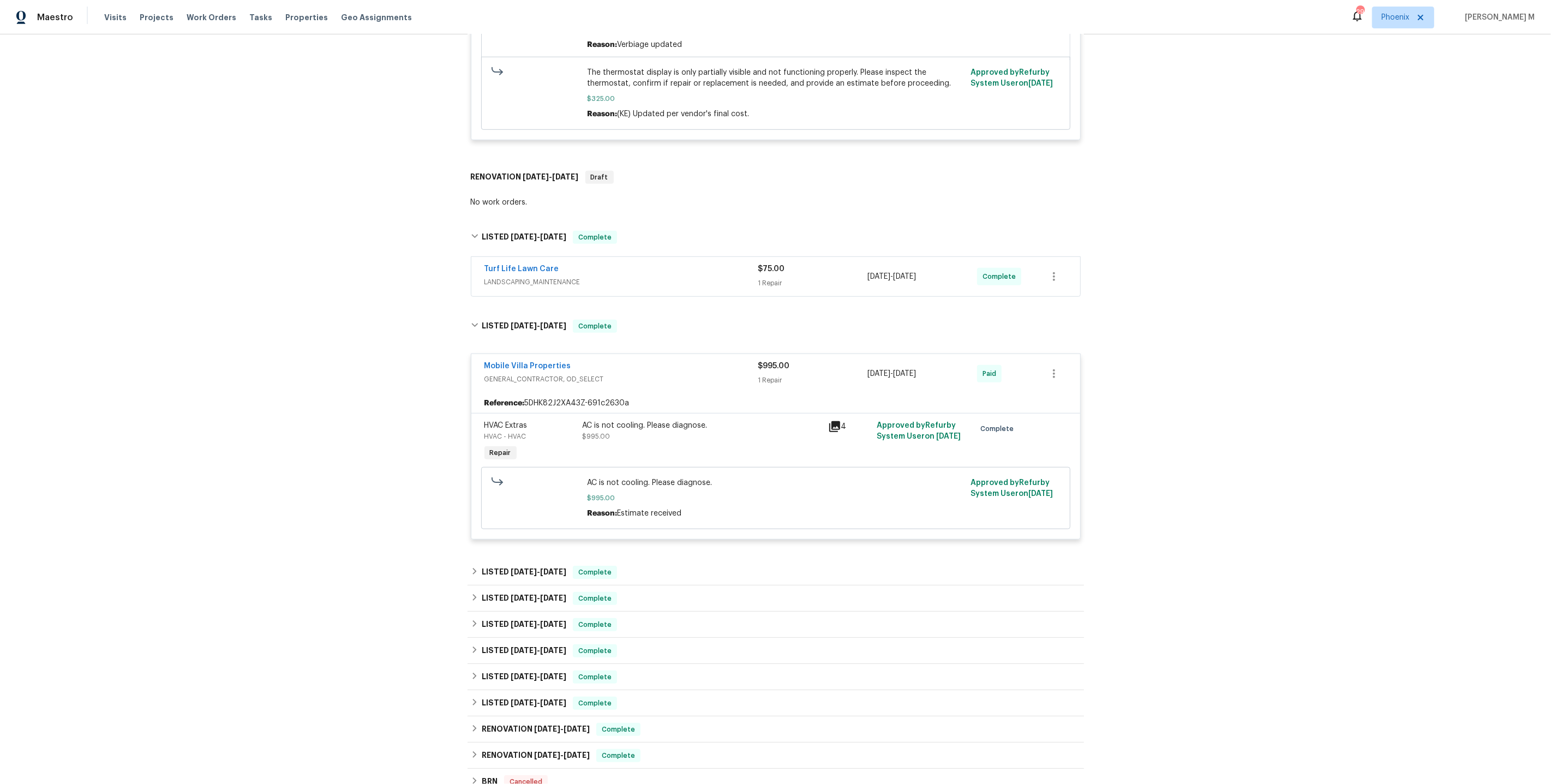
scroll to position [833, 0]
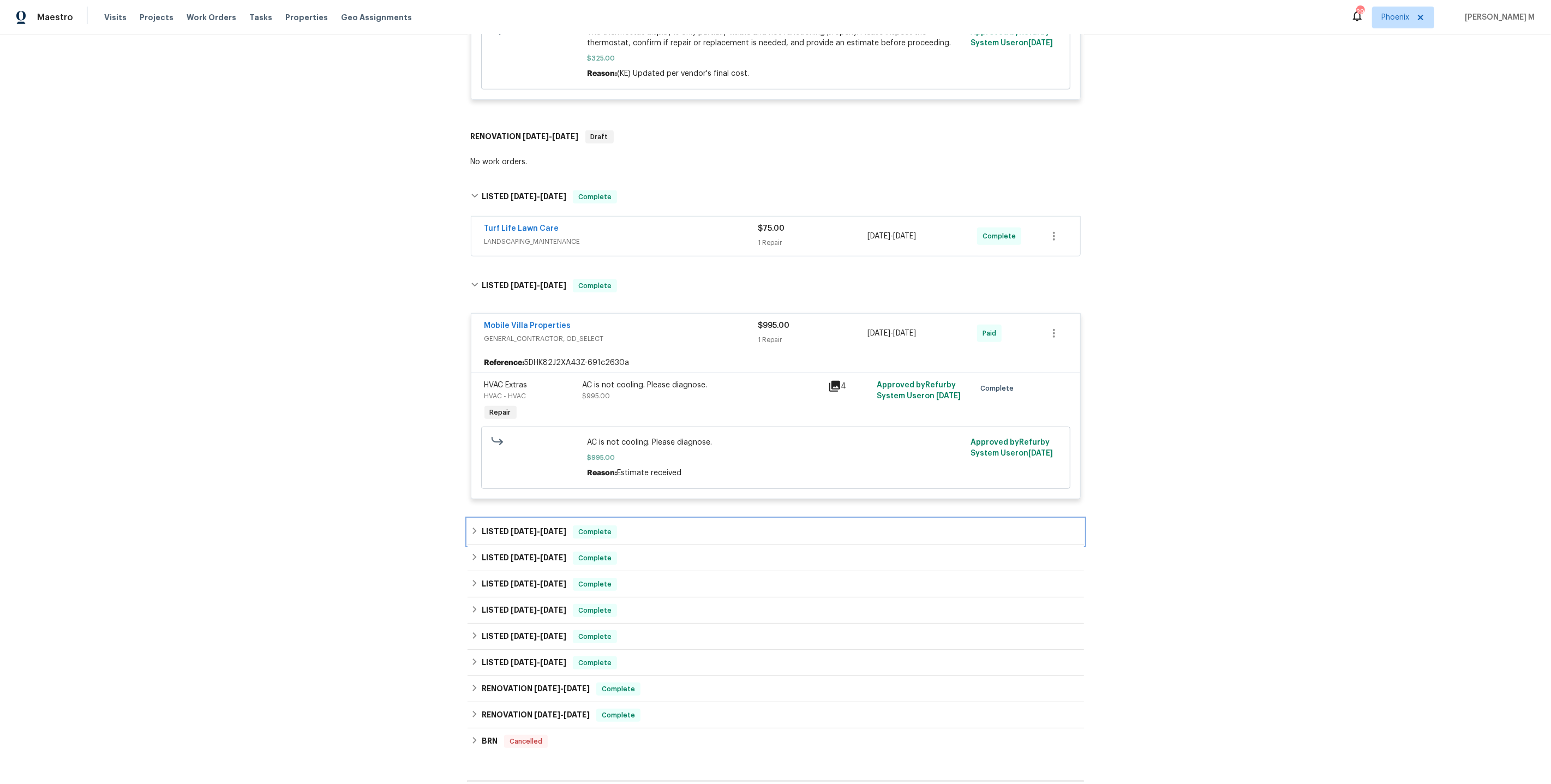
click at [540, 527] on span "[DATE]" at bounding box center [553, 531] width 27 height 8
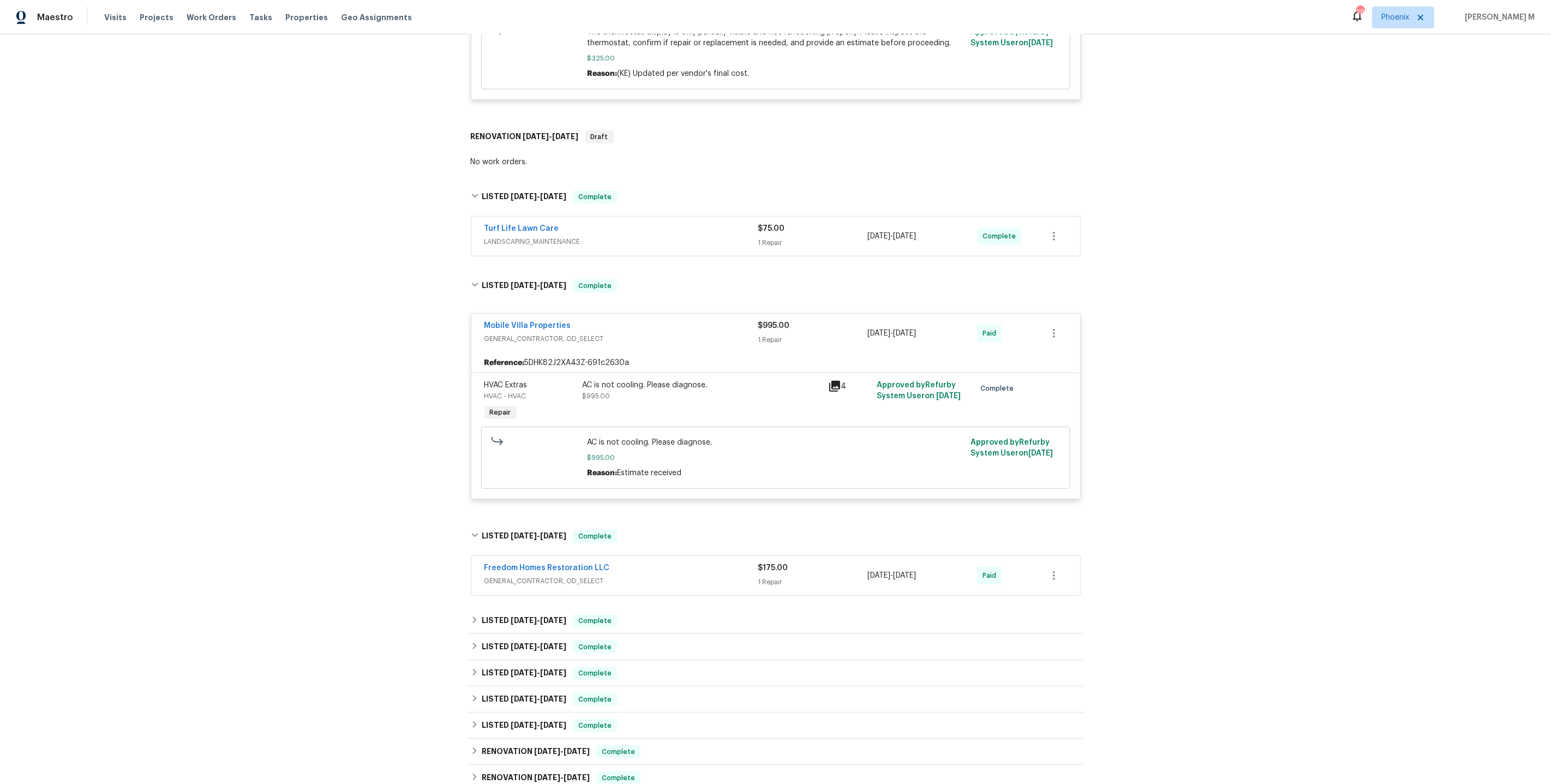
click at [537, 575] on span "GENERAL_CONTRACTOR, OD_SELECT" at bounding box center [621, 581] width 274 height 11
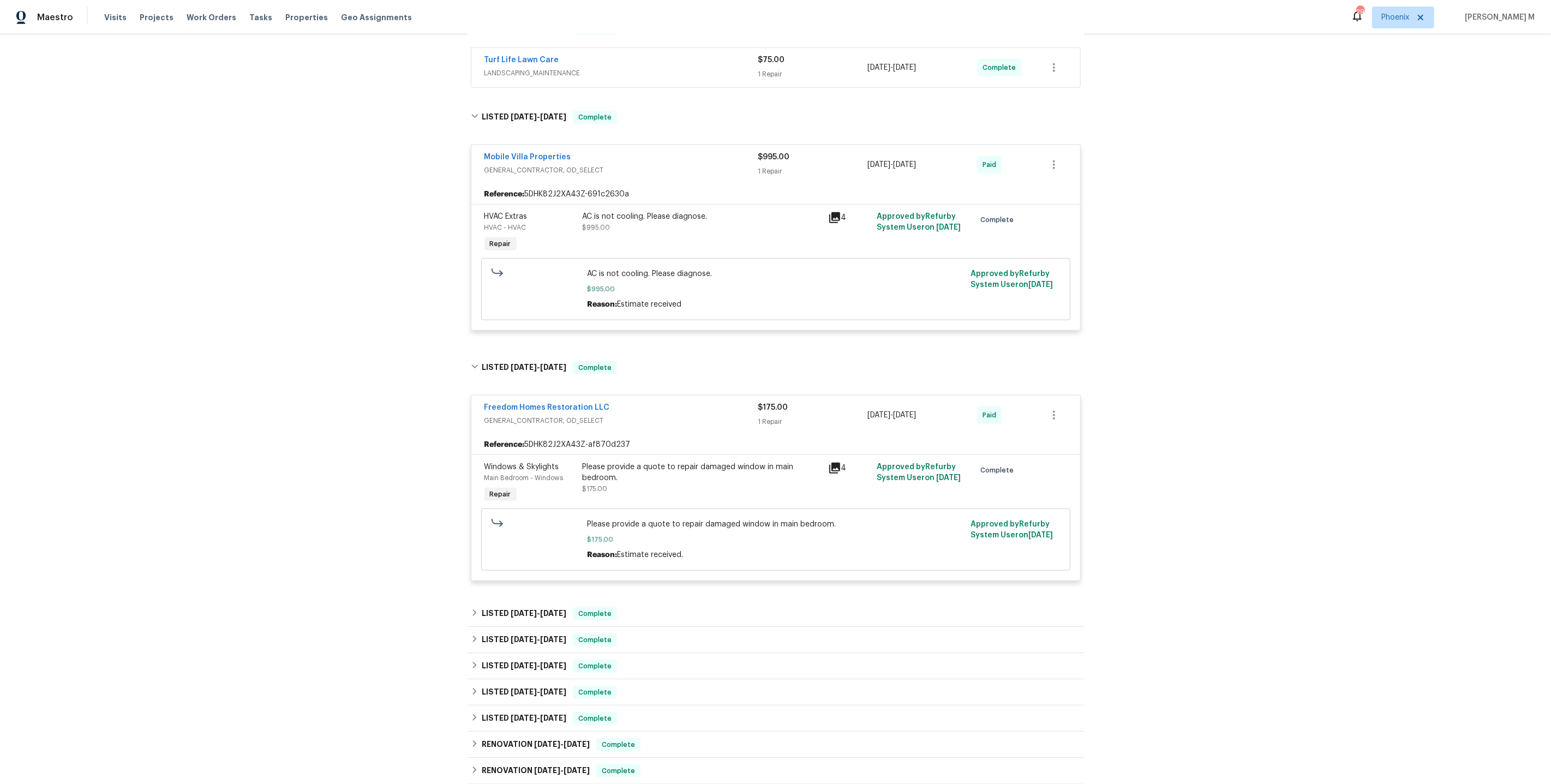
scroll to position [1007, 0]
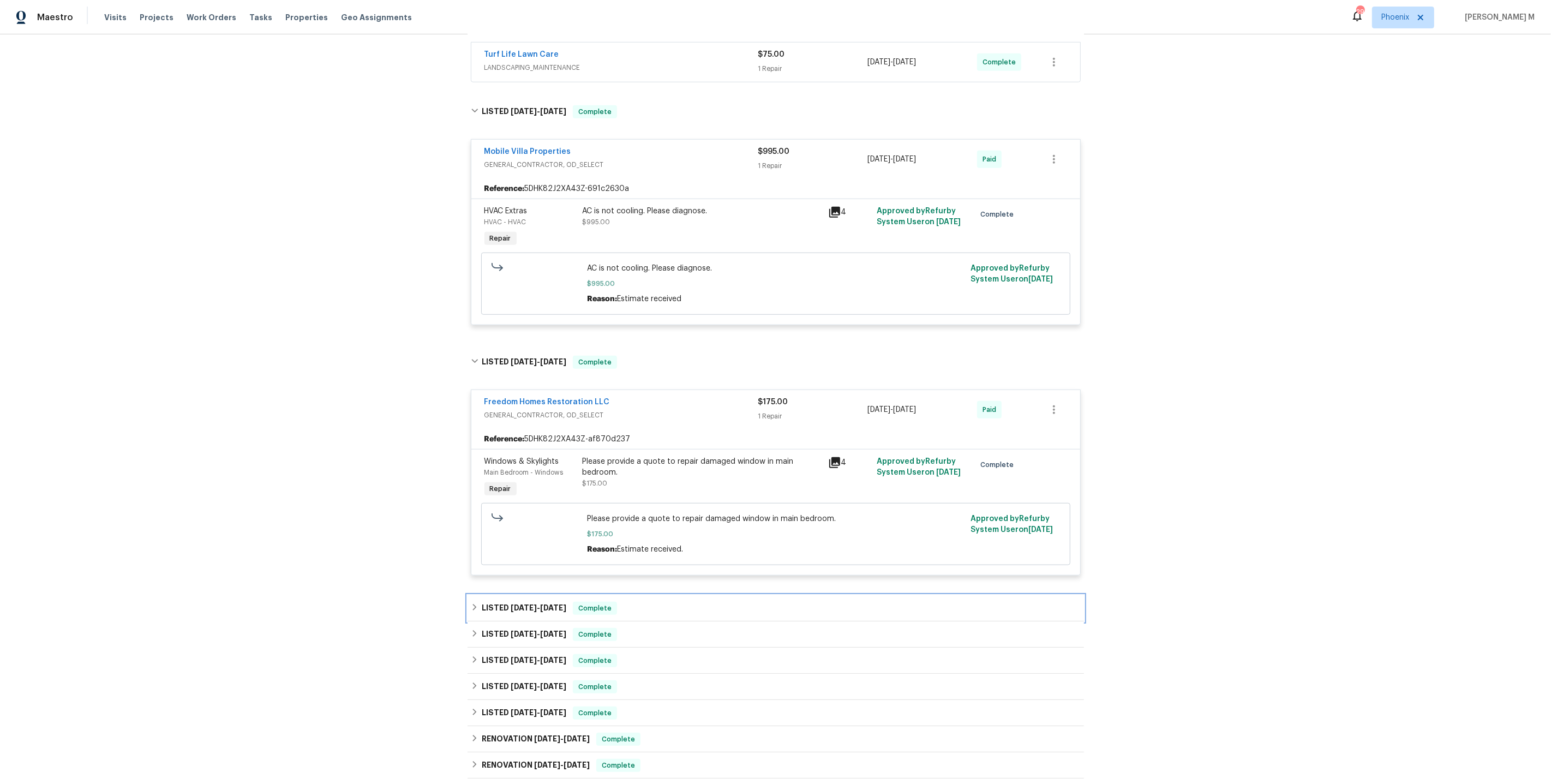
click at [530, 595] on div "LISTED [DATE] - [DATE] Complete" at bounding box center [776, 608] width 617 height 27
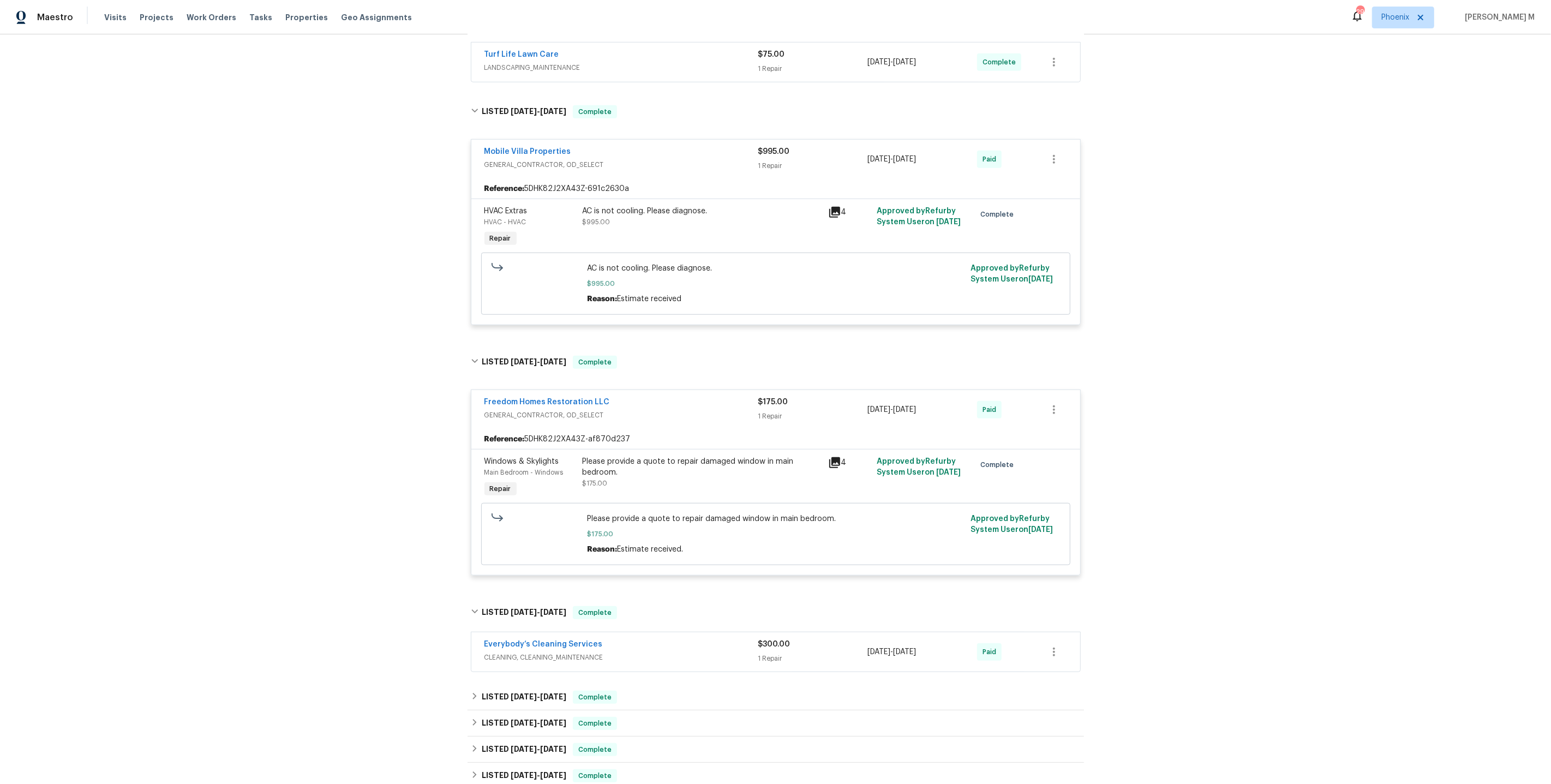
click at [520, 652] on span "CLEANING, CLEANING_MAINTENANCE" at bounding box center [621, 658] width 274 height 11
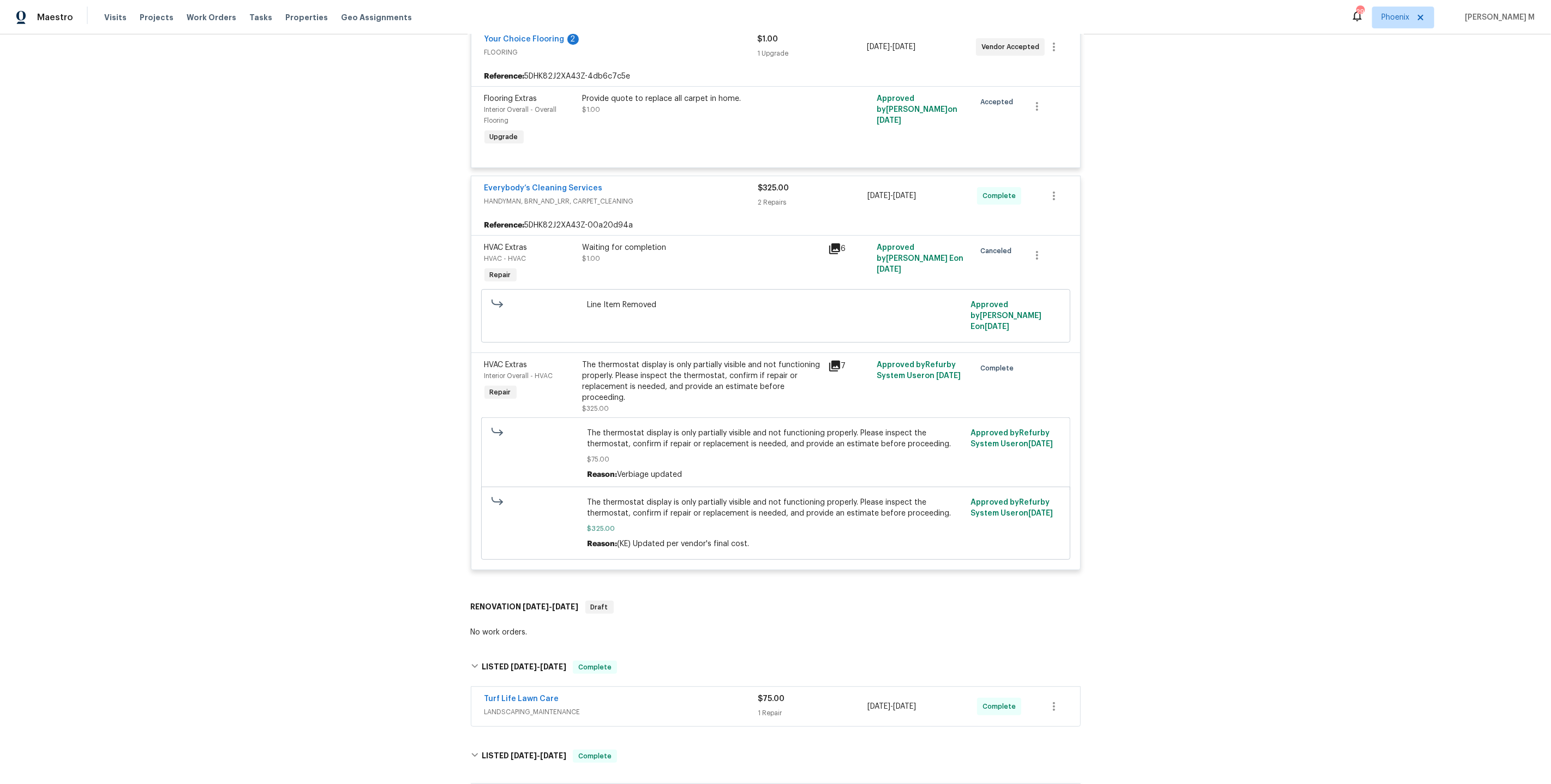
scroll to position [0, 0]
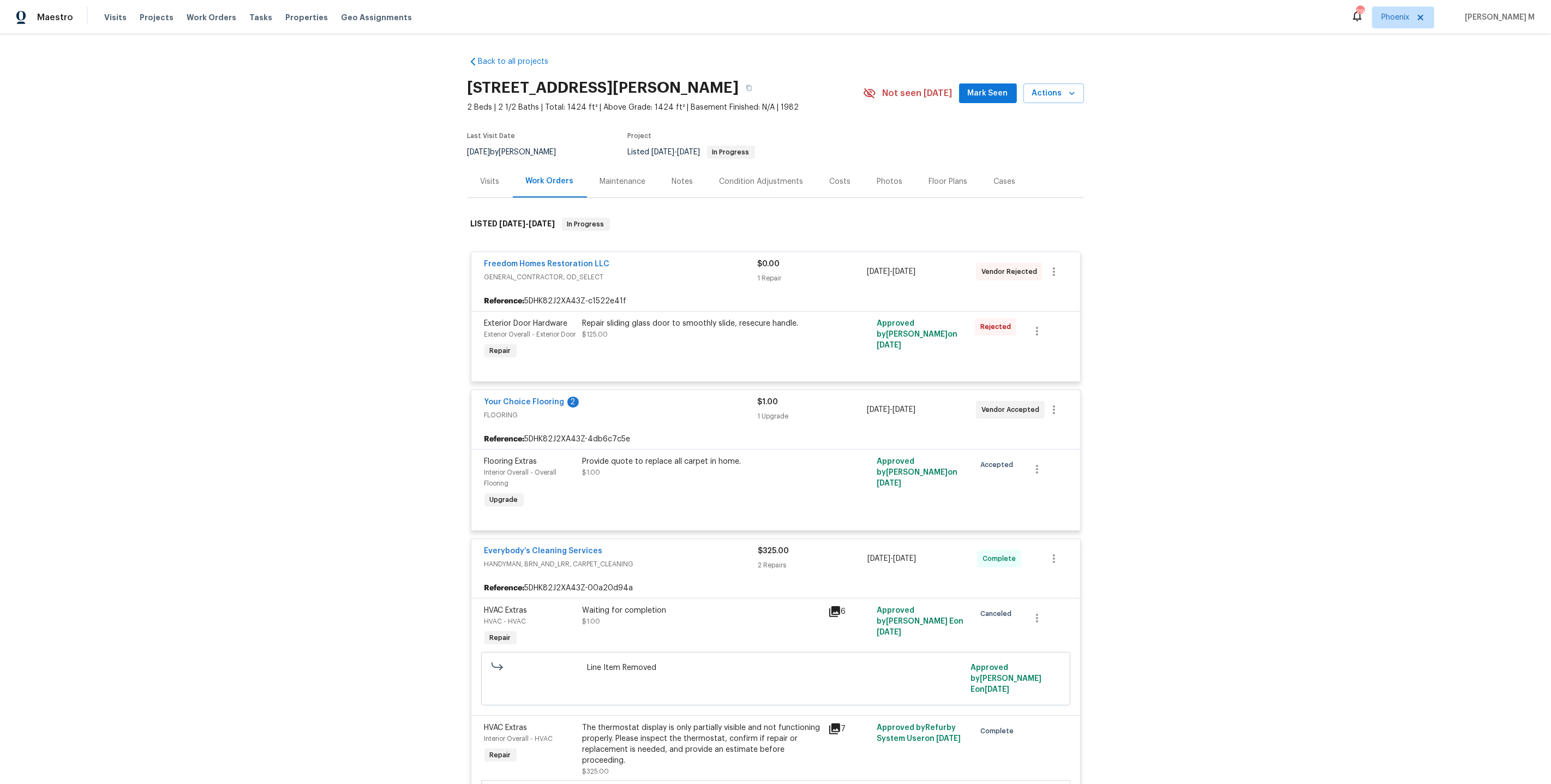
click at [929, 176] on div "Floor Plans" at bounding box center [949, 182] width 39 height 11
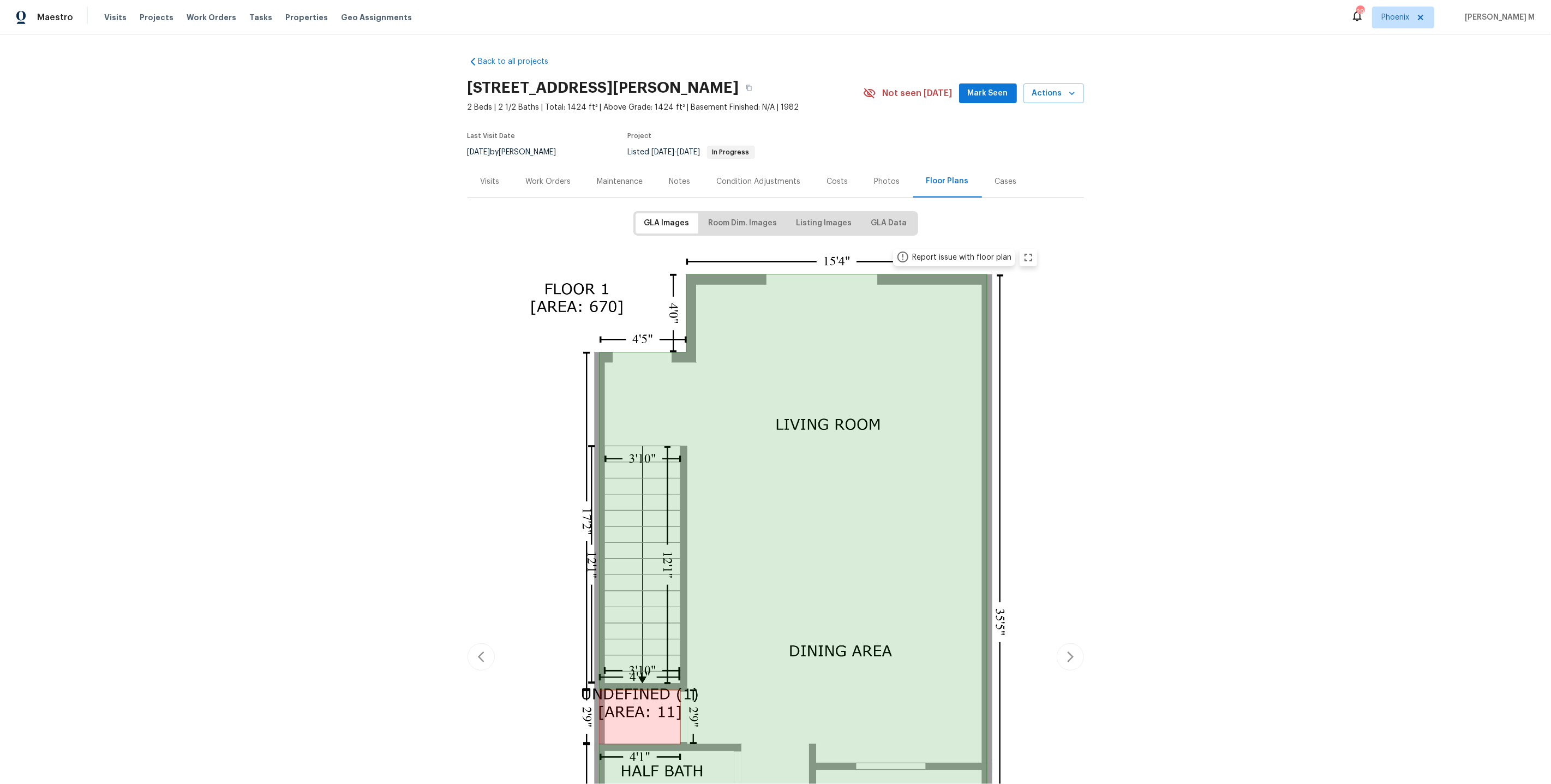
scroll to position [420, 0]
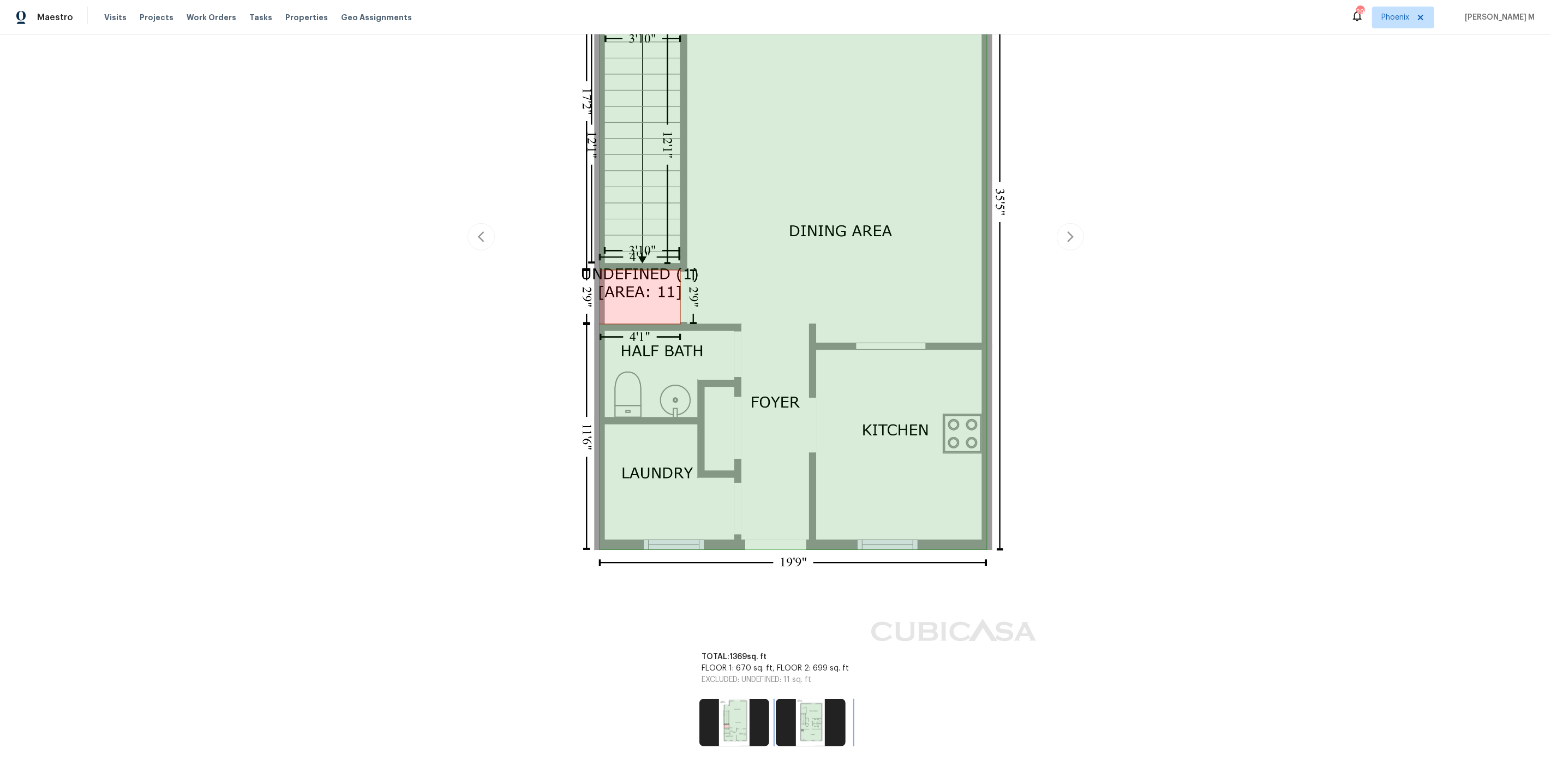
click at [800, 699] on img at bounding box center [811, 722] width 70 height 47
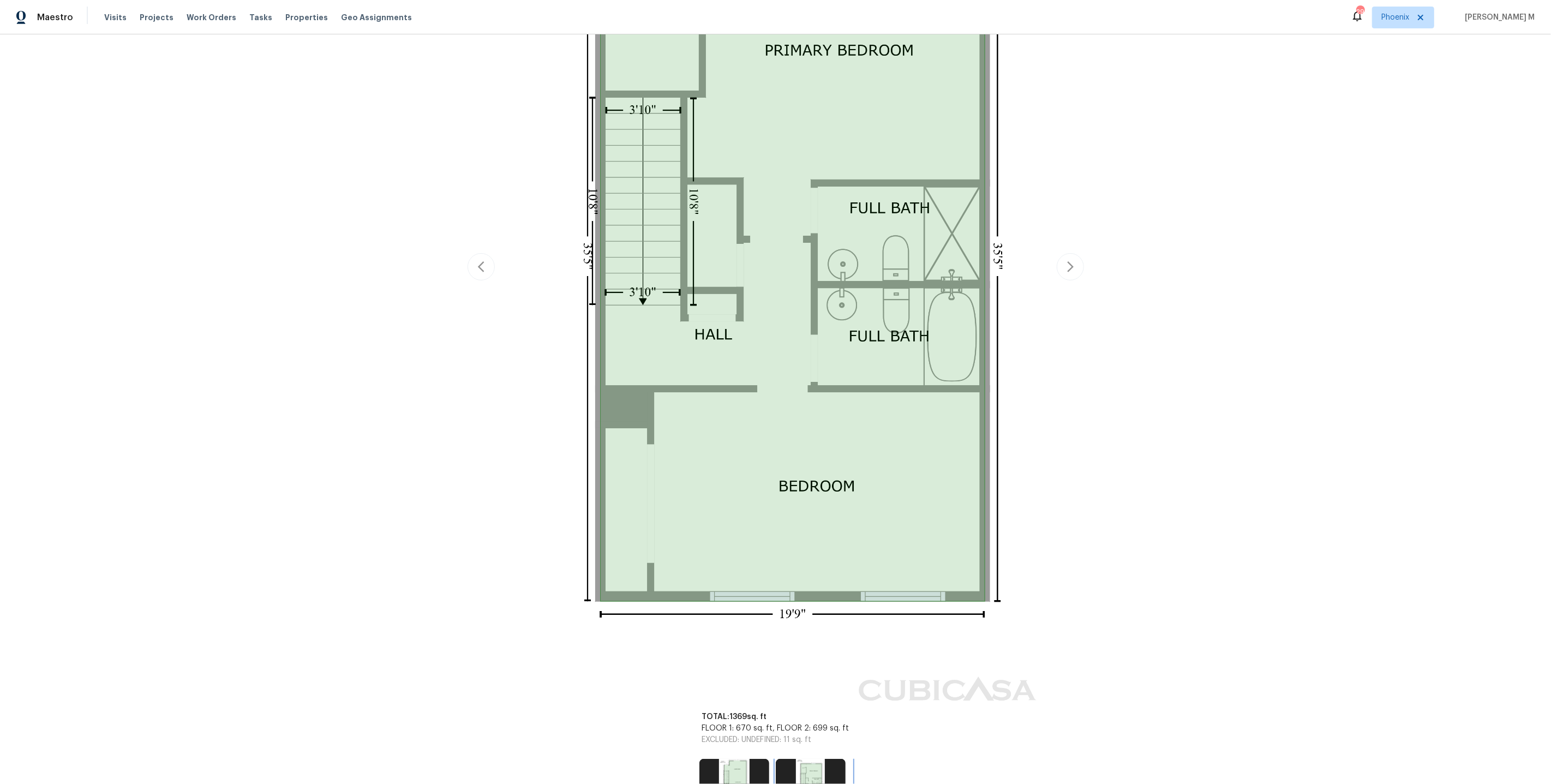
scroll to position [449, 0]
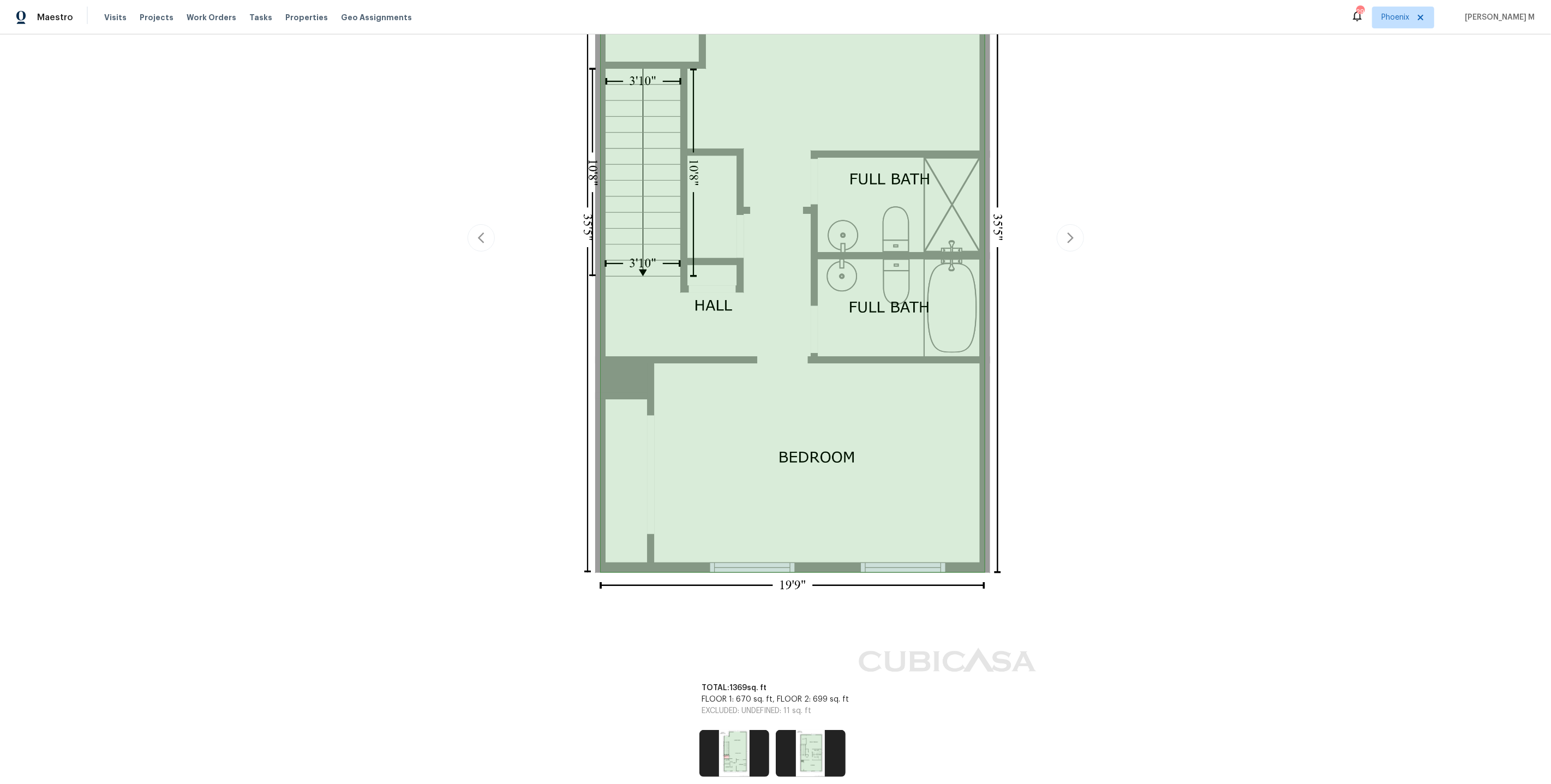
click at [728, 696] on div "TOTAL: 1369 sq. ft FLOOR 1: 670 sq. ft, FLOOR 2: 699 sq. ft EXCLUDED: UNDEFINED…" at bounding box center [776, 700] width 174 height 61
click at [735, 730] on img at bounding box center [735, 753] width 70 height 47
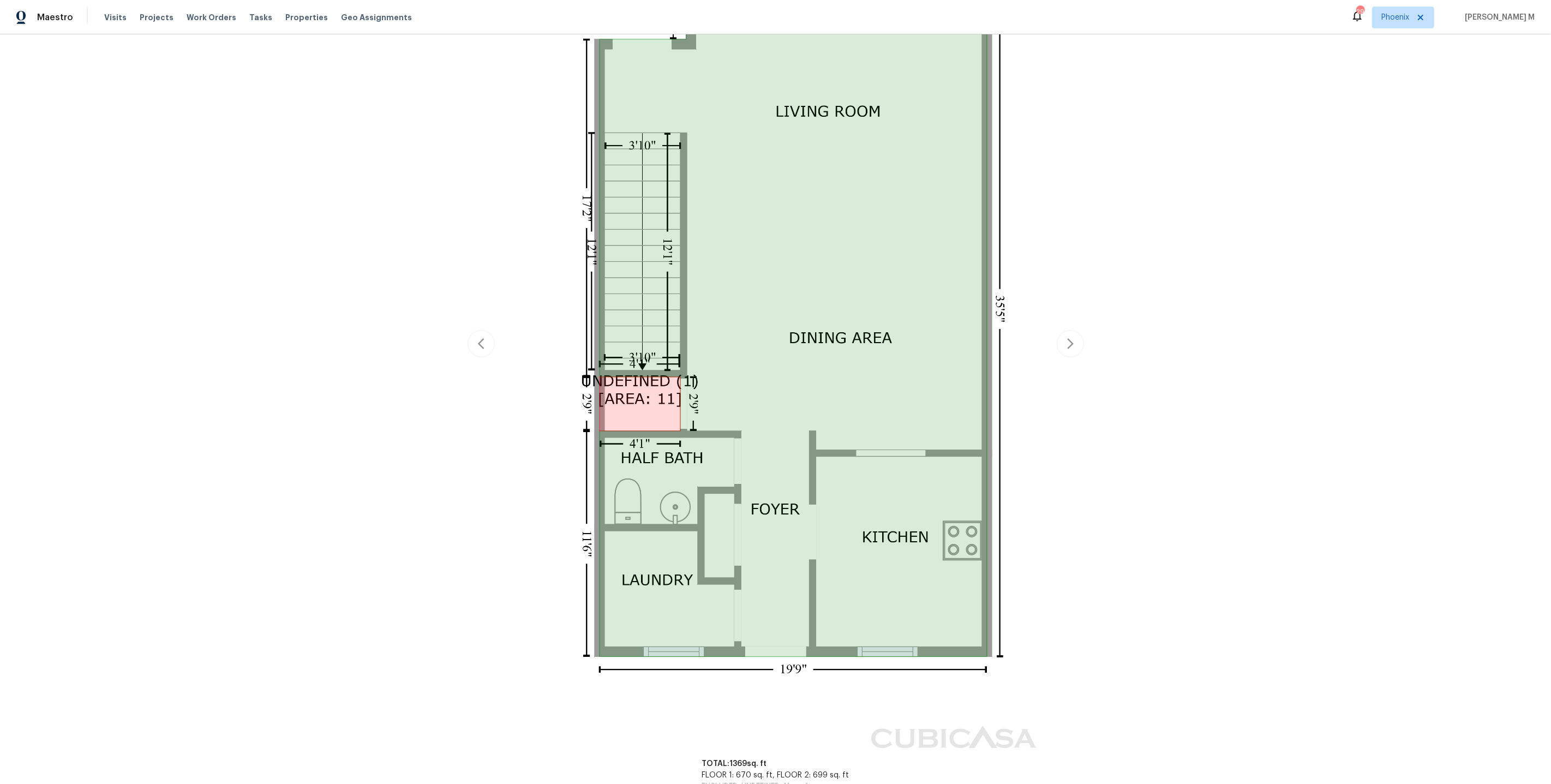
scroll to position [292, 0]
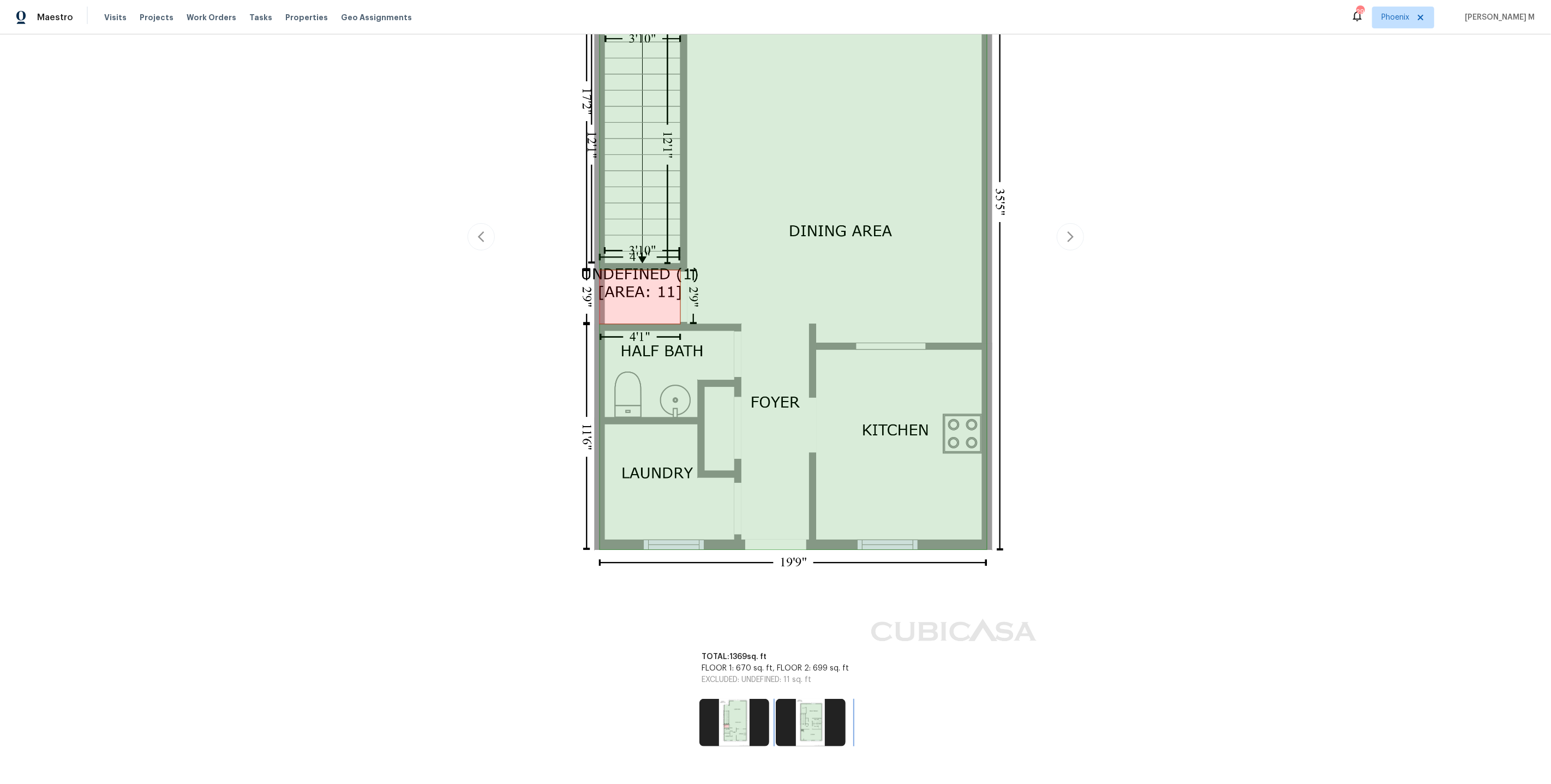
click at [791, 700] on img at bounding box center [811, 722] width 70 height 47
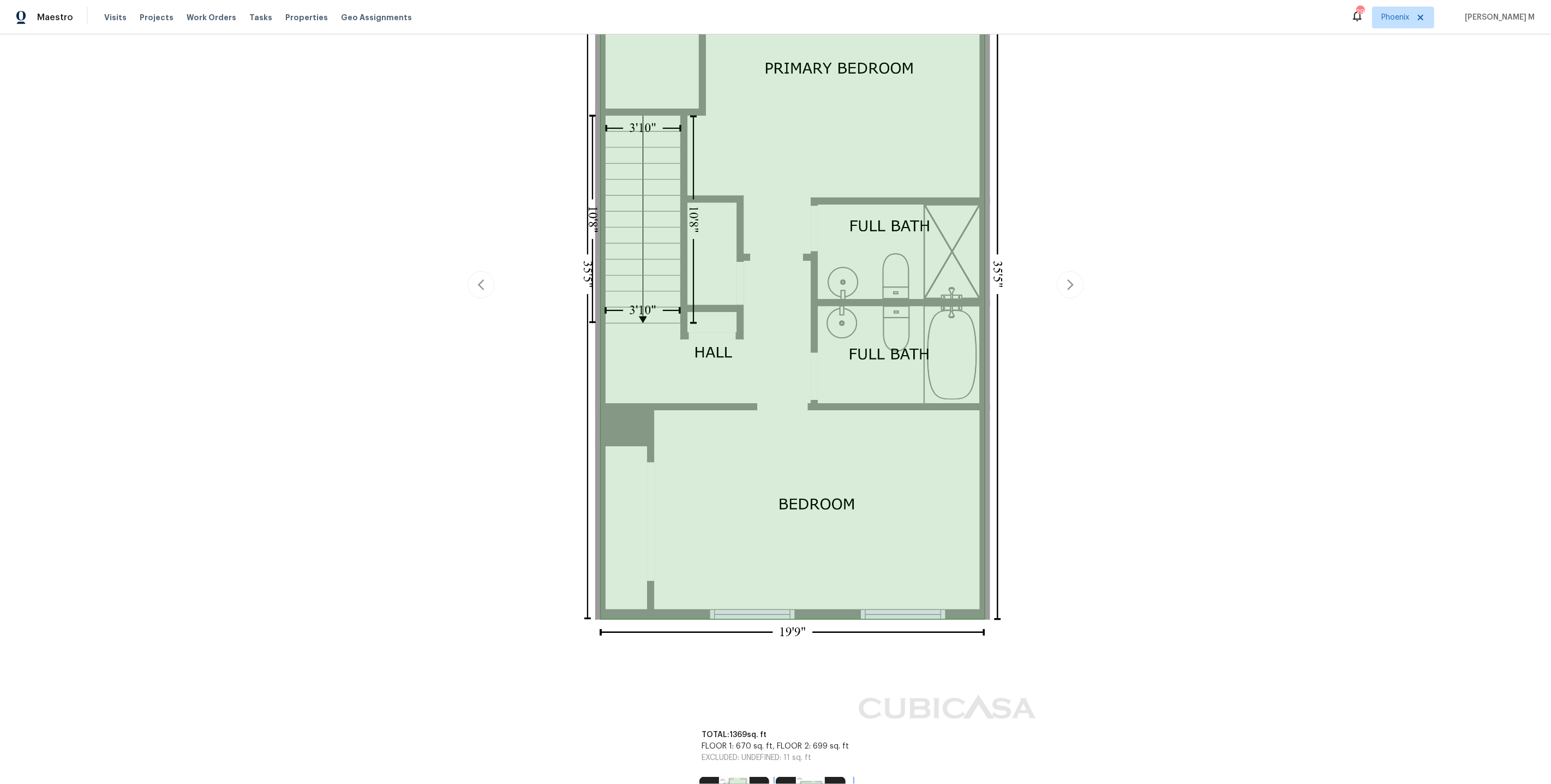
scroll to position [478, 0]
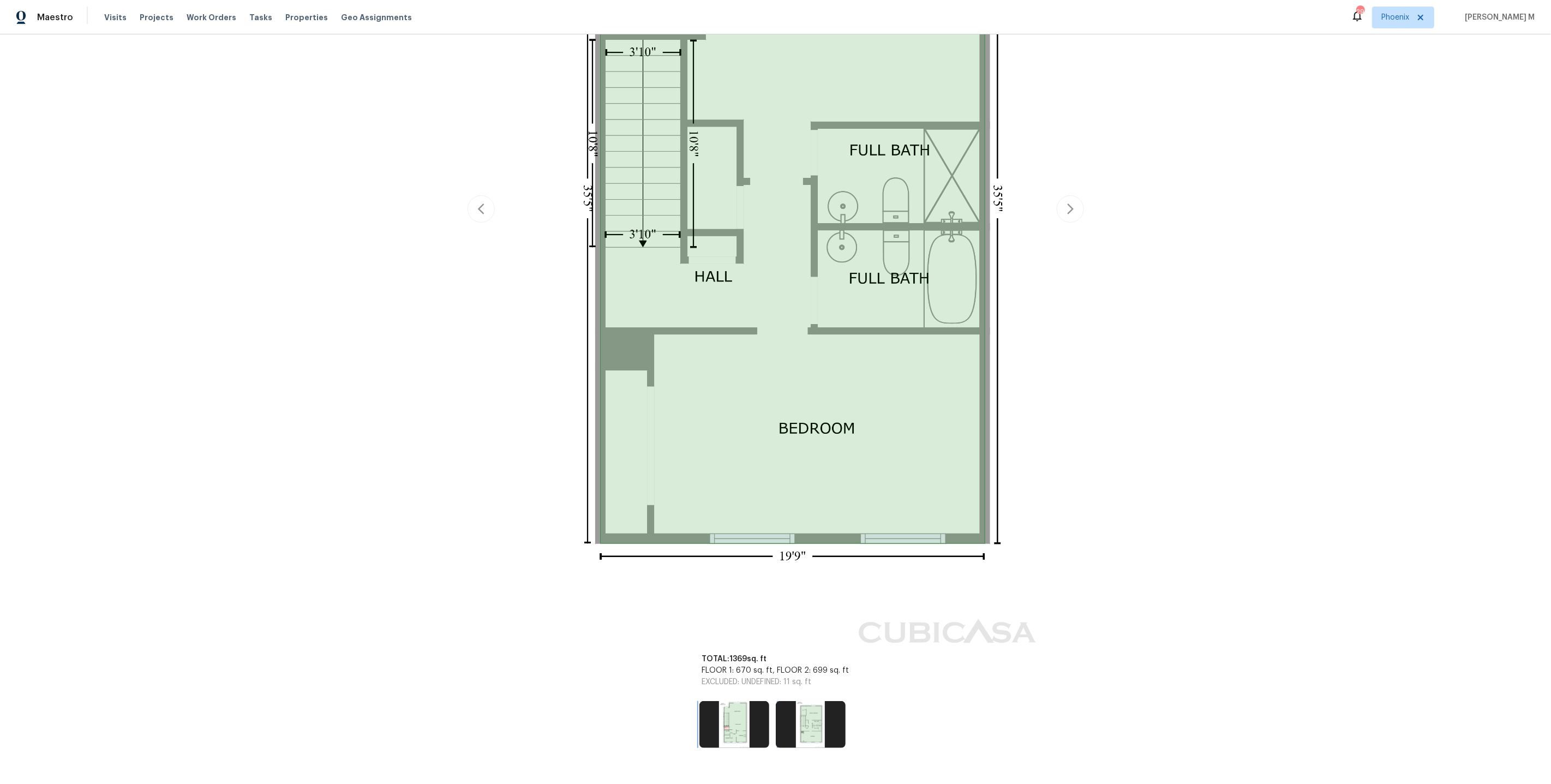
click at [747, 701] on img at bounding box center [735, 724] width 70 height 47
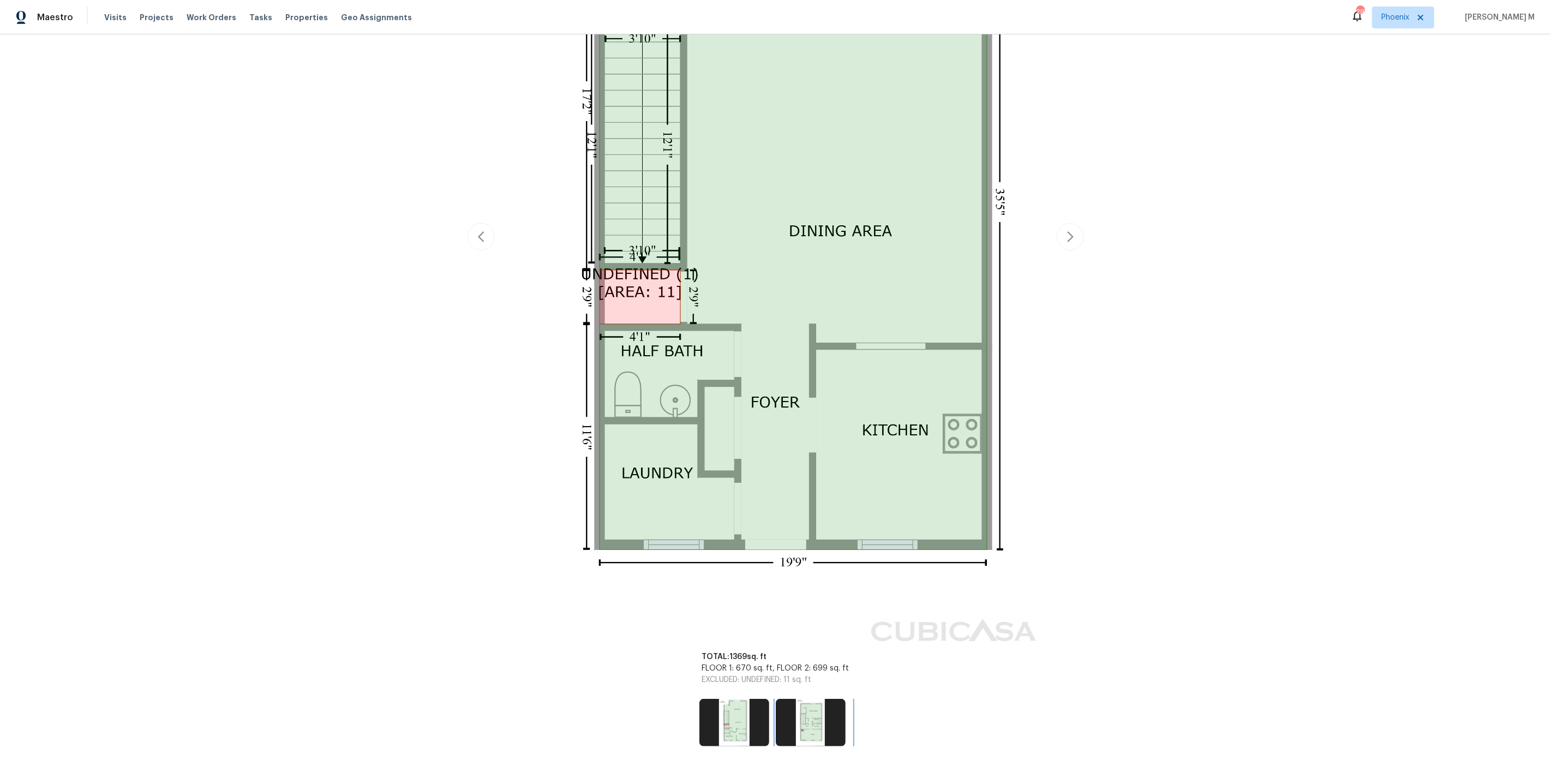
click at [785, 699] on img at bounding box center [811, 722] width 70 height 47
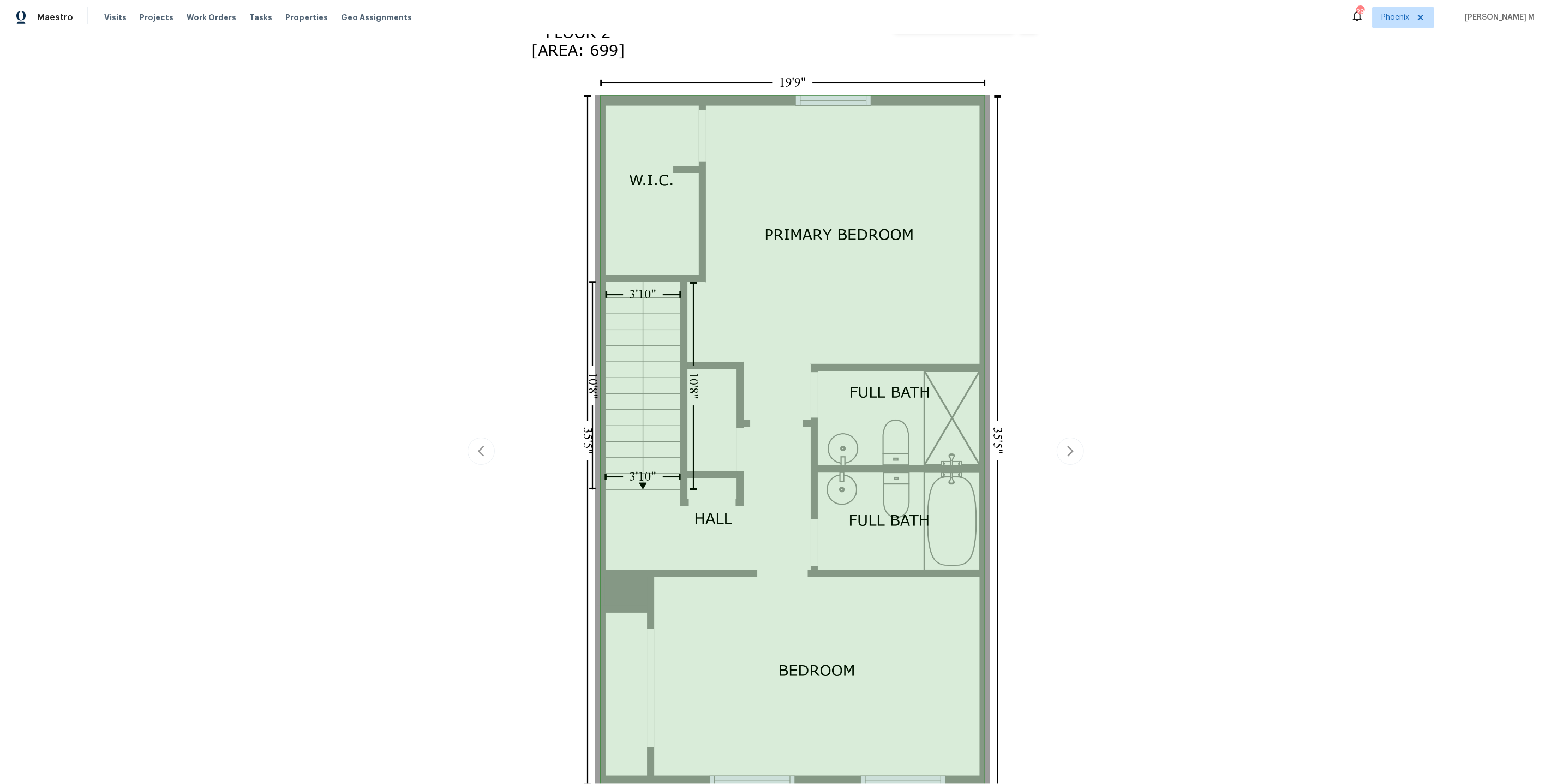
scroll to position [0, 0]
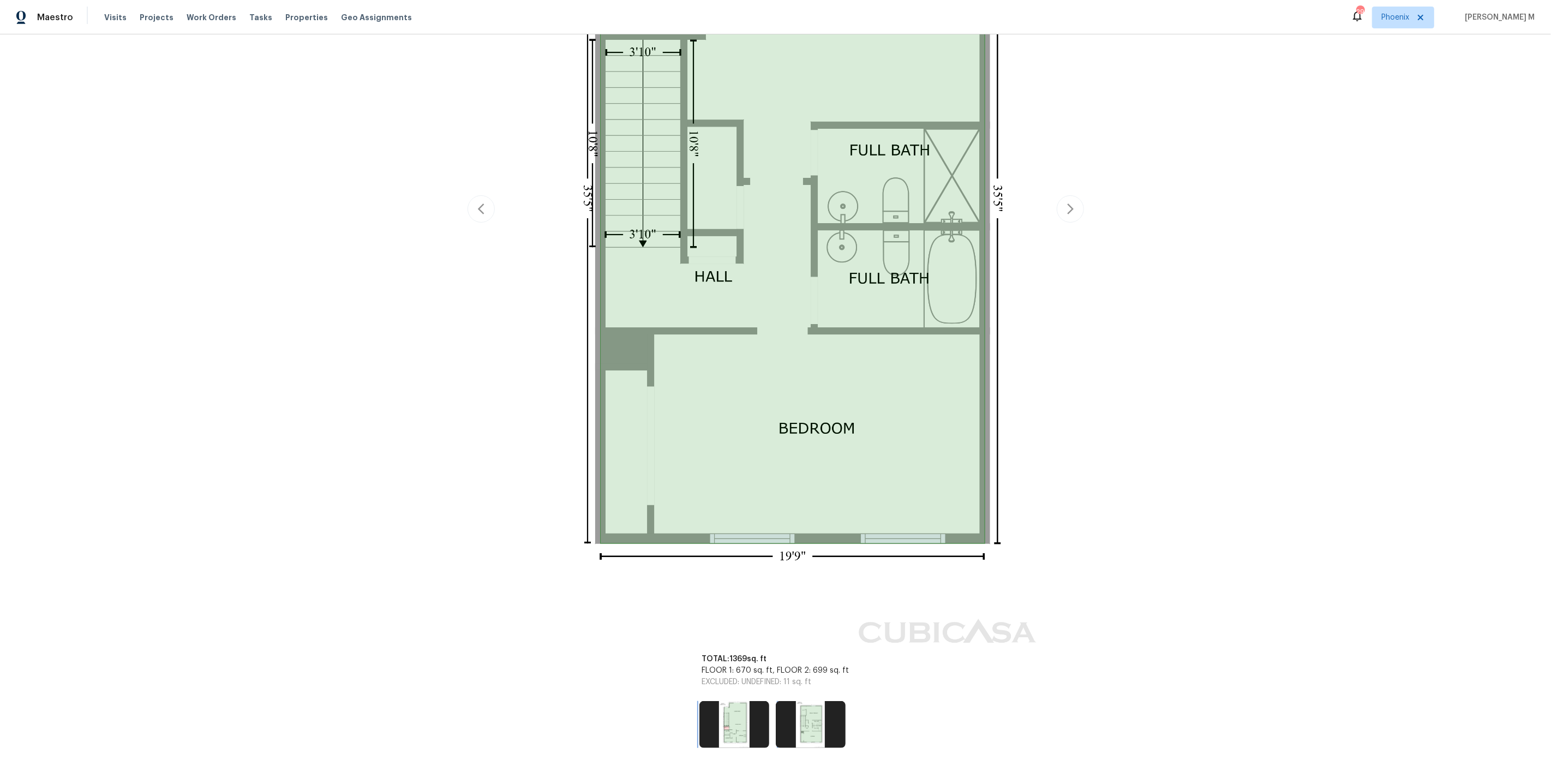
click at [728, 701] on img at bounding box center [735, 724] width 70 height 47
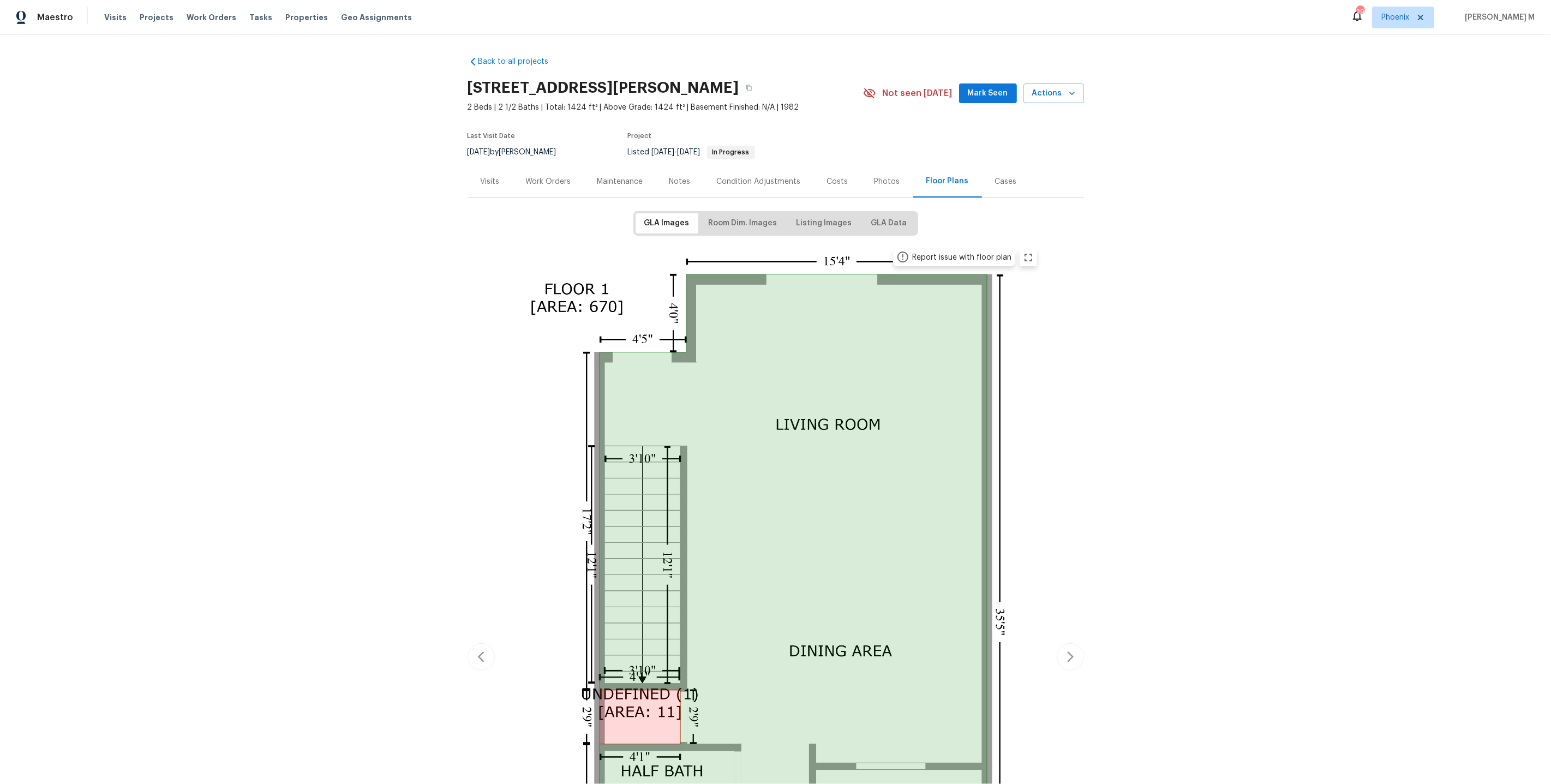
click at [560, 186] on div "Work Orders" at bounding box center [548, 181] width 71 height 32
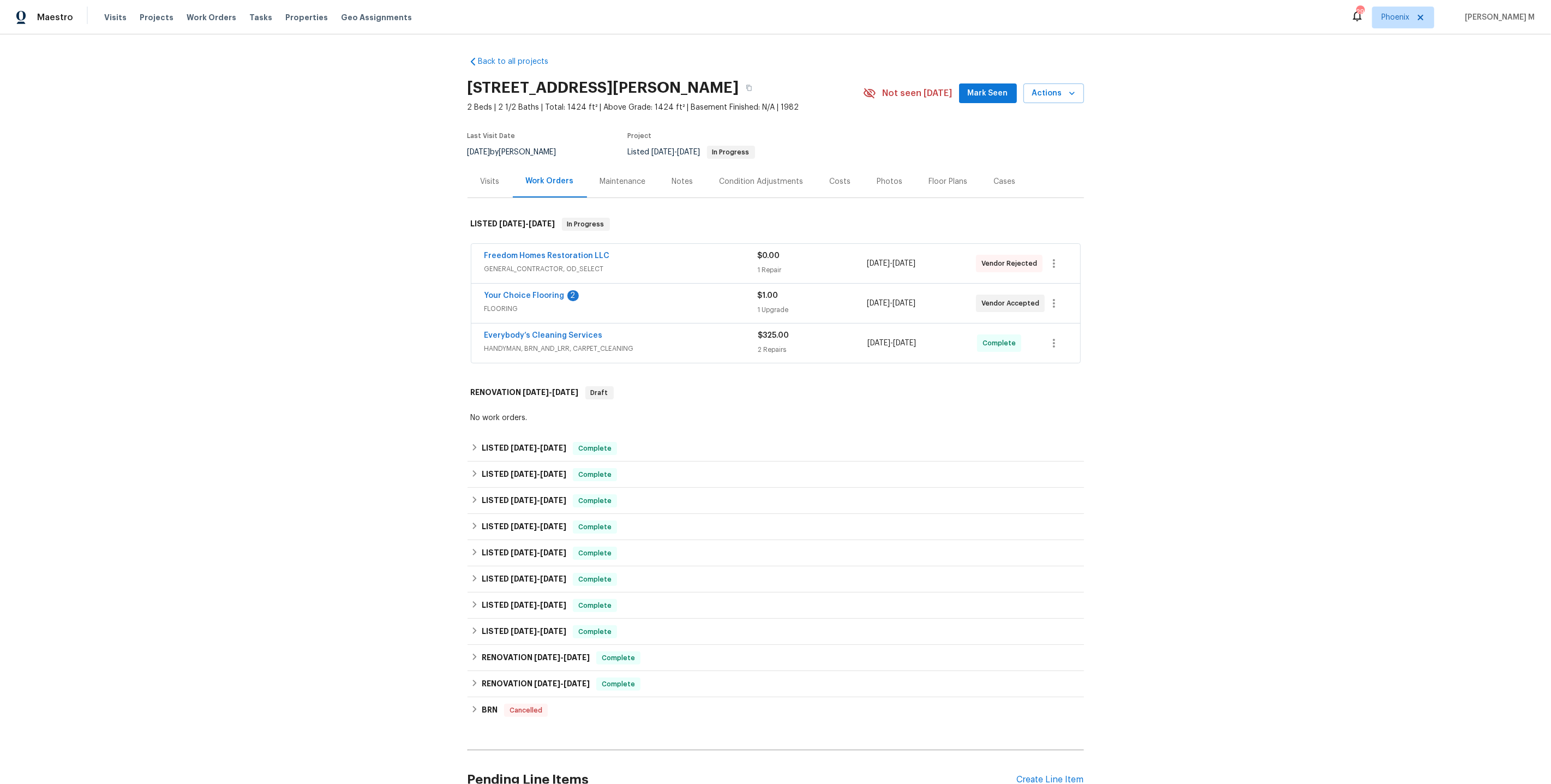
click at [552, 186] on div "Work Orders" at bounding box center [550, 181] width 74 height 32
click at [1028, 775] on div "Create Line Item" at bounding box center [1051, 780] width 67 height 10
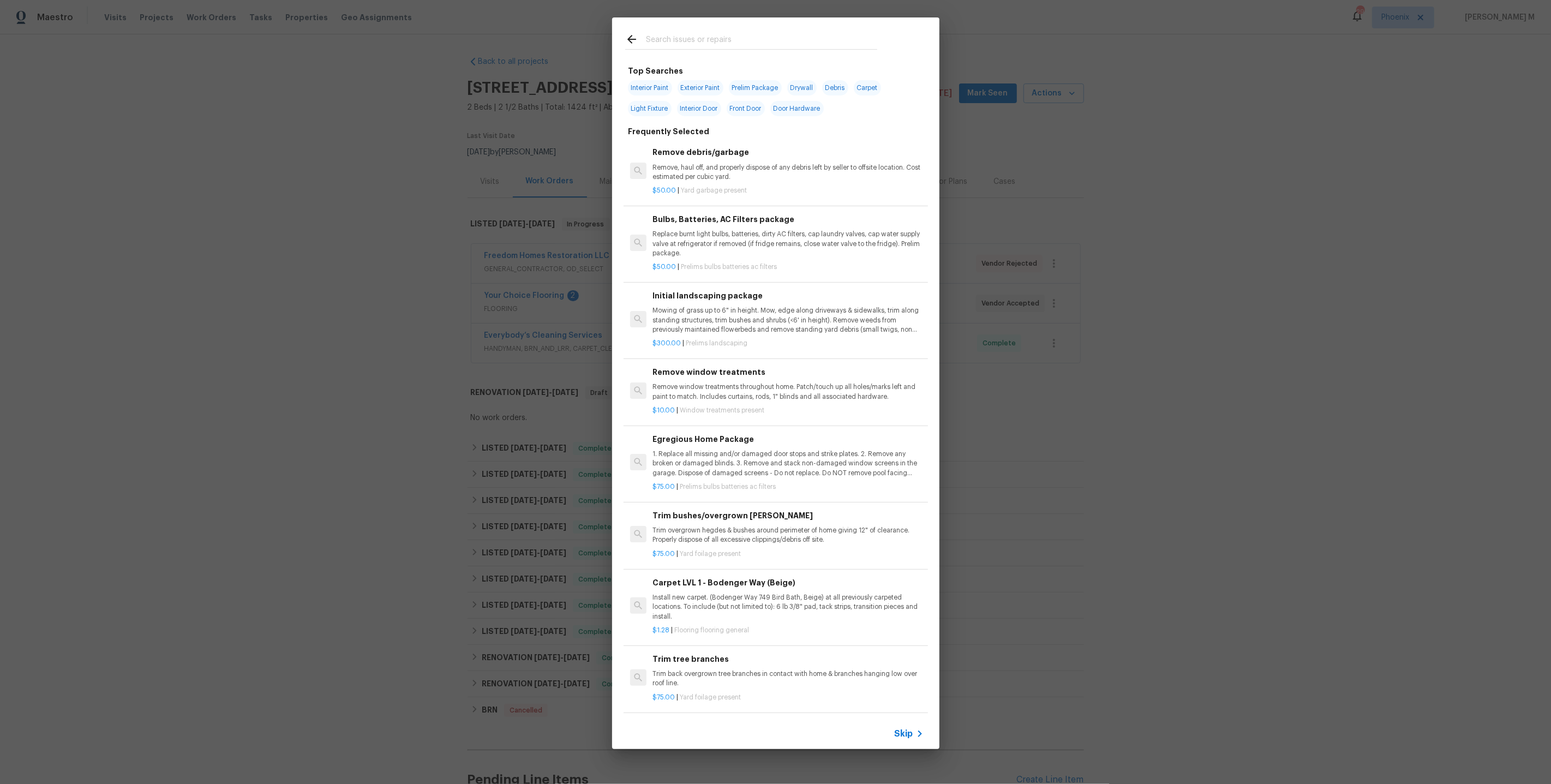
click at [903, 743] on div "Skip" at bounding box center [775, 734] width 327 height 31
click at [911, 736] on span "Skip" at bounding box center [904, 734] width 19 height 11
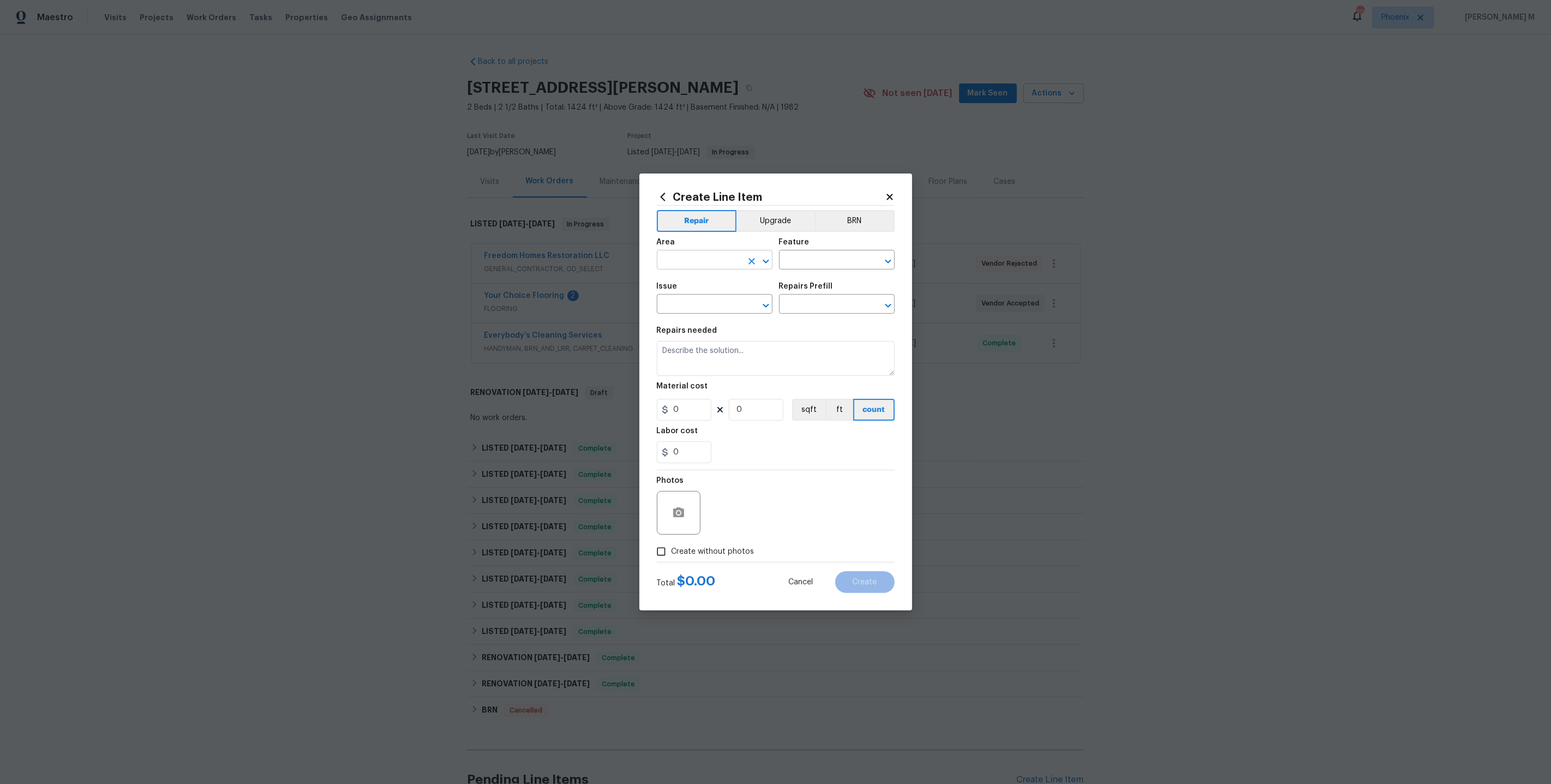
click at [692, 265] on input "text" at bounding box center [700, 261] width 85 height 17
click at [694, 287] on li "Bathroom" at bounding box center [714, 290] width 117 height 18
type input "Bathroom"
click at [816, 269] on input "text" at bounding box center [822, 261] width 85 height 17
click at [803, 310] on li "Toilet" at bounding box center [837, 316] width 117 height 18
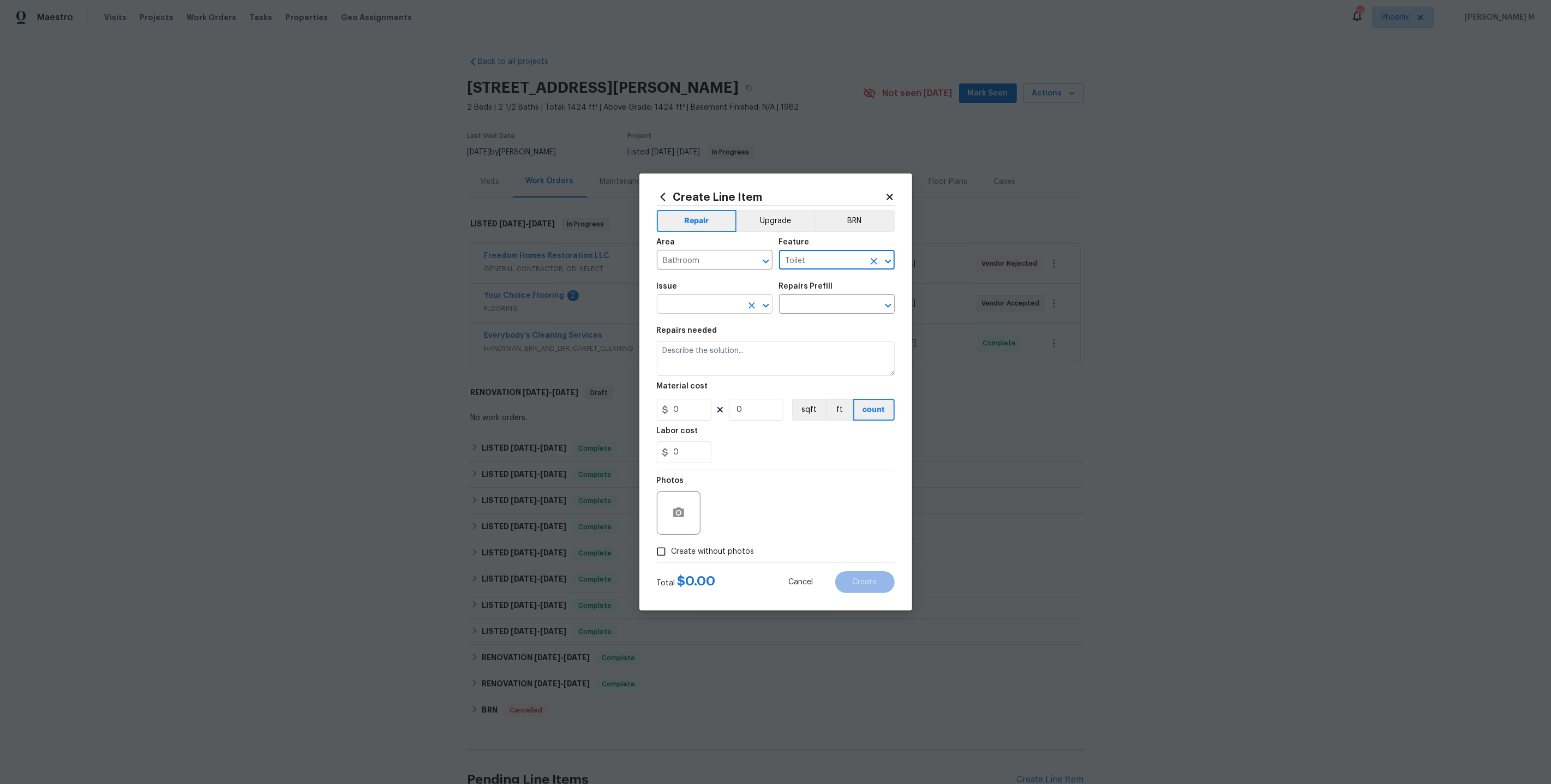
type input "Toilet"
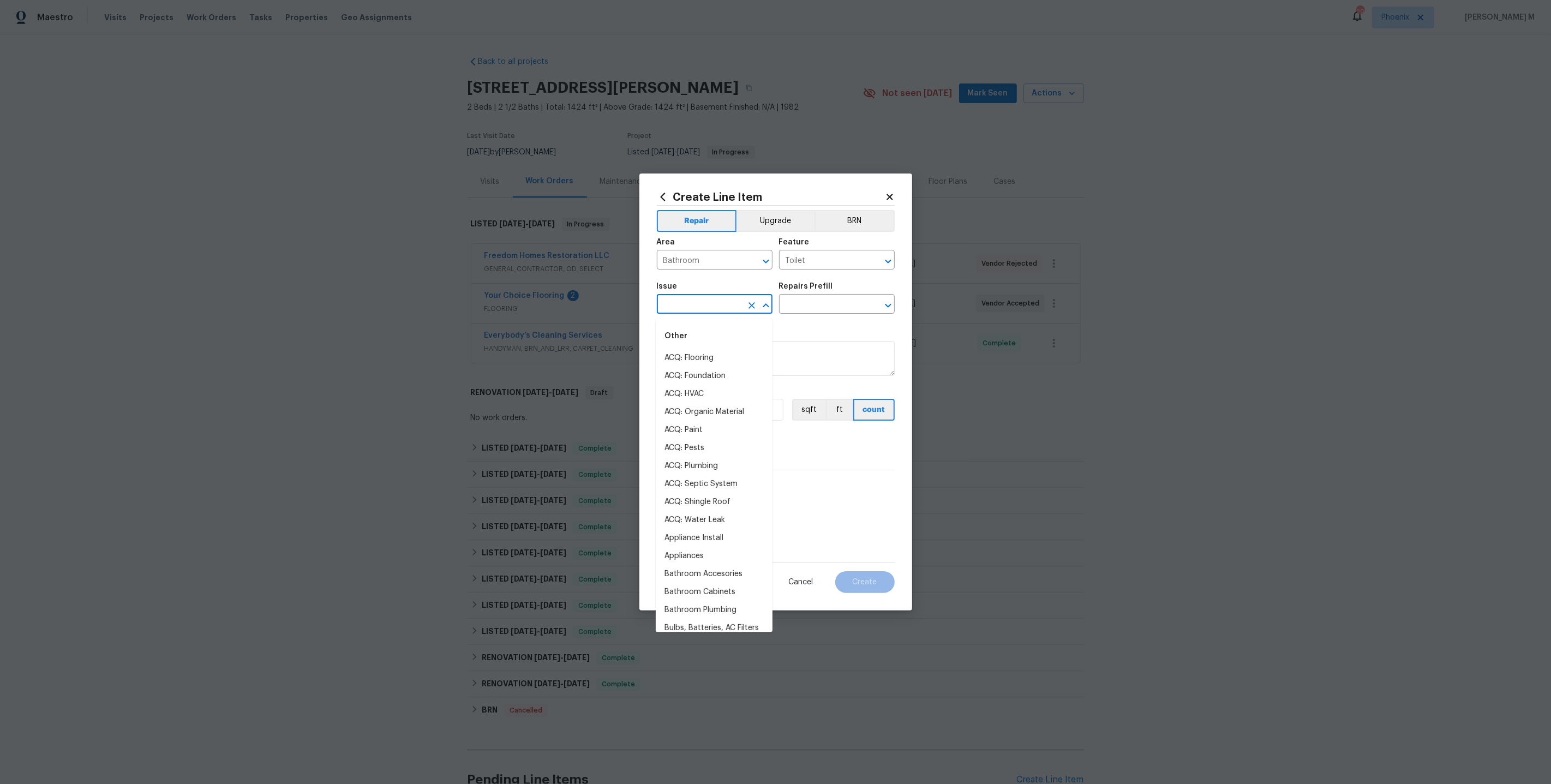
click at [697, 309] on input "text" at bounding box center [700, 305] width 85 height 17
type input "l"
click at [703, 382] on li "Bathroom Plumbing" at bounding box center [714, 376] width 117 height 18
type input "Bathroom Plumbing"
click at [810, 308] on input "text" at bounding box center [822, 305] width 85 height 17
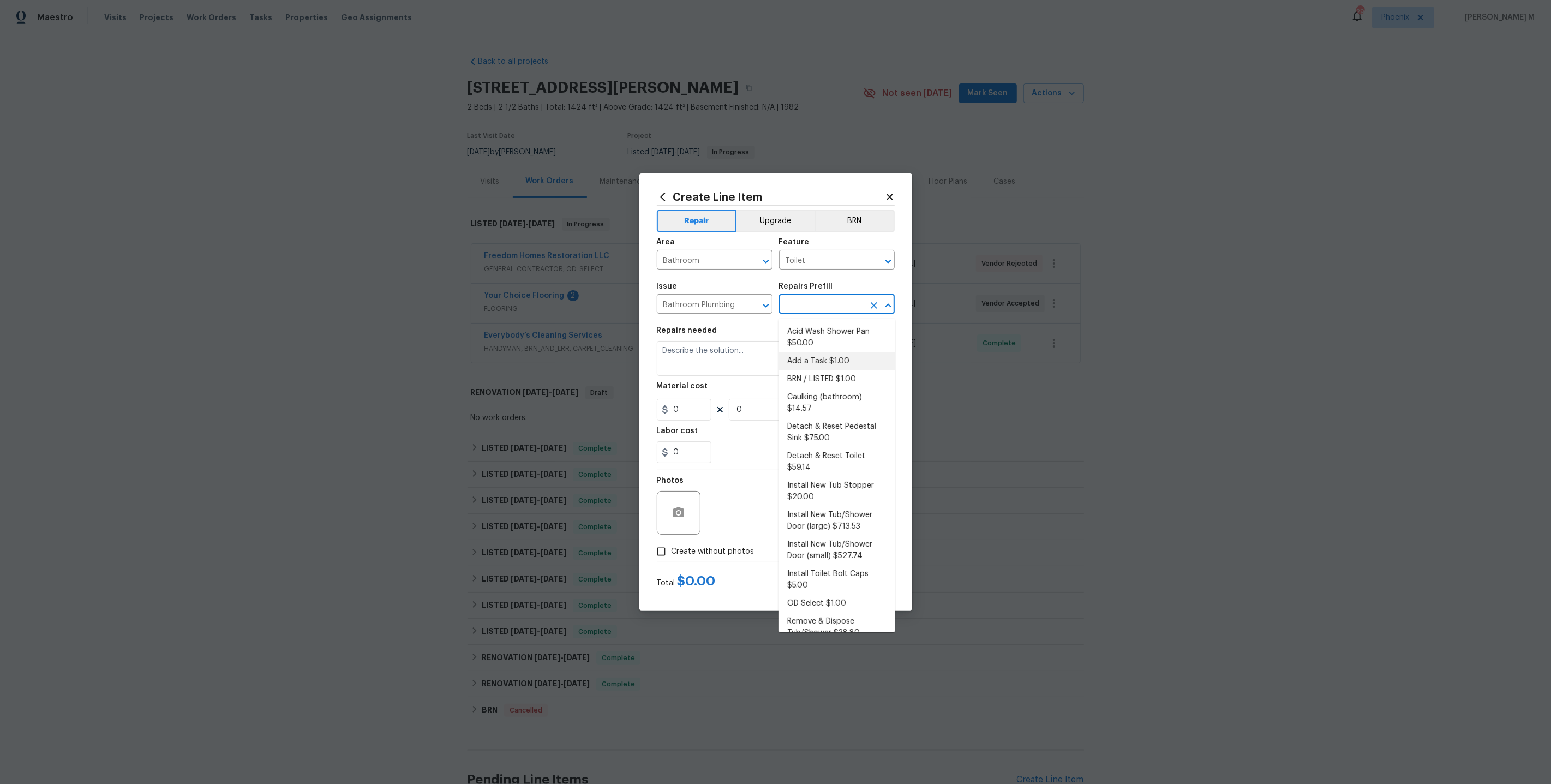
click at [818, 361] on li "Add a Task $1.00" at bounding box center [837, 361] width 117 height 18
type input "Plumbing"
type input "Add a Task $1.00"
type textarea "HPM to detail"
type input "1"
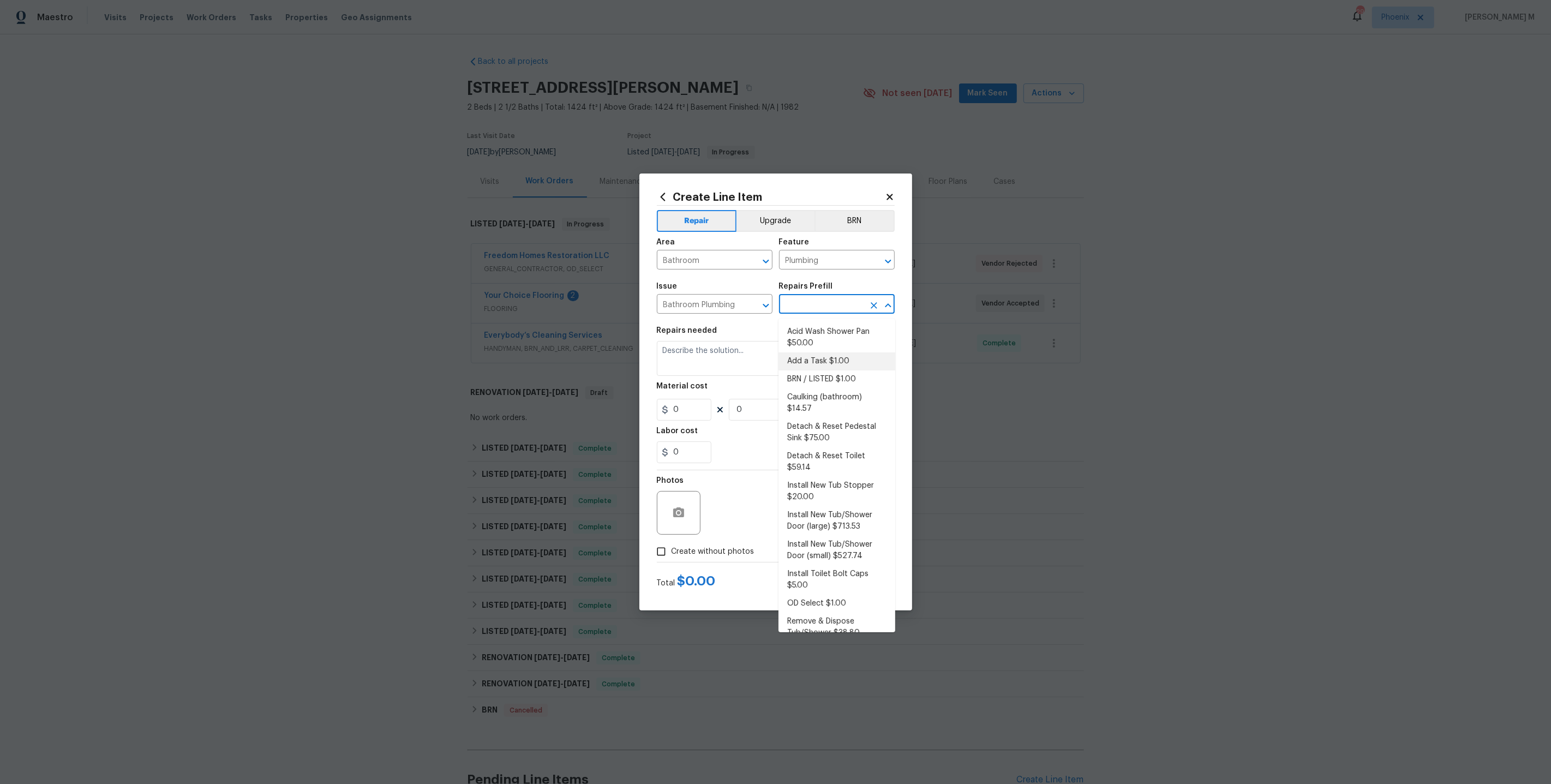
type input "1"
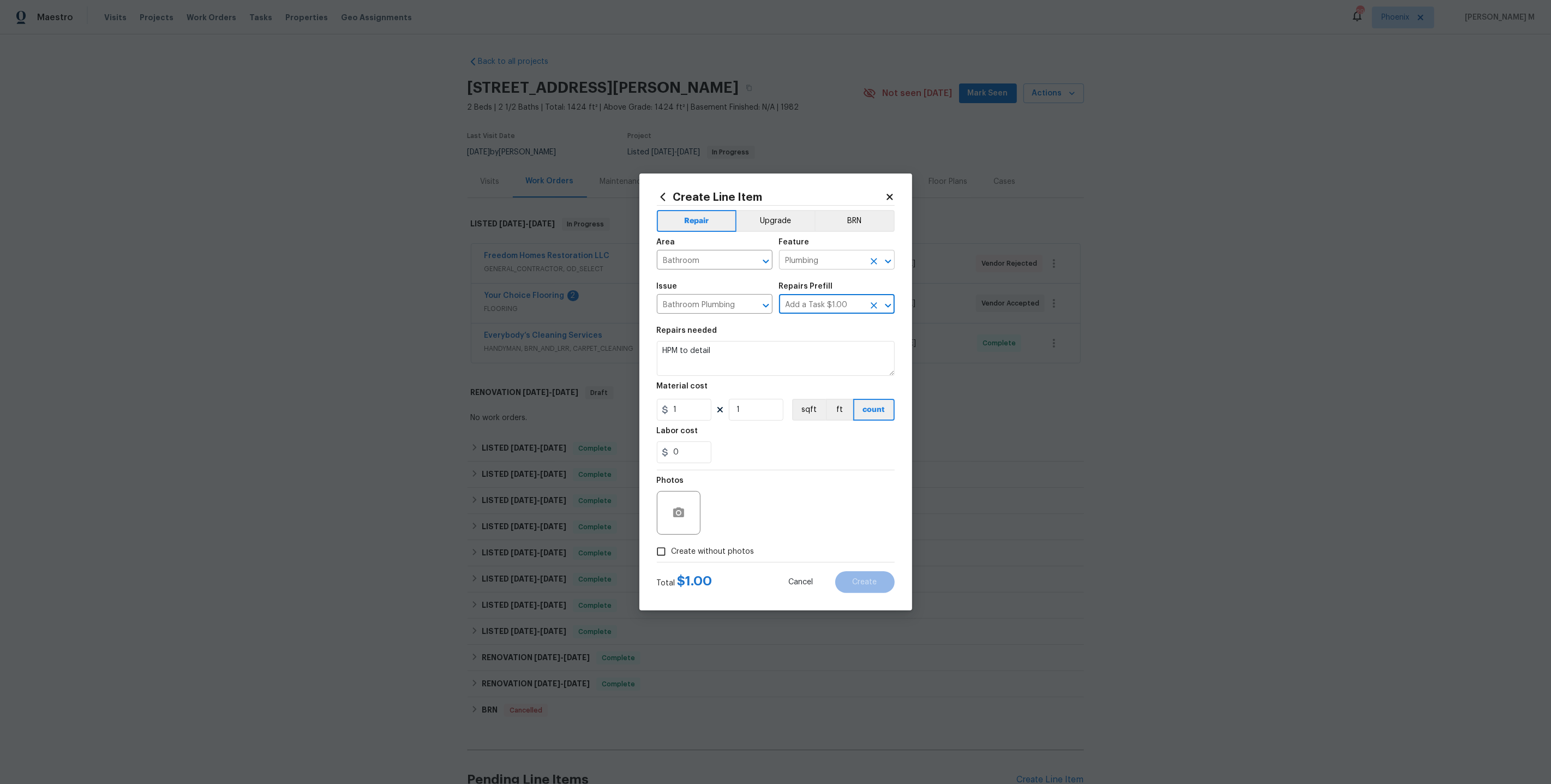
click at [825, 269] on input "Plumbing" at bounding box center [822, 261] width 85 height 17
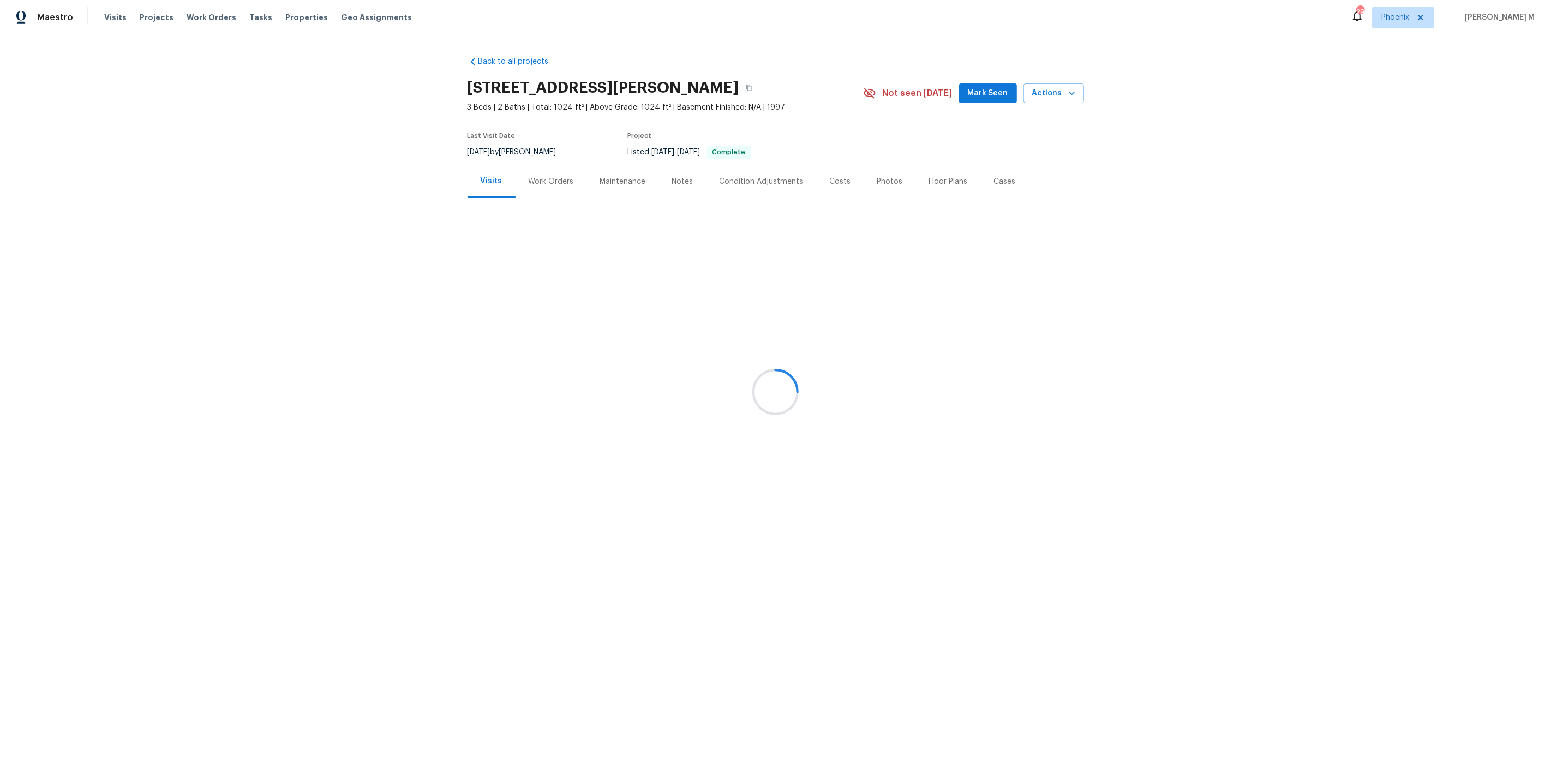
click at [532, 172] on div at bounding box center [775, 392] width 1551 height 784
click at [532, 172] on div at bounding box center [775, 392] width 1551 height 784
click at [531, 179] on div at bounding box center [775, 392] width 1551 height 784
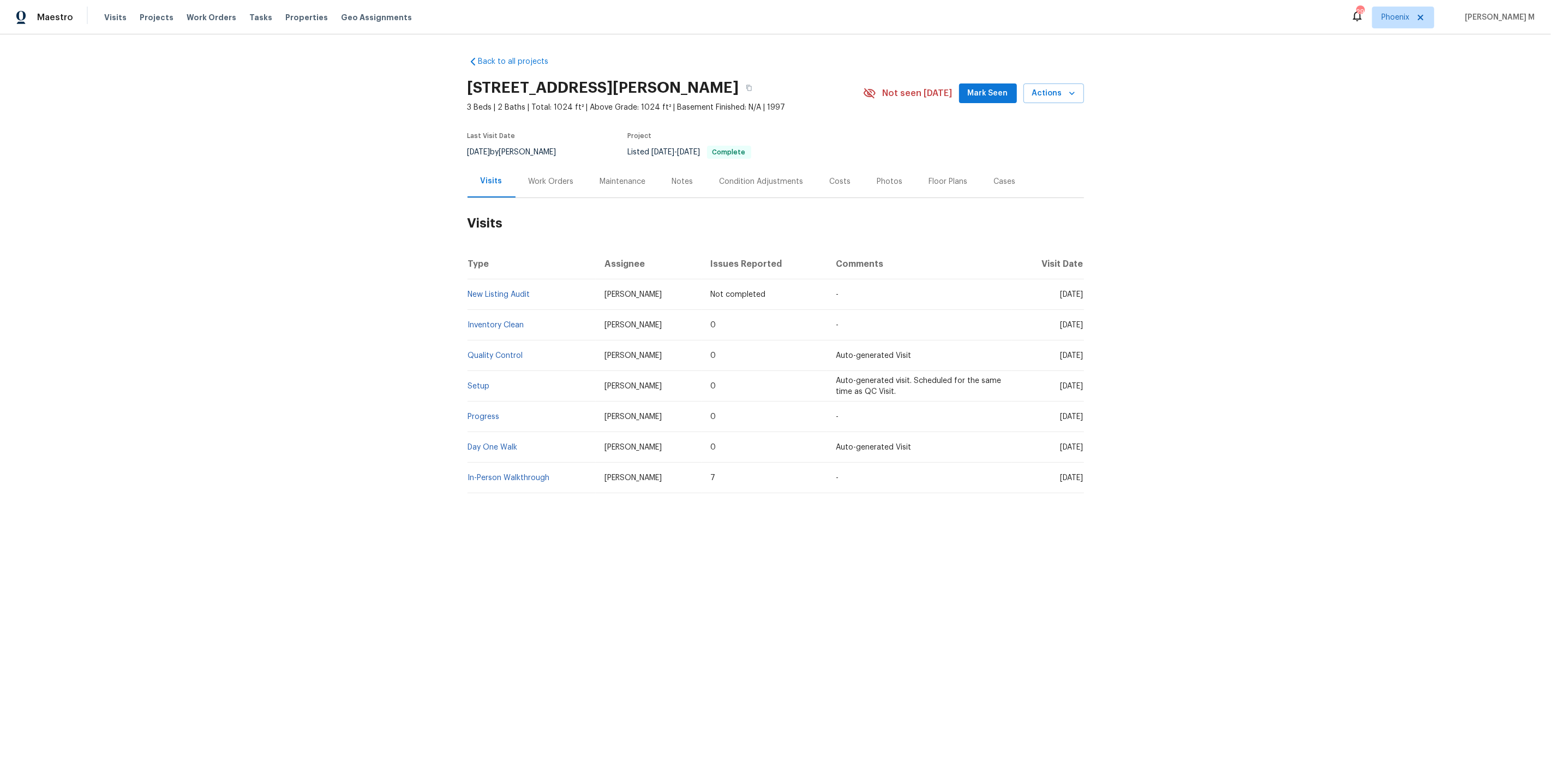
click at [552, 188] on div "Work Orders" at bounding box center [551, 181] width 71 height 32
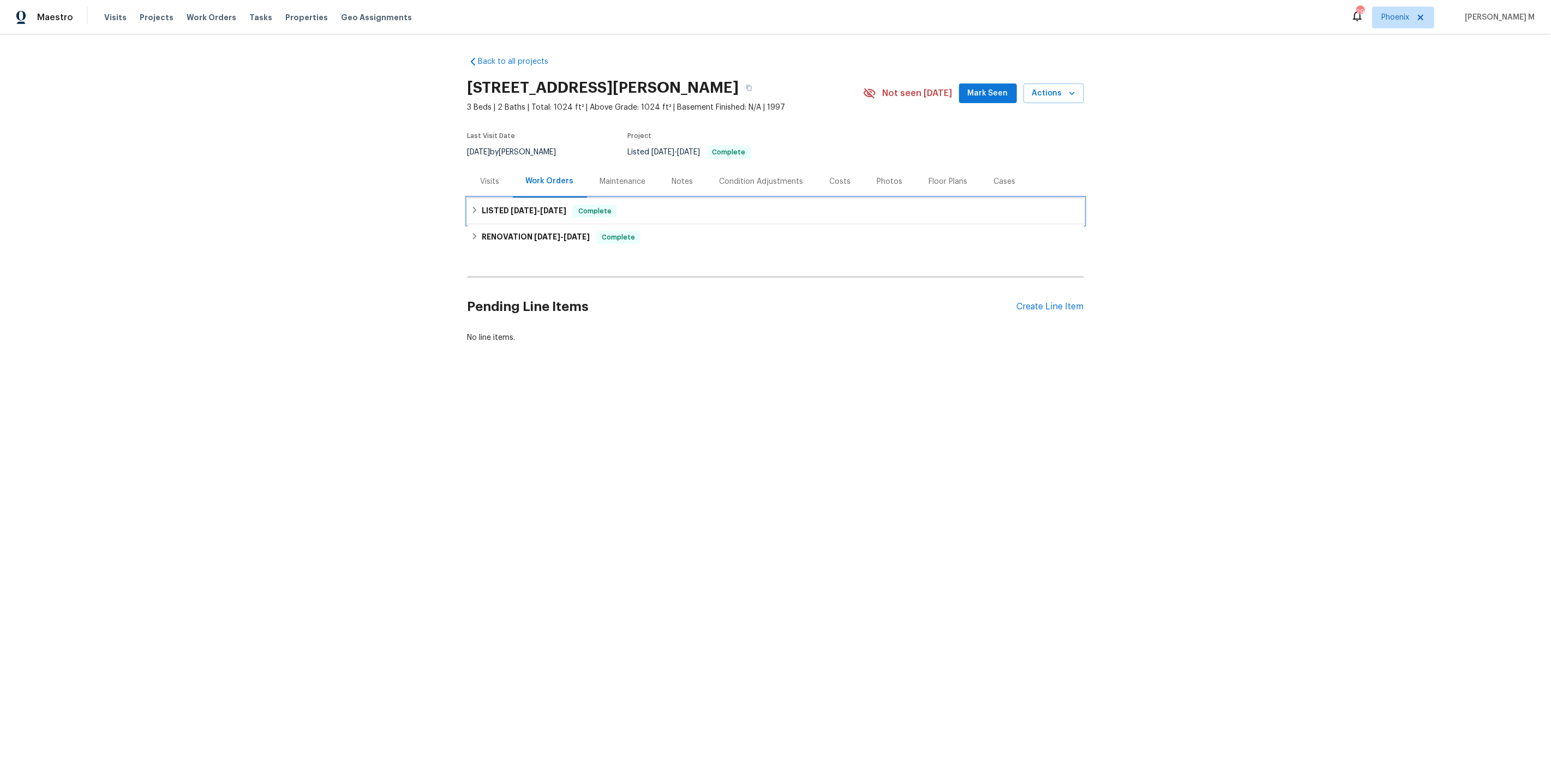
click at [527, 206] on span "[DATE]" at bounding box center [524, 210] width 27 height 8
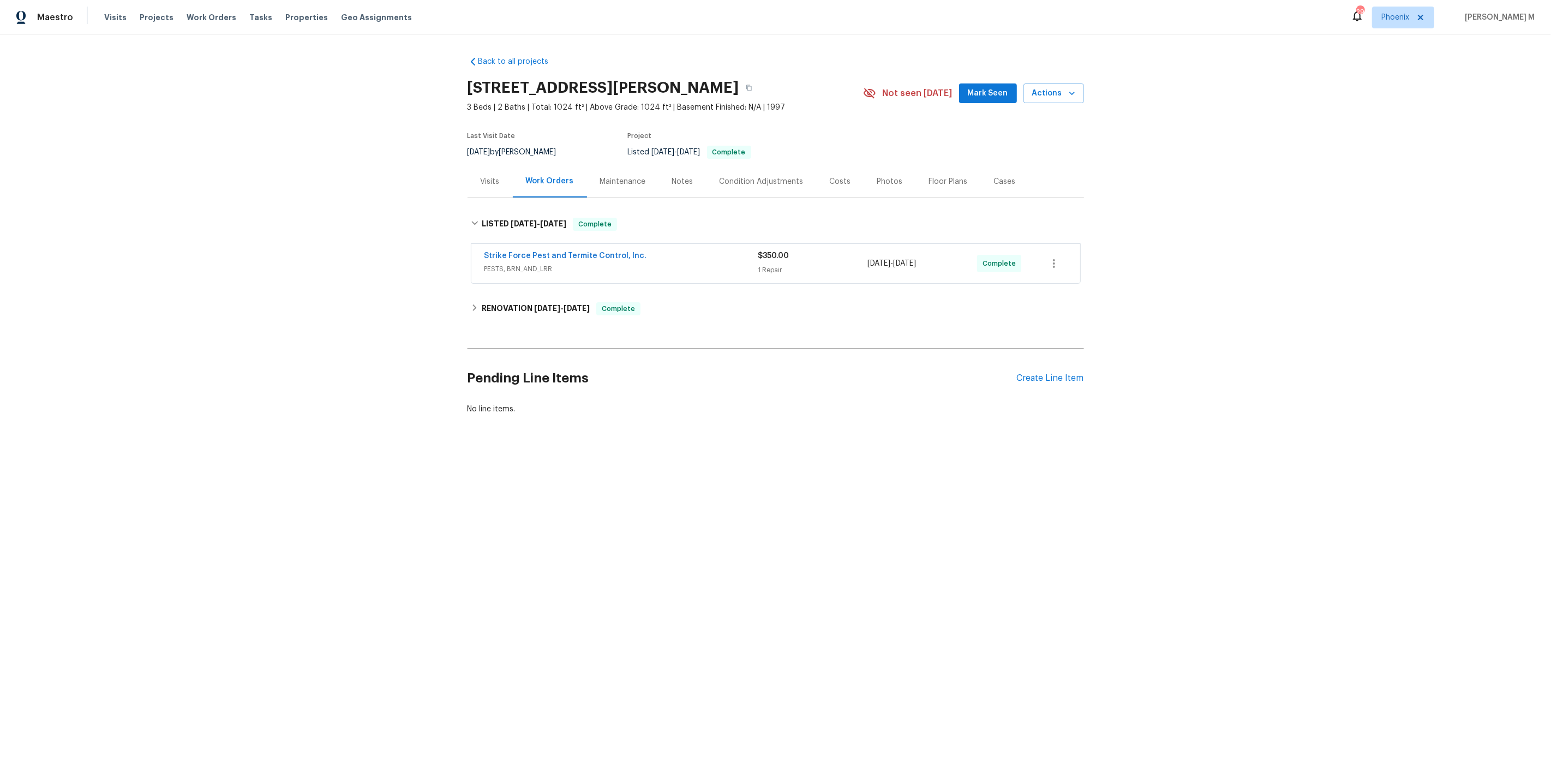
click at [518, 270] on div "Strike Force Pest and Termite Control, Inc. PESTS, BRN_AND_LRR $350.00 1 Repair…" at bounding box center [776, 264] width 609 height 39
click at [520, 269] on div "Strike Force Pest and Termite Control, Inc. PESTS, BRN_AND_LRR" at bounding box center [621, 264] width 274 height 27
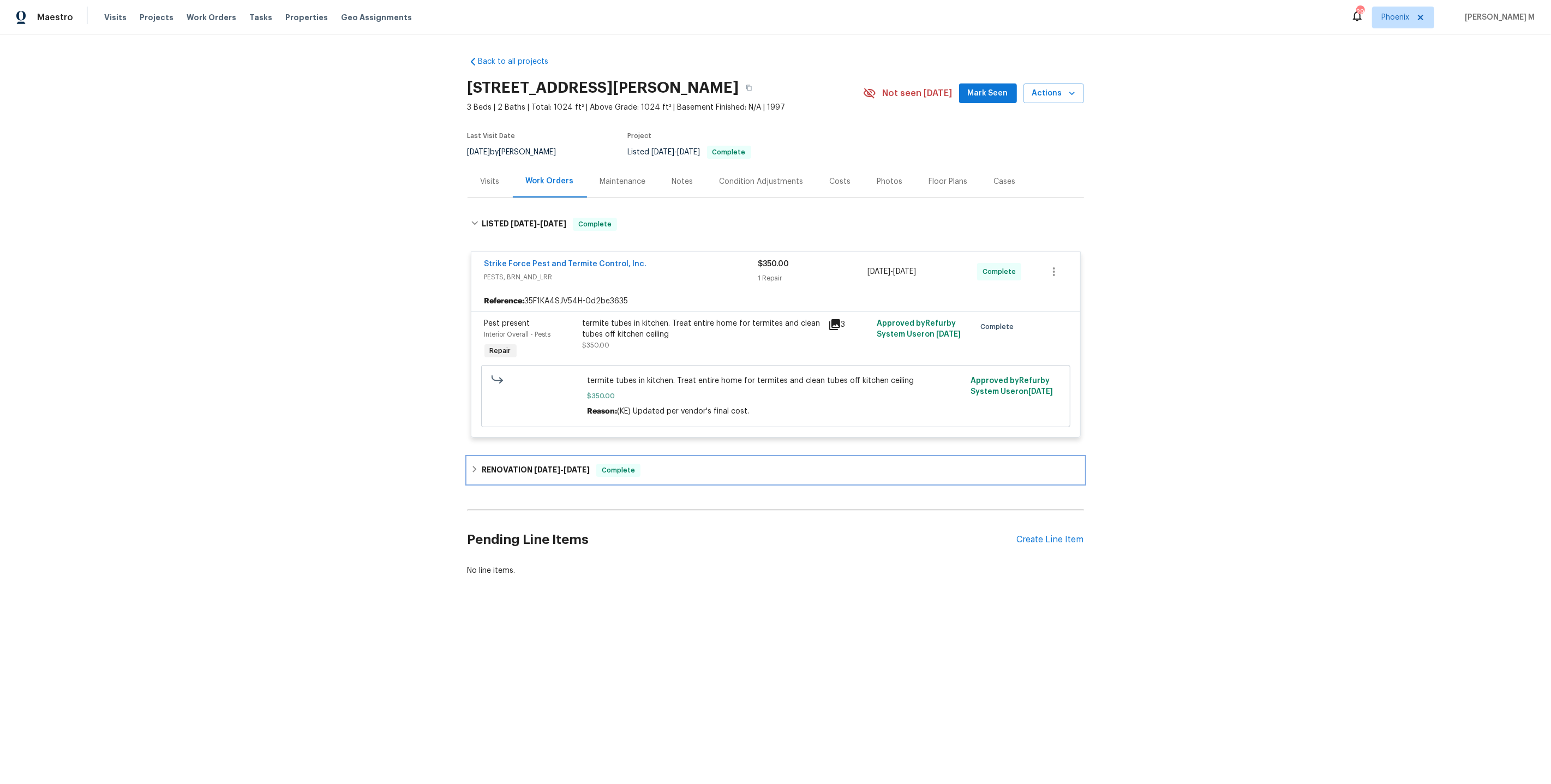
click at [548, 466] on span "[DATE]" at bounding box center [548, 469] width 27 height 8
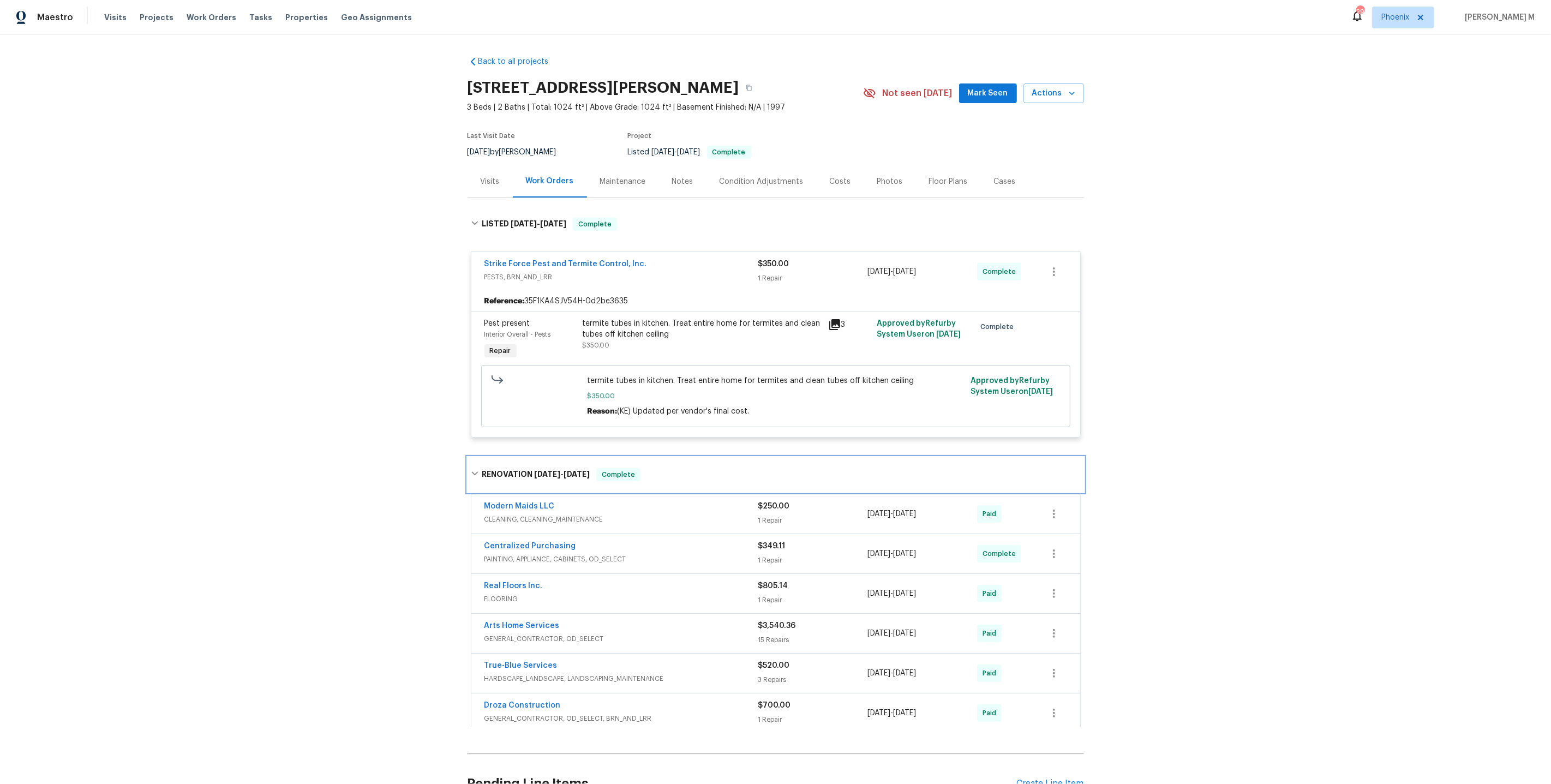
scroll to position [94, 0]
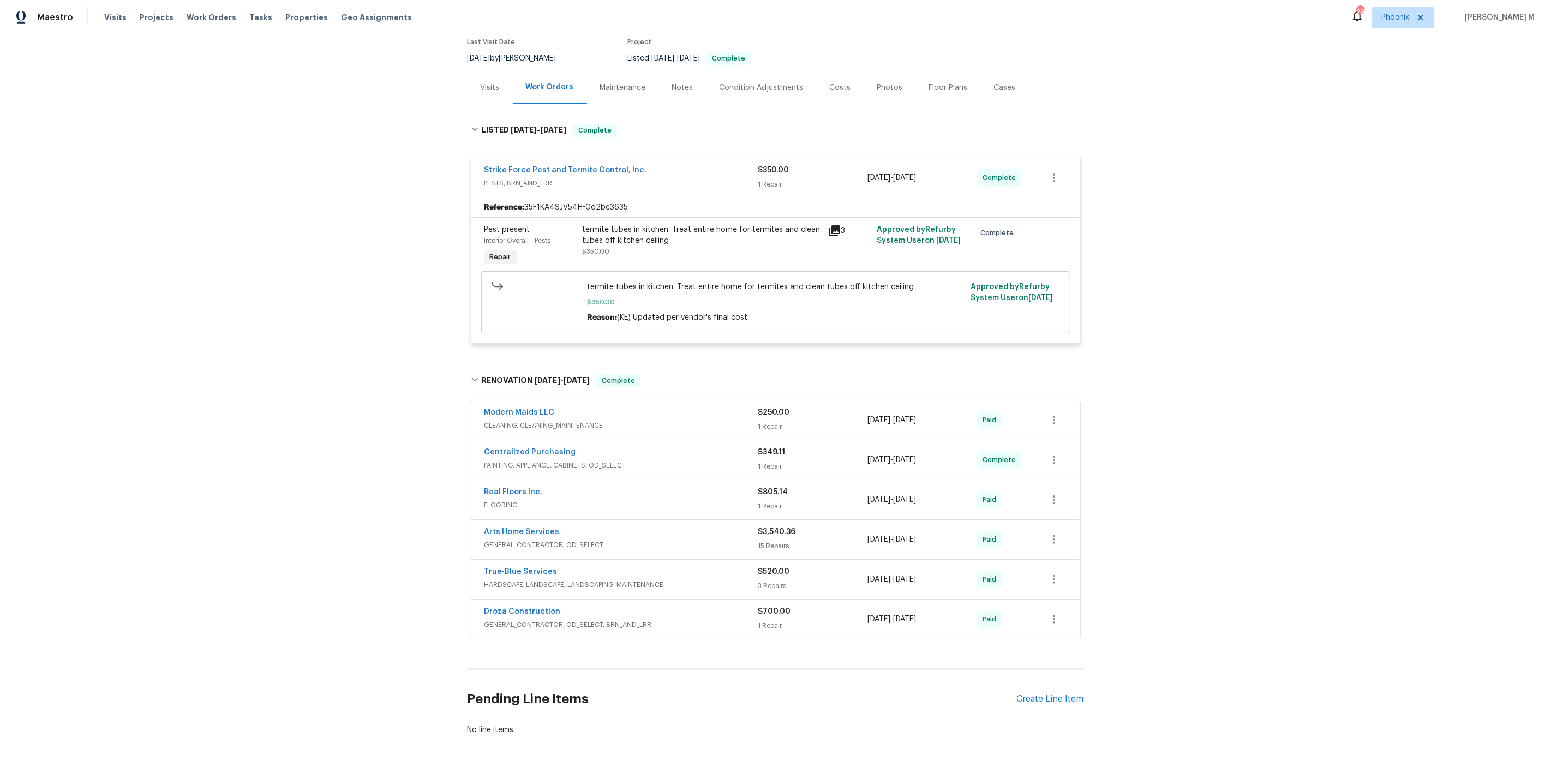
click at [520, 539] on span "GENERAL_CONTRACTOR, OD_SELECT" at bounding box center [621, 545] width 274 height 11
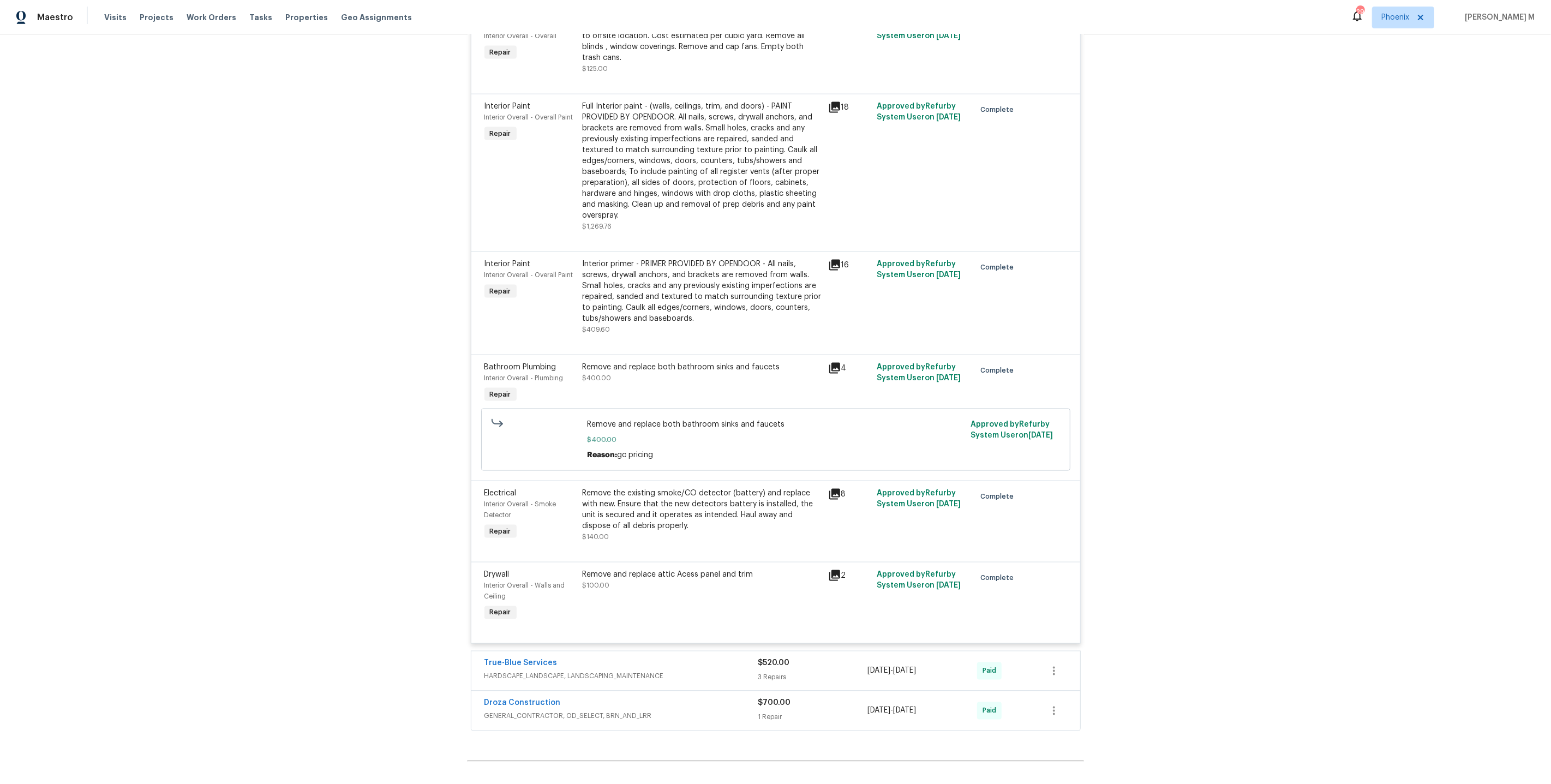
scroll to position [1810, 0]
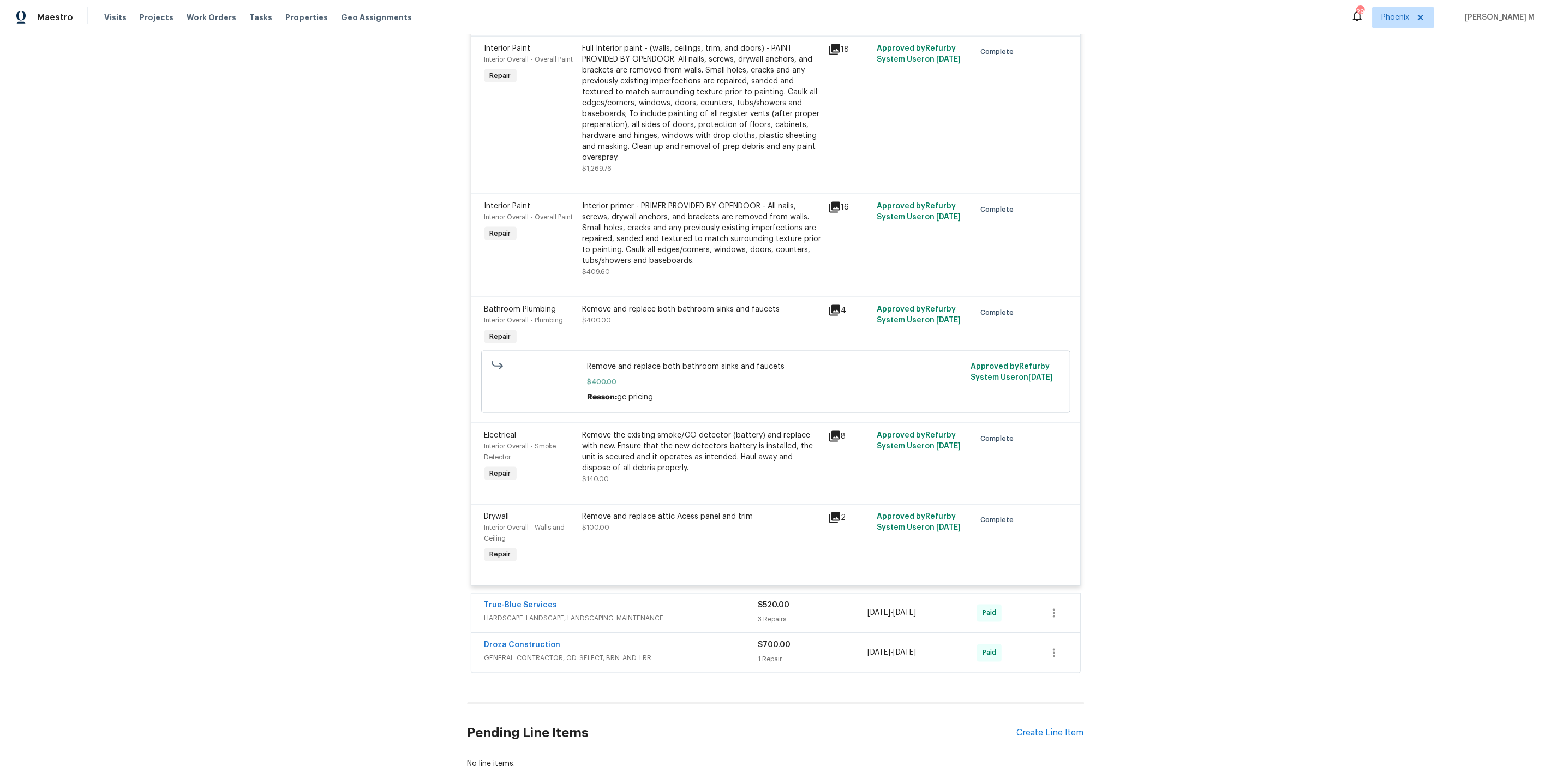
click at [542, 653] on span "GENERAL_CONTRACTOR, OD_SELECT, BRN_AND_LRR" at bounding box center [621, 658] width 274 height 11
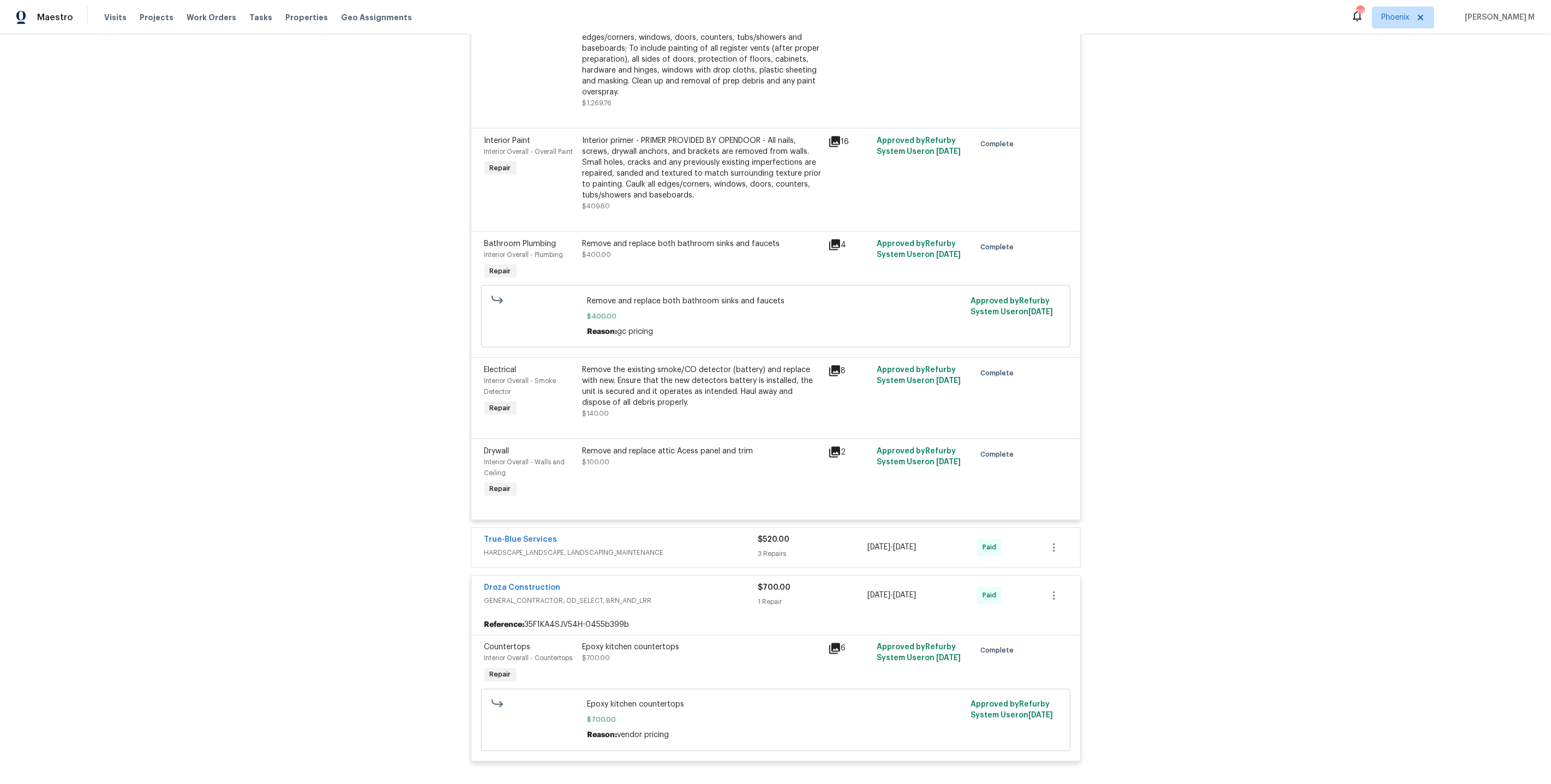
scroll to position [1883, 0]
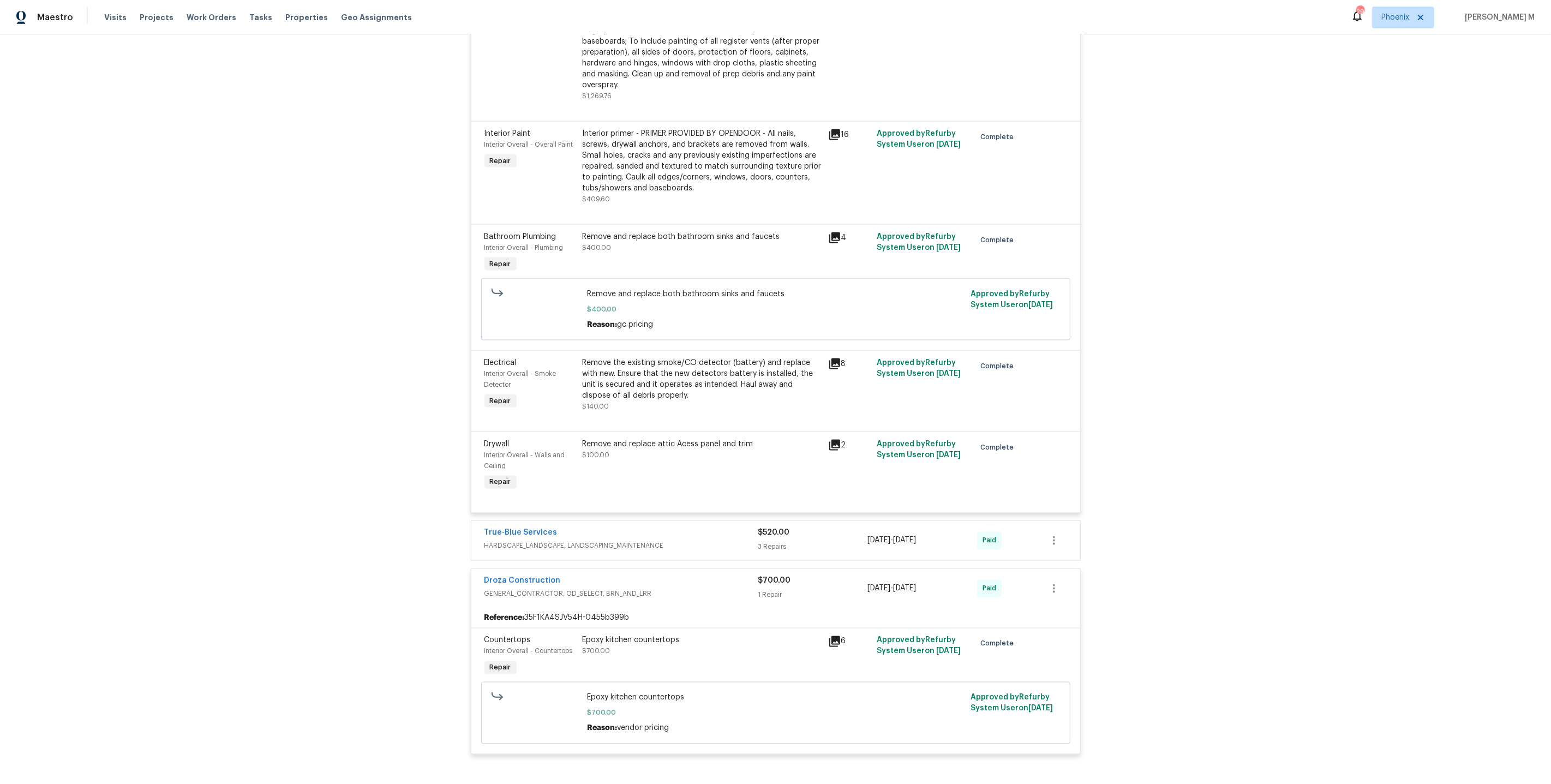
click at [550, 527] on div "True-Blue Services HARDSCAPE_LANDSCAPE, LANDSCAPING_MAINTENANCE" at bounding box center [621, 541] width 274 height 27
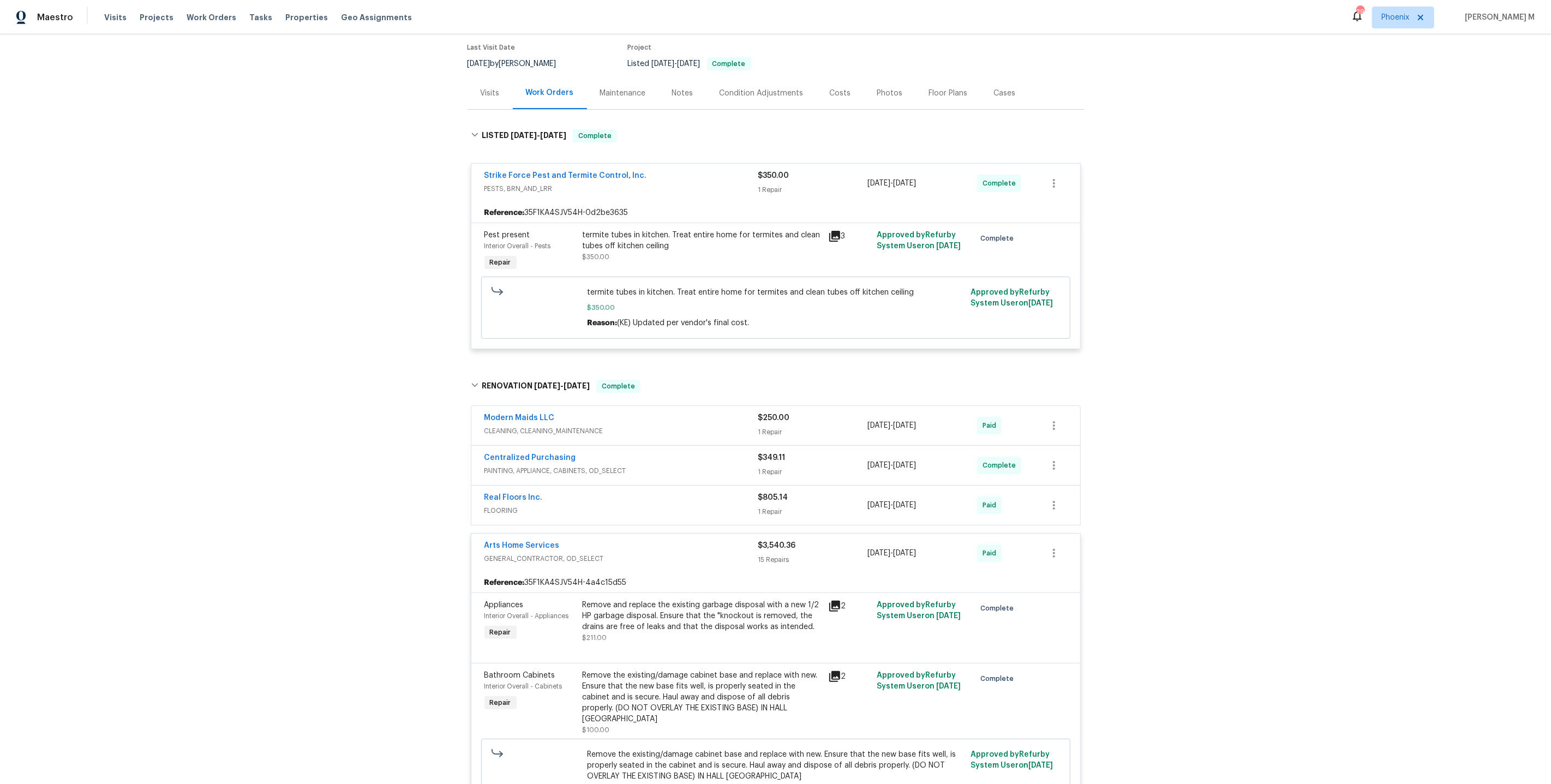
scroll to position [0, 0]
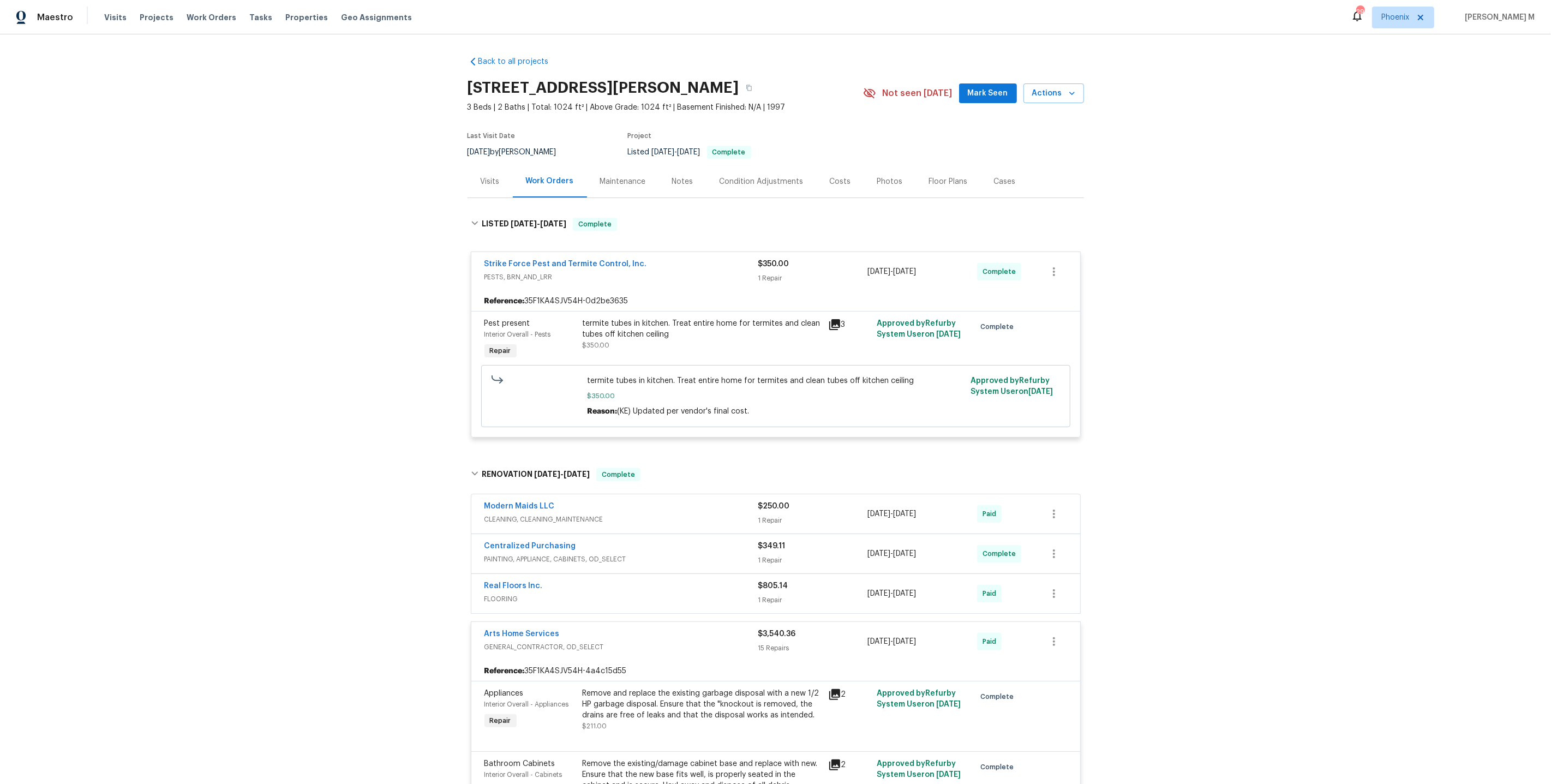
click at [618, 176] on div "Maintenance" at bounding box center [623, 182] width 46 height 11
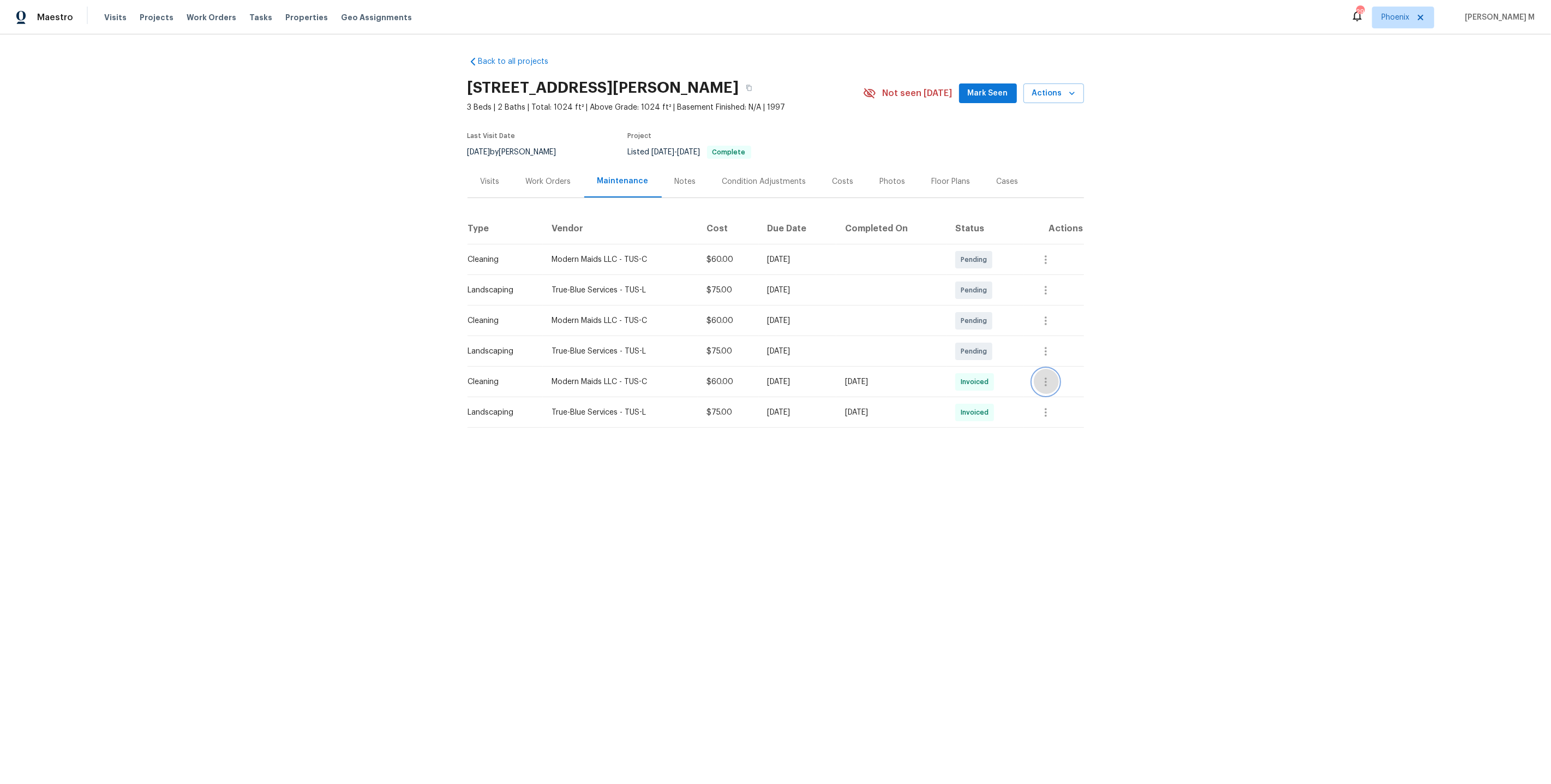
click at [1047, 377] on icon "button" at bounding box center [1046, 382] width 2 height 9
click at [1053, 372] on li "Message vendor" at bounding box center [1078, 377] width 76 height 18
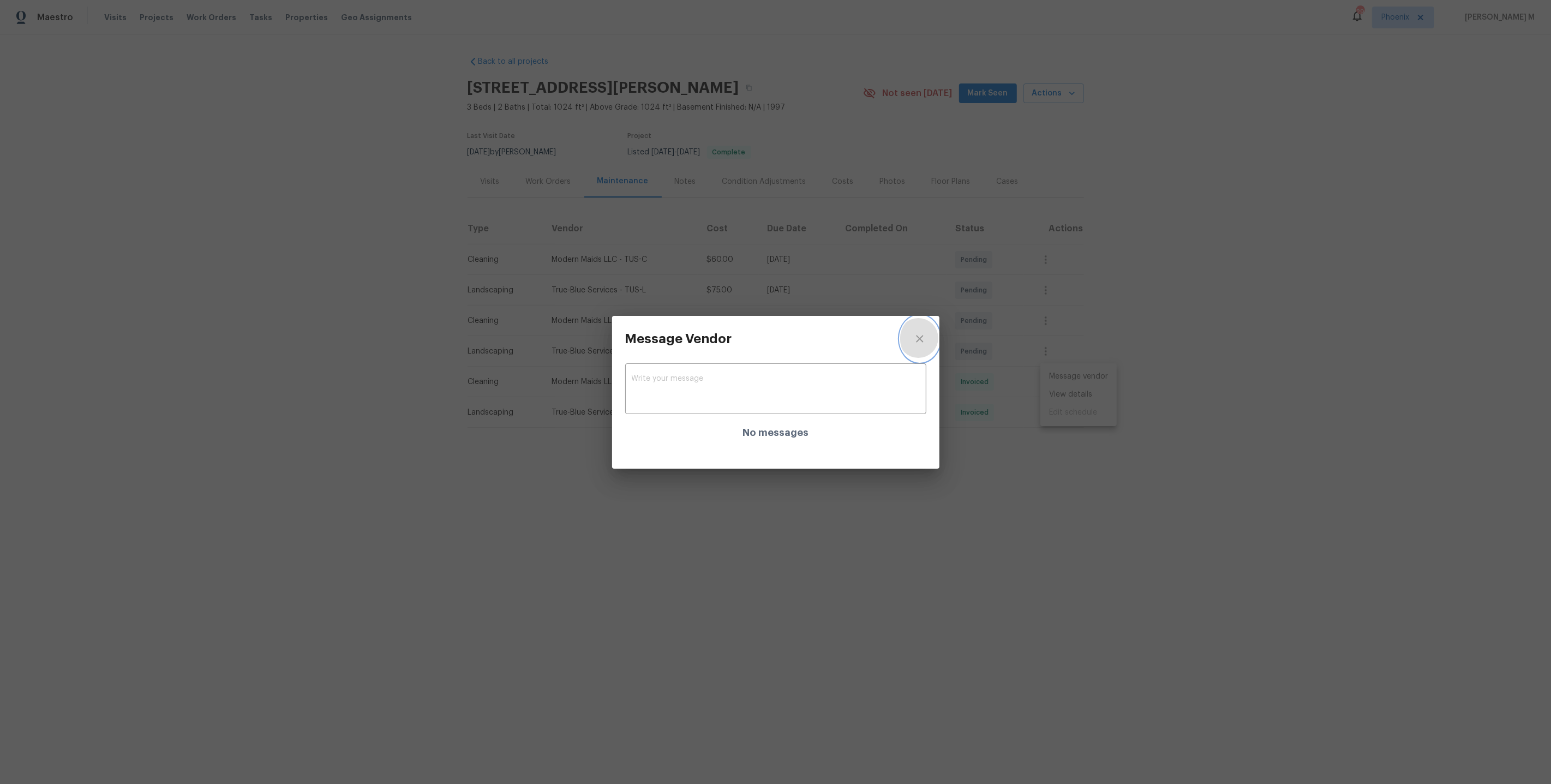
click at [914, 333] on button "close" at bounding box center [920, 339] width 39 height 46
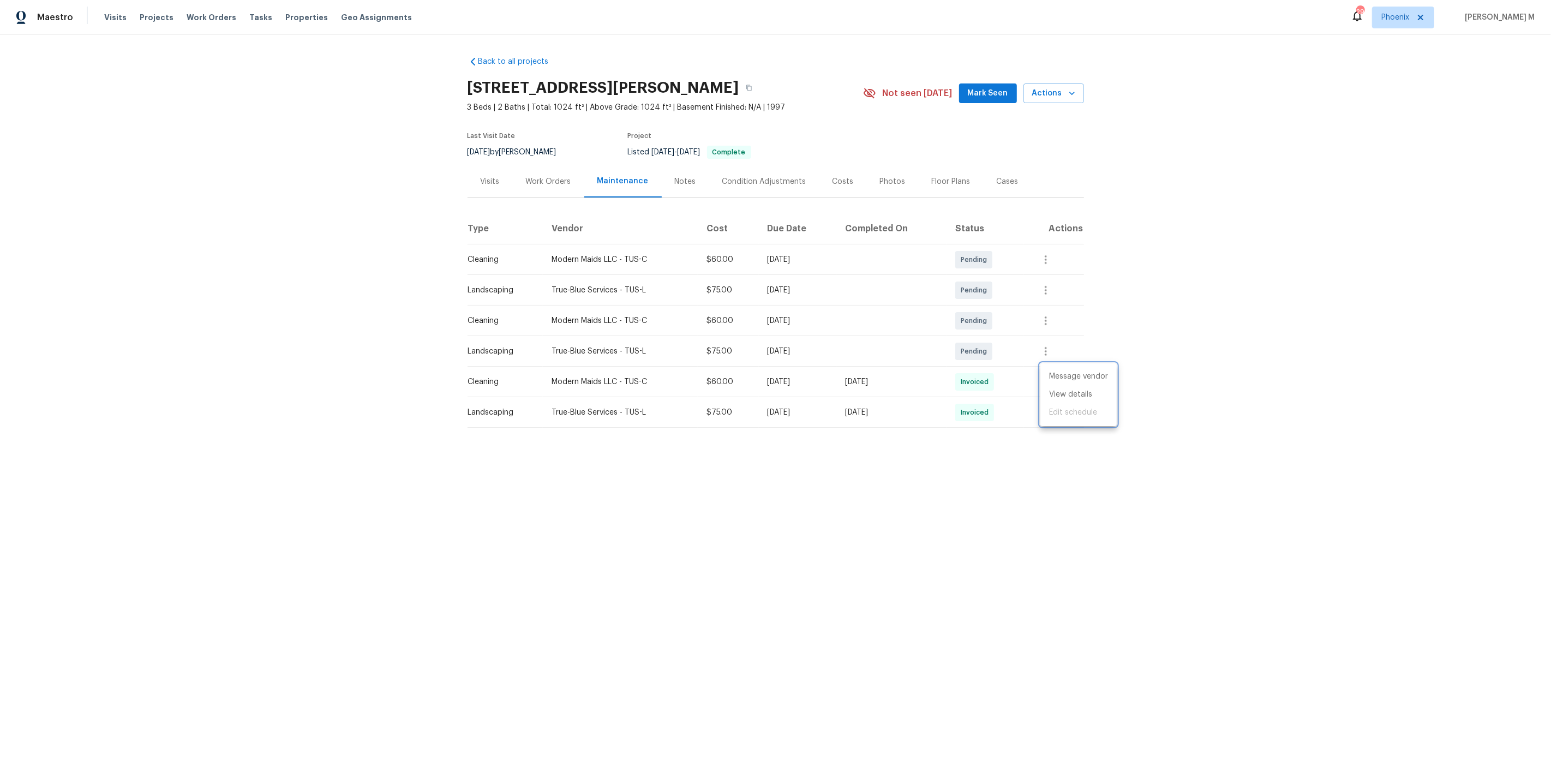
click at [541, 195] on div at bounding box center [775, 392] width 1551 height 784
click at [543, 176] on div "Work Orders" at bounding box center [548, 182] width 45 height 11
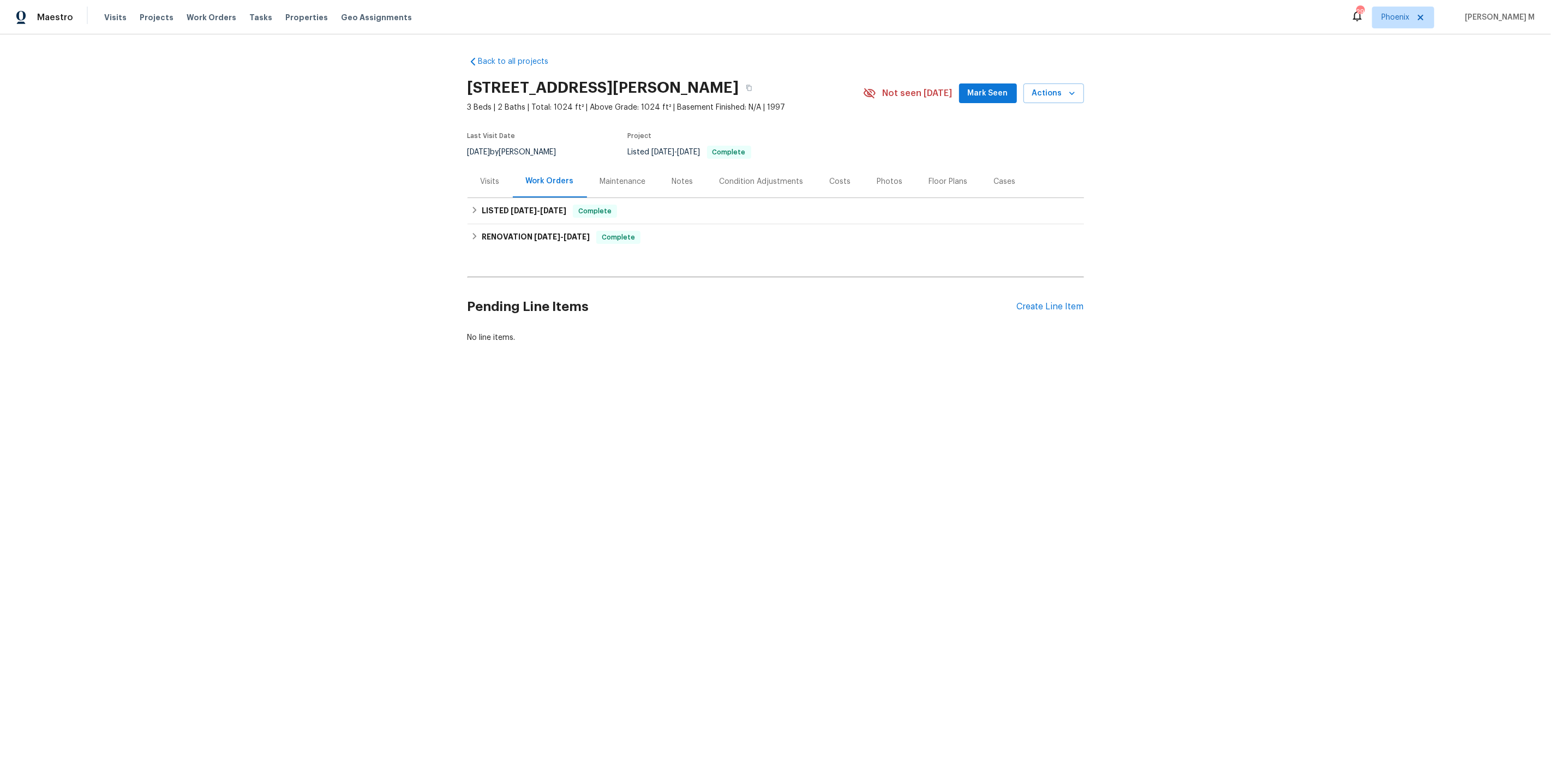
click at [599, 184] on div "Maintenance" at bounding box center [623, 181] width 72 height 32
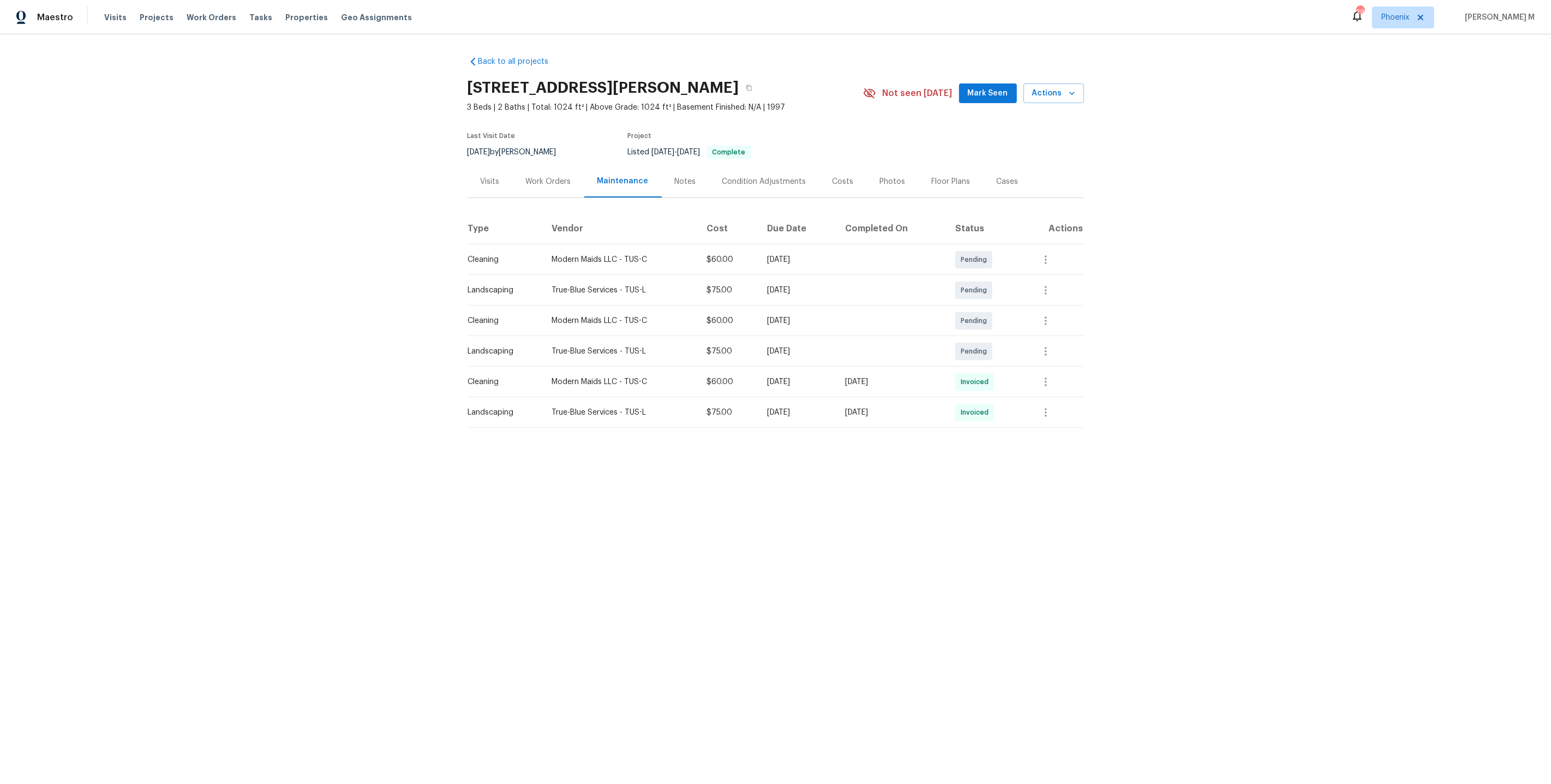
click at [540, 182] on div "Work Orders" at bounding box center [548, 181] width 71 height 32
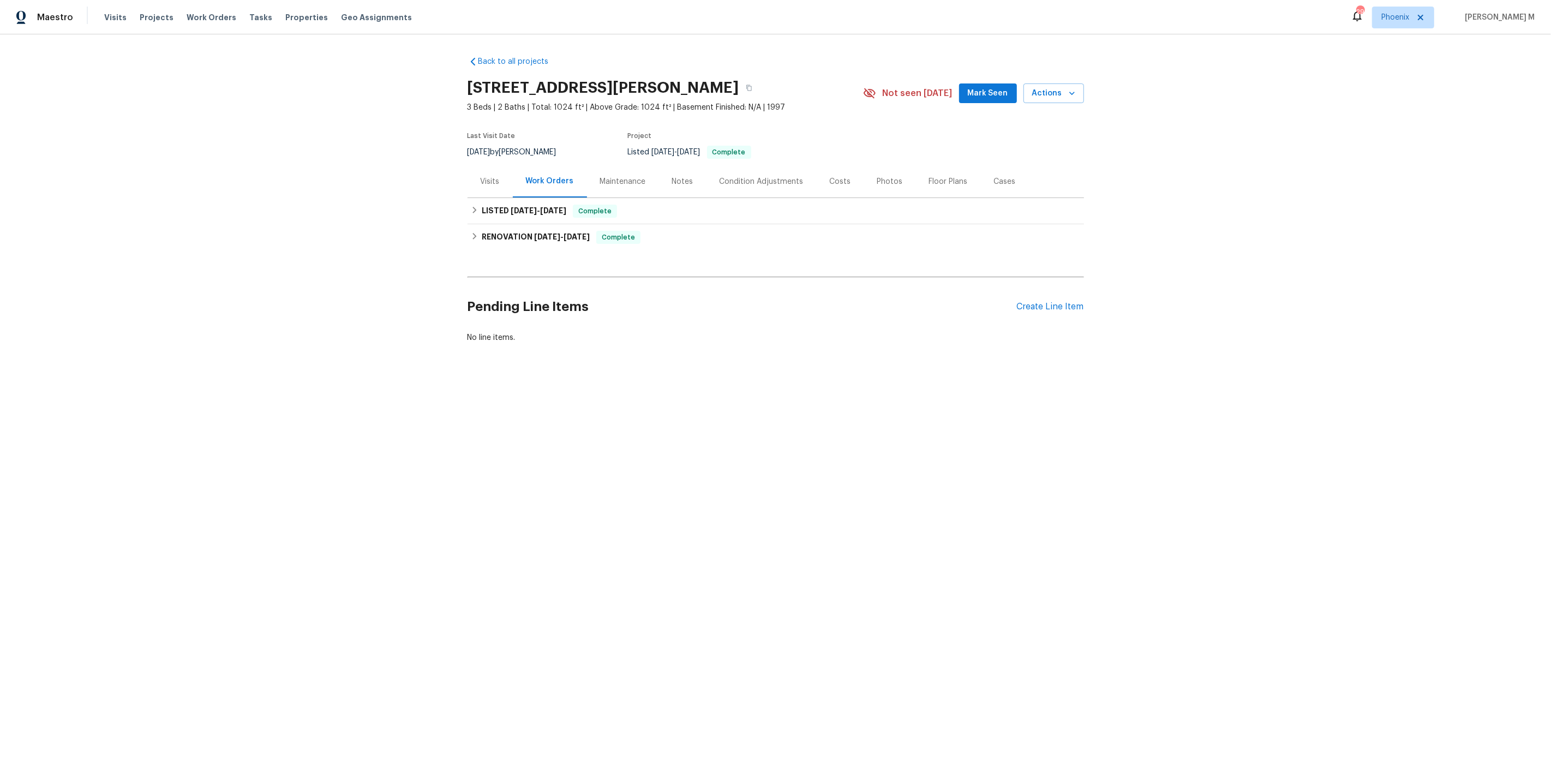
click at [540, 182] on div "Work Orders" at bounding box center [550, 181] width 74 height 32
click at [602, 178] on div "Maintenance" at bounding box center [623, 182] width 46 height 11
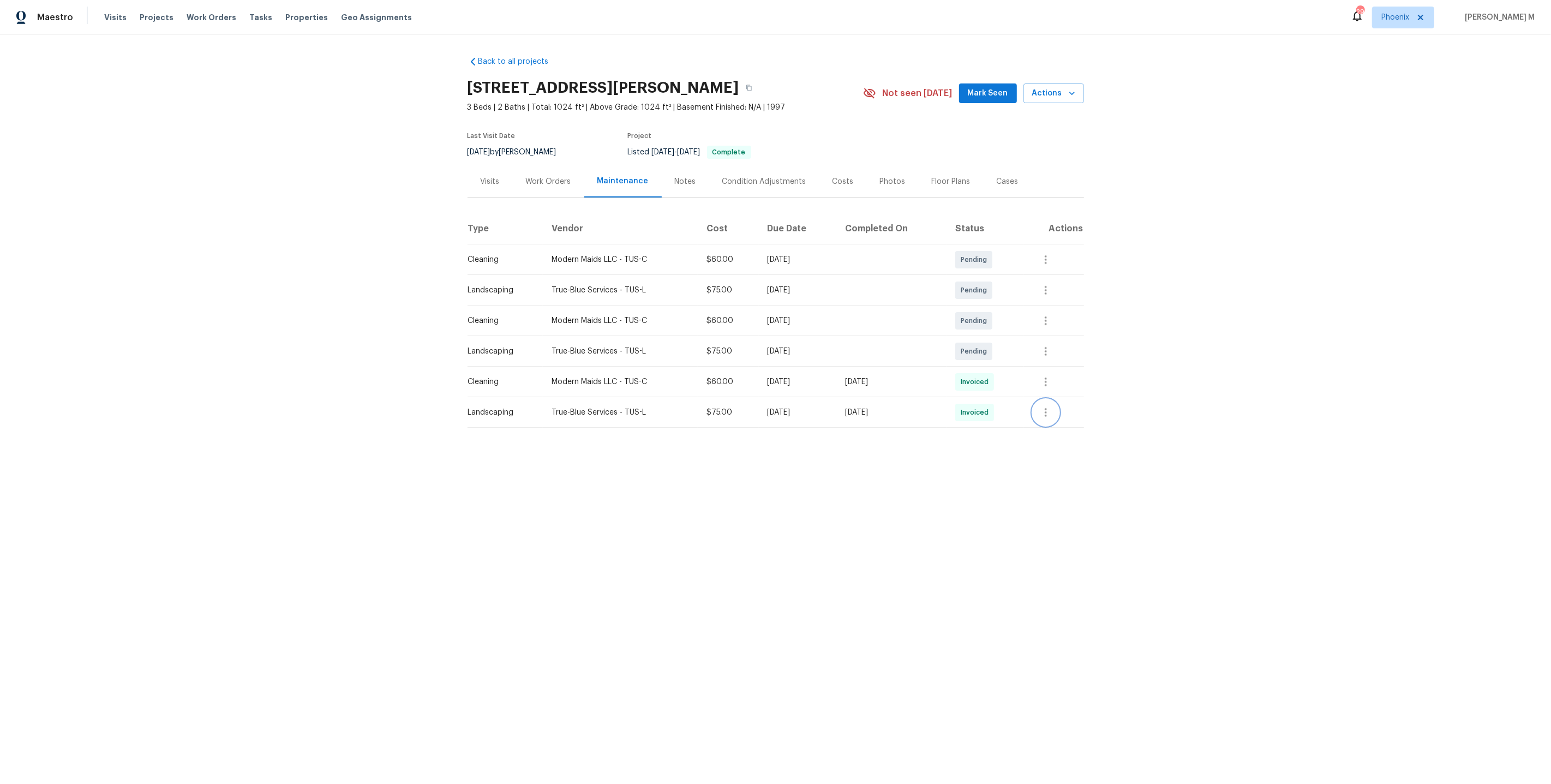
click at [1056, 399] on button "button" at bounding box center [1046, 412] width 27 height 27
click at [1073, 425] on li "View details" at bounding box center [1078, 425] width 76 height 18
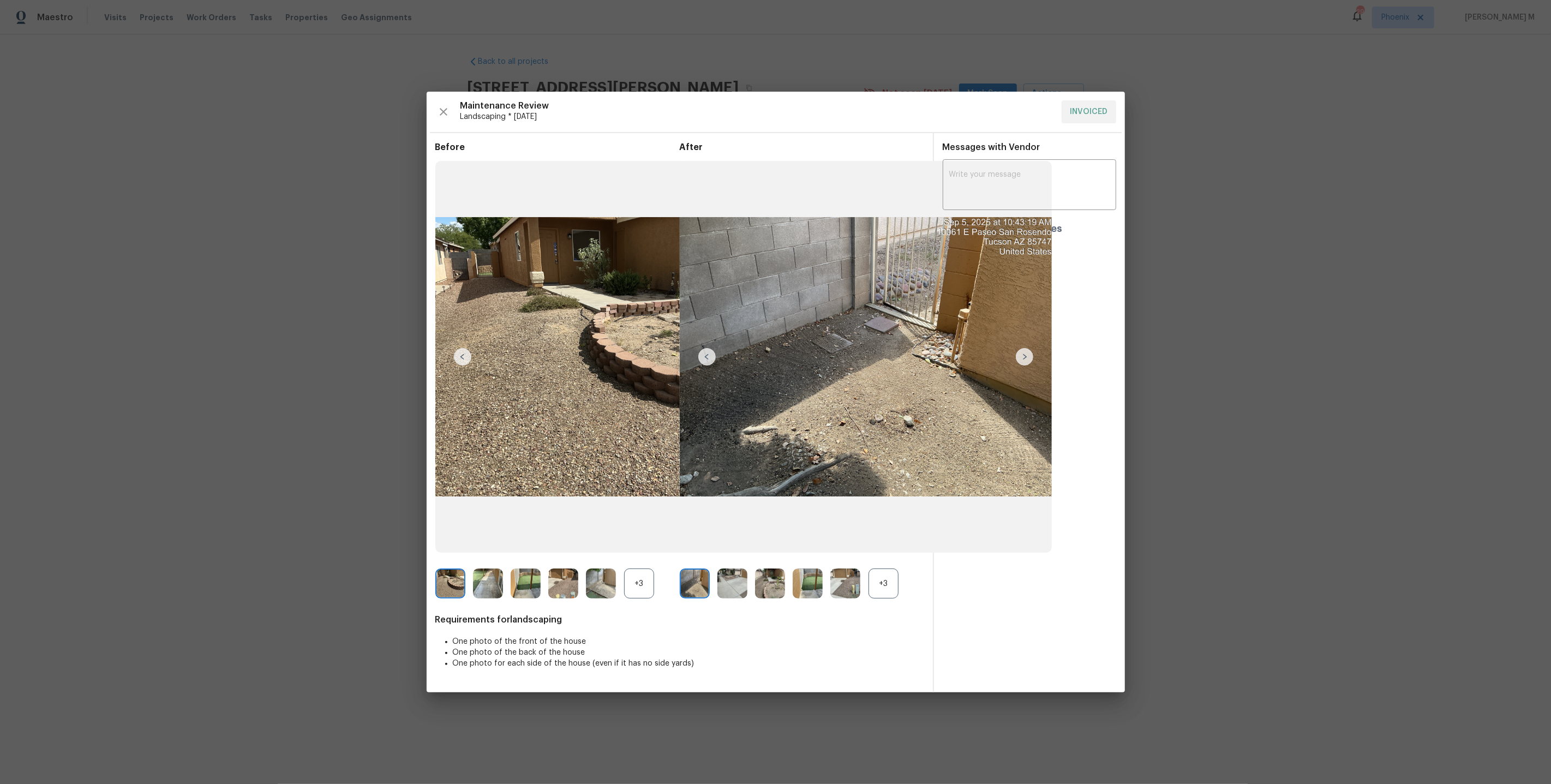
click at [887, 580] on div "+3" at bounding box center [883, 583] width 30 height 30
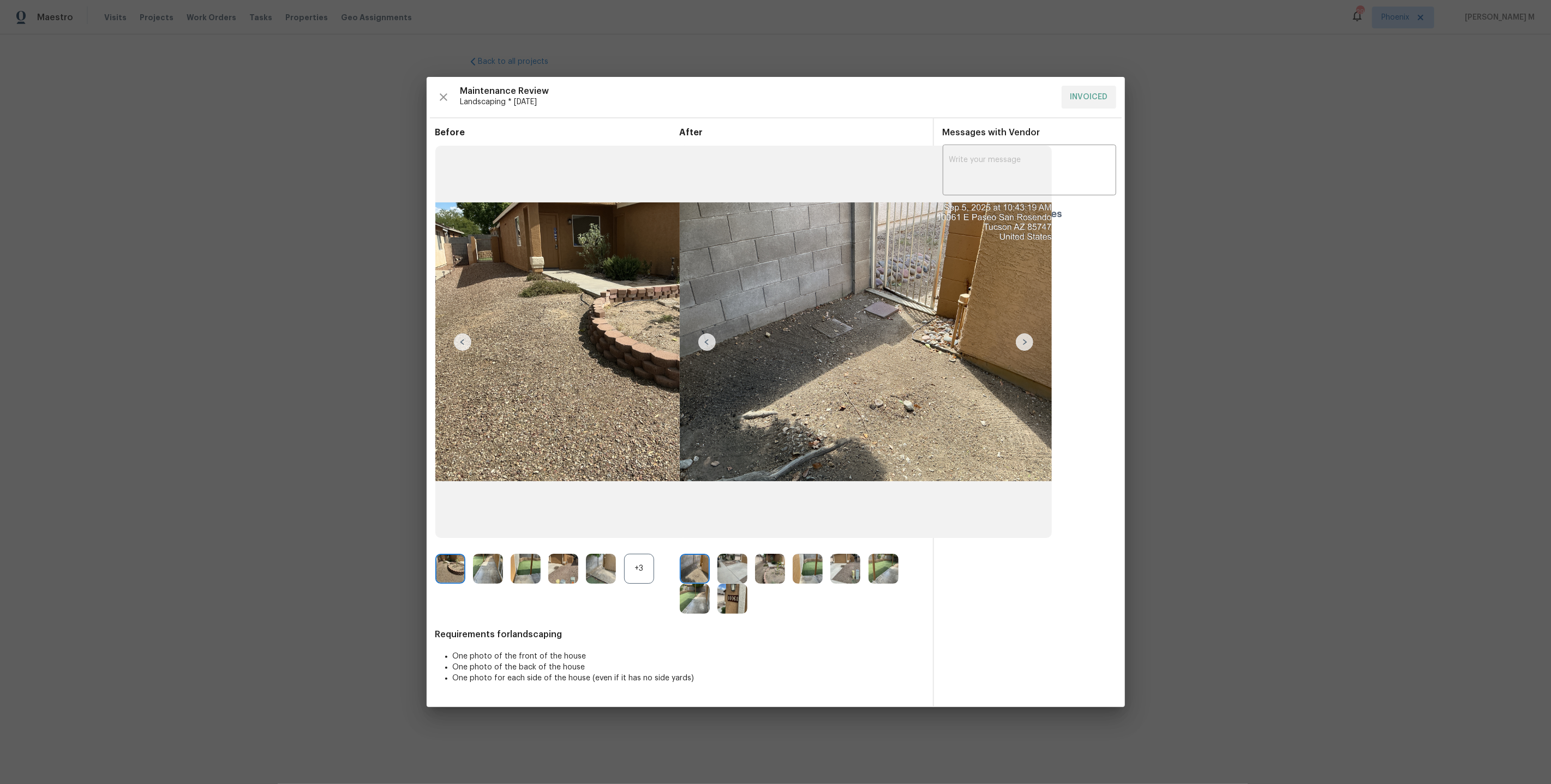
click at [742, 606] on img at bounding box center [732, 598] width 30 height 30
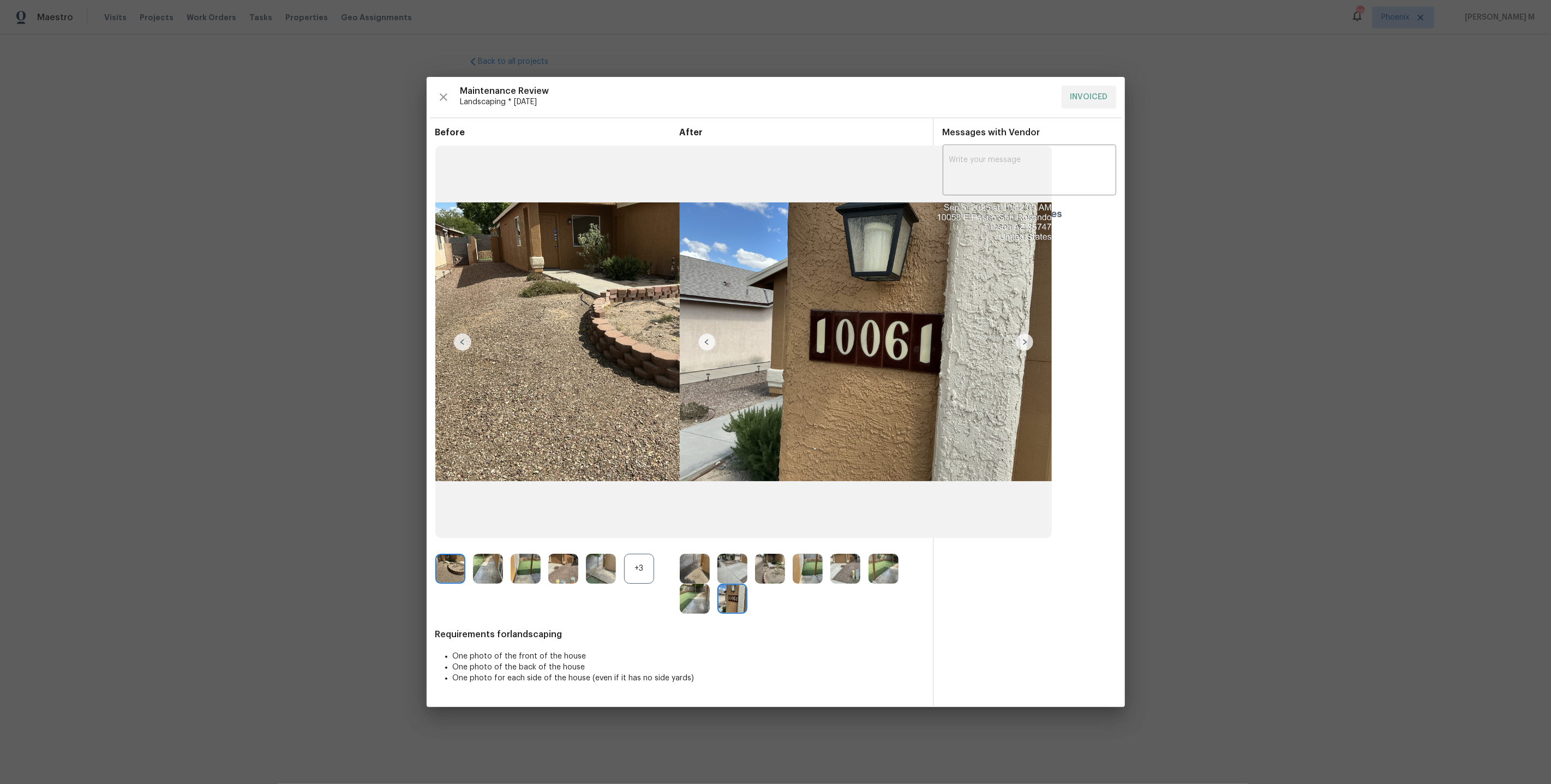
click at [740, 566] on img at bounding box center [732, 568] width 30 height 30
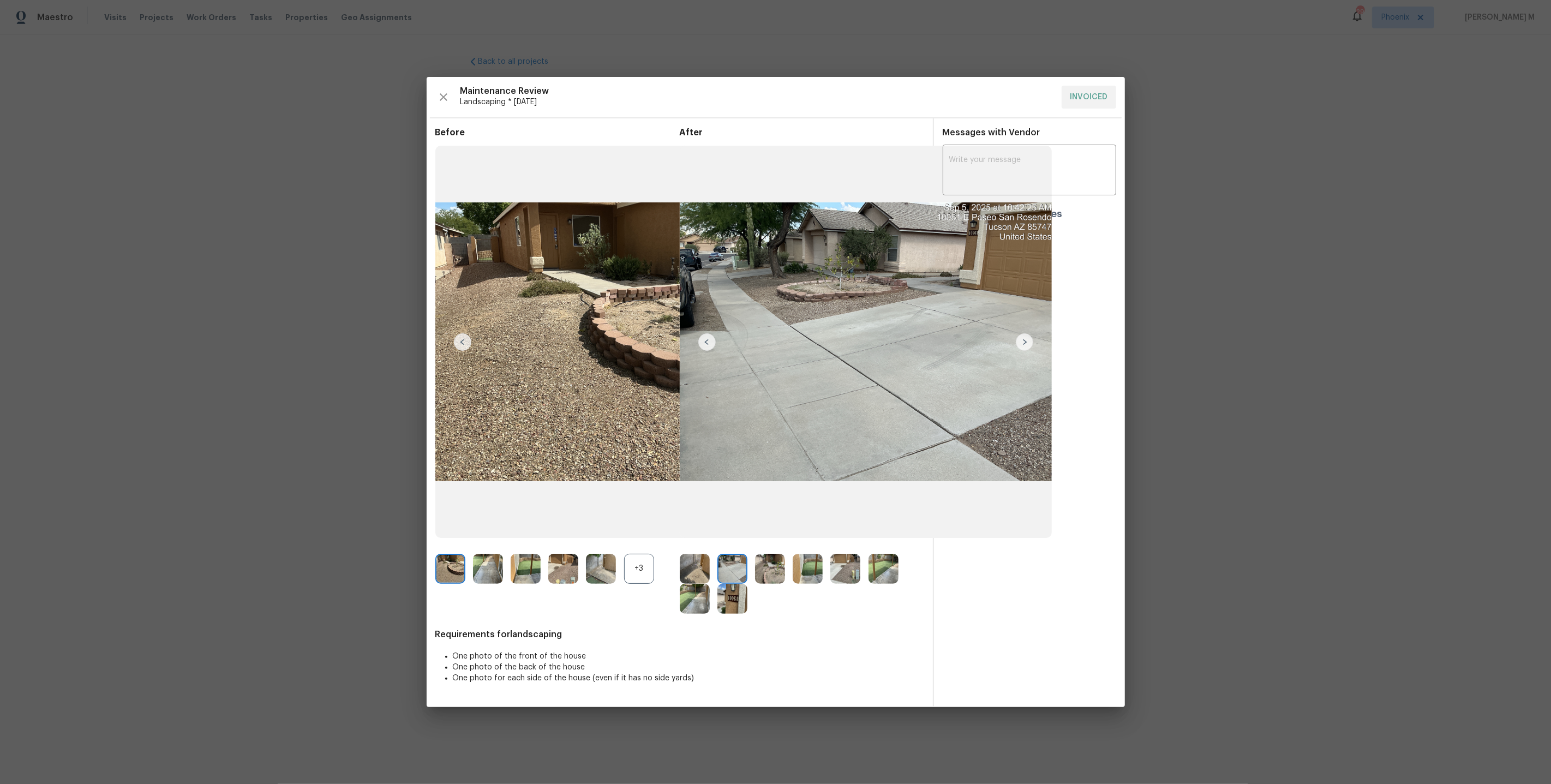
click at [687, 574] on img at bounding box center [694, 568] width 30 height 30
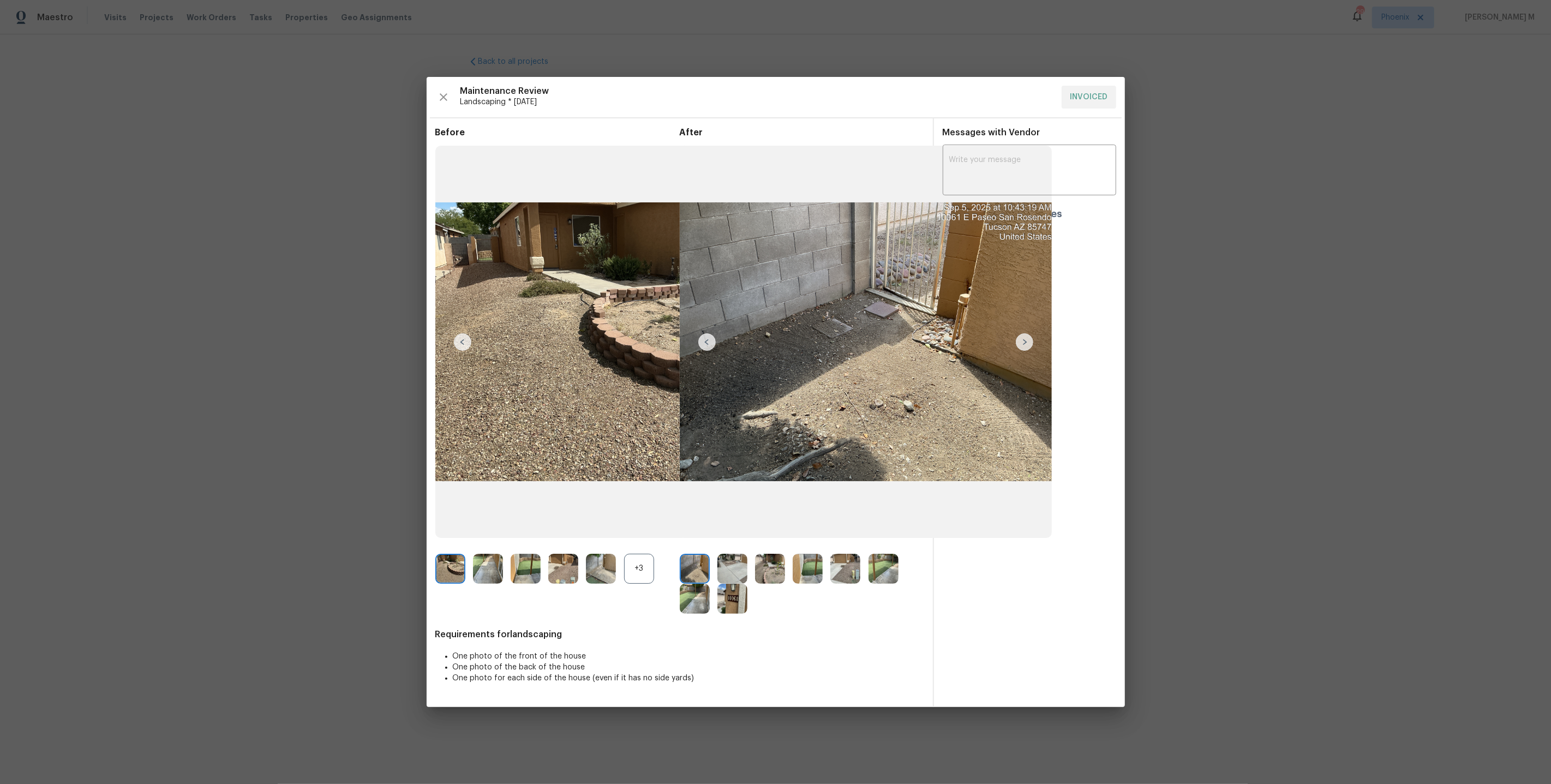
click at [713, 603] on div at bounding box center [698, 598] width 38 height 30
click at [742, 608] on img at bounding box center [732, 598] width 30 height 30
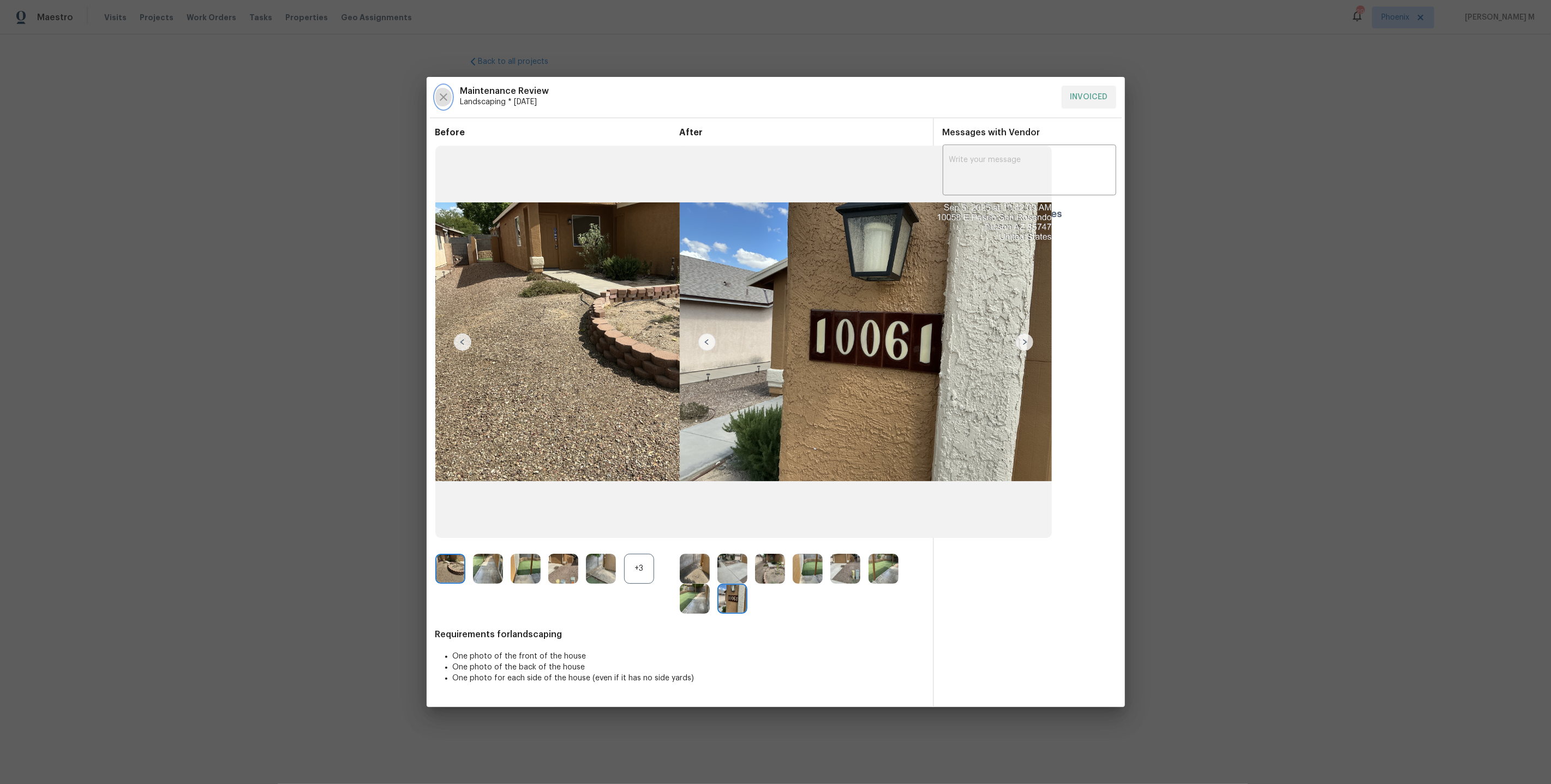
click at [447, 91] on button "button" at bounding box center [443, 97] width 16 height 23
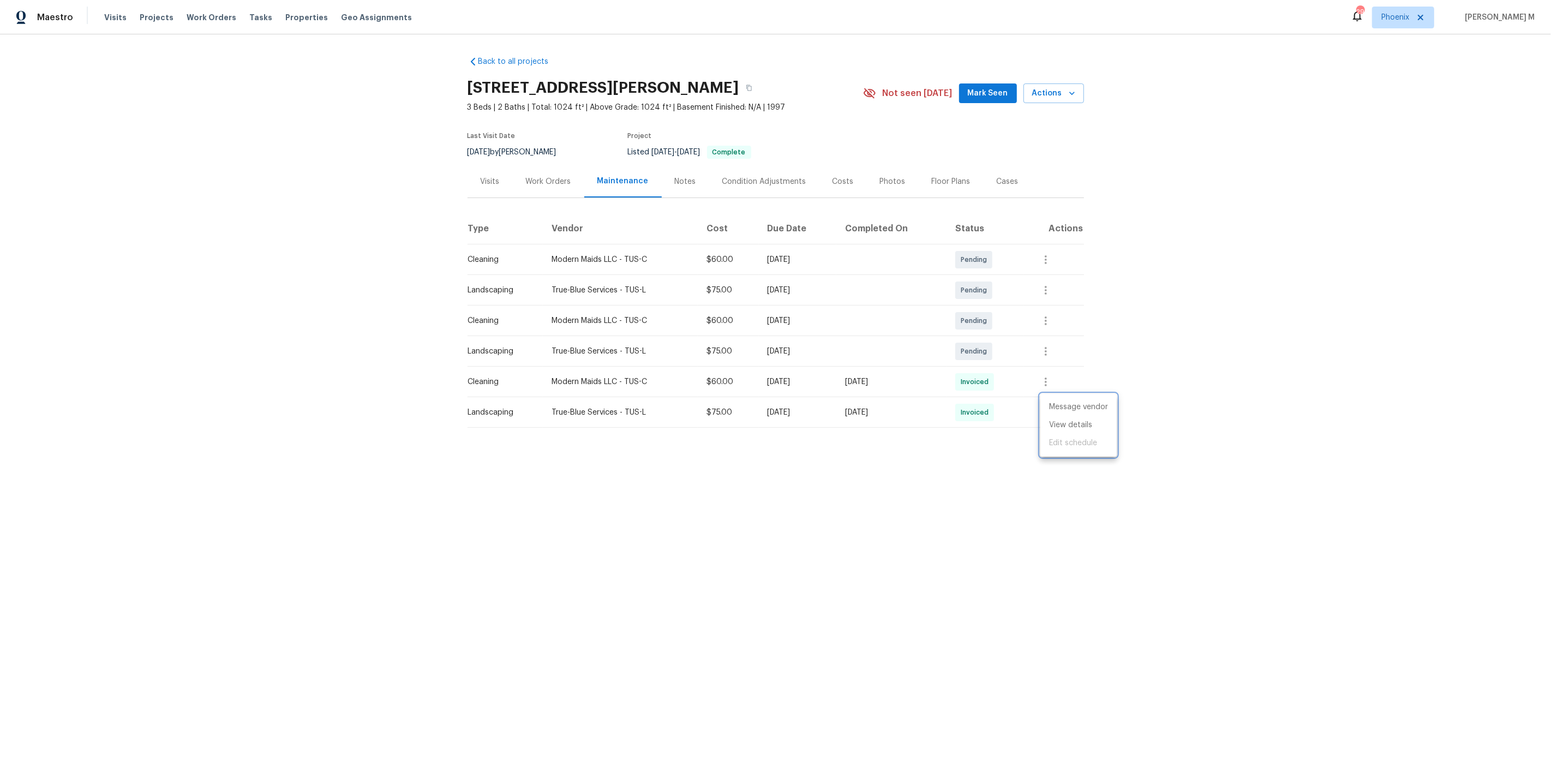
click at [546, 191] on div at bounding box center [775, 392] width 1551 height 784
click at [545, 183] on div "Work Orders" at bounding box center [548, 181] width 71 height 32
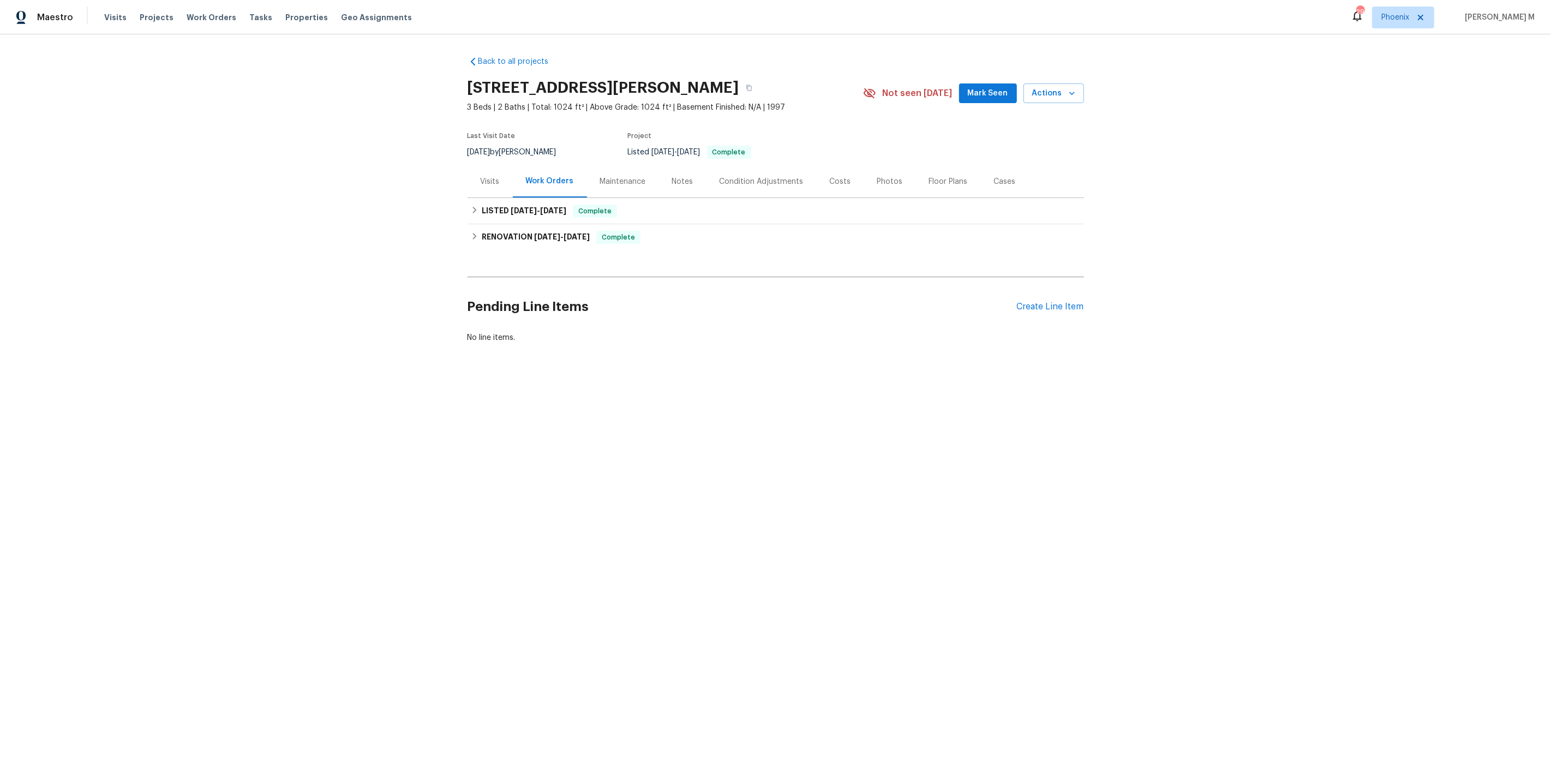
click at [1051, 292] on div "Pending Line Items Create Line Item" at bounding box center [776, 307] width 617 height 51
click at [1049, 301] on div "Create Line Item" at bounding box center [1051, 306] width 67 height 10
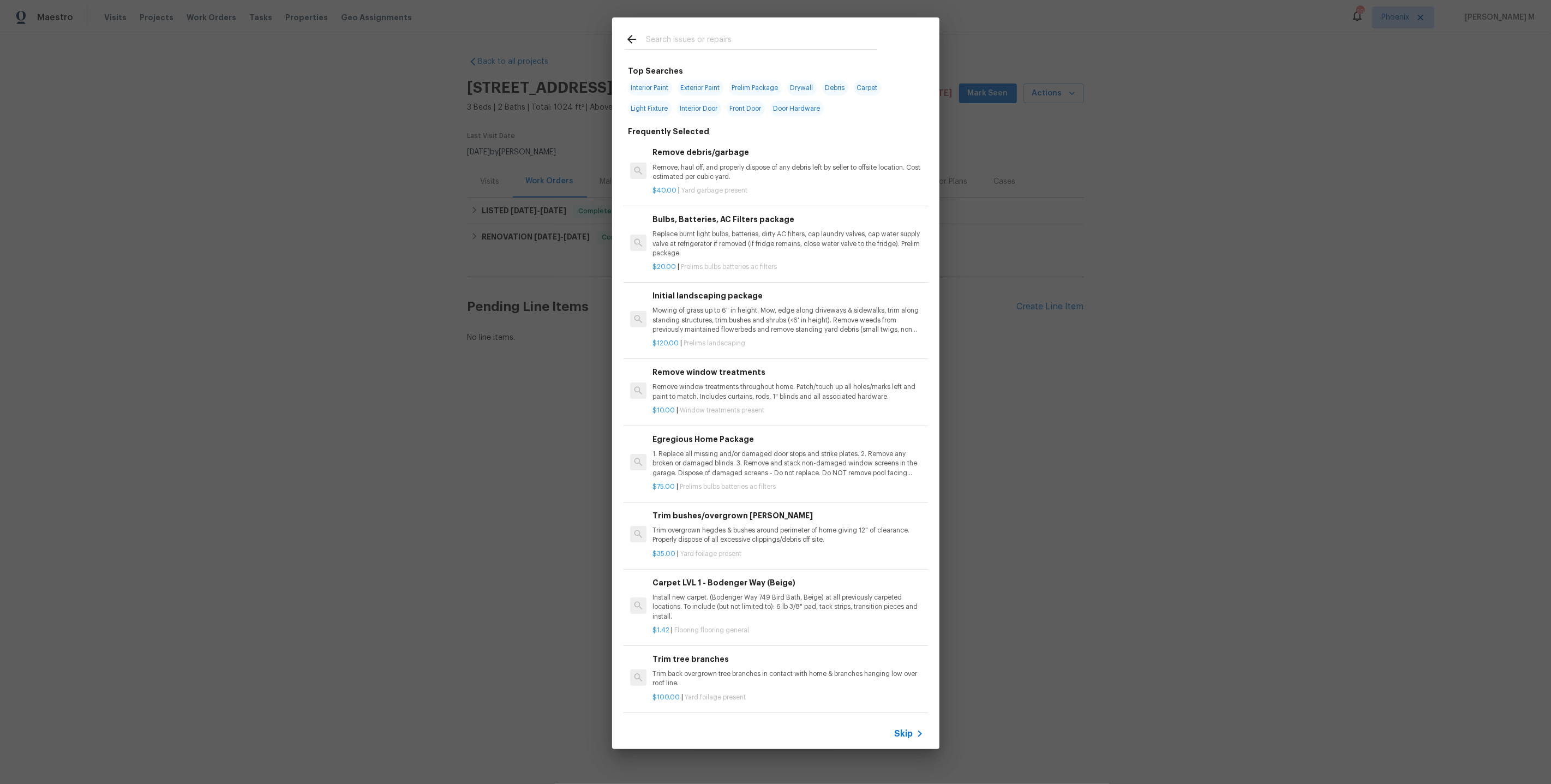
click at [906, 732] on span "Skip" at bounding box center [904, 734] width 19 height 11
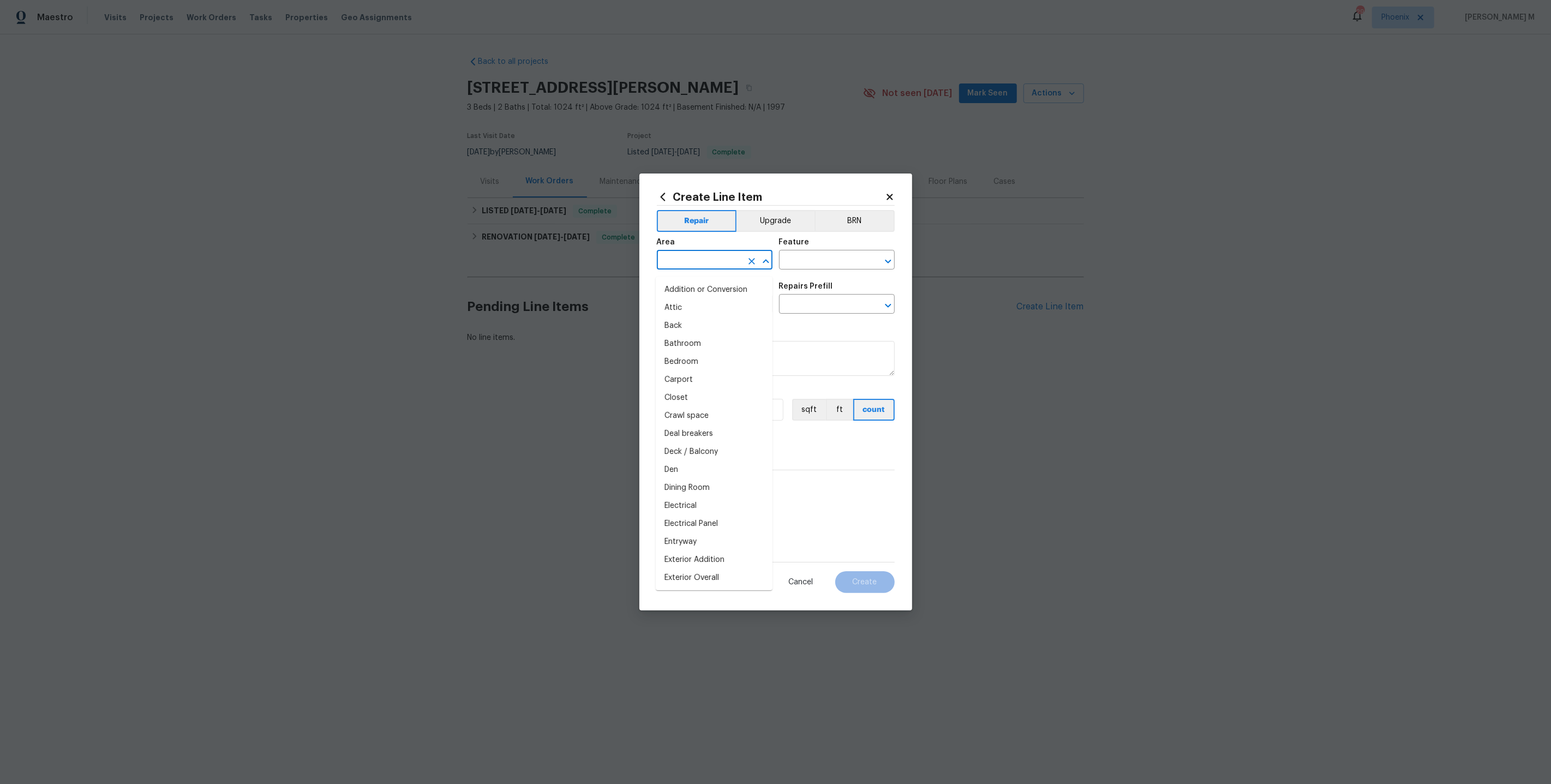
click at [693, 265] on input "text" at bounding box center [700, 261] width 85 height 17
click at [692, 283] on li "Garage" at bounding box center [714, 290] width 117 height 18
type input "Garage"
click at [825, 268] on input "text" at bounding box center [822, 261] width 85 height 17
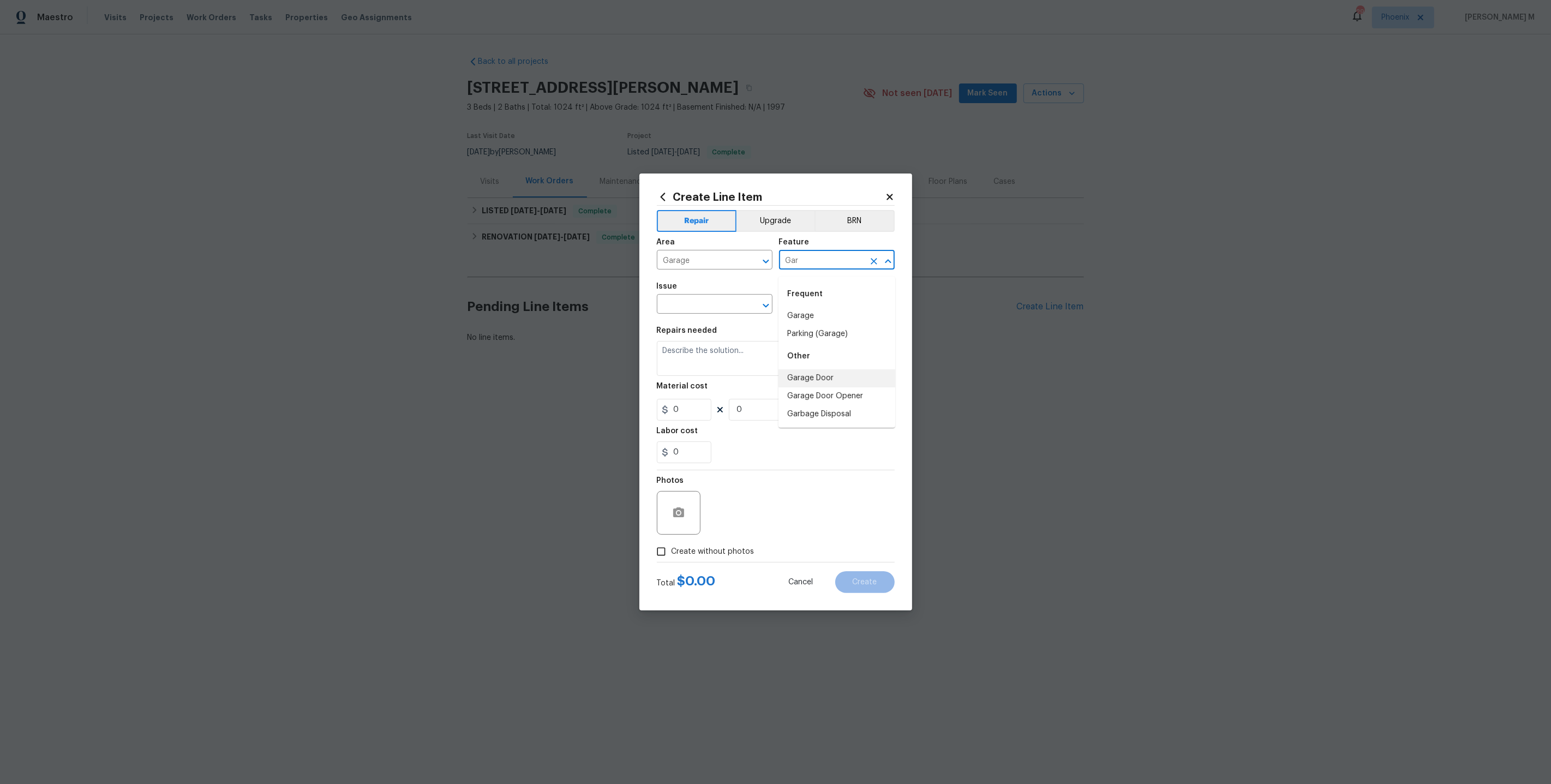
click at [830, 379] on li "Garage Door" at bounding box center [837, 378] width 117 height 18
type input "Garage Door"
click at [702, 309] on input "text" at bounding box center [700, 305] width 85 height 17
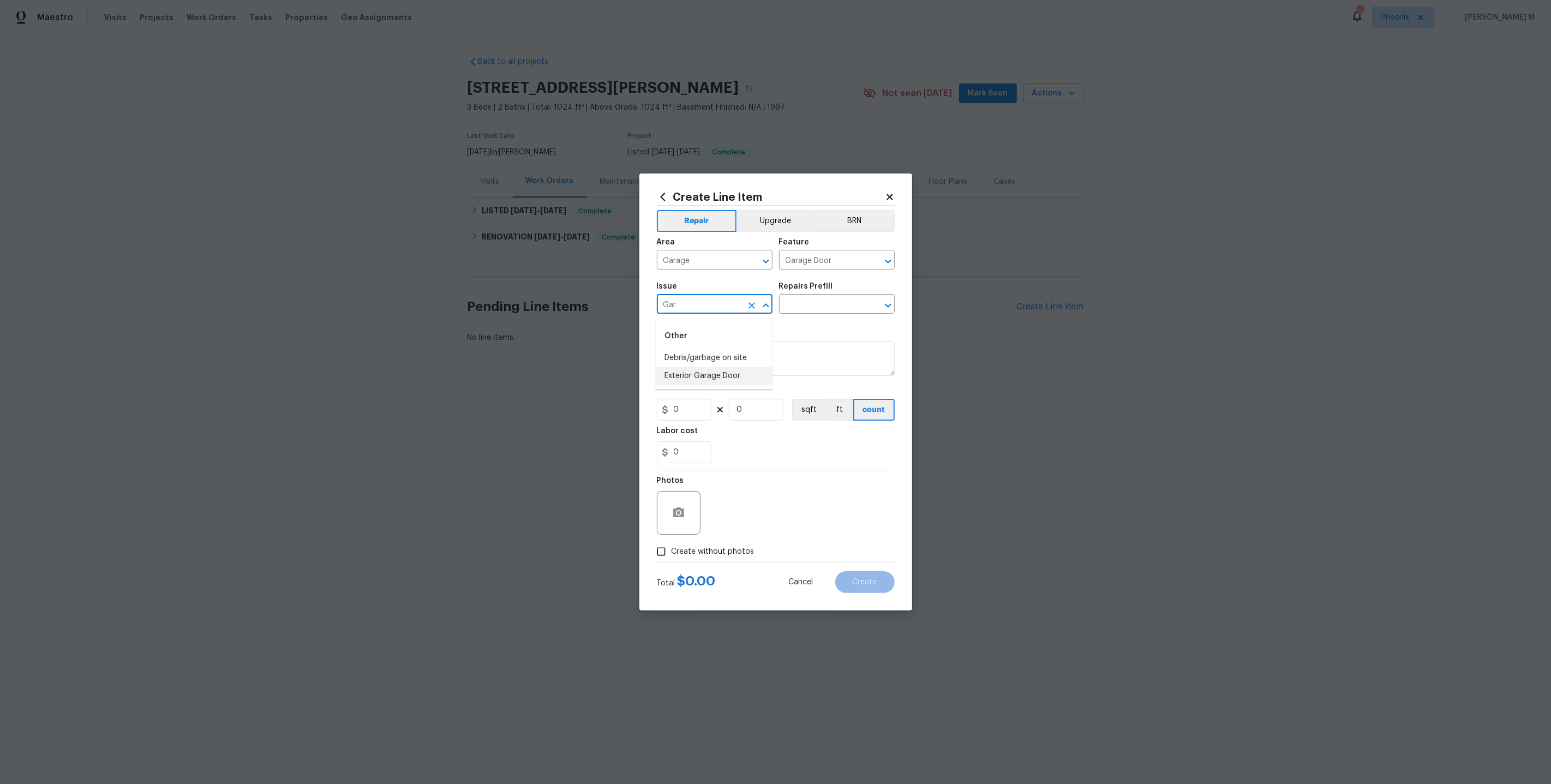
click at [706, 375] on li "Exterior Garage Door" at bounding box center [714, 376] width 117 height 18
type input "Exterior Garage Door"
click at [805, 303] on input "text" at bounding box center [822, 305] width 85 height 17
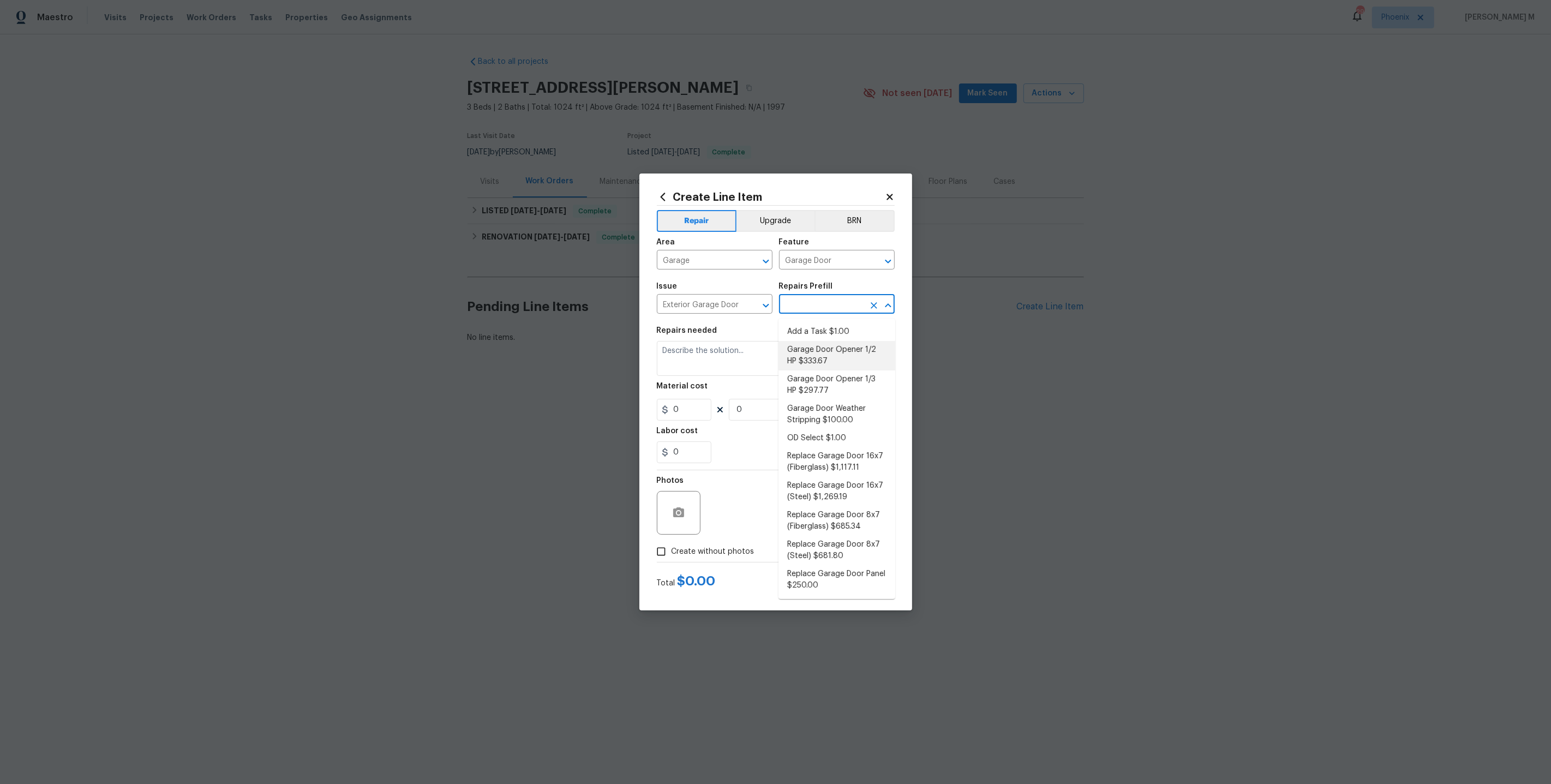
click at [830, 358] on li "Garage Door Opener 1/2 HP $333.67" at bounding box center [837, 356] width 117 height 29
type input "Interior Door"
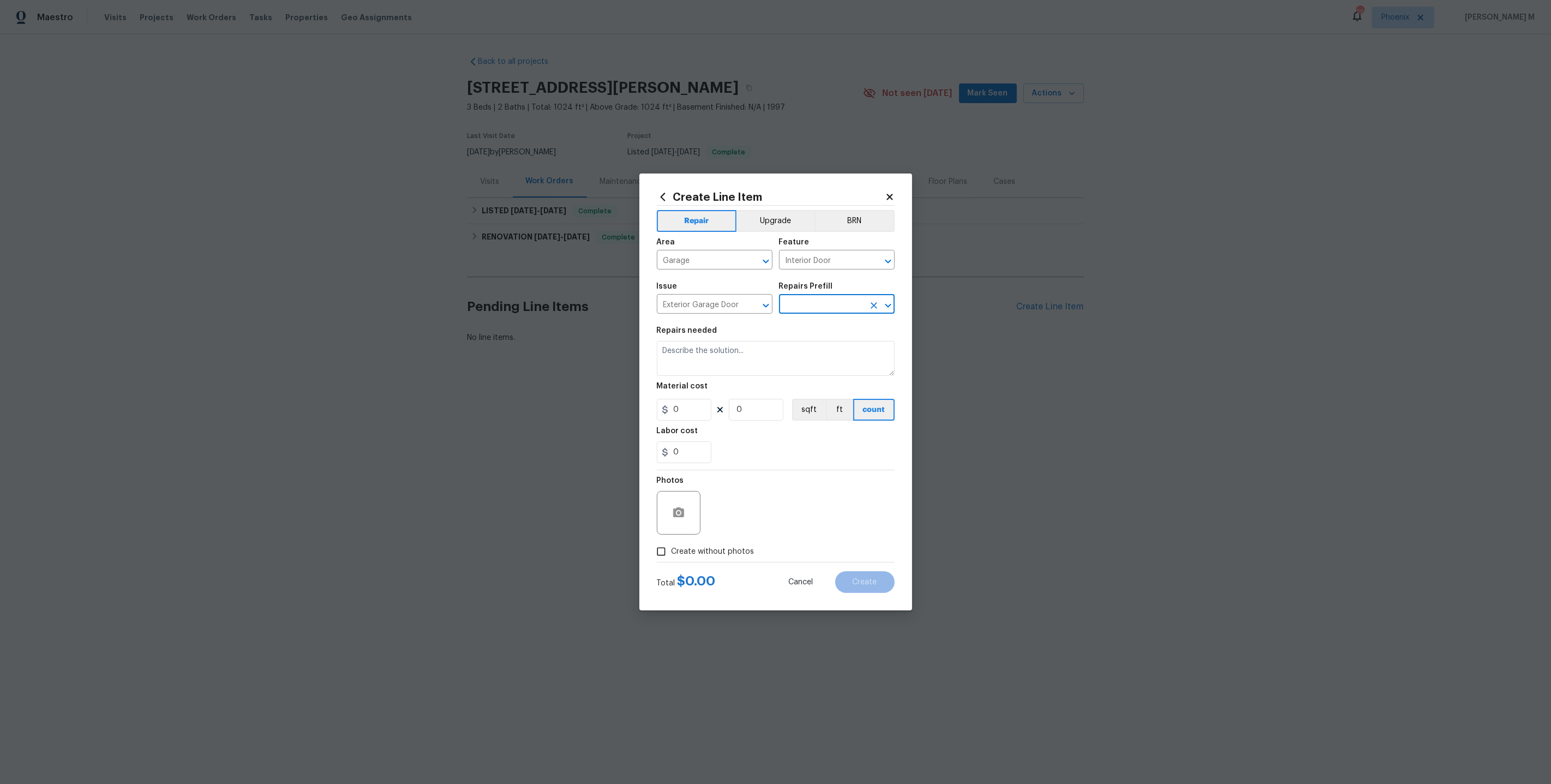
type input "Garage Door Opener 1/2 HP $333.67"
type textarea "Remove the existing garage door opener and hardware/anchoring system. Install a…"
type input "333.67"
type input "1"
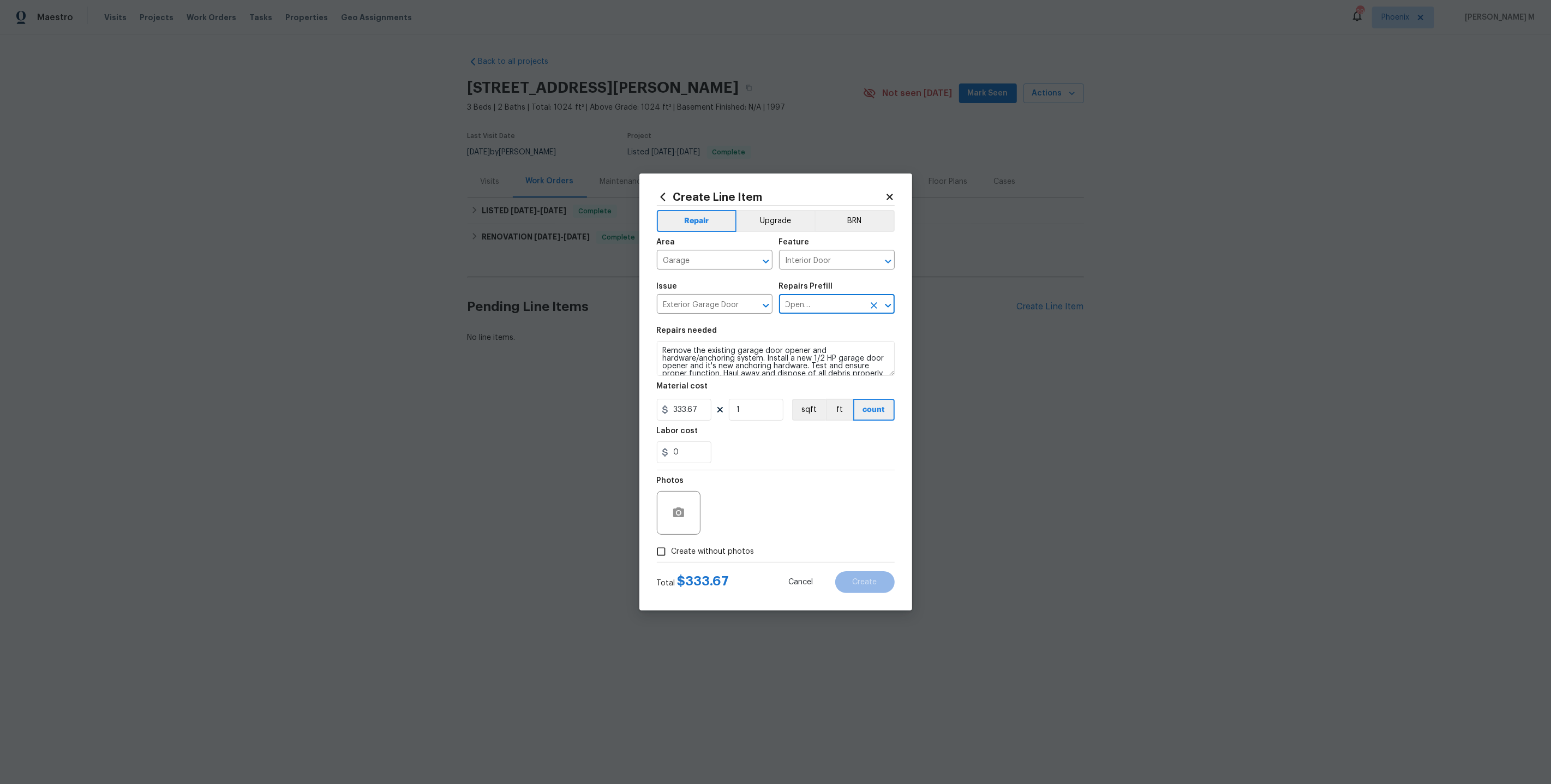
drag, startPoint x: 788, startPoint y: 308, endPoint x: 835, endPoint y: 308, distance: 47.0
click at [835, 308] on input "Garage Door Opener 1/2 HP $333.67" at bounding box center [822, 305] width 85 height 17
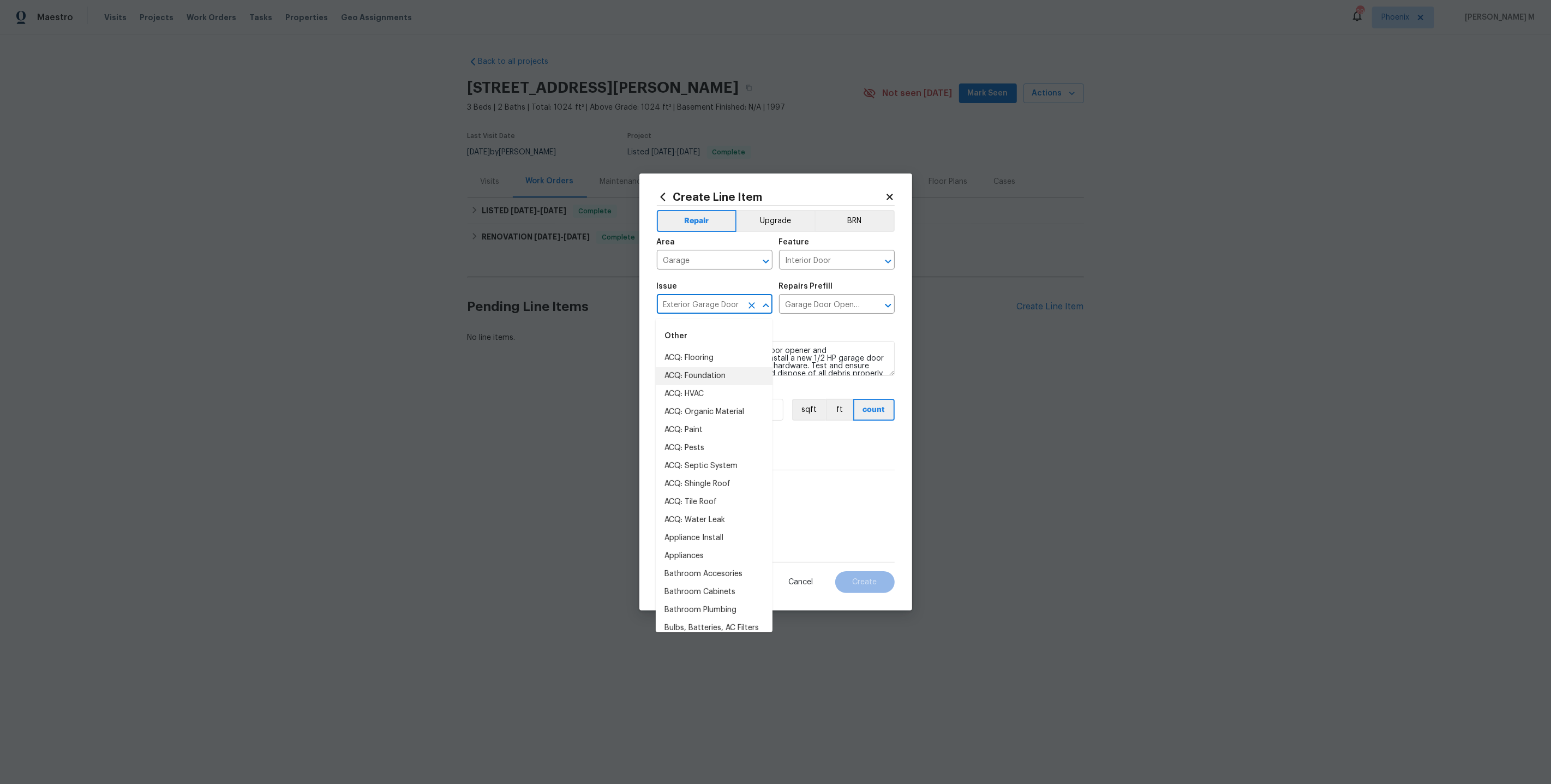
drag, startPoint x: 737, startPoint y: 304, endPoint x: 576, endPoint y: 304, distance: 161.0
click at [576, 304] on div "Create Line Item Repair Upgrade BRN Area Garage ​ Feature Interior Door ​ Issue…" at bounding box center [775, 392] width 1551 height 784
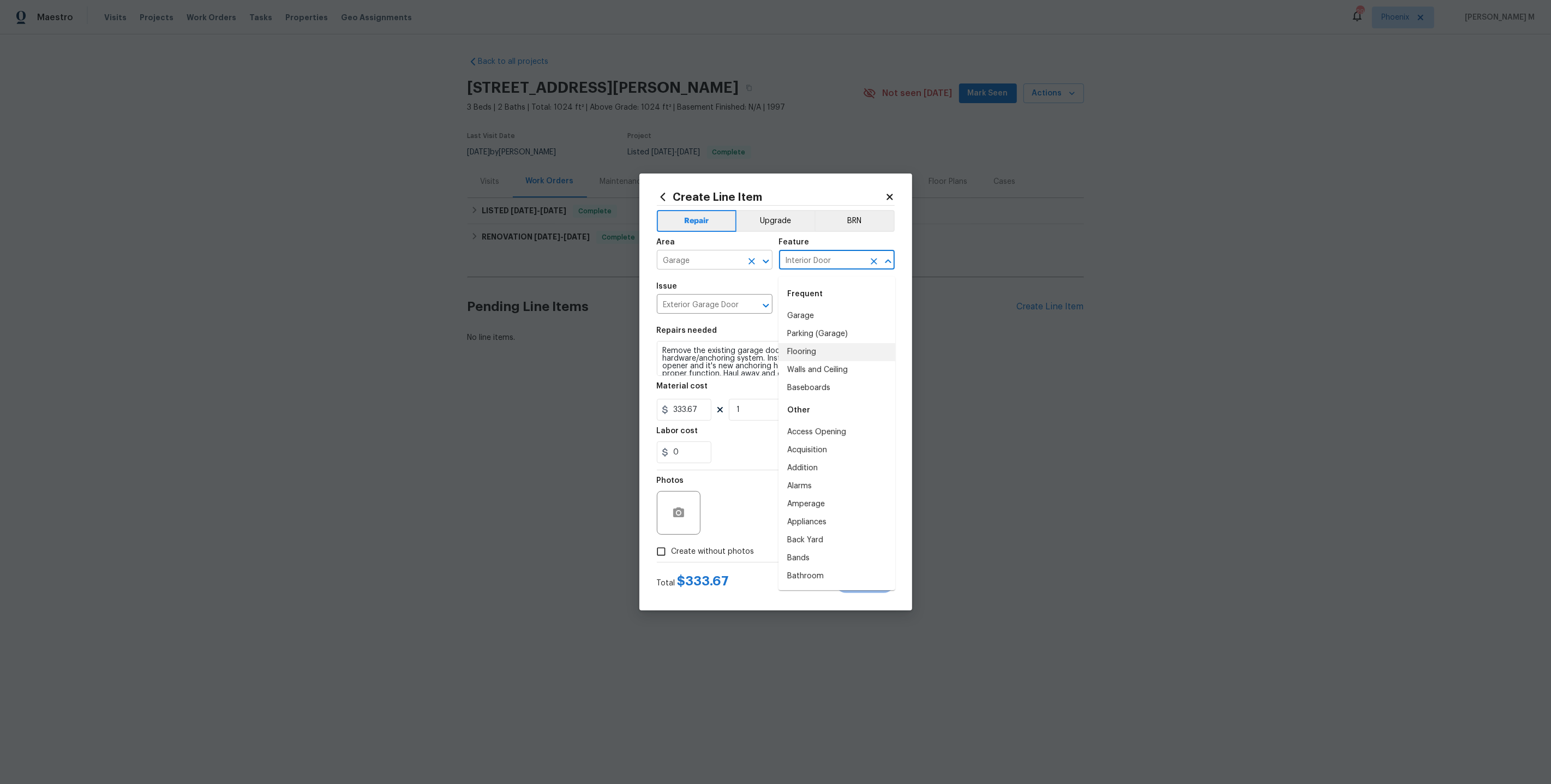
drag, startPoint x: 834, startPoint y: 267, endPoint x: 757, endPoint y: 267, distance: 77.0
click at [757, 267] on div "Area Garage ​ Feature Interior Door ​" at bounding box center [776, 253] width 238 height 44
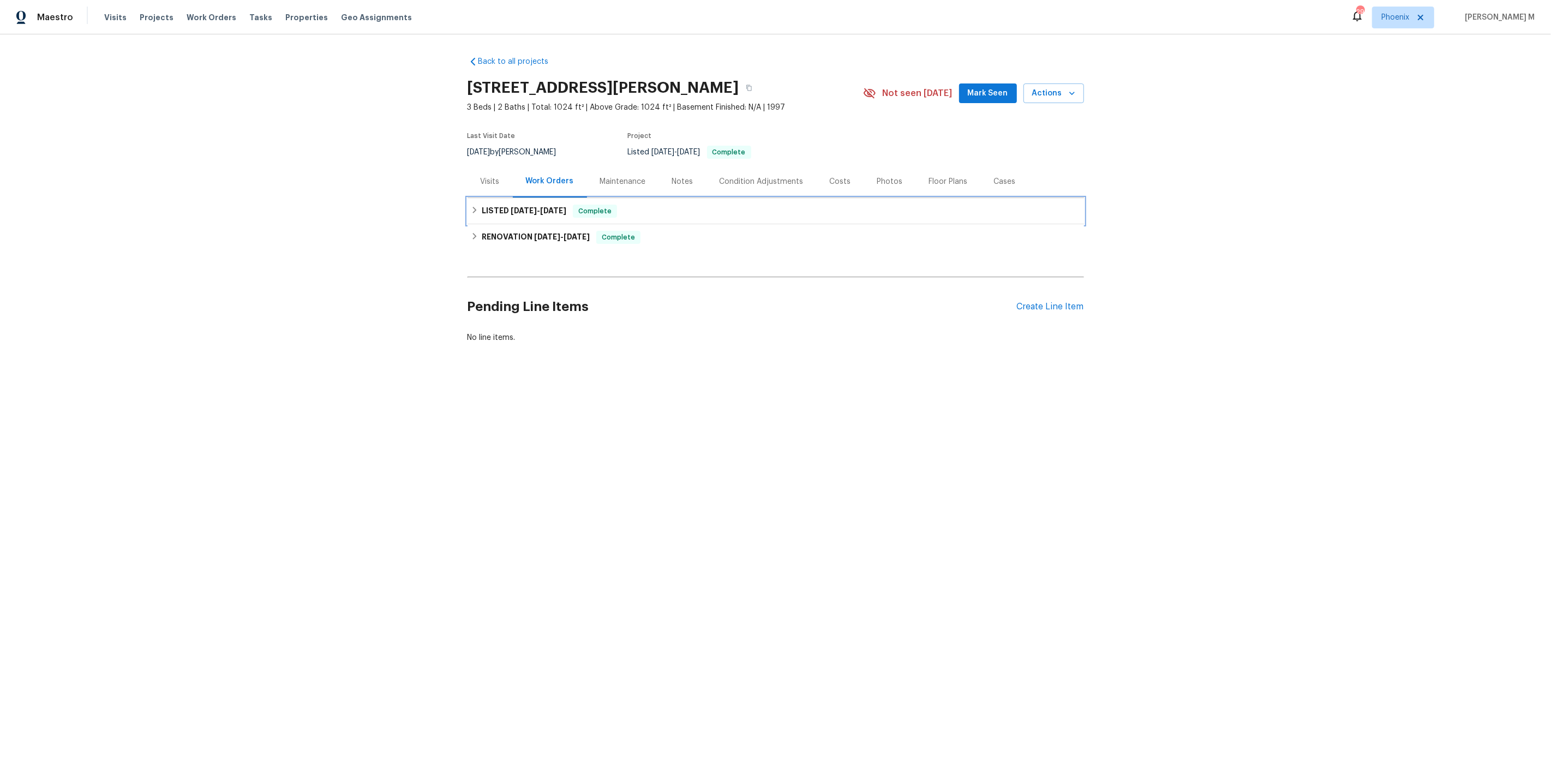
click at [532, 211] on h6 "LISTED [DATE] - [DATE]" at bounding box center [524, 211] width 84 height 13
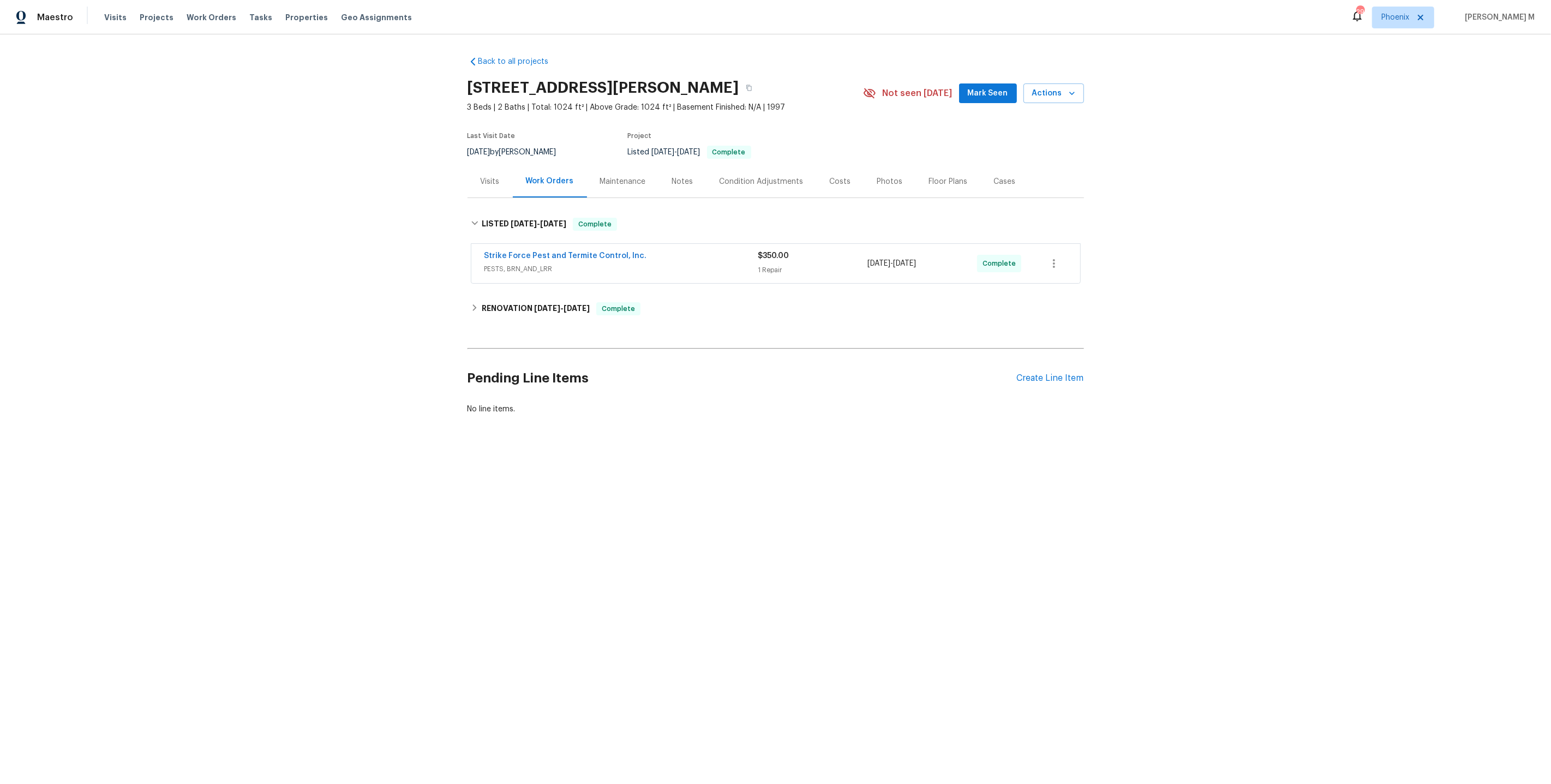
click at [520, 264] on span "PESTS, BRN_AND_LRR" at bounding box center [621, 269] width 274 height 11
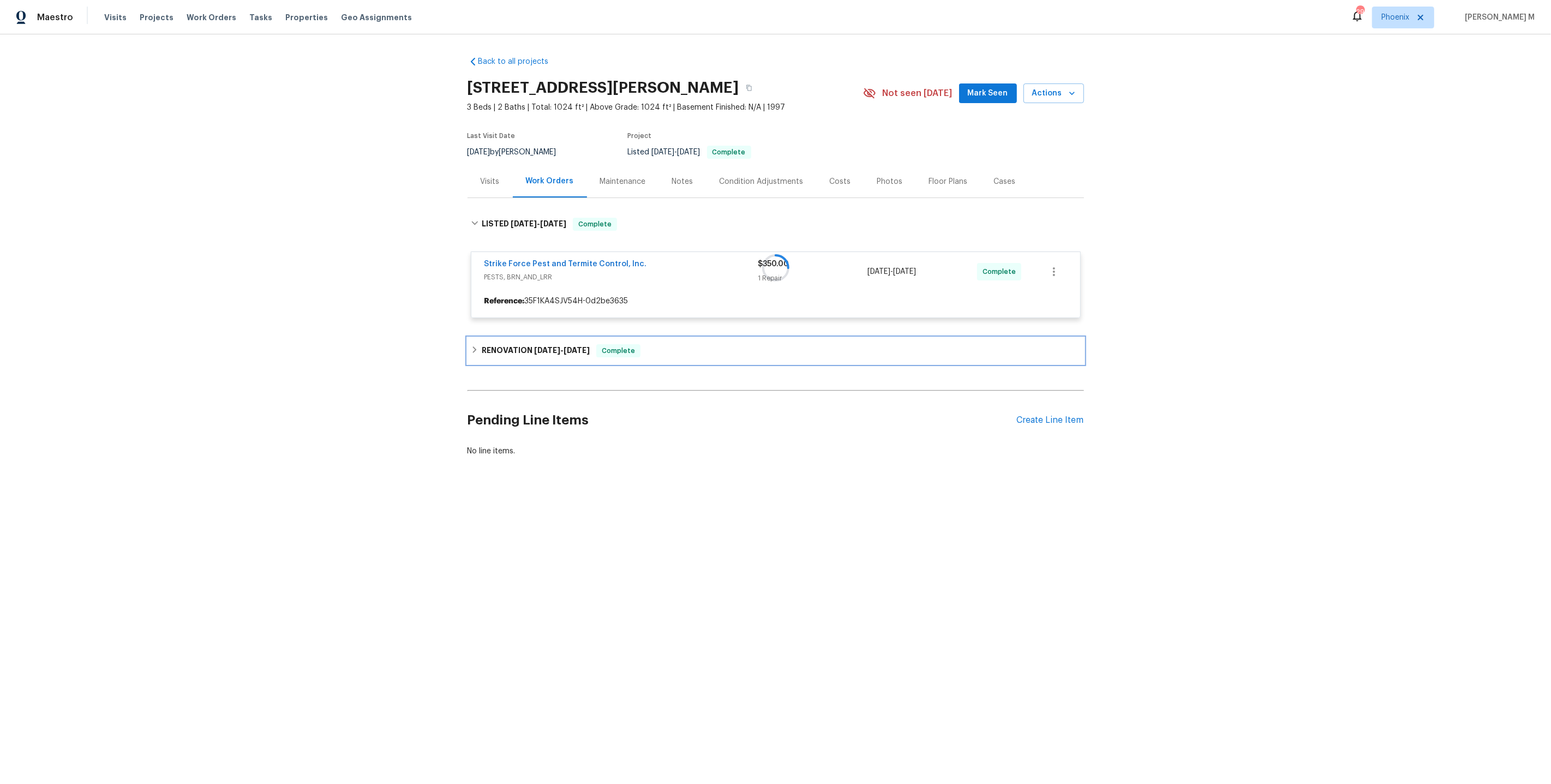
click at [535, 338] on div "RENOVATION [DATE] - [DATE] Complete" at bounding box center [776, 351] width 617 height 27
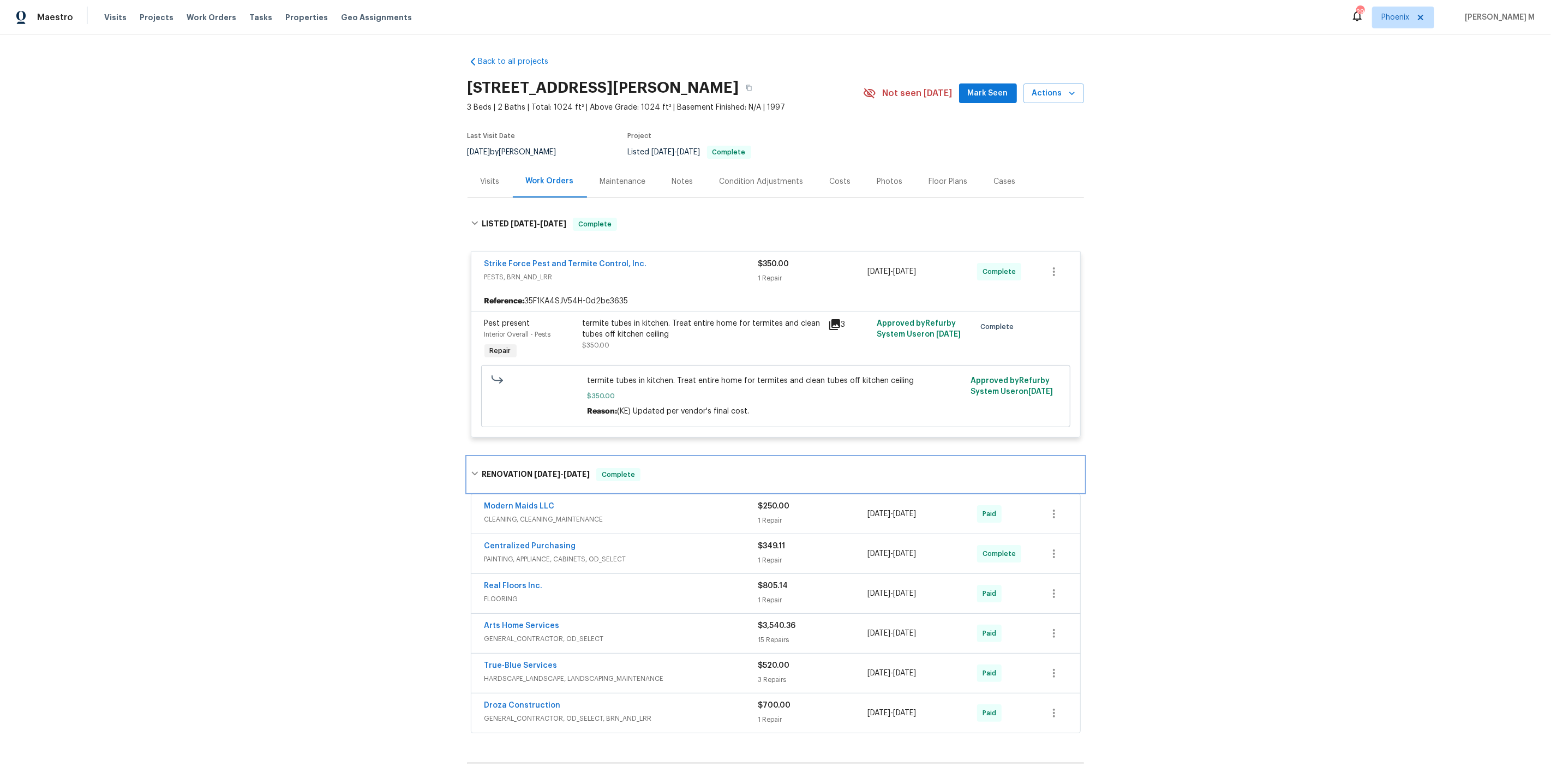
scroll to position [94, 0]
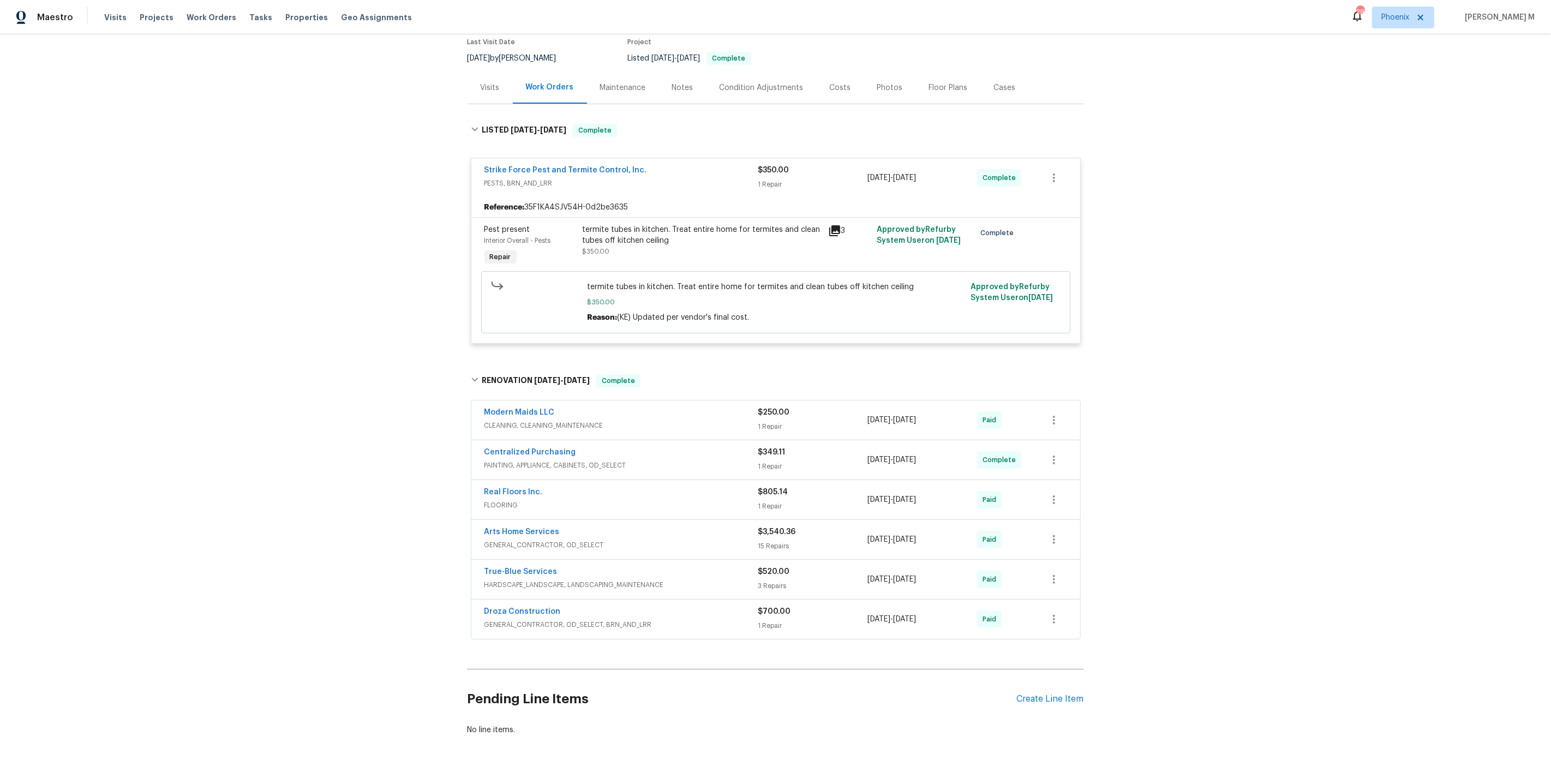
click at [541, 619] on span "GENERAL_CONTRACTOR, OD_SELECT, BRN_AND_LRR" at bounding box center [621, 625] width 274 height 11
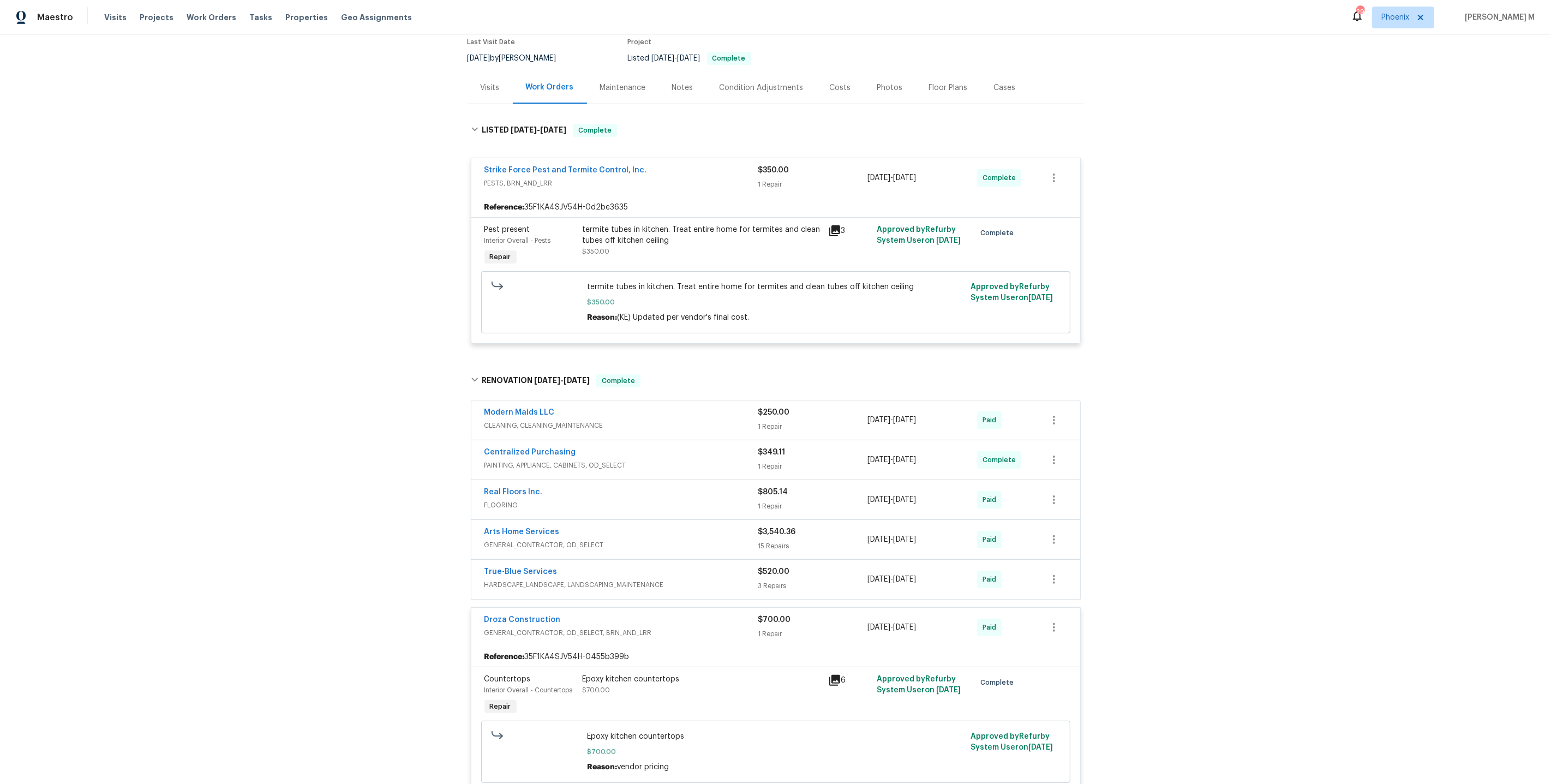
click at [536, 539] on span "GENERAL_CONTRACTOR, OD_SELECT" at bounding box center [621, 545] width 274 height 11
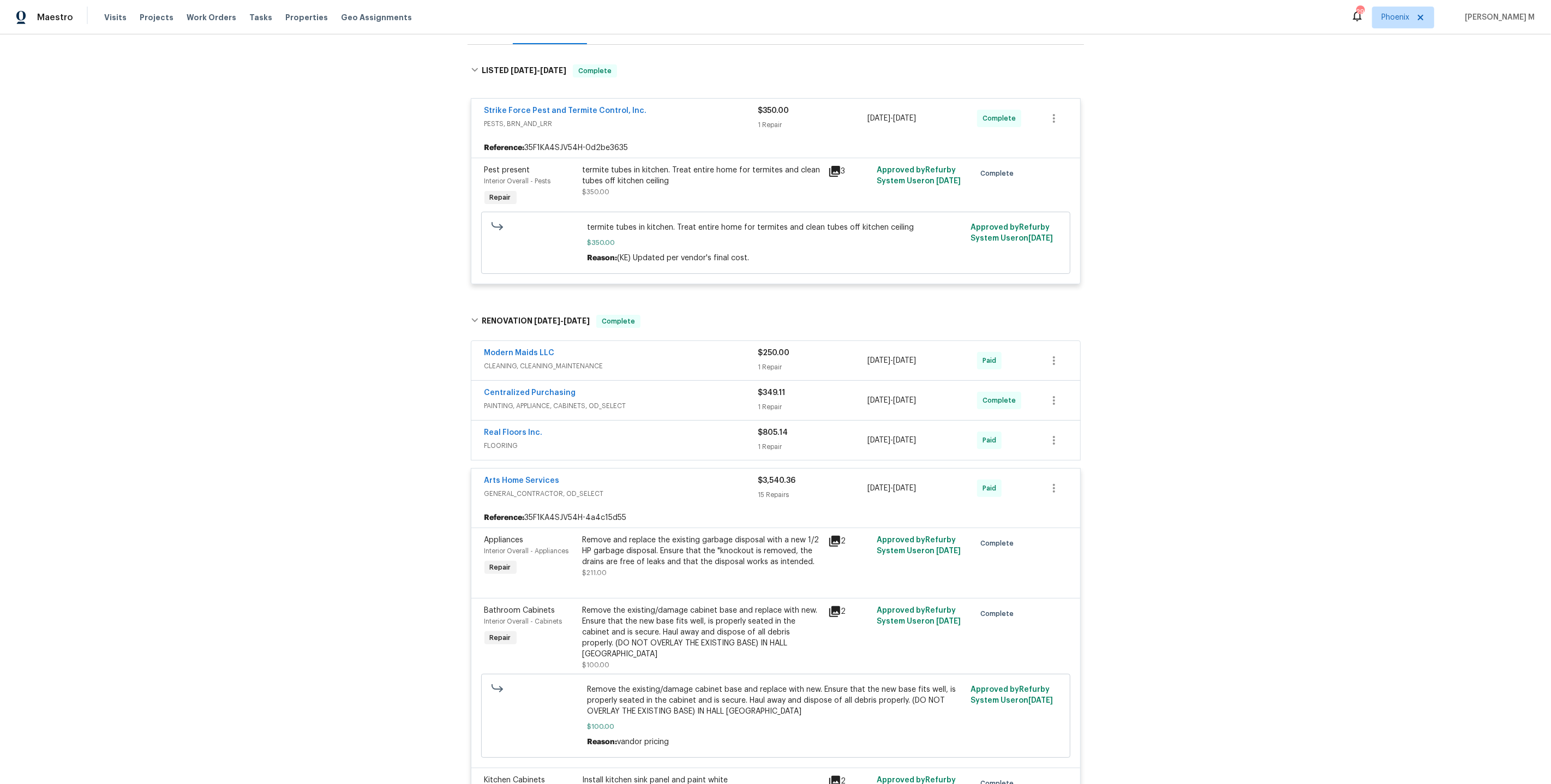
scroll to position [0, 0]
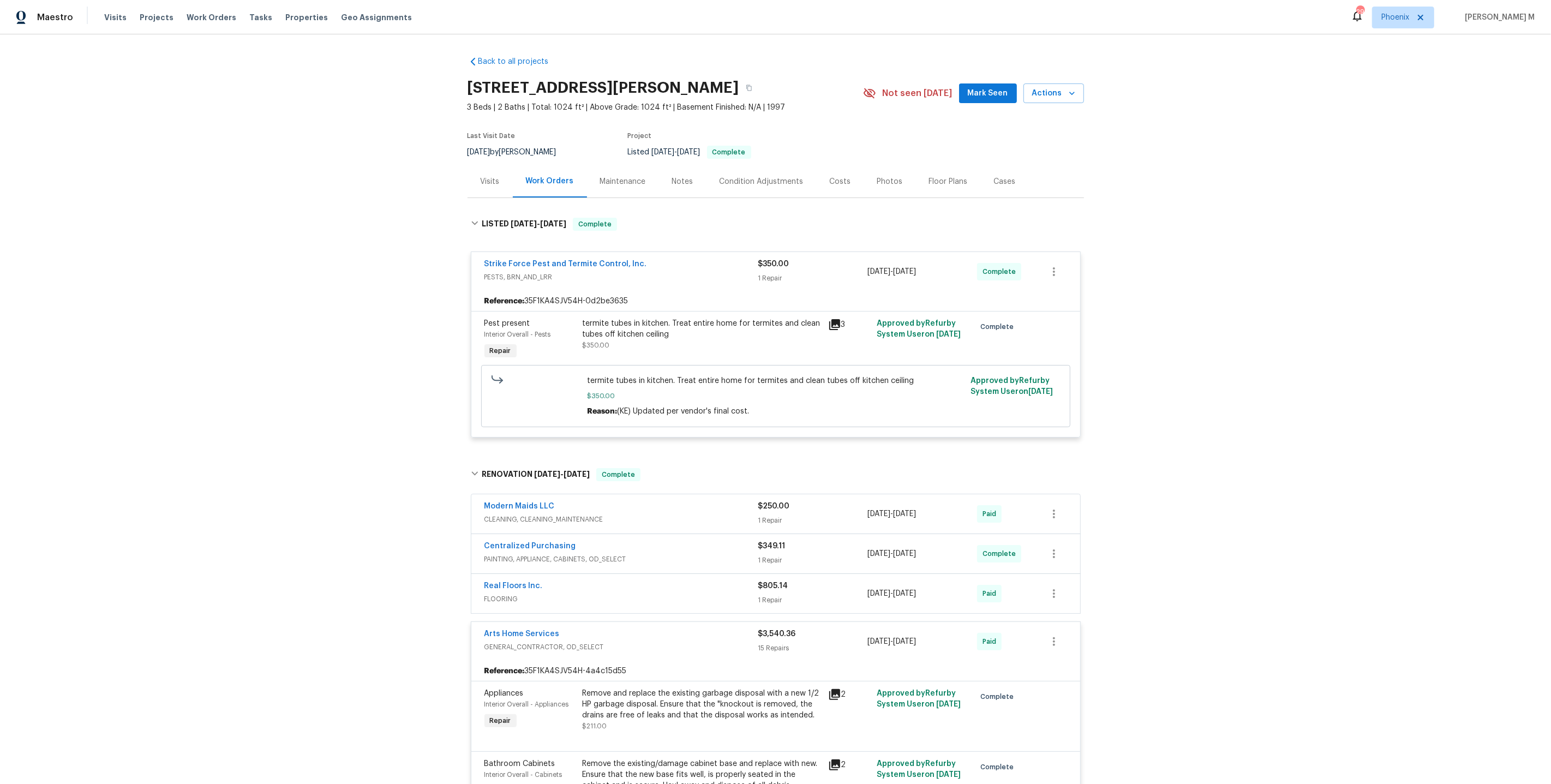
click at [371, 317] on div "Back to all projects [STREET_ADDRESS][PERSON_NAME] 3 Beds | 2 Baths | Total: 10…" at bounding box center [775, 409] width 1551 height 750
